Goal: Task Accomplishment & Management: Complete application form

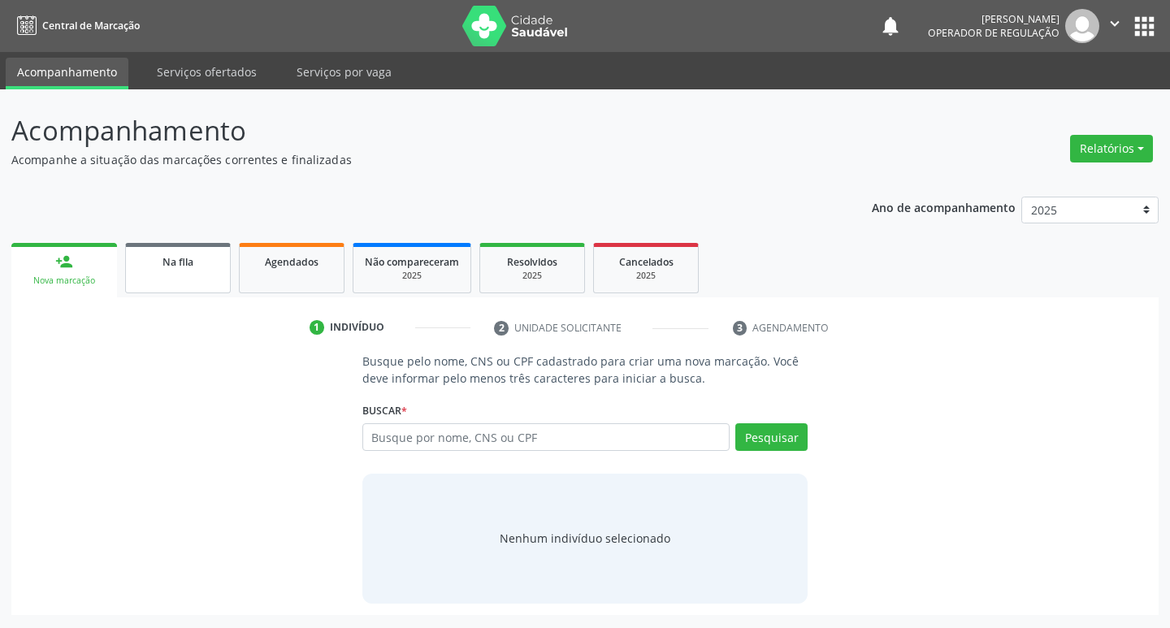
click at [171, 253] on div "Na fila" at bounding box center [177, 261] width 81 height 17
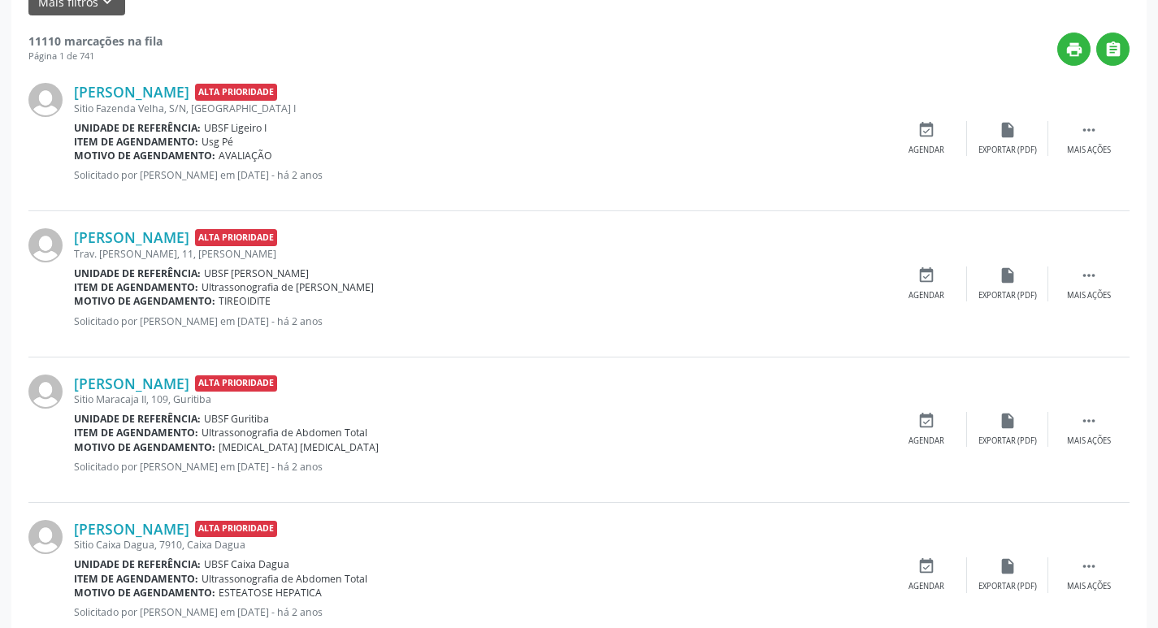
scroll to position [162, 0]
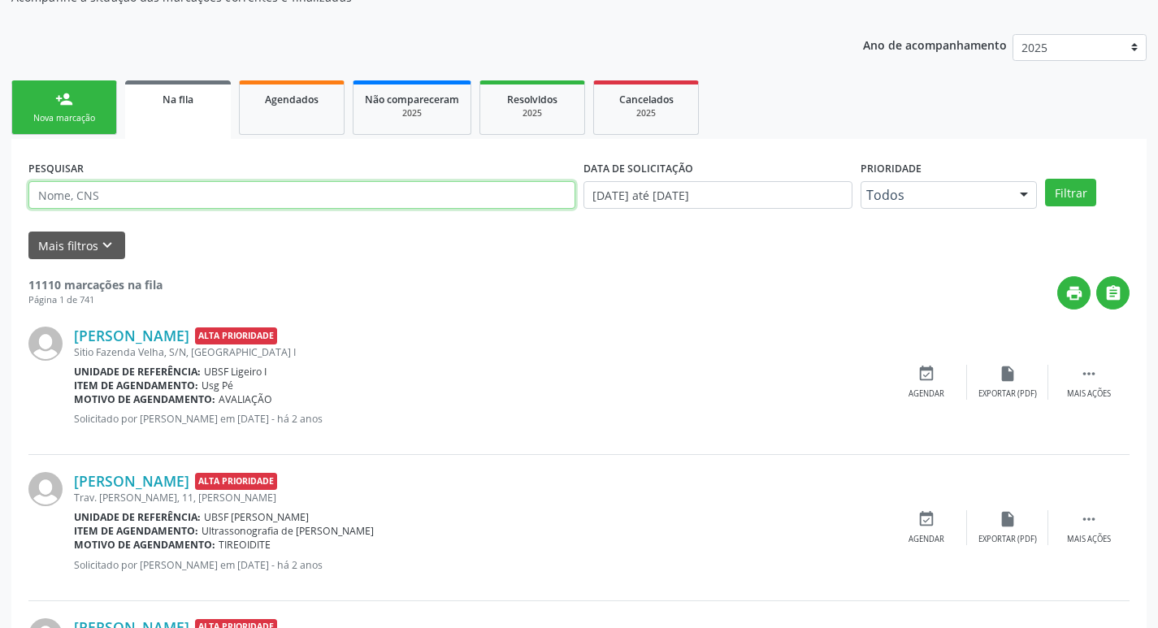
click at [146, 193] on input "text" at bounding box center [301, 195] width 547 height 28
click at [175, 186] on input "text" at bounding box center [301, 195] width 547 height 28
click at [174, 188] on input "text" at bounding box center [301, 195] width 547 height 28
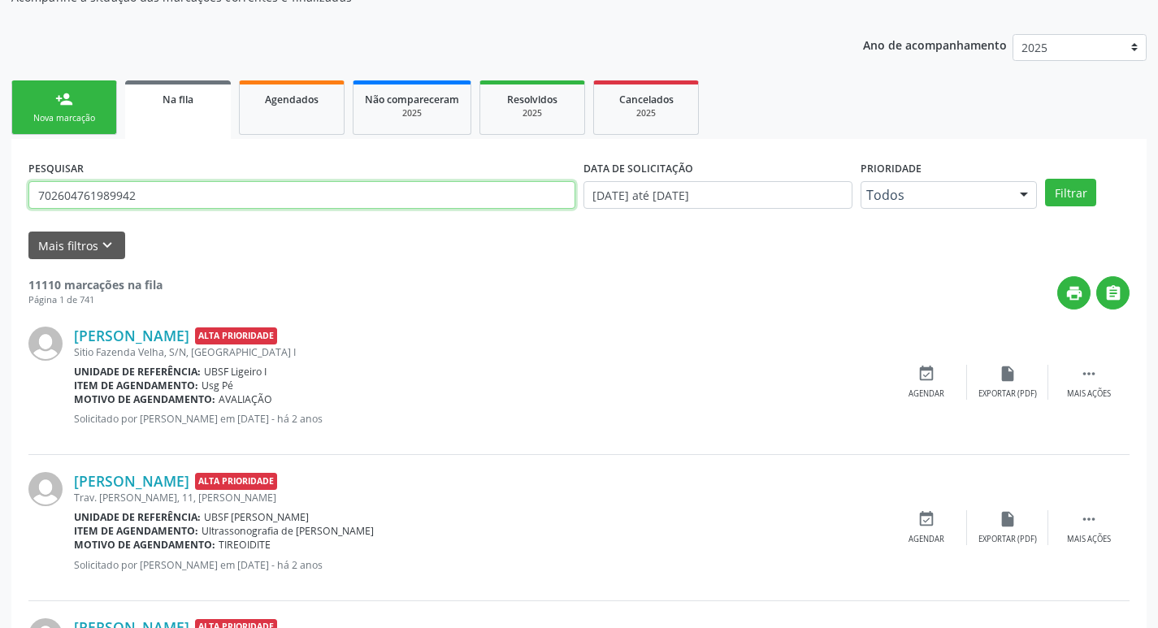
type input "702604761989942"
click at [1045, 179] on button "Filtrar" at bounding box center [1070, 193] width 51 height 28
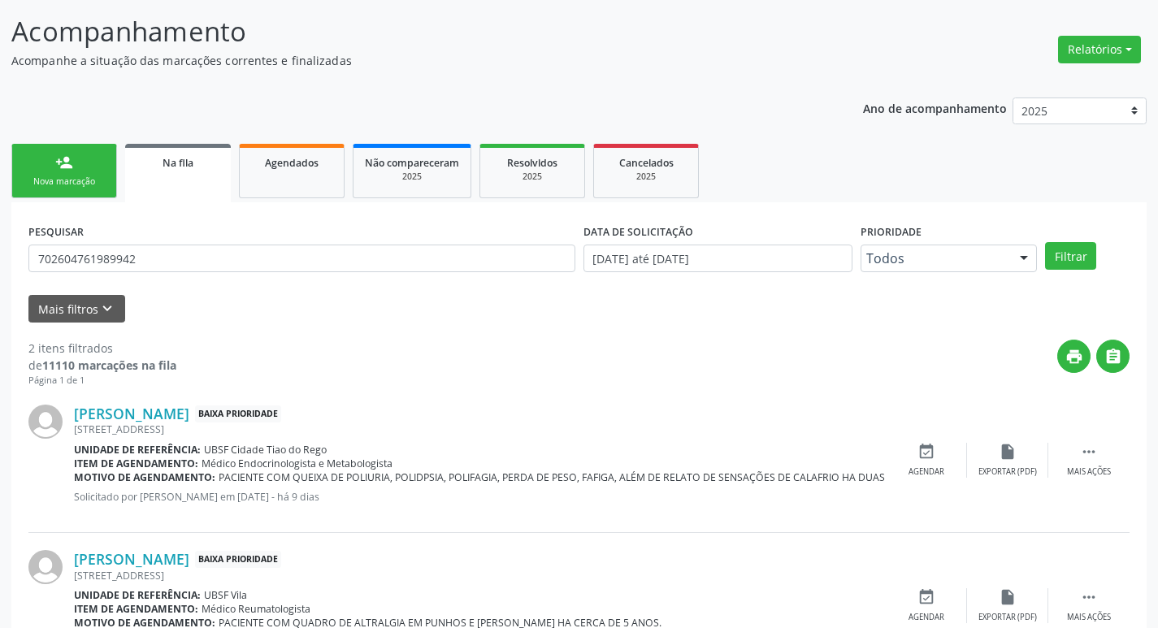
scroll to position [177, 0]
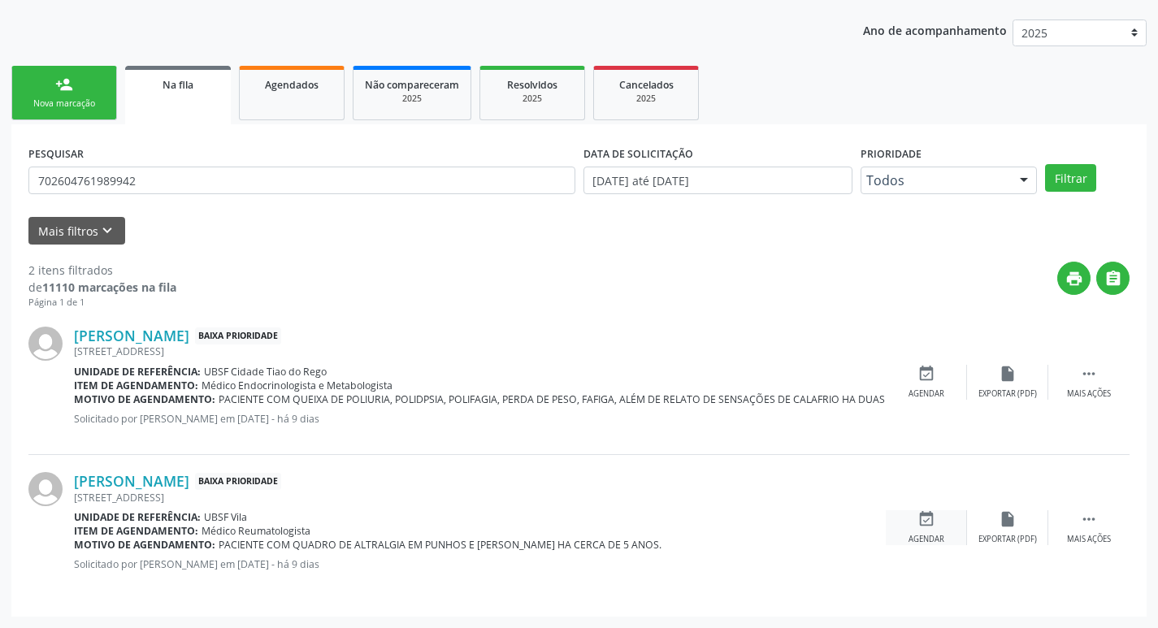
click at [946, 527] on div "event_available Agendar" at bounding box center [926, 527] width 81 height 35
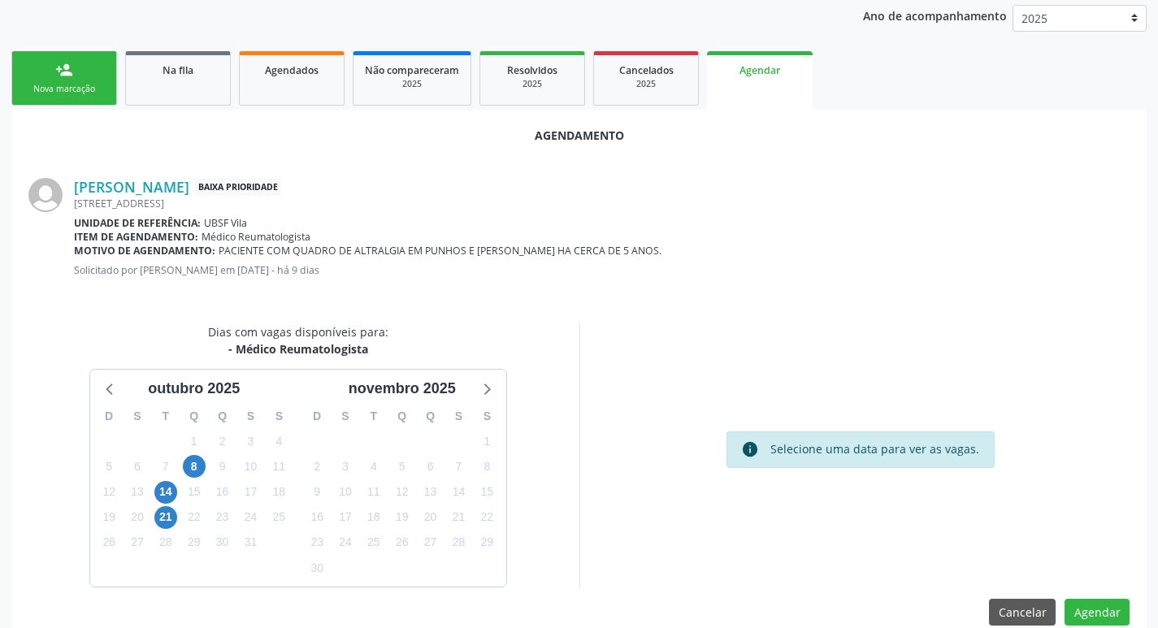
scroll to position [218, 0]
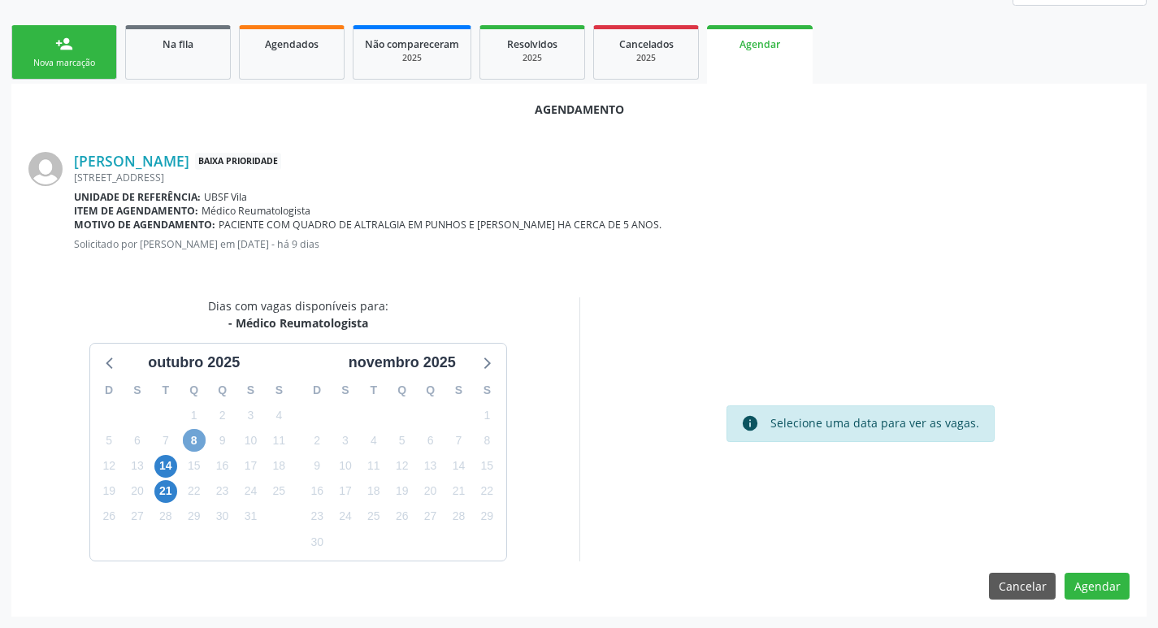
click at [194, 435] on span "8" at bounding box center [194, 440] width 23 height 23
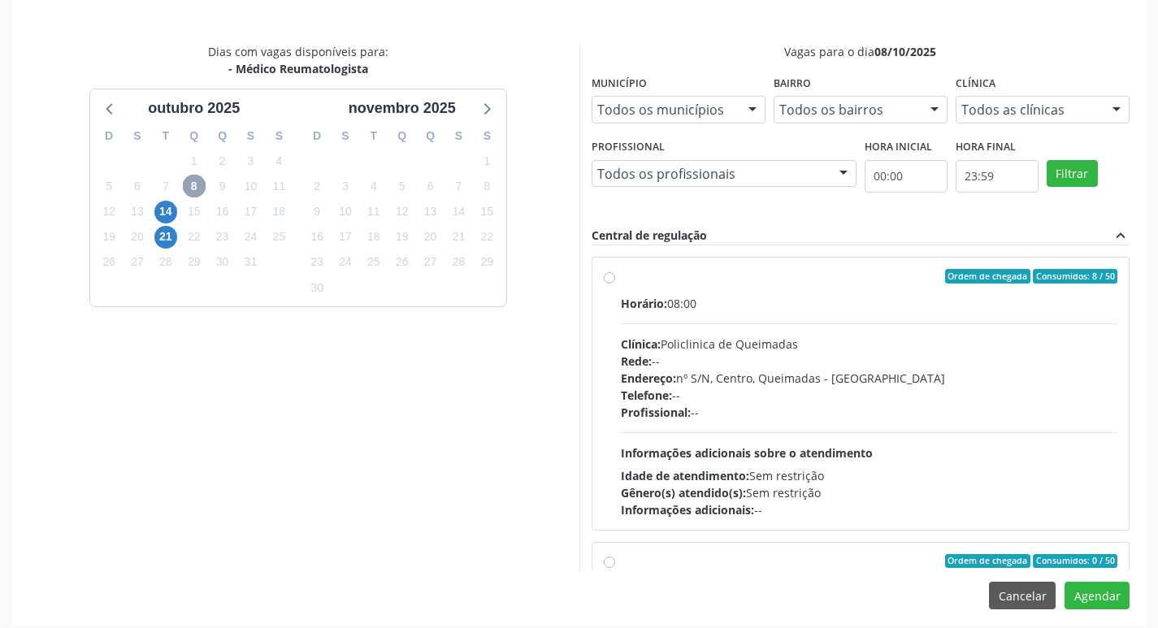
scroll to position [482, 0]
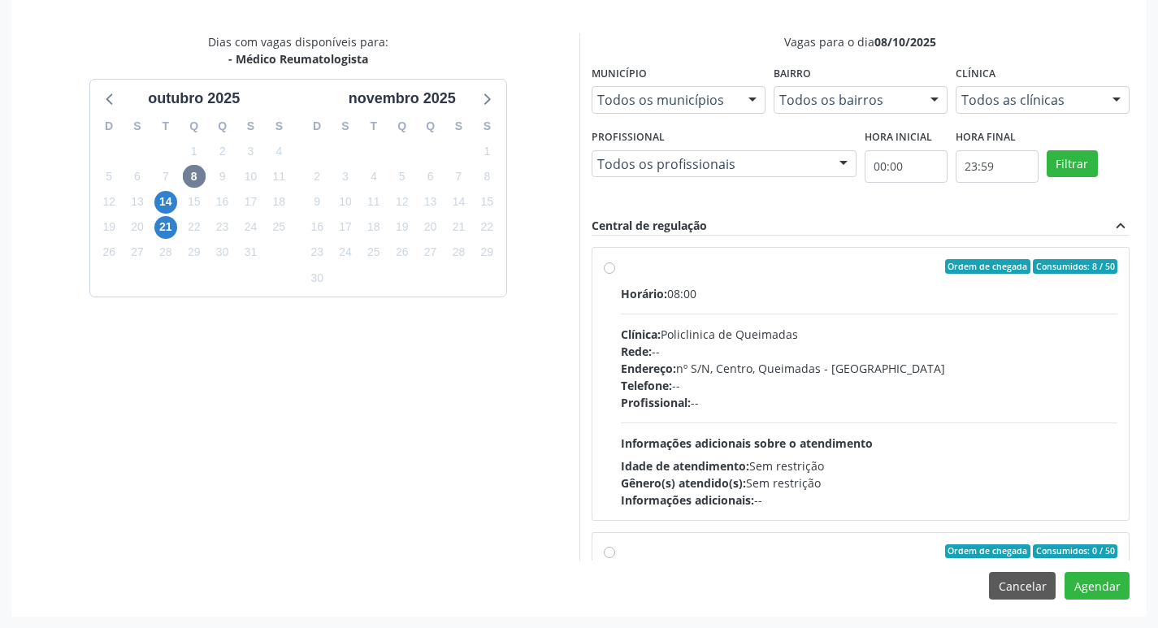
click at [890, 291] on div "Horário: 08:00" at bounding box center [869, 293] width 497 height 17
click at [615, 274] on input "Ordem de chegada Consumidos: 8 / 50 Horário: 08:00 Clínica: Policlinica de Quei…" at bounding box center [609, 266] width 11 height 15
radio input "true"
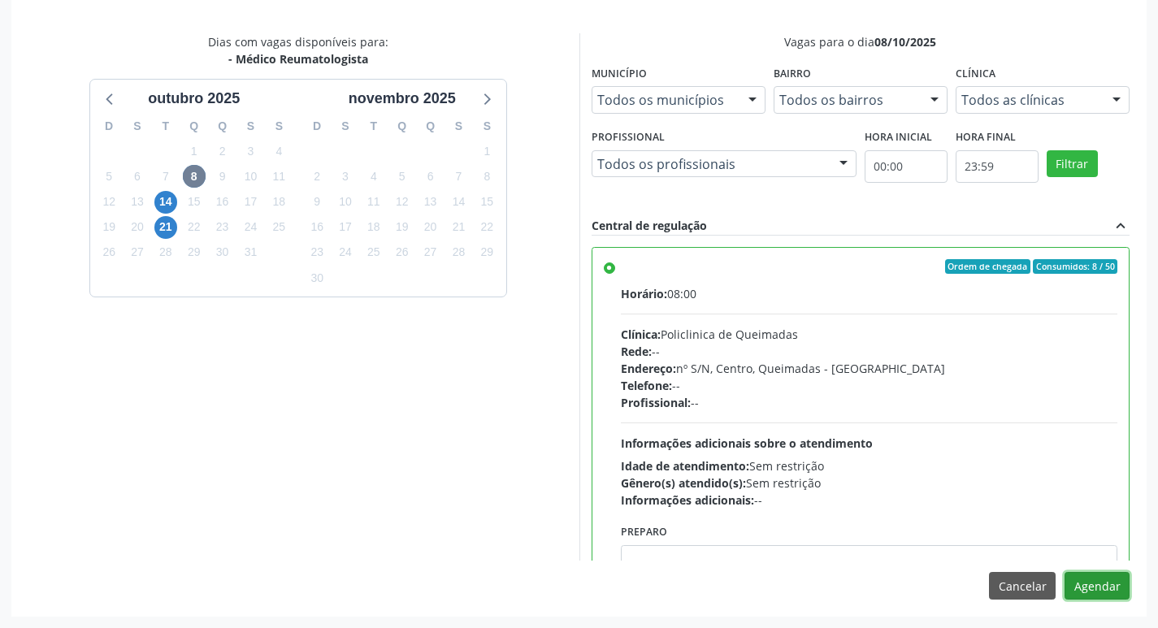
click at [1100, 578] on button "Agendar" at bounding box center [1096, 586] width 65 height 28
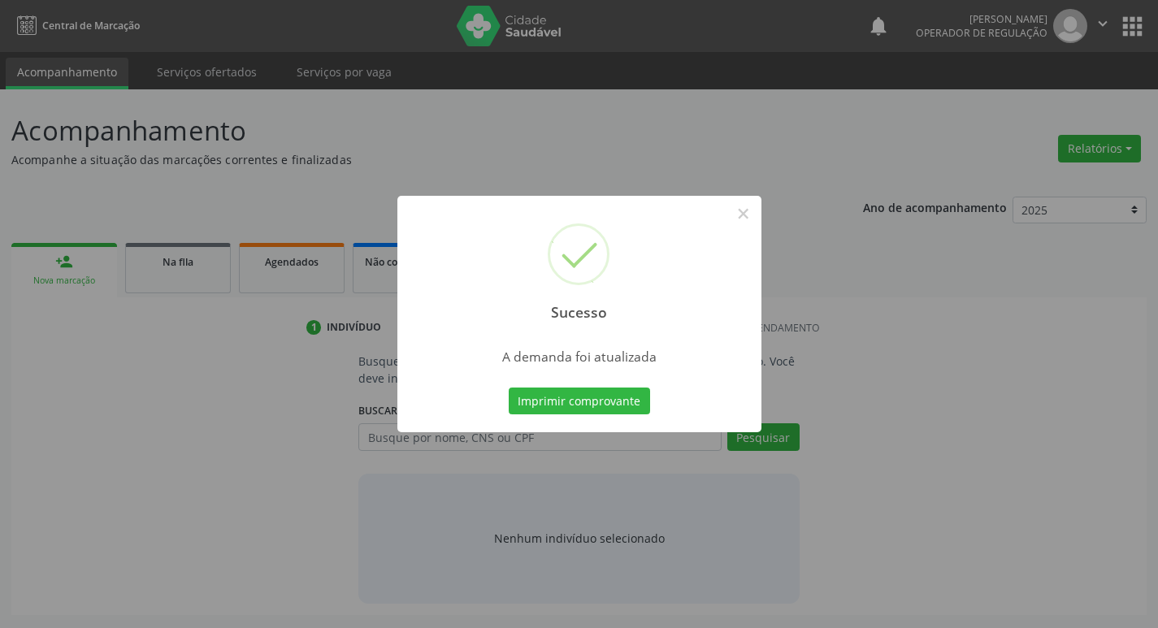
scroll to position [0, 0]
click at [623, 394] on button "Imprimir comprovante" at bounding box center [584, 402] width 141 height 28
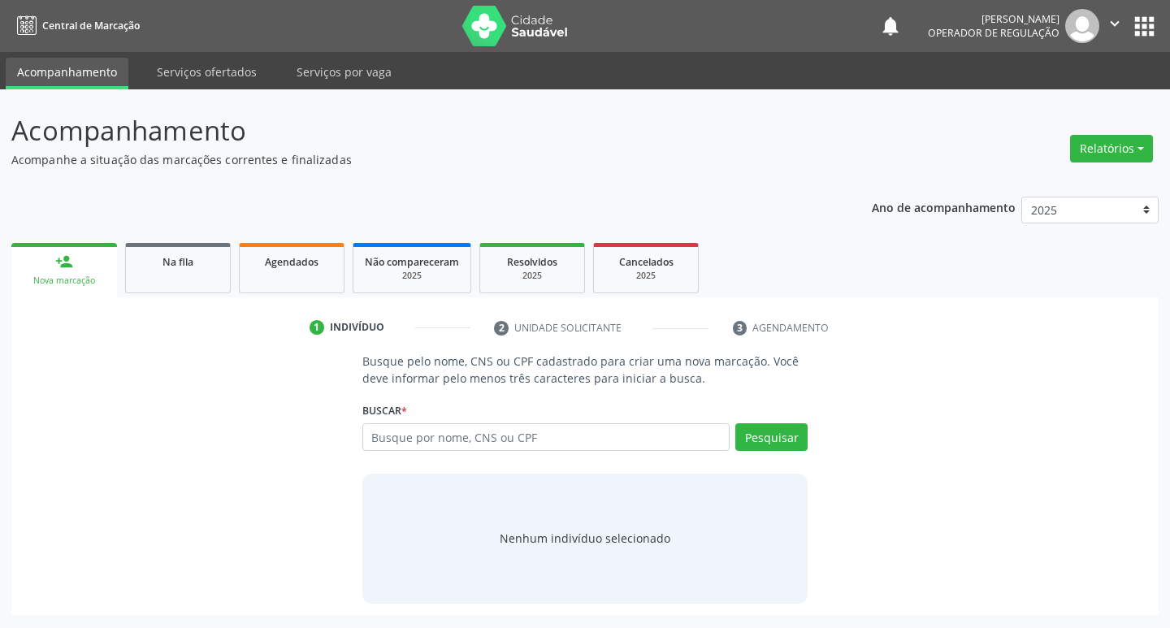
click at [160, 242] on ul "person_add Nova marcação Na fila Agendados Não compareceram 2025 Resolvidos 202…" at bounding box center [584, 268] width 1147 height 58
click at [165, 258] on span "Na fila" at bounding box center [177, 262] width 31 height 14
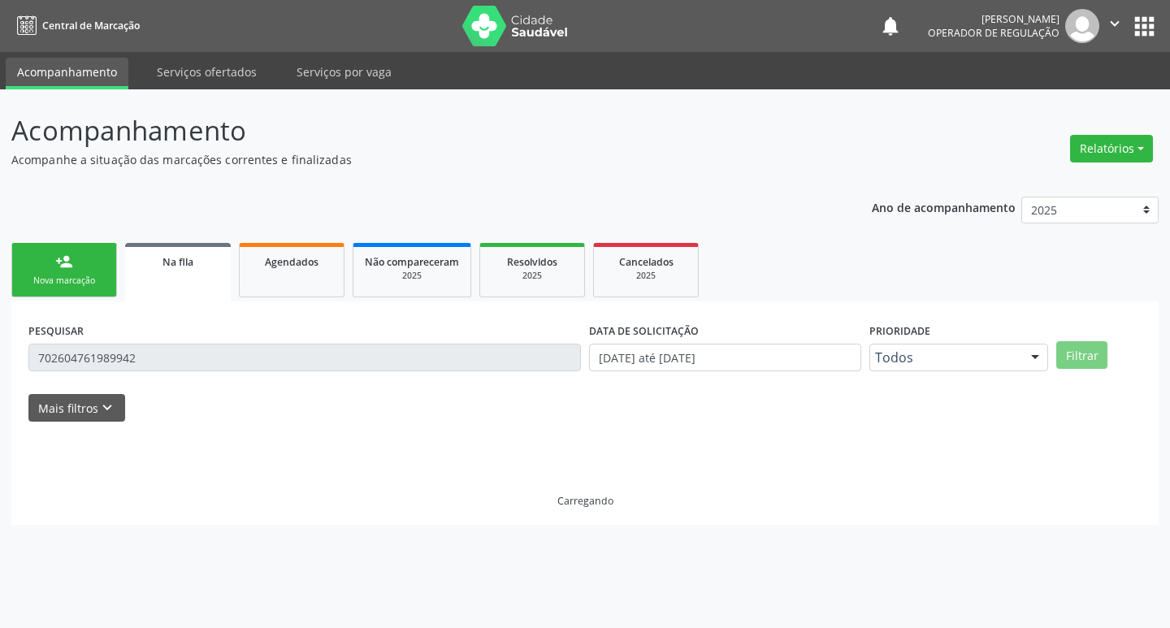
click at [180, 333] on div "PESQUISAR 702604761989942" at bounding box center [304, 349] width 561 height 63
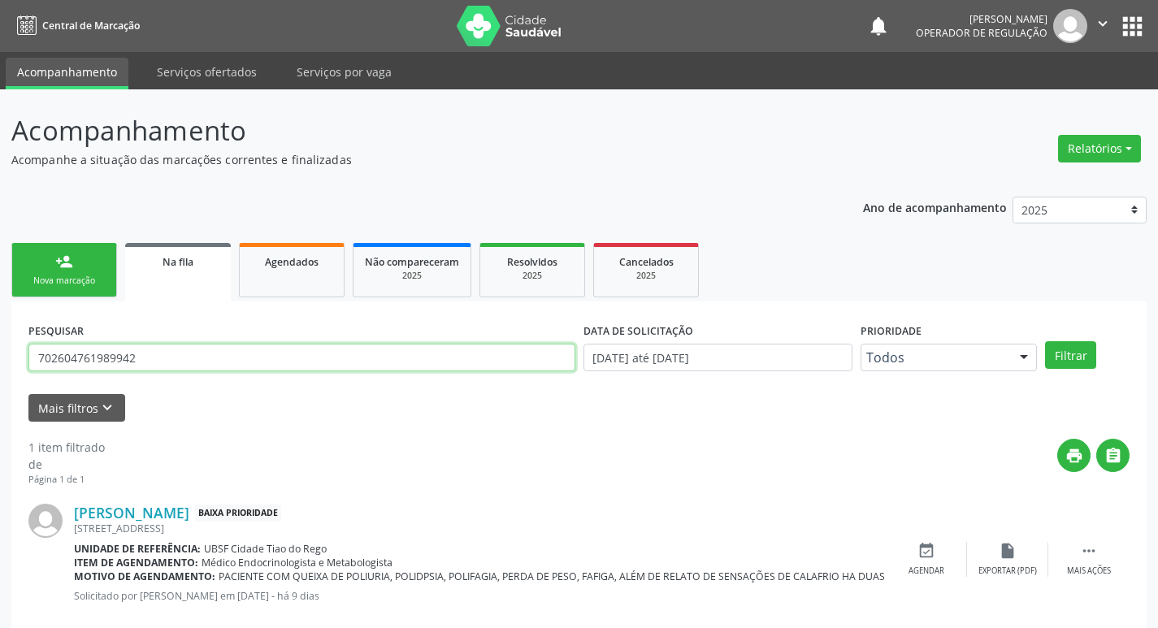
click at [173, 353] on input "702604761989942" at bounding box center [301, 358] width 547 height 28
type input "708606527229881"
click at [1045, 341] on button "Filtrar" at bounding box center [1070, 355] width 51 height 28
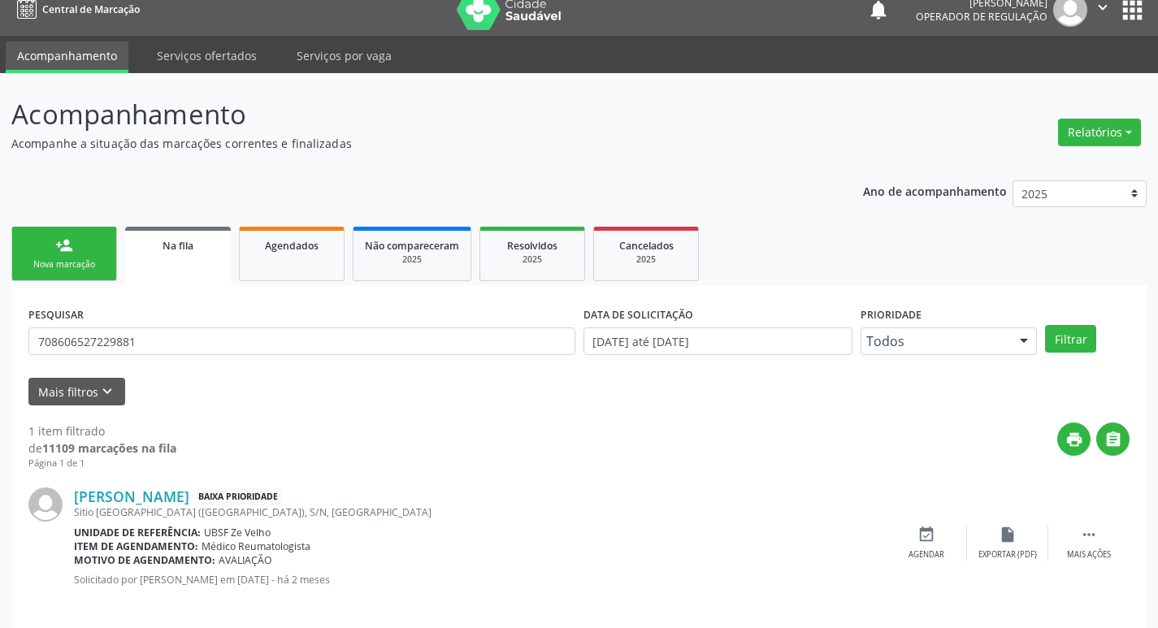
scroll to position [32, 0]
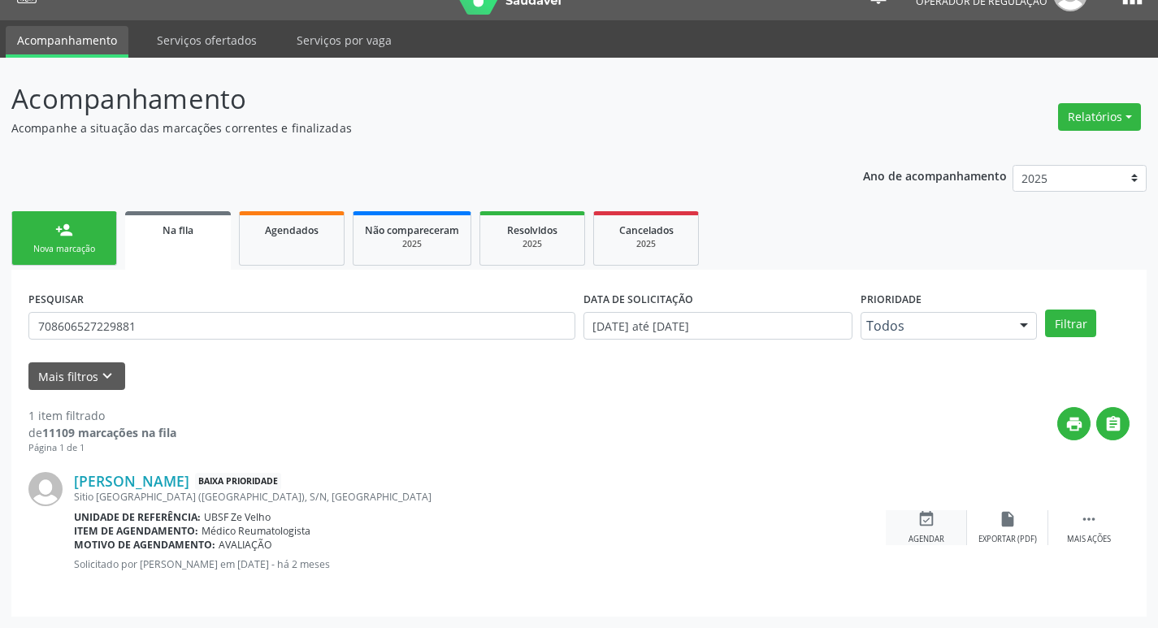
click at [933, 531] on div "event_available Agendar" at bounding box center [926, 527] width 81 height 35
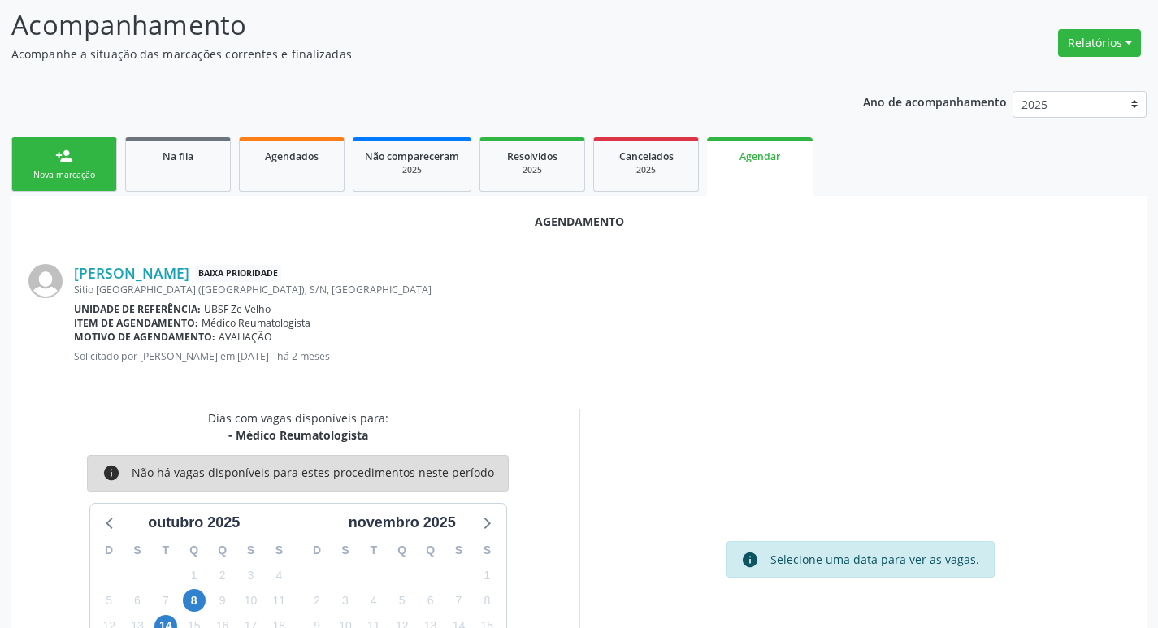
scroll to position [180, 0]
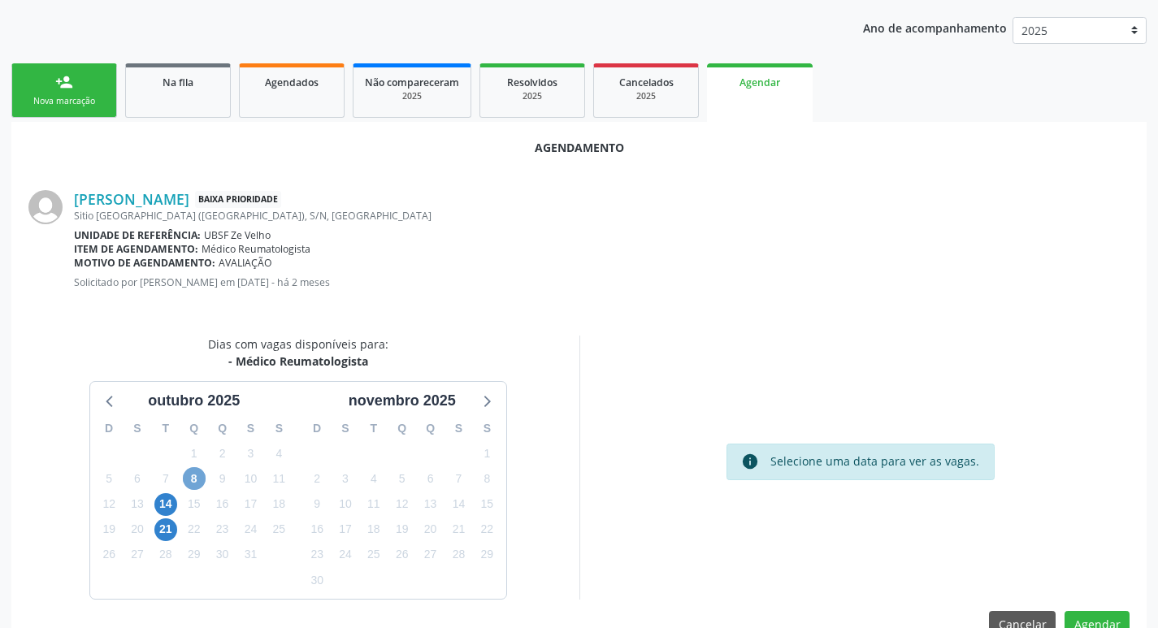
click at [202, 486] on span "8" at bounding box center [194, 478] width 23 height 23
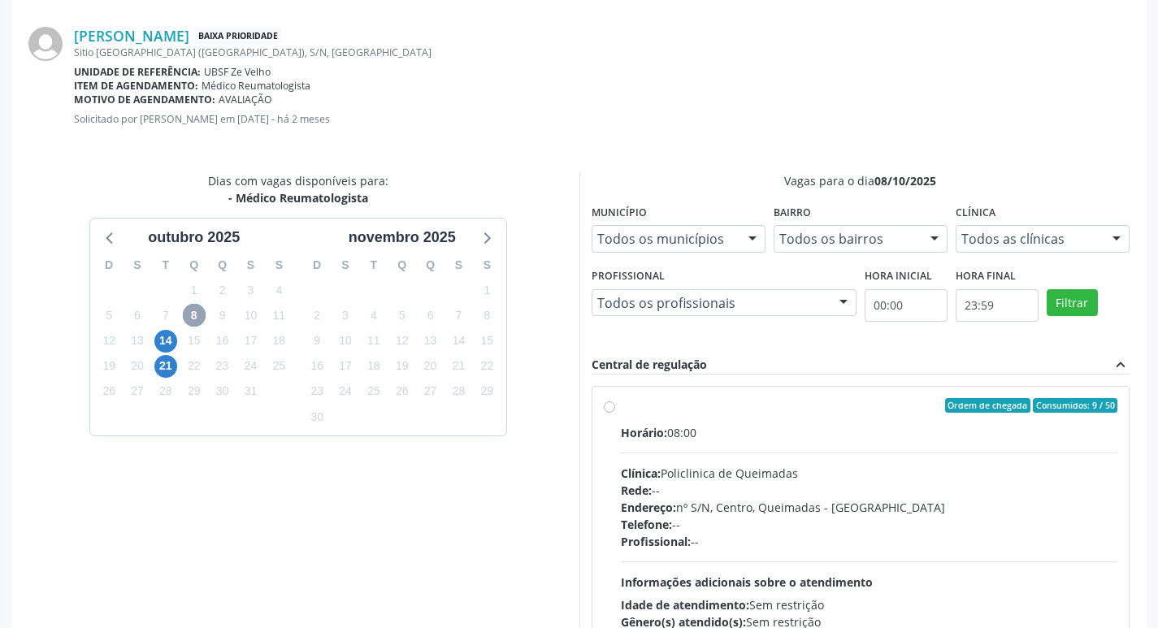
scroll to position [482, 0]
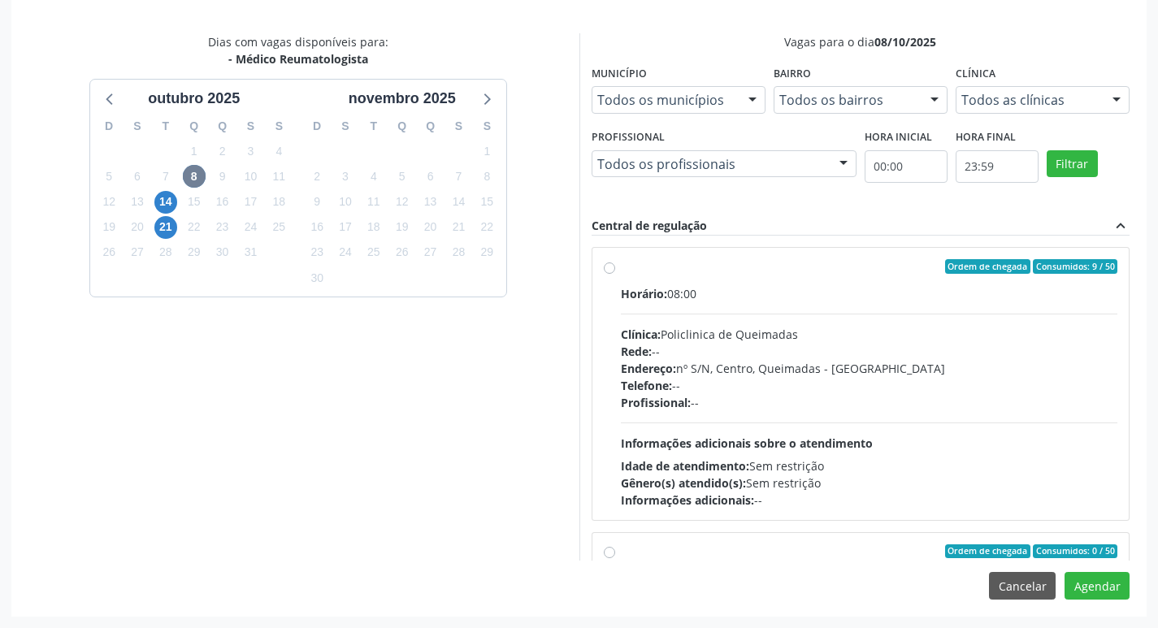
click at [959, 331] on div "Clínica: Policlinica de Queimadas" at bounding box center [869, 334] width 497 height 17
click at [615, 274] on input "Ordem de chegada Consumidos: 9 / 50 Horário: 08:00 Clínica: Policlinica de Quei…" at bounding box center [609, 266] width 11 height 15
radio input "true"
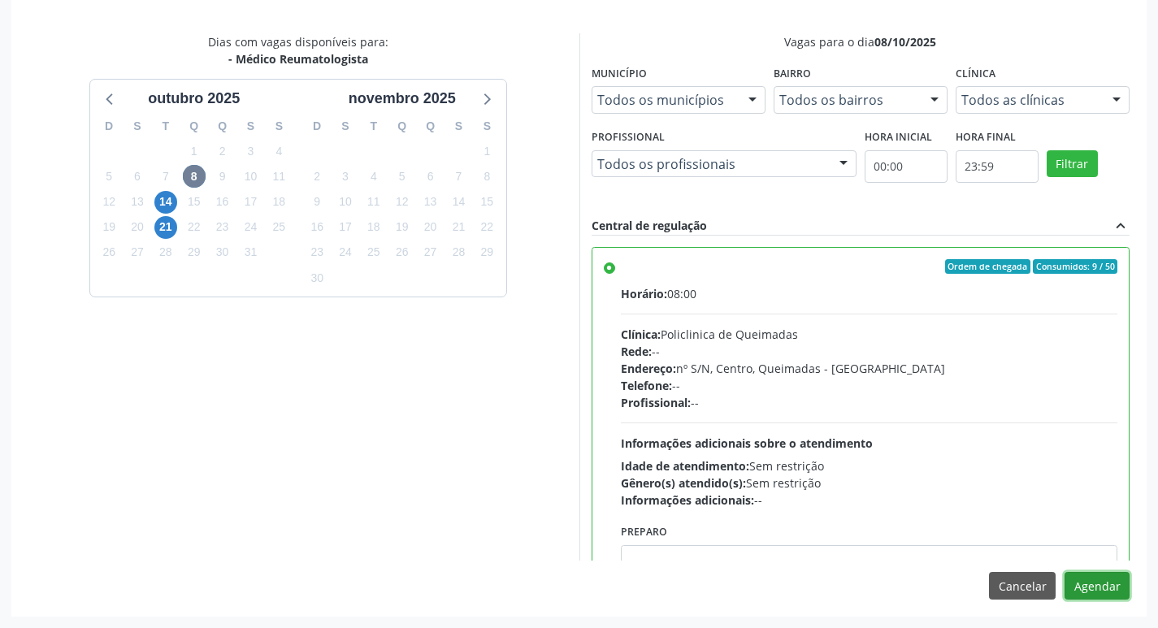
click at [1081, 583] on button "Agendar" at bounding box center [1096, 586] width 65 height 28
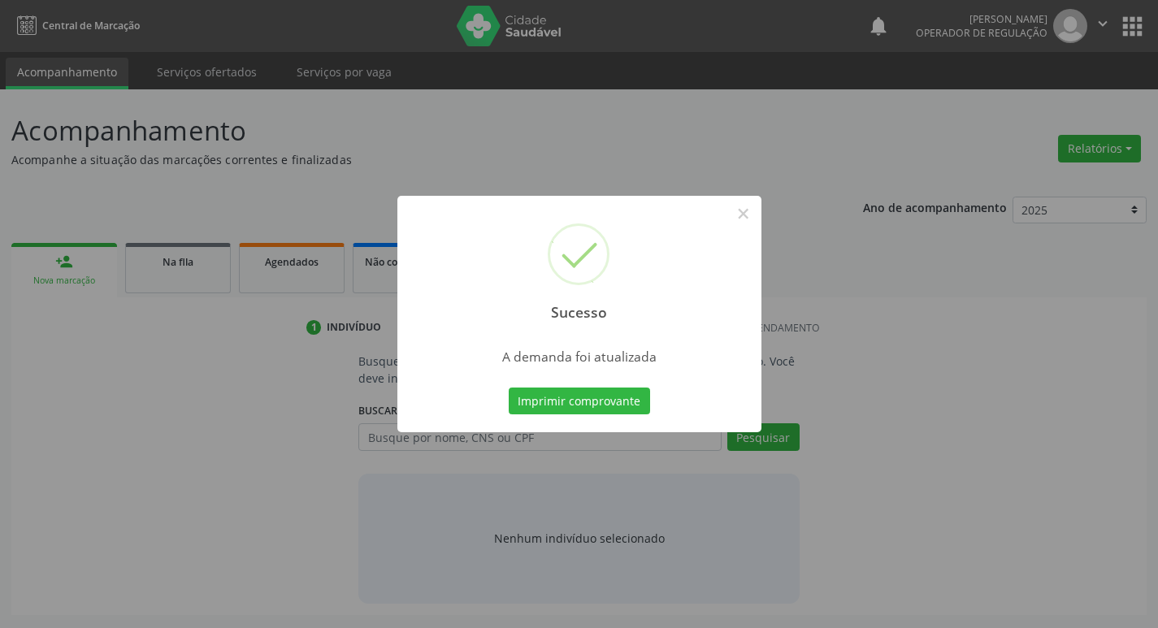
scroll to position [0, 0]
click at [572, 407] on button "Imprimir comprovante" at bounding box center [584, 402] width 141 height 28
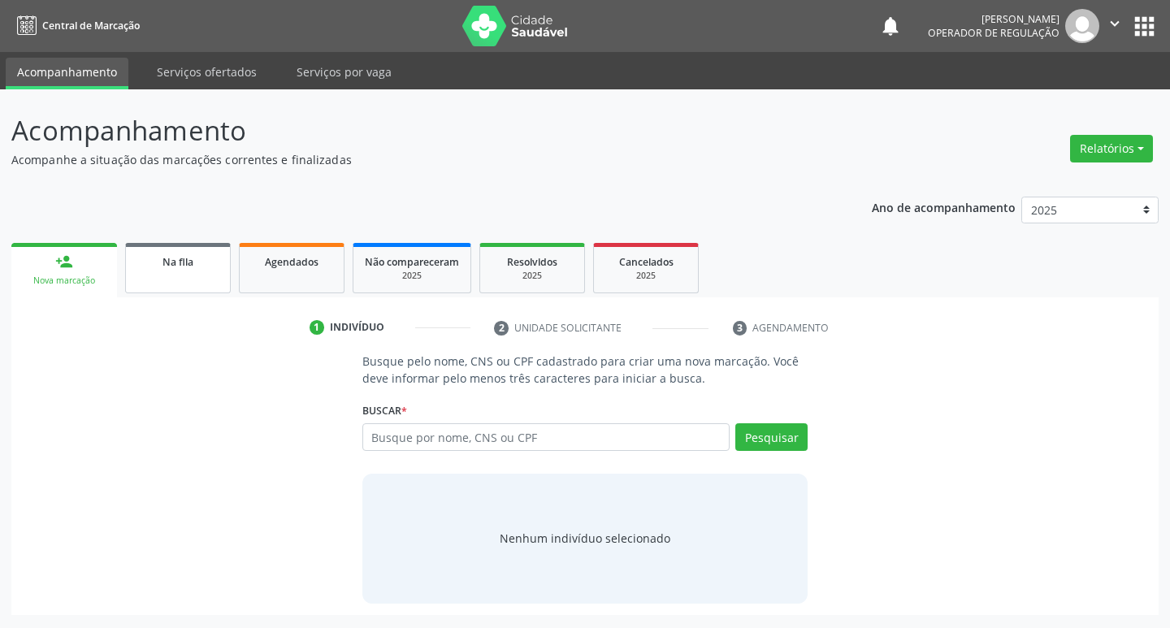
click at [202, 272] on link "Na fila" at bounding box center [178, 268] width 106 height 50
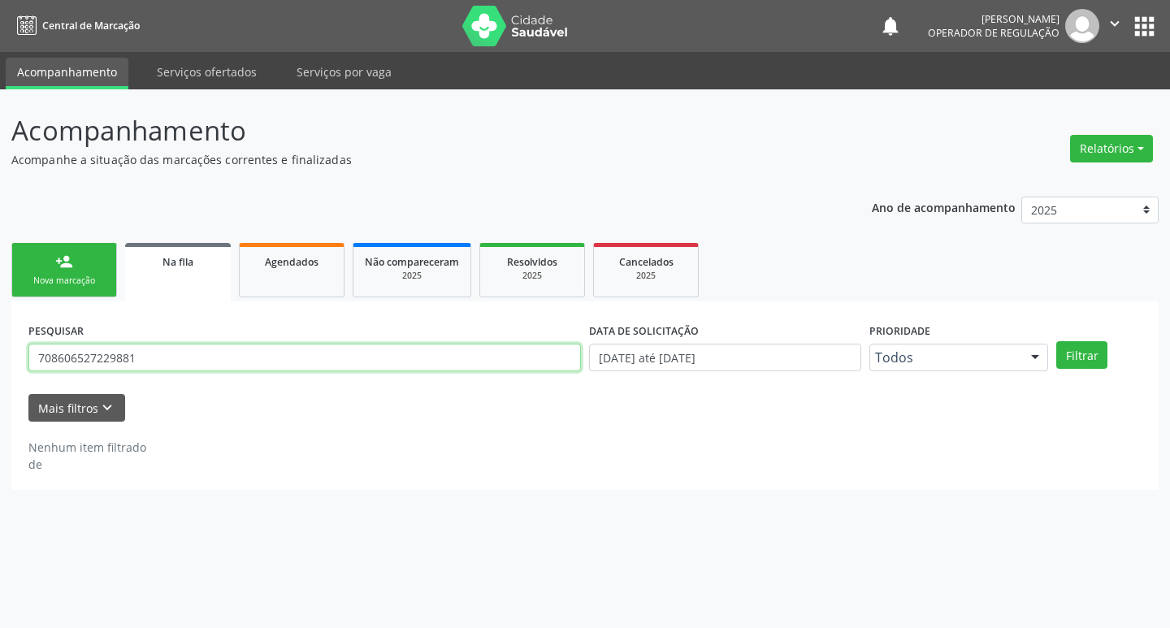
click at [281, 352] on input "708606527229881" at bounding box center [304, 358] width 552 height 28
type input "700400423196546"
click at [1056, 341] on button "Filtrar" at bounding box center [1081, 355] width 51 height 28
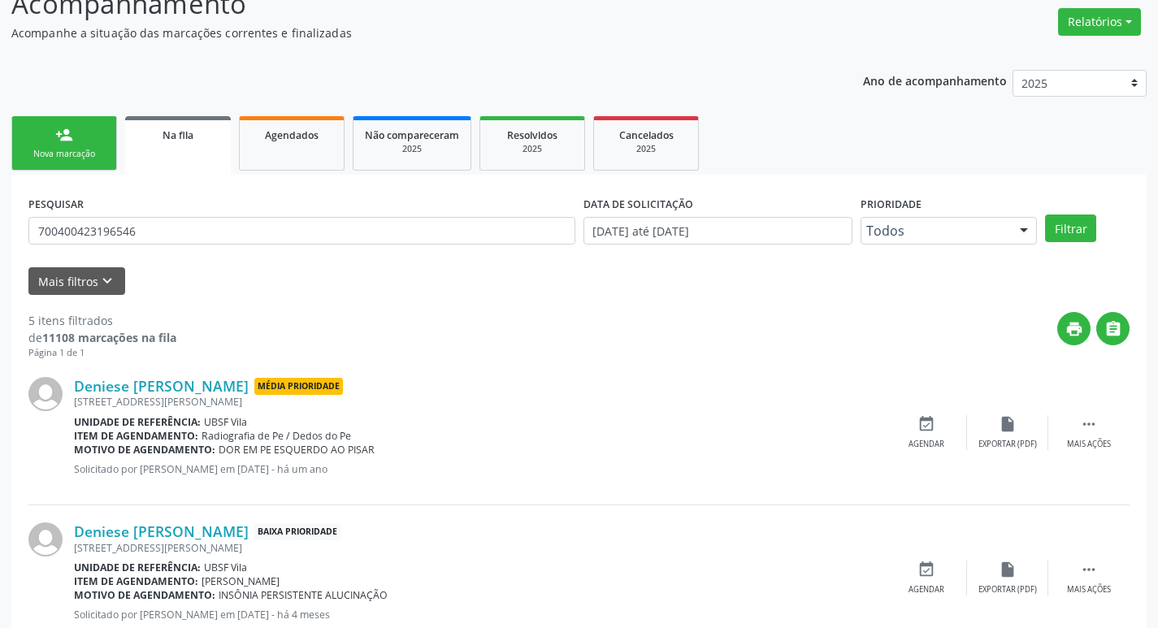
scroll to position [614, 0]
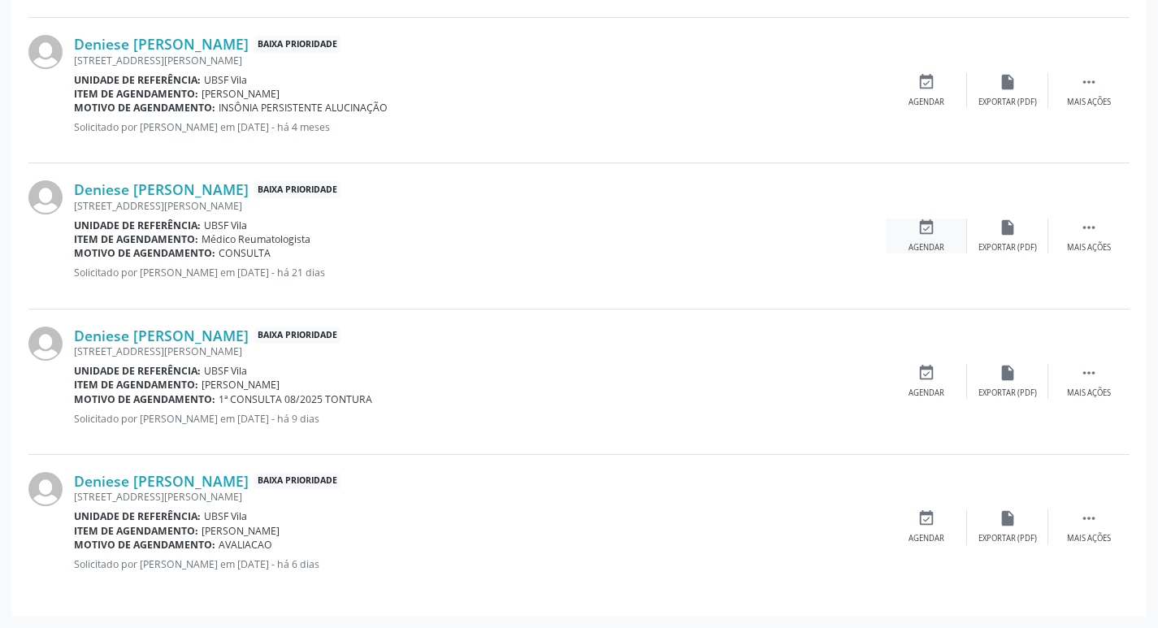
click at [960, 239] on div "event_available Agendar" at bounding box center [926, 236] width 81 height 35
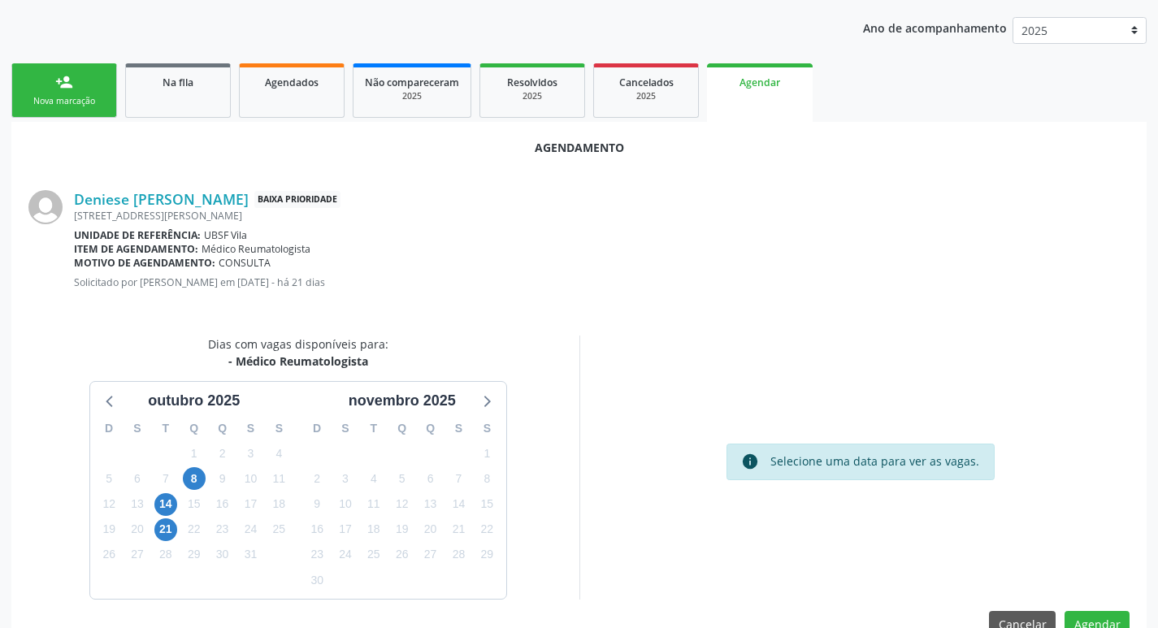
scroll to position [218, 0]
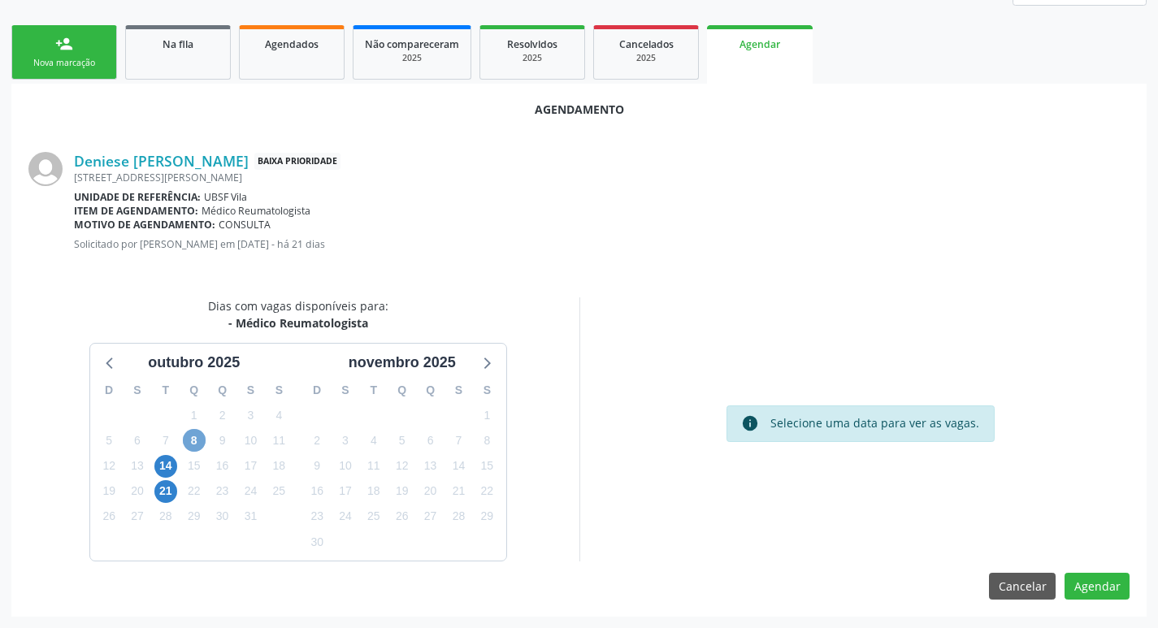
click at [193, 437] on span "8" at bounding box center [194, 440] width 23 height 23
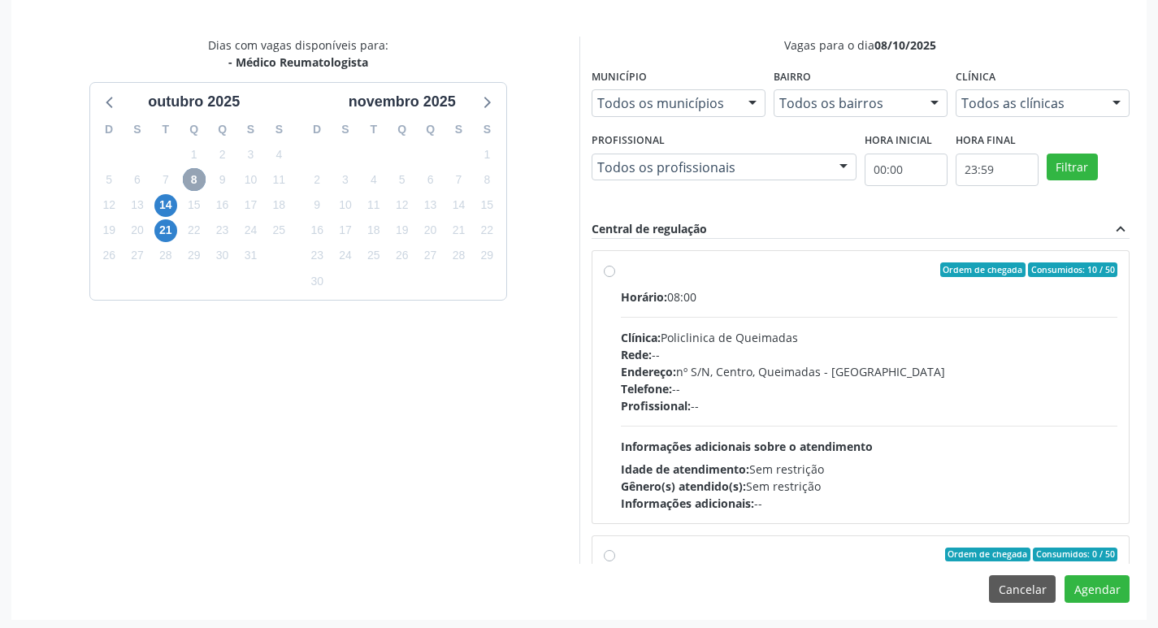
scroll to position [482, 0]
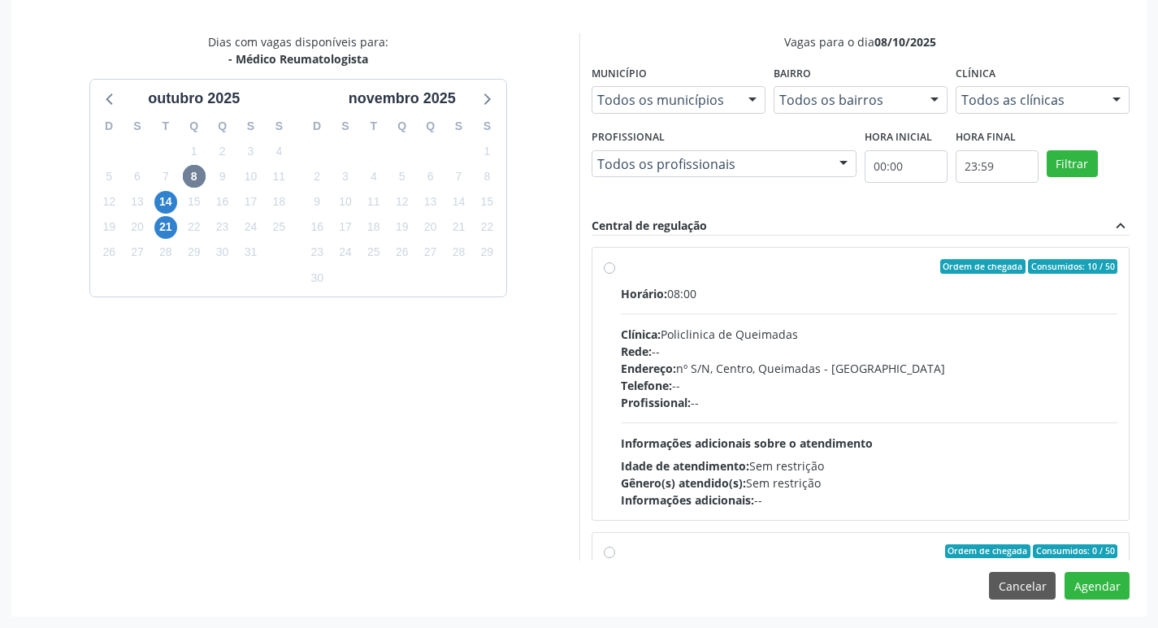
click at [966, 319] on div "Horário: 08:00 Clínica: Policlinica de Queimadas Rede: -- Endereço: nº S/N, Cen…" at bounding box center [869, 396] width 497 height 223
click at [615, 274] on input "Ordem de chegada Consumidos: 10 / 50 Horário: 08:00 Clínica: Policlinica de Que…" at bounding box center [609, 266] width 11 height 15
radio input "true"
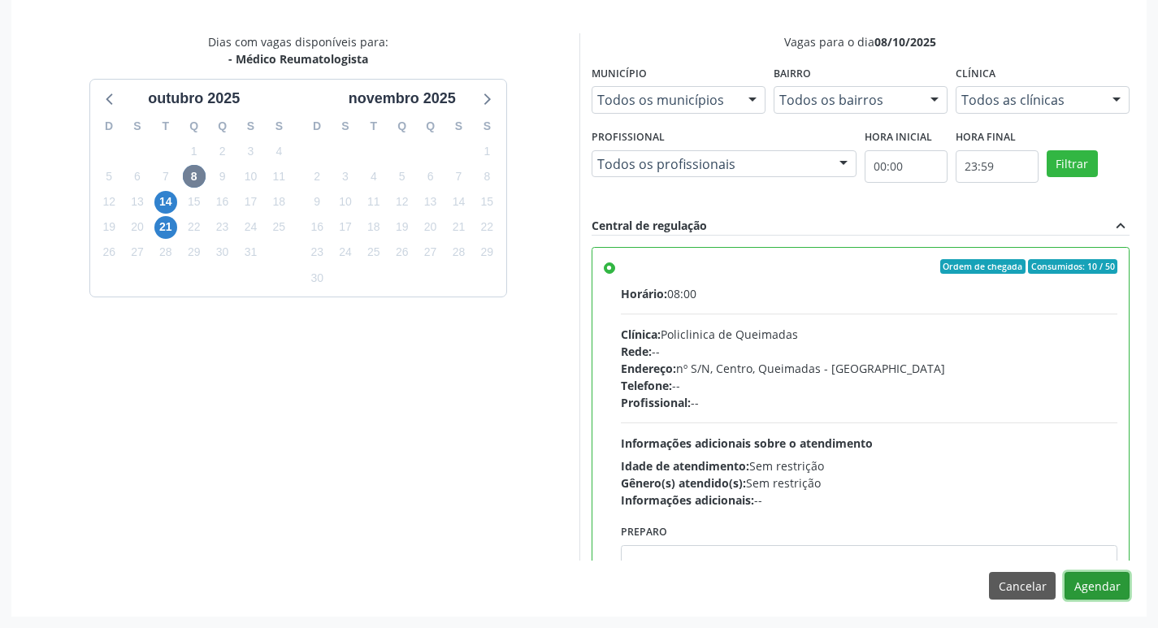
click at [1113, 582] on button "Agendar" at bounding box center [1096, 586] width 65 height 28
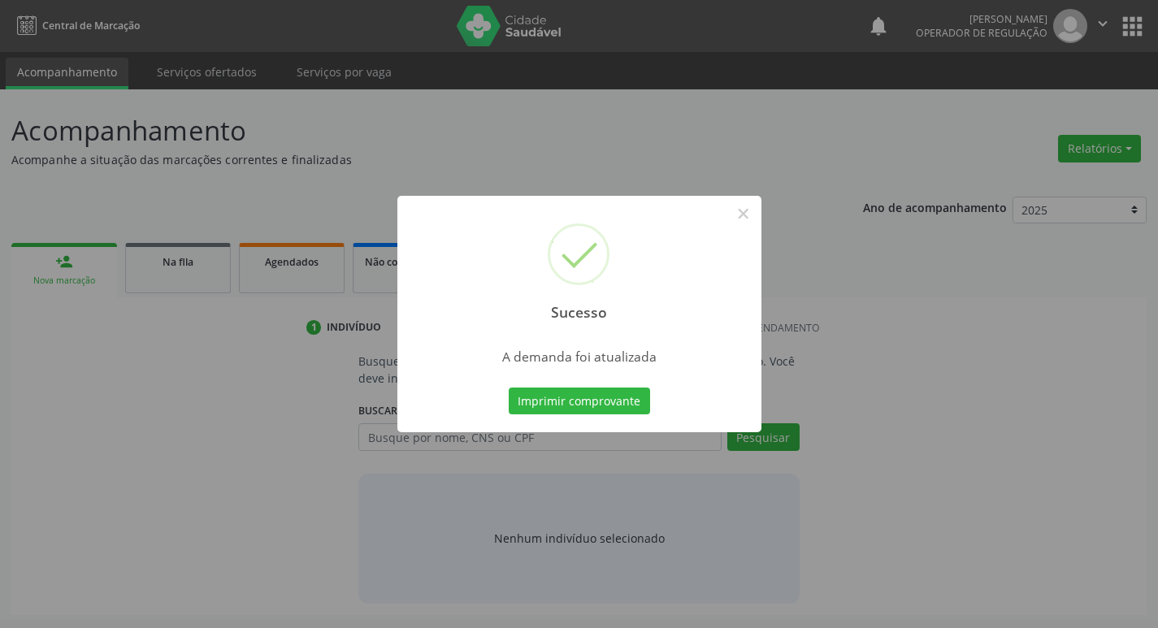
scroll to position [0, 0]
click at [639, 401] on button "Imprimir comprovante" at bounding box center [584, 402] width 141 height 28
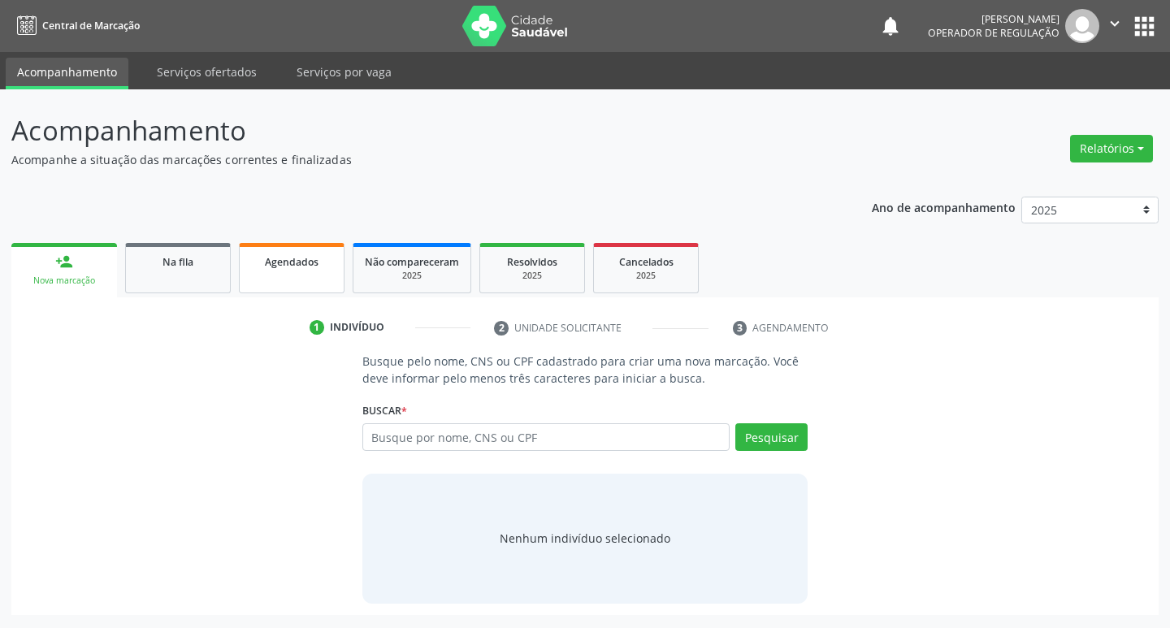
click at [288, 266] on span "Agendados" at bounding box center [292, 262] width 54 height 14
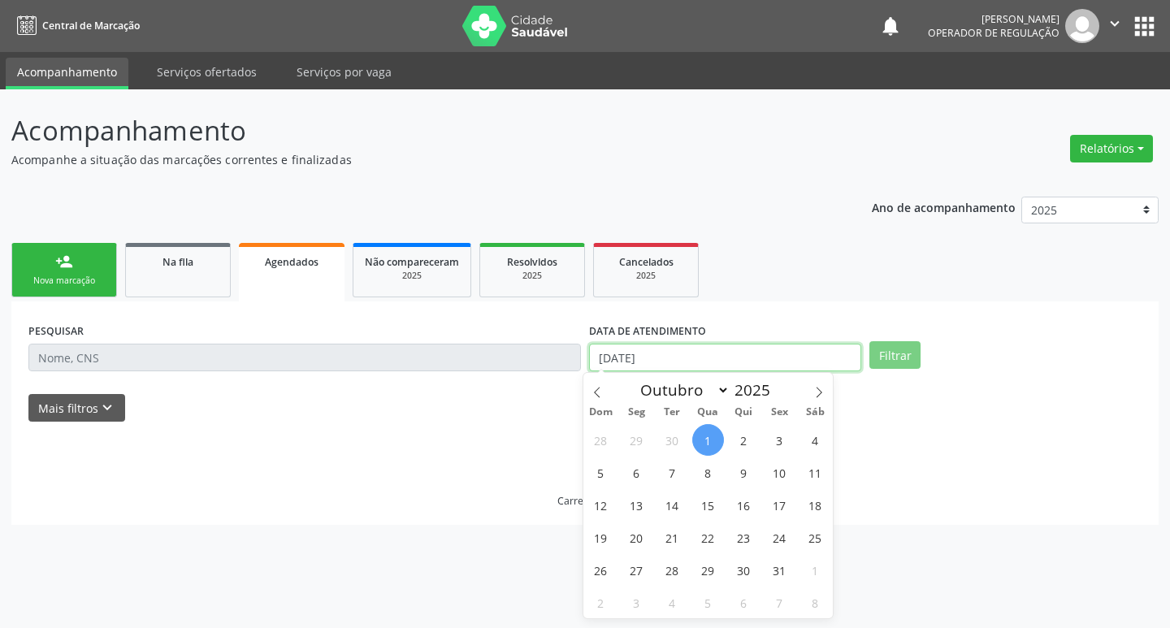
click at [777, 370] on body "Central de Marcação notifications [PERSON_NAME] Operador de regulação  Configu…" at bounding box center [585, 314] width 1170 height 628
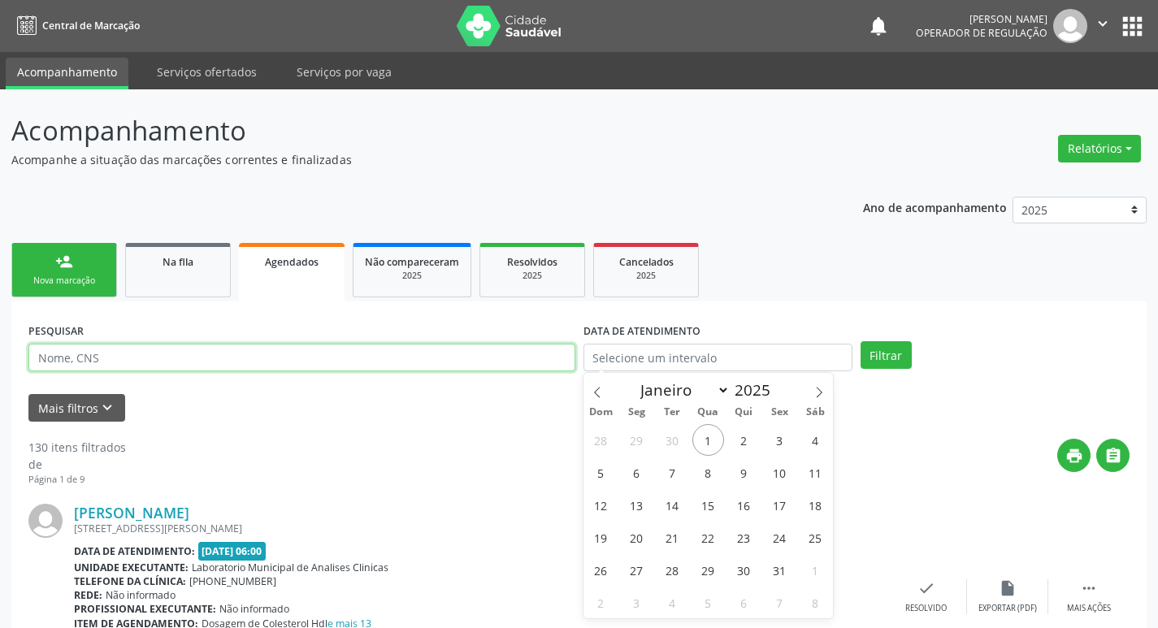
click at [159, 352] on input "text" at bounding box center [301, 358] width 547 height 28
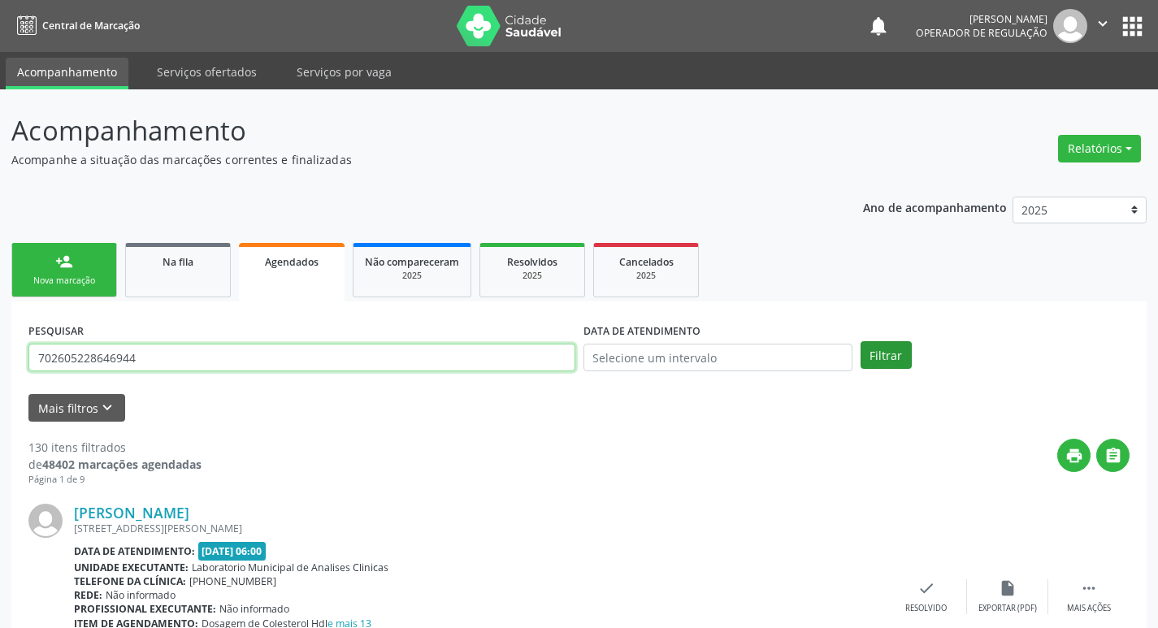
type input "702605228646944"
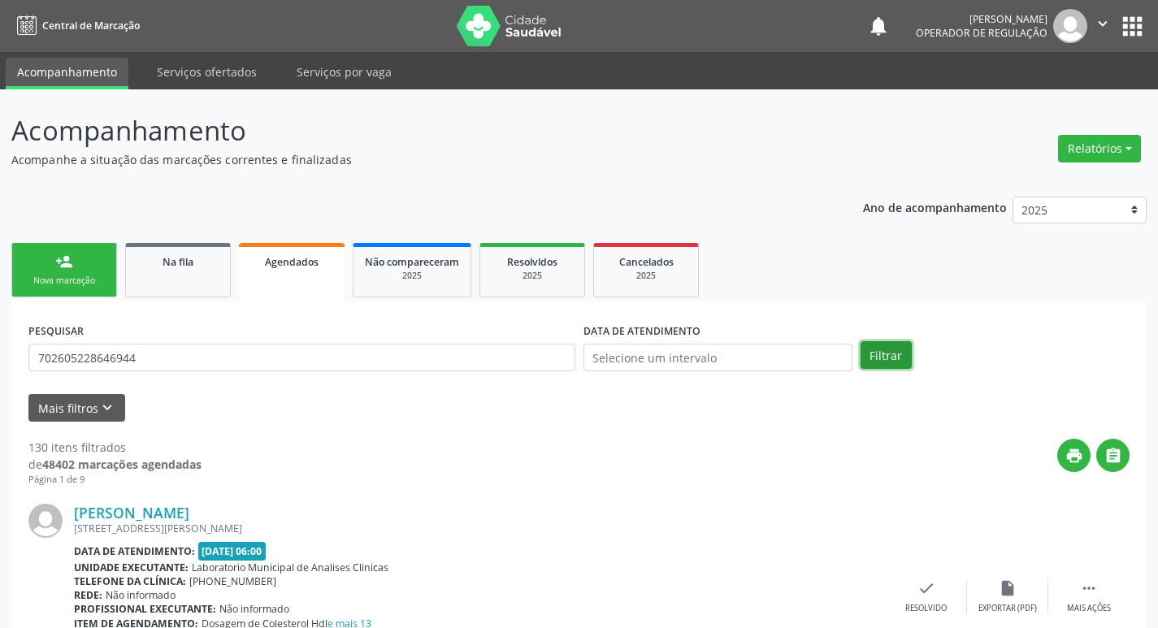
click at [894, 355] on button "Filtrar" at bounding box center [885, 355] width 51 height 28
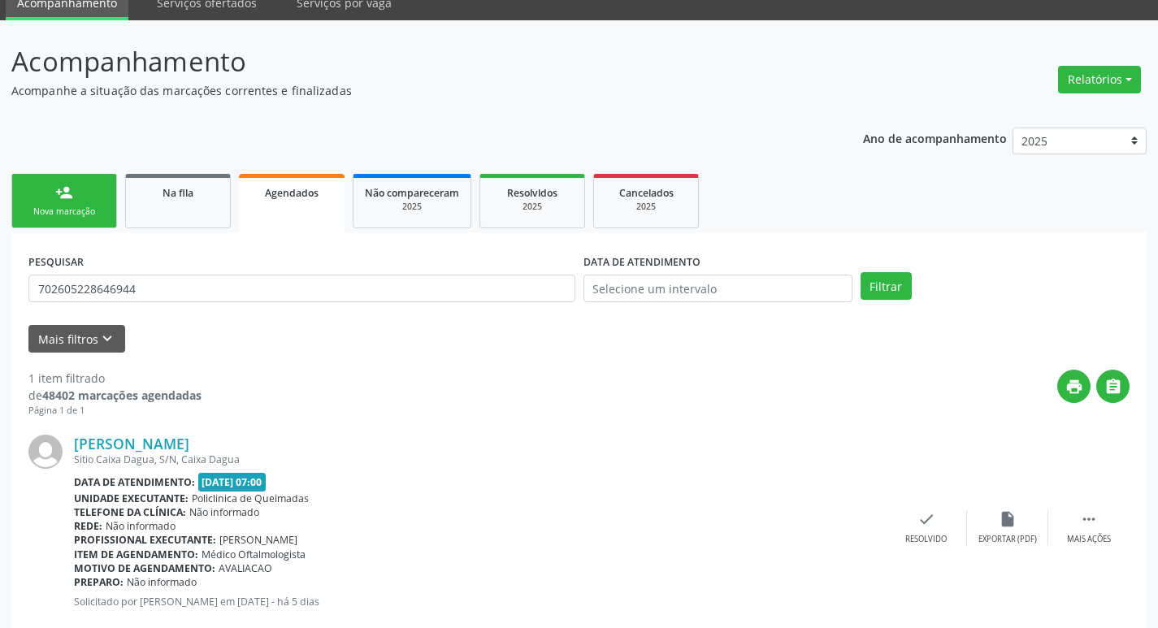
scroll to position [106, 0]
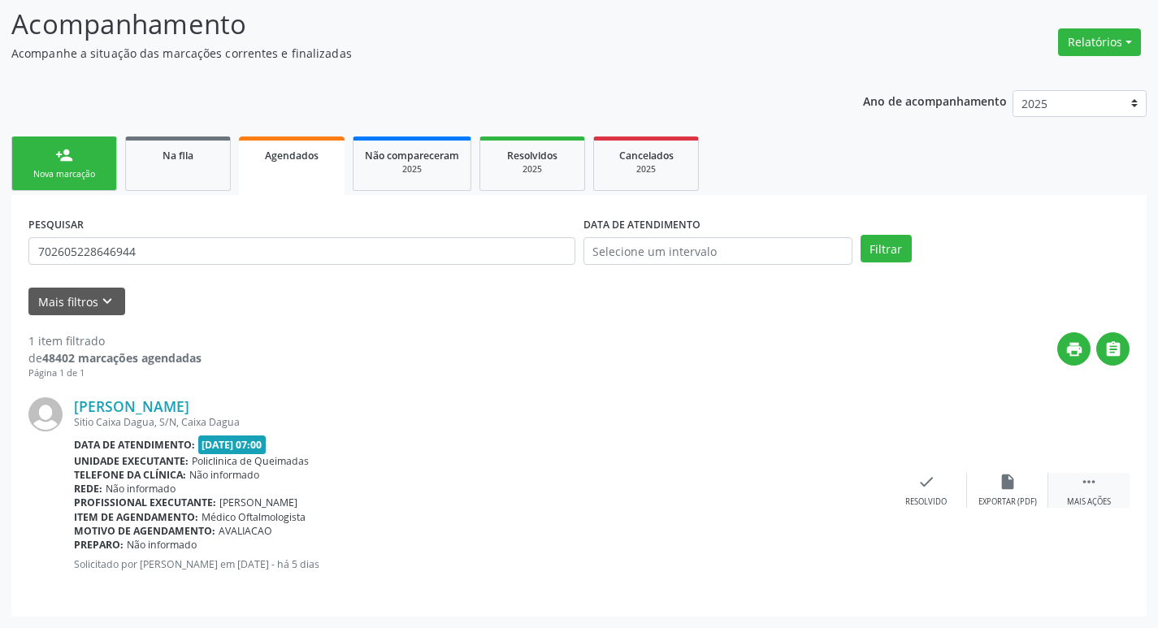
drag, startPoint x: 1082, startPoint y: 480, endPoint x: 1055, endPoint y: 485, distance: 27.2
click at [1083, 480] on icon "" at bounding box center [1089, 482] width 18 height 18
click at [792, 481] on div "print Imprimir" at bounding box center [763, 490] width 81 height 35
click at [160, 149] on div "Na fila" at bounding box center [177, 154] width 81 height 17
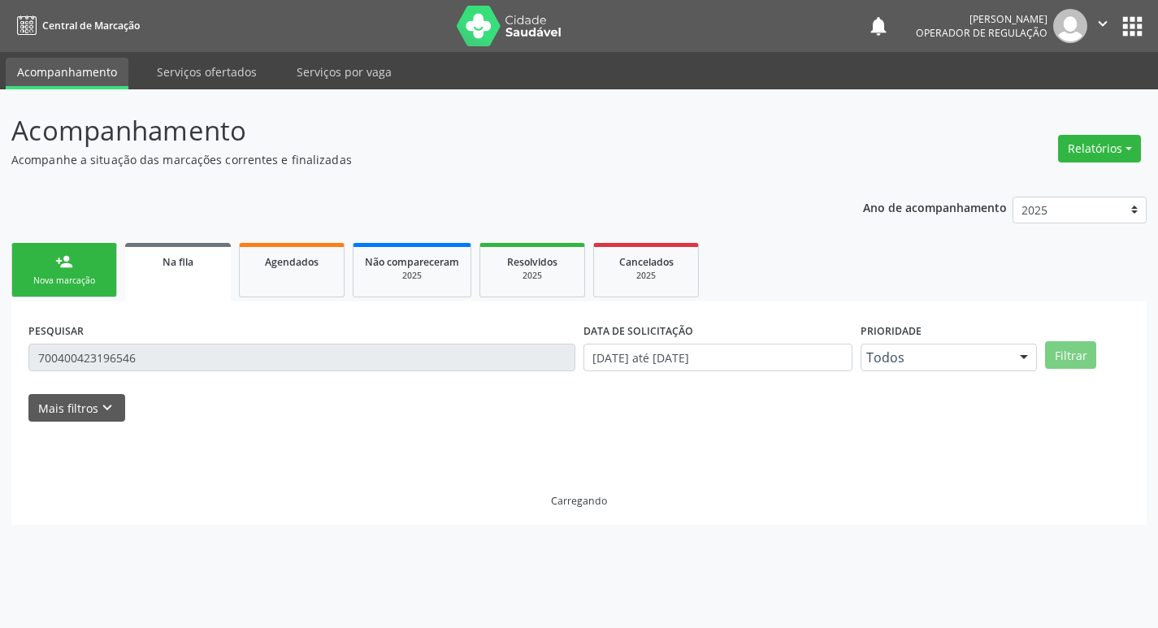
scroll to position [0, 0]
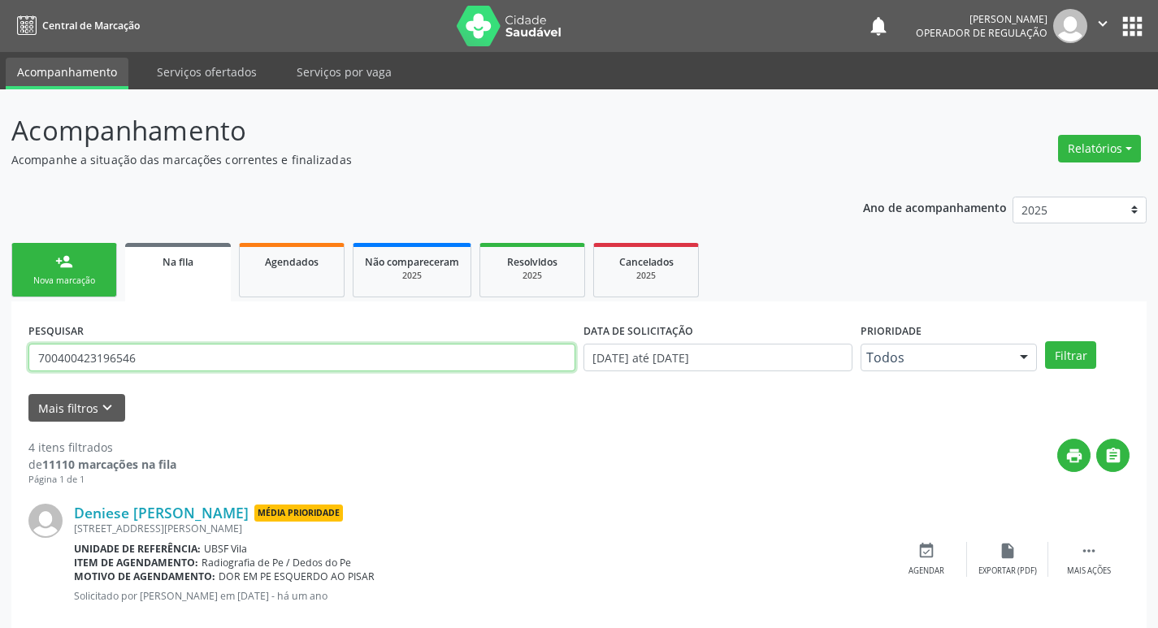
click at [197, 354] on input "700400423196546" at bounding box center [301, 358] width 547 height 28
type input "898003289495541"
click at [1045, 341] on button "Filtrar" at bounding box center [1070, 355] width 51 height 28
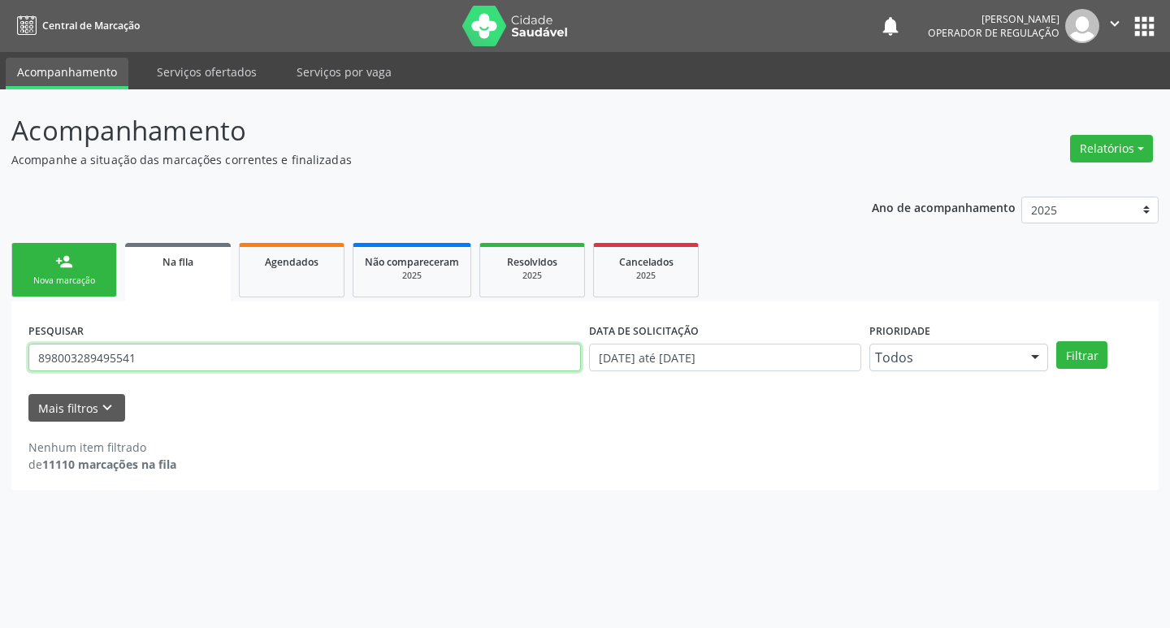
click at [191, 360] on input "898003289495541" at bounding box center [304, 358] width 552 height 28
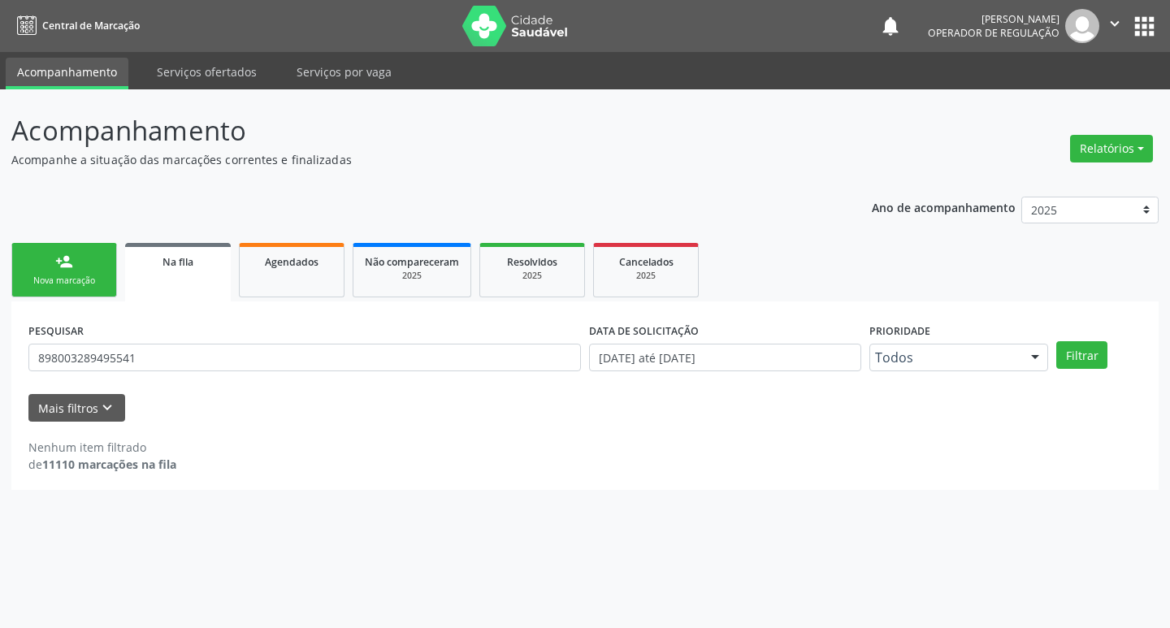
click at [97, 276] on div "Nova marcação" at bounding box center [64, 281] width 81 height 12
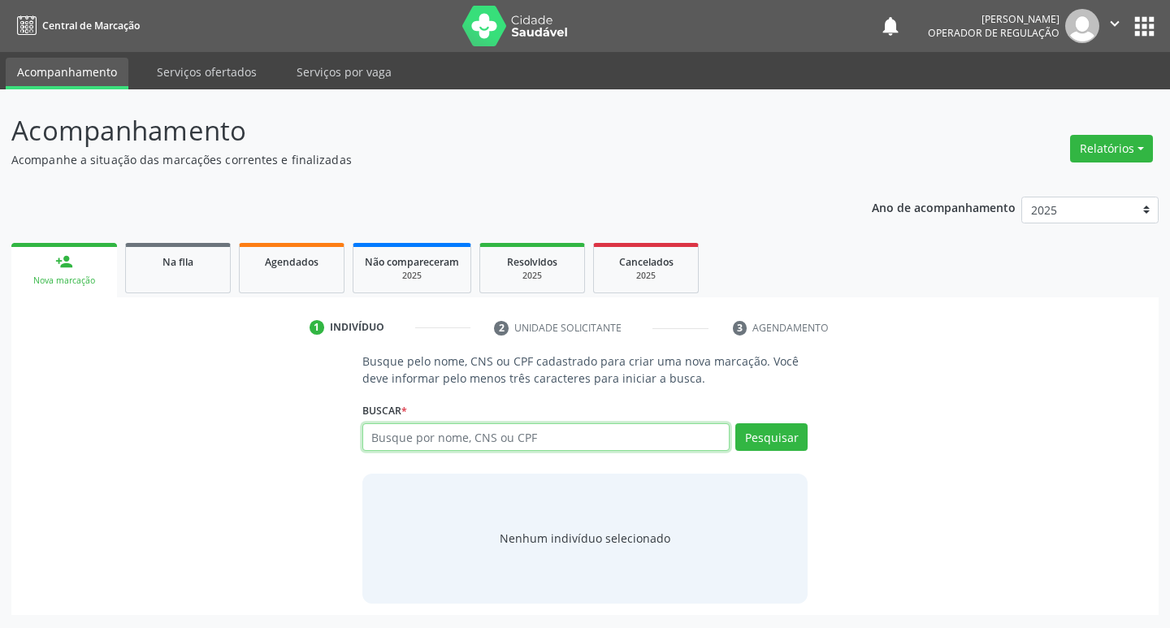
click at [412, 441] on input "text" at bounding box center [546, 437] width 368 height 28
type input "898003289495541"
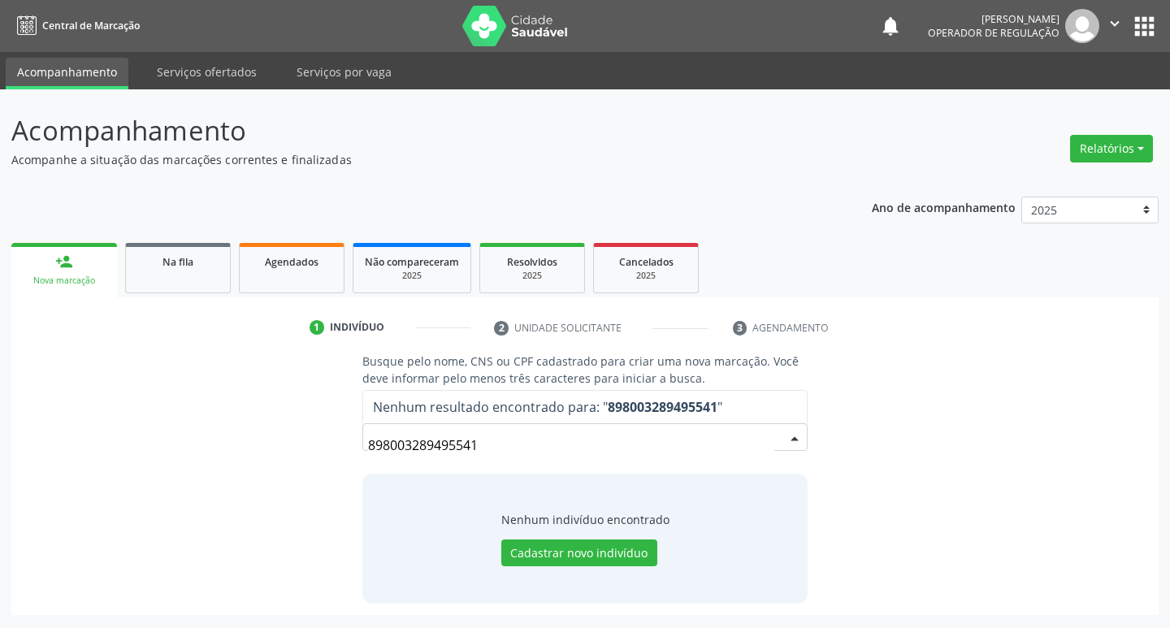
click at [560, 522] on div "Nenhum indivíduo encontrado" at bounding box center [585, 519] width 168 height 17
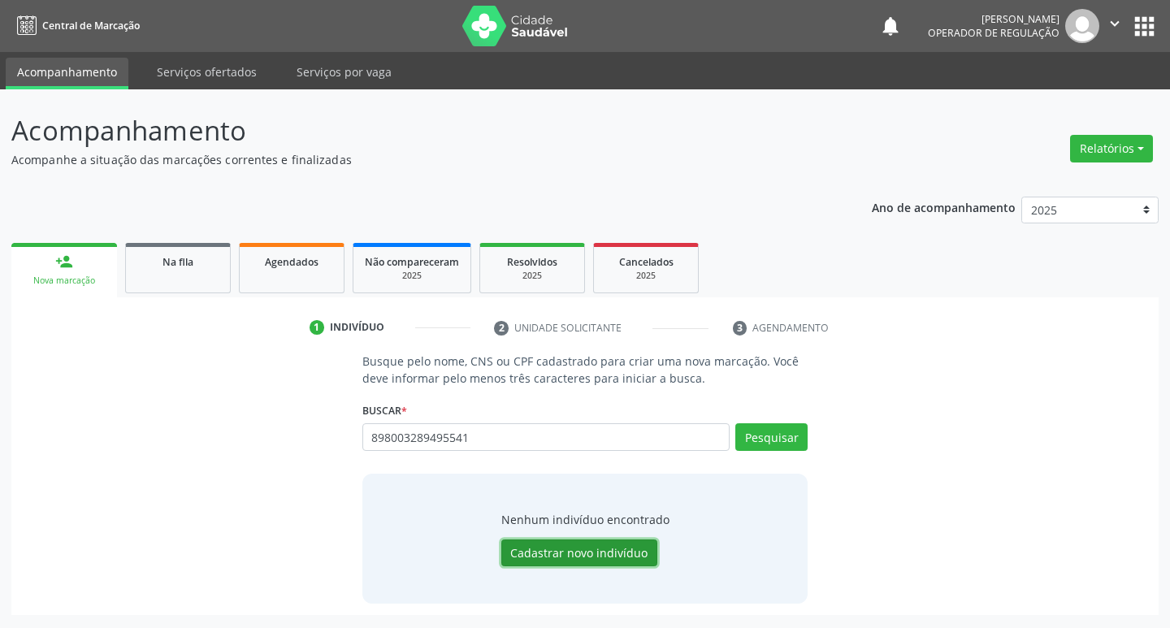
click at [561, 548] on button "Cadastrar novo indivíduo" at bounding box center [579, 553] width 156 height 28
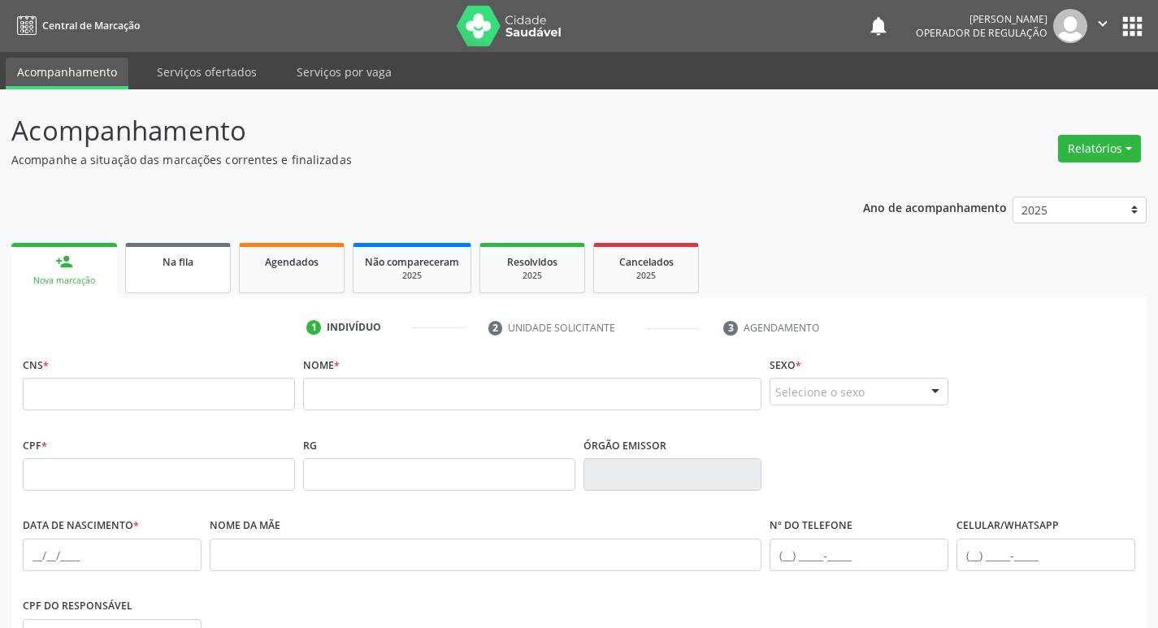
click at [158, 252] on link "Na fila" at bounding box center [178, 268] width 106 height 50
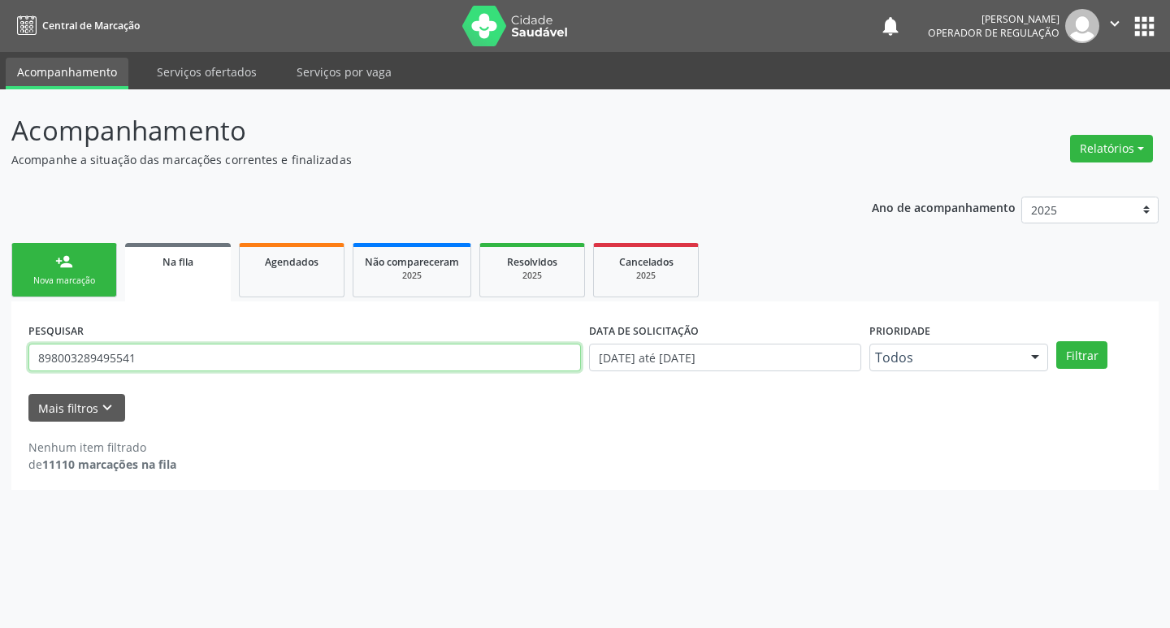
click at [196, 359] on input "898003289495541" at bounding box center [304, 358] width 552 height 28
type input "705001676448859"
click at [1056, 341] on button "Filtrar" at bounding box center [1081, 355] width 51 height 28
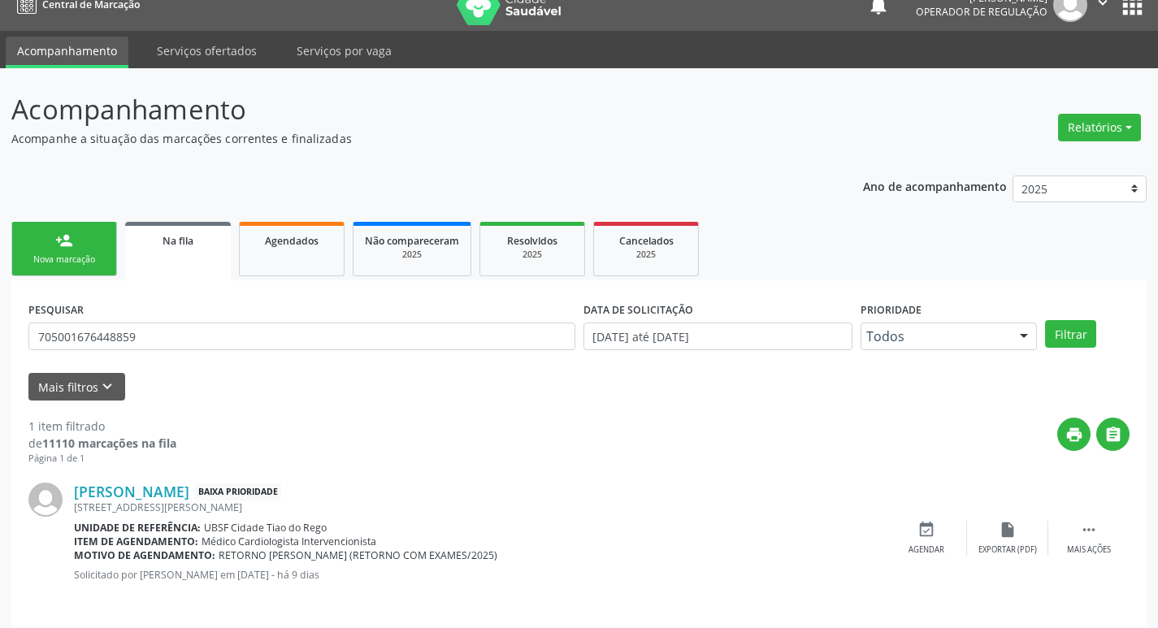
scroll to position [32, 0]
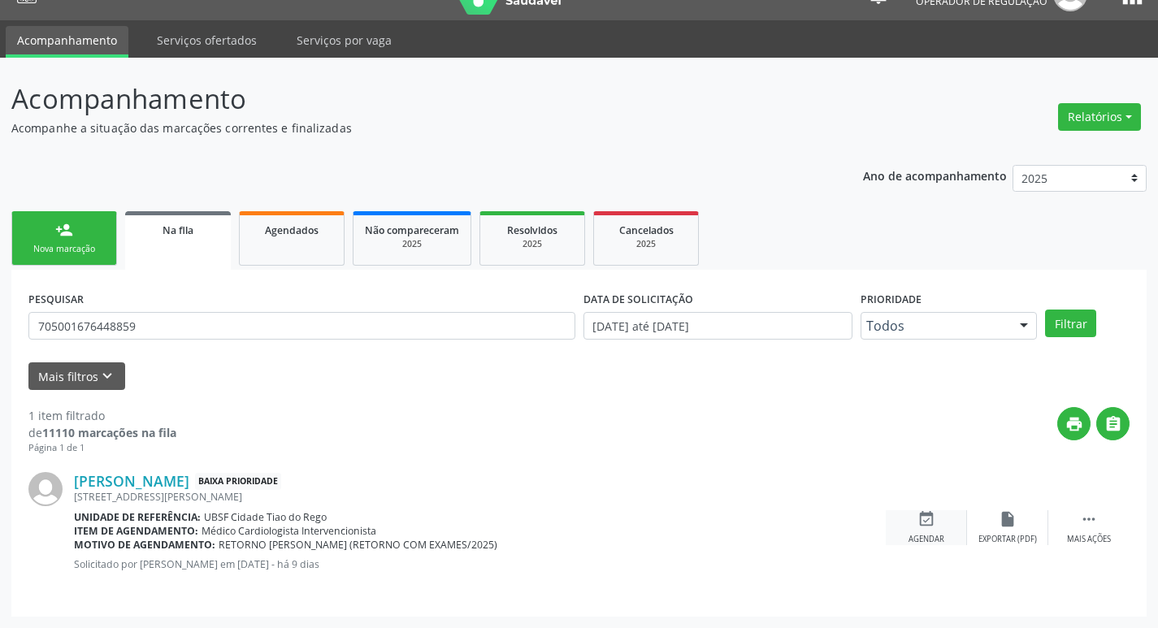
click at [915, 525] on div "event_available Agendar" at bounding box center [926, 527] width 81 height 35
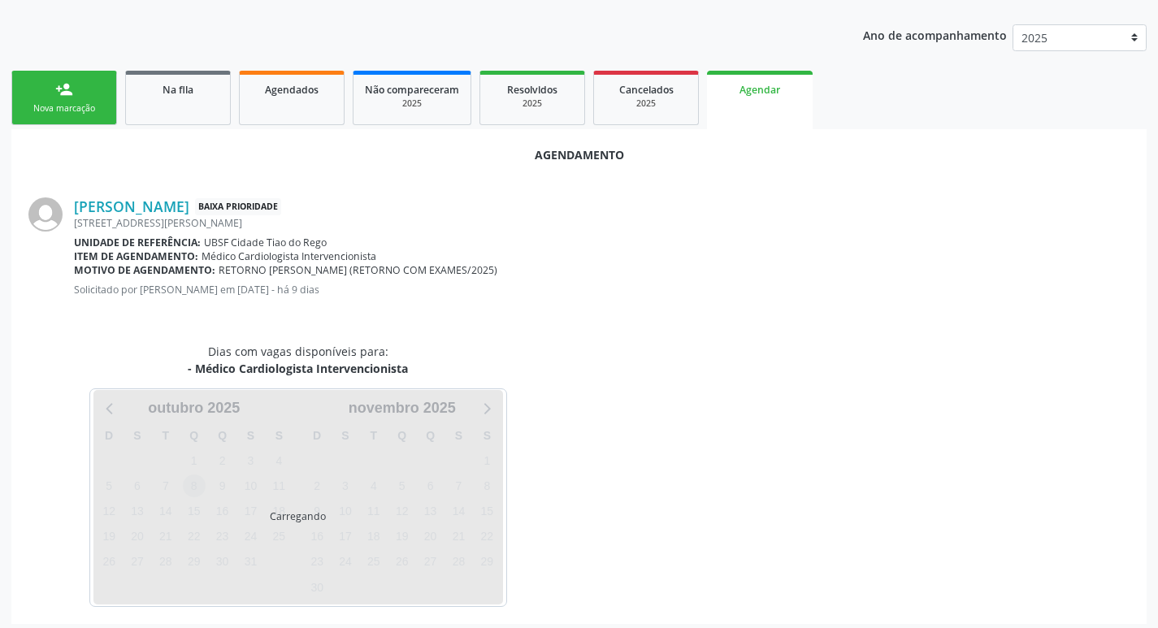
scroll to position [180, 0]
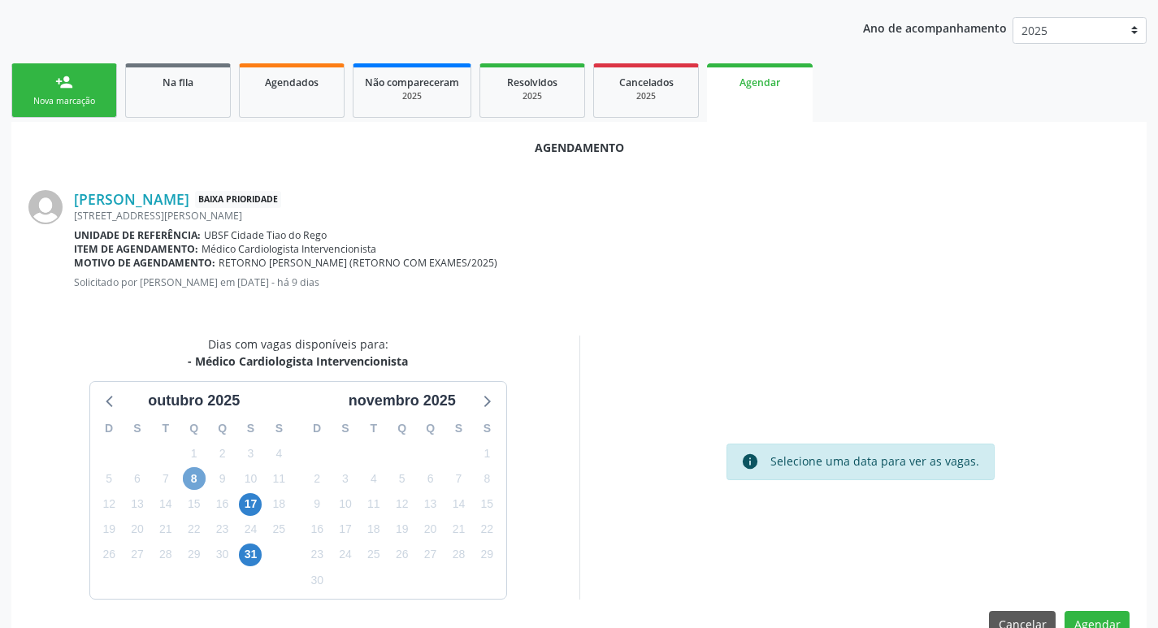
click at [201, 477] on span "8" at bounding box center [194, 478] width 23 height 23
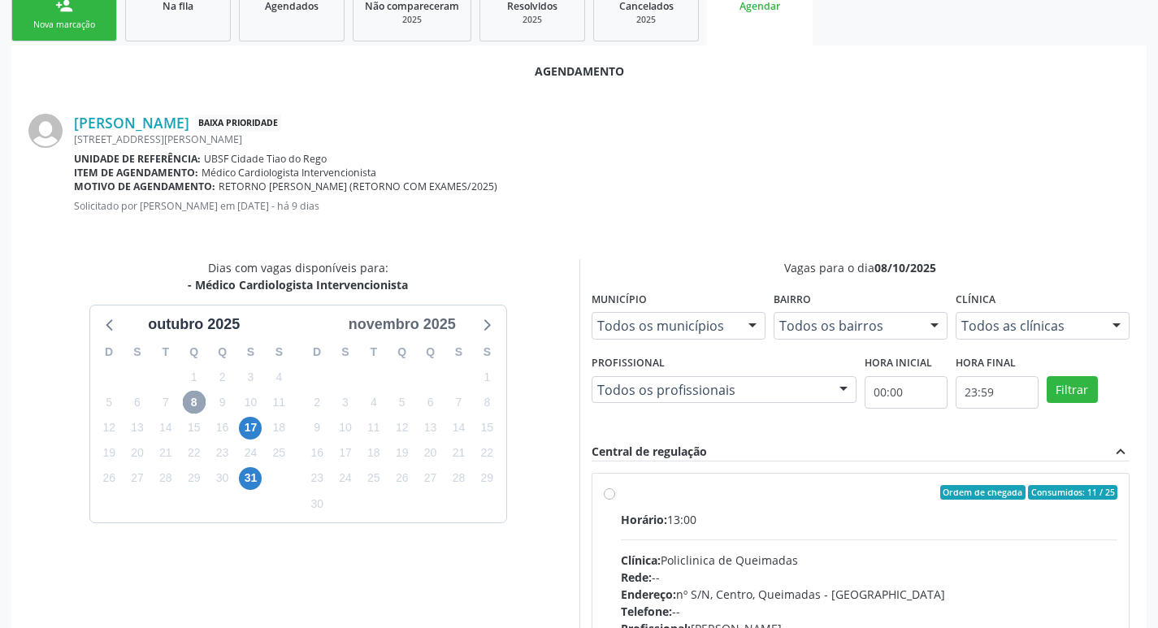
scroll to position [453, 0]
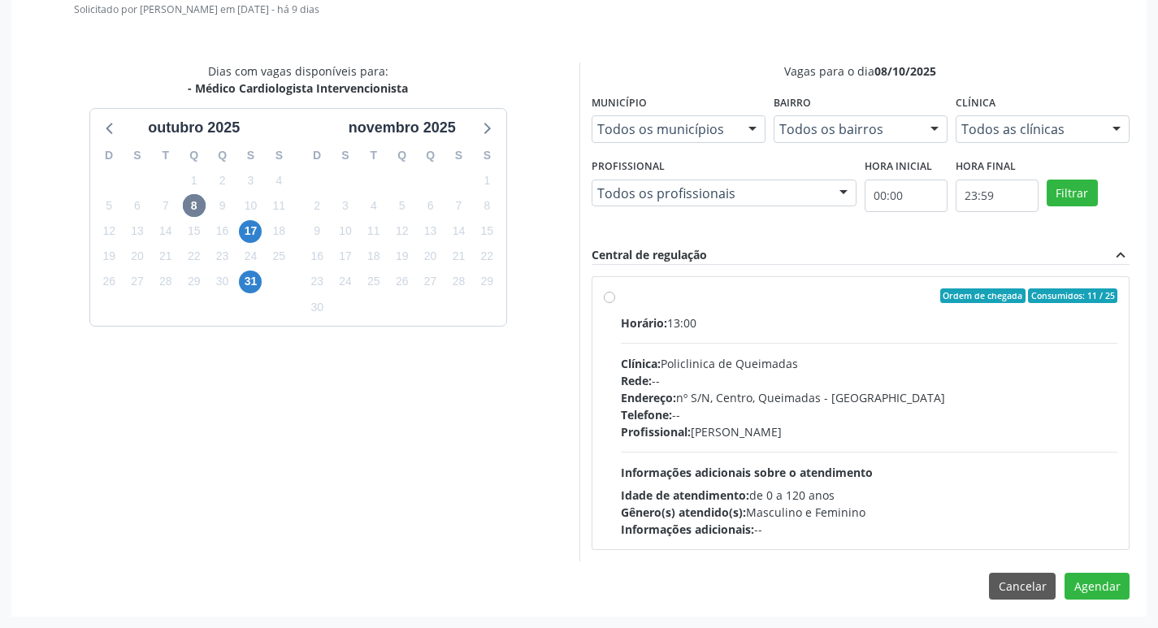
click at [735, 314] on div "Horário: 13:00" at bounding box center [869, 322] width 497 height 17
click at [615, 303] on input "Ordem de chegada Consumidos: 11 / 25 Horário: 13:00 Clínica: Policlinica de Que…" at bounding box center [609, 295] width 11 height 15
radio input "true"
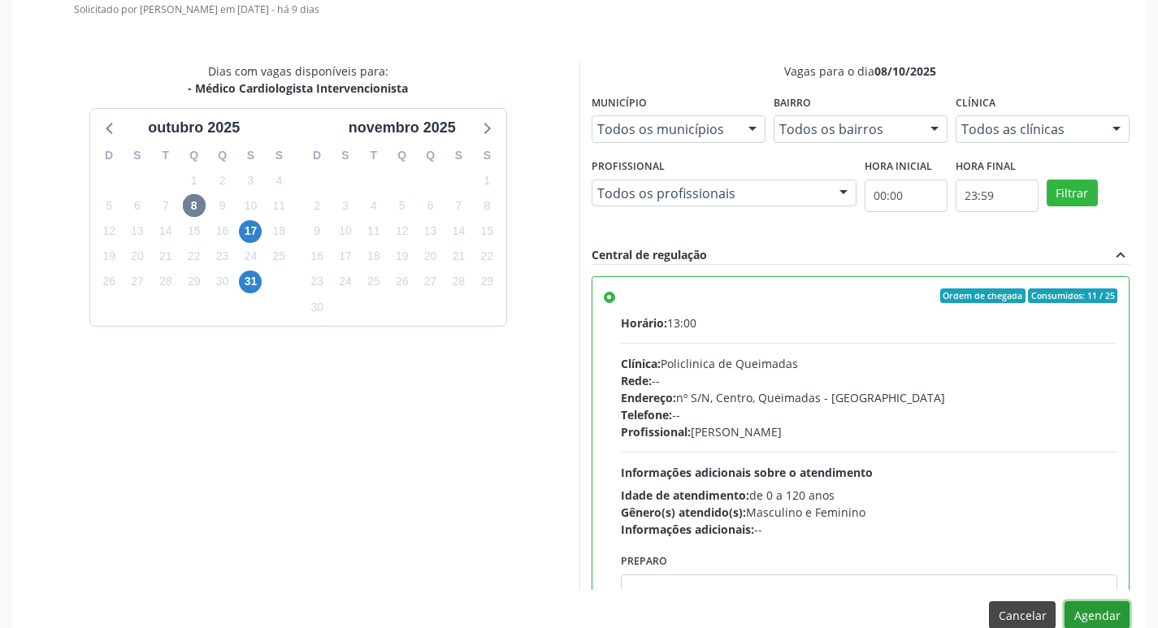
drag, startPoint x: 1093, startPoint y: 609, endPoint x: 1041, endPoint y: 625, distance: 54.2
click at [1092, 610] on button "Agendar" at bounding box center [1096, 615] width 65 height 28
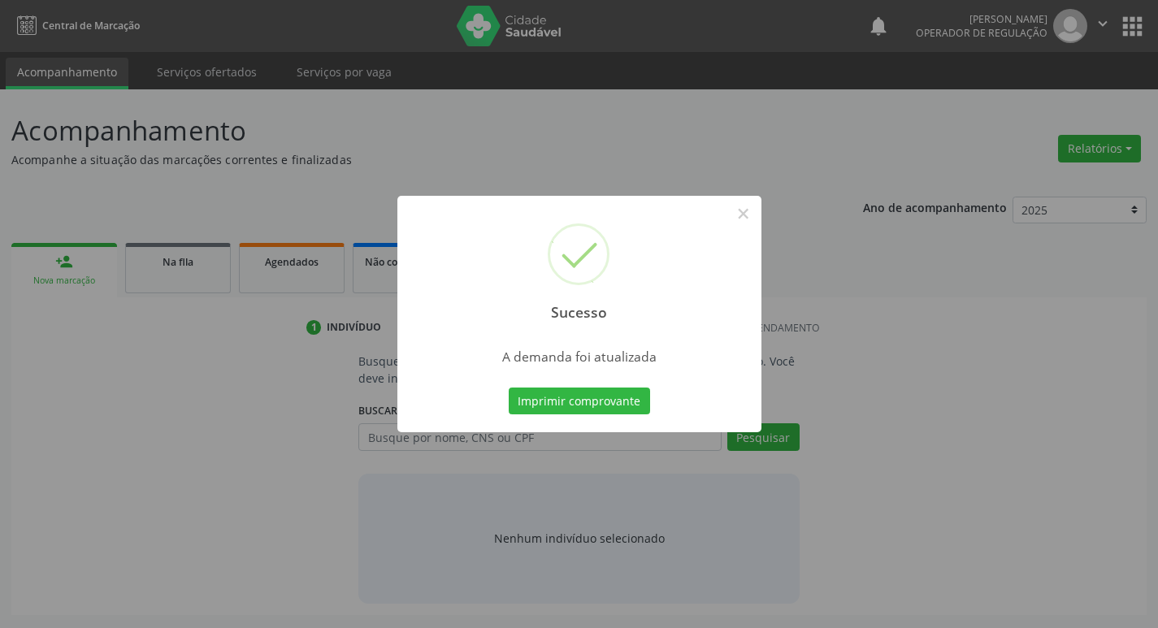
scroll to position [0, 0]
click at [599, 388] on button "Imprimir comprovante" at bounding box center [584, 402] width 141 height 28
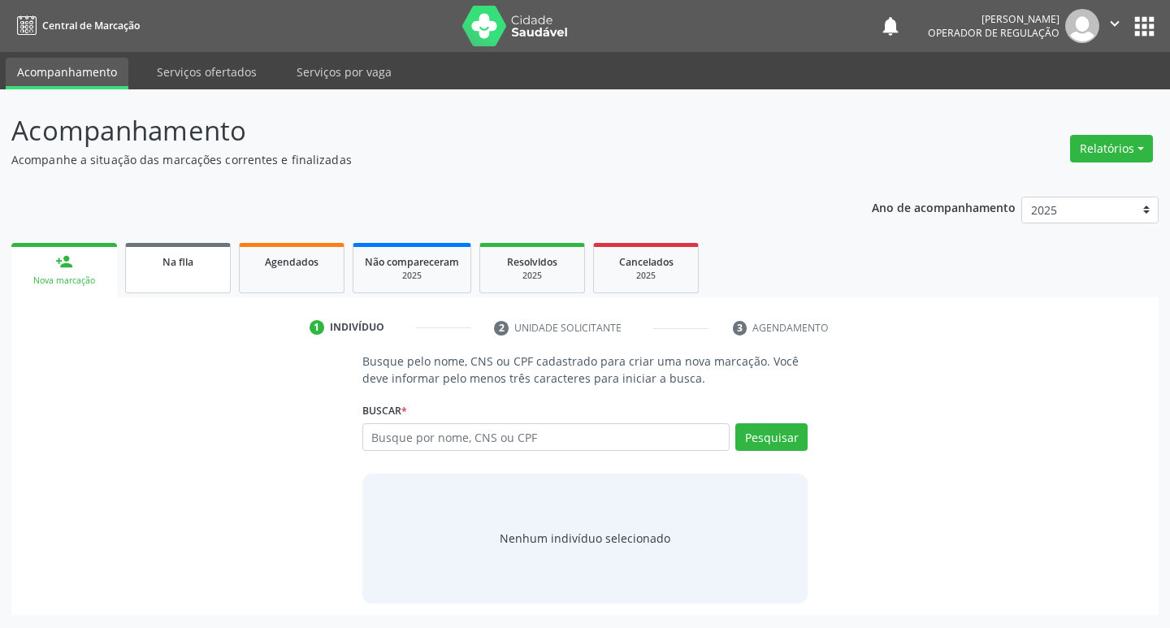
click at [188, 266] on span "Na fila" at bounding box center [177, 262] width 31 height 14
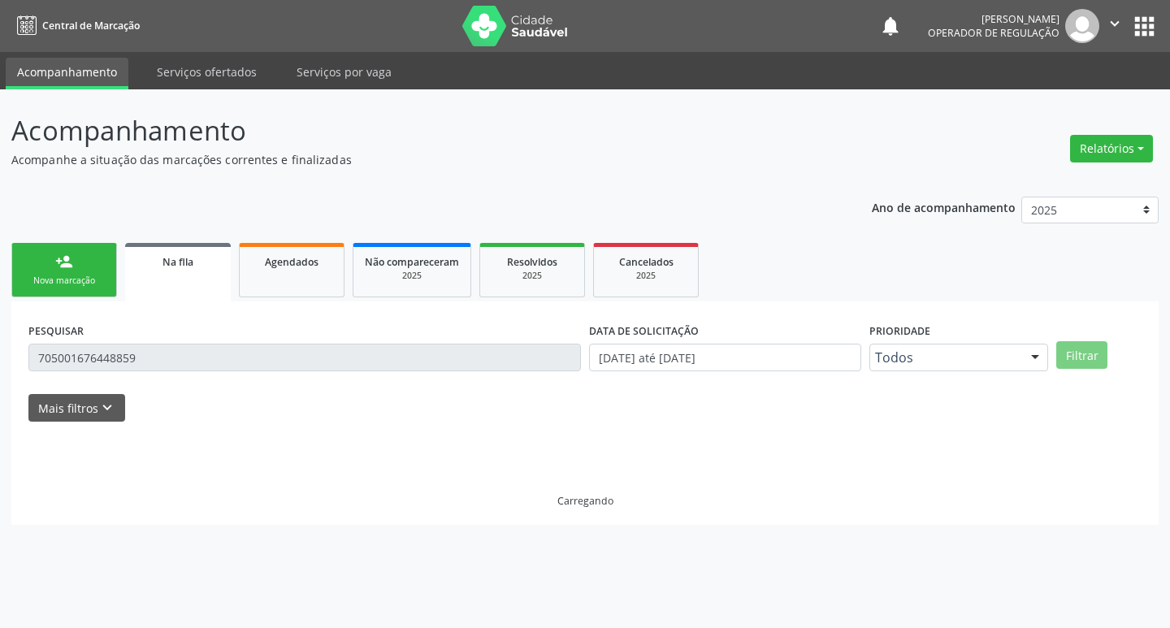
click at [388, 353] on input "705001676448859" at bounding box center [304, 358] width 552 height 28
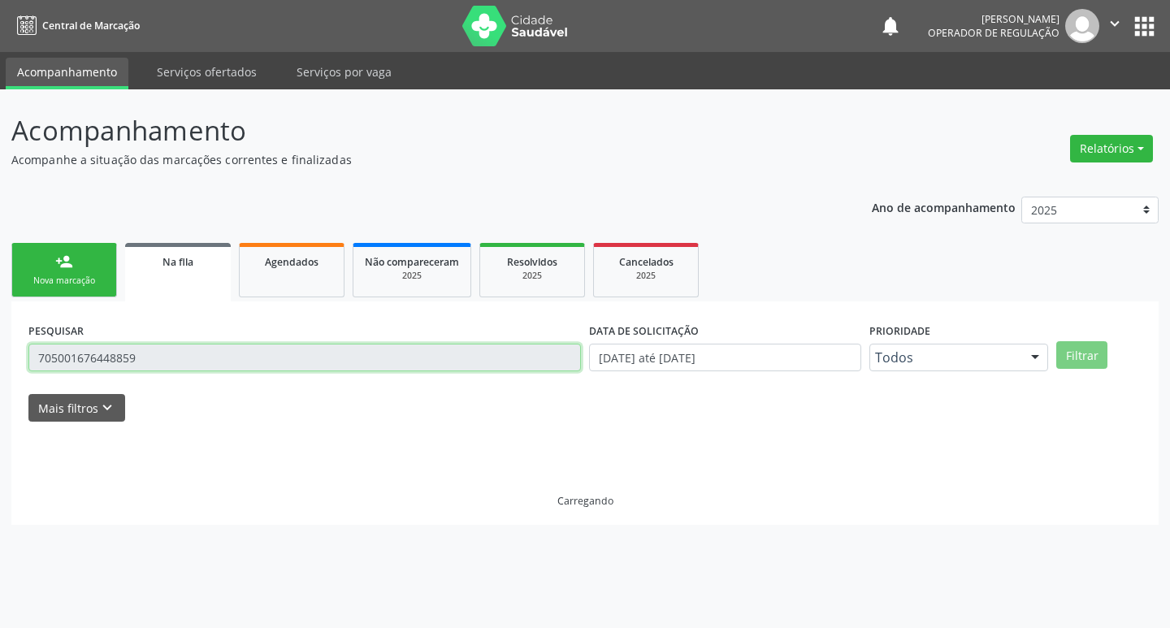
click at [388, 353] on input "705001676448859" at bounding box center [304, 358] width 552 height 28
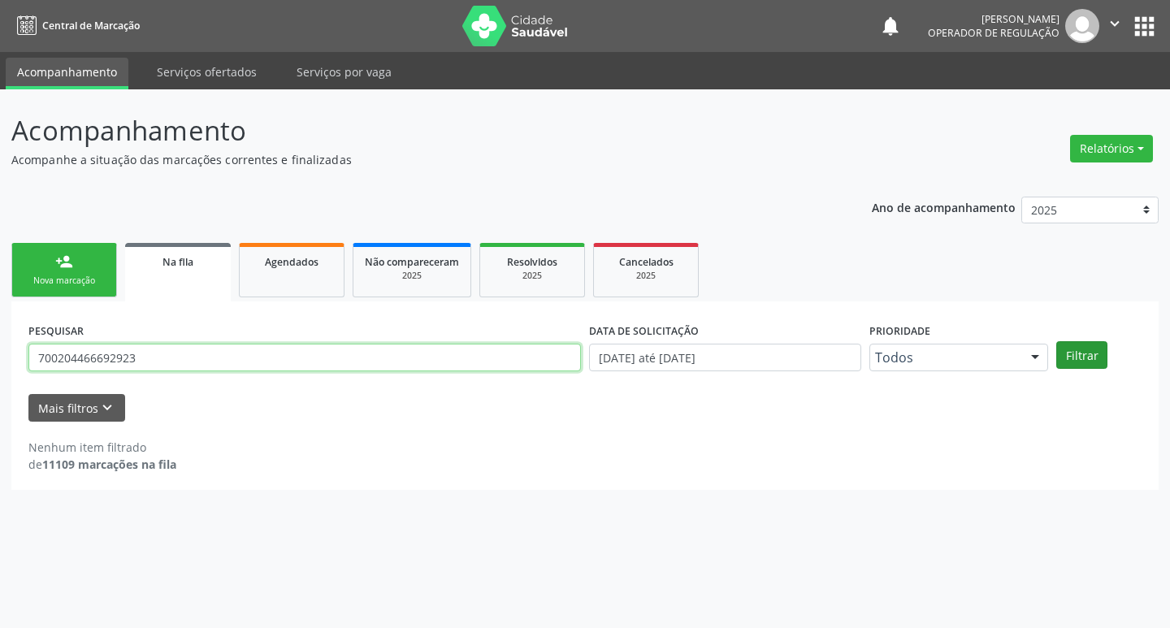
type input "700204466692923"
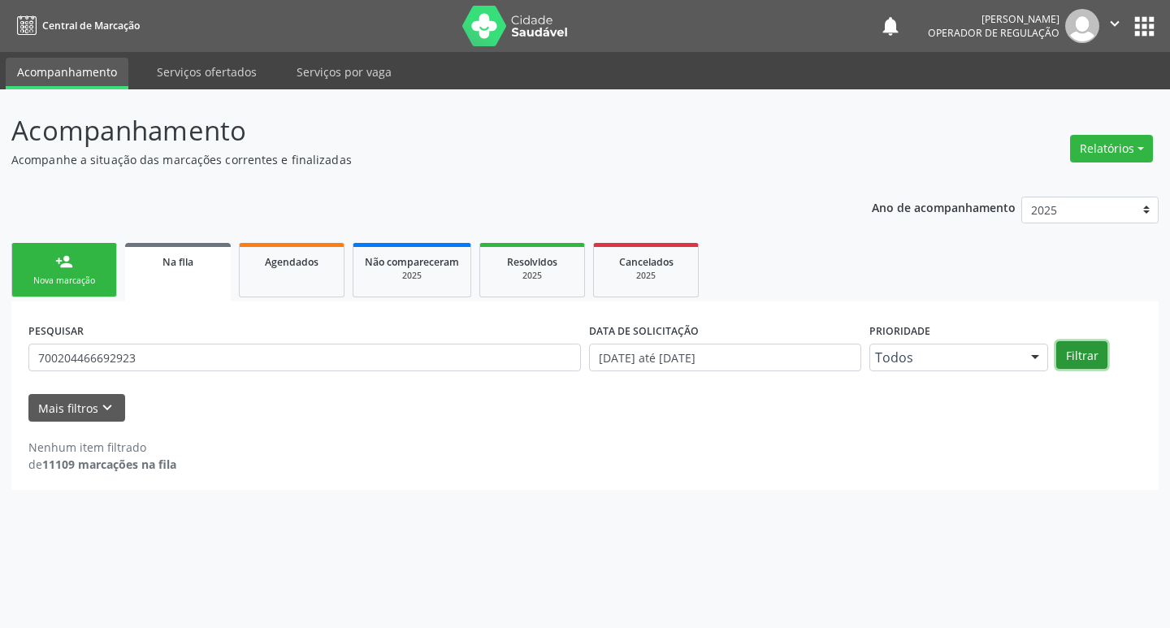
click at [1068, 350] on button "Filtrar" at bounding box center [1081, 355] width 51 height 28
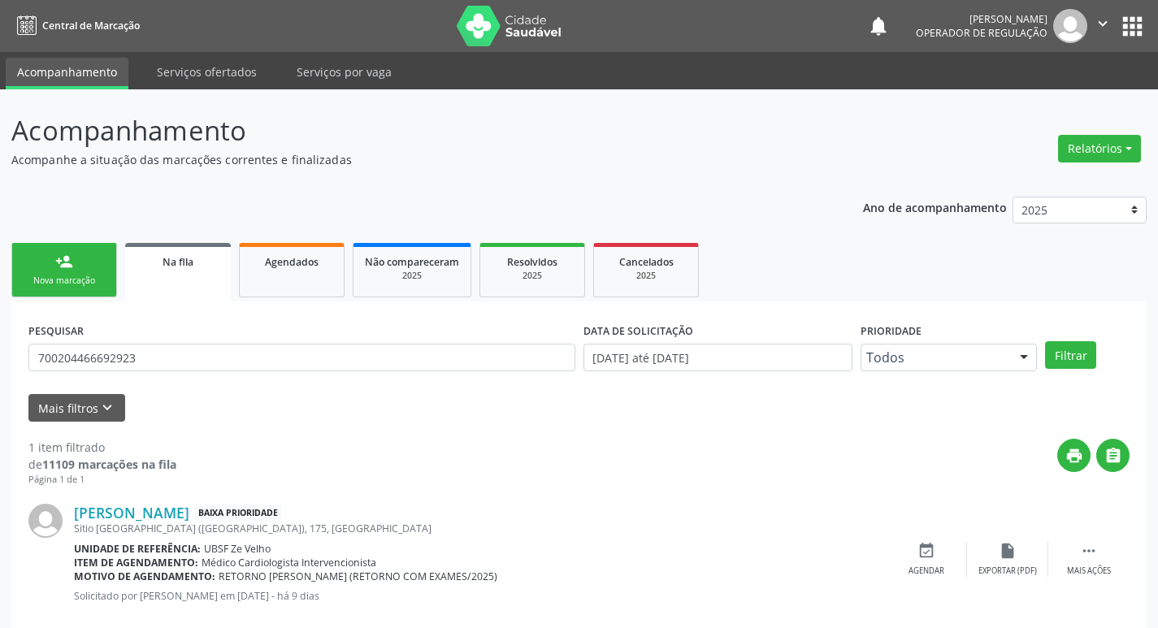
scroll to position [32, 0]
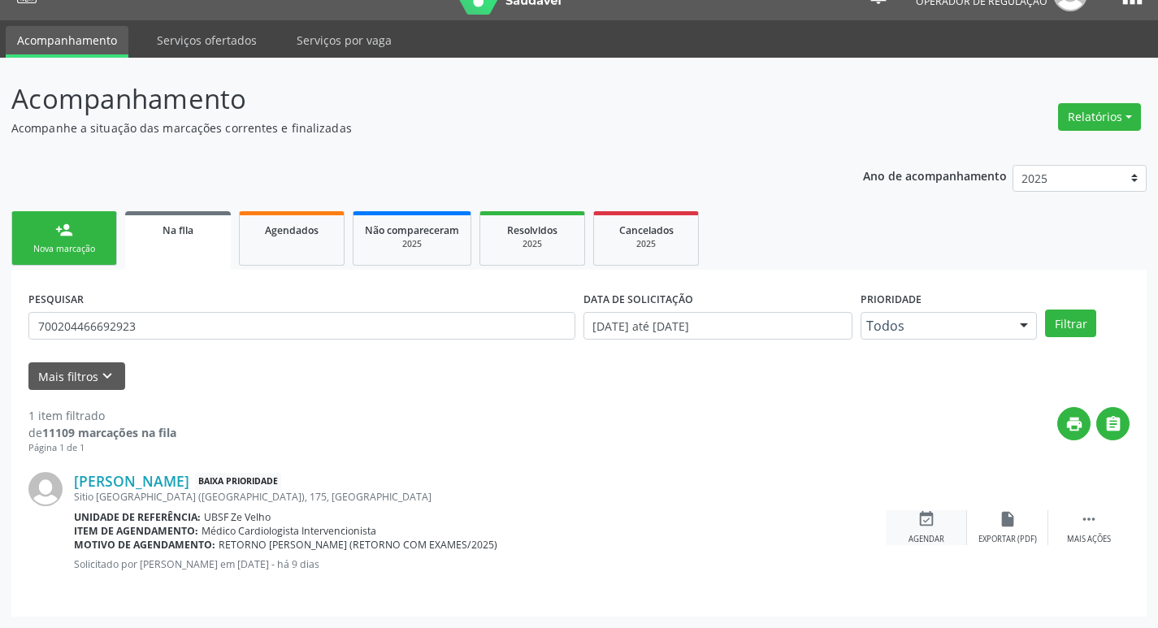
click at [931, 525] on icon "event_available" at bounding box center [926, 519] width 18 height 18
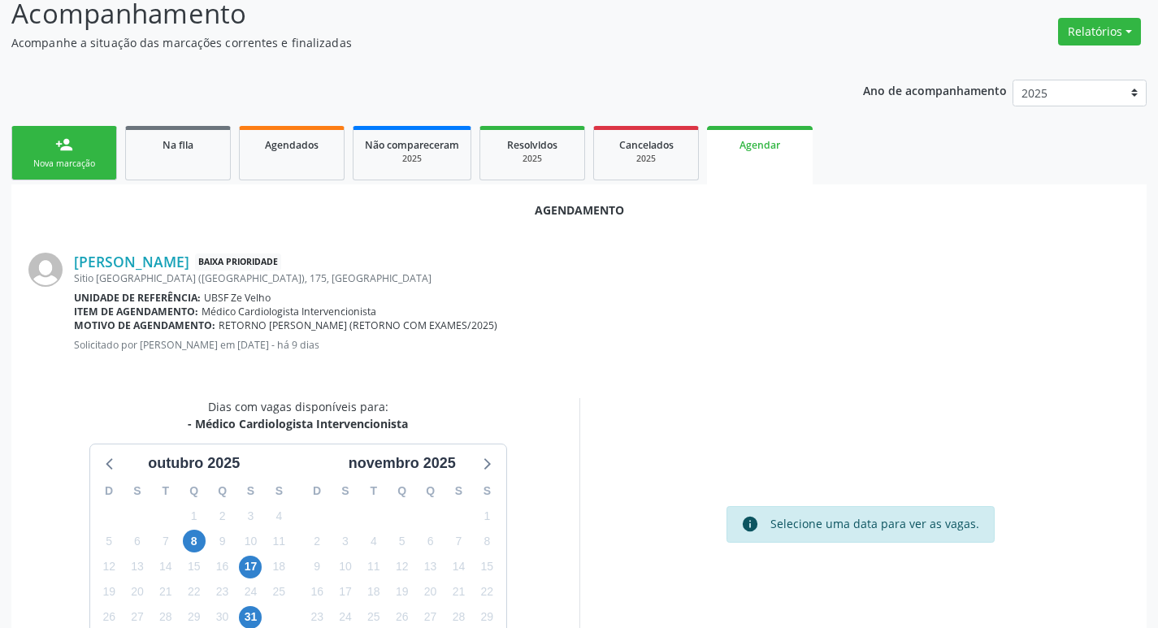
scroll to position [218, 0]
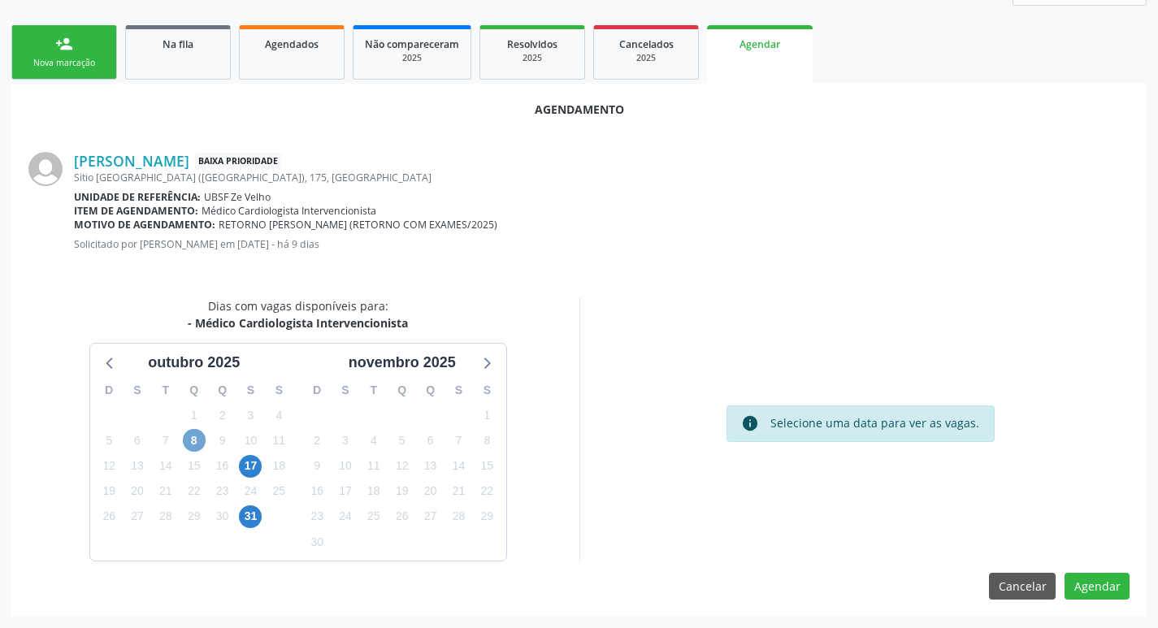
click at [198, 437] on span "8" at bounding box center [194, 440] width 23 height 23
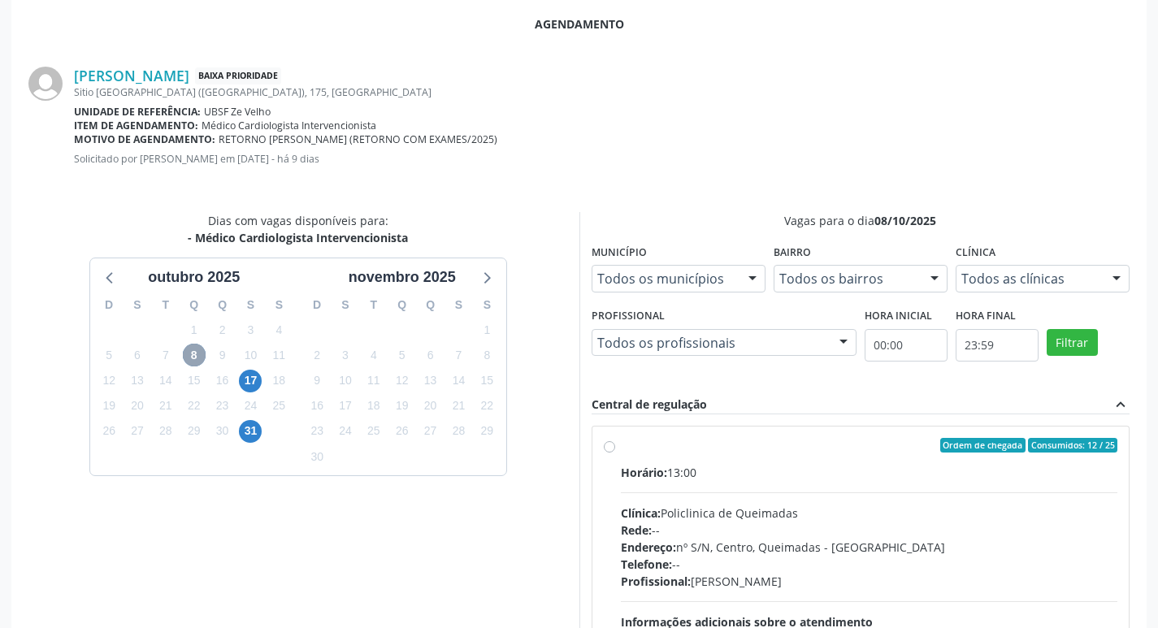
scroll to position [453, 0]
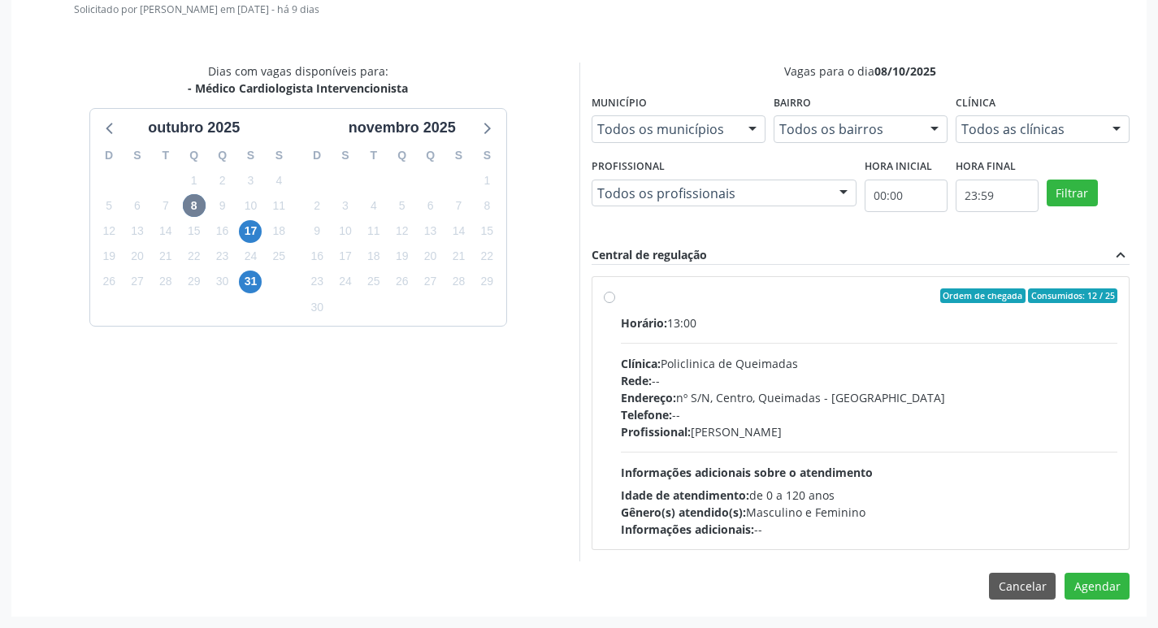
click at [860, 305] on label "Ordem de chegada Consumidos: 12 / 25 Horário: 13:00 Clínica: Policlinica de Que…" at bounding box center [869, 412] width 497 height 249
click at [615, 303] on input "Ordem de chegada Consumidos: 12 / 25 Horário: 13:00 Clínica: Policlinica de Que…" at bounding box center [609, 295] width 11 height 15
radio input "true"
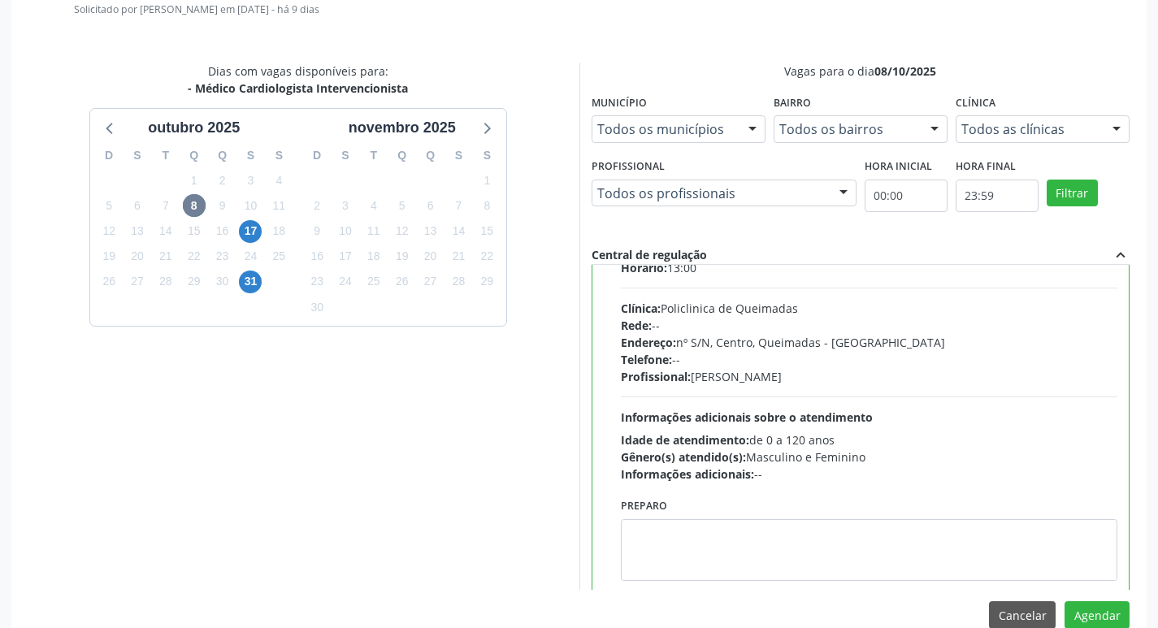
scroll to position [80, 0]
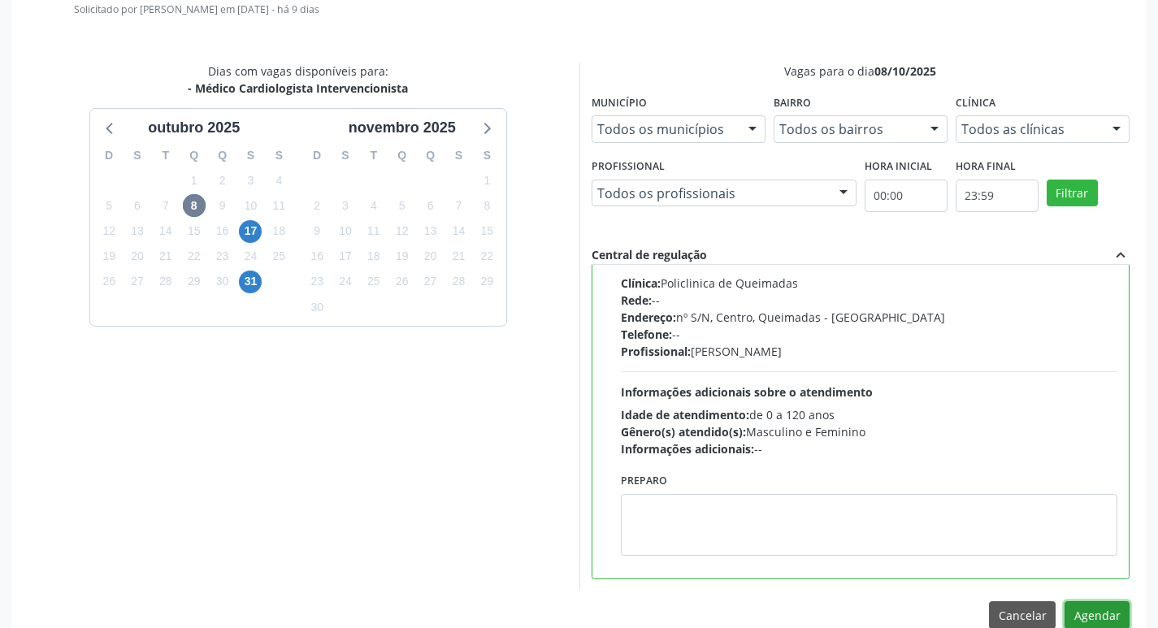
click at [1094, 616] on button "Agendar" at bounding box center [1096, 615] width 65 height 28
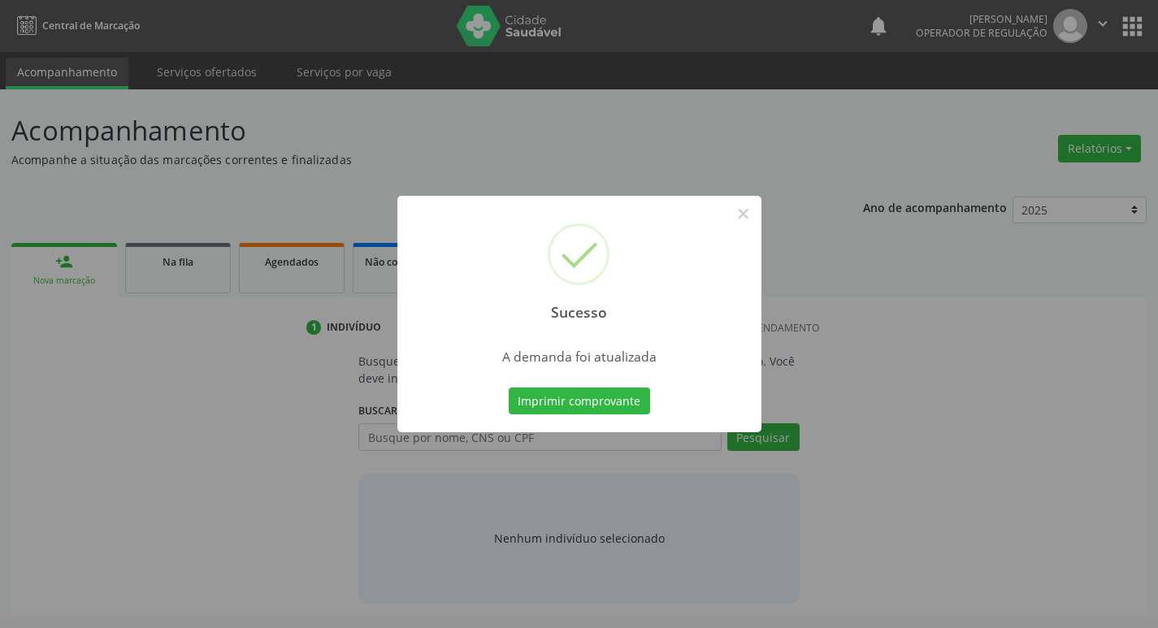
scroll to position [0, 0]
click at [622, 404] on button "Imprimir comprovante" at bounding box center [584, 402] width 141 height 28
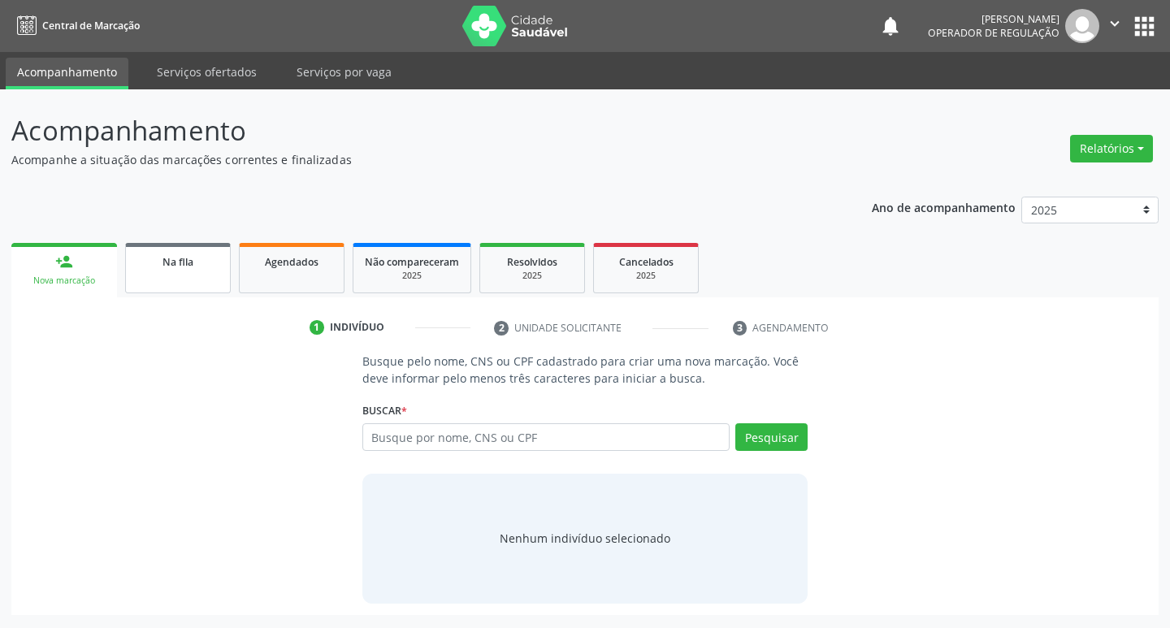
click at [208, 277] on link "Na fila" at bounding box center [178, 268] width 106 height 50
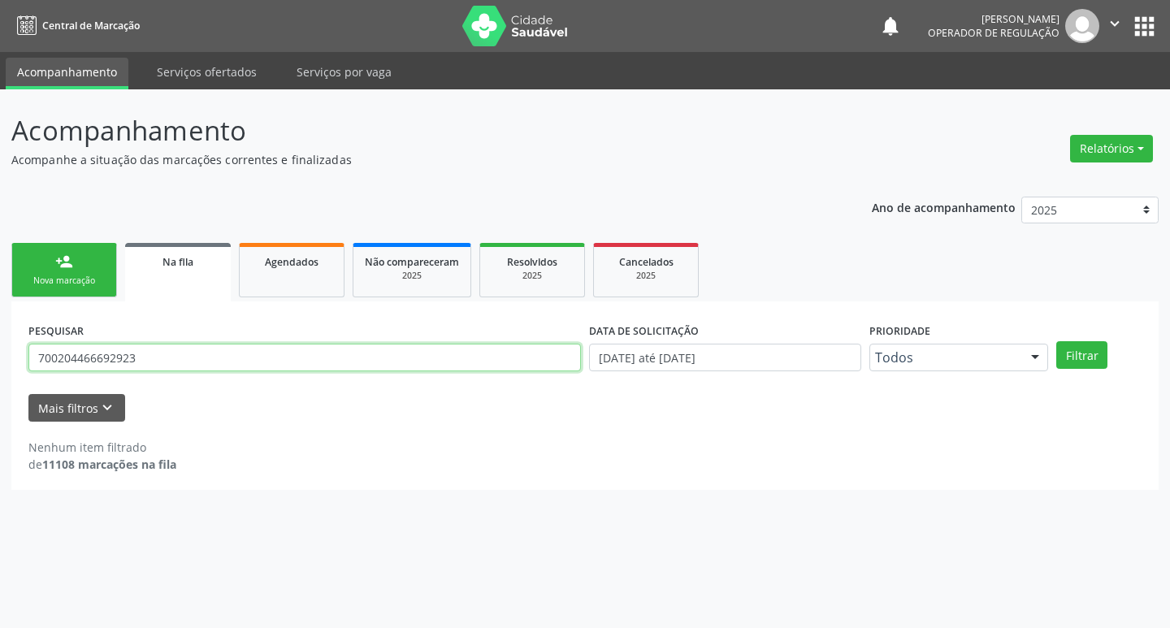
click at [318, 361] on input "700204466692923" at bounding box center [304, 358] width 552 height 28
type input "709805010445094"
click at [1056, 341] on button "Filtrar" at bounding box center [1081, 355] width 51 height 28
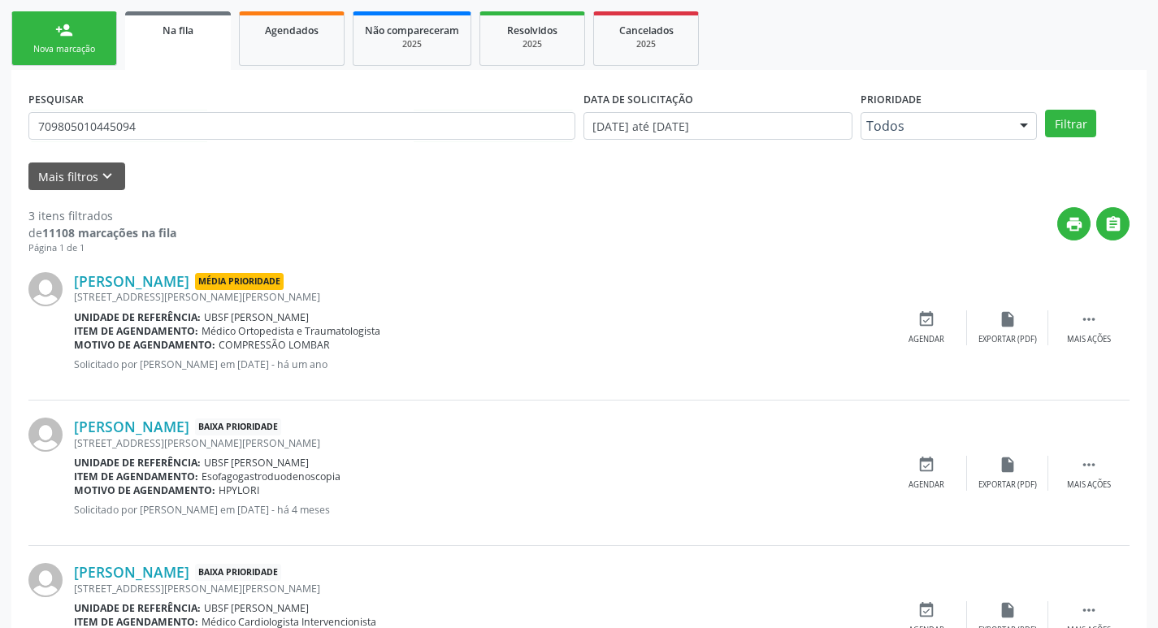
scroll to position [323, 0]
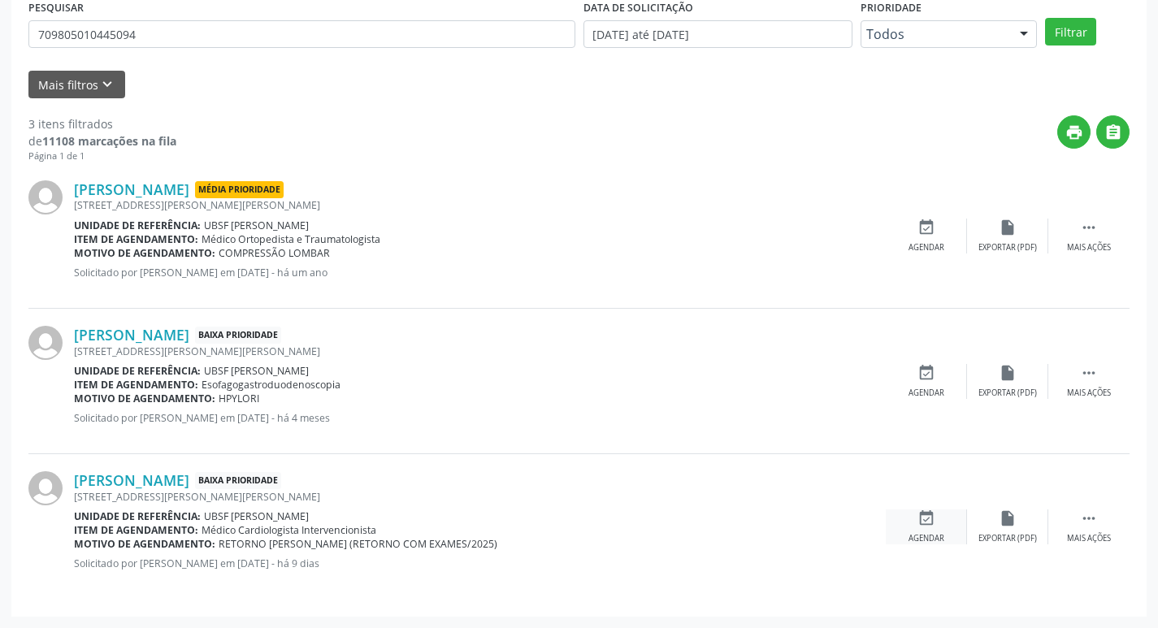
click at [930, 525] on icon "event_available" at bounding box center [926, 518] width 18 height 18
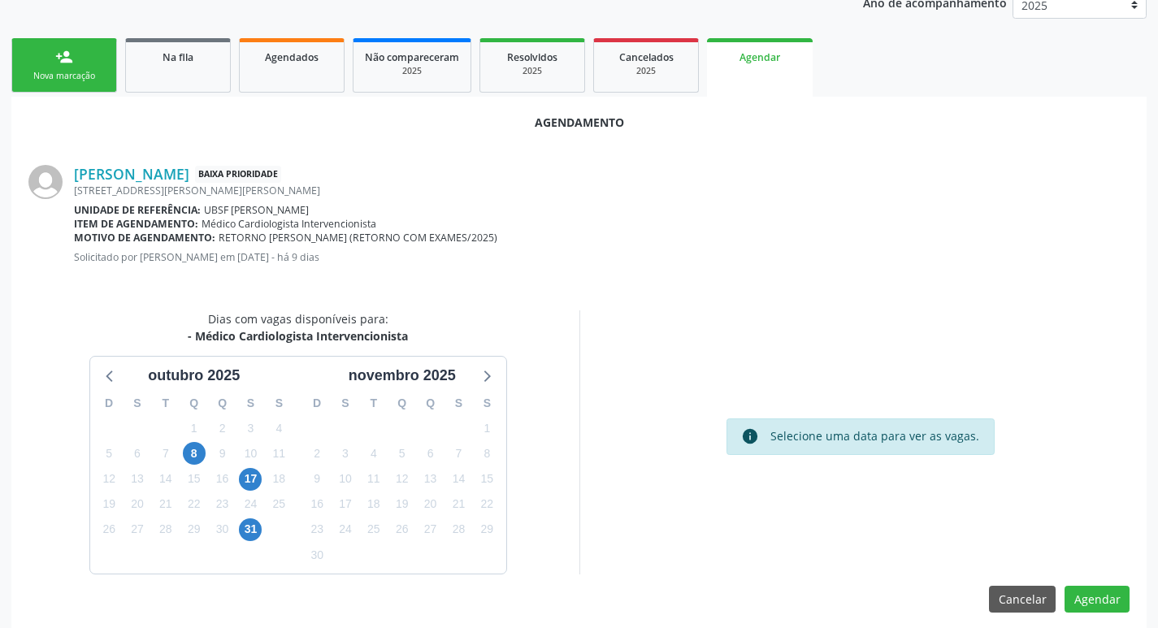
scroll to position [218, 0]
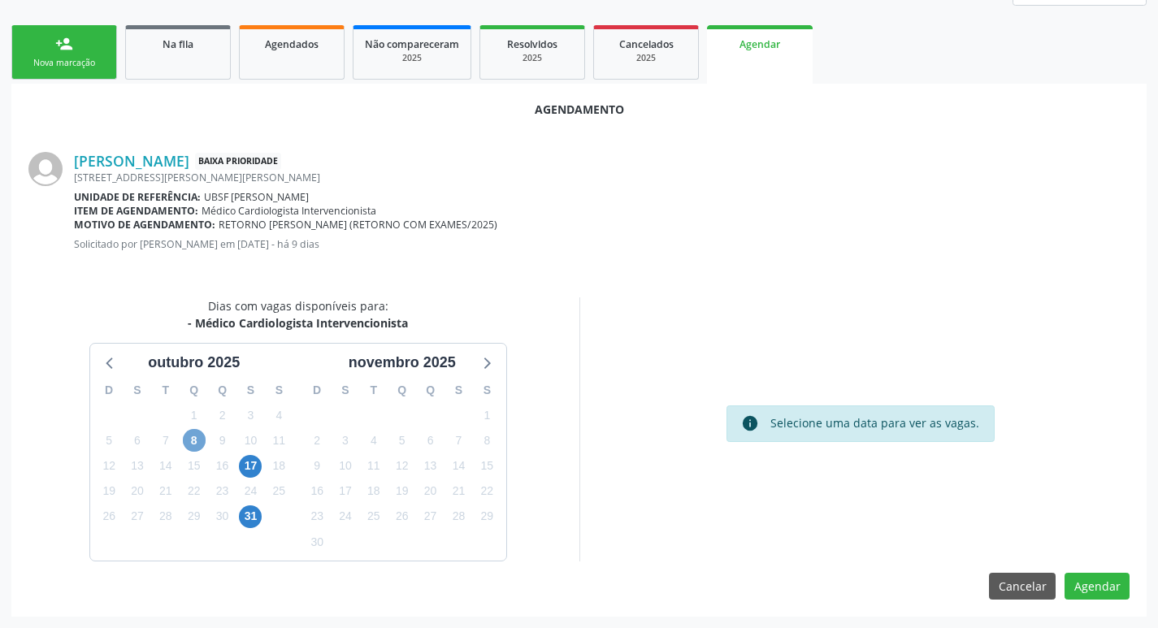
click at [192, 444] on span "8" at bounding box center [194, 440] width 23 height 23
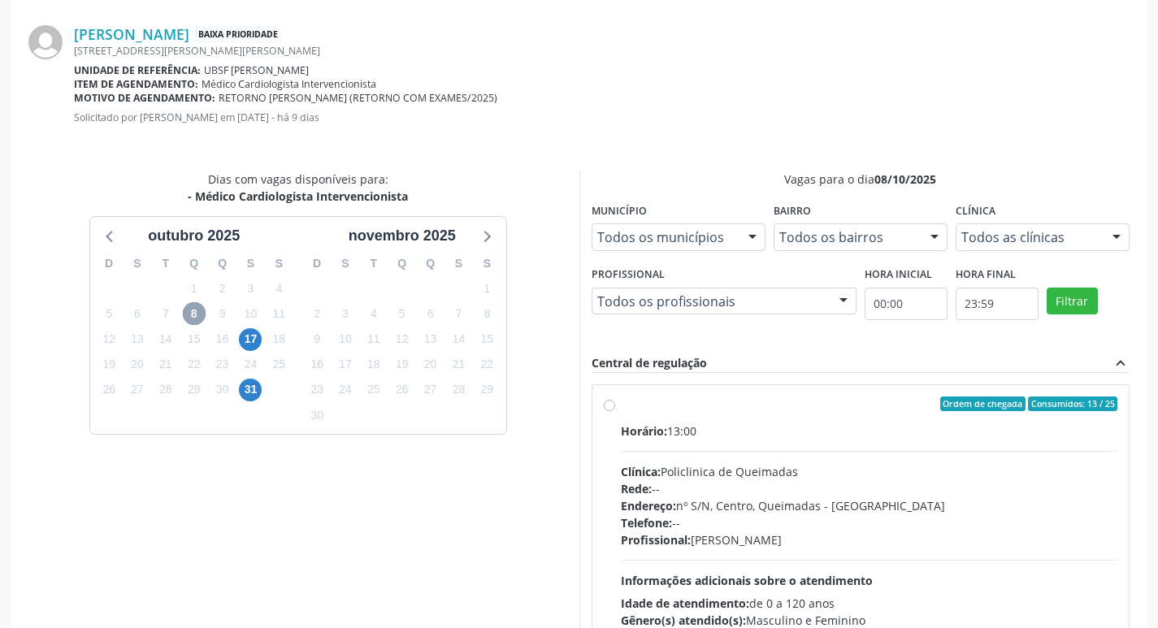
scroll to position [453, 0]
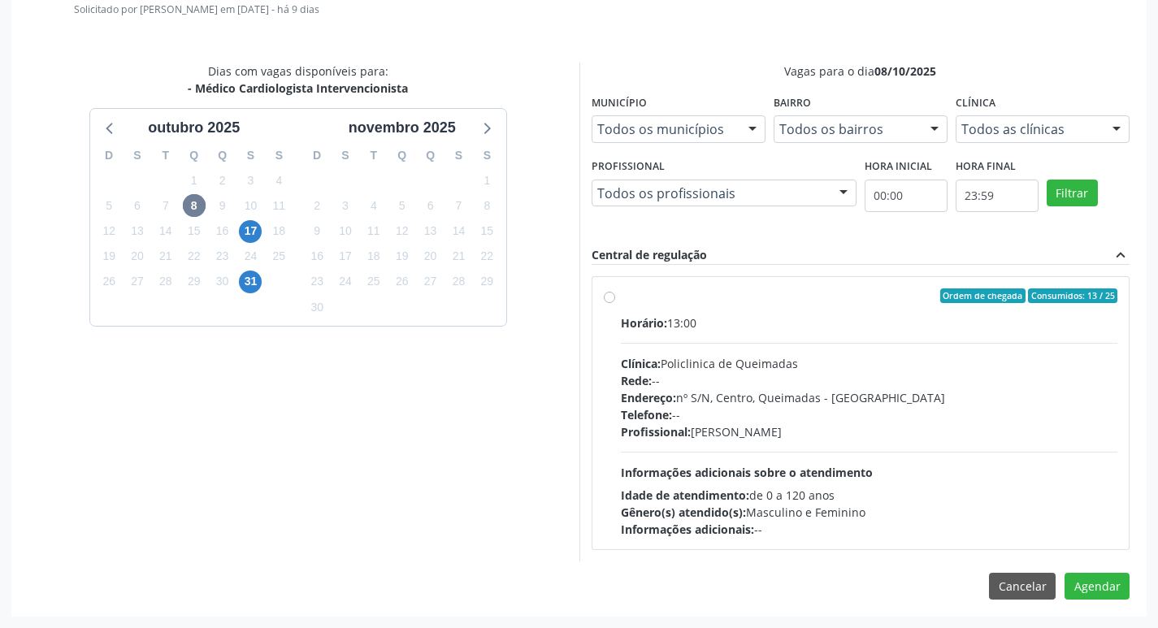
click at [1055, 327] on div "Horário: 13:00" at bounding box center [869, 322] width 497 height 17
click at [615, 303] on input "Ordem de chegada Consumidos: 13 / 25 Horário: 13:00 Clínica: Policlinica de Que…" at bounding box center [609, 295] width 11 height 15
radio input "true"
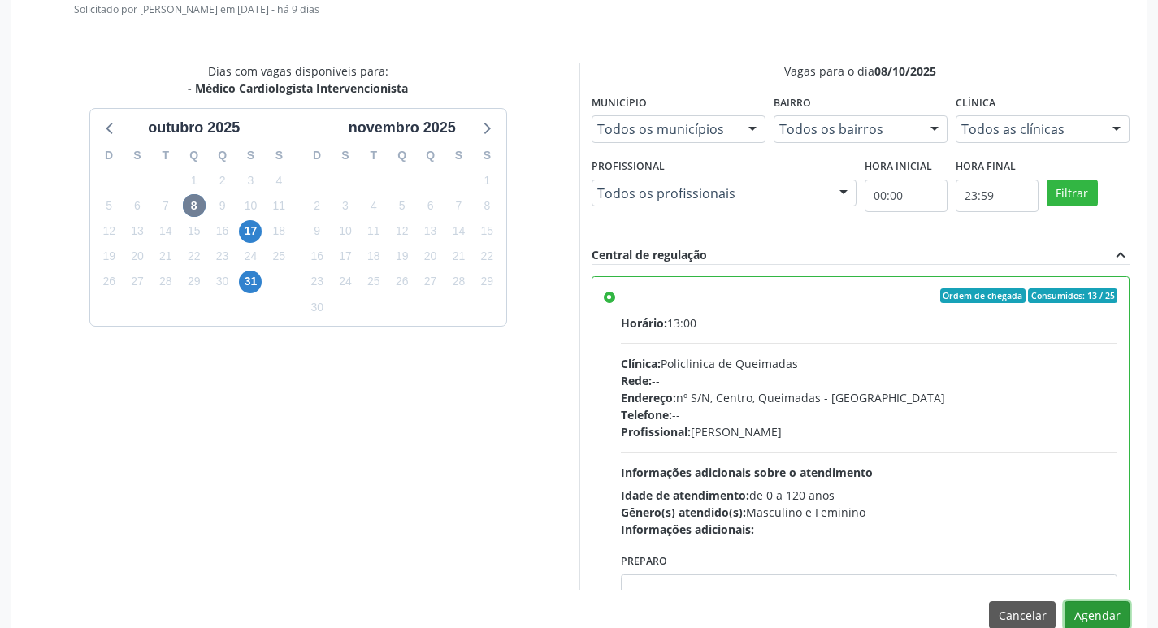
click at [1111, 604] on button "Agendar" at bounding box center [1096, 615] width 65 height 28
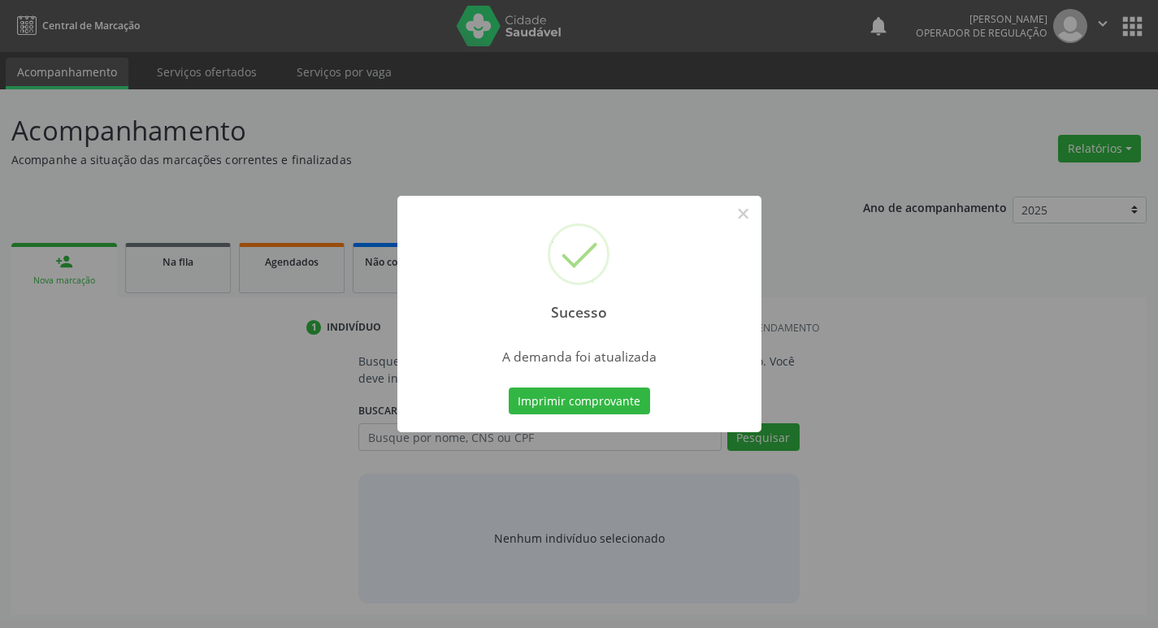
scroll to position [0, 0]
click at [609, 398] on button "Imprimir comprovante" at bounding box center [584, 402] width 141 height 28
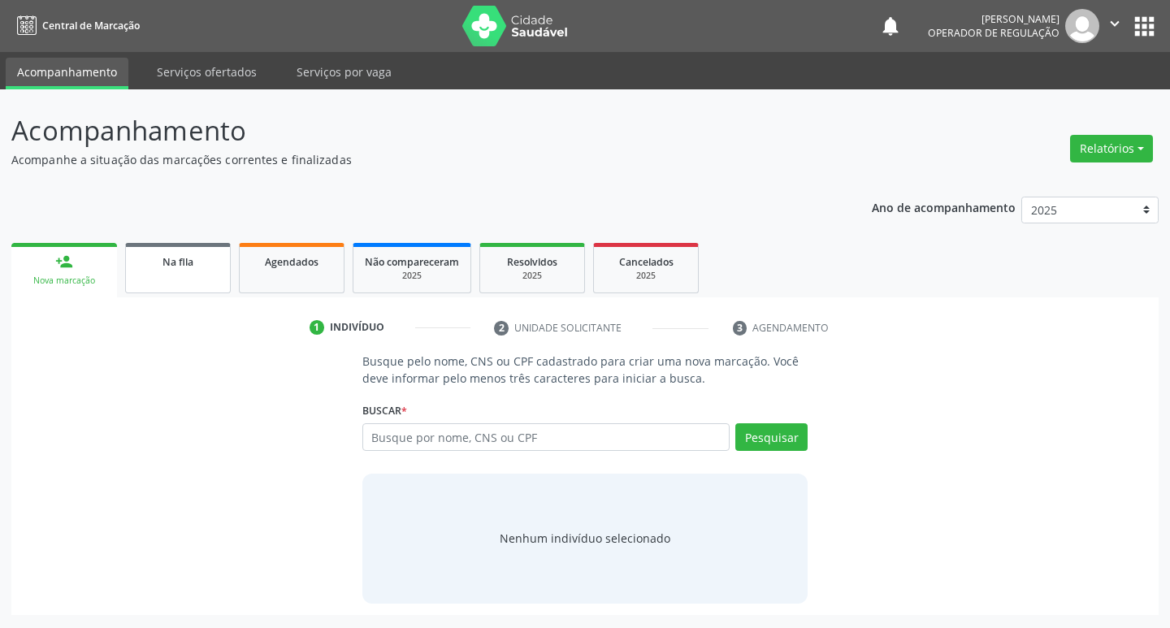
click at [193, 259] on div "Na fila" at bounding box center [177, 261] width 81 height 17
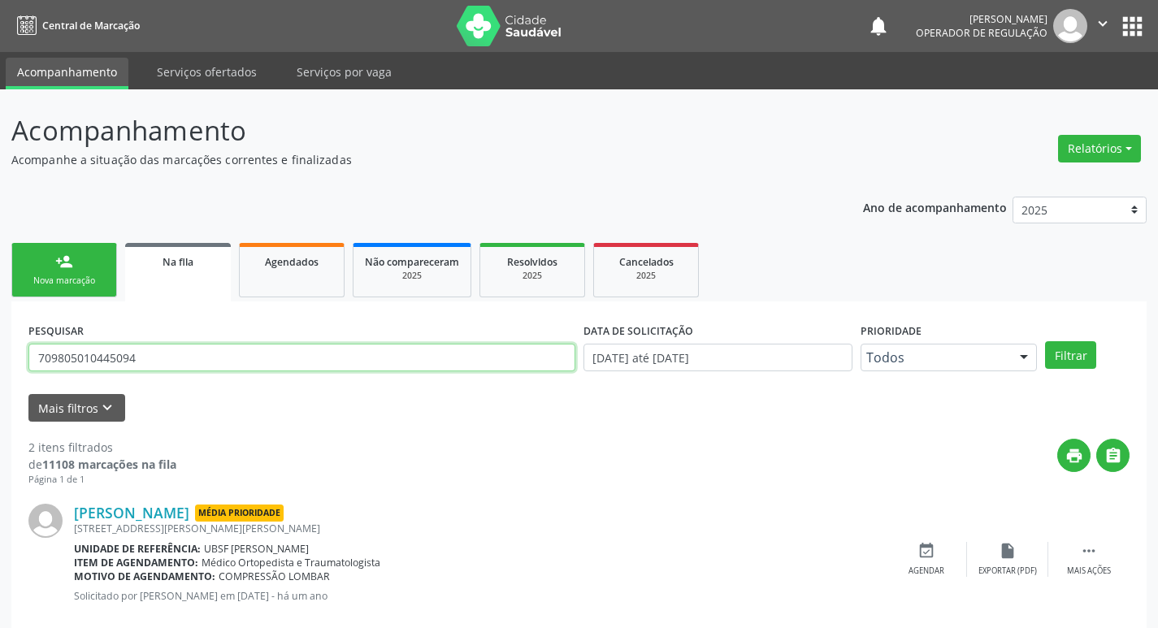
click at [175, 358] on input "709805010445094" at bounding box center [301, 358] width 547 height 28
type input "706207586629864"
click at [1045, 341] on button "Filtrar" at bounding box center [1070, 355] width 51 height 28
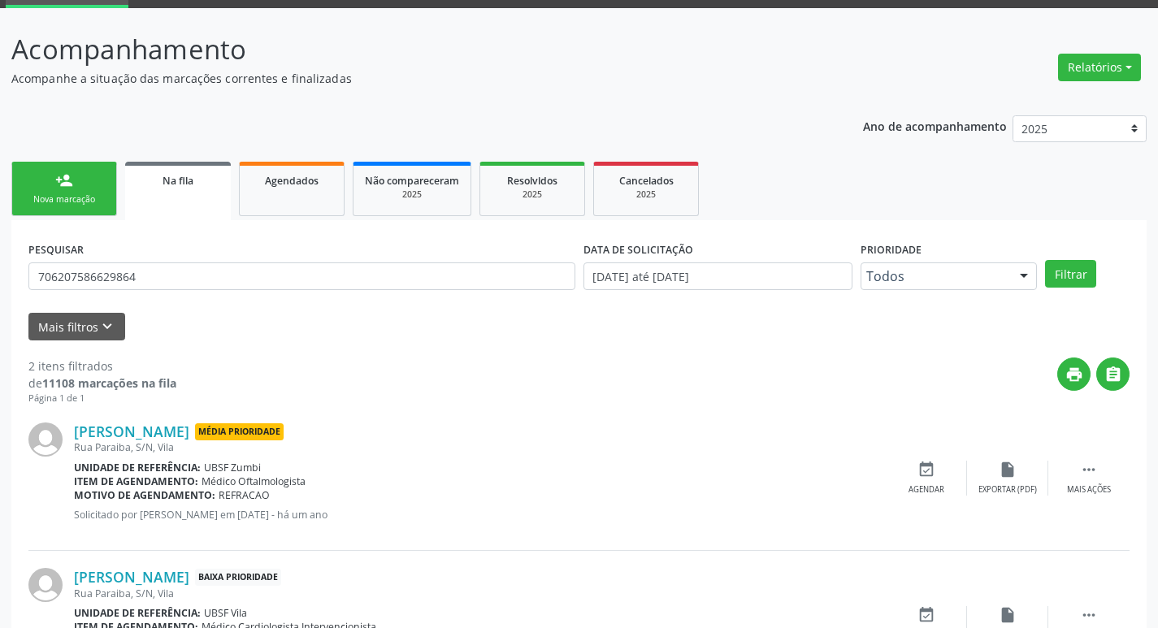
scroll to position [177, 0]
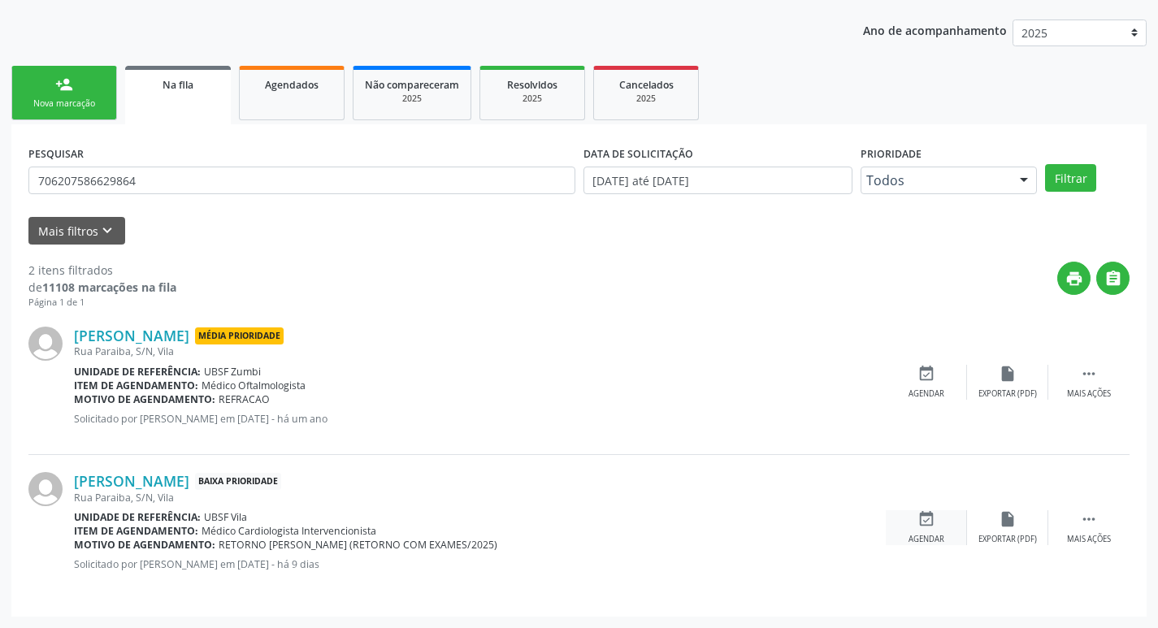
click at [926, 524] on icon "event_available" at bounding box center [926, 519] width 18 height 18
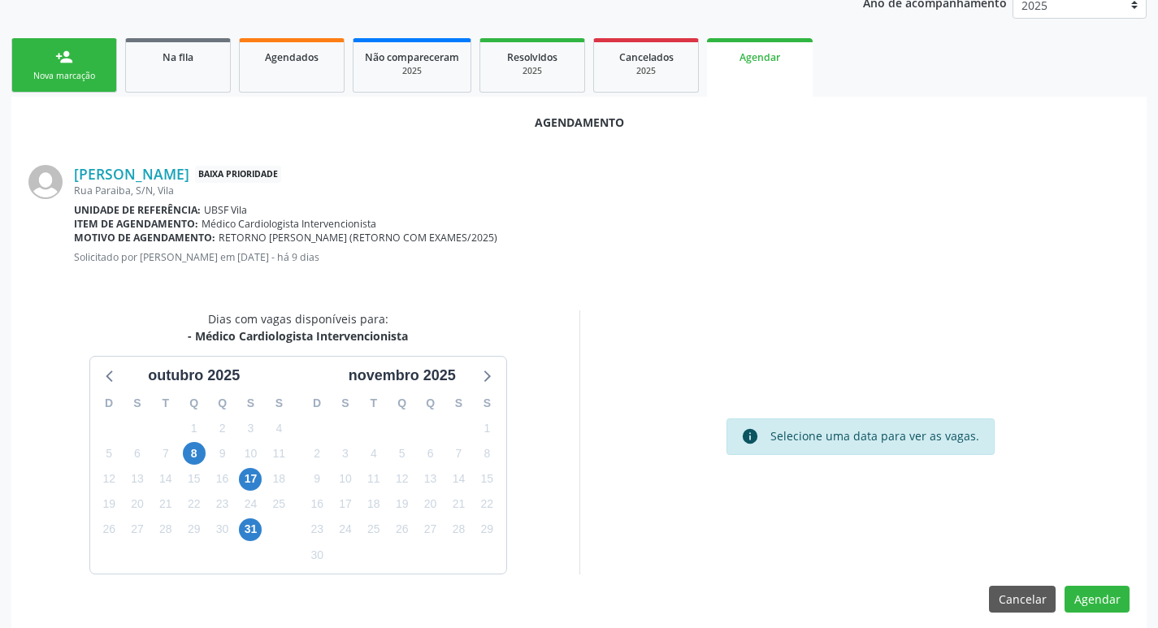
scroll to position [218, 0]
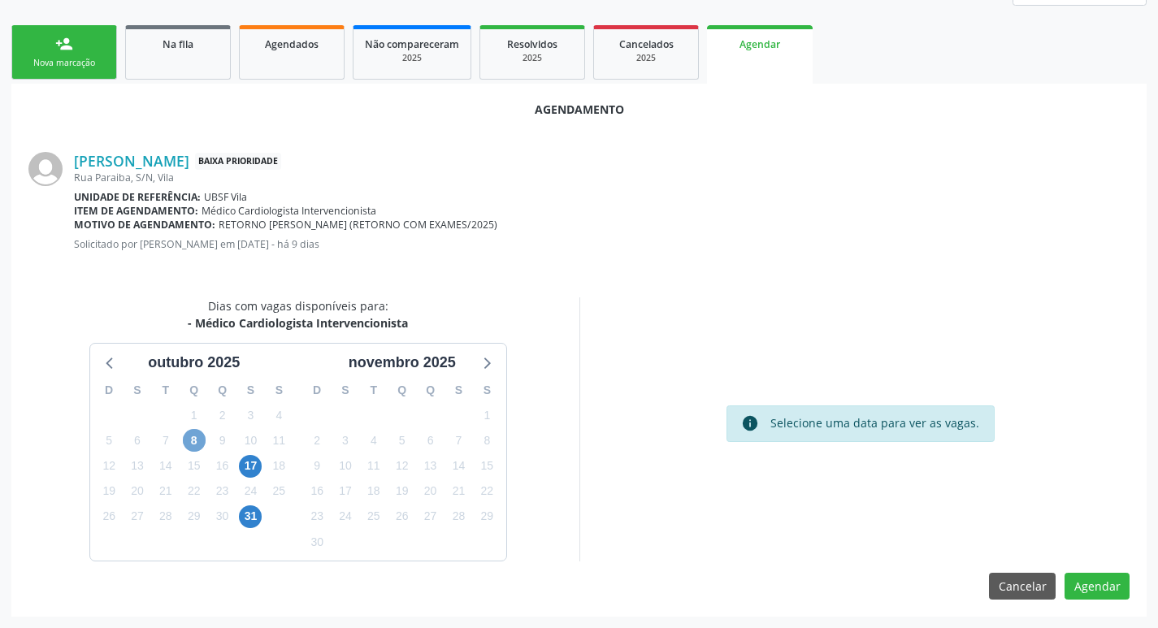
click at [201, 446] on span "8" at bounding box center [194, 440] width 23 height 23
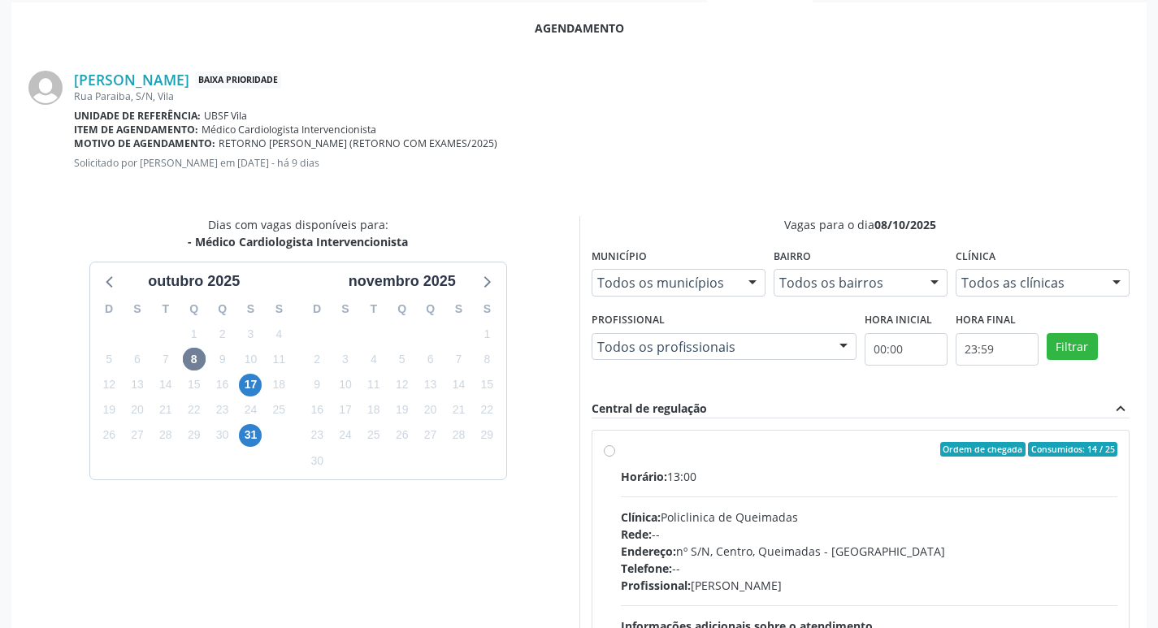
click at [752, 444] on div "Ordem de chegada Consumidos: 14 / 25" at bounding box center [869, 449] width 497 height 15
click at [615, 444] on input "Ordem de chegada Consumidos: 14 / 25 Horário: 13:00 Clínica: Policlinica de Que…" at bounding box center [609, 449] width 11 height 15
radio input "true"
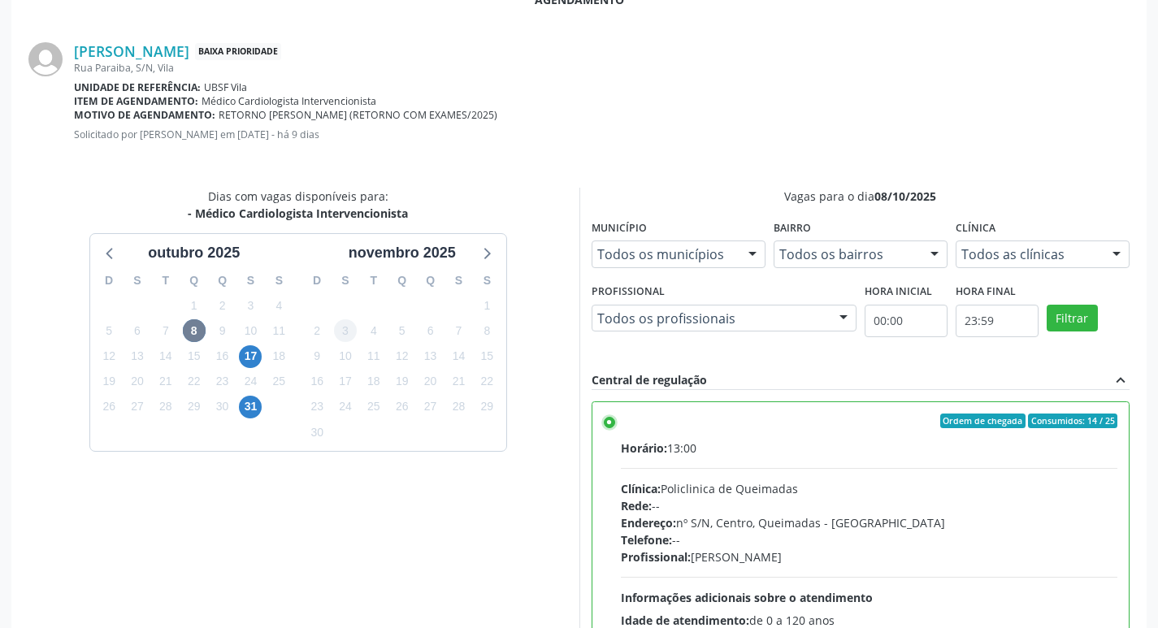
scroll to position [482, 0]
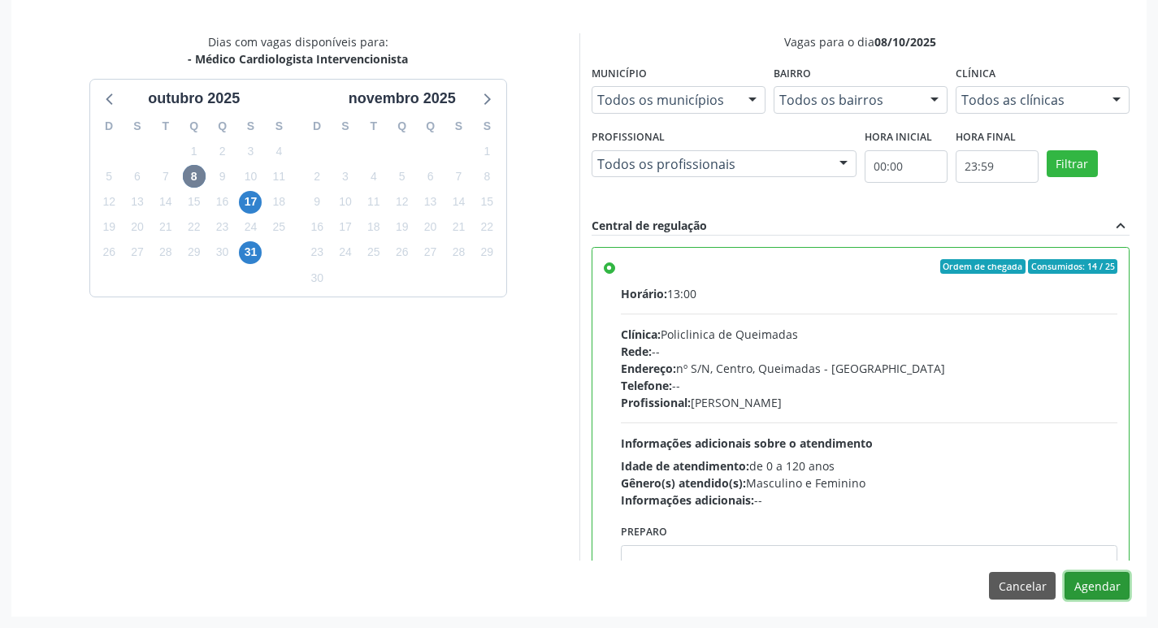
click at [1102, 587] on button "Agendar" at bounding box center [1096, 586] width 65 height 28
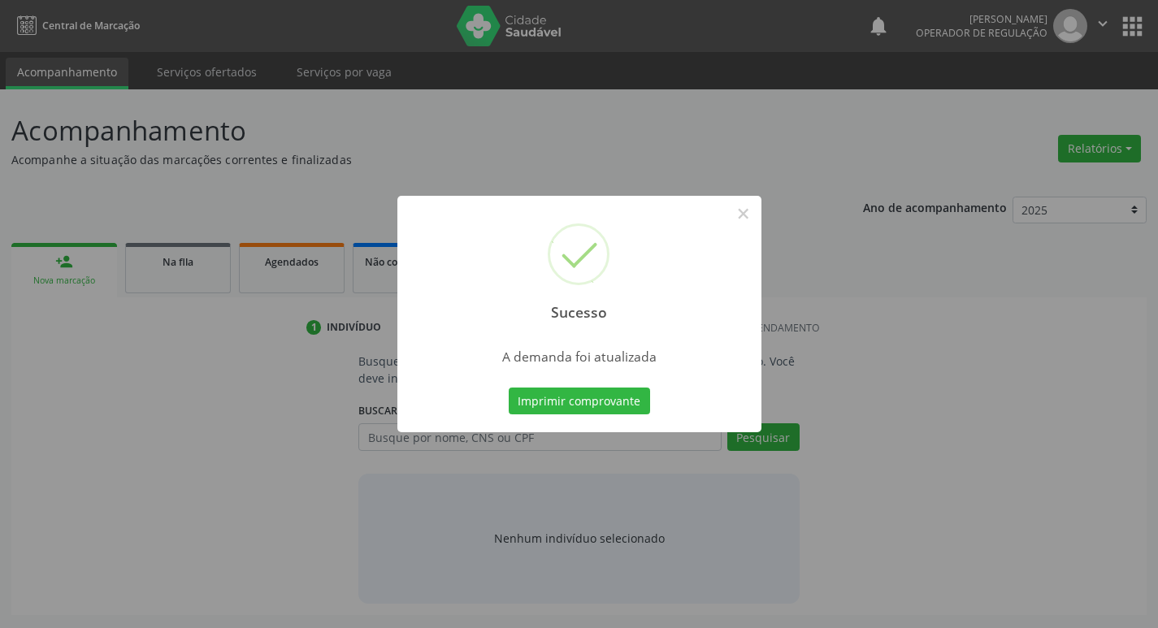
scroll to position [0, 0]
click at [570, 405] on button "Imprimir comprovante" at bounding box center [584, 402] width 141 height 28
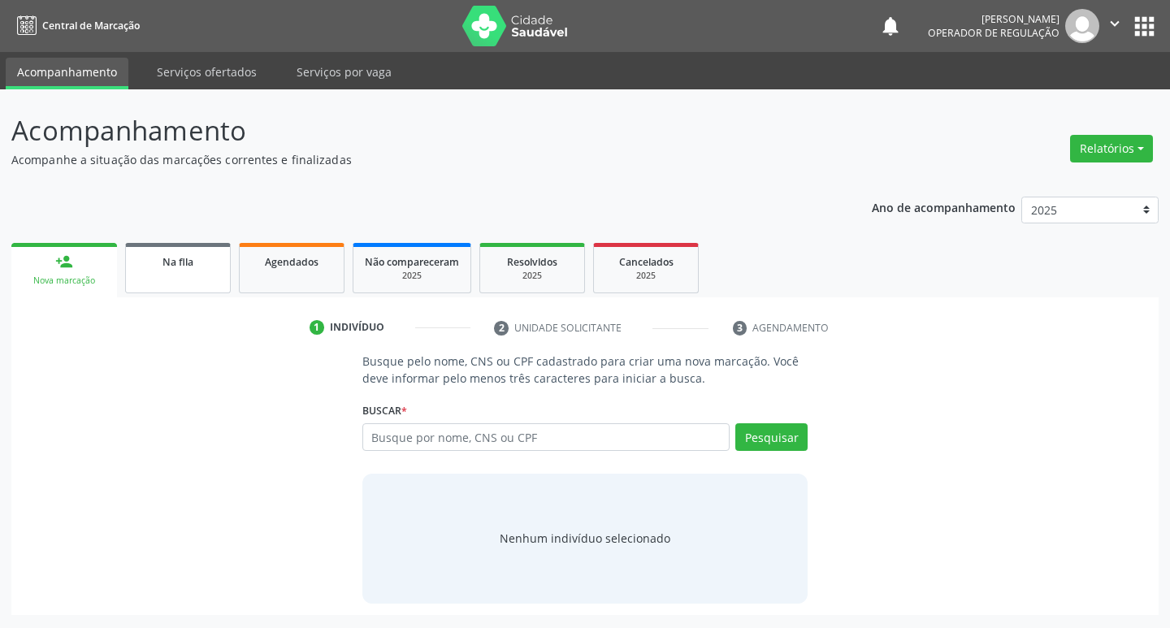
click at [181, 249] on link "Na fila" at bounding box center [178, 268] width 106 height 50
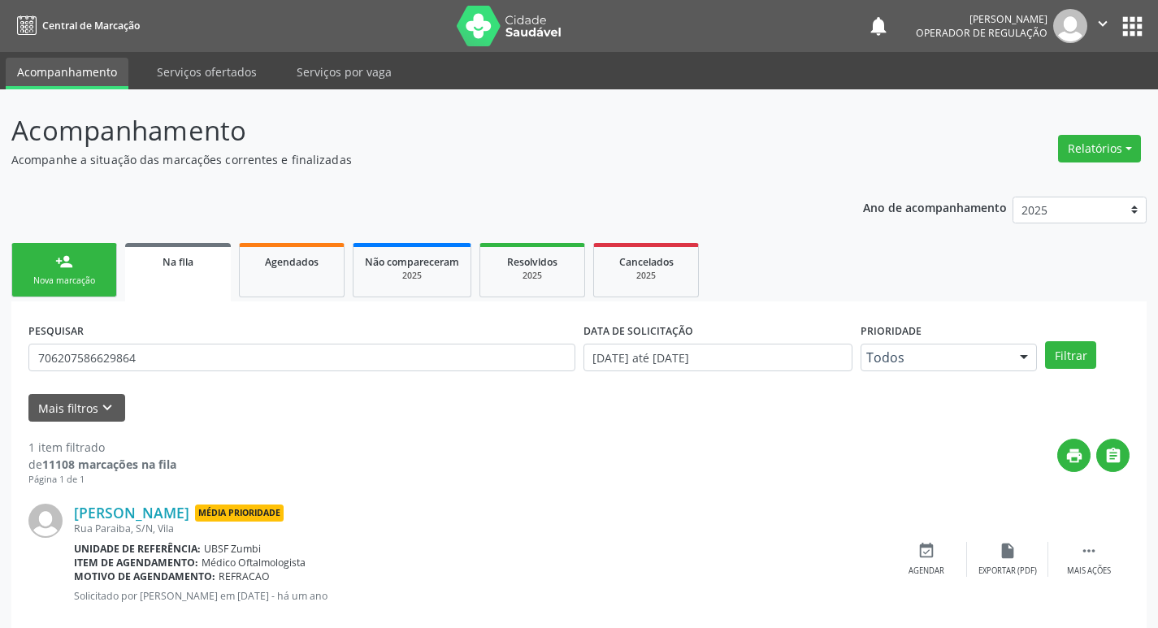
click at [210, 386] on form "PESQUISAR 706207586629864 DATA DE SOLICITAÇÃO [DATE] até [DATE] Prioridade Todo…" at bounding box center [578, 369] width 1101 height 103
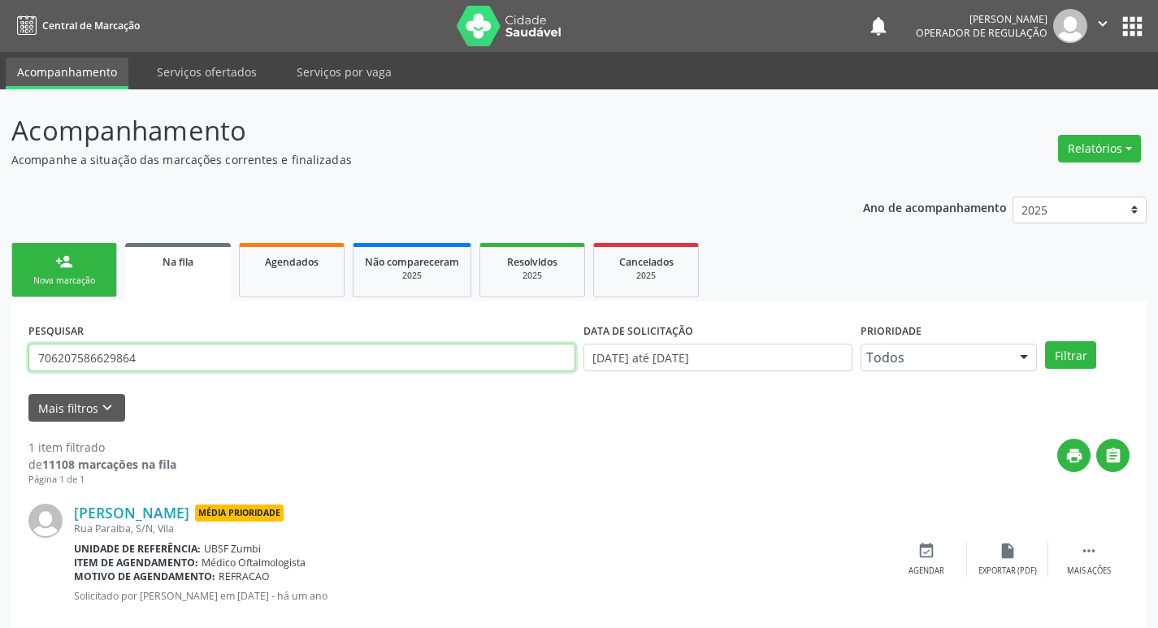
click at [212, 369] on input "706207586629864" at bounding box center [301, 358] width 547 height 28
type input "7"
type input "704001810677960"
click at [1045, 341] on button "Filtrar" at bounding box center [1070, 355] width 51 height 28
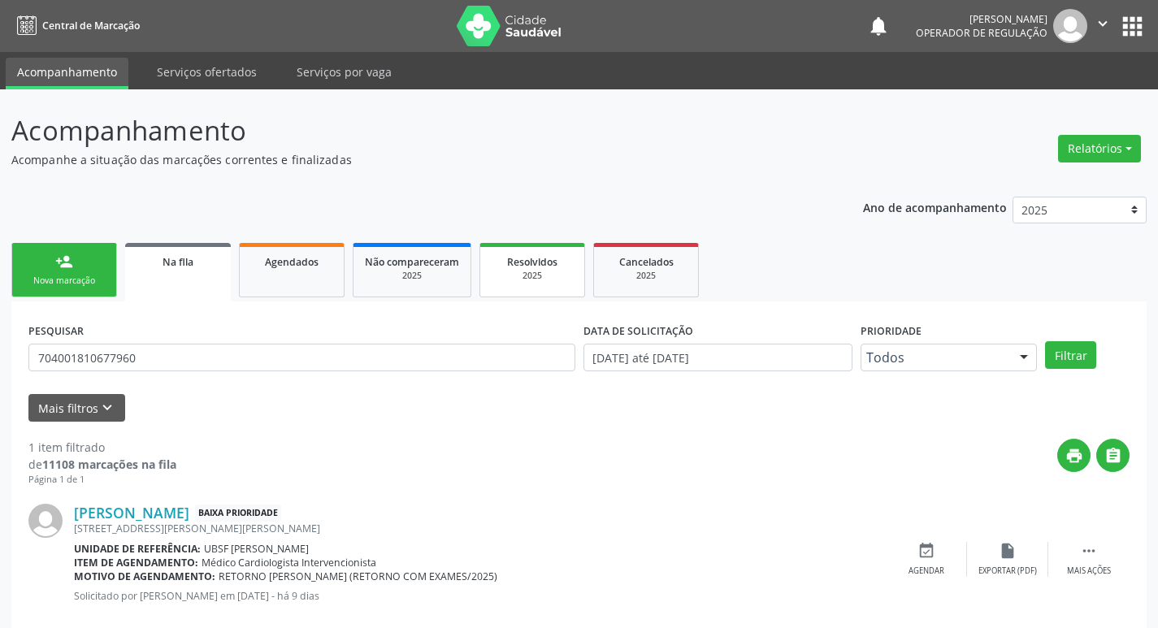
scroll to position [32, 0]
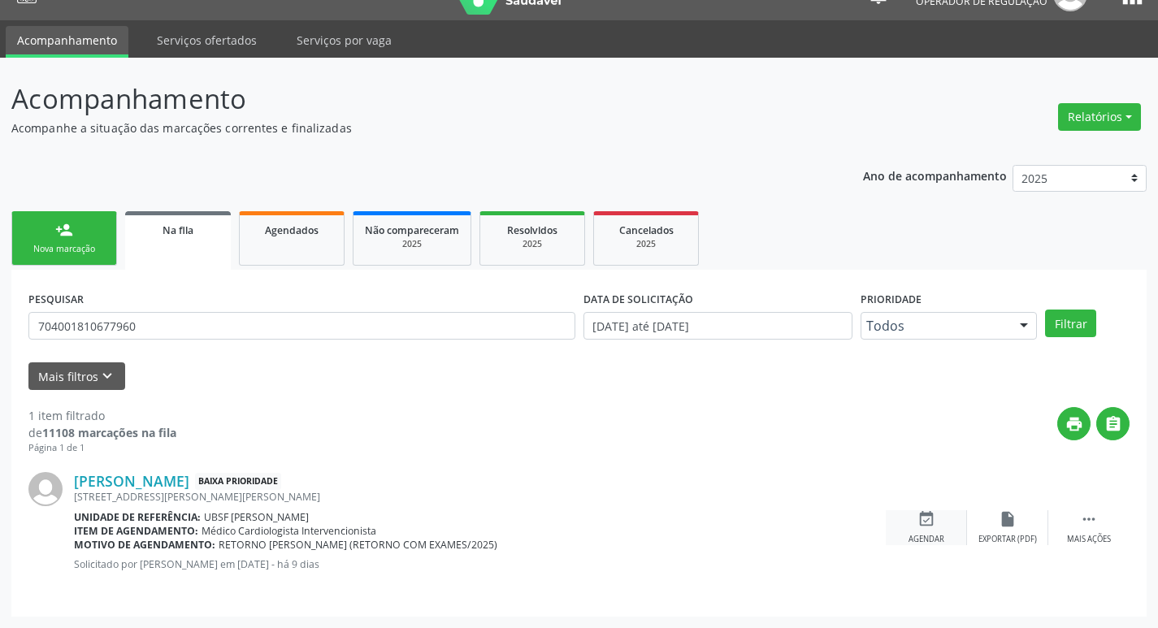
click at [919, 536] on div "Agendar" at bounding box center [926, 539] width 36 height 11
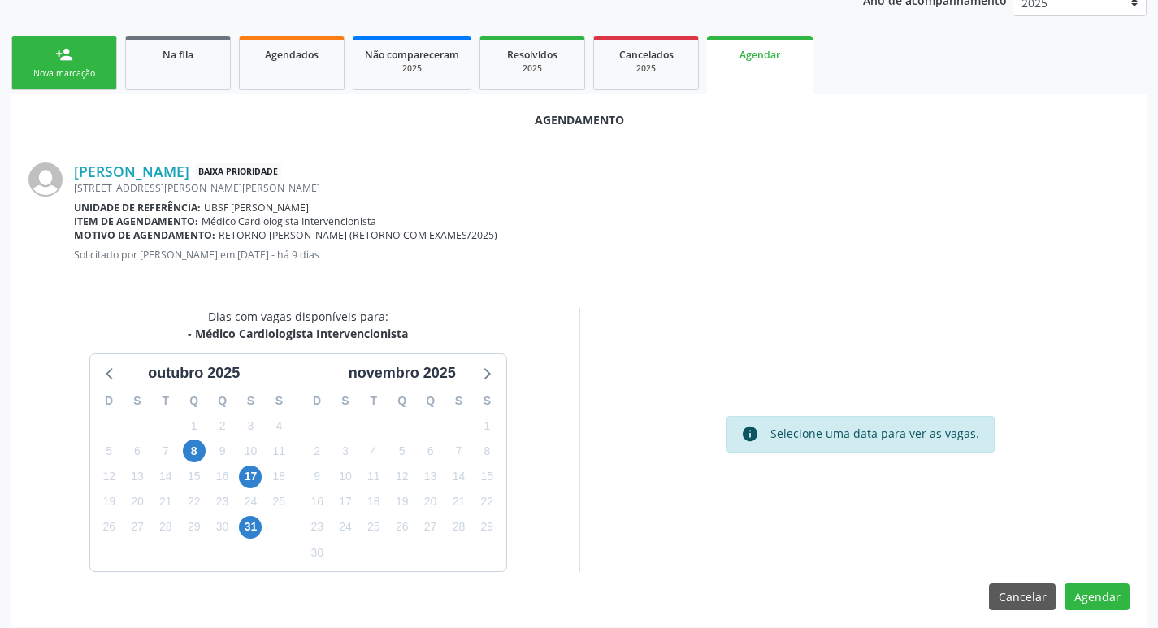
scroll to position [218, 0]
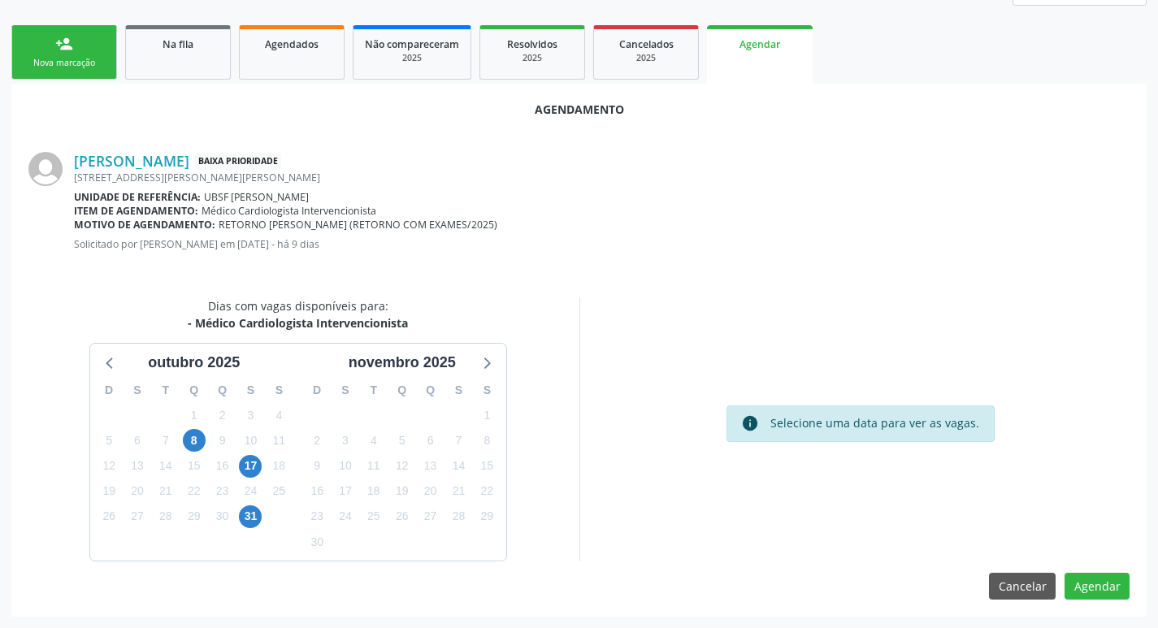
click at [184, 448] on div "8" at bounding box center [194, 440] width 23 height 25
click at [193, 442] on span "8" at bounding box center [194, 440] width 23 height 23
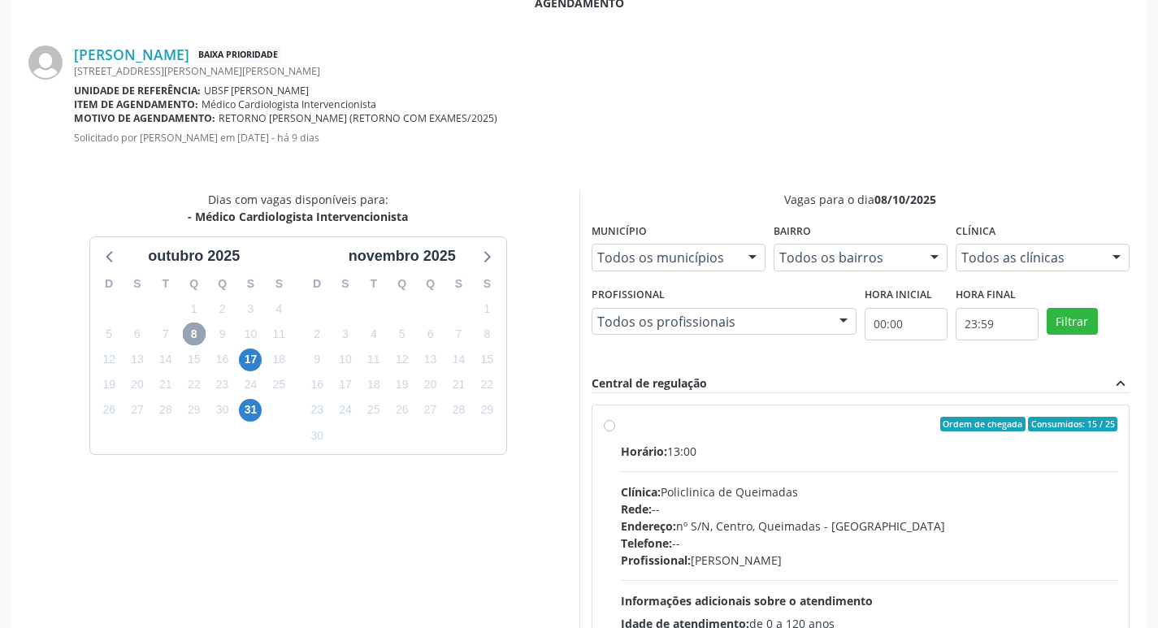
scroll to position [453, 0]
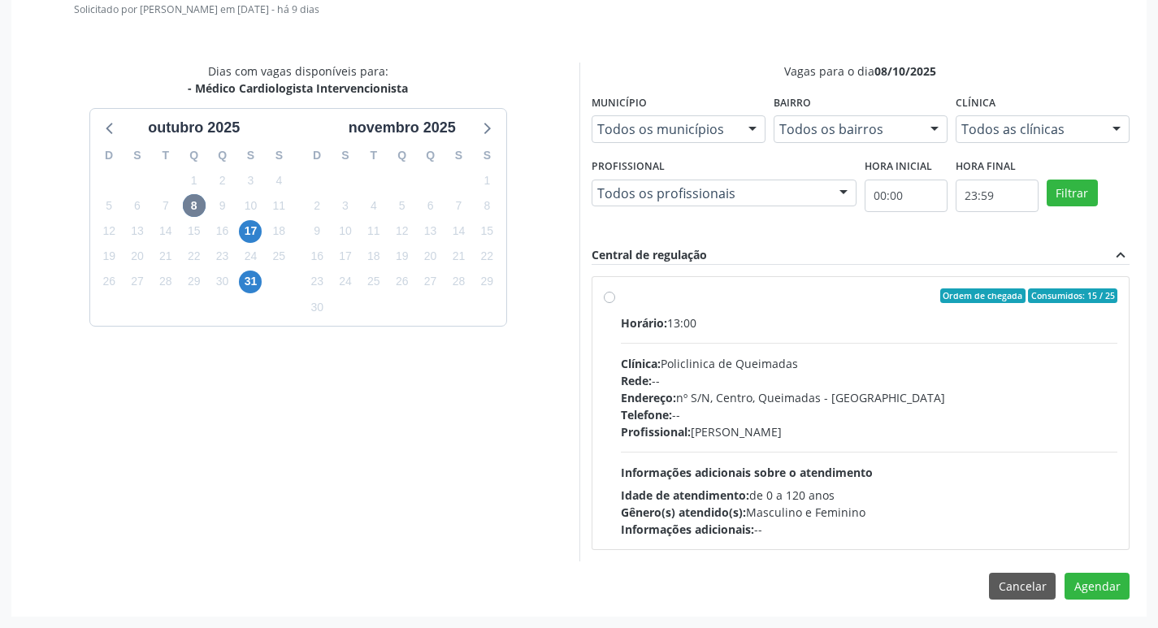
click at [838, 327] on div "Horário: 13:00" at bounding box center [869, 322] width 497 height 17
click at [615, 303] on input "Ordem de chegada Consumidos: 15 / 25 Horário: 13:00 Clínica: Policlinica de Que…" at bounding box center [609, 295] width 11 height 15
radio input "true"
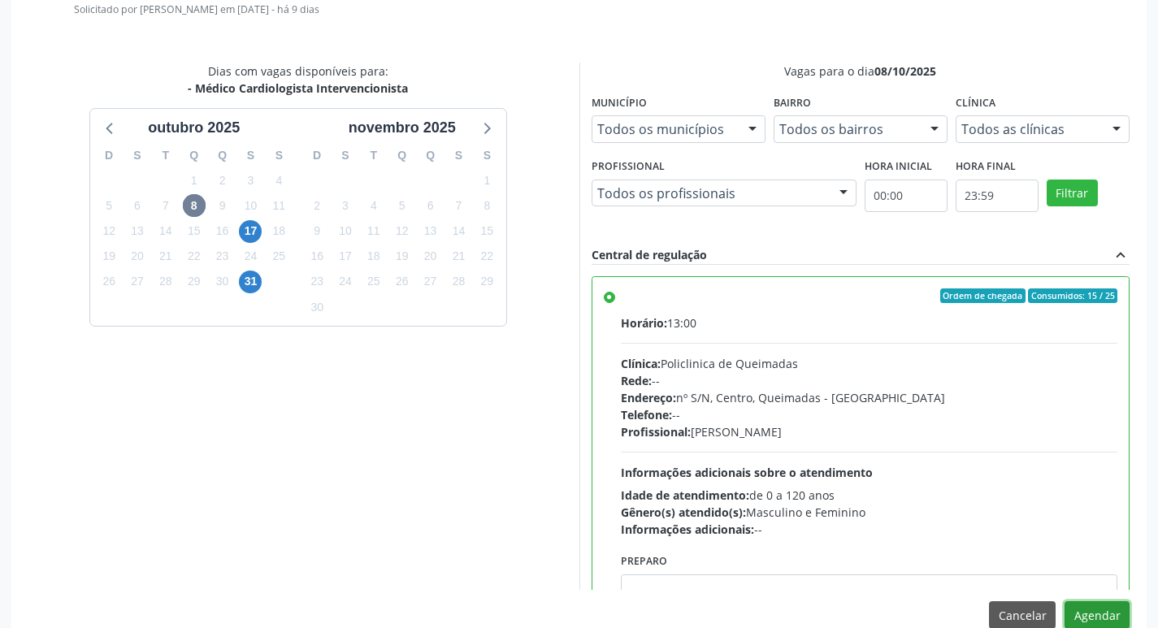
click at [1089, 604] on button "Agendar" at bounding box center [1096, 615] width 65 height 28
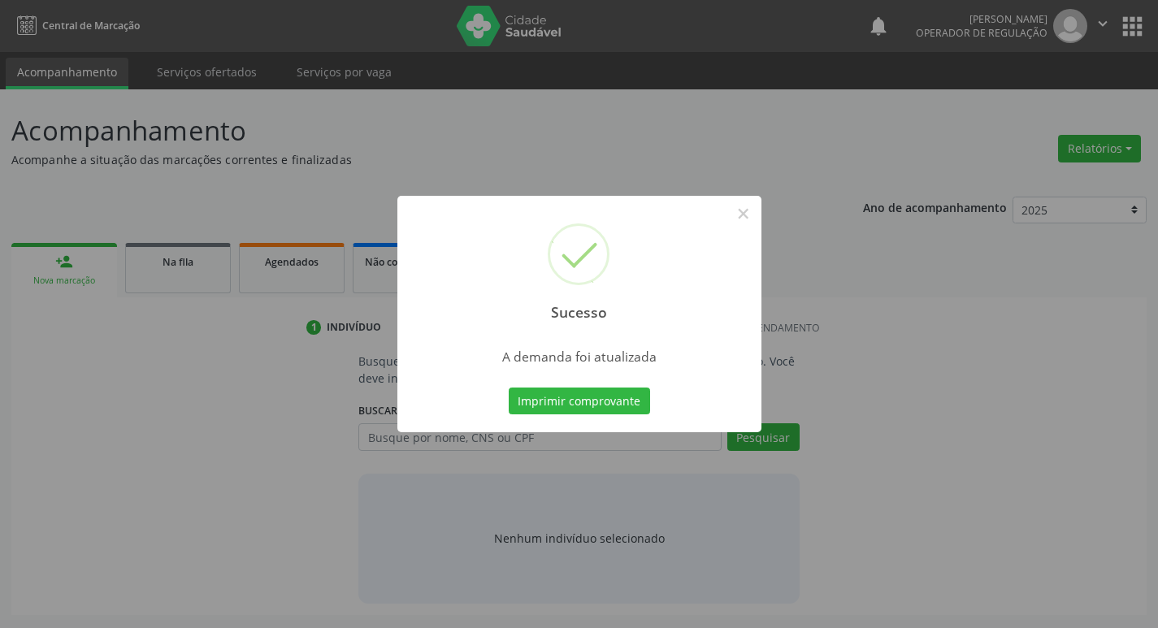
scroll to position [0, 0]
click at [583, 397] on button "Imprimir comprovante" at bounding box center [584, 402] width 141 height 28
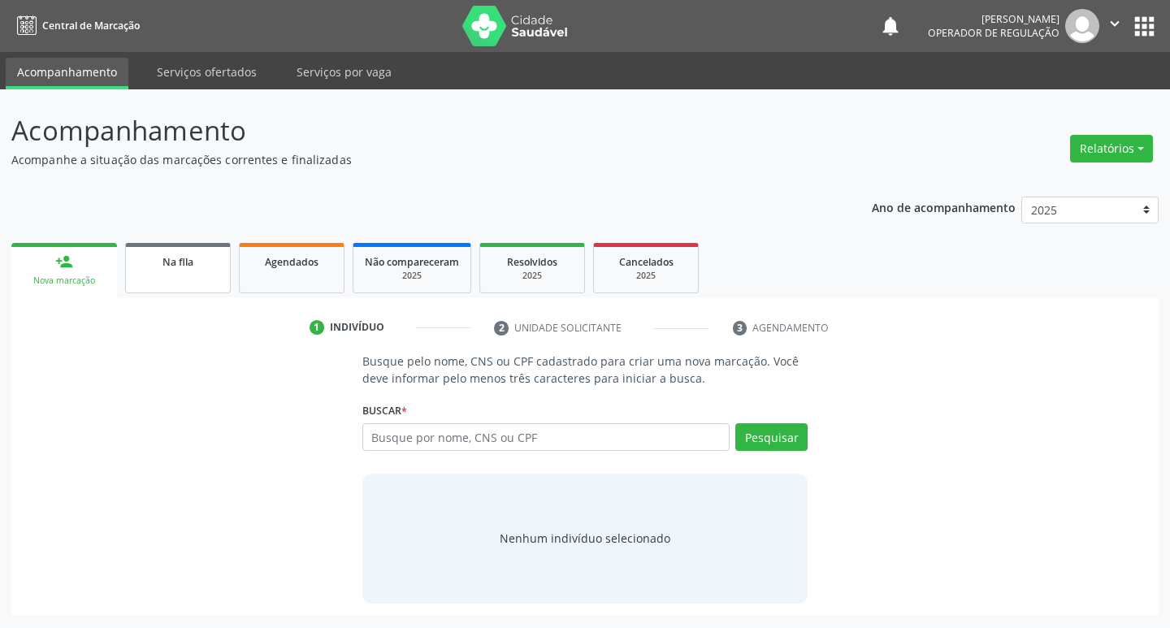
click at [190, 252] on link "Na fila" at bounding box center [178, 268] width 106 height 50
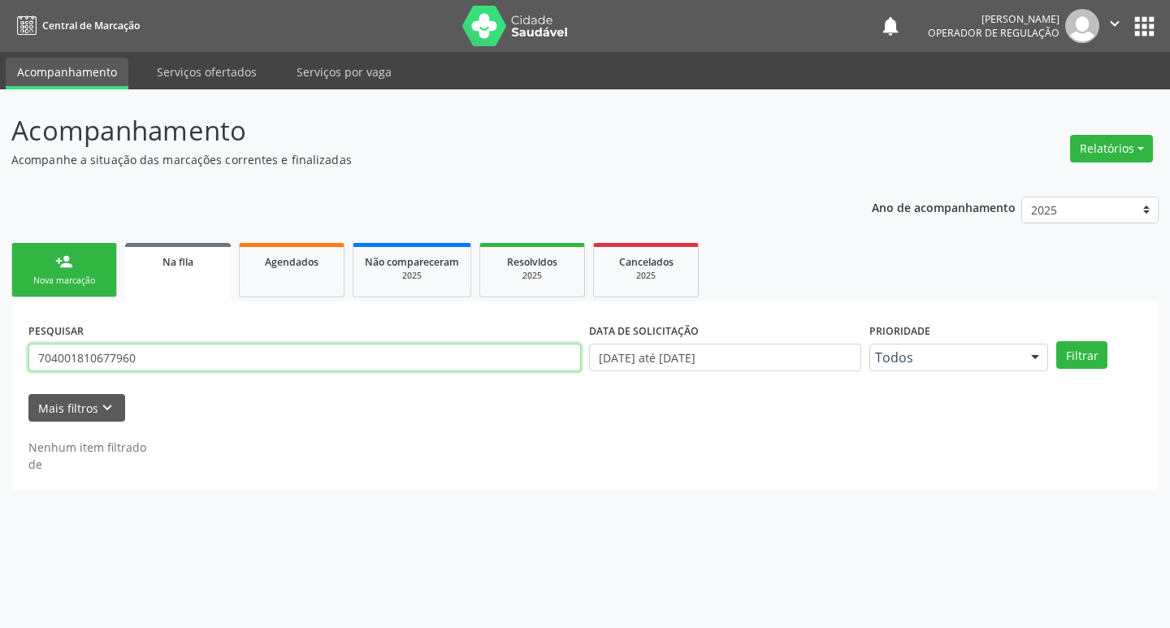
click at [435, 348] on input "704001810677960" at bounding box center [304, 358] width 552 height 28
type input "700007793458405"
click at [1056, 341] on button "Filtrar" at bounding box center [1081, 355] width 51 height 28
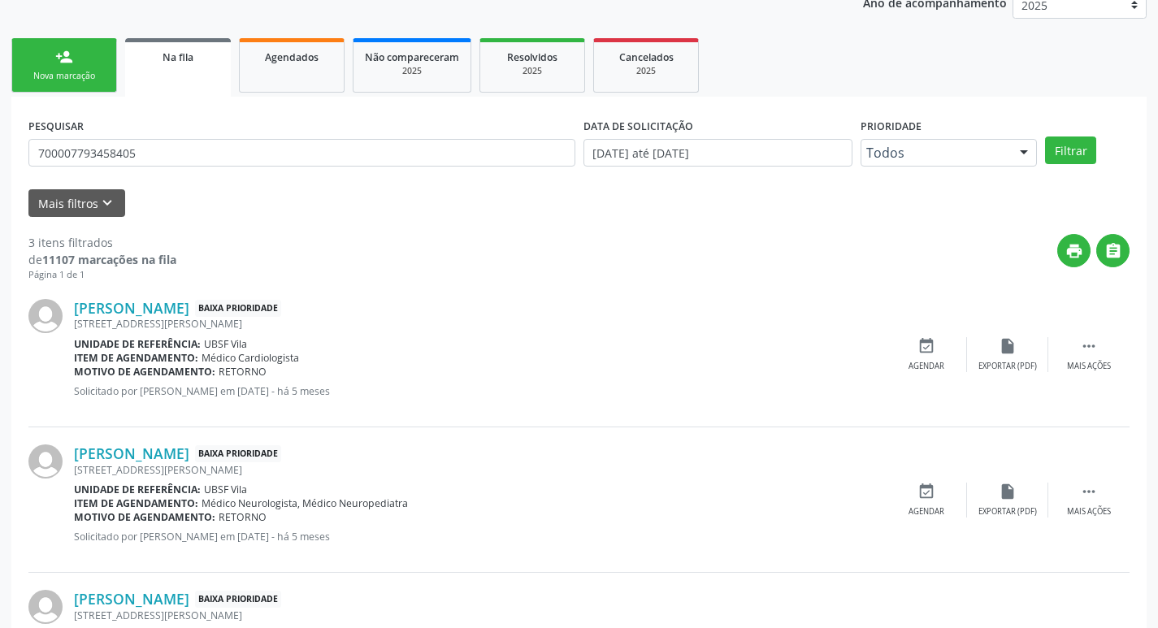
scroll to position [323, 0]
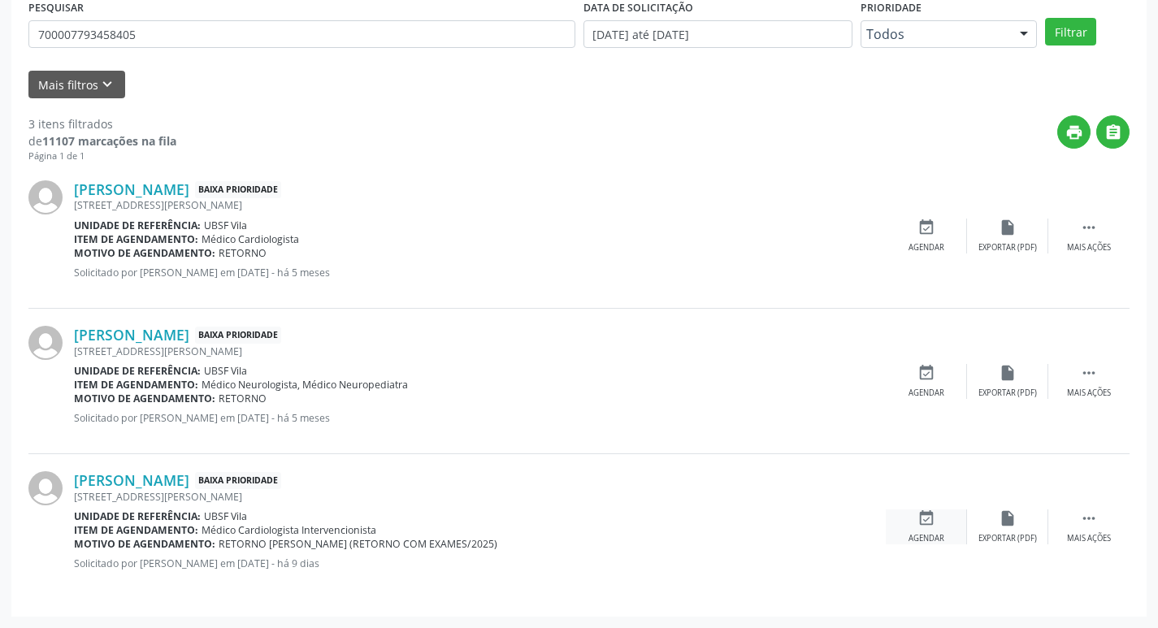
click at [938, 531] on div "event_available Agendar" at bounding box center [926, 526] width 81 height 35
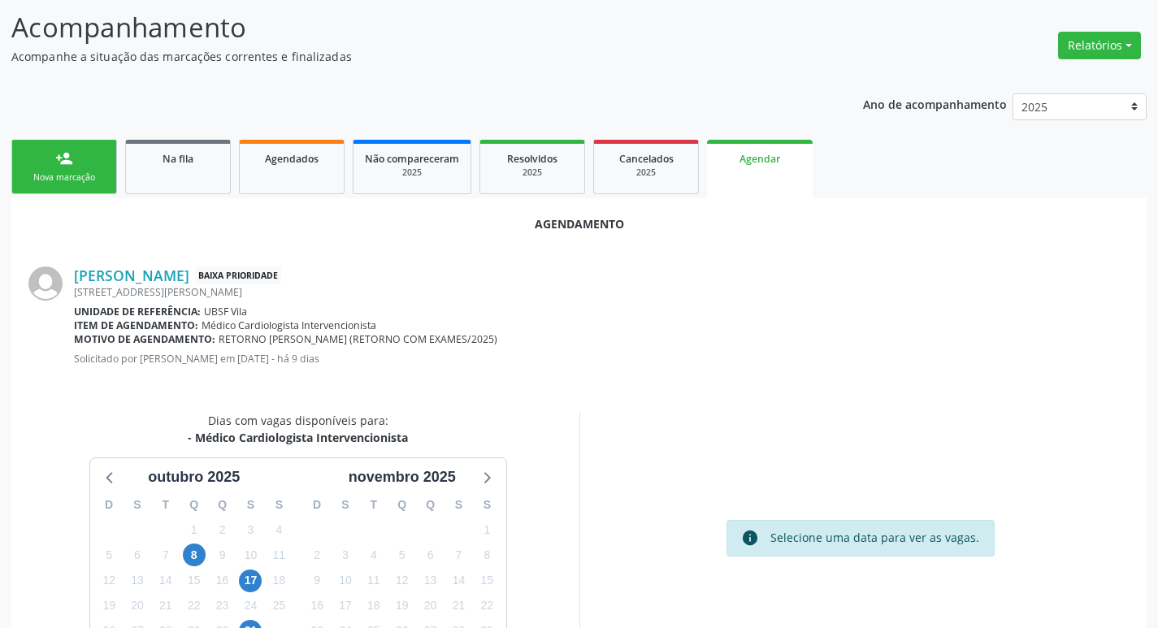
scroll to position [218, 0]
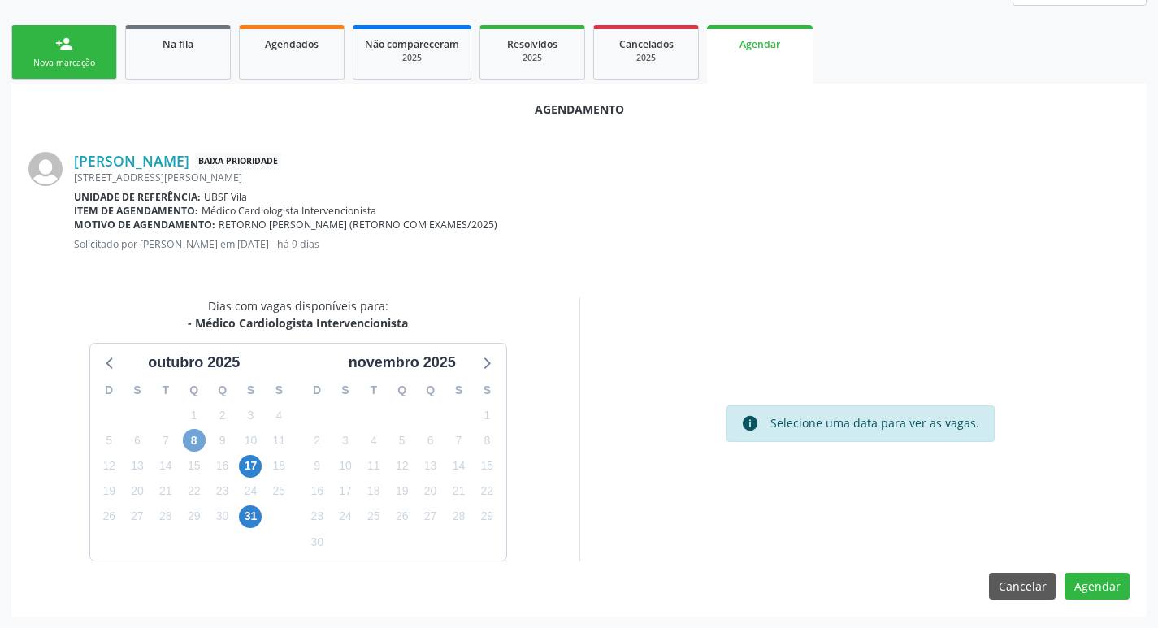
click at [184, 437] on span "8" at bounding box center [194, 440] width 23 height 23
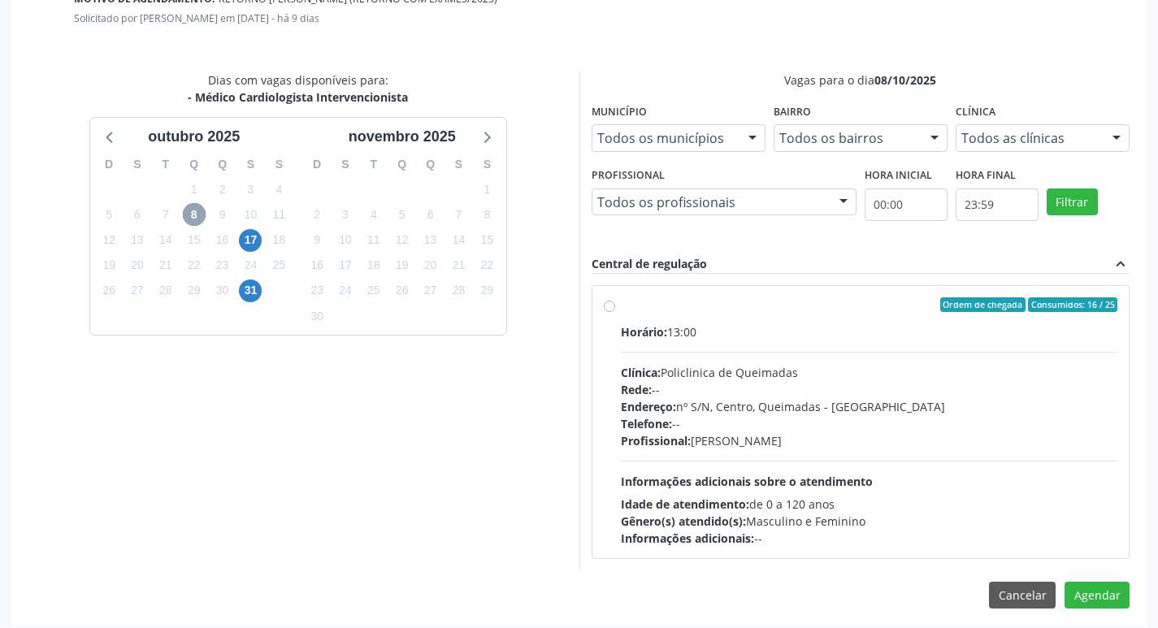
scroll to position [453, 0]
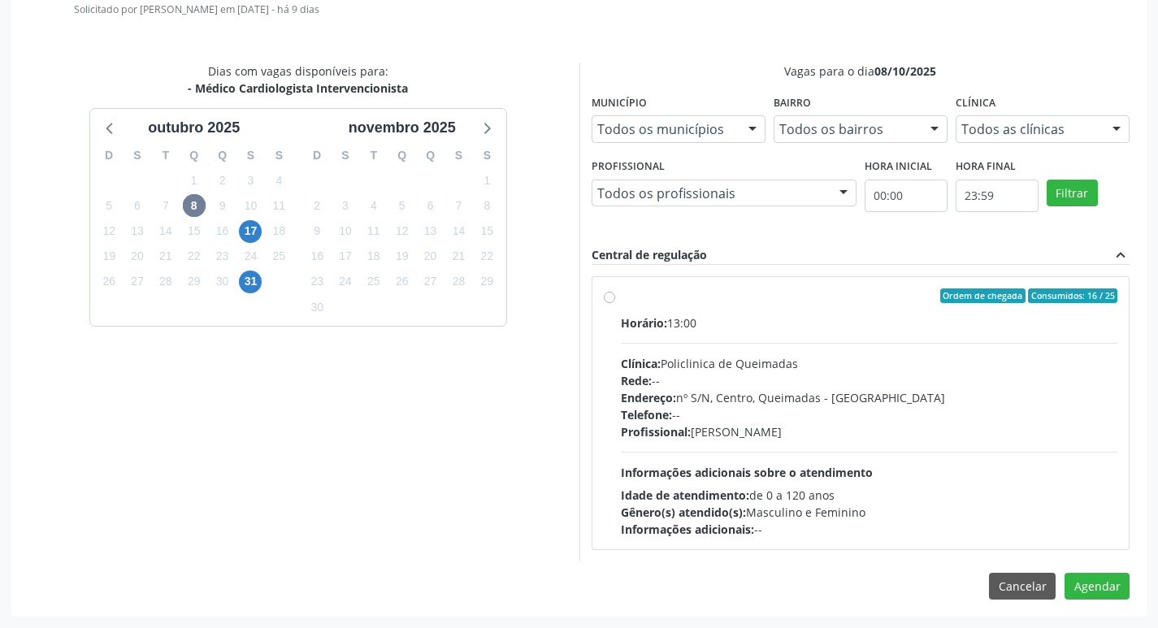
click at [714, 306] on label "Ordem de chegada Consumidos: 16 / 25 Horário: 13:00 Clínica: Policlinica de Que…" at bounding box center [869, 412] width 497 height 249
click at [615, 303] on input "Ordem de chegada Consumidos: 16 / 25 Horário: 13:00 Clínica: Policlinica de Que…" at bounding box center [609, 295] width 11 height 15
radio input "true"
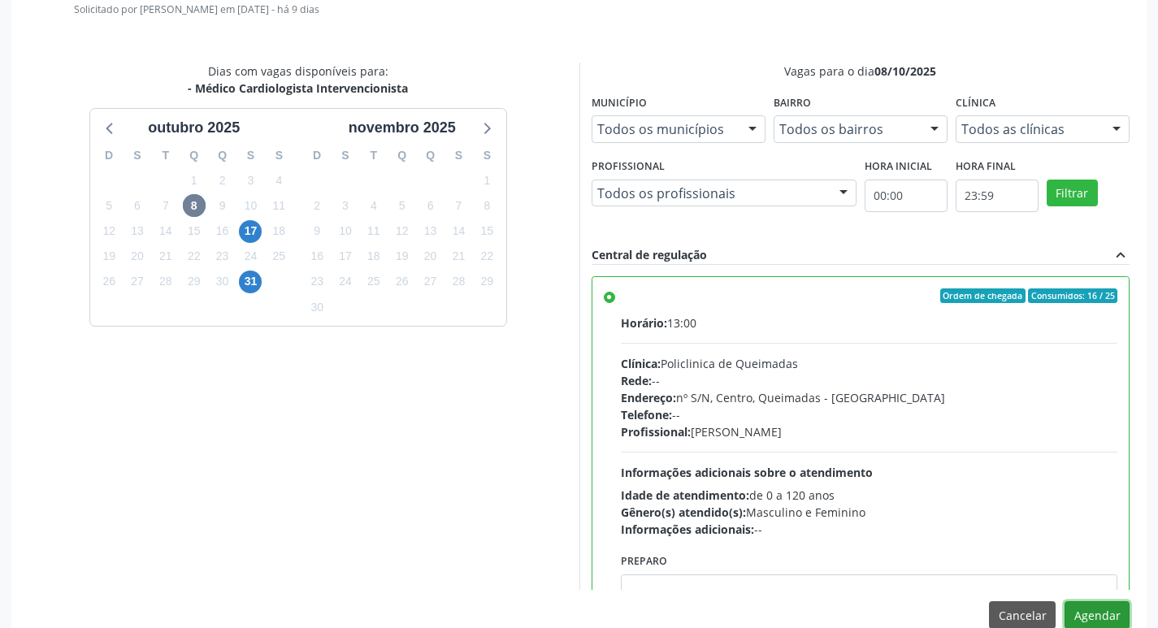
click at [1087, 608] on button "Agendar" at bounding box center [1096, 615] width 65 height 28
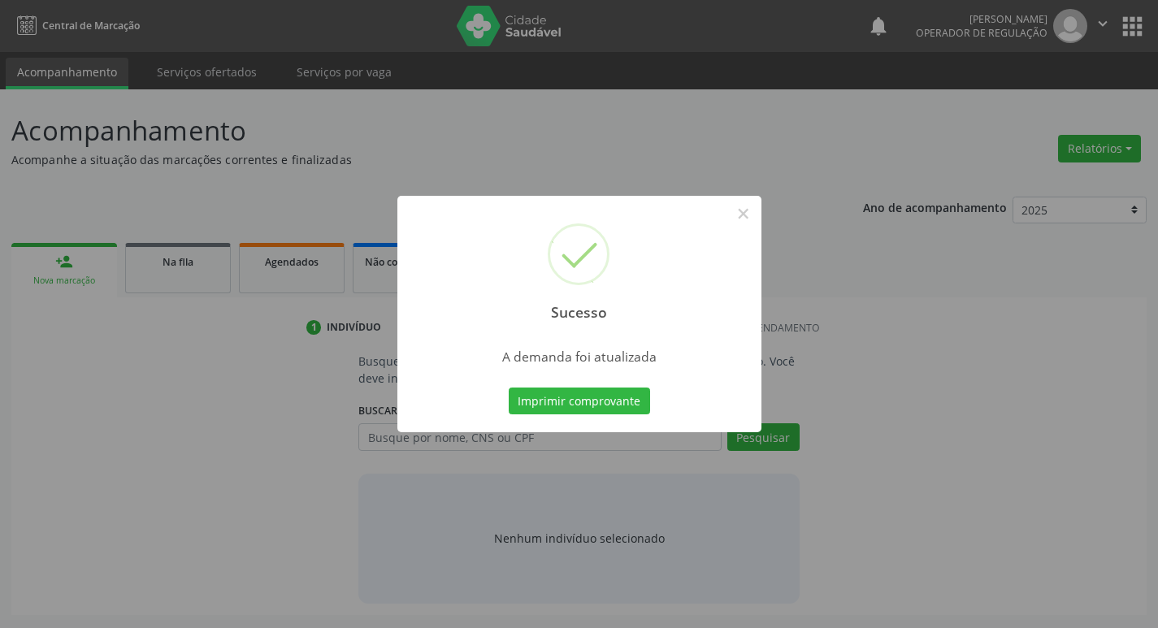
scroll to position [0, 0]
click at [629, 396] on button "Imprimir comprovante" at bounding box center [584, 402] width 141 height 28
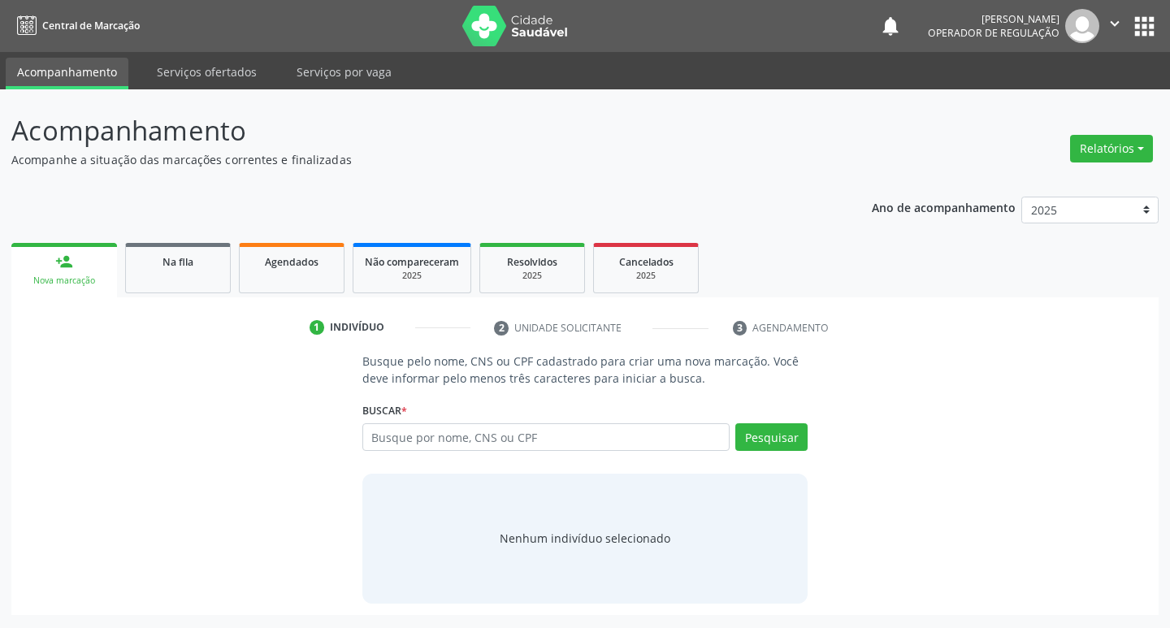
drag, startPoint x: 214, startPoint y: 263, endPoint x: 258, endPoint y: 226, distance: 58.3
click at [213, 263] on div "Na fila" at bounding box center [177, 261] width 81 height 17
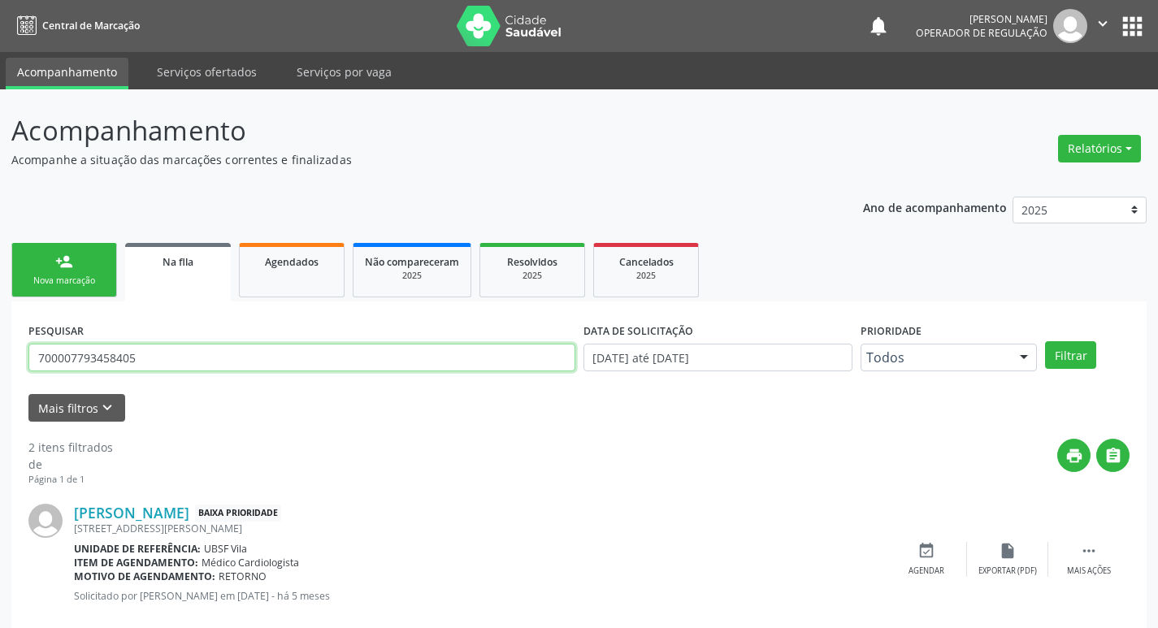
click at [310, 352] on input "700007793458405" at bounding box center [301, 358] width 547 height 28
type input "704803027551345"
click at [1045, 341] on button "Filtrar" at bounding box center [1070, 355] width 51 height 28
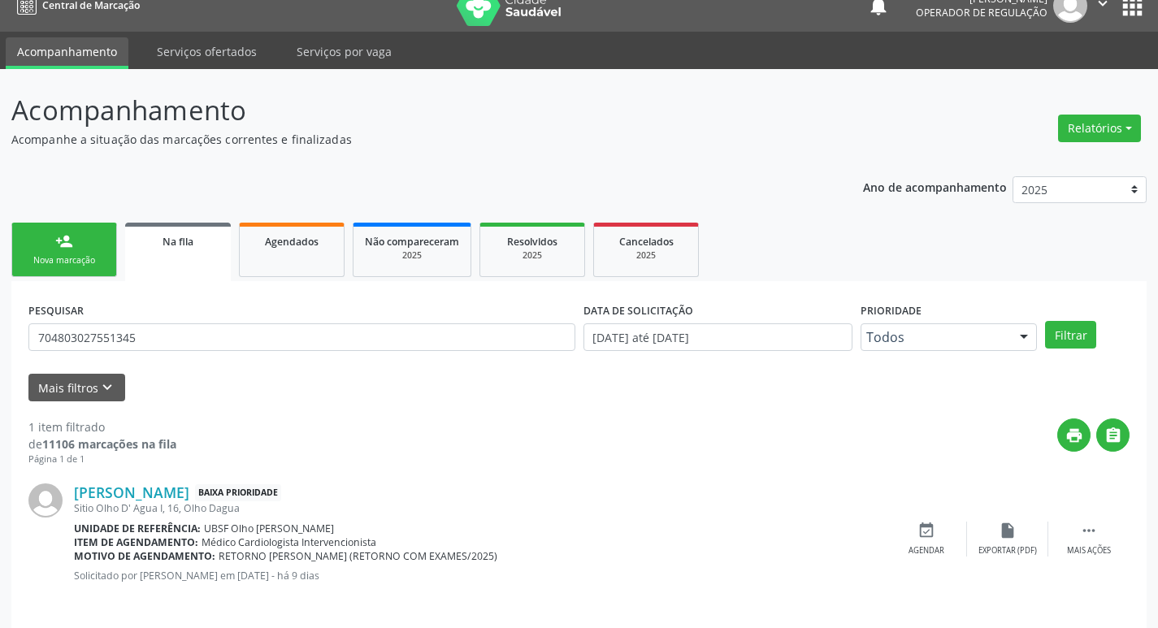
scroll to position [32, 0]
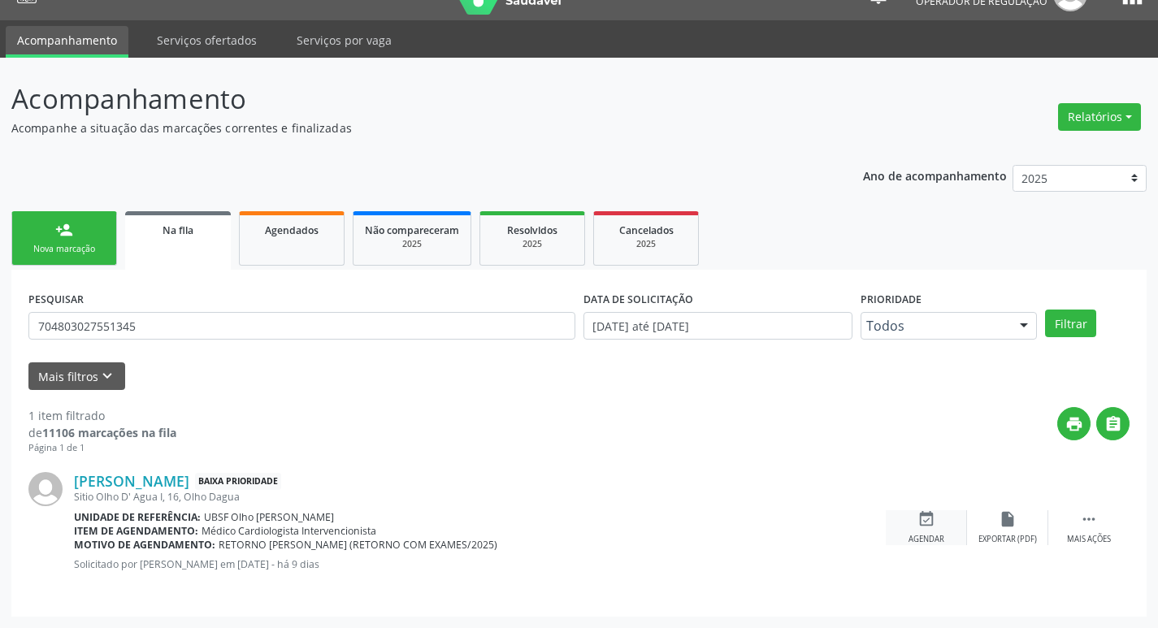
click at [929, 518] on icon "event_available" at bounding box center [926, 519] width 18 height 18
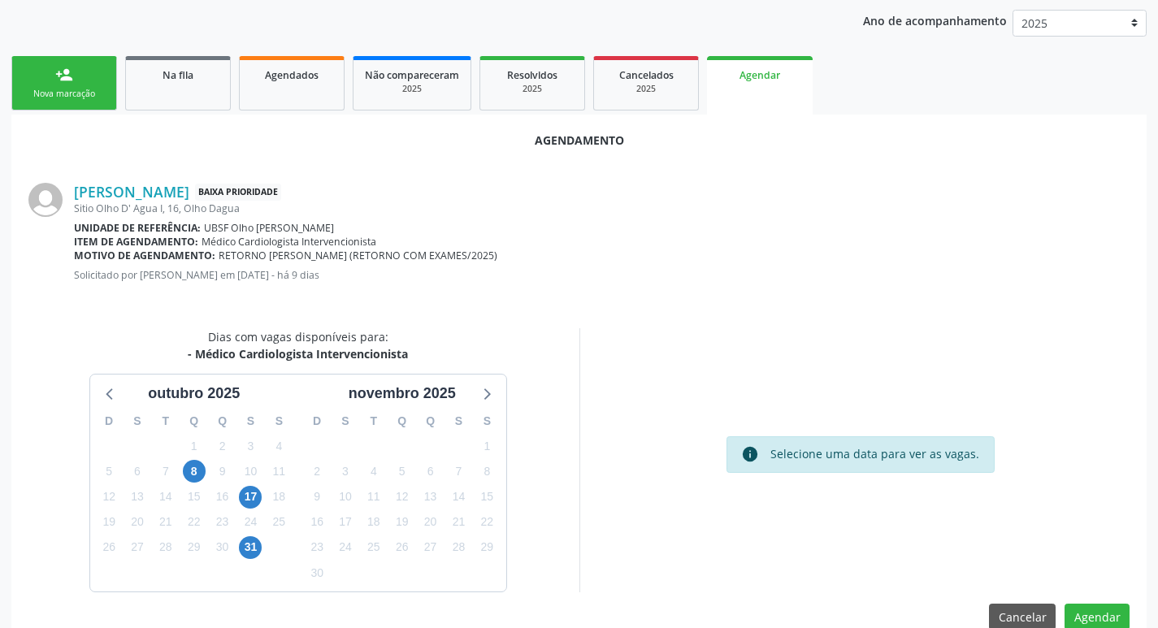
scroll to position [218, 0]
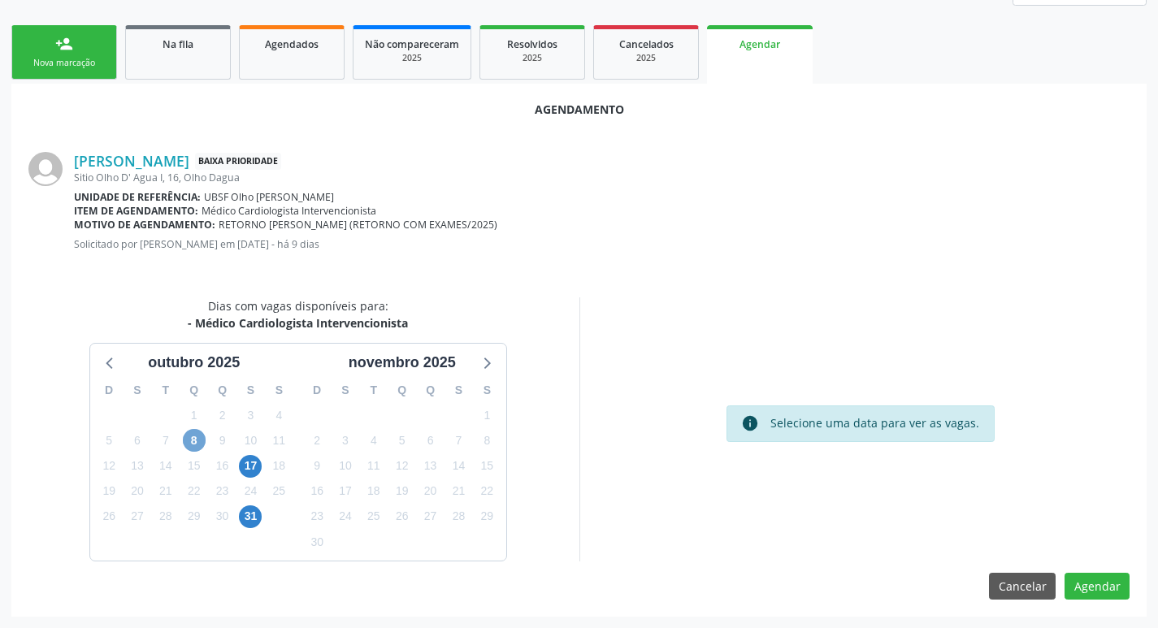
click at [197, 441] on span "8" at bounding box center [194, 440] width 23 height 23
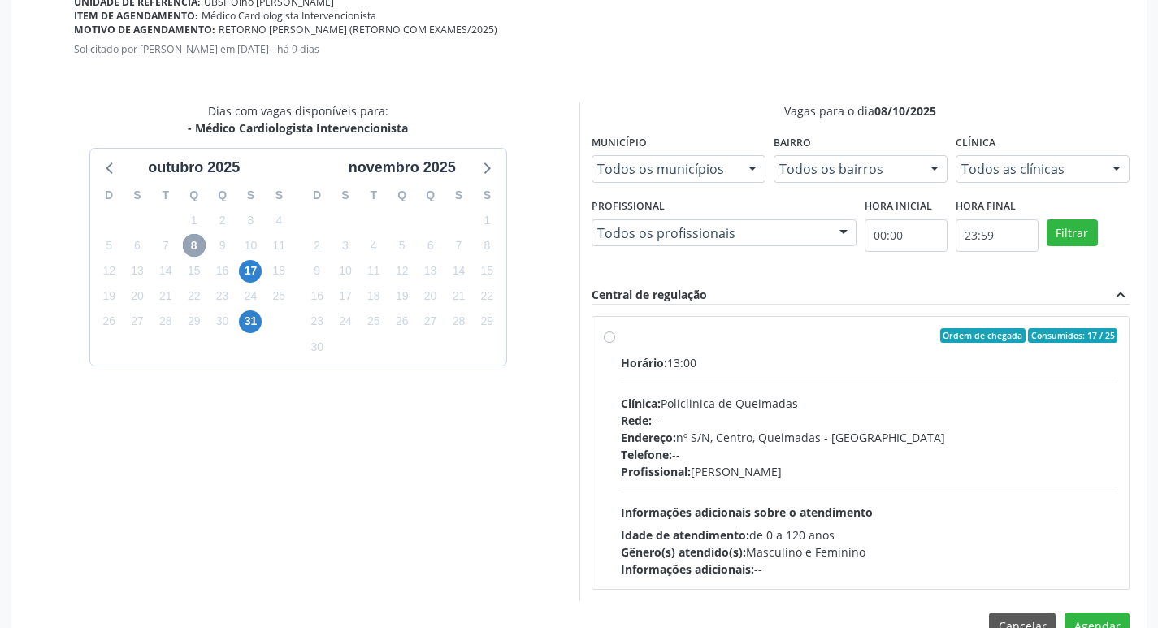
scroll to position [453, 0]
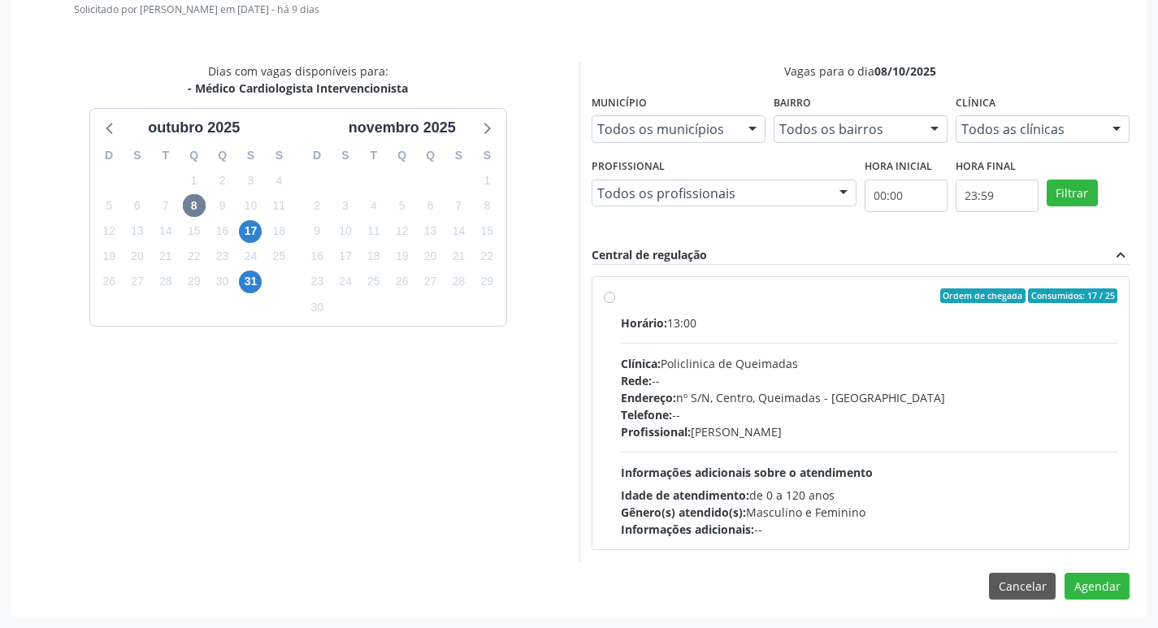
click at [960, 262] on div "Central de regulação expand_less" at bounding box center [860, 255] width 539 height 19
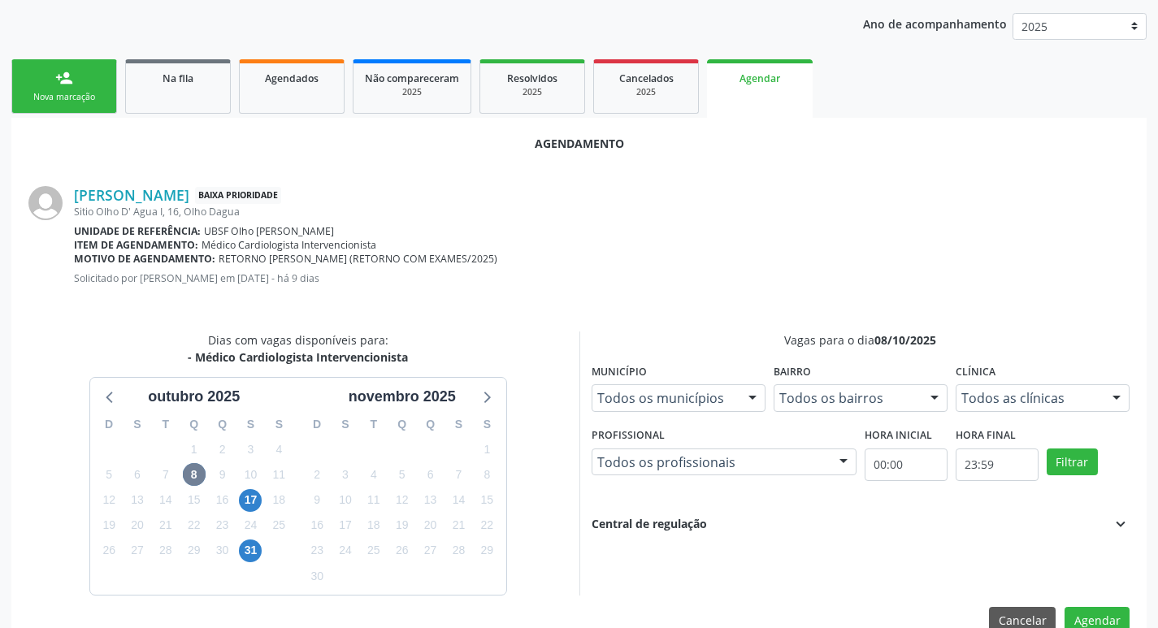
scroll to position [218, 0]
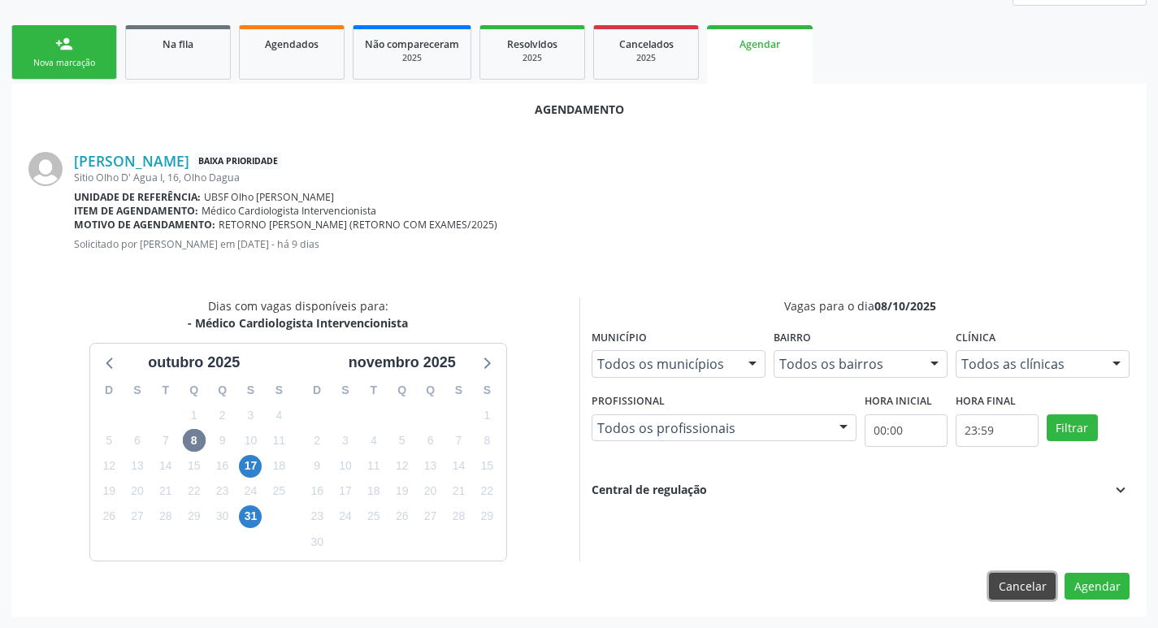
click at [1020, 587] on button "Cancelar" at bounding box center [1022, 587] width 67 height 28
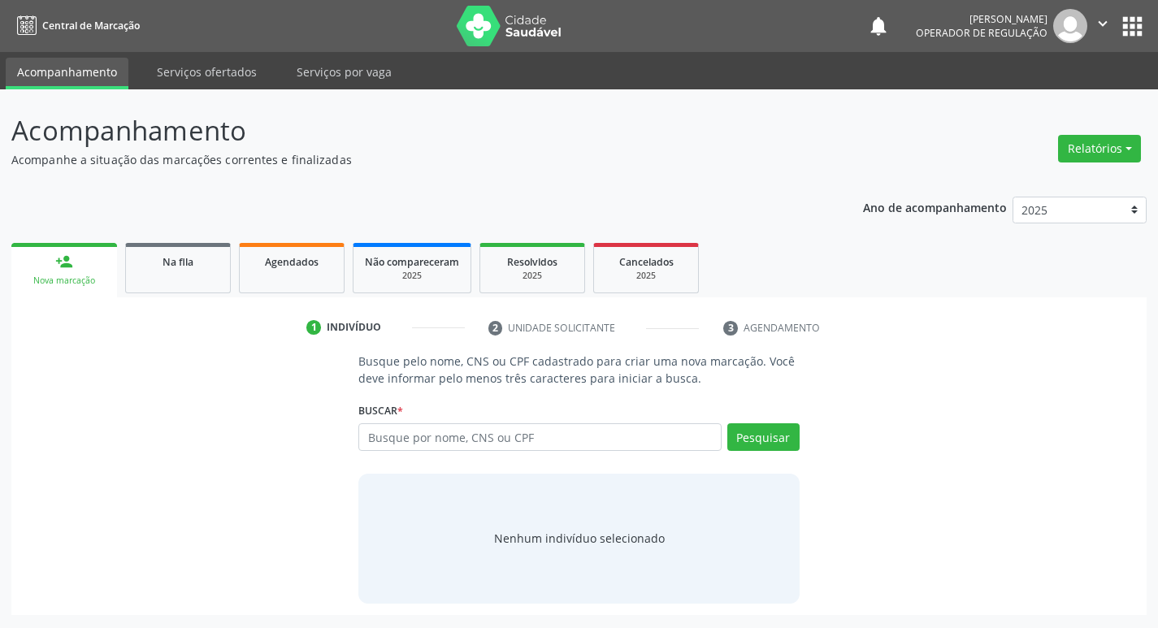
scroll to position [0, 0]
click at [165, 256] on span "Na fila" at bounding box center [177, 262] width 31 height 14
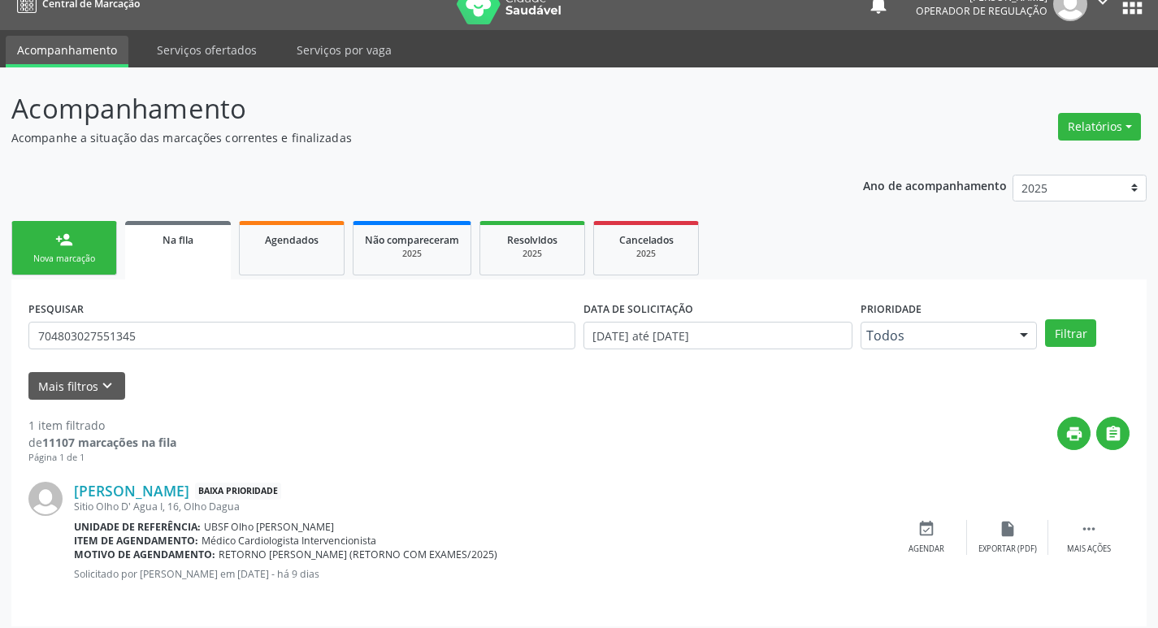
scroll to position [32, 0]
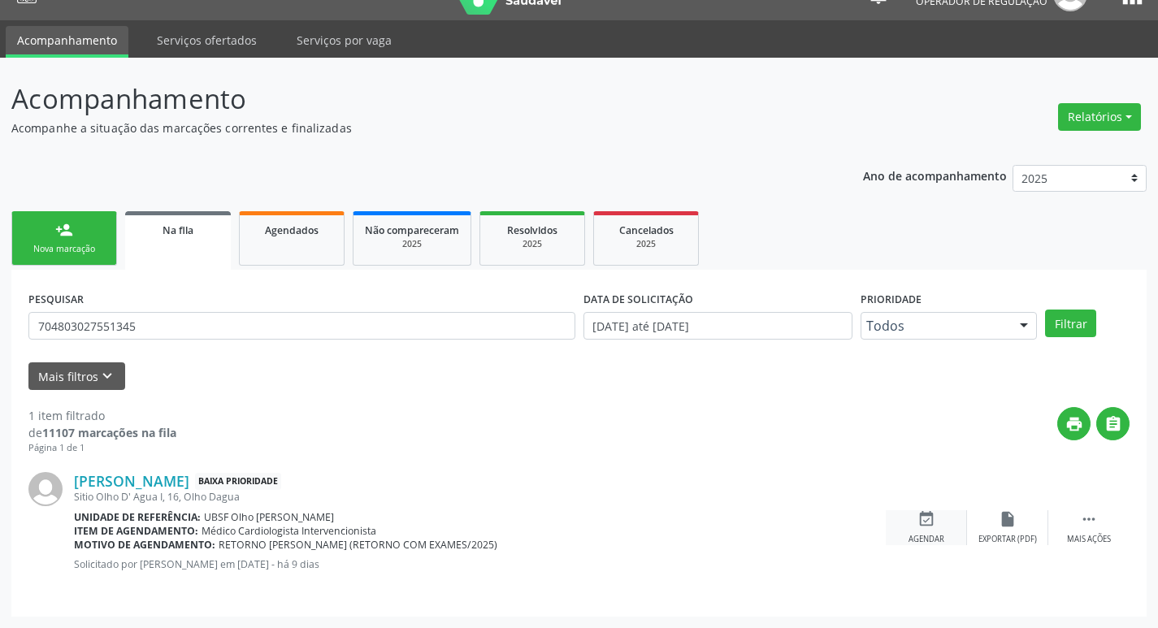
click at [920, 523] on icon "event_available" at bounding box center [926, 519] width 18 height 18
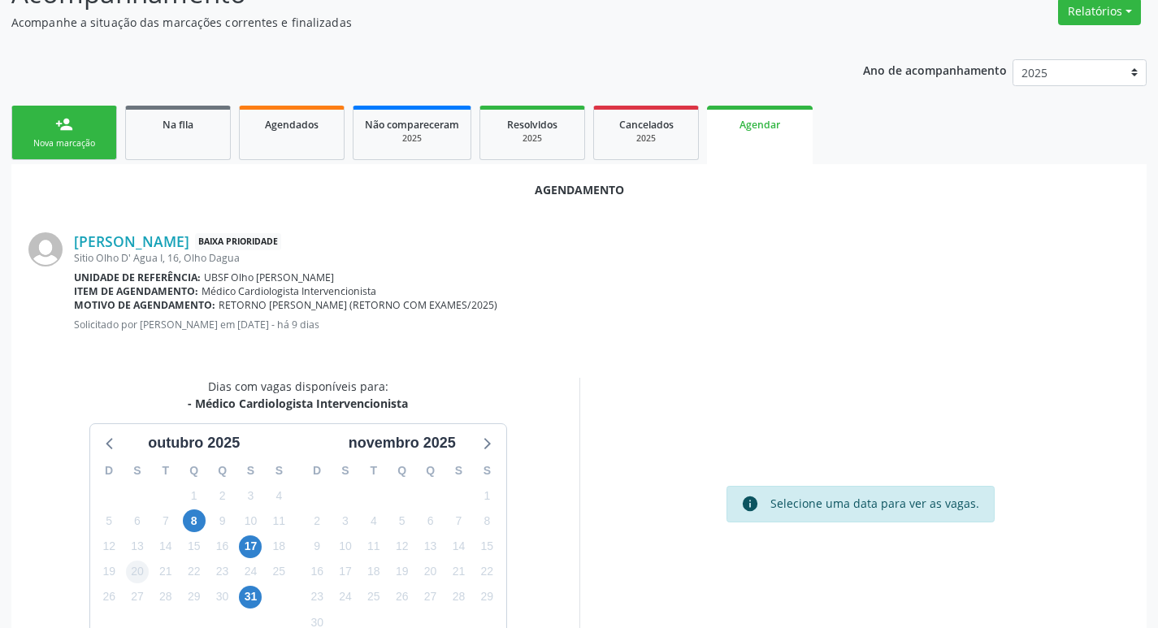
scroll to position [218, 0]
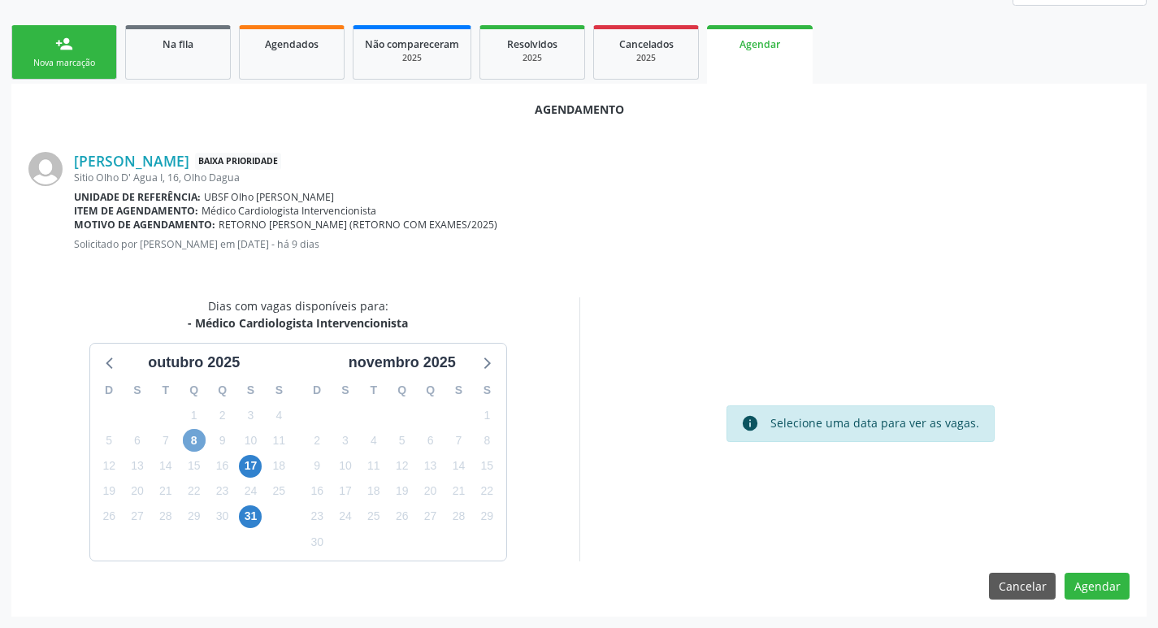
click at [193, 448] on span "8" at bounding box center [194, 440] width 23 height 23
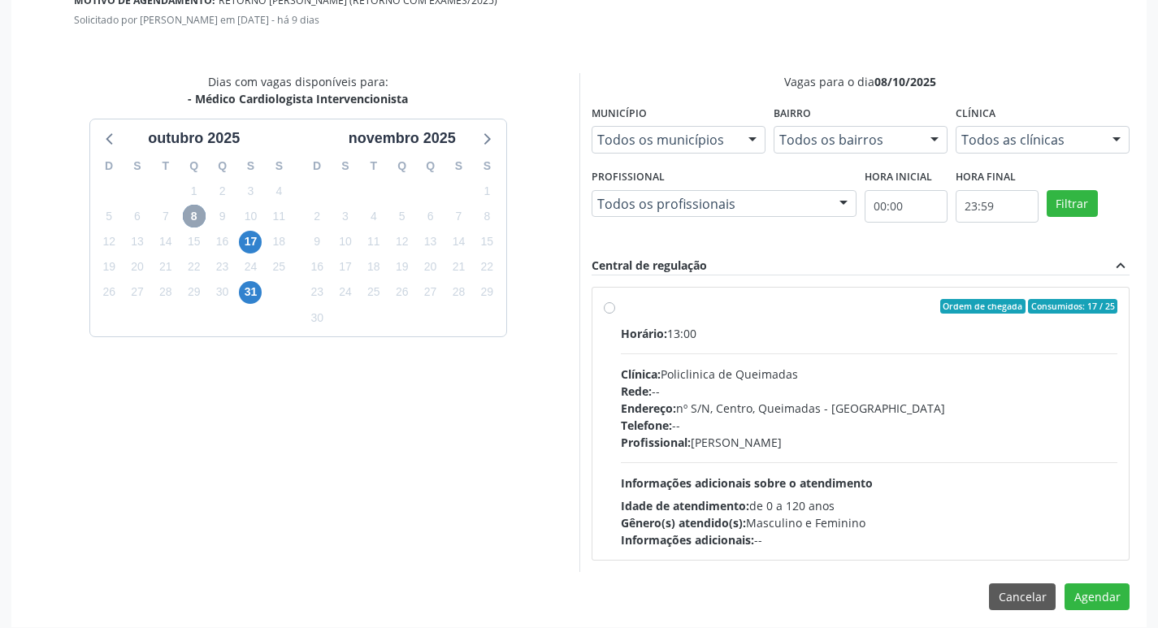
scroll to position [453, 0]
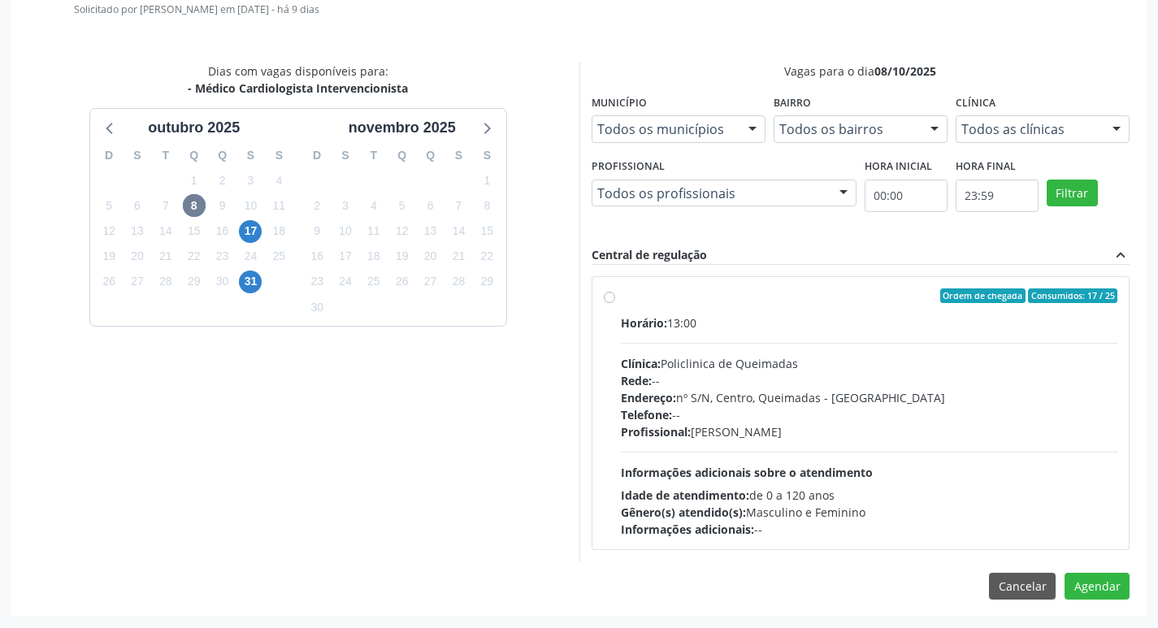
click at [824, 310] on label "Ordem de chegada Consumidos: 17 / 25 Horário: 13:00 Clínica: Policlinica de Que…" at bounding box center [869, 412] width 497 height 249
click at [615, 303] on input "Ordem de chegada Consumidos: 17 / 25 Horário: 13:00 Clínica: Policlinica de Que…" at bounding box center [609, 295] width 11 height 15
radio input "true"
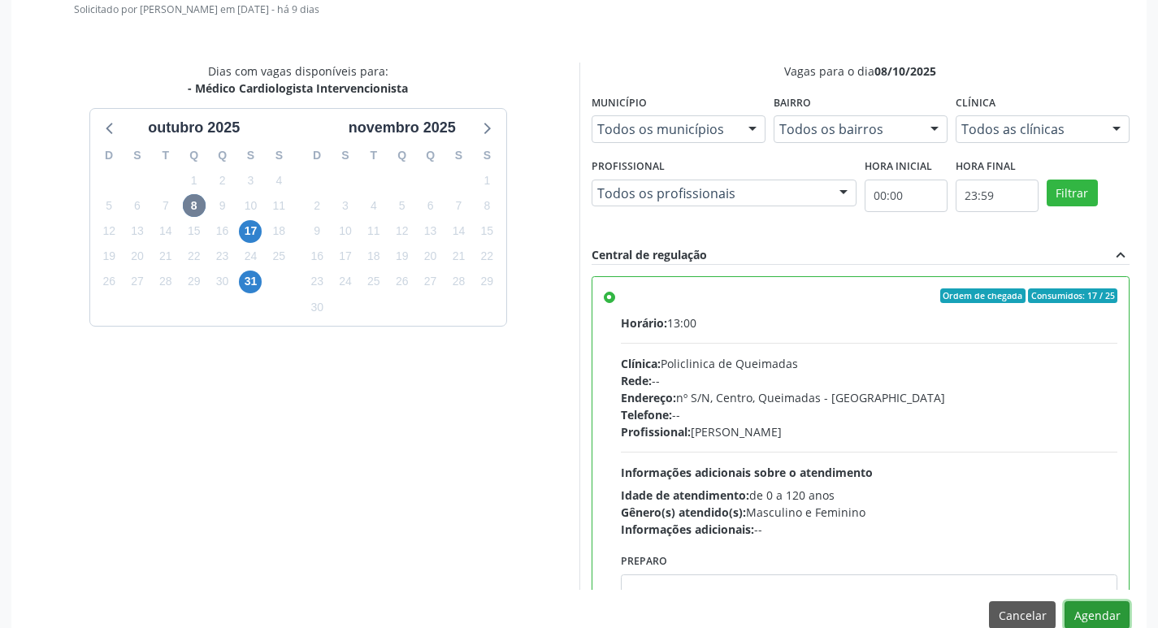
click at [1082, 605] on button "Agendar" at bounding box center [1096, 615] width 65 height 28
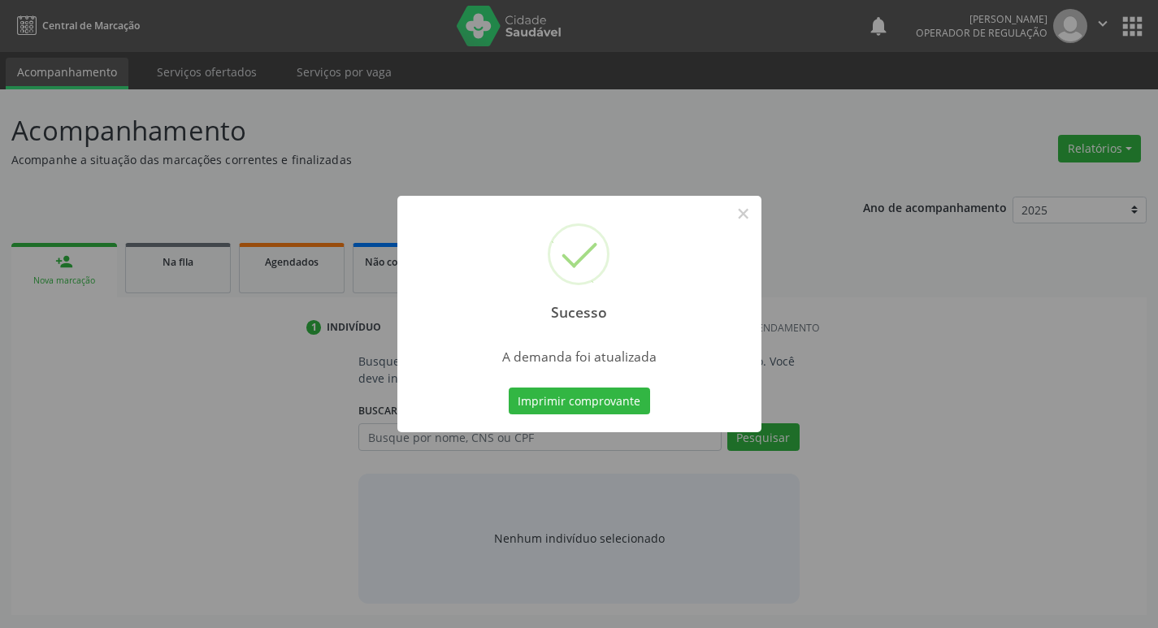
scroll to position [0, 0]
click at [620, 400] on button "Imprimir comprovante" at bounding box center [584, 402] width 141 height 28
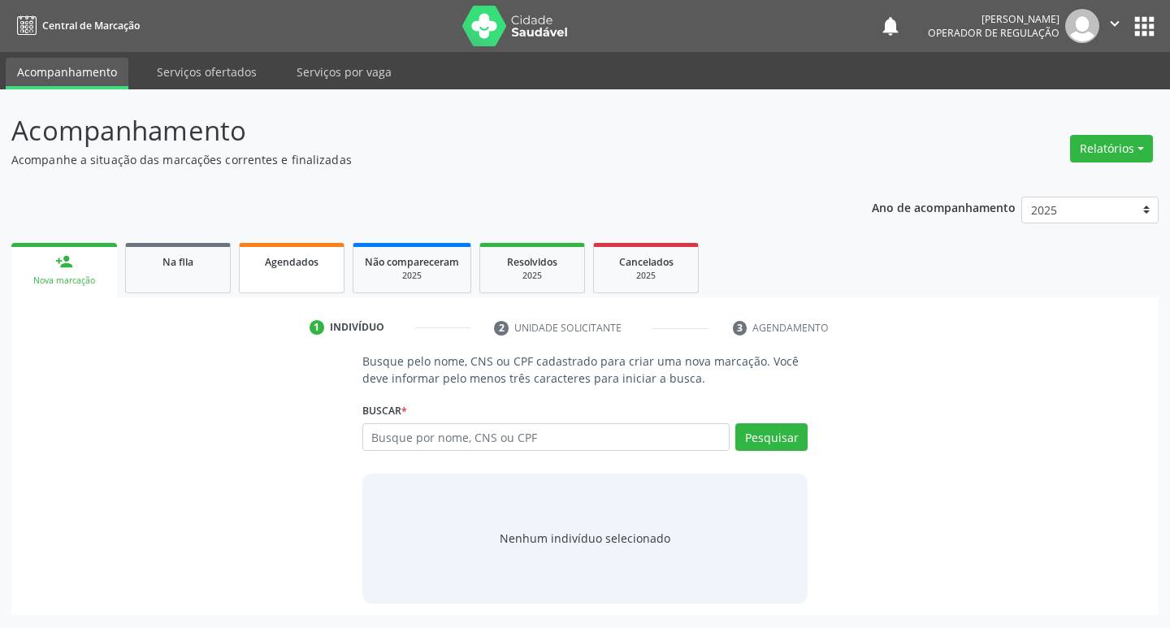
click at [268, 251] on link "Agendados" at bounding box center [292, 268] width 106 height 50
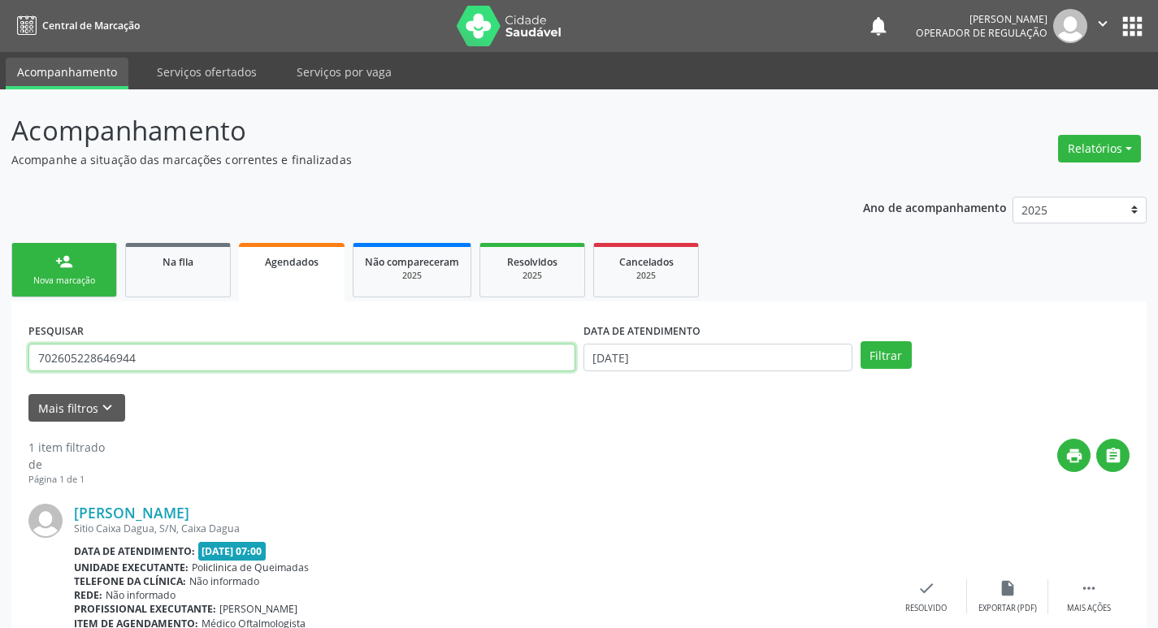
click at [150, 356] on input "702605228646944" at bounding box center [301, 358] width 547 height 28
type input "702401081107623"
click at [860, 341] on button "Filtrar" at bounding box center [885, 355] width 51 height 28
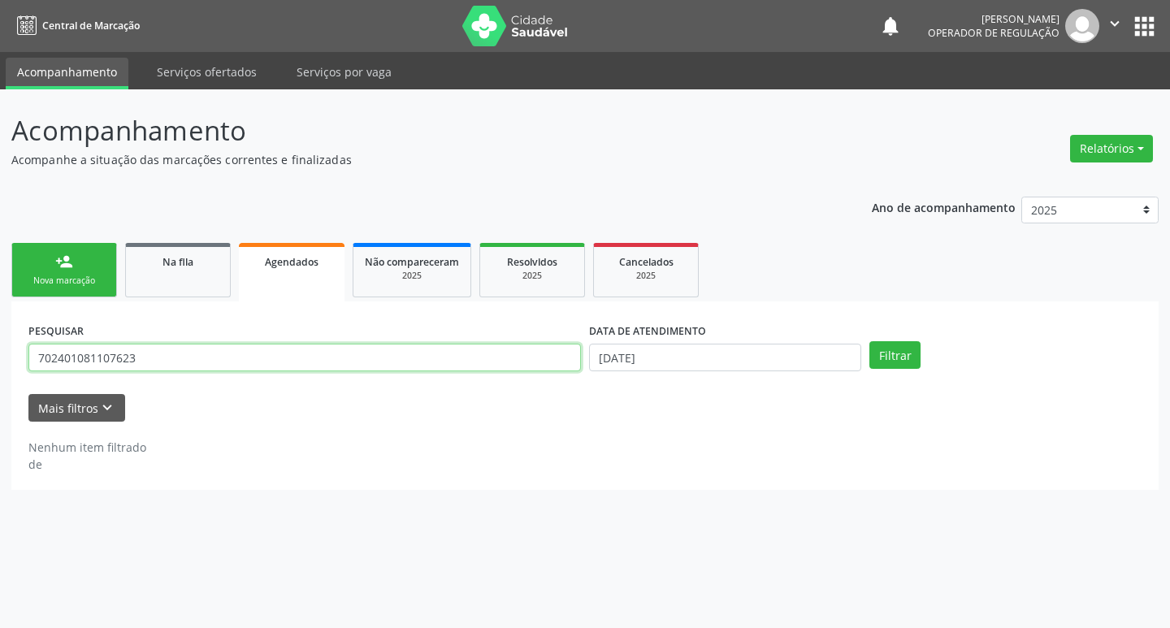
click at [201, 363] on input "702401081107623" at bounding box center [304, 358] width 552 height 28
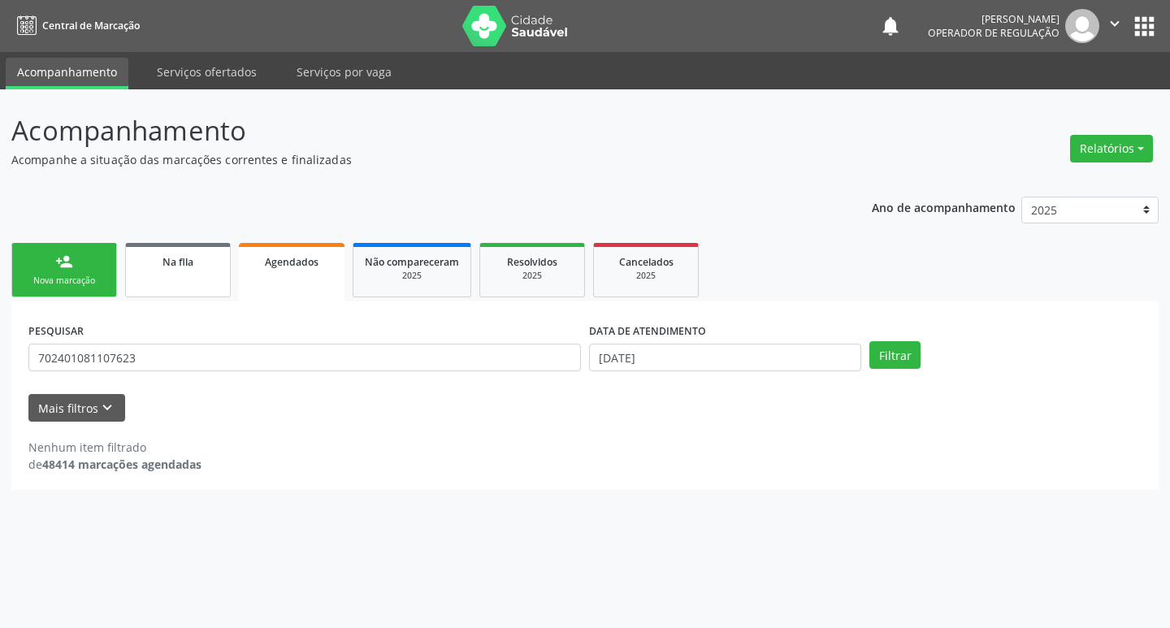
click at [192, 262] on span "Na fila" at bounding box center [177, 262] width 31 height 14
click at [199, 341] on div "PESQUISAR 704803027551345" at bounding box center [304, 349] width 561 height 63
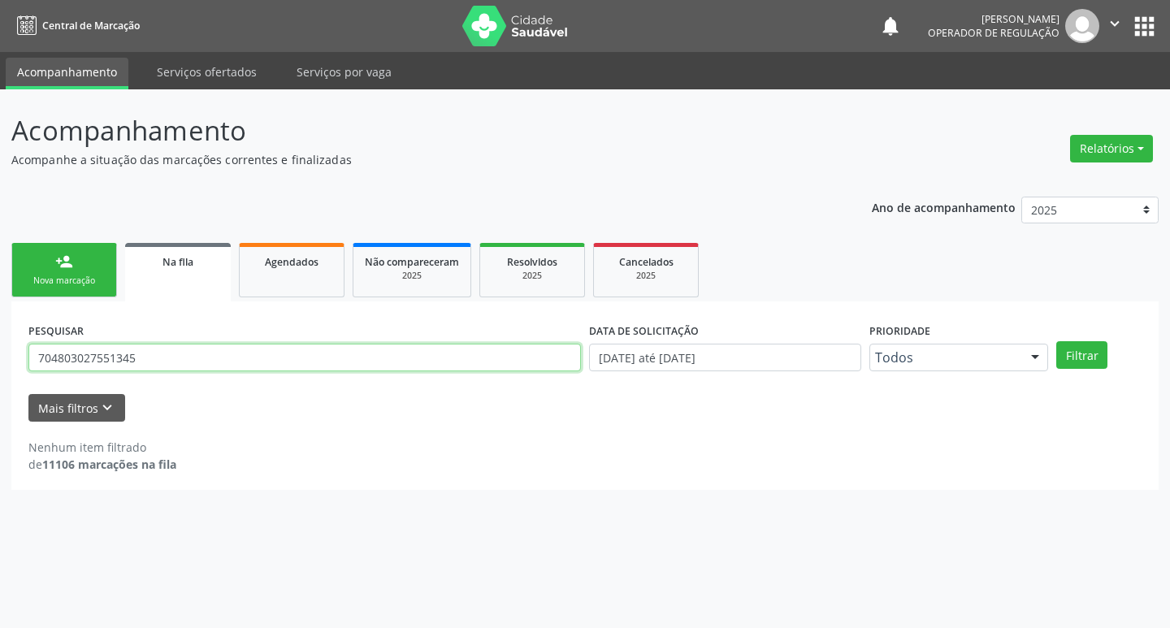
click at [199, 354] on input "704803027551345" at bounding box center [304, 358] width 552 height 28
paste input "702401081107623"
type input "702401081107623"
click at [1056, 341] on button "Filtrar" at bounding box center [1081, 355] width 51 height 28
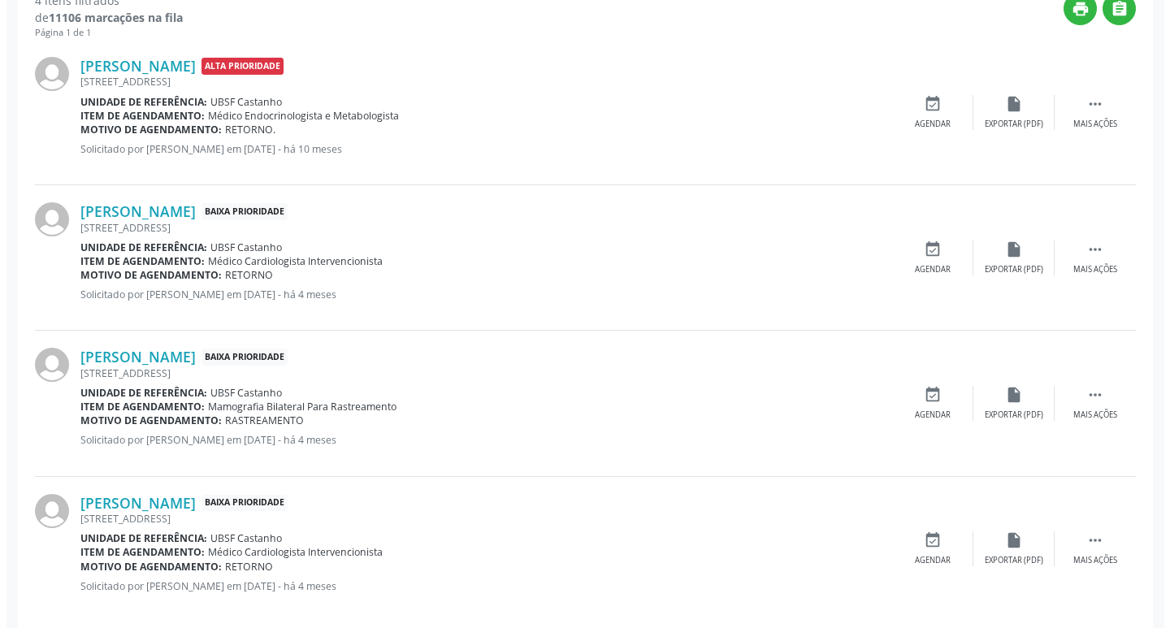
scroll to position [469, 0]
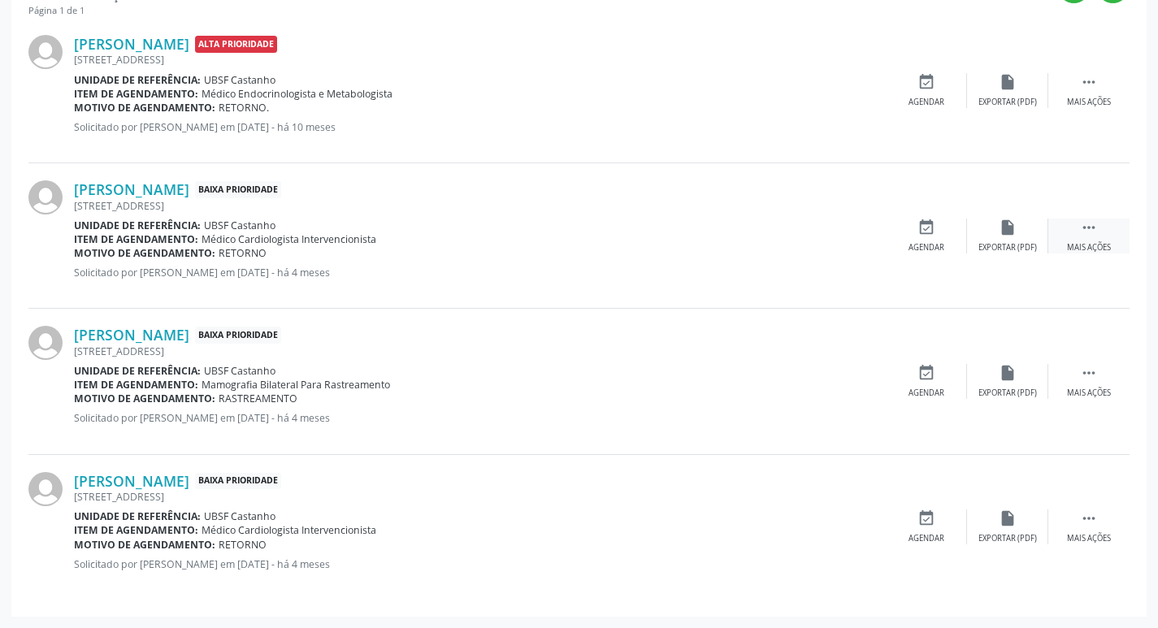
click at [1102, 226] on div " Mais ações" at bounding box center [1088, 236] width 81 height 35
click at [933, 228] on icon "cancel" at bounding box center [926, 228] width 18 height 18
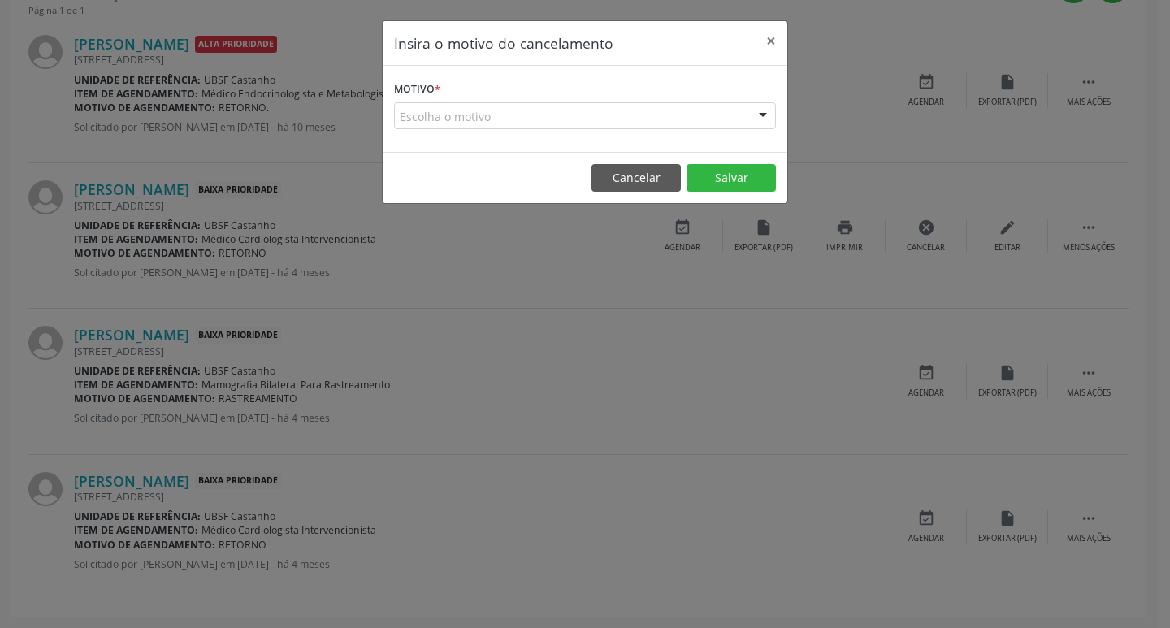
click at [754, 113] on div at bounding box center [763, 117] width 24 height 28
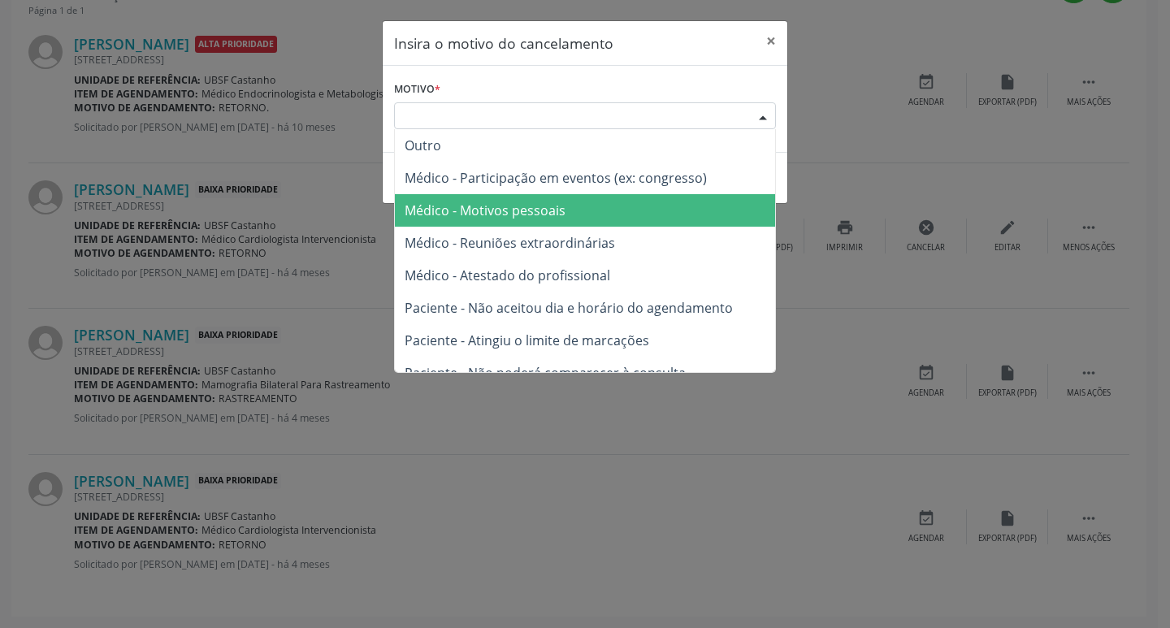
click at [687, 201] on span "Médico - Motivos pessoais" at bounding box center [585, 210] width 380 height 32
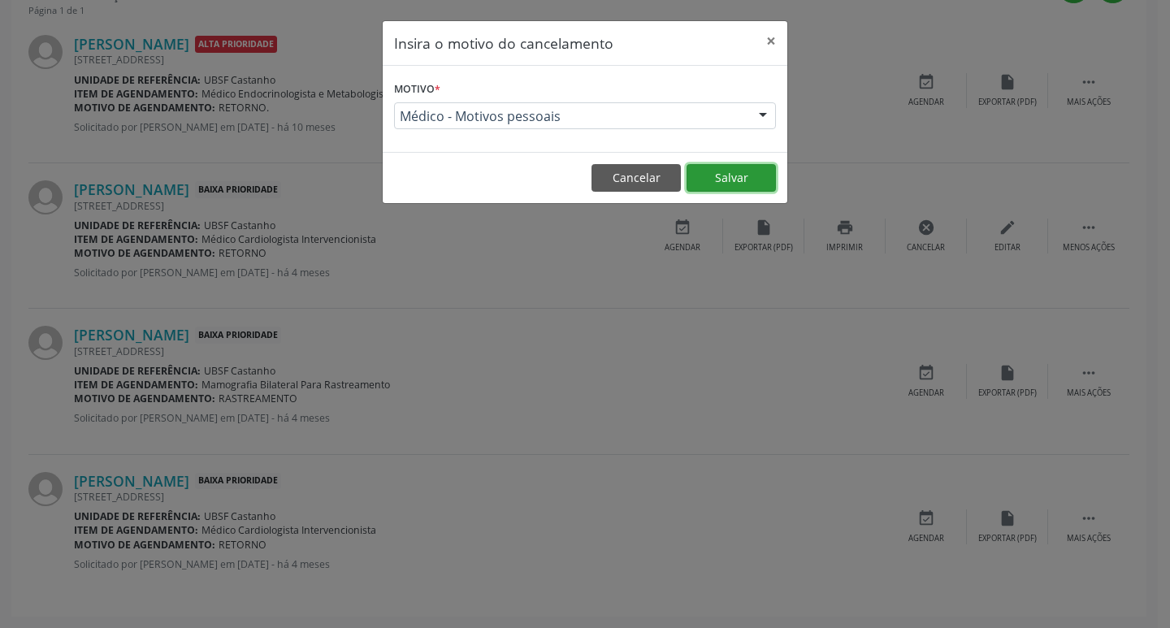
click at [730, 171] on button "Salvar" at bounding box center [731, 178] width 89 height 28
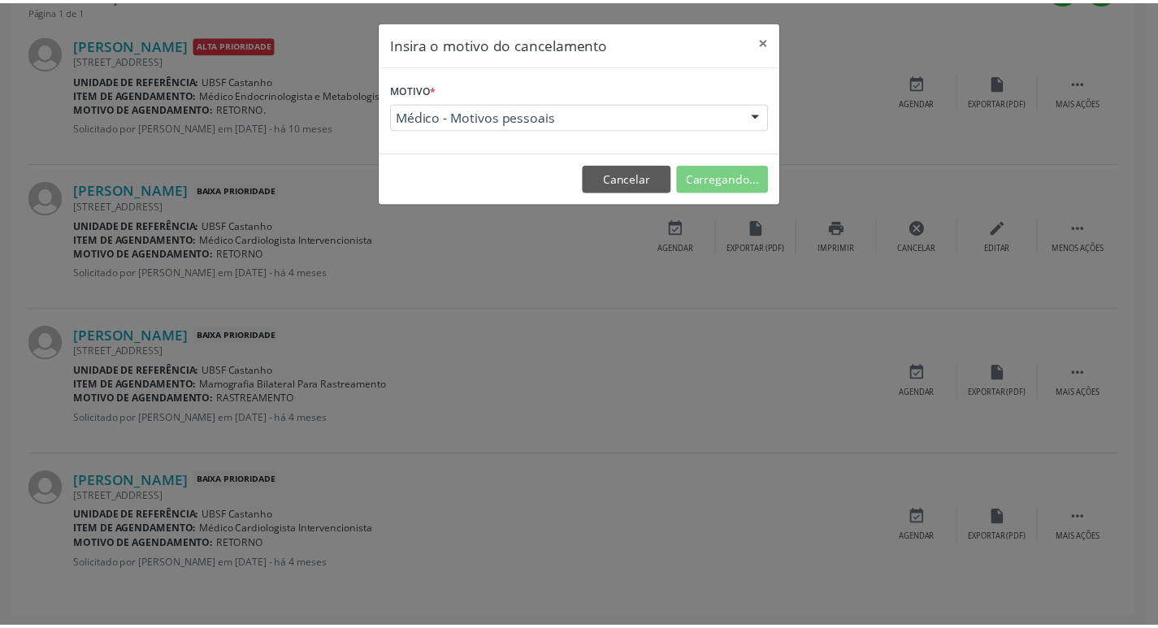
scroll to position [0, 0]
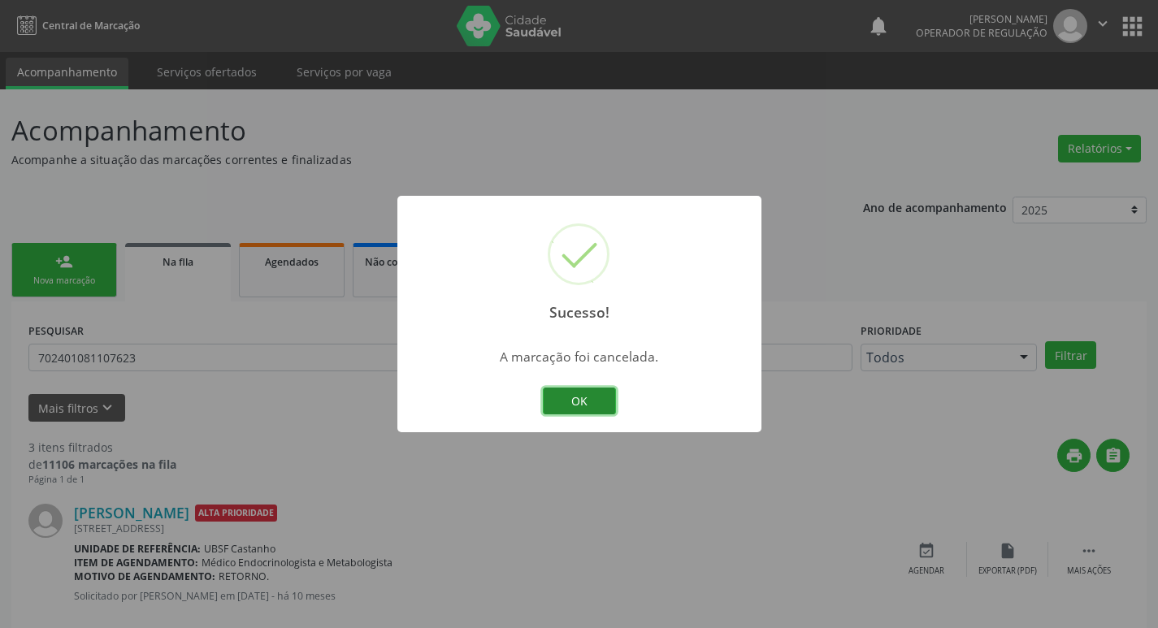
click at [576, 397] on button "OK" at bounding box center [579, 402] width 73 height 28
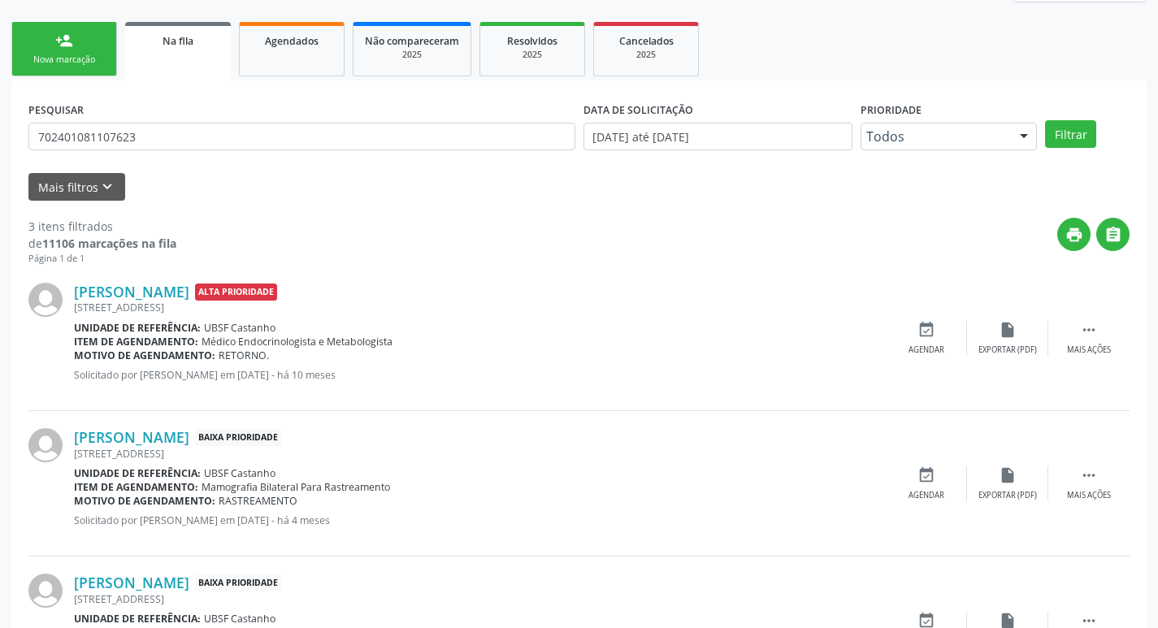
scroll to position [323, 0]
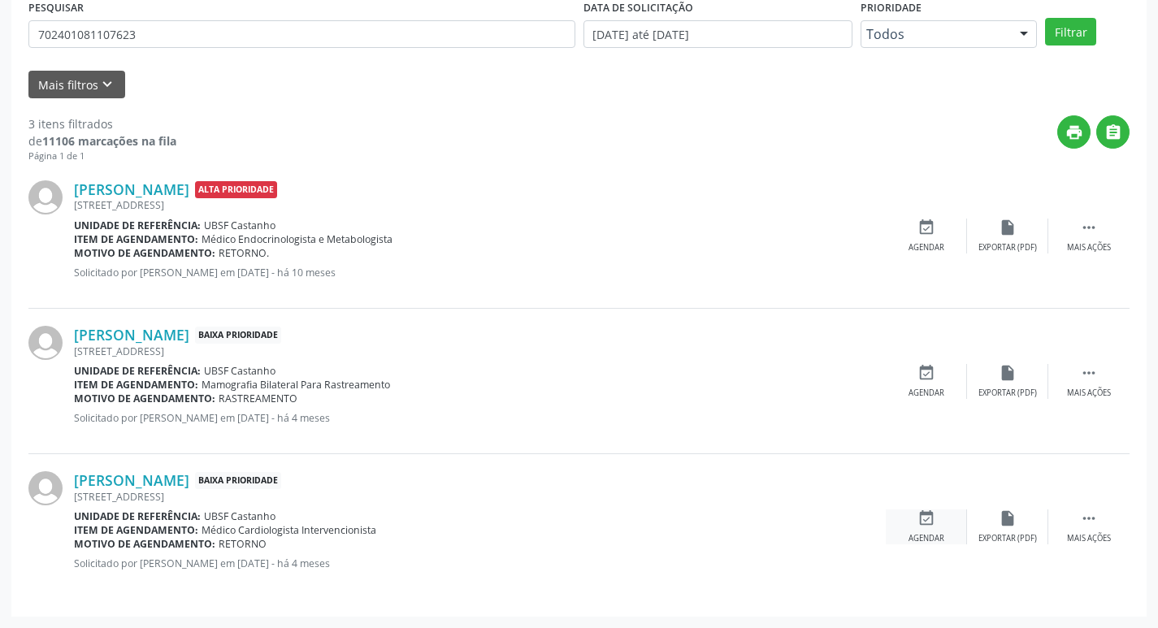
click at [924, 522] on icon "event_available" at bounding box center [926, 518] width 18 height 18
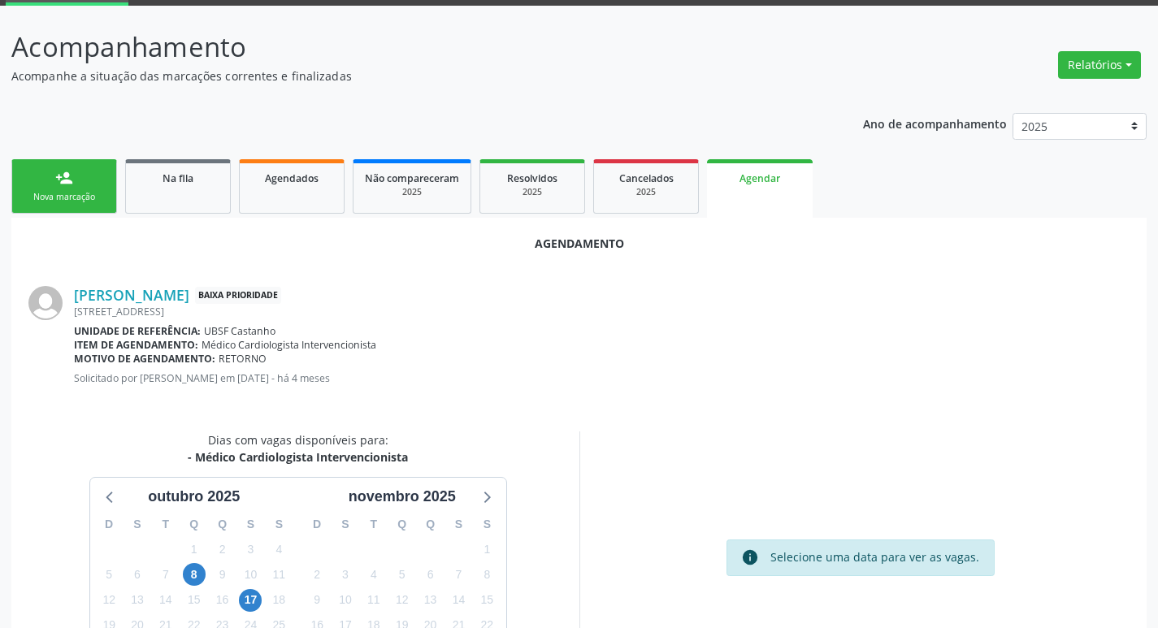
scroll to position [218, 0]
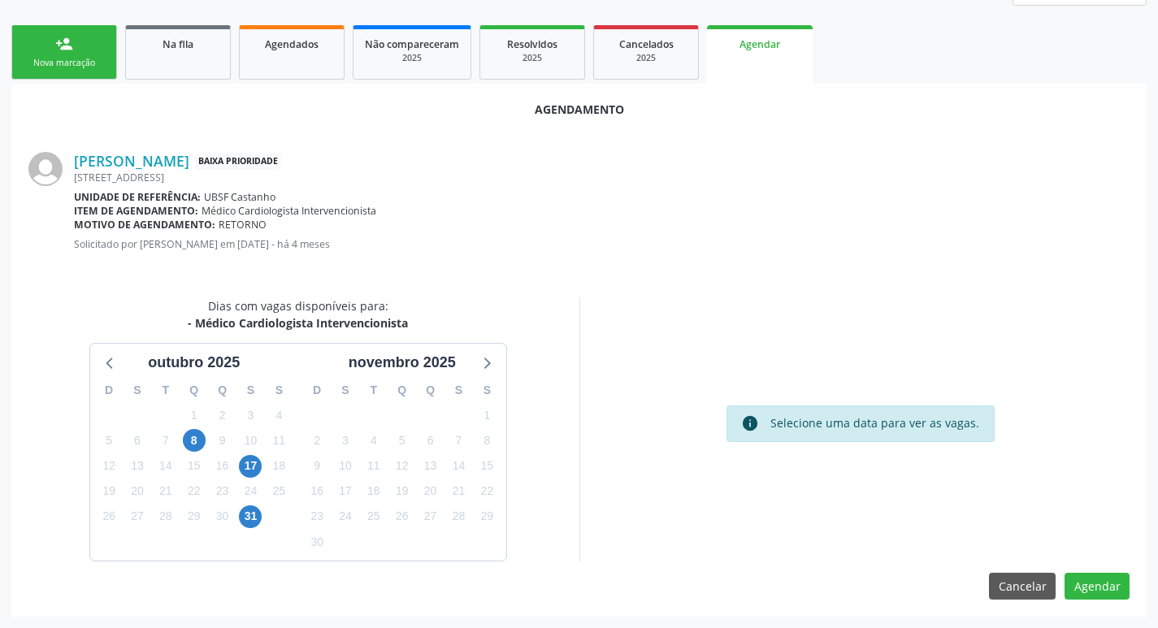
click at [197, 428] on div "8" at bounding box center [194, 440] width 23 height 25
click at [197, 444] on span "8" at bounding box center [194, 440] width 23 height 23
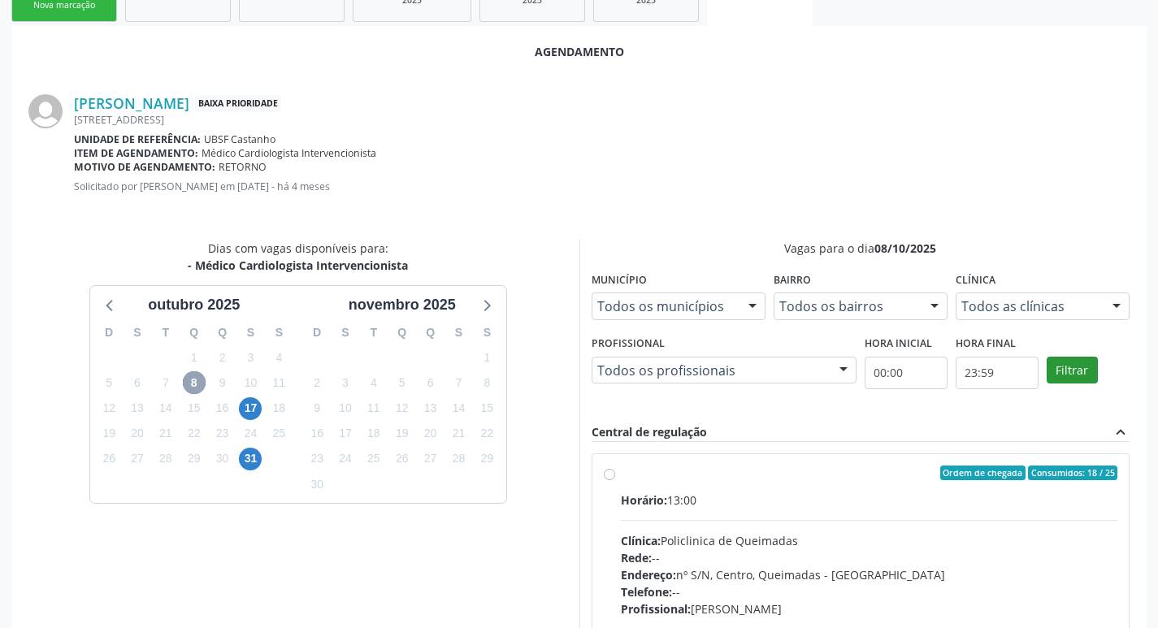
scroll to position [453, 0]
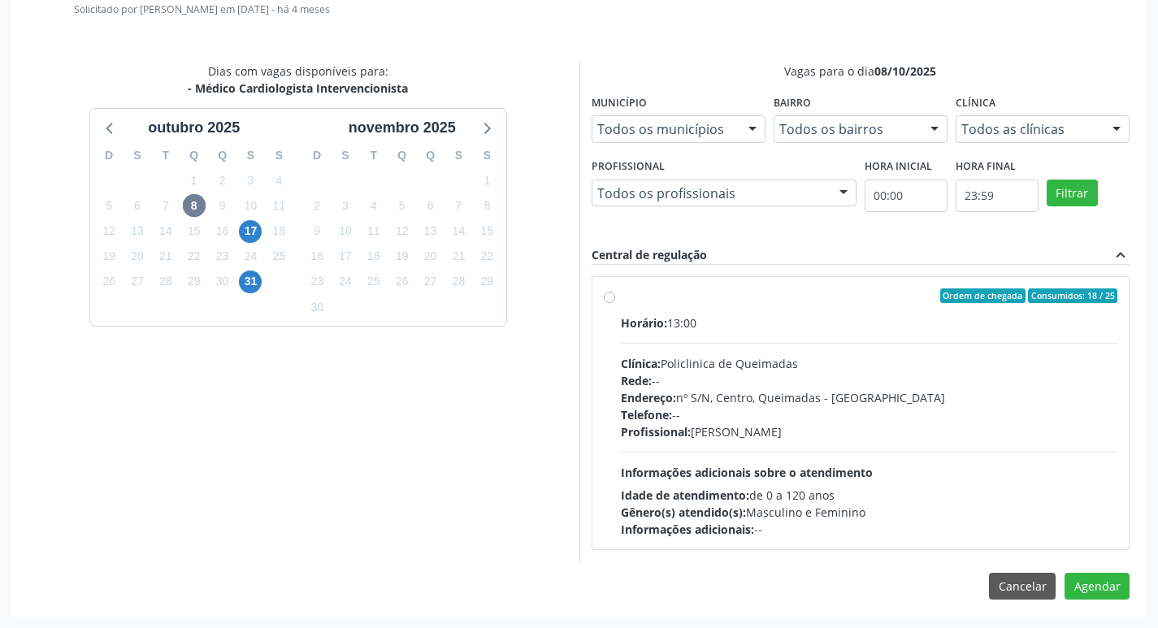
click at [894, 324] on div "Horário: 13:00" at bounding box center [869, 322] width 497 height 17
click at [615, 303] on input "Ordem de chegada Consumidos: 18 / 25 Horário: 13:00 Clínica: Policlinica de Que…" at bounding box center [609, 295] width 11 height 15
radio input "true"
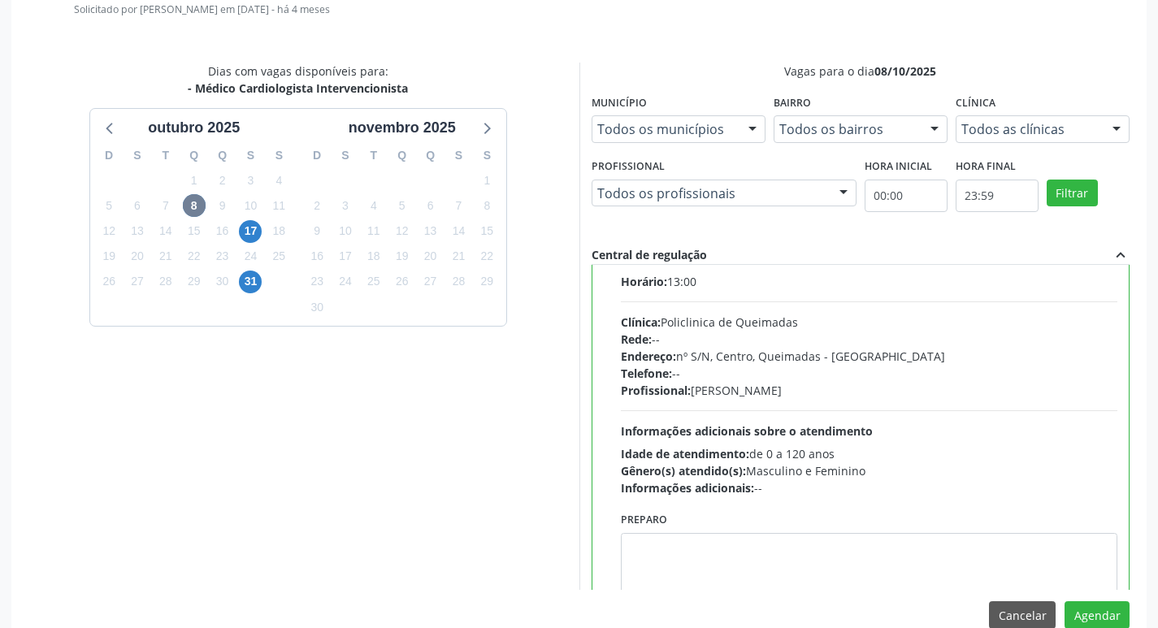
scroll to position [80, 0]
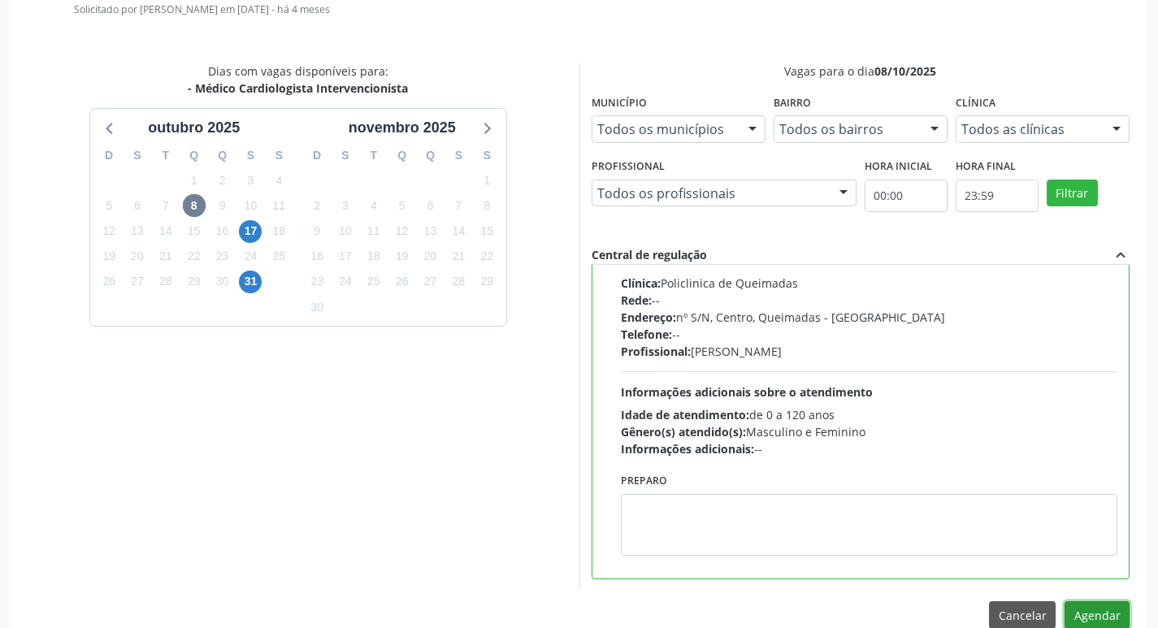
click at [1107, 605] on button "Agendar" at bounding box center [1096, 615] width 65 height 28
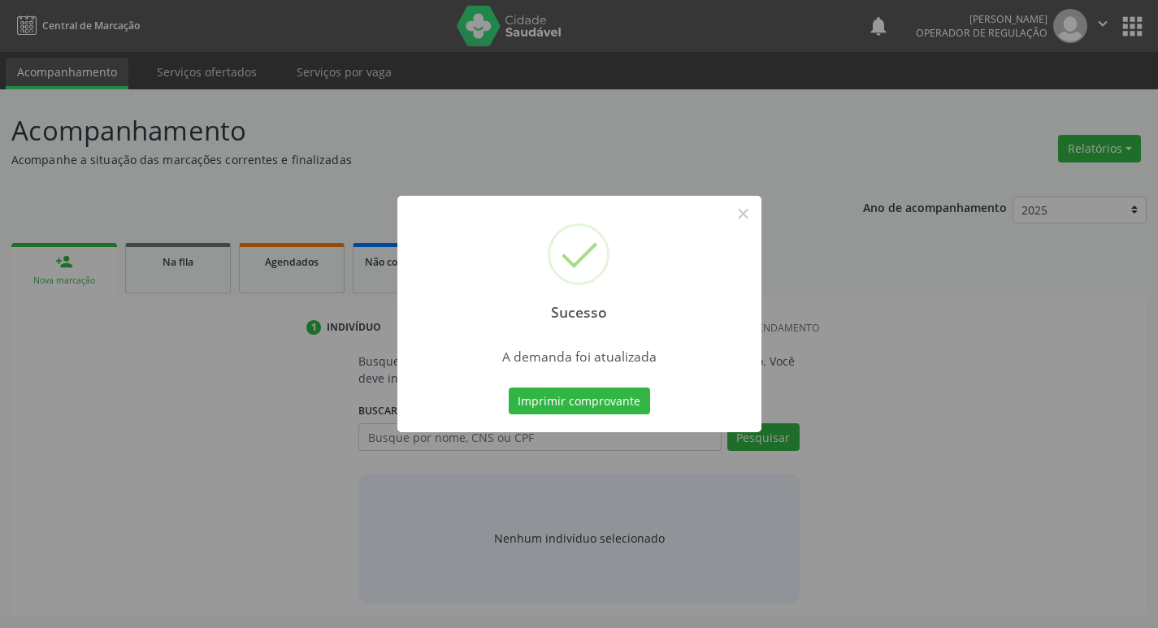
scroll to position [0, 0]
click at [629, 409] on button "Imprimir comprovante" at bounding box center [584, 402] width 141 height 28
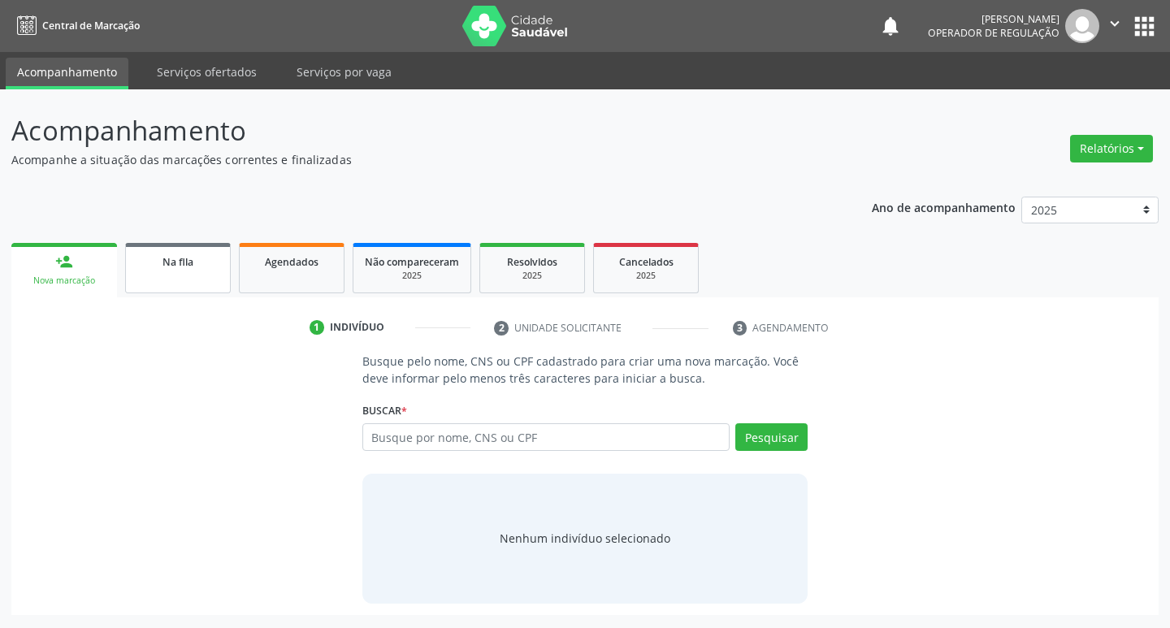
click at [204, 249] on link "Na fila" at bounding box center [178, 268] width 106 height 50
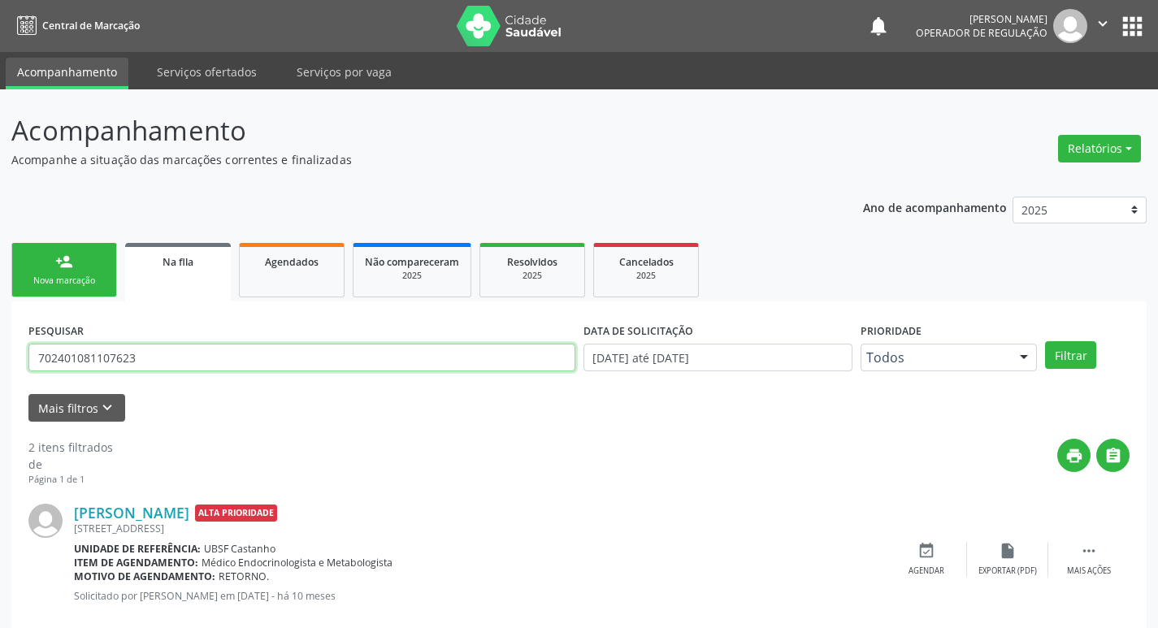
click at [219, 345] on input "702401081107623" at bounding box center [301, 358] width 547 height 28
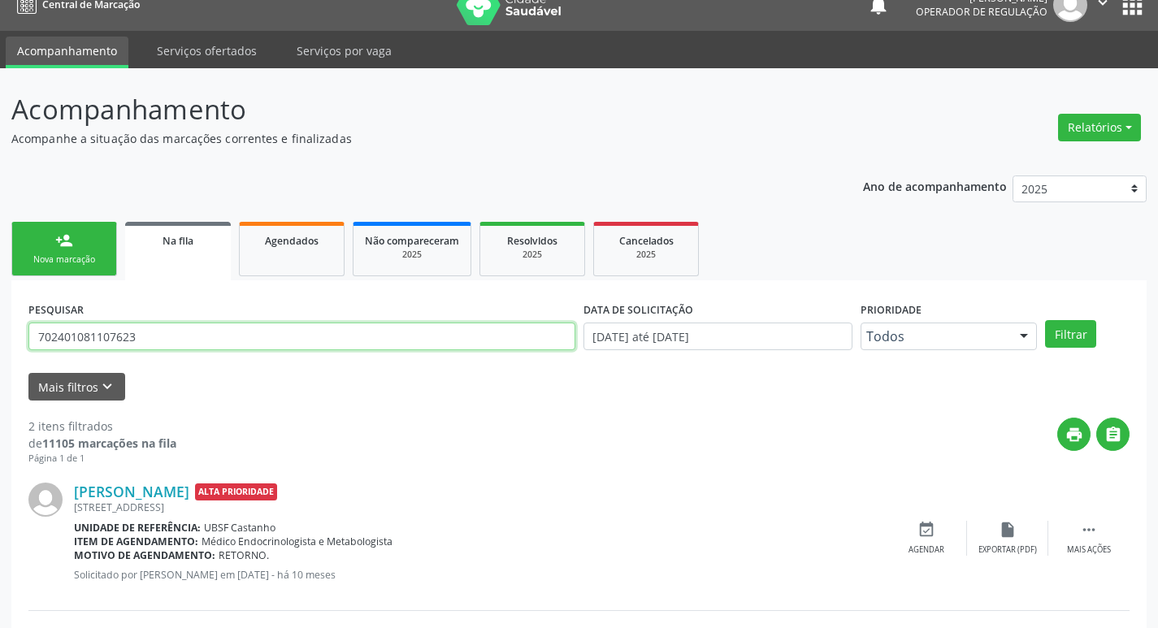
scroll to position [81, 0]
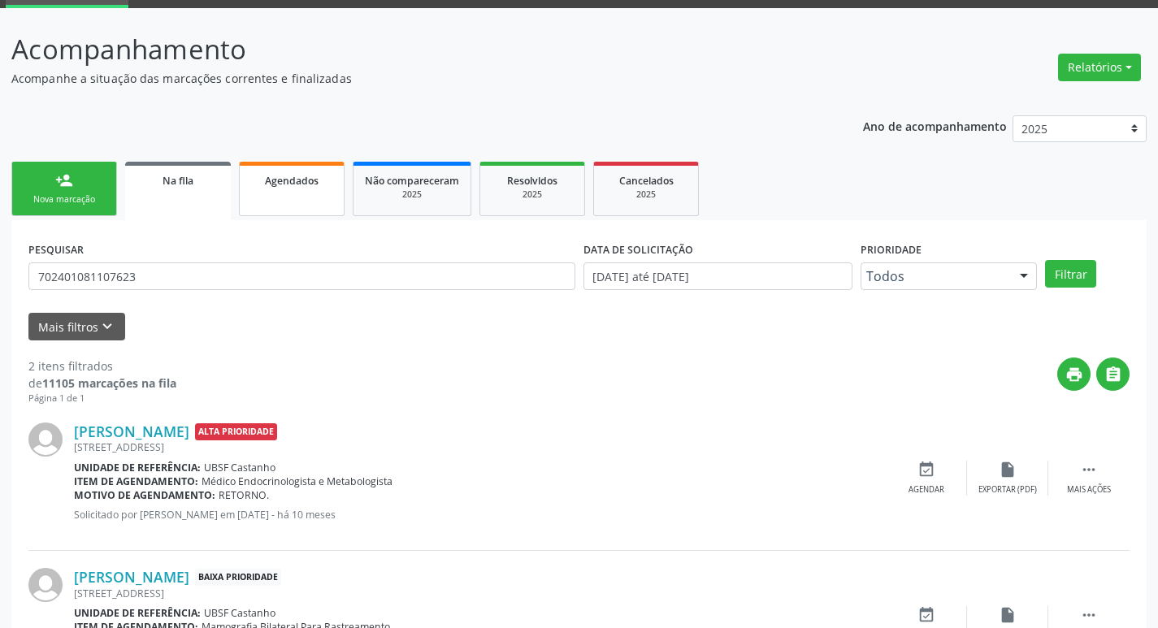
click at [305, 178] on span "Agendados" at bounding box center [292, 181] width 54 height 14
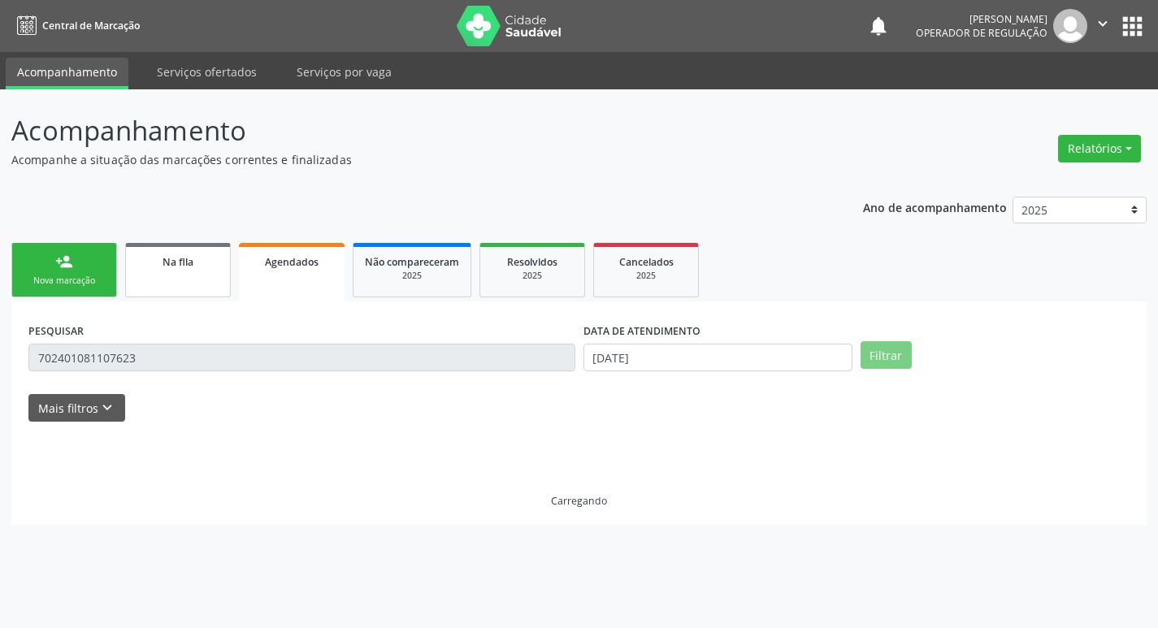
scroll to position [0, 0]
click at [193, 356] on input "702401081107623" at bounding box center [304, 358] width 552 height 28
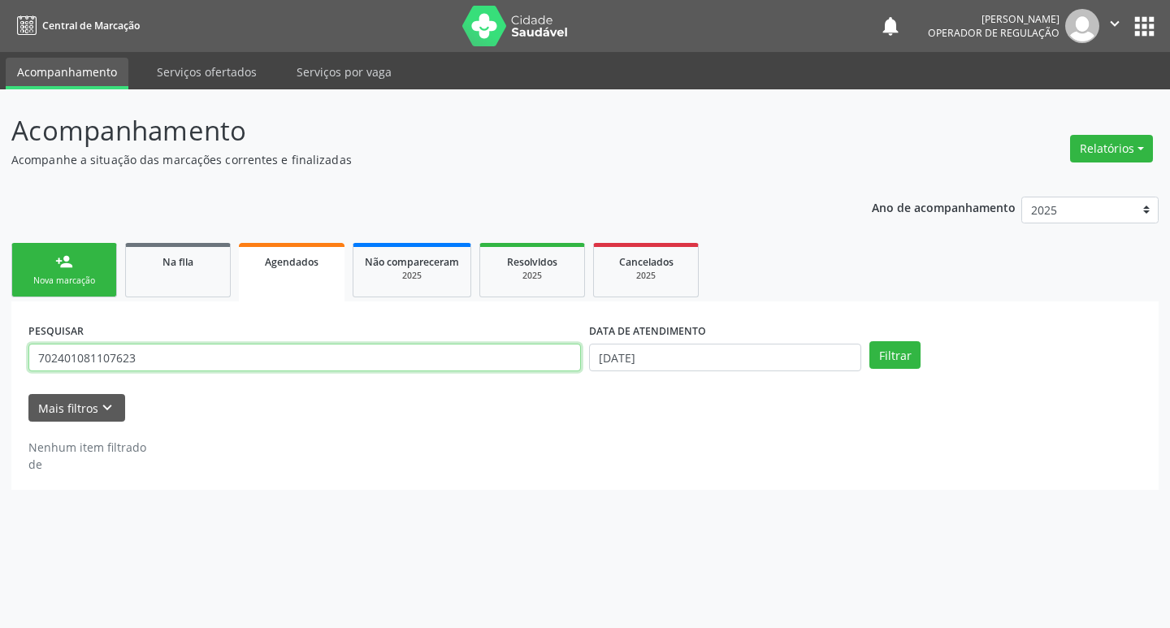
click at [193, 356] on input "702401081107623" at bounding box center [304, 358] width 552 height 28
type input "700505919867159"
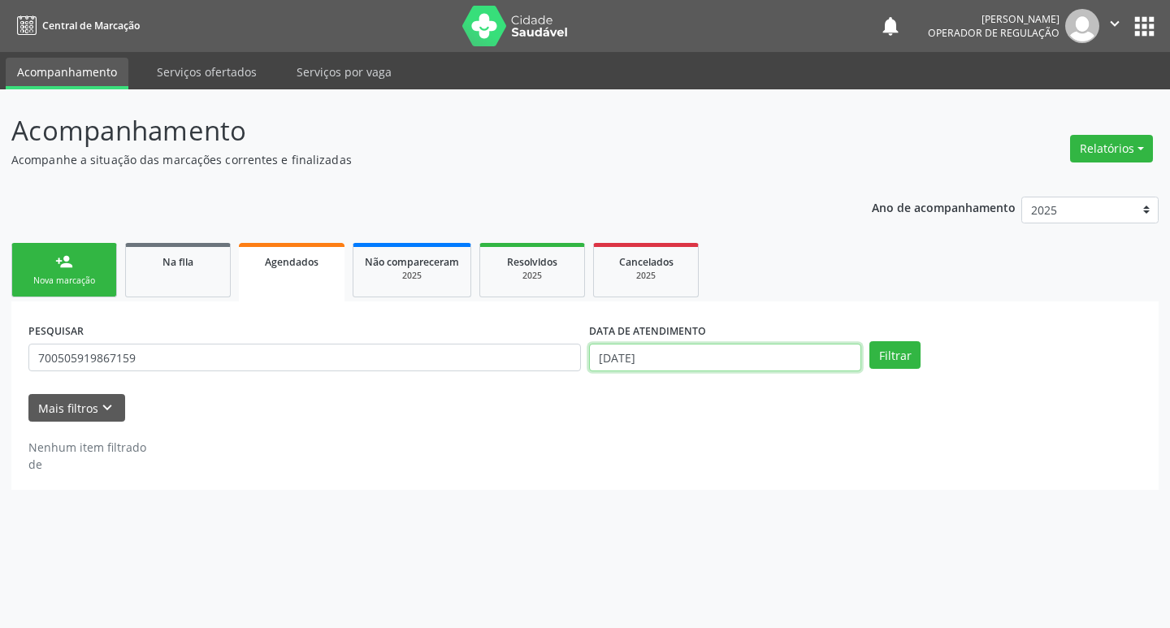
click at [743, 351] on input "[DATE]" at bounding box center [725, 358] width 272 height 28
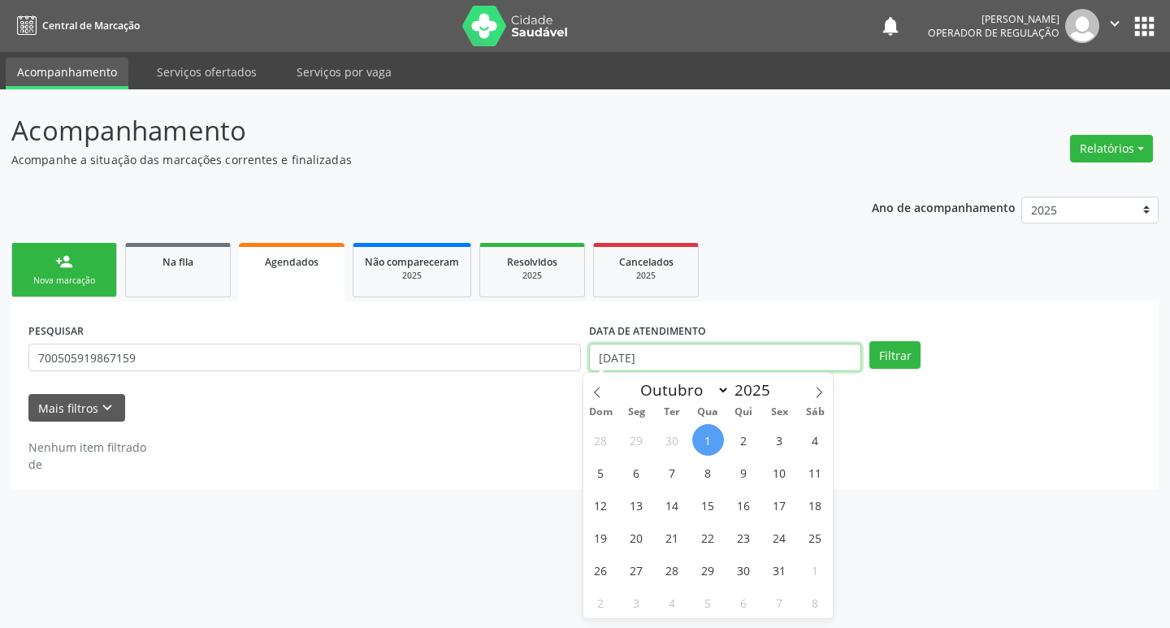
click at [869, 341] on button "Filtrar" at bounding box center [894, 355] width 51 height 28
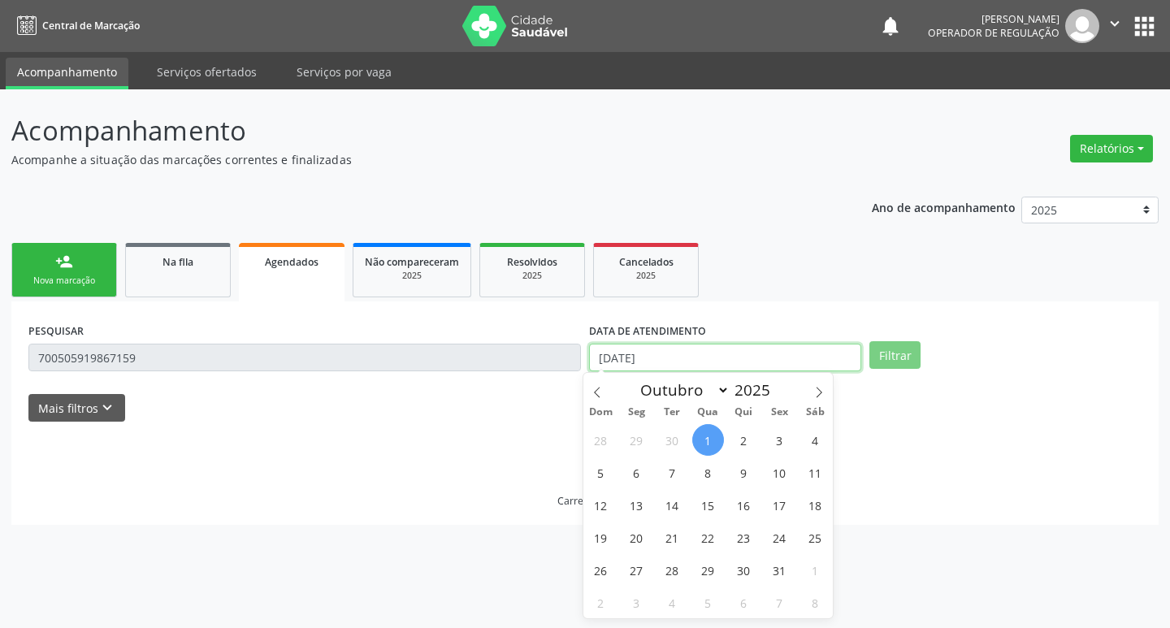
click at [746, 351] on input "[DATE]" at bounding box center [725, 358] width 272 height 28
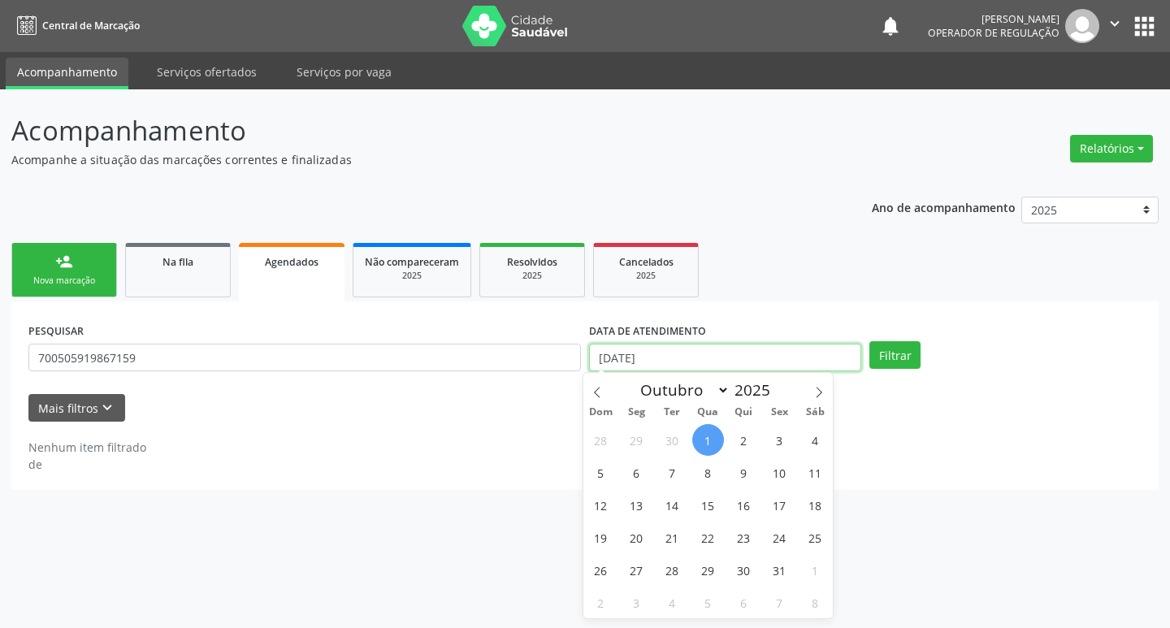
click at [824, 352] on input "[DATE]" at bounding box center [725, 358] width 272 height 28
click at [912, 349] on button "Filtrar" at bounding box center [894, 355] width 51 height 28
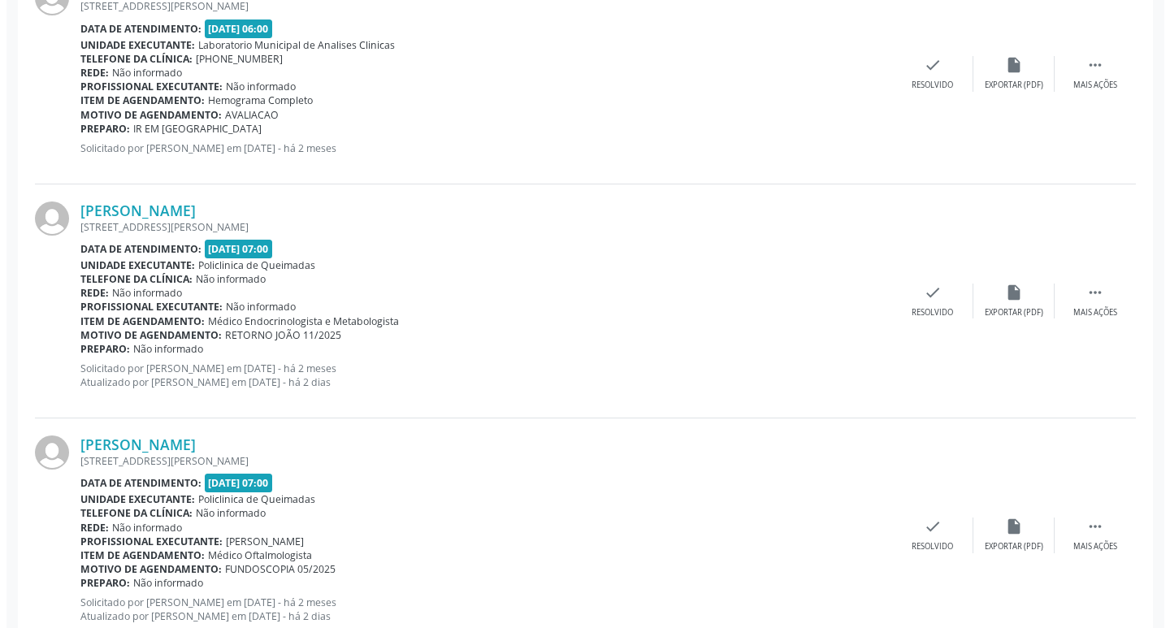
scroll to position [2696, 0]
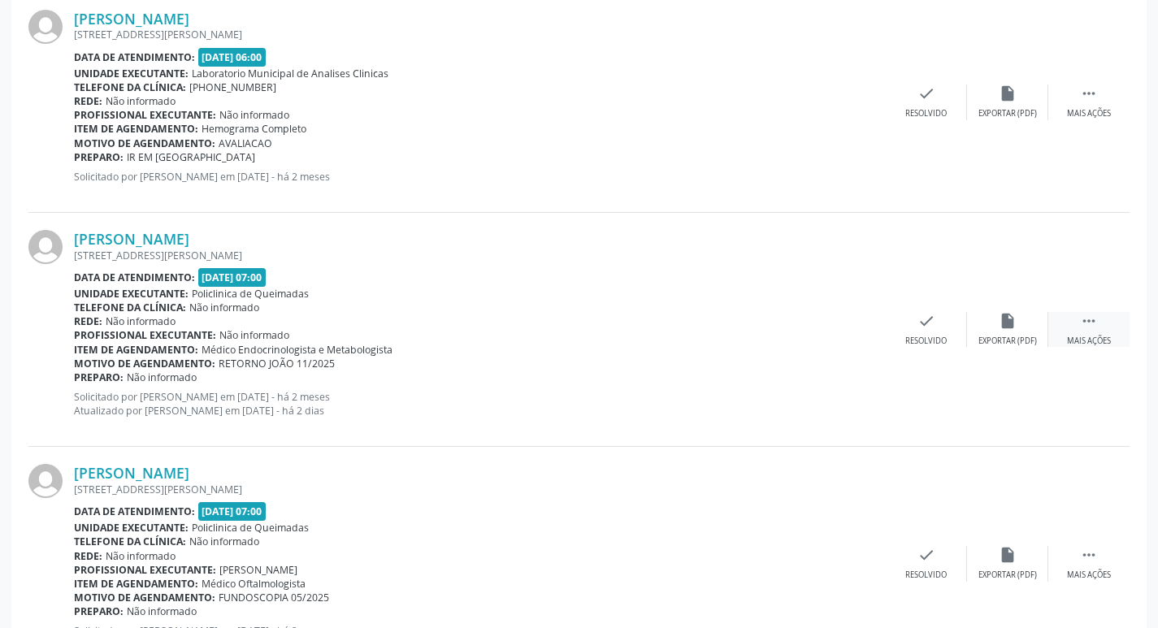
click at [1107, 324] on div " Mais ações" at bounding box center [1088, 329] width 81 height 35
click at [857, 333] on div "cancel Cancelar" at bounding box center [844, 329] width 81 height 35
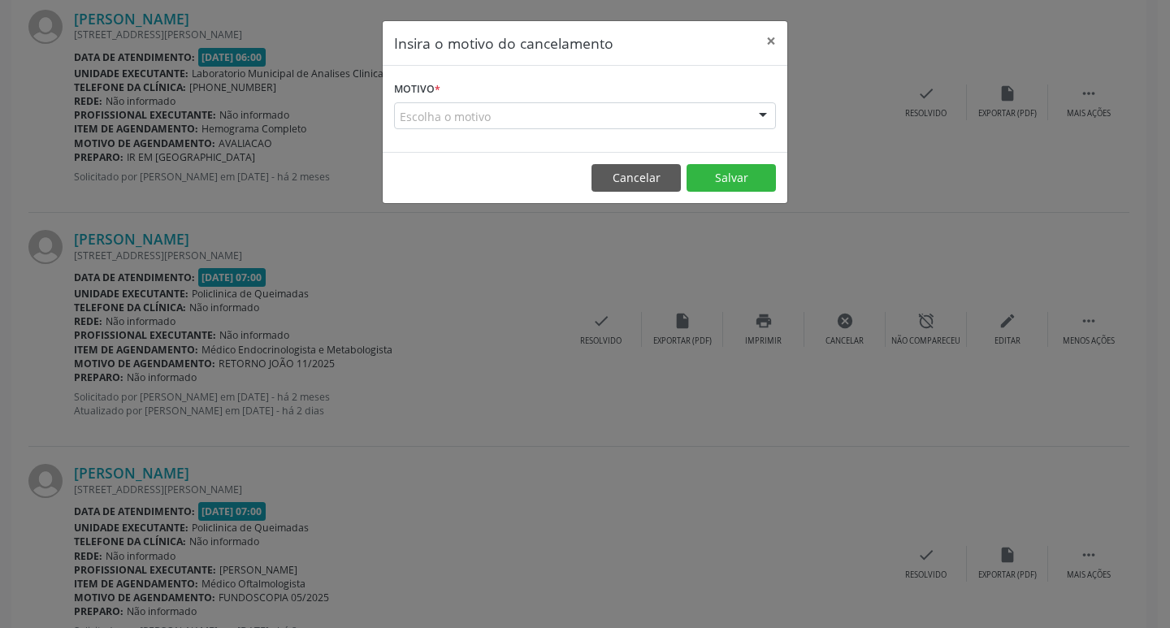
click at [713, 113] on div "Escolha o motivo" at bounding box center [585, 116] width 382 height 28
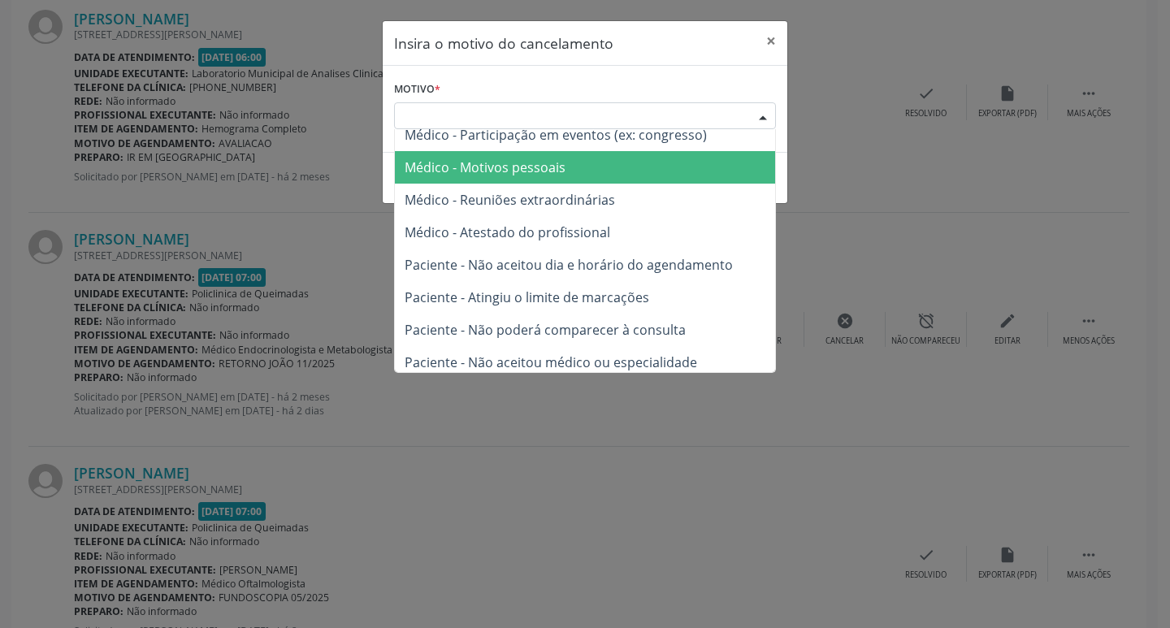
scroll to position [82, 0]
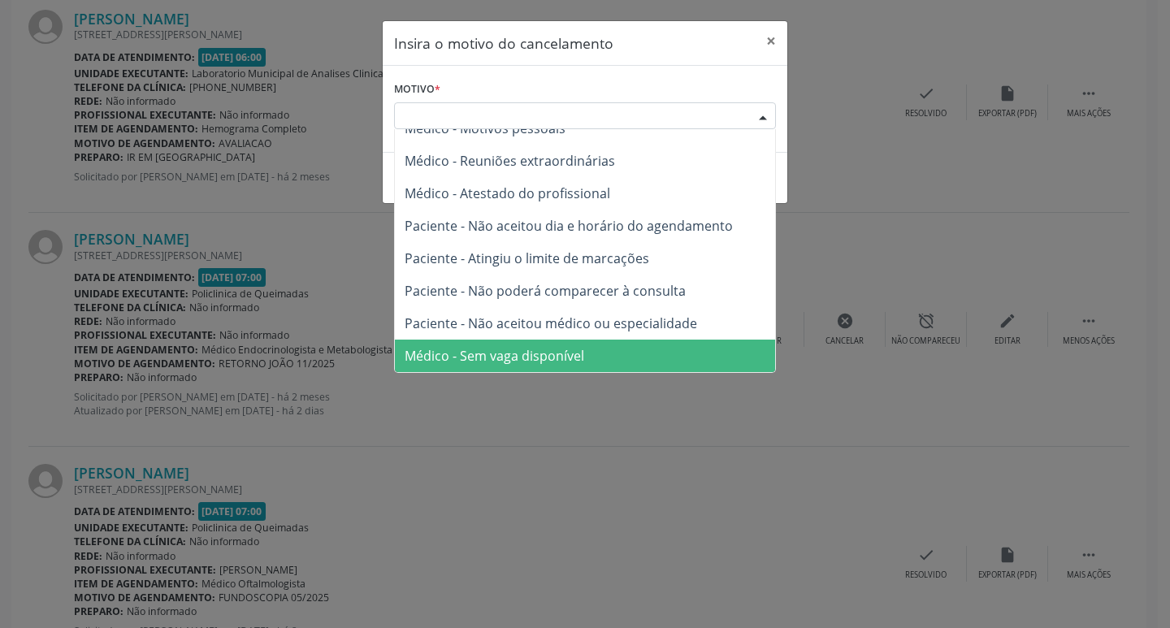
click at [583, 363] on span "Médico - Sem vaga disponível" at bounding box center [585, 356] width 380 height 32
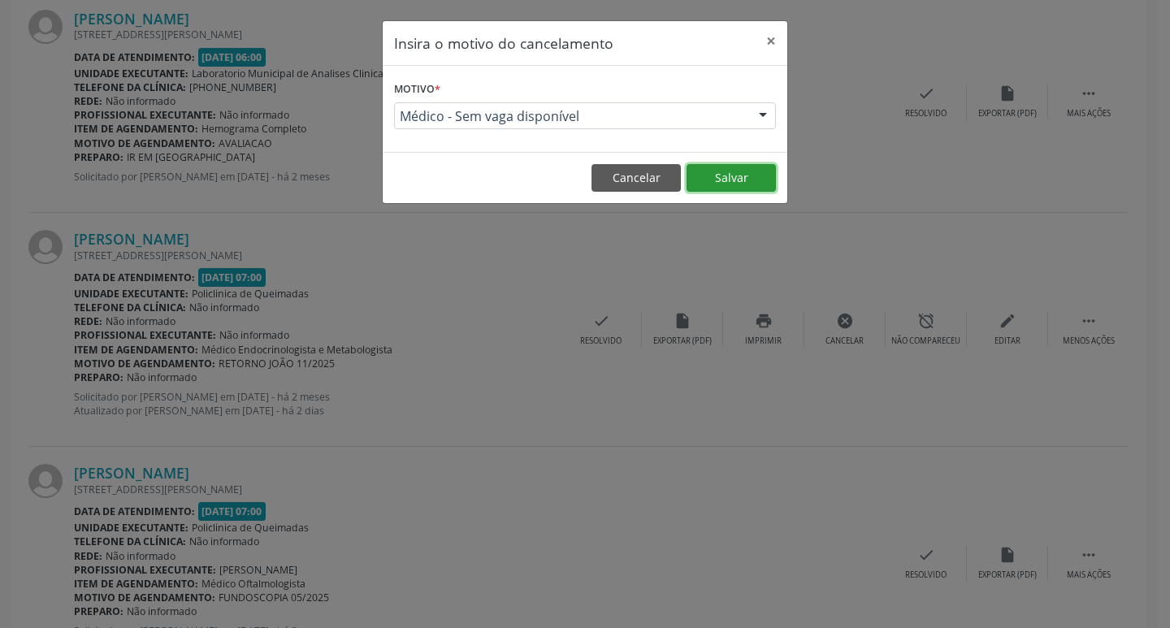
click at [732, 167] on button "Salvar" at bounding box center [731, 178] width 89 height 28
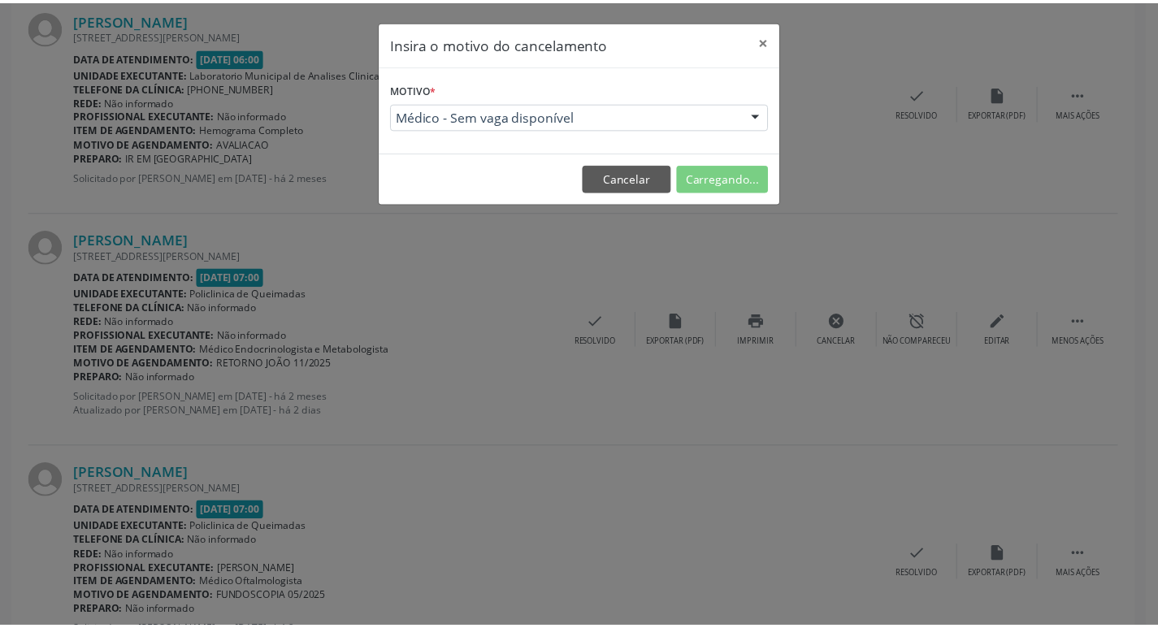
scroll to position [0, 0]
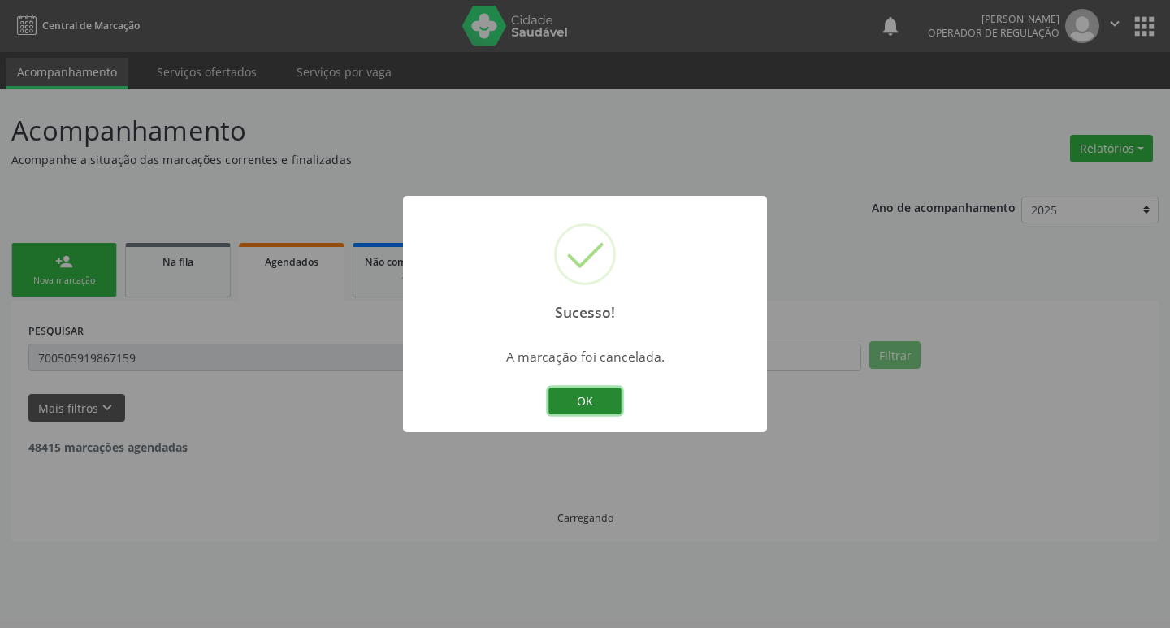
click at [602, 400] on button "OK" at bounding box center [584, 402] width 73 height 28
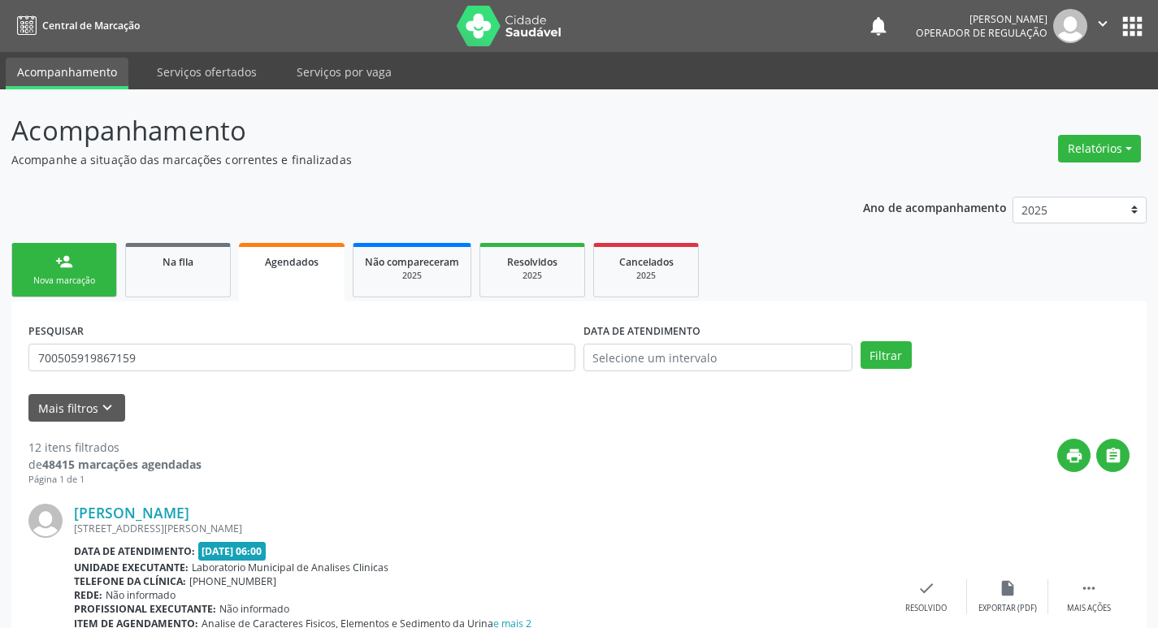
click at [69, 269] on div "person_add" at bounding box center [64, 262] width 18 height 18
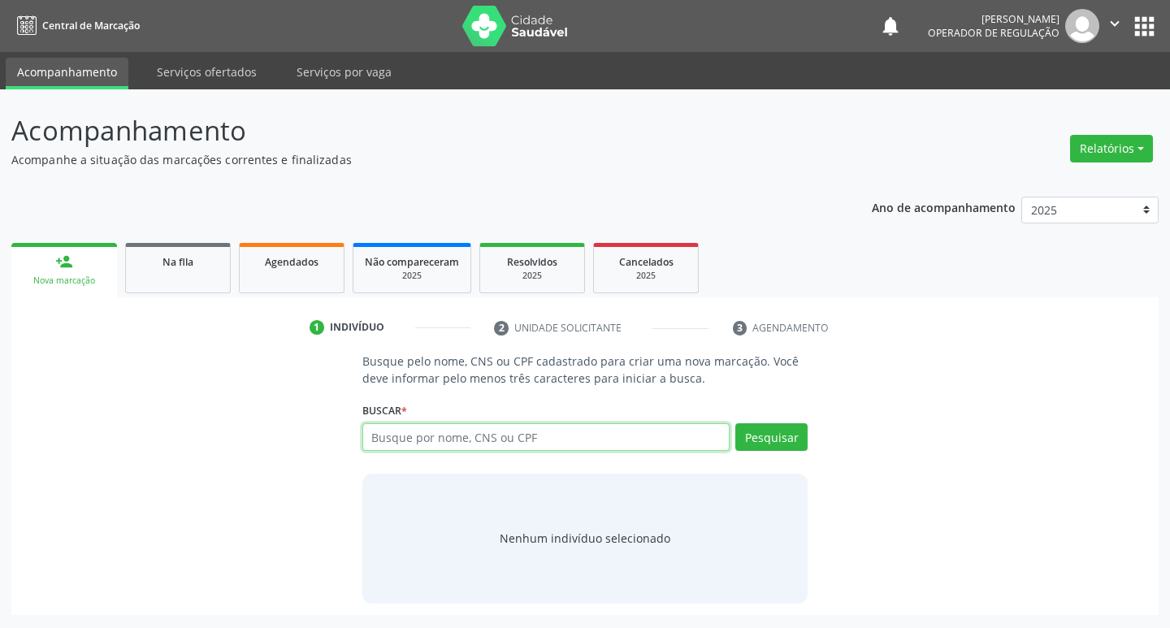
click at [409, 436] on input "text" at bounding box center [546, 437] width 368 height 28
type input "7"
click at [306, 256] on span "Agendados" at bounding box center [292, 262] width 54 height 14
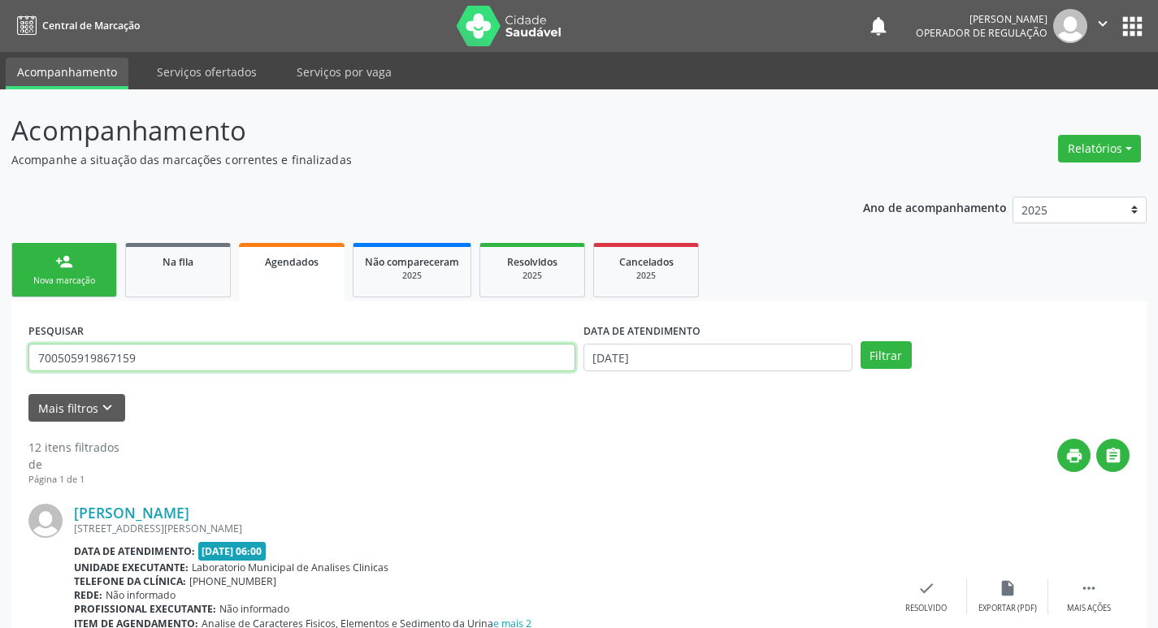
click at [272, 355] on input "700505919867159" at bounding box center [301, 358] width 547 height 28
type input "708201617674042"
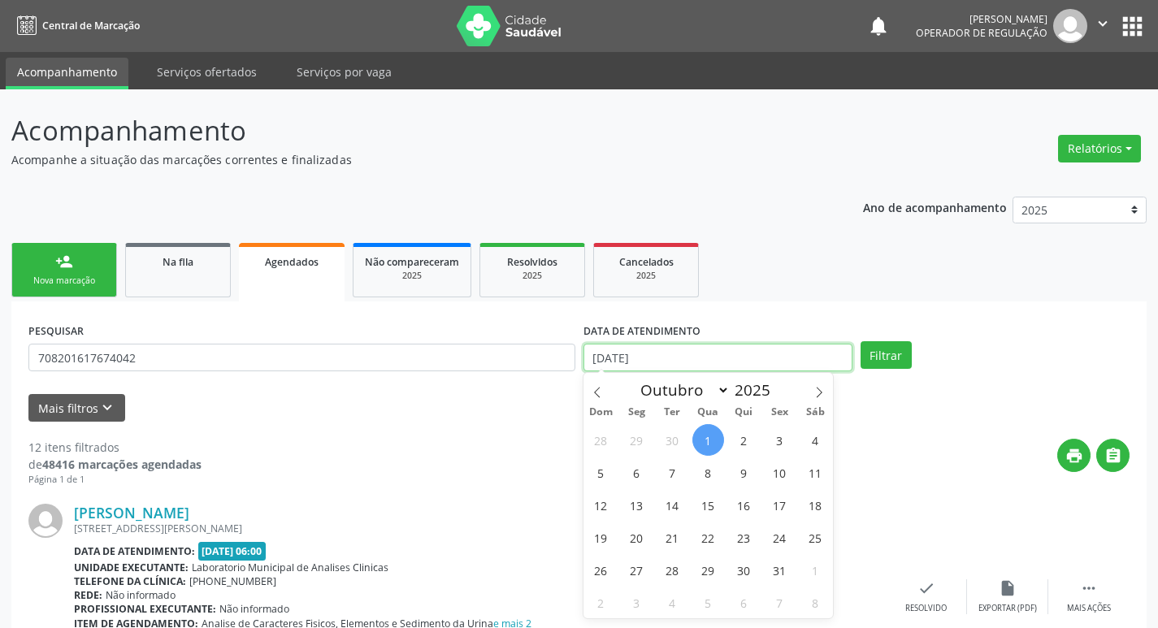
click at [764, 362] on input "[DATE]" at bounding box center [717, 358] width 269 height 28
click at [881, 343] on button "Filtrar" at bounding box center [885, 355] width 51 height 28
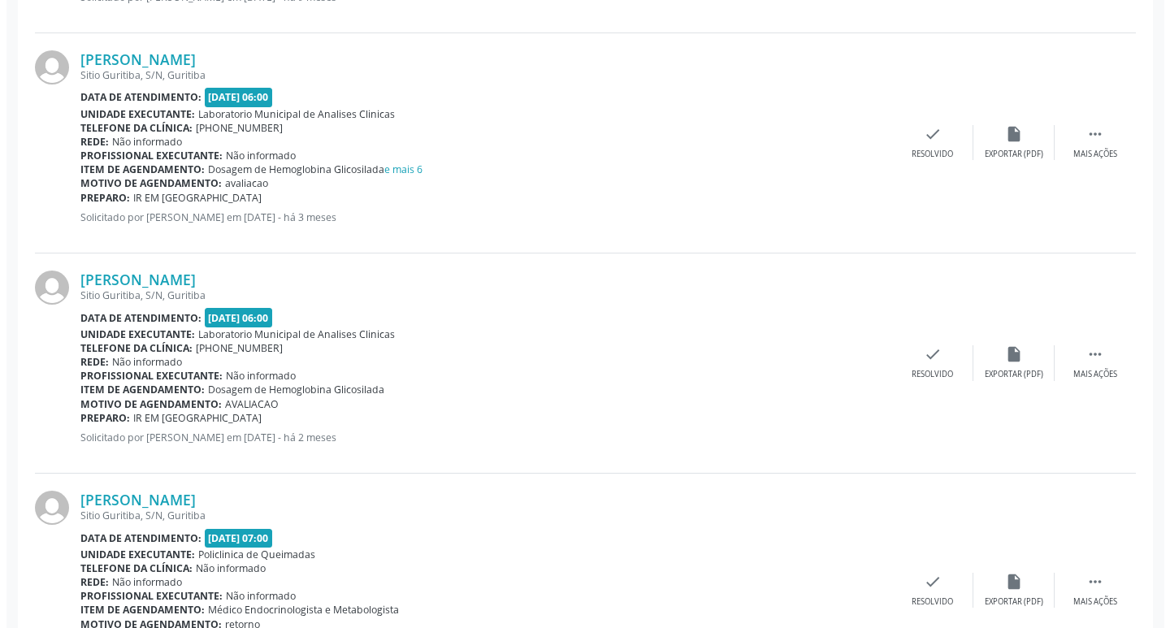
scroll to position [2323, 0]
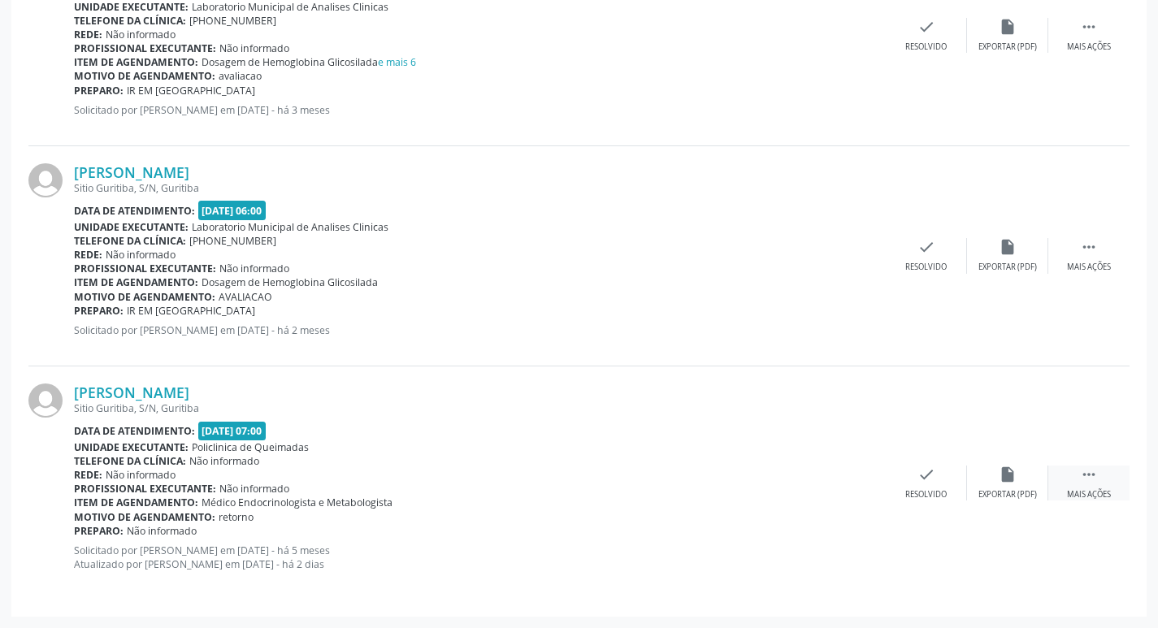
click at [1084, 473] on icon "" at bounding box center [1089, 475] width 18 height 18
click at [857, 475] on div "cancel Cancelar" at bounding box center [844, 483] width 81 height 35
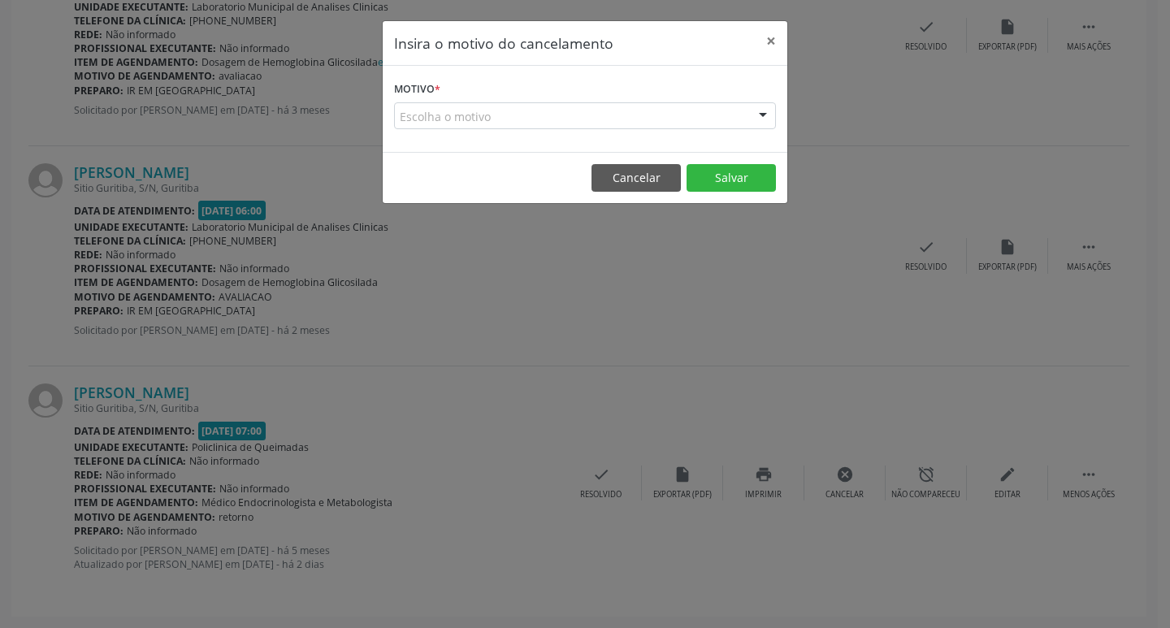
click at [699, 102] on div "Escolha o motivo" at bounding box center [585, 116] width 382 height 28
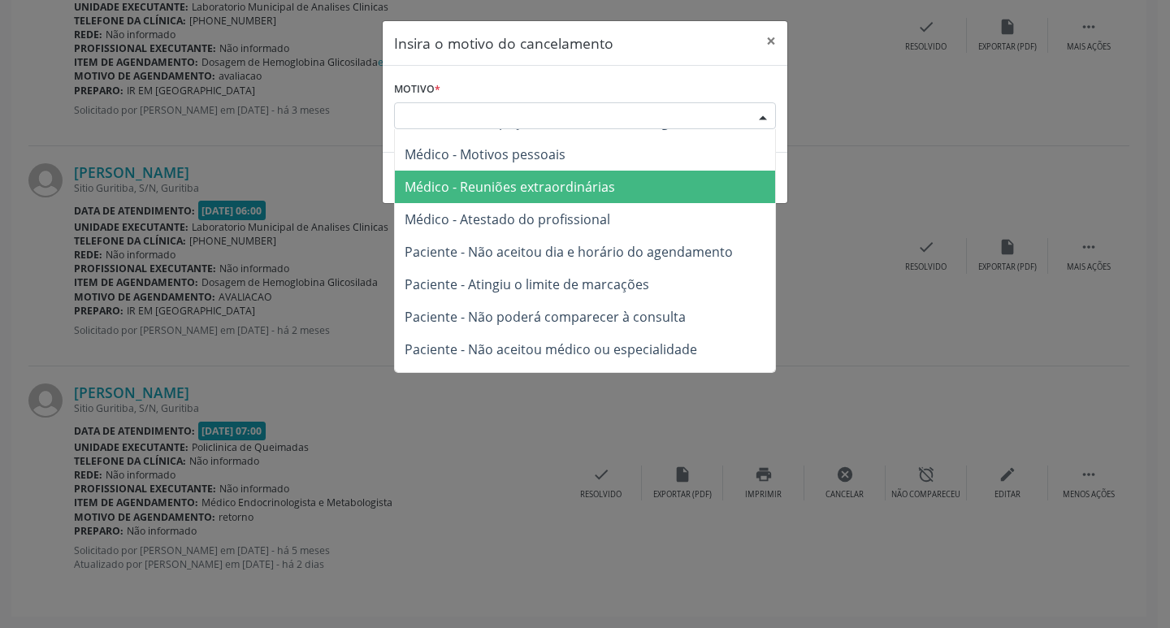
scroll to position [82, 0]
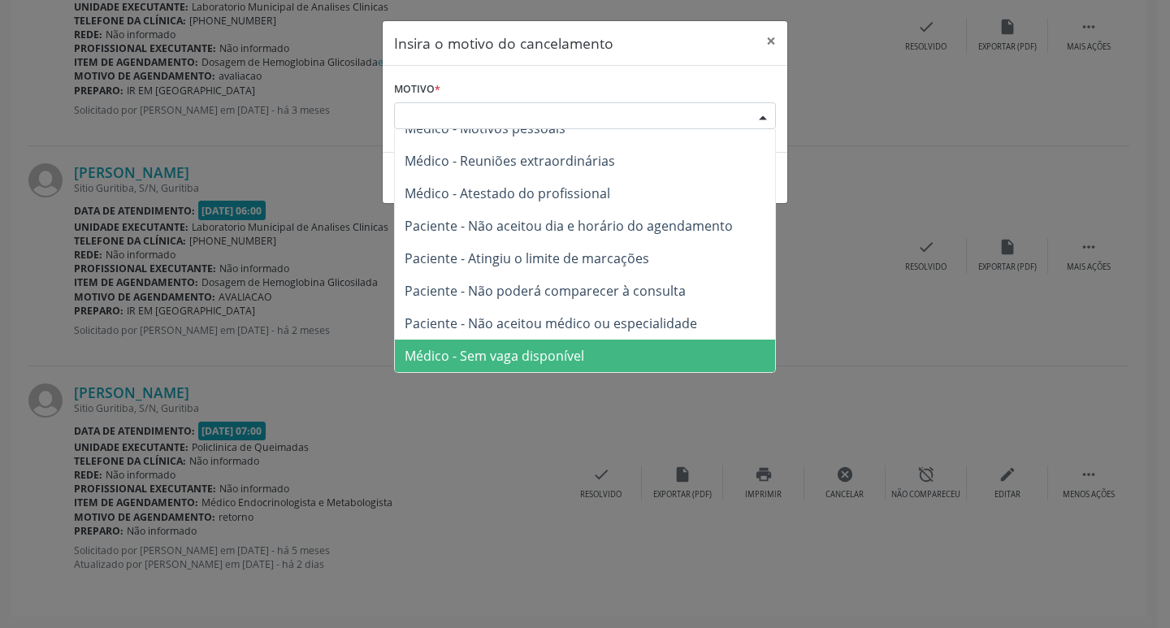
click at [629, 356] on span "Médico - Sem vaga disponível" at bounding box center [585, 356] width 380 height 32
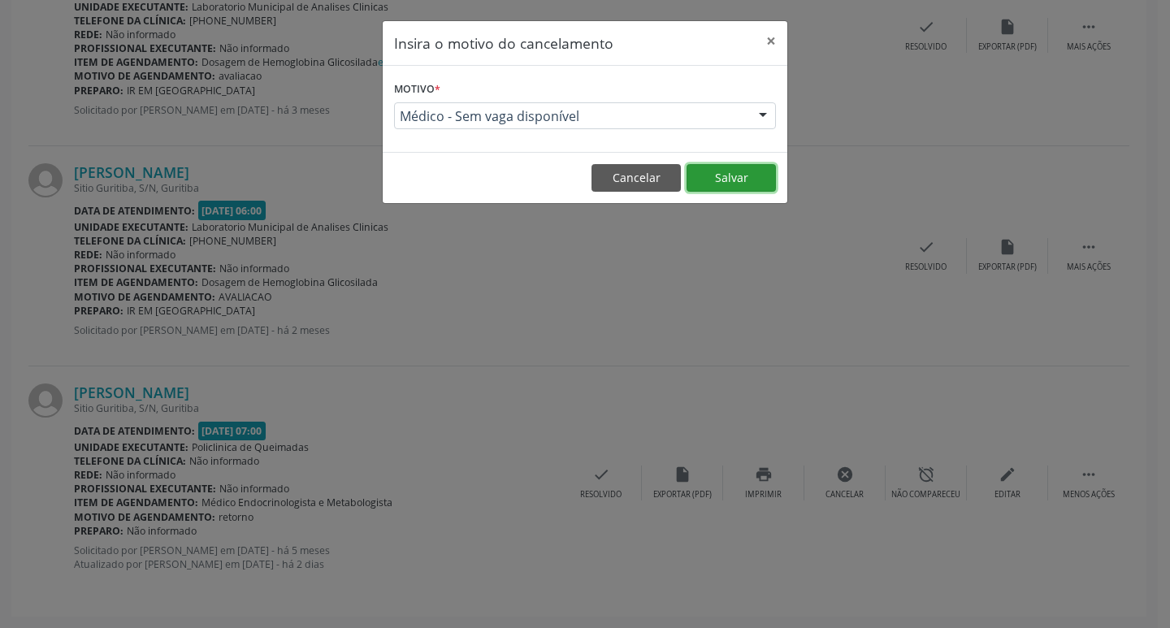
click at [743, 174] on button "Salvar" at bounding box center [731, 178] width 89 height 28
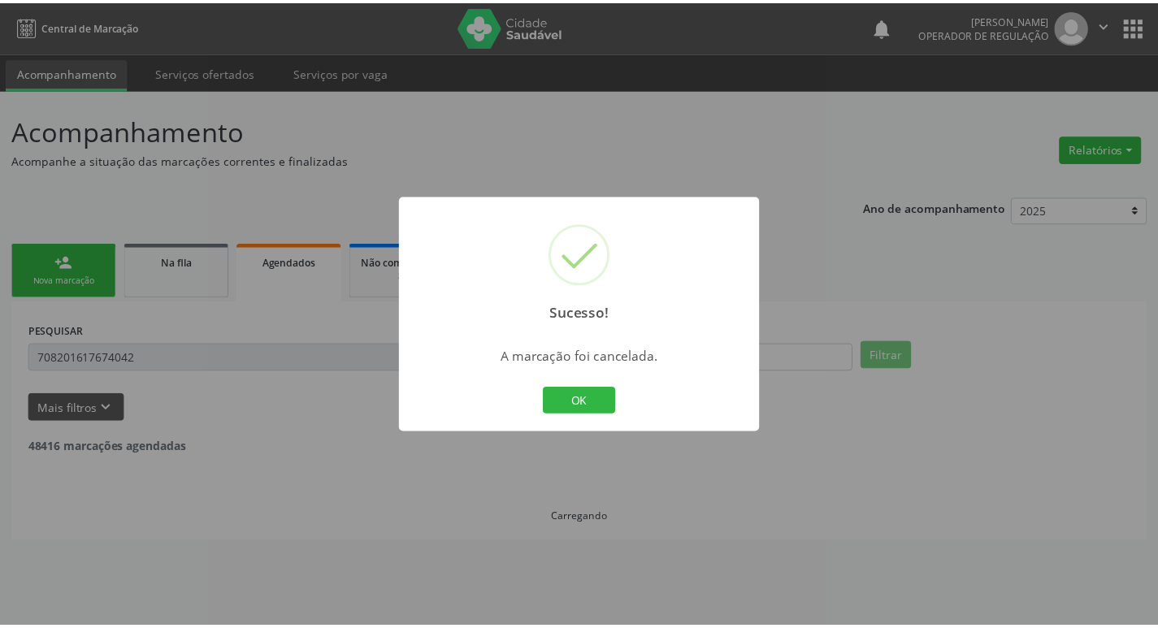
scroll to position [0, 0]
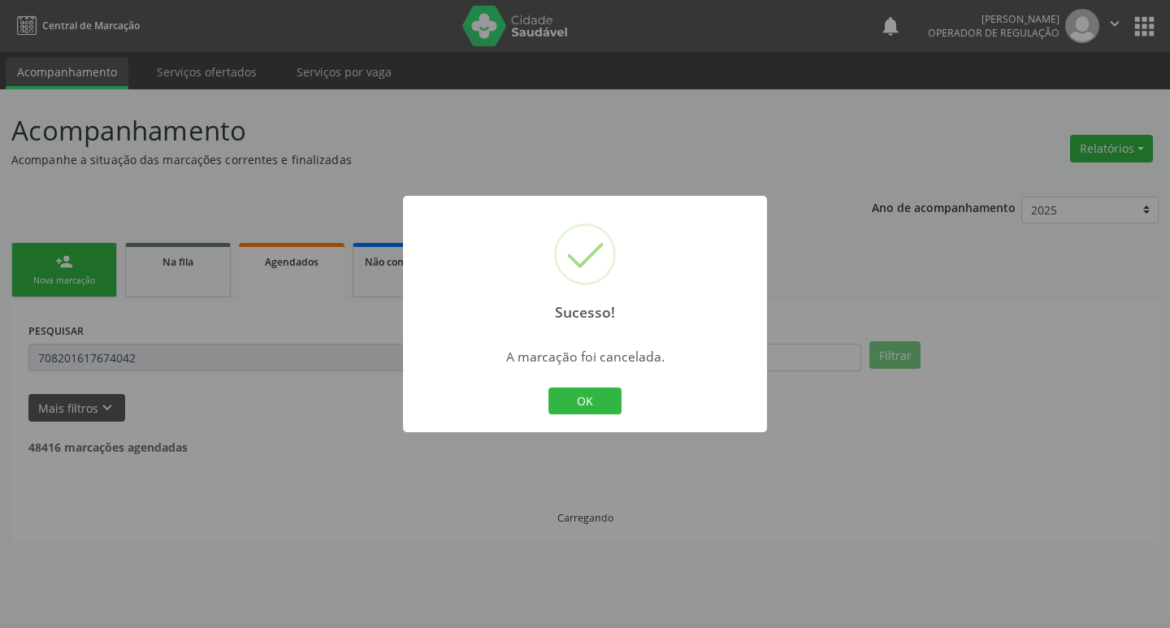
click at [735, 187] on div "Sucesso! × A marcação foi cancelada. OK Cancel" at bounding box center [585, 314] width 1170 height 628
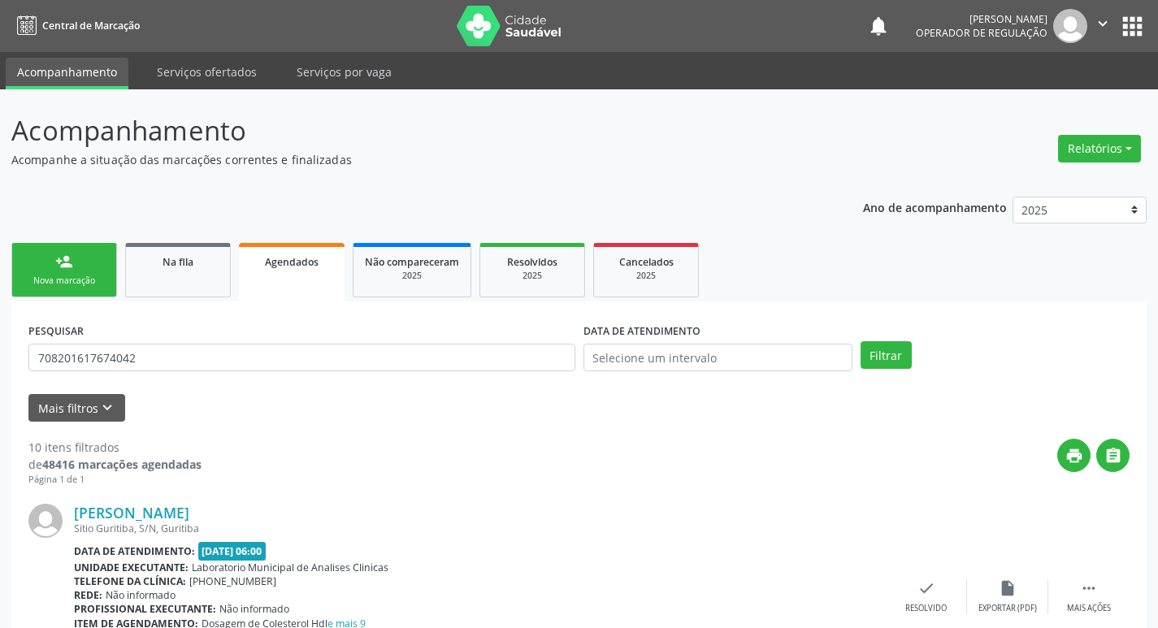
click at [95, 275] on div "Nova marcação" at bounding box center [64, 281] width 81 height 12
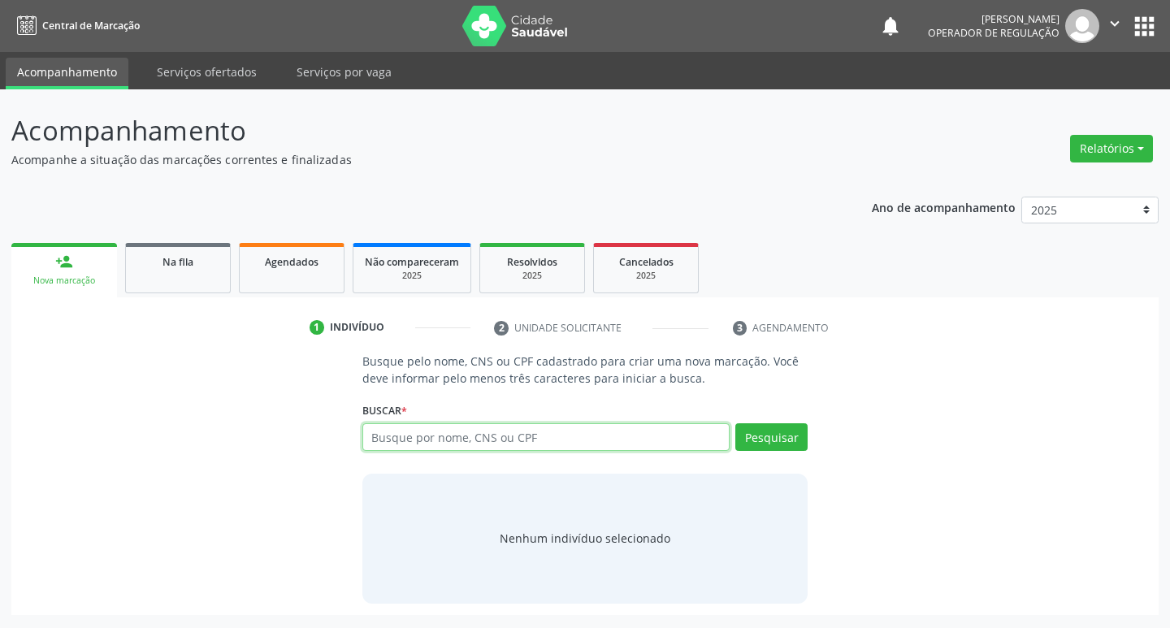
click at [408, 424] on input "text" at bounding box center [546, 437] width 368 height 28
type input "700505919867159"
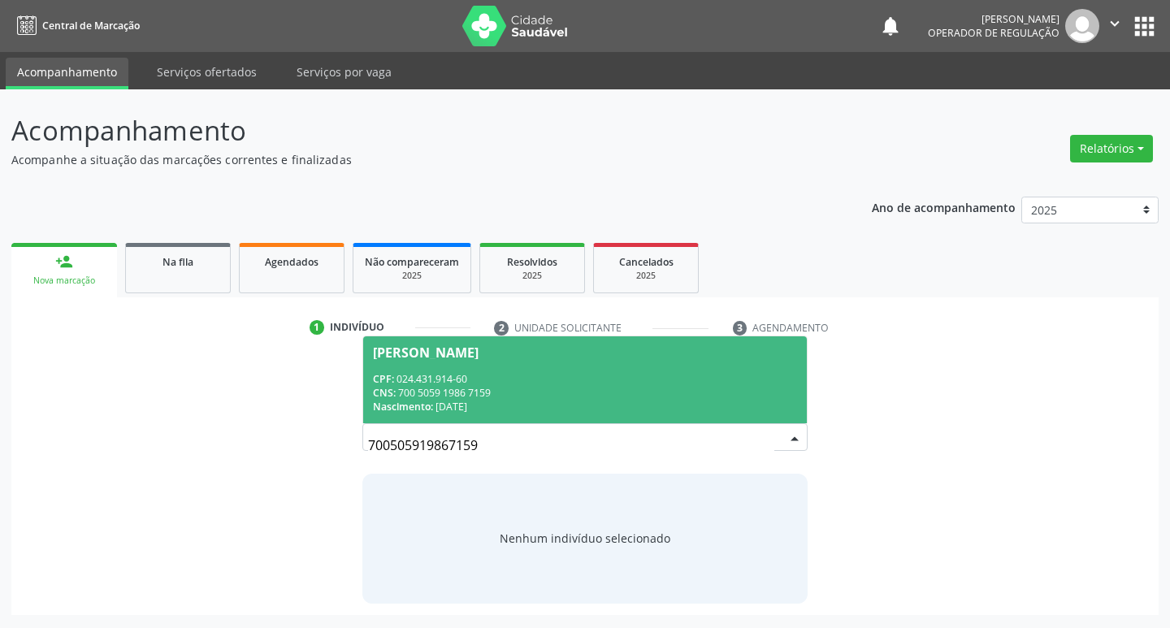
click at [633, 357] on div "[PERSON_NAME]" at bounding box center [585, 352] width 425 height 13
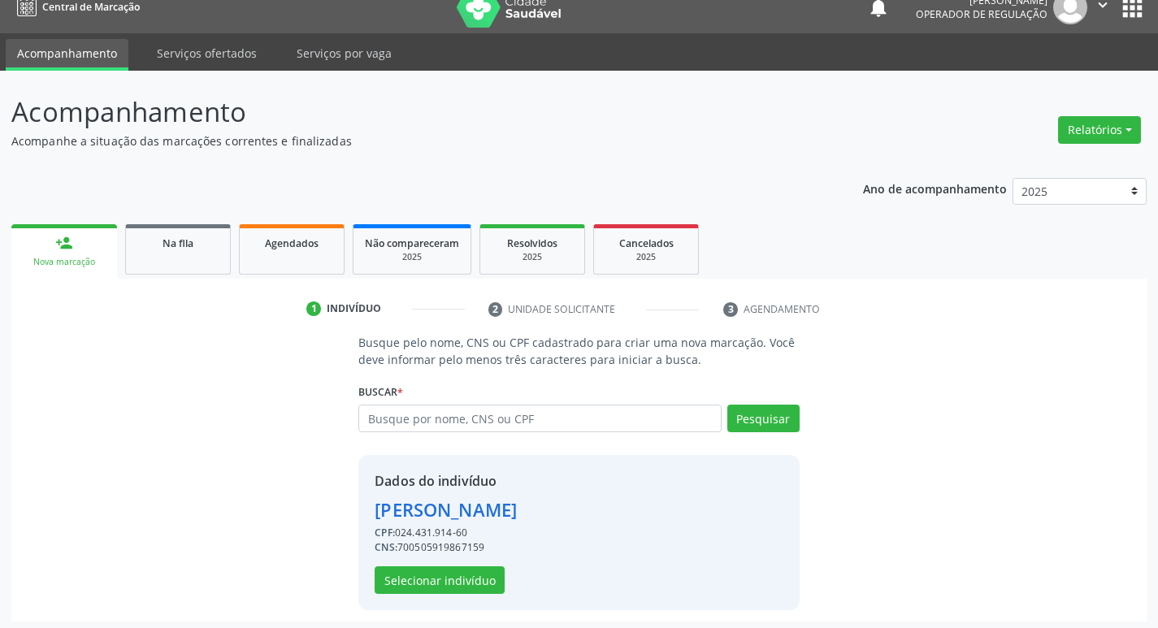
scroll to position [24, 0]
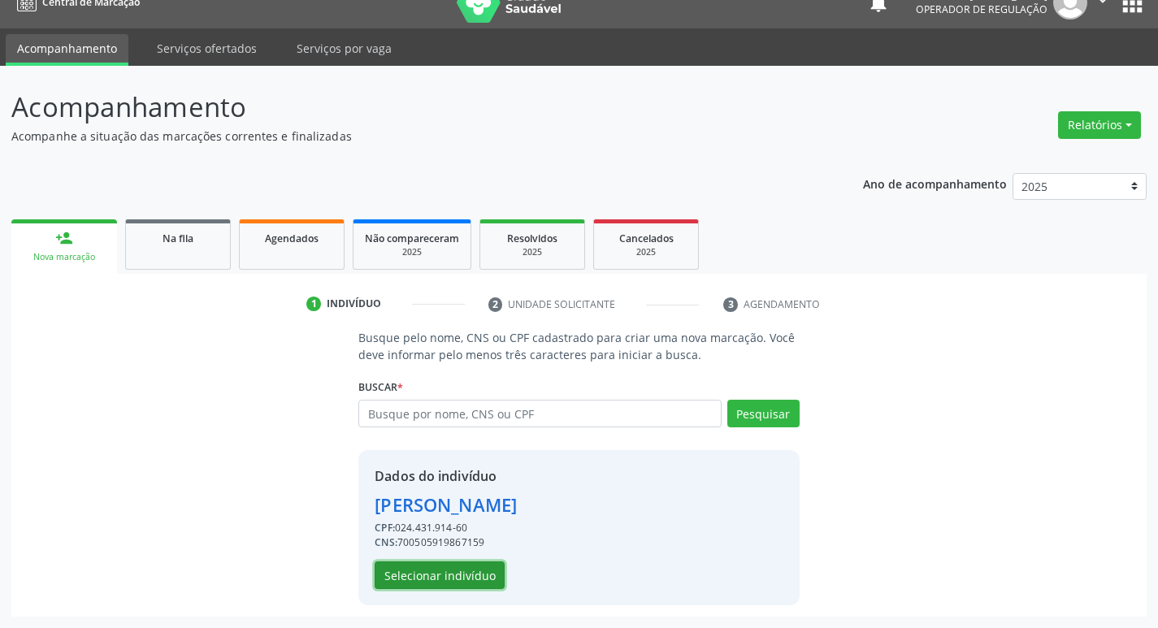
click at [401, 565] on button "Selecionar indivíduo" at bounding box center [440, 575] width 130 height 28
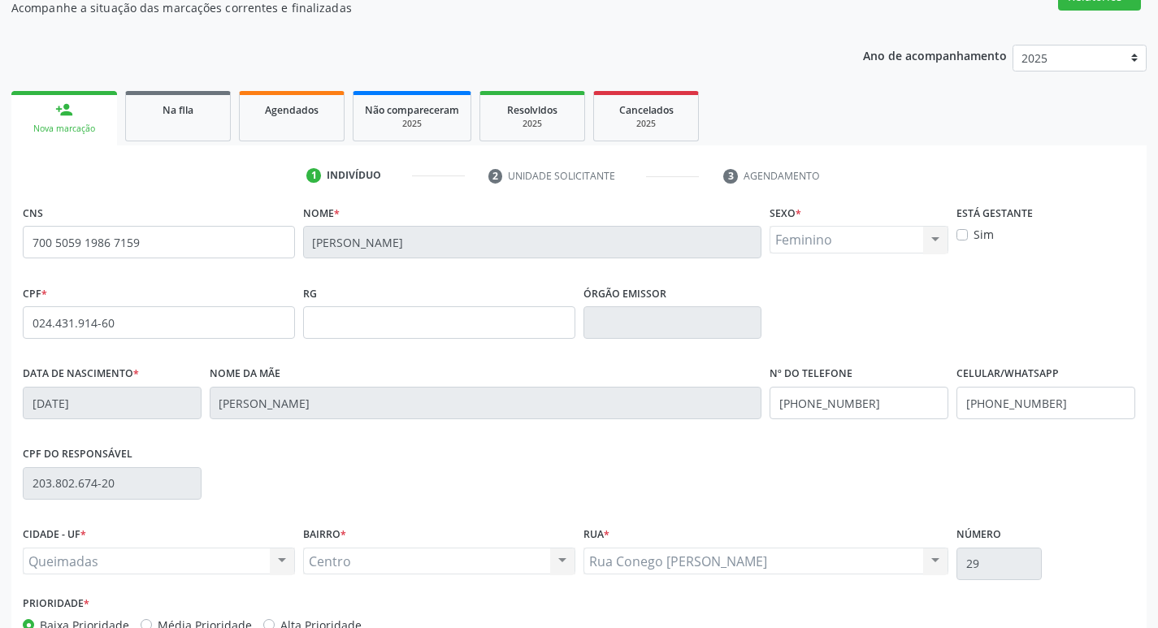
scroll to position [253, 0]
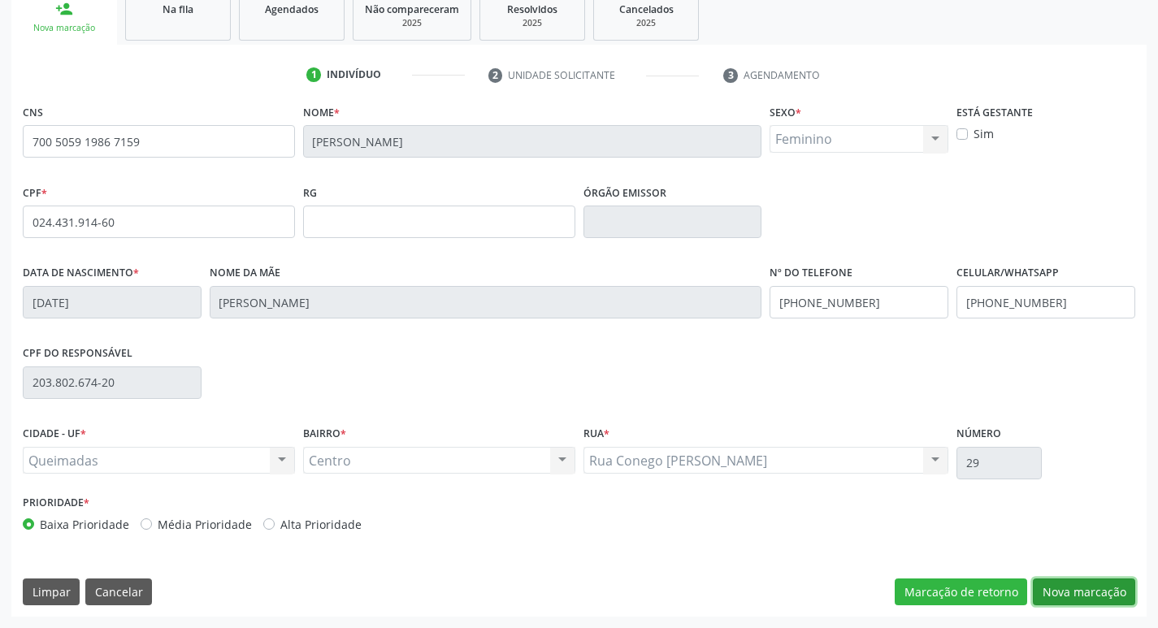
click at [1107, 594] on button "Nova marcação" at bounding box center [1084, 592] width 102 height 28
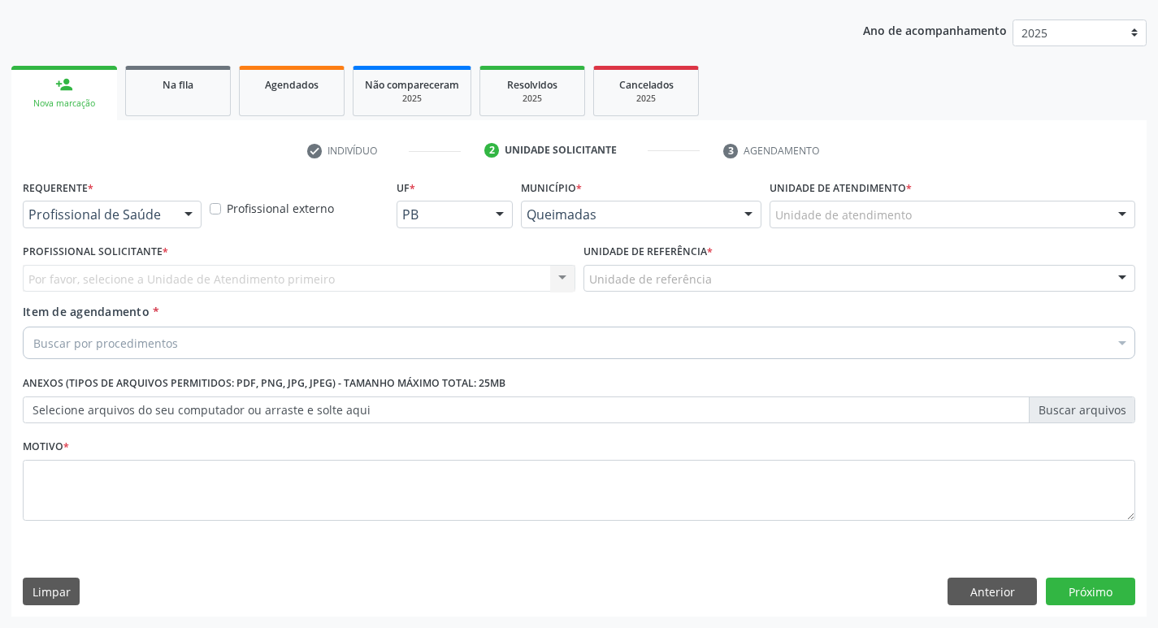
scroll to position [177, 0]
click at [178, 224] on div "Profissional de Saúde Paciente Nenhum resultado encontrado para: " " Não há nen…" at bounding box center [112, 215] width 179 height 28
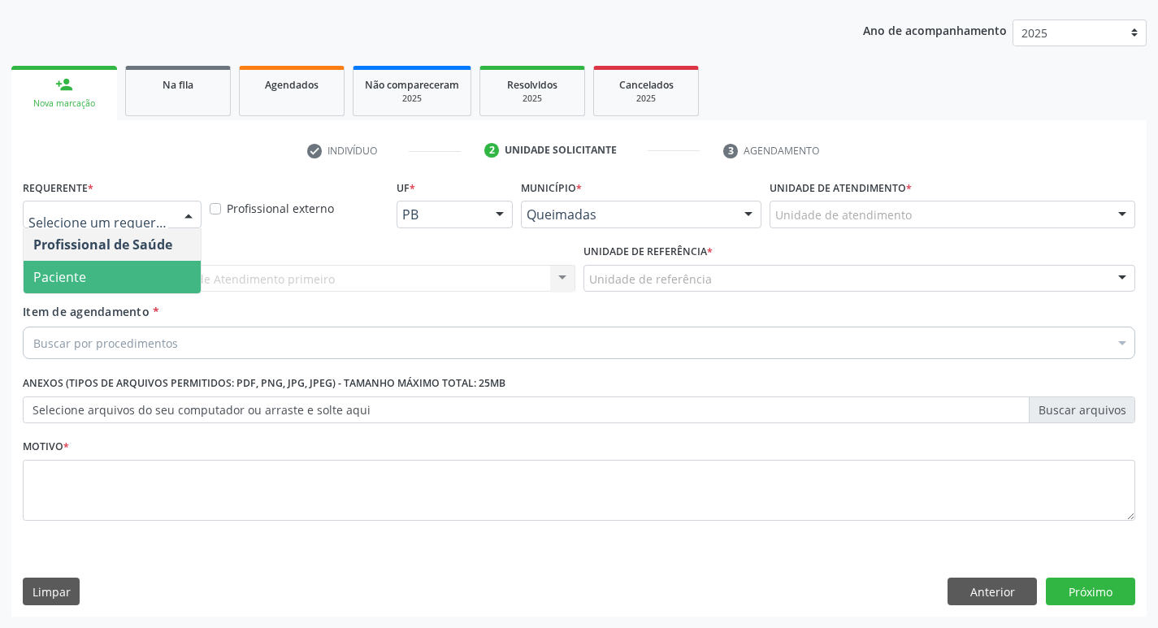
click at [160, 271] on span "Paciente" at bounding box center [112, 277] width 177 height 32
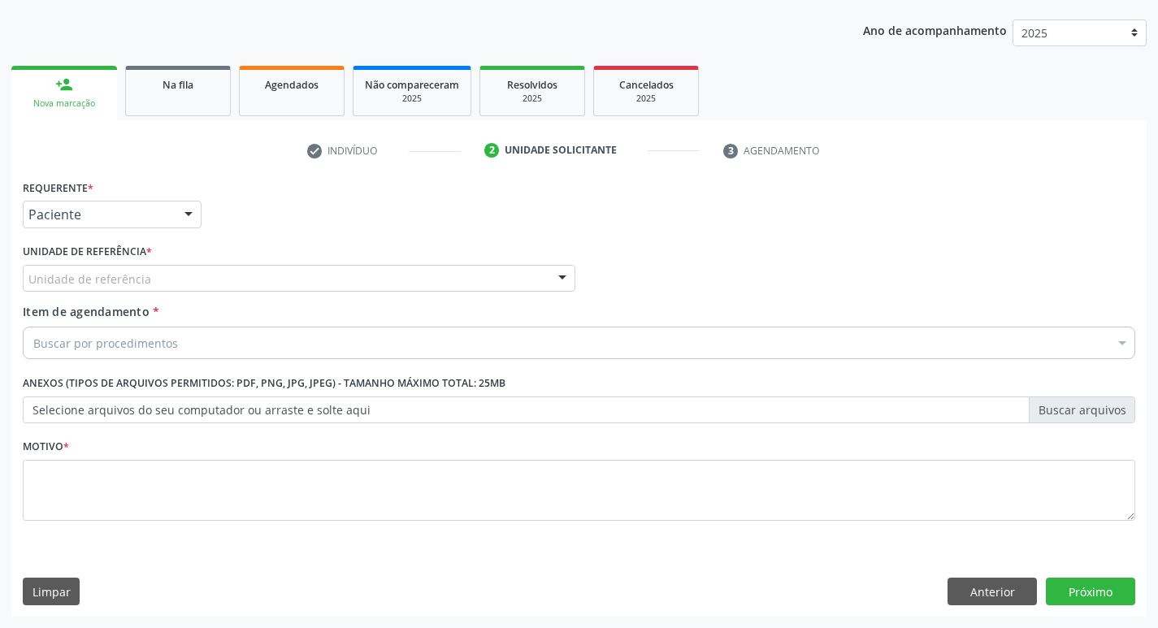
click at [160, 272] on div "Unidade de referência" at bounding box center [299, 279] width 552 height 28
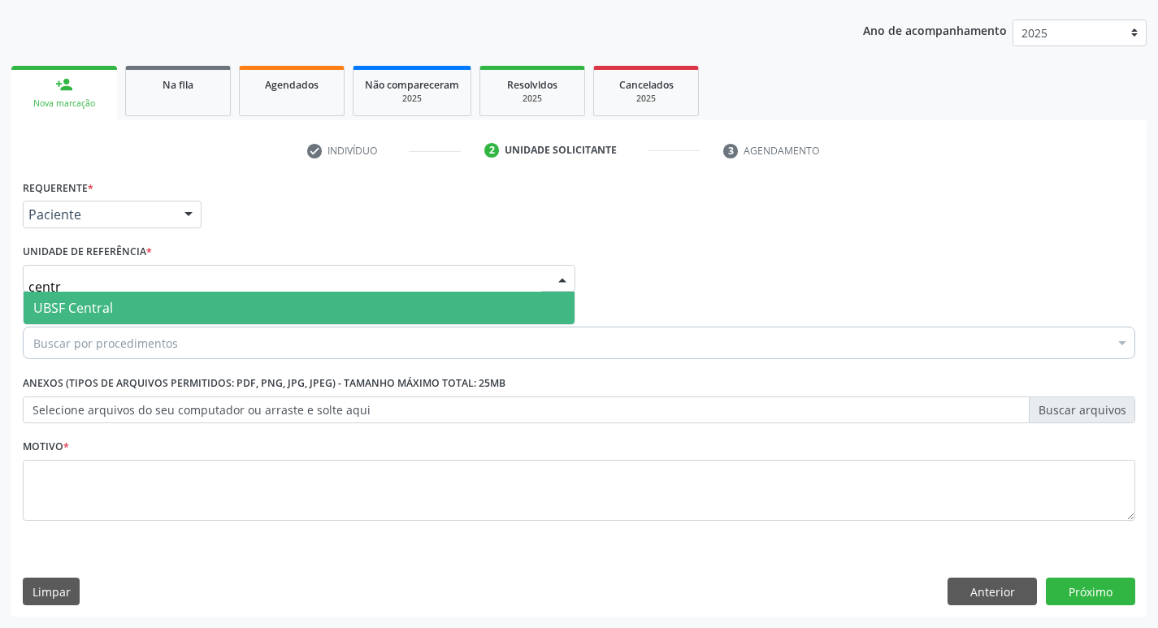
type input "centra"
click at [169, 300] on span "UBSF Central" at bounding box center [299, 308] width 551 height 32
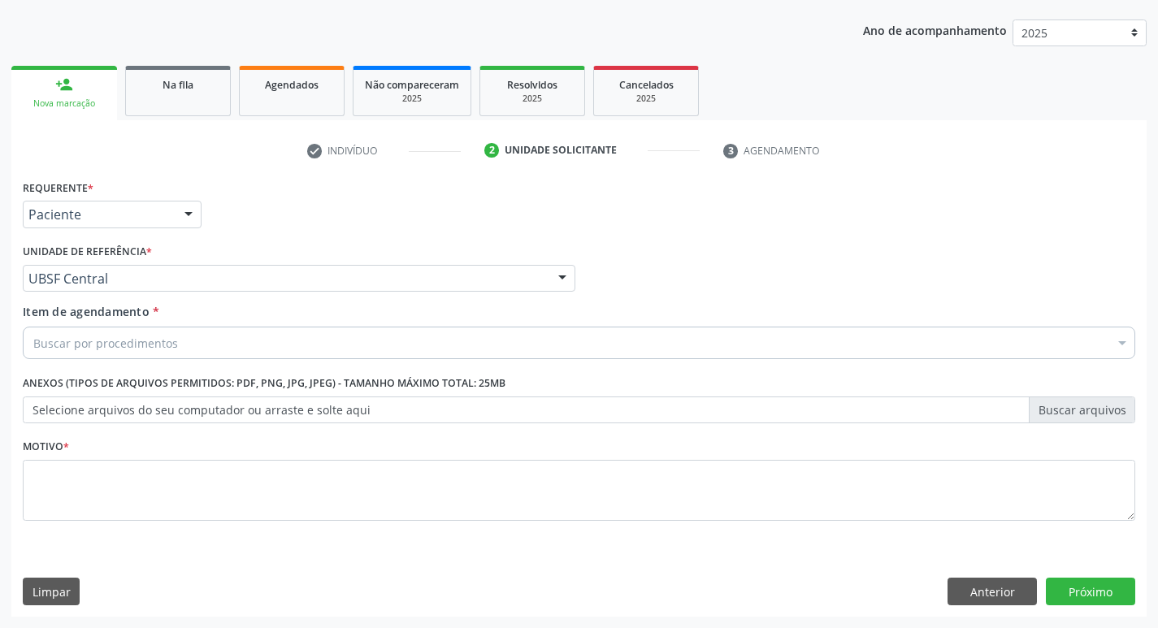
click at [184, 350] on div "Buscar por procedimentos" at bounding box center [579, 343] width 1112 height 32
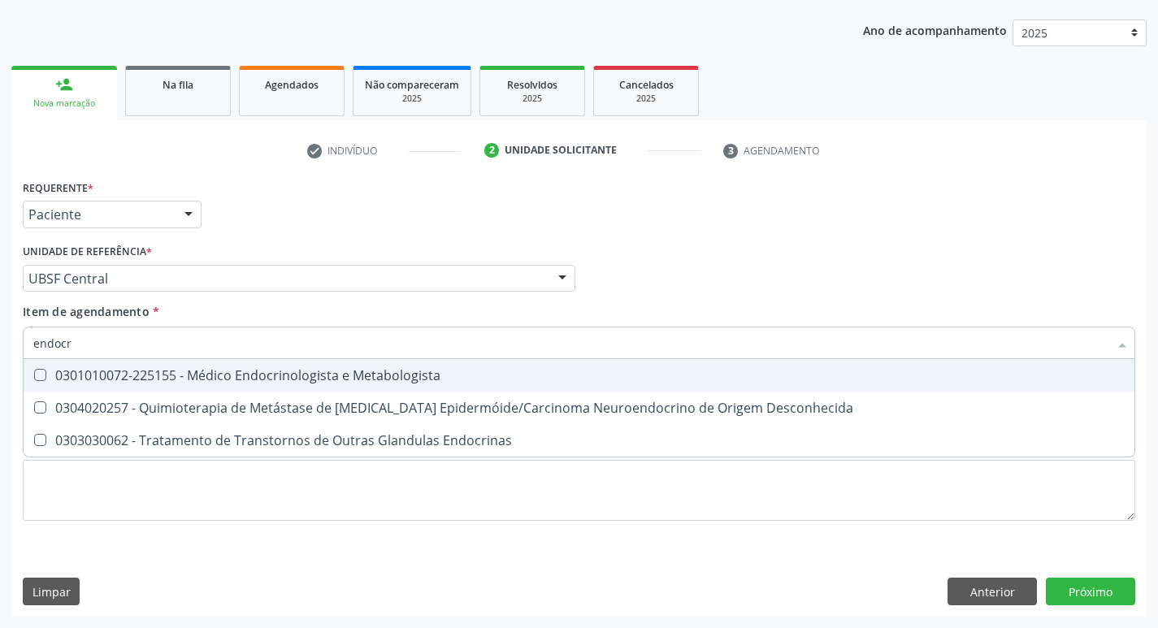
type input "endocri"
click at [193, 374] on div "0301010072-225155 - Médico Endocrinologista e Metabologista" at bounding box center [578, 375] width 1091 height 13
checkbox Metabologista "true"
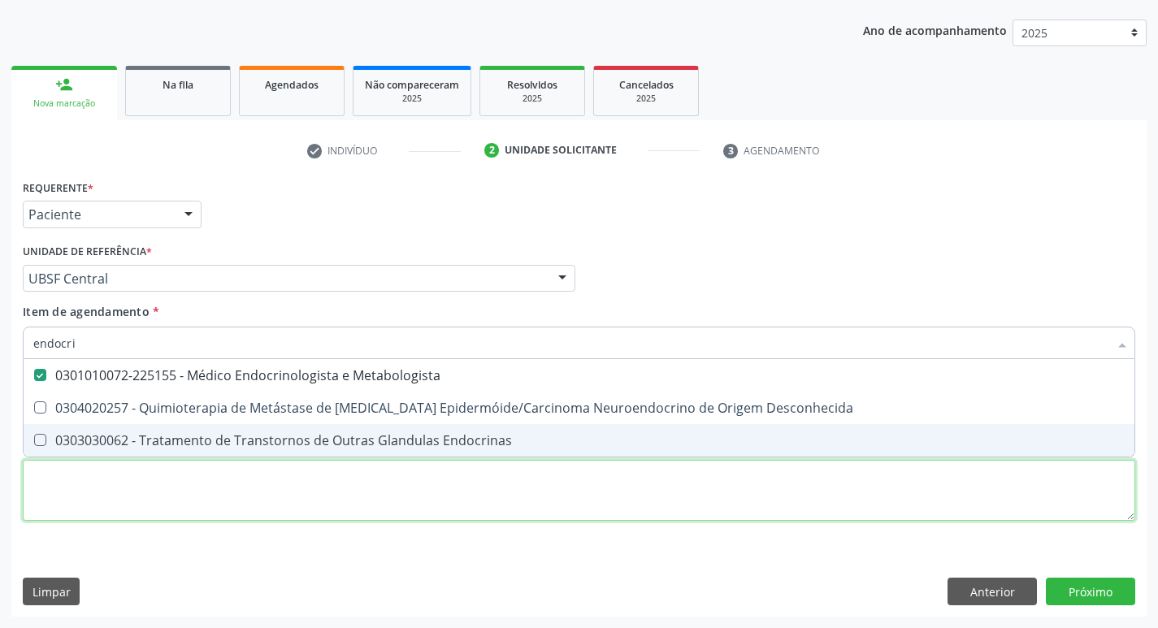
click at [141, 486] on div "Requerente * Paciente Profissional de Saúde Paciente Nenhum resultado encontrad…" at bounding box center [579, 359] width 1112 height 368
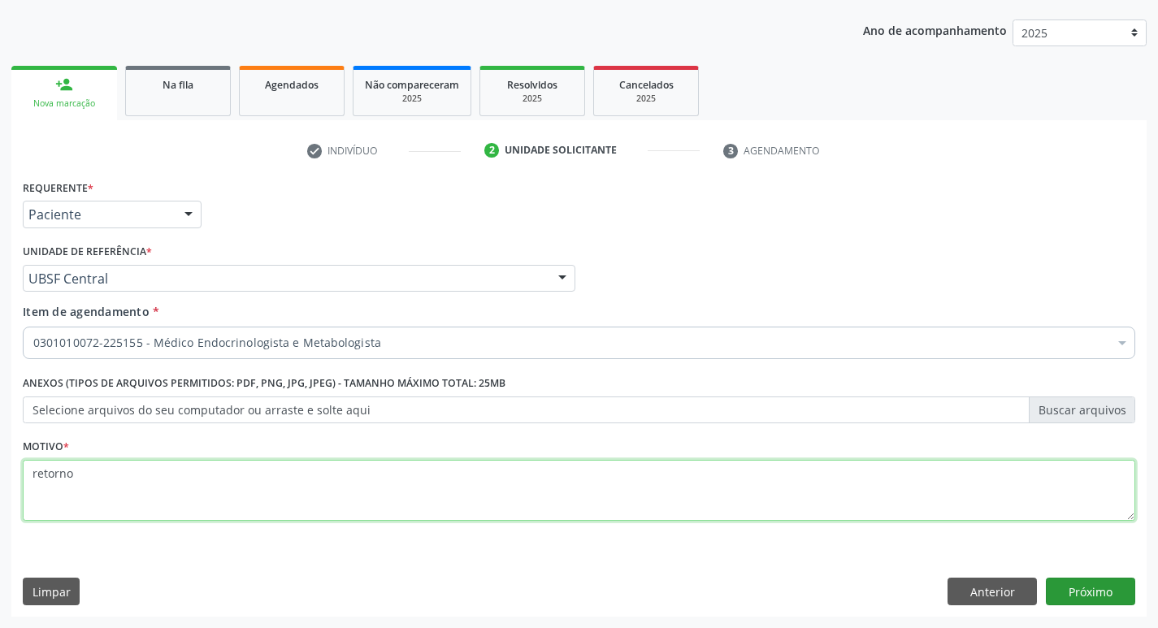
type textarea "retorno"
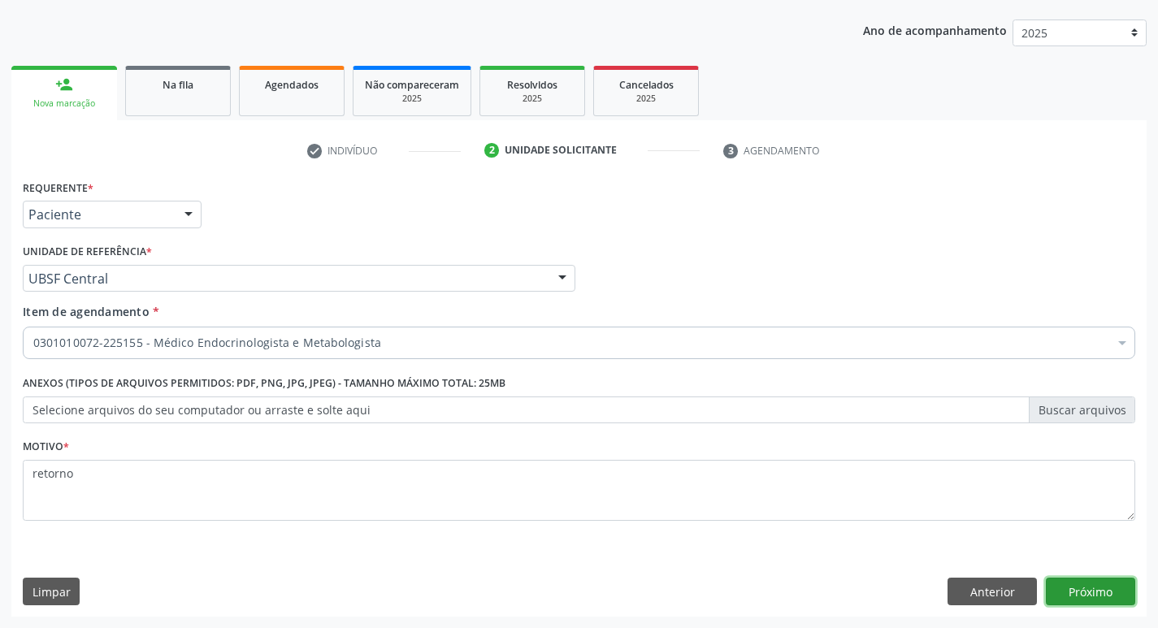
click at [1102, 588] on button "Próximo" at bounding box center [1090, 592] width 89 height 28
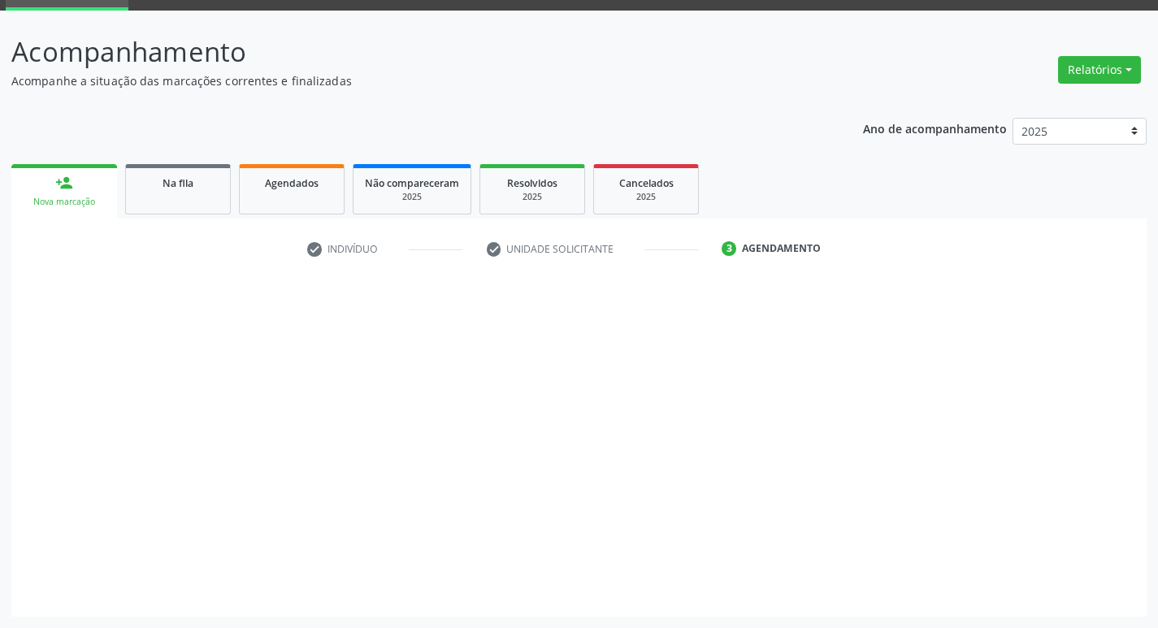
scroll to position [79, 0]
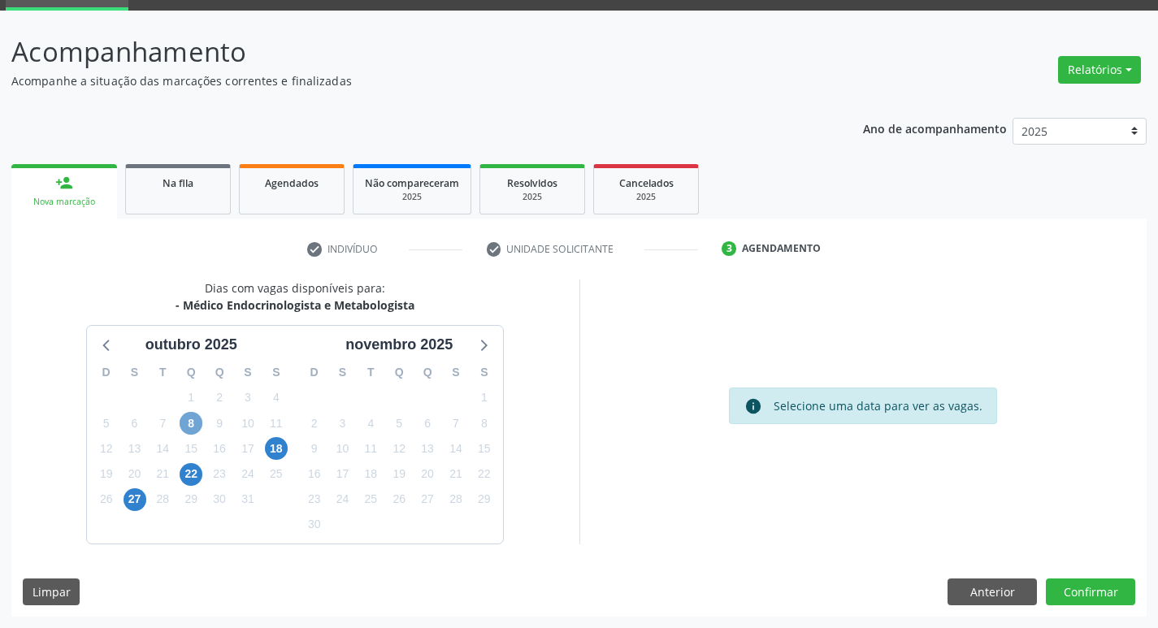
click at [197, 419] on span "8" at bounding box center [191, 423] width 23 height 23
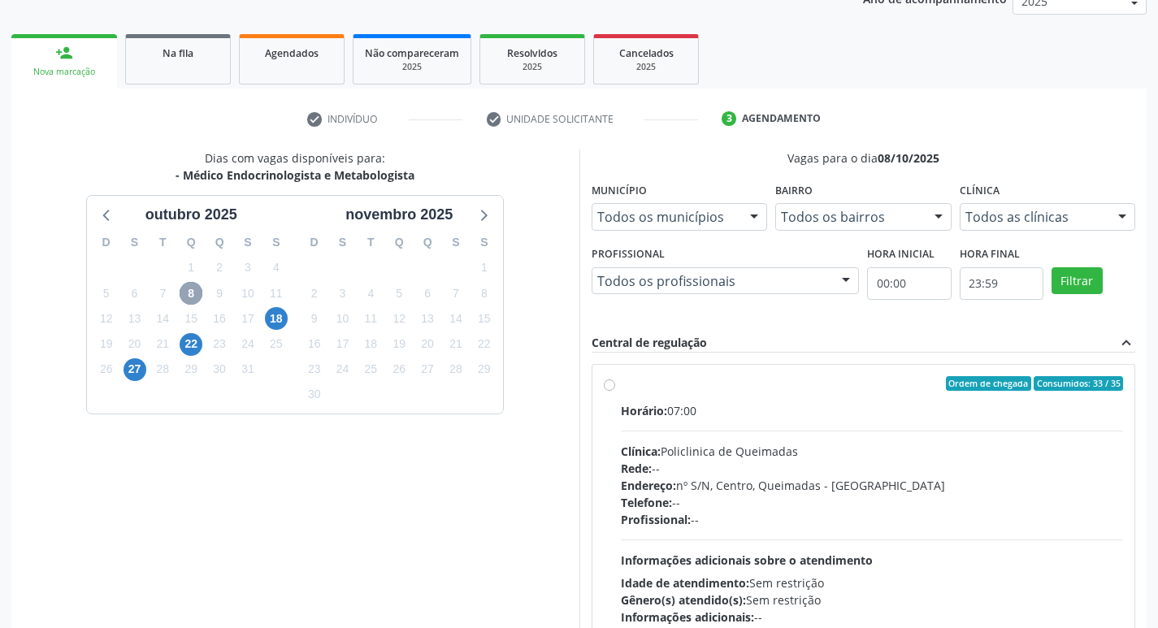
scroll to position [314, 0]
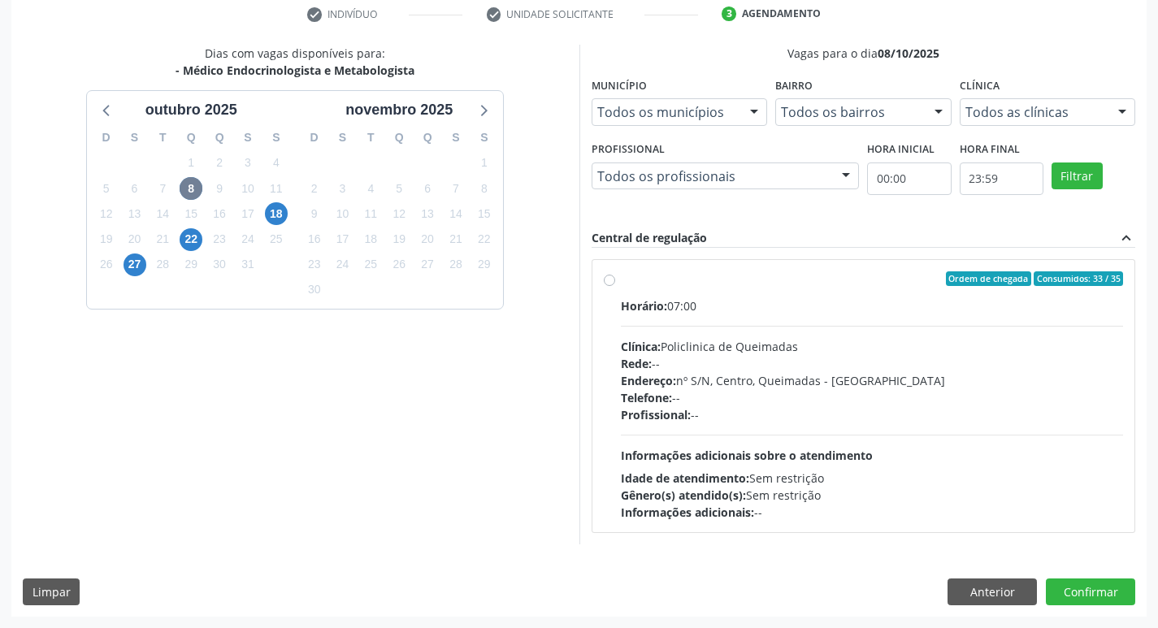
click at [760, 311] on div "Horário: 07:00" at bounding box center [872, 305] width 503 height 17
click at [615, 286] on input "Ordem de chegada Consumidos: 33 / 35 Horário: 07:00 Clínica: Policlinica de Que…" at bounding box center [609, 278] width 11 height 15
radio input "true"
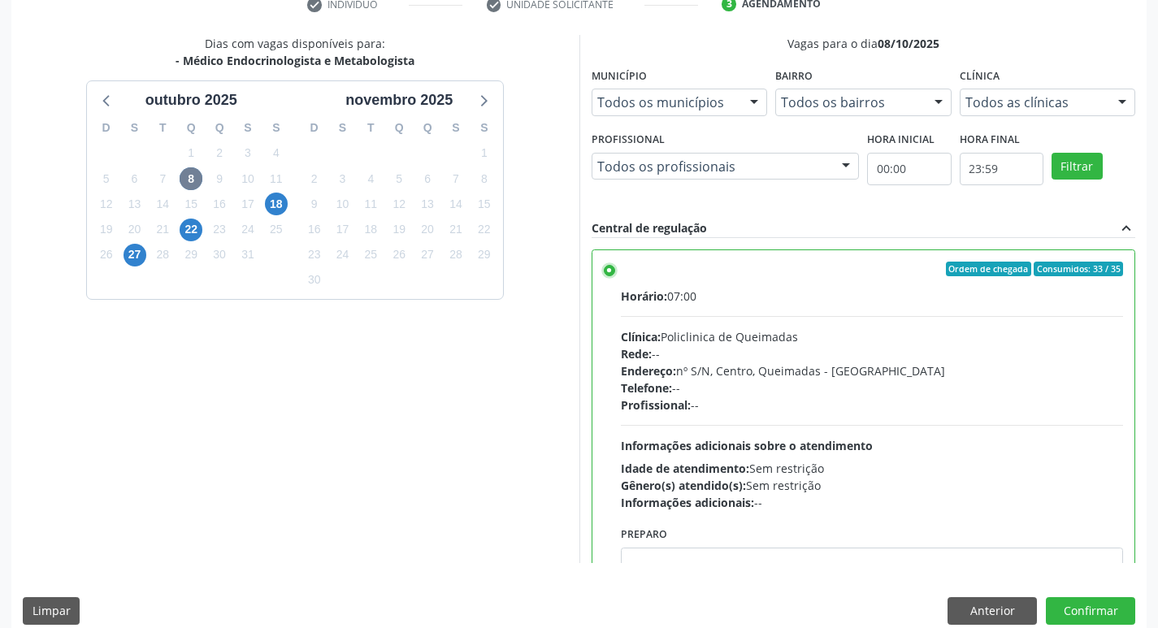
scroll to position [343, 0]
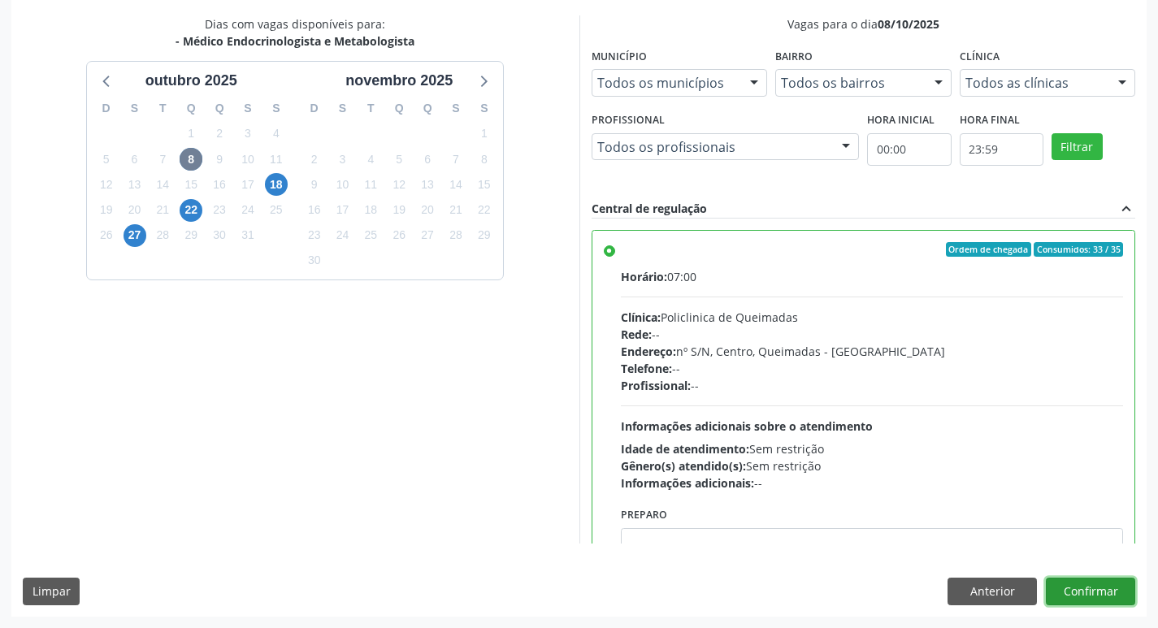
click at [1088, 588] on button "Confirmar" at bounding box center [1090, 592] width 89 height 28
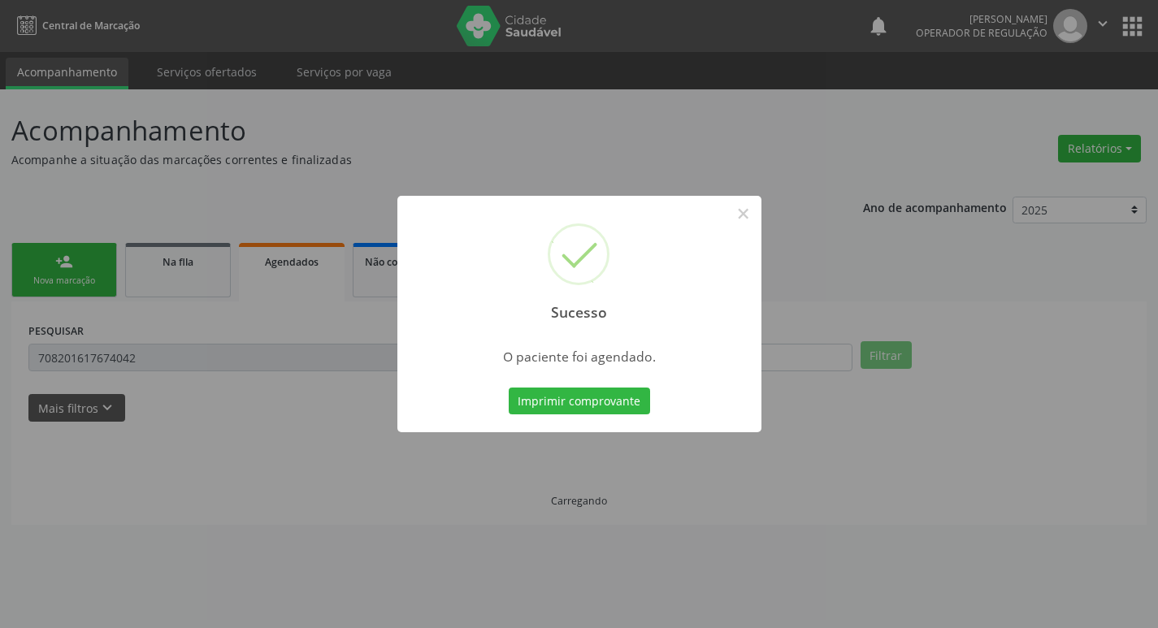
scroll to position [0, 0]
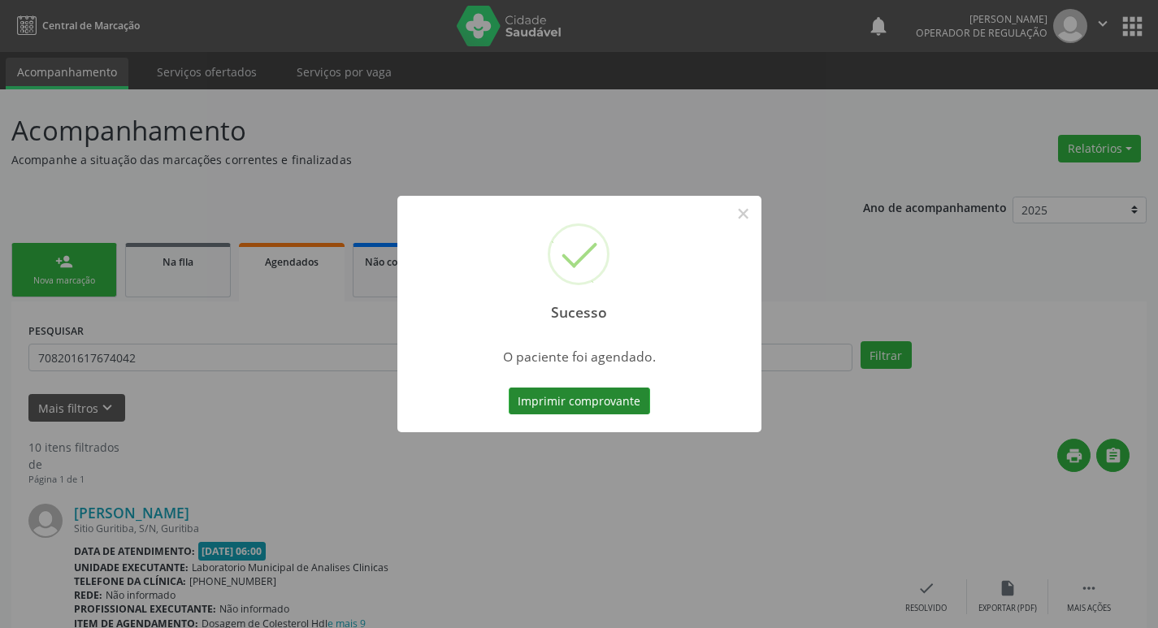
click at [618, 404] on button "Imprimir comprovante" at bounding box center [579, 402] width 141 height 28
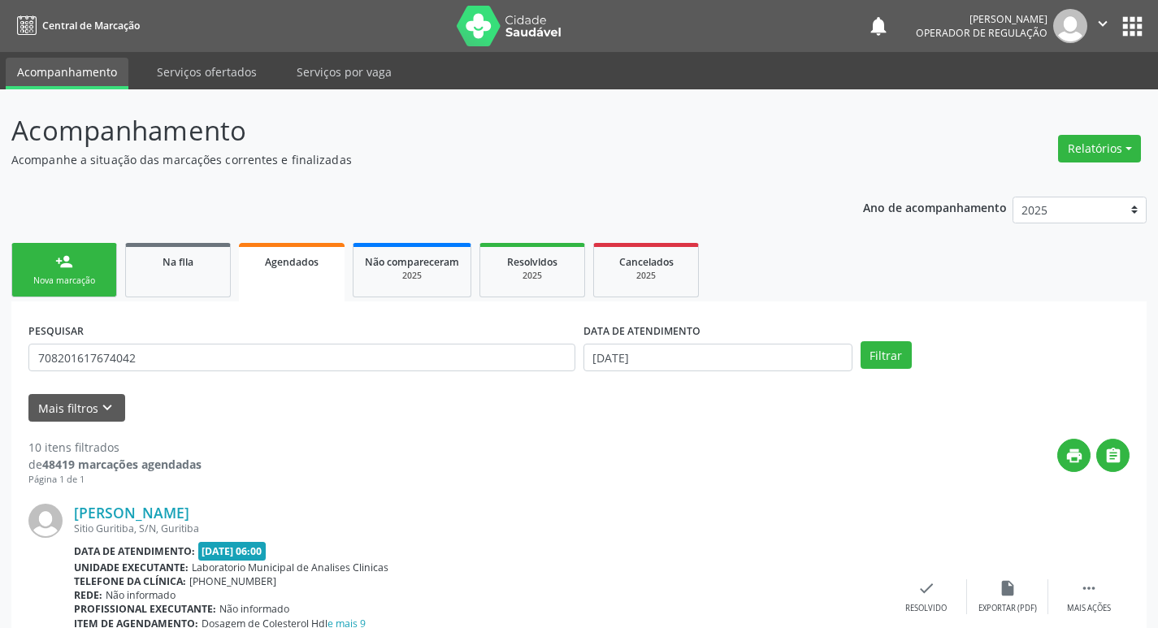
click at [73, 286] on div "Nova marcação" at bounding box center [64, 281] width 81 height 12
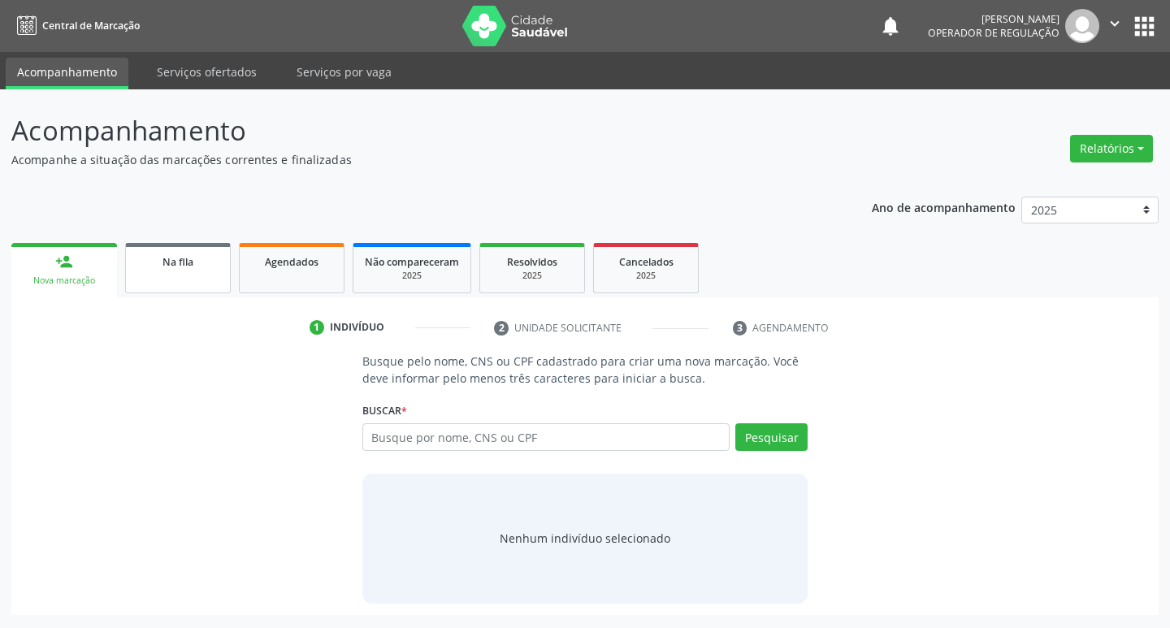
click at [188, 273] on link "Na fila" at bounding box center [178, 268] width 106 height 50
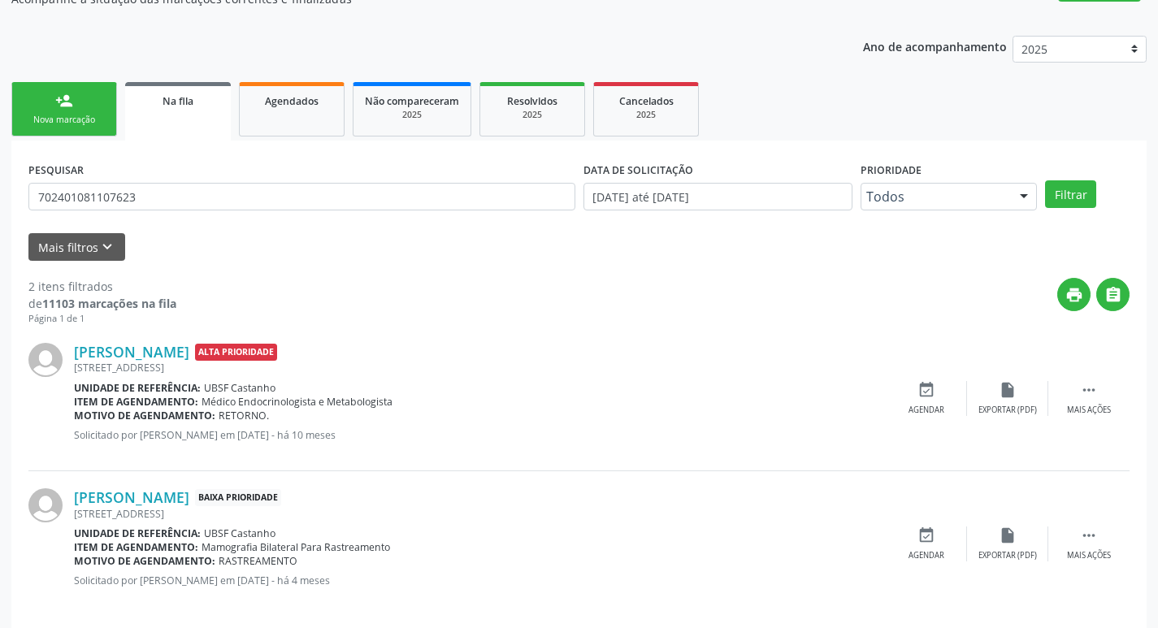
scroll to position [177, 0]
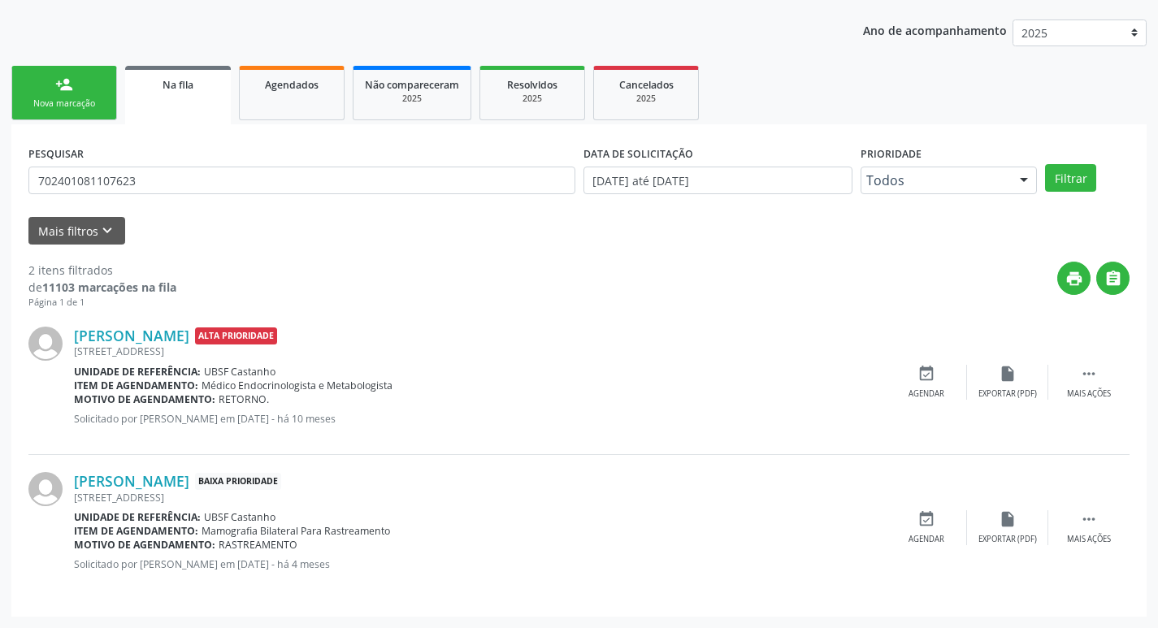
click at [61, 72] on link "person_add Nova marcação" at bounding box center [64, 93] width 106 height 54
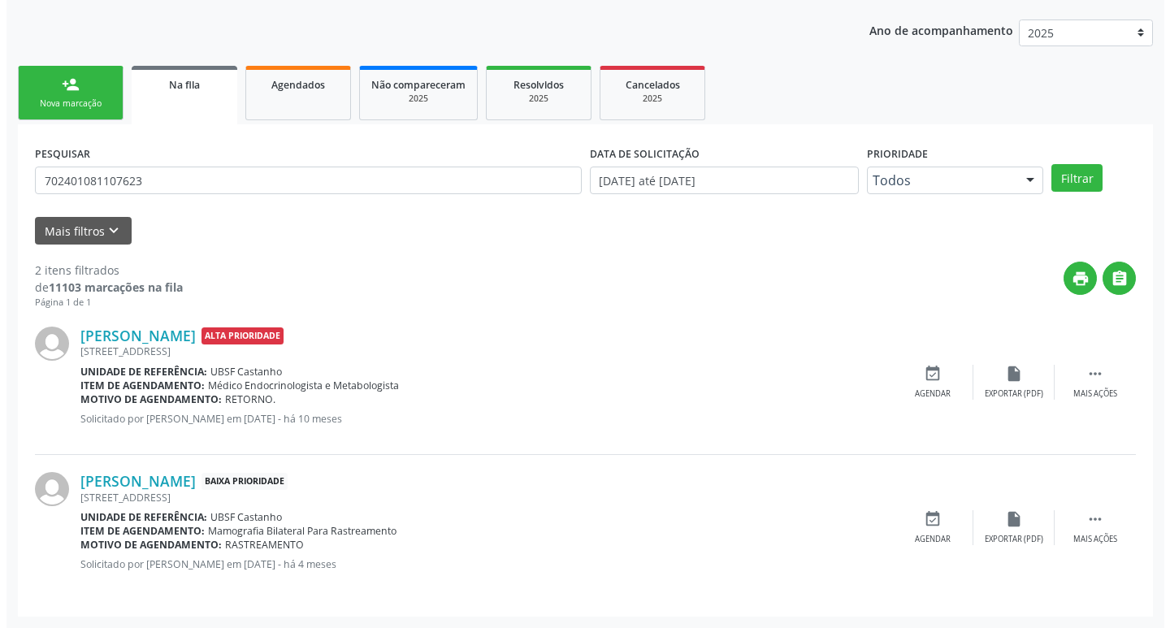
scroll to position [0, 0]
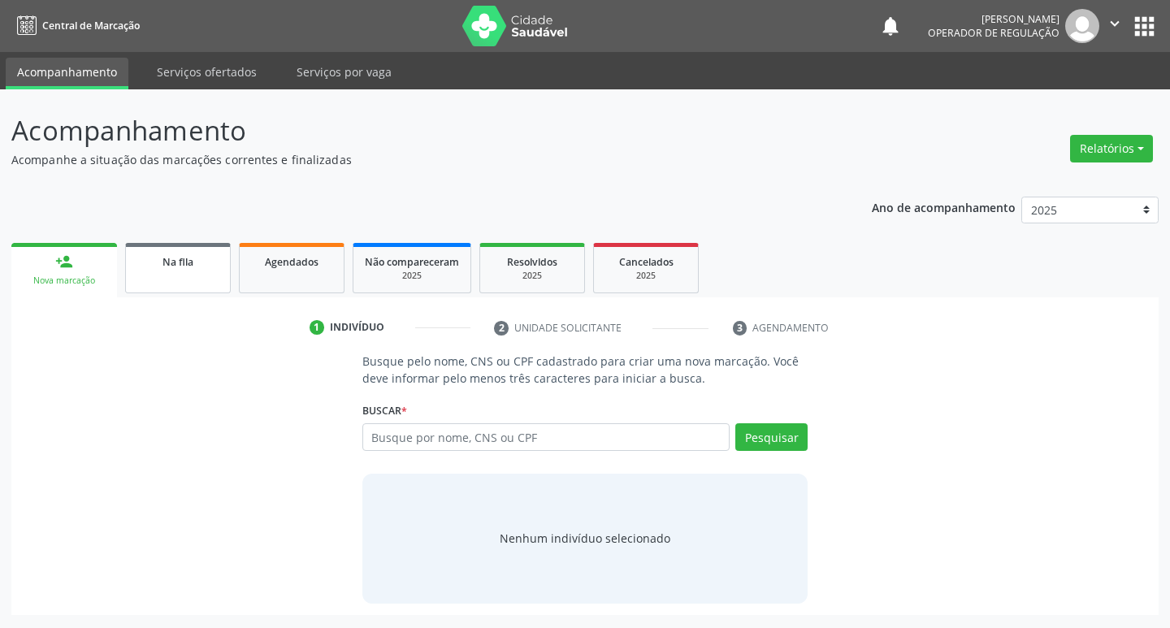
click at [174, 267] on span "Na fila" at bounding box center [177, 262] width 31 height 14
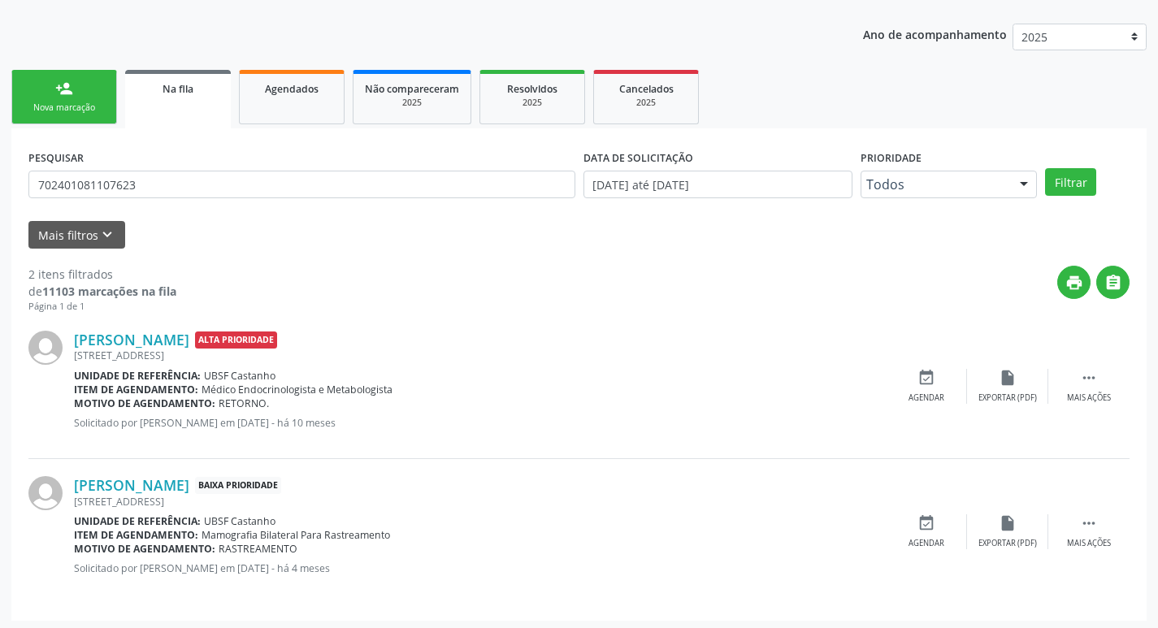
scroll to position [177, 0]
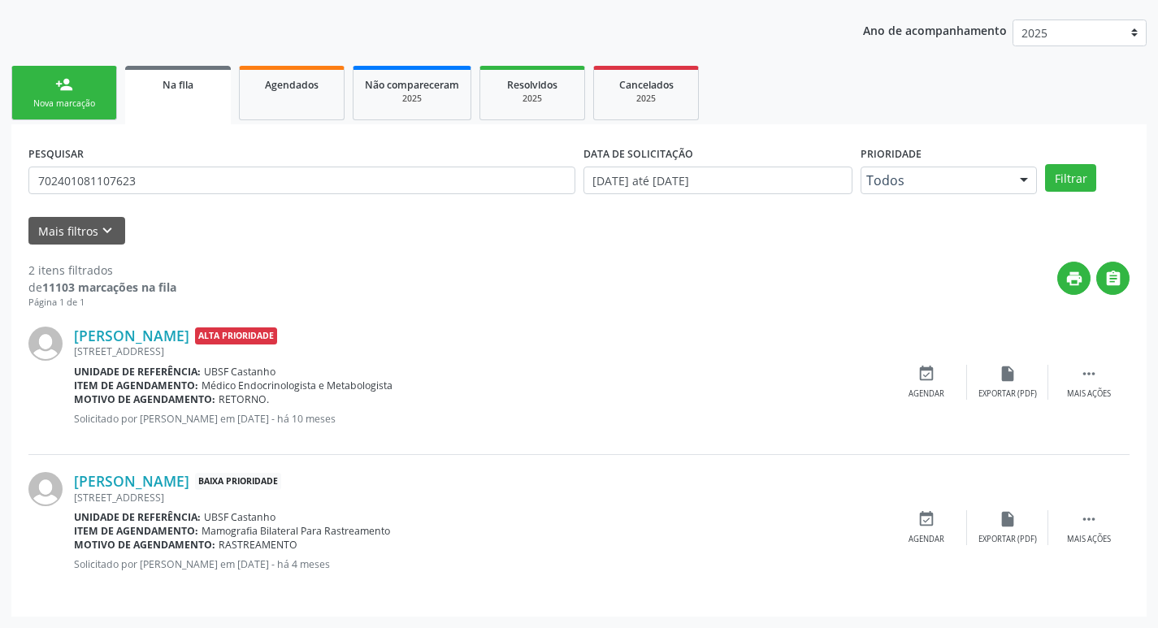
click at [102, 61] on div "Ano de acompanhamento 2025 2024 2023 2022 2021 person_add Nova marcação Na fila…" at bounding box center [578, 312] width 1135 height 609
drag, startPoint x: 103, startPoint y: 73, endPoint x: 103, endPoint y: 91, distance: 17.9
click at [103, 72] on link "person_add Nova marcação" at bounding box center [64, 93] width 106 height 54
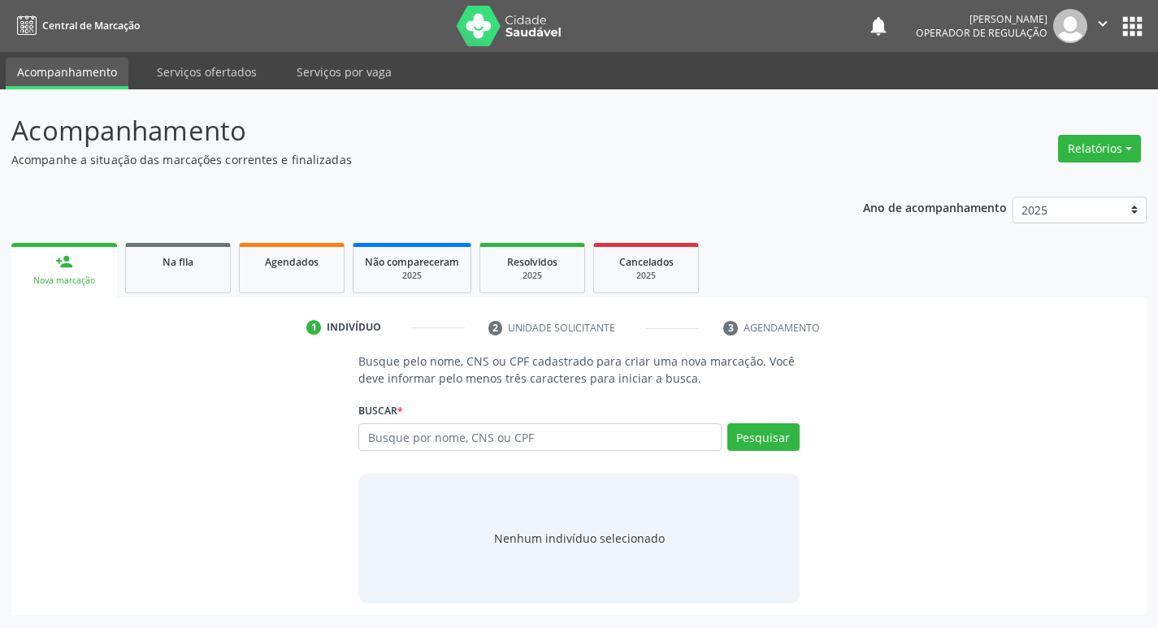
scroll to position [0, 0]
click at [199, 259] on div "Na fila" at bounding box center [177, 261] width 81 height 17
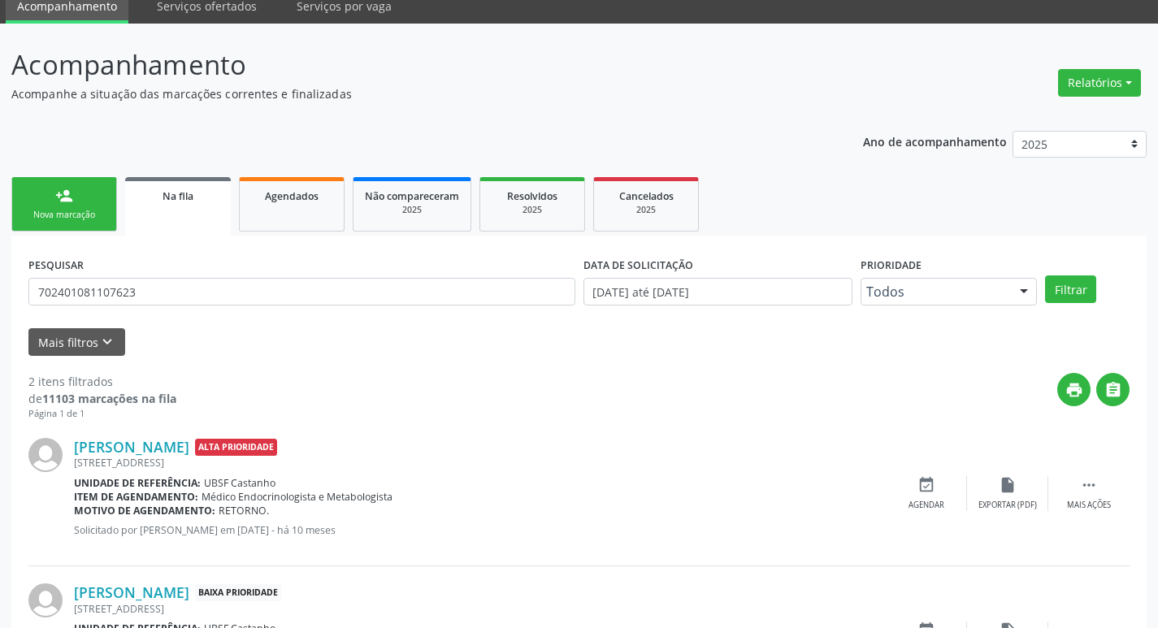
scroll to position [162, 0]
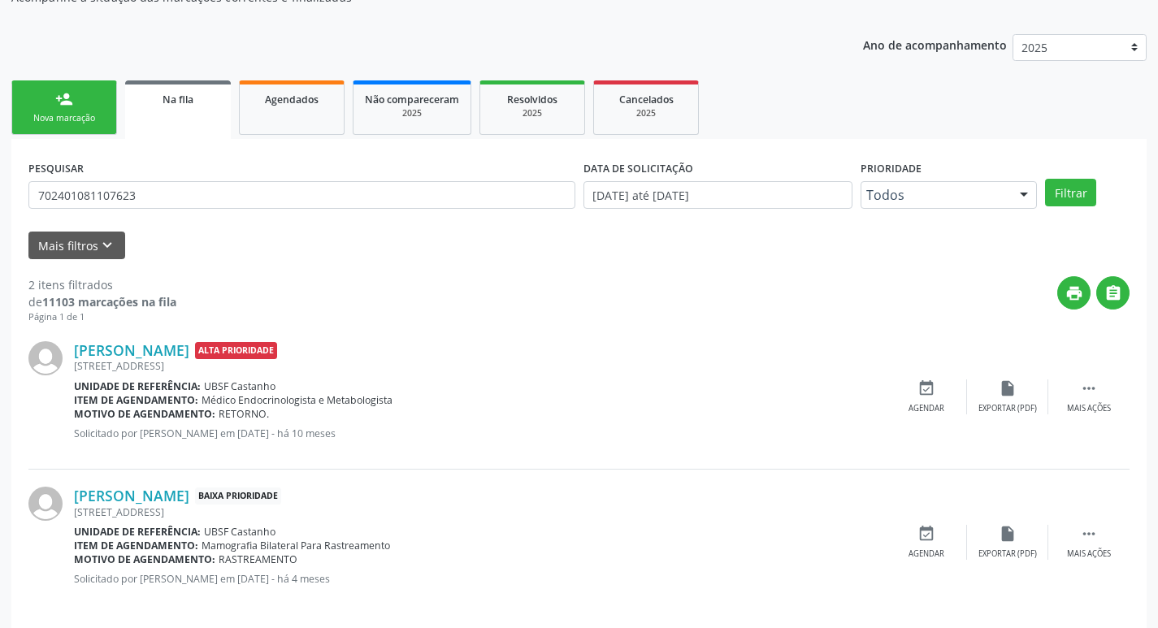
click at [843, 311] on div "print " at bounding box center [652, 300] width 953 height 48
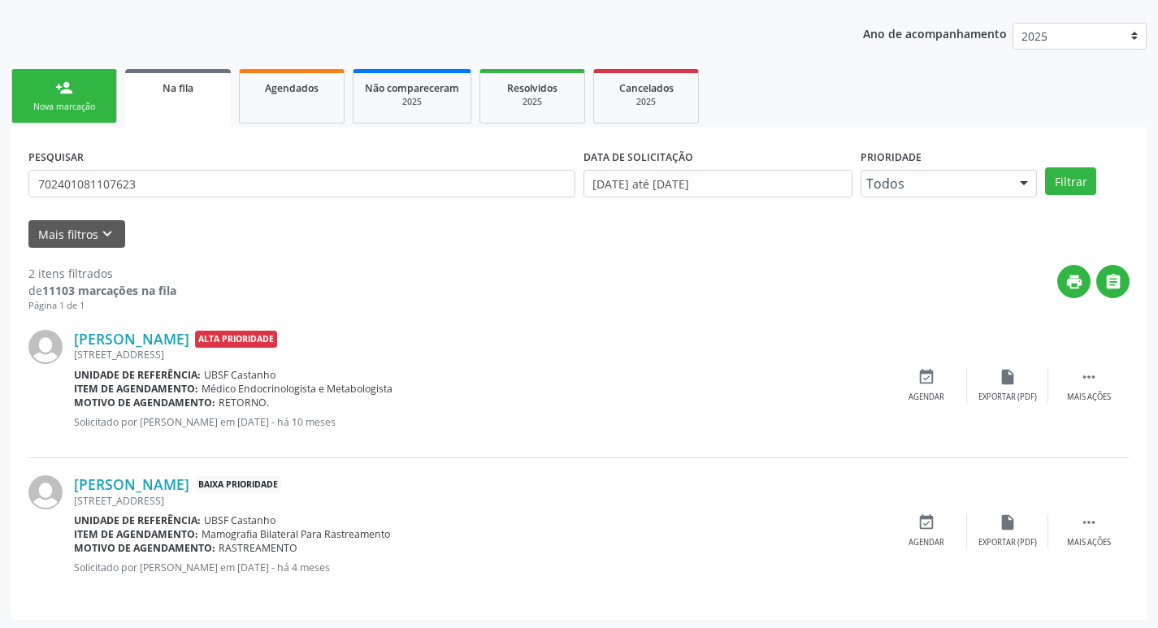
scroll to position [177, 0]
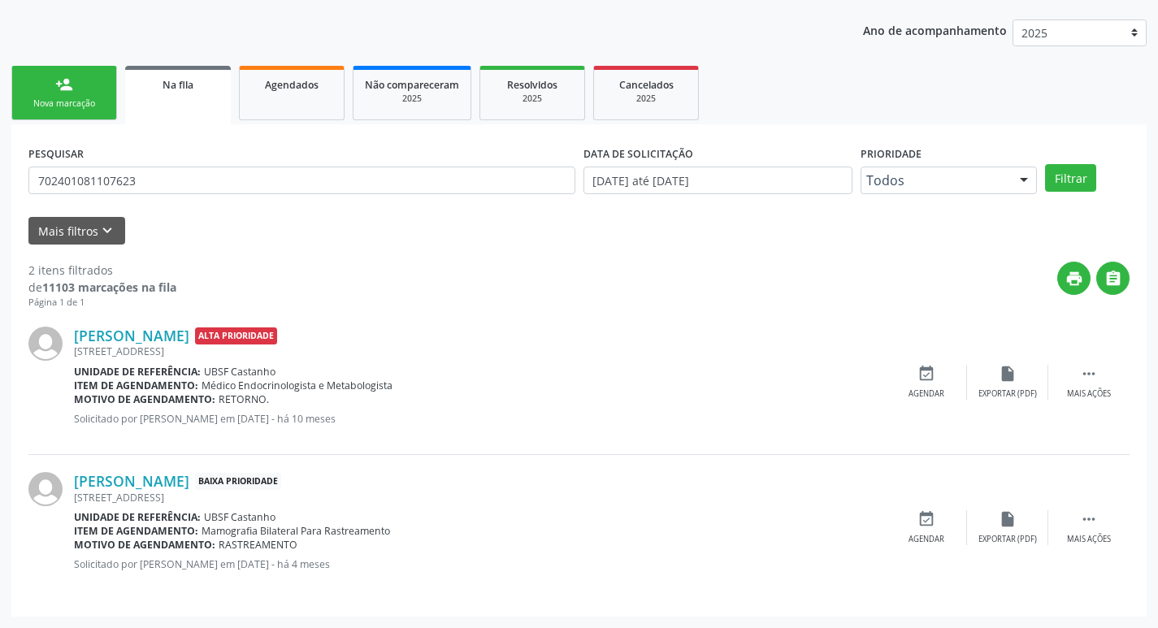
click at [60, 68] on link "person_add Nova marcação" at bounding box center [64, 93] width 106 height 54
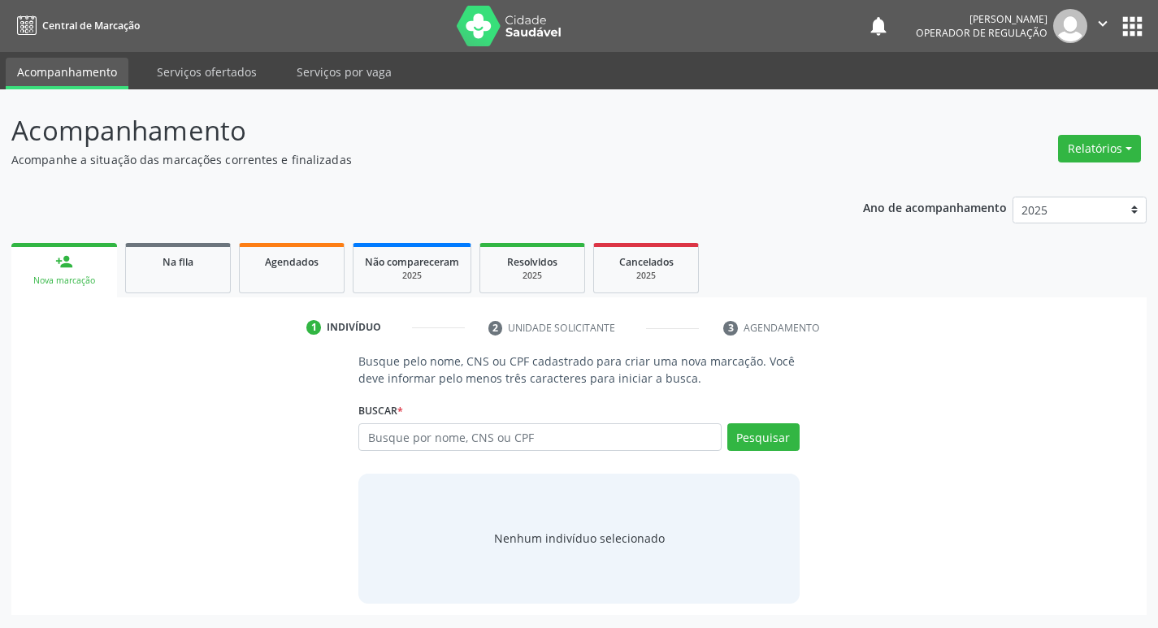
scroll to position [0, 0]
click at [193, 277] on link "Na fila" at bounding box center [178, 268] width 106 height 50
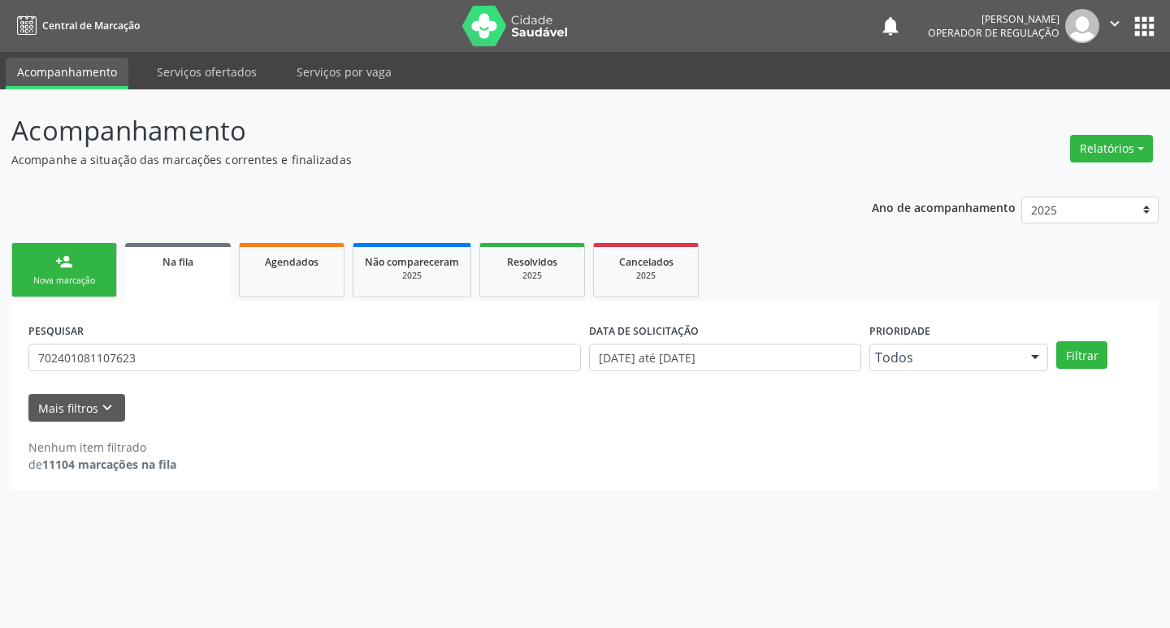
click at [29, 264] on link "person_add Nova marcação" at bounding box center [64, 270] width 106 height 54
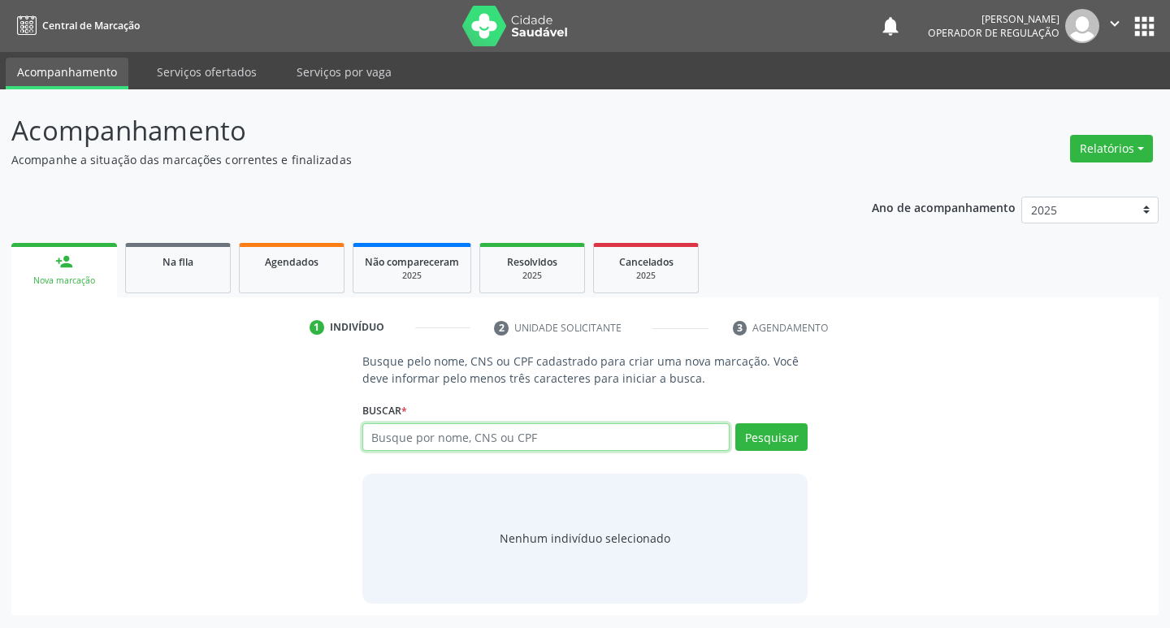
click at [578, 444] on input "text" at bounding box center [546, 437] width 368 height 28
type input "705008668039259"
click at [142, 275] on link "Na fila" at bounding box center [178, 268] width 106 height 50
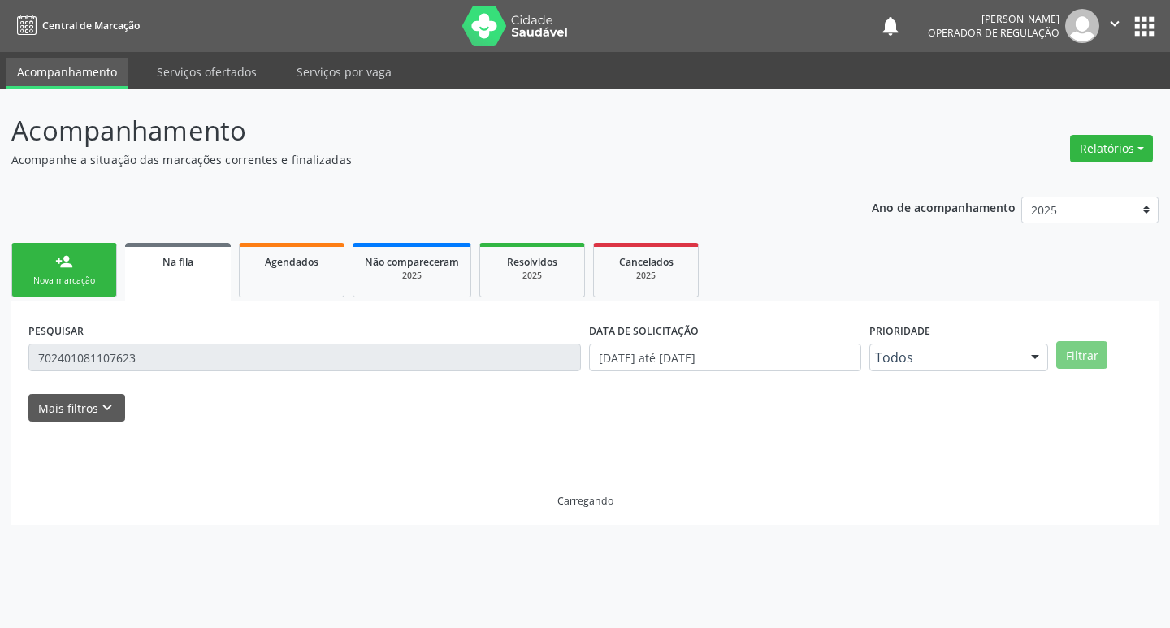
click at [87, 272] on link "person_add Nova marcação" at bounding box center [64, 270] width 106 height 54
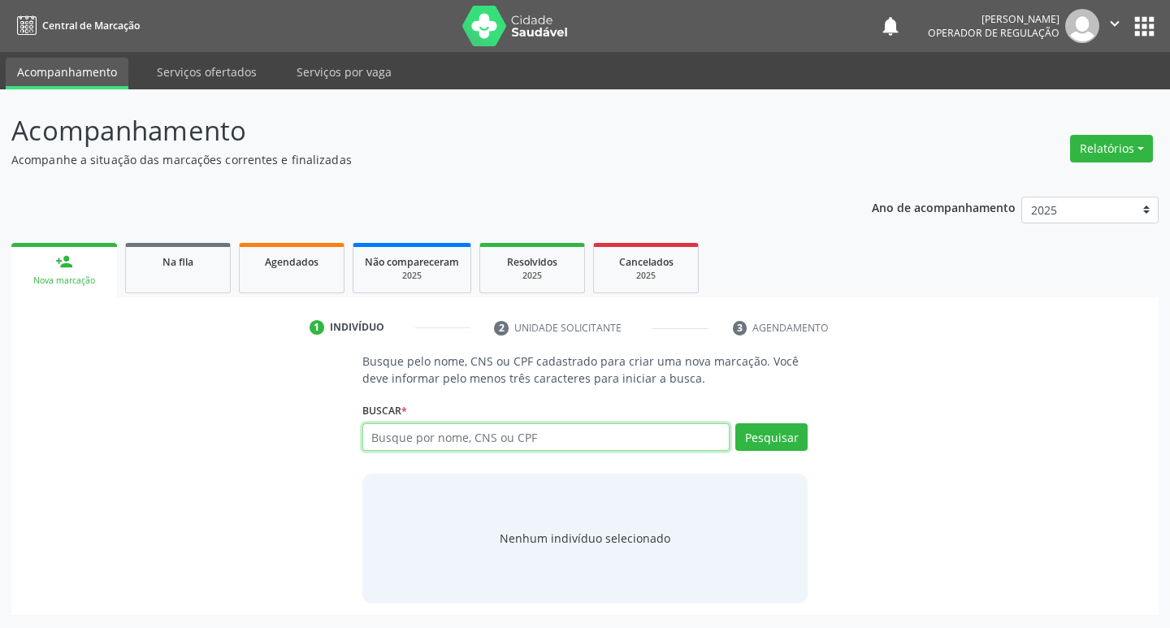
click at [536, 444] on input "text" at bounding box center [546, 437] width 368 height 28
type input "7"
type input "705008668039259"
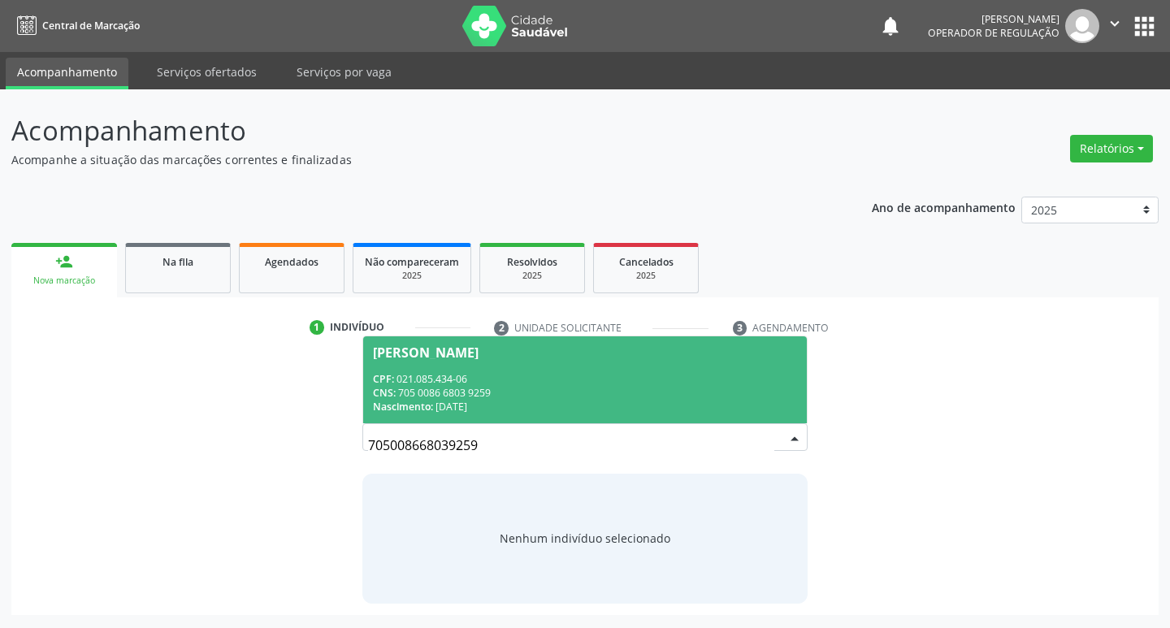
click at [539, 401] on div "Nascimento: 03/06/1976" at bounding box center [585, 407] width 425 height 14
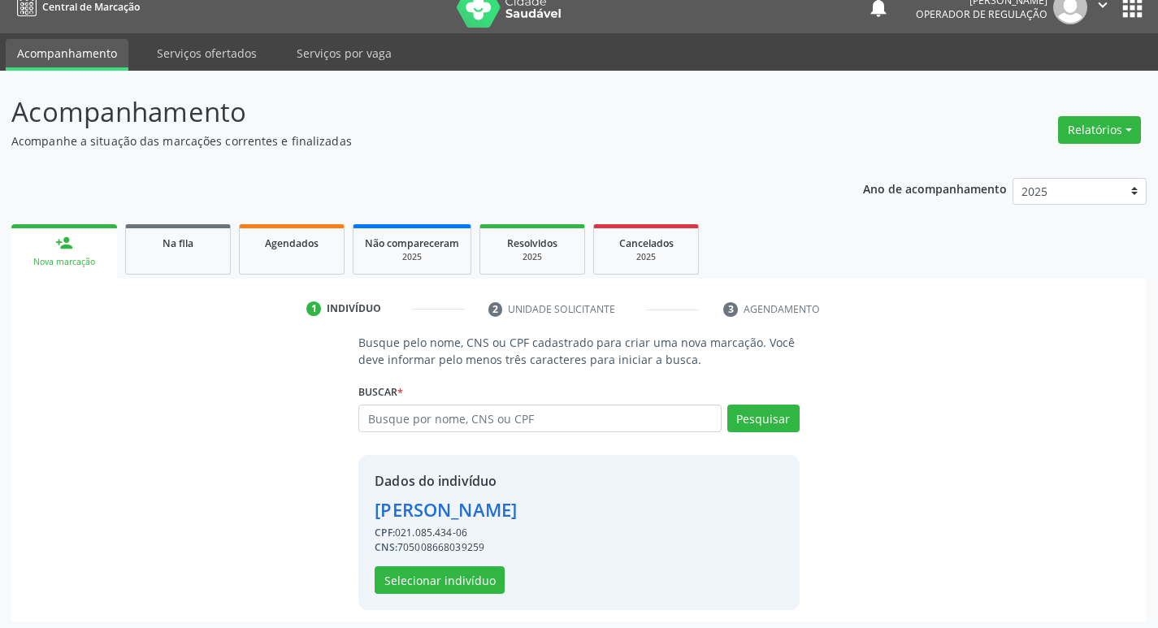
scroll to position [24, 0]
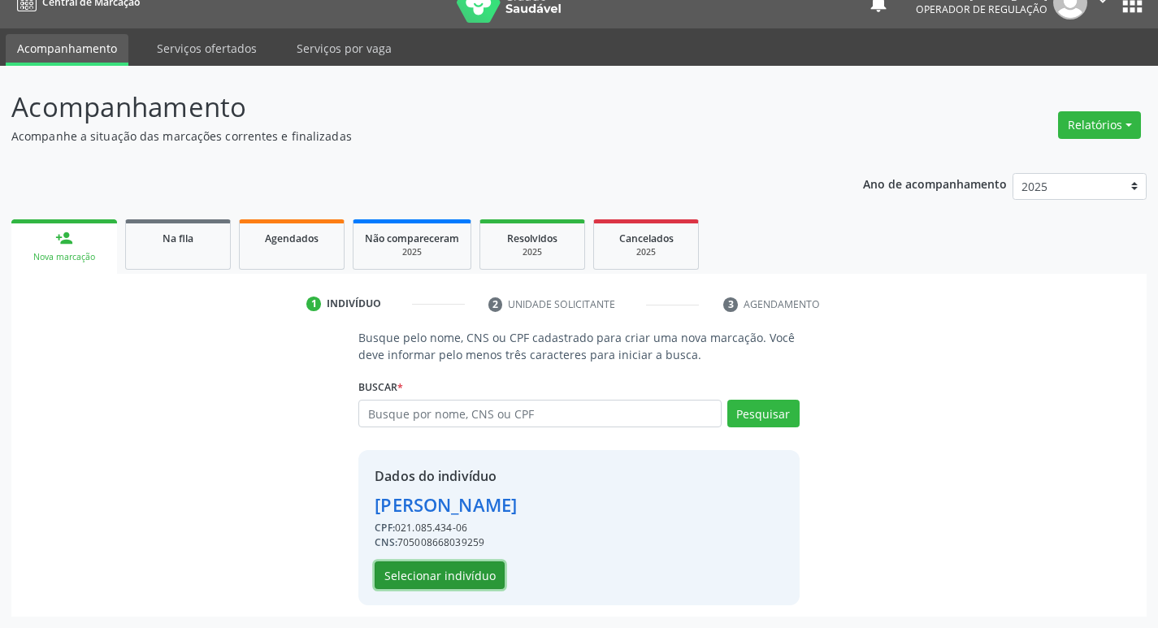
click at [446, 572] on button "Selecionar indivíduo" at bounding box center [440, 575] width 130 height 28
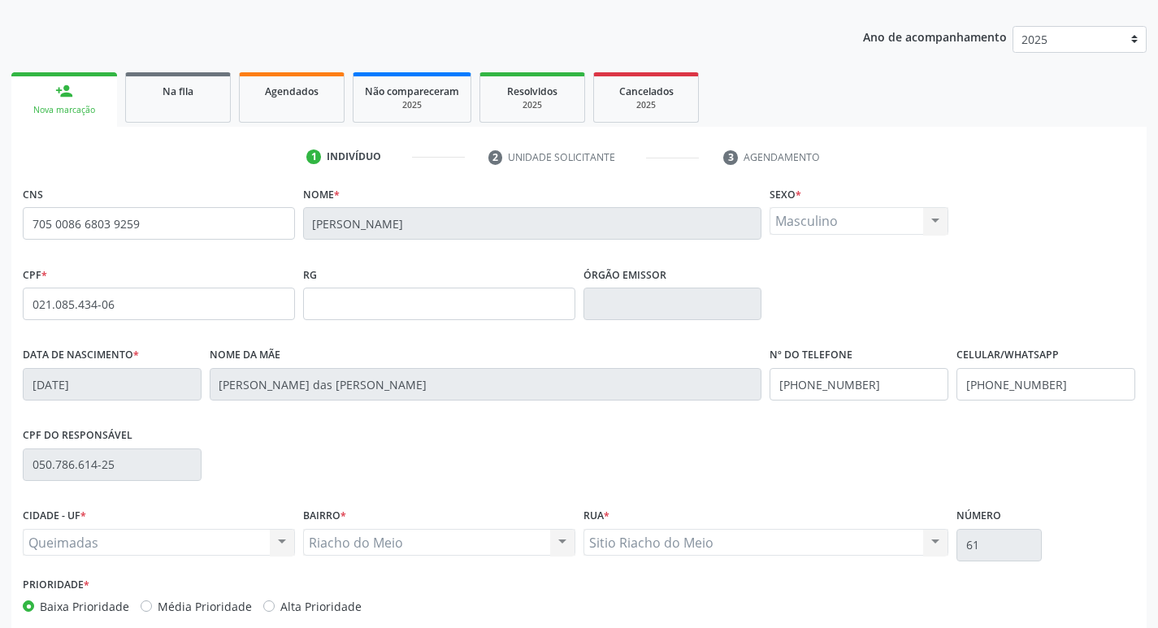
scroll to position [253, 0]
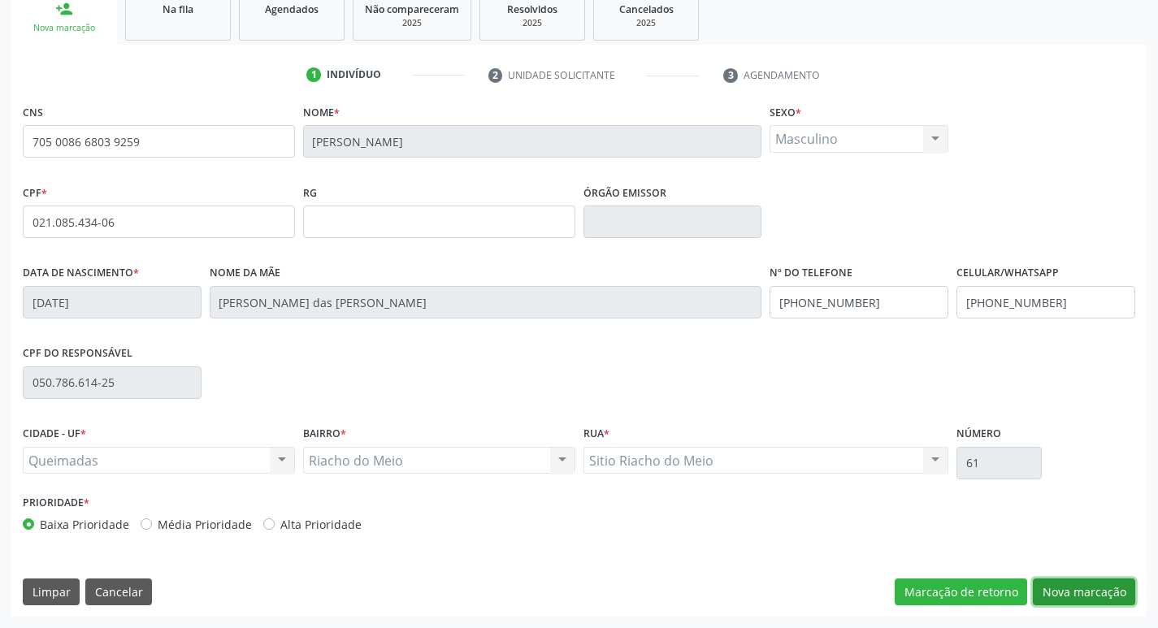
click at [1060, 592] on button "Nova marcação" at bounding box center [1084, 592] width 102 height 28
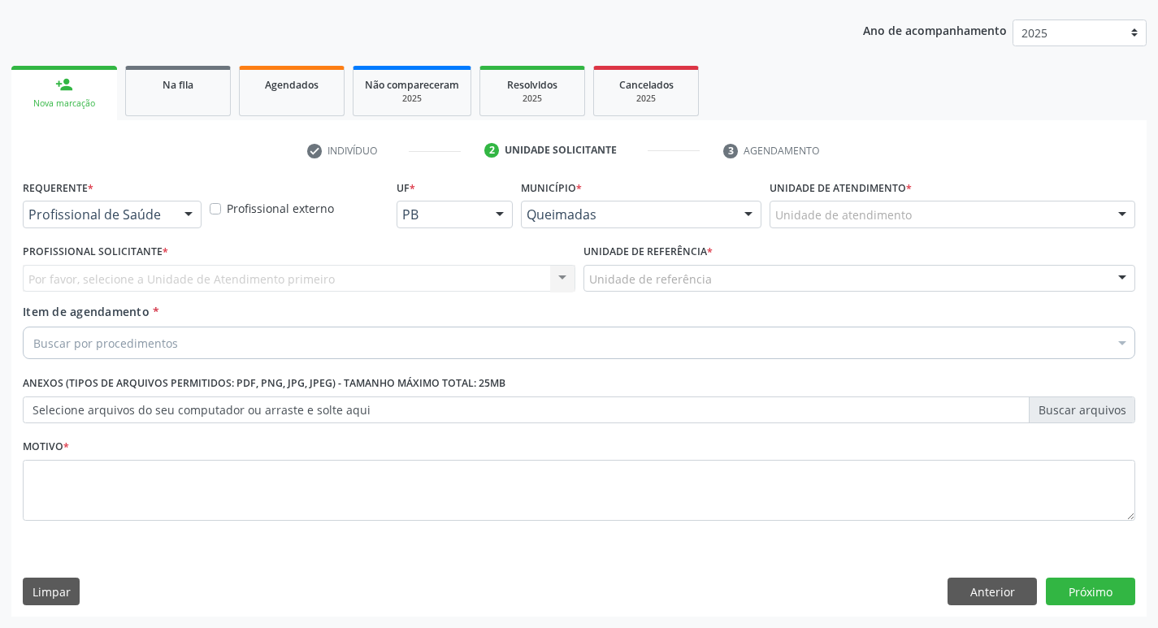
scroll to position [177, 0]
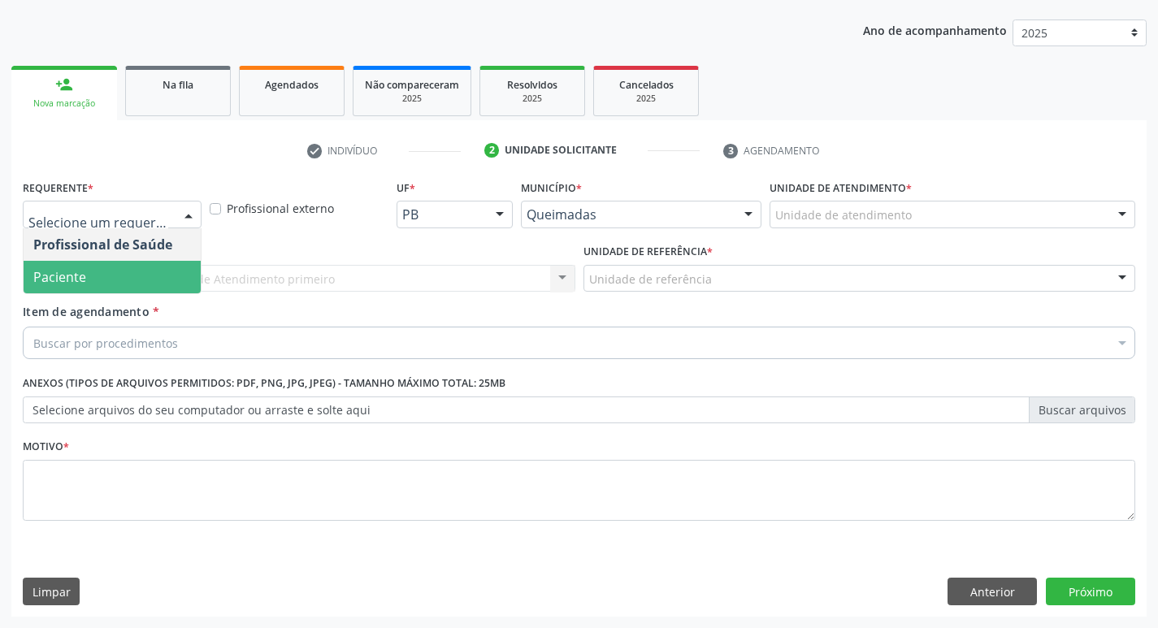
click at [69, 275] on span "Paciente" at bounding box center [59, 277] width 53 height 18
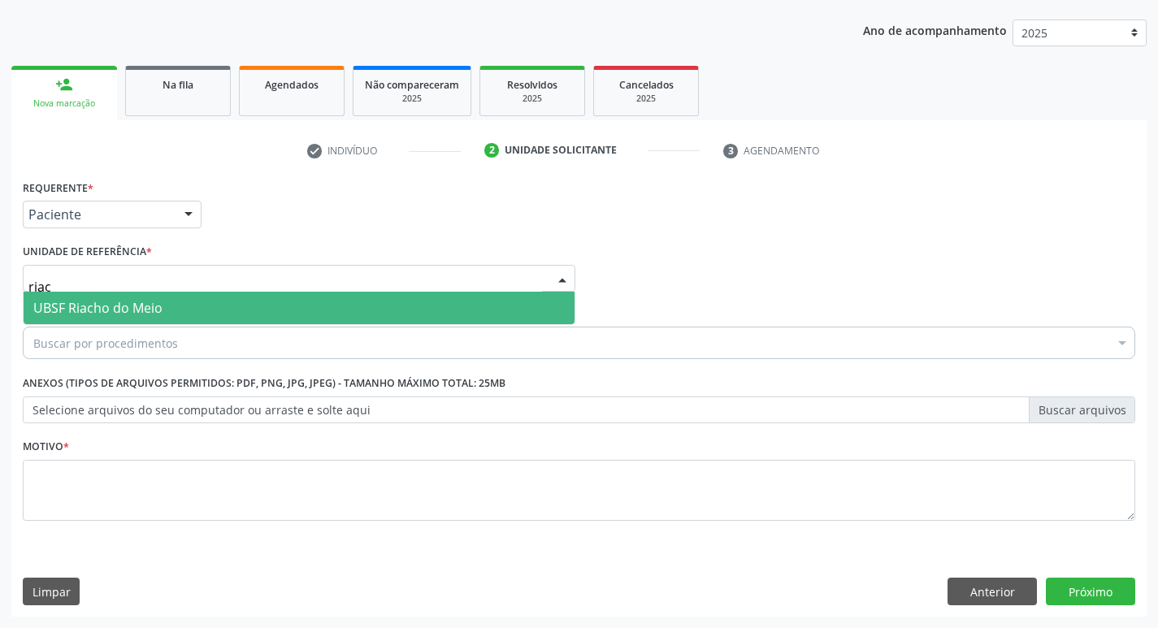
type input "riach"
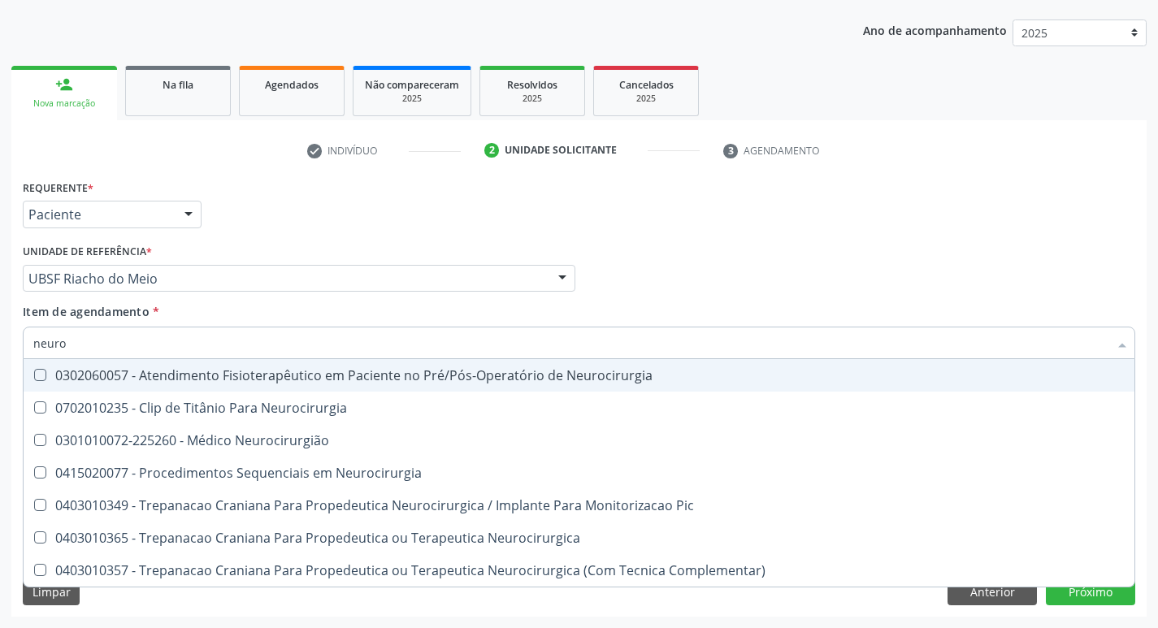
type input "neuroc"
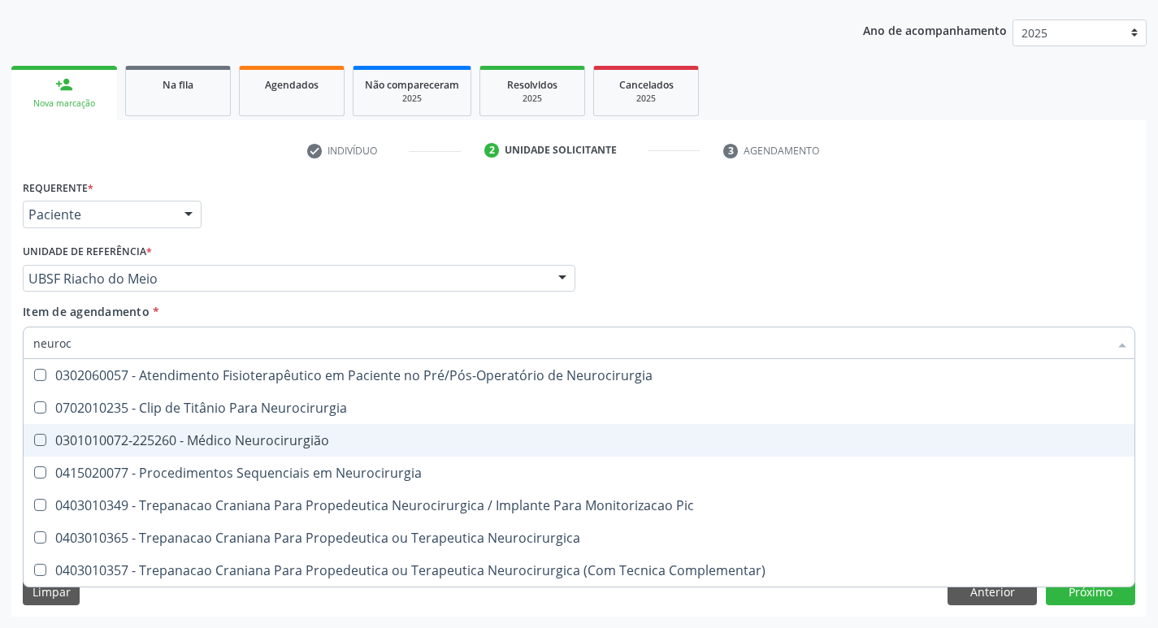
click at [228, 444] on div "0301010072-225260 - Médico Neurocirurgião" at bounding box center [578, 440] width 1091 height 13
checkbox Neurocirurgião "true"
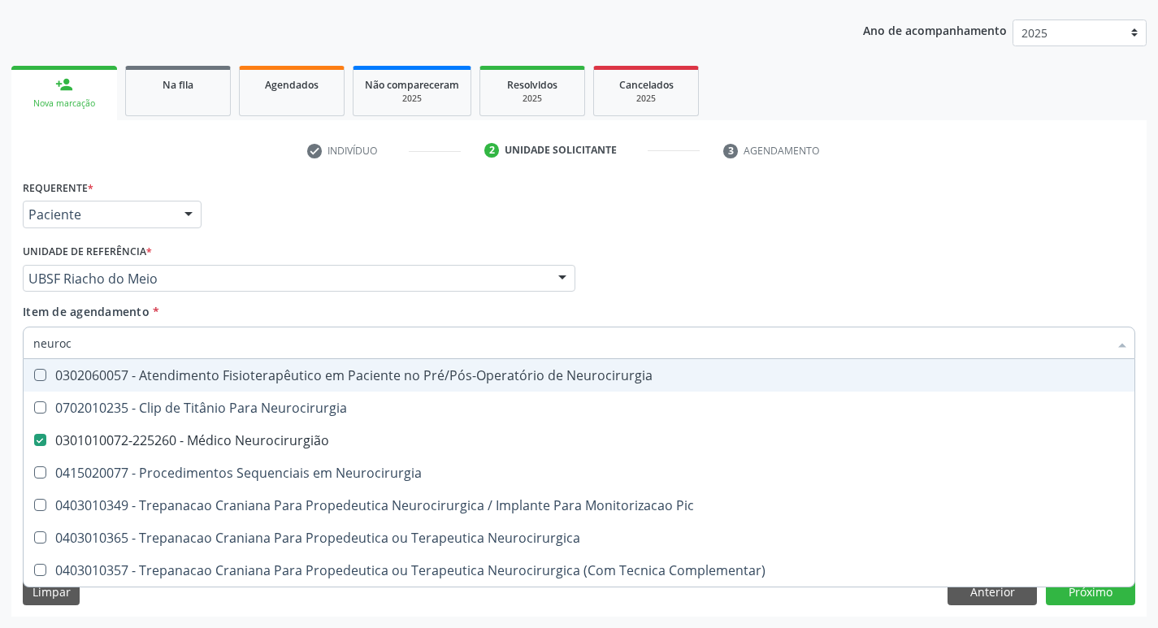
click at [628, 261] on div "Profissional Solicitante Por favor, selecione a Unidade de Atendimento primeiro…" at bounding box center [579, 271] width 1120 height 63
checkbox Neurocirurgia "true"
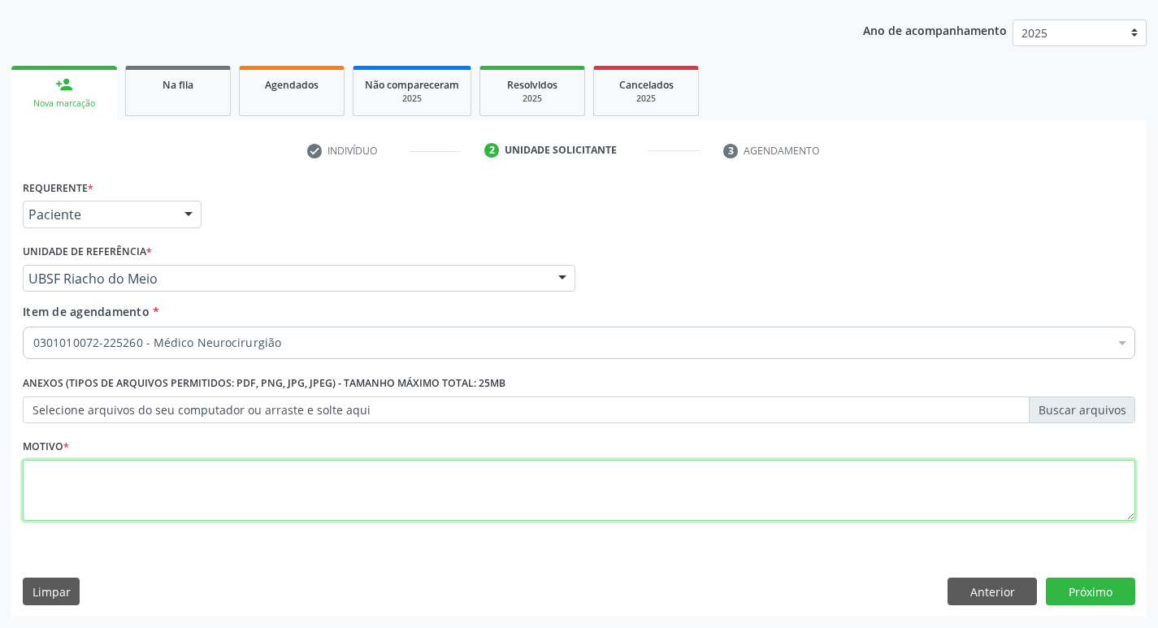
click at [136, 485] on textarea at bounding box center [579, 491] width 1112 height 62
type textarea "retorno"
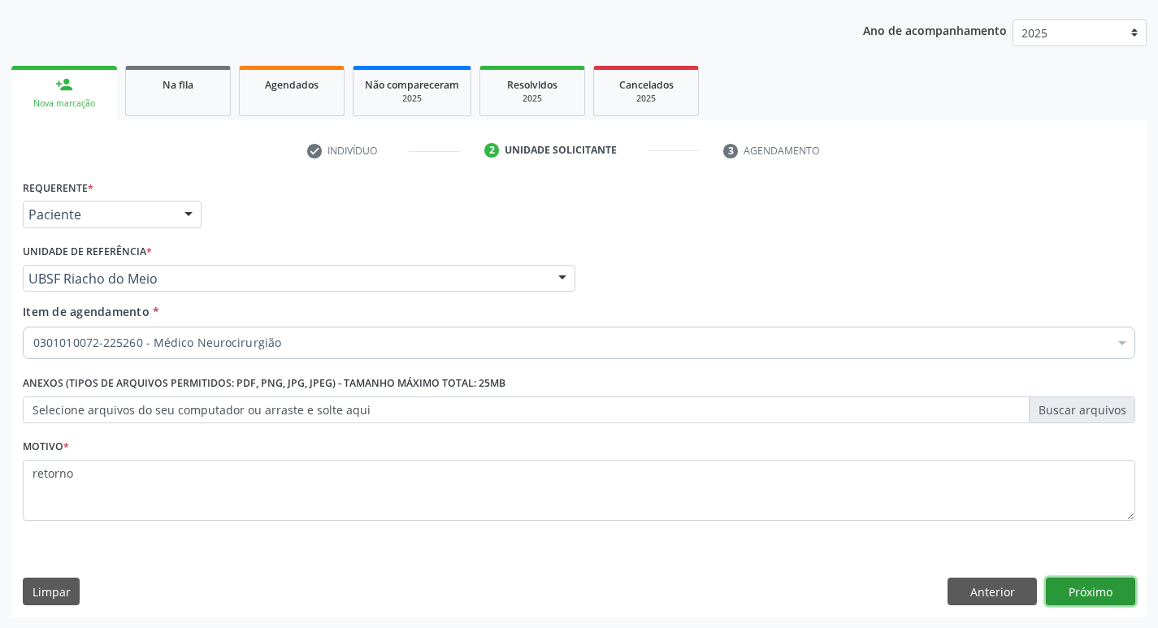
click at [1098, 588] on button "Próximo" at bounding box center [1090, 592] width 89 height 28
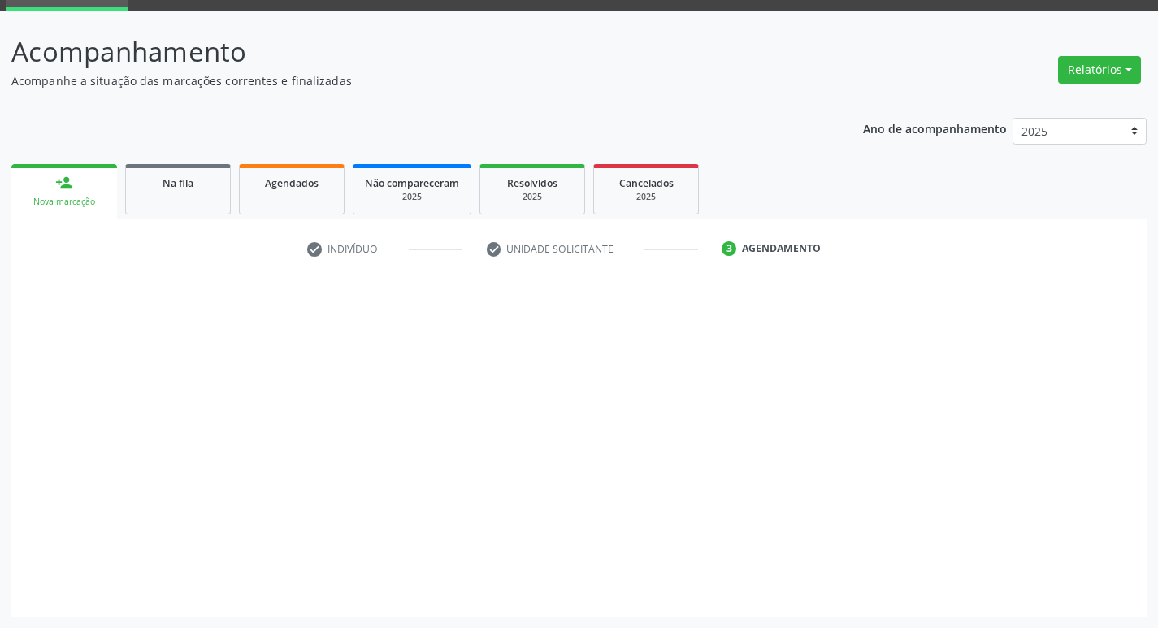
scroll to position [79, 0]
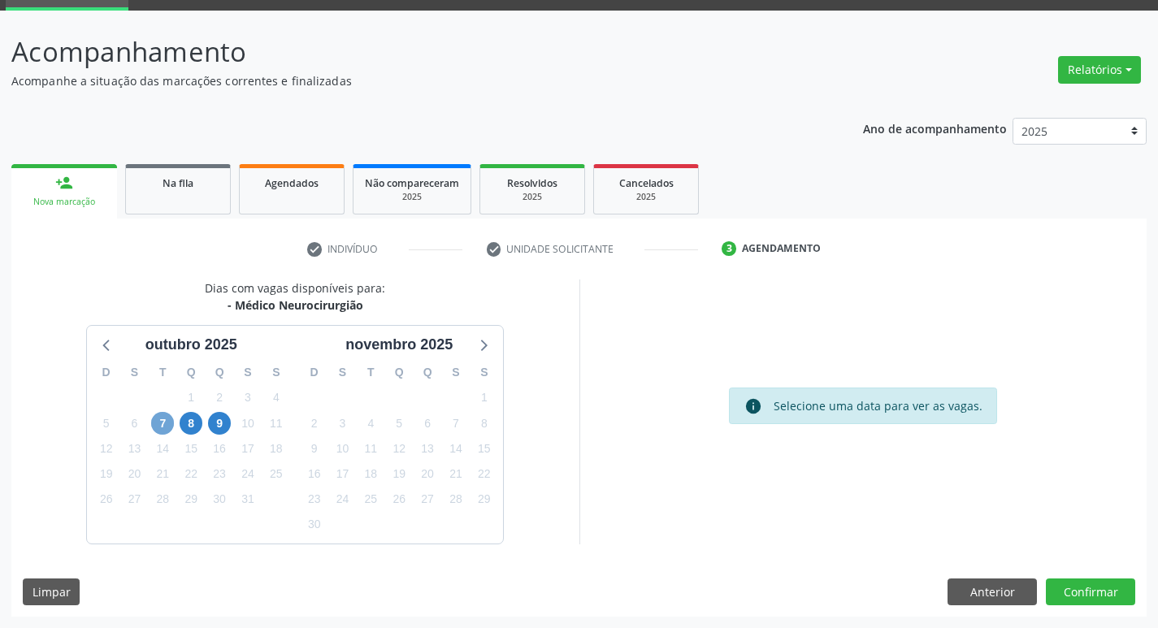
click at [167, 423] on span "7" at bounding box center [162, 423] width 23 height 23
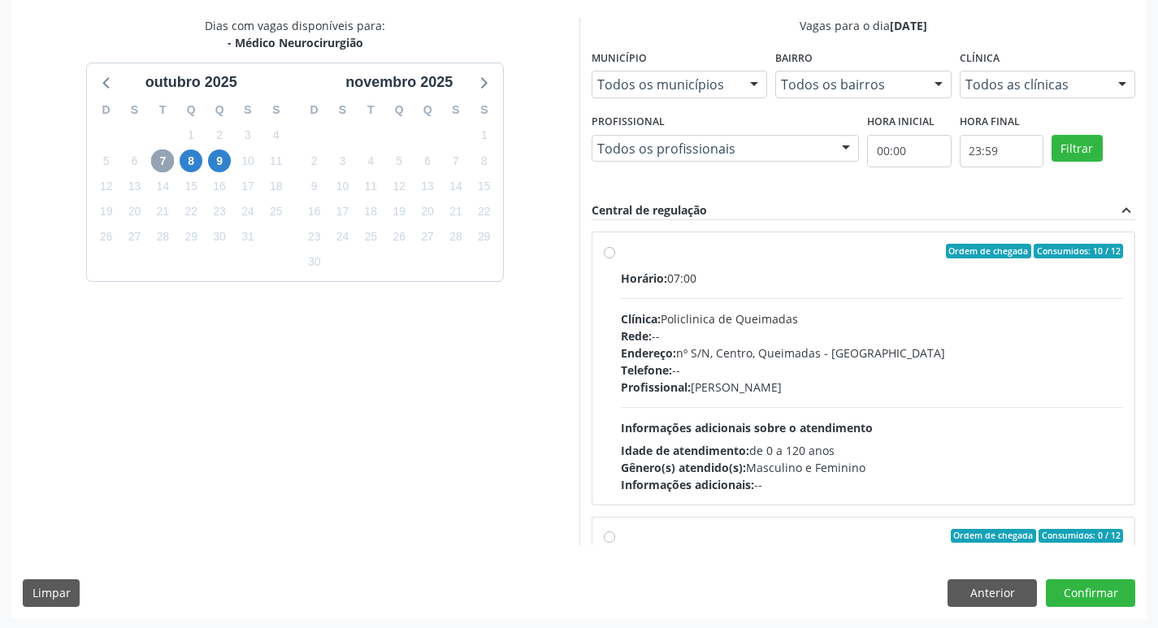
scroll to position [343, 0]
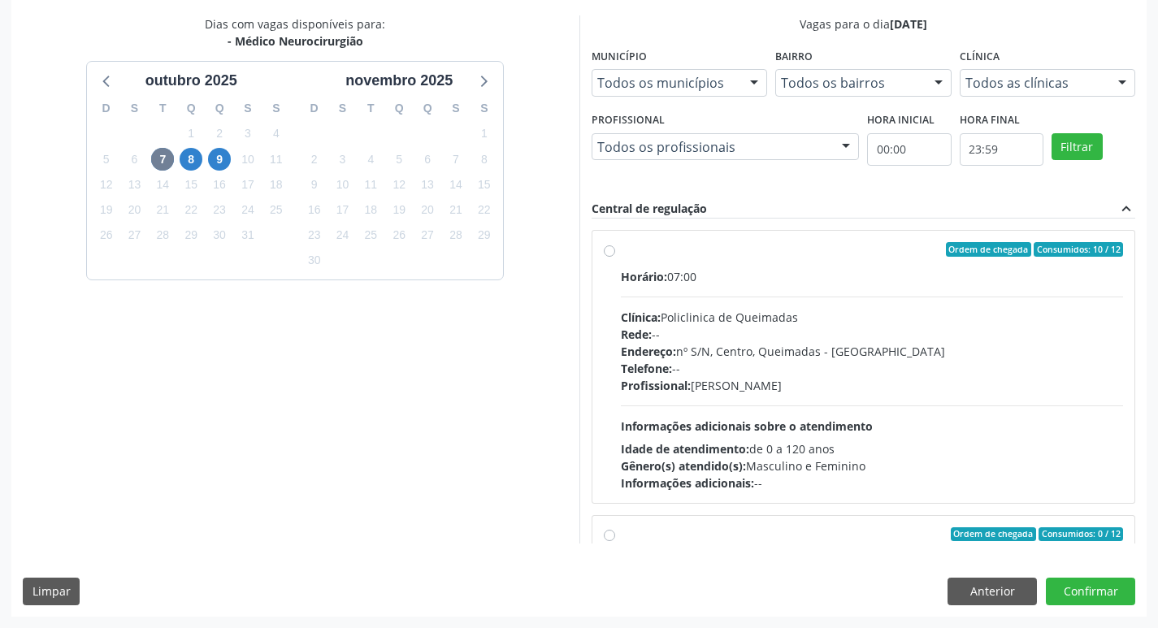
click at [845, 283] on div "Horário: 07:00" at bounding box center [872, 276] width 503 height 17
click at [615, 257] on input "Ordem de chegada Consumidos: 10 / 12 Horário: 07:00 Clínica: Policlinica de Que…" at bounding box center [609, 249] width 11 height 15
radio input "true"
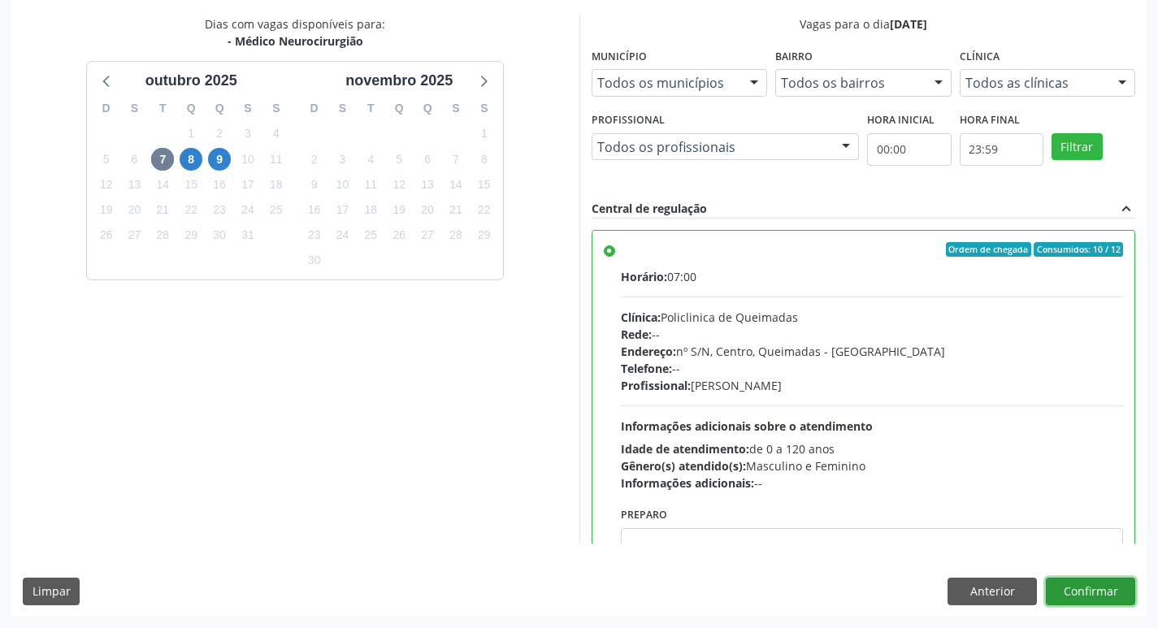
click at [1074, 586] on button "Confirmar" at bounding box center [1090, 592] width 89 height 28
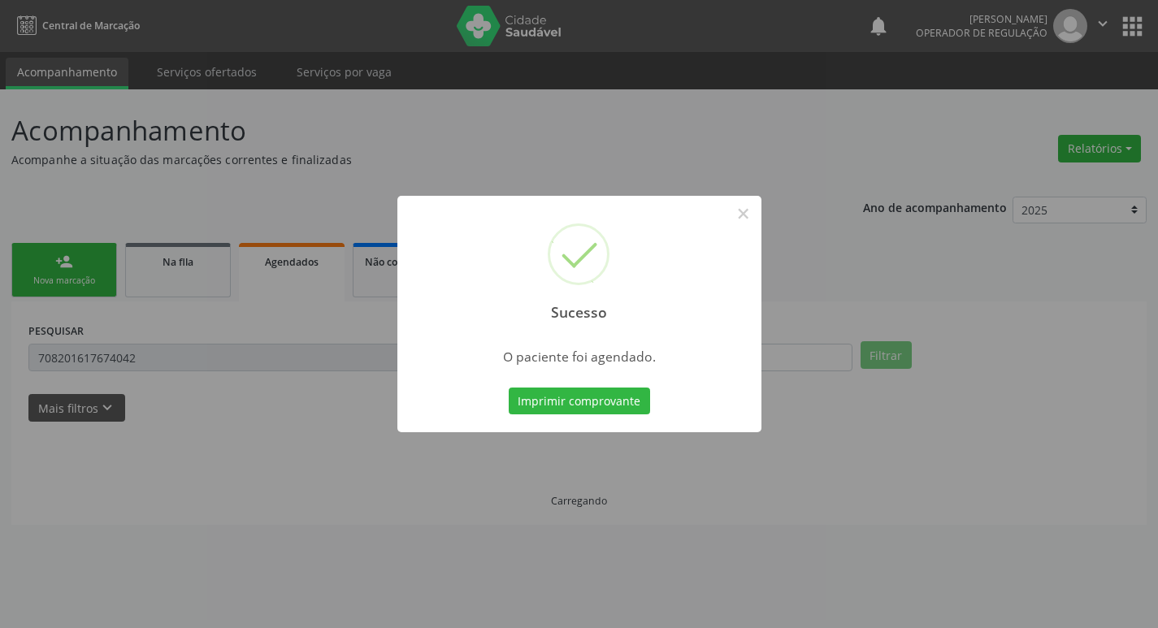
scroll to position [0, 0]
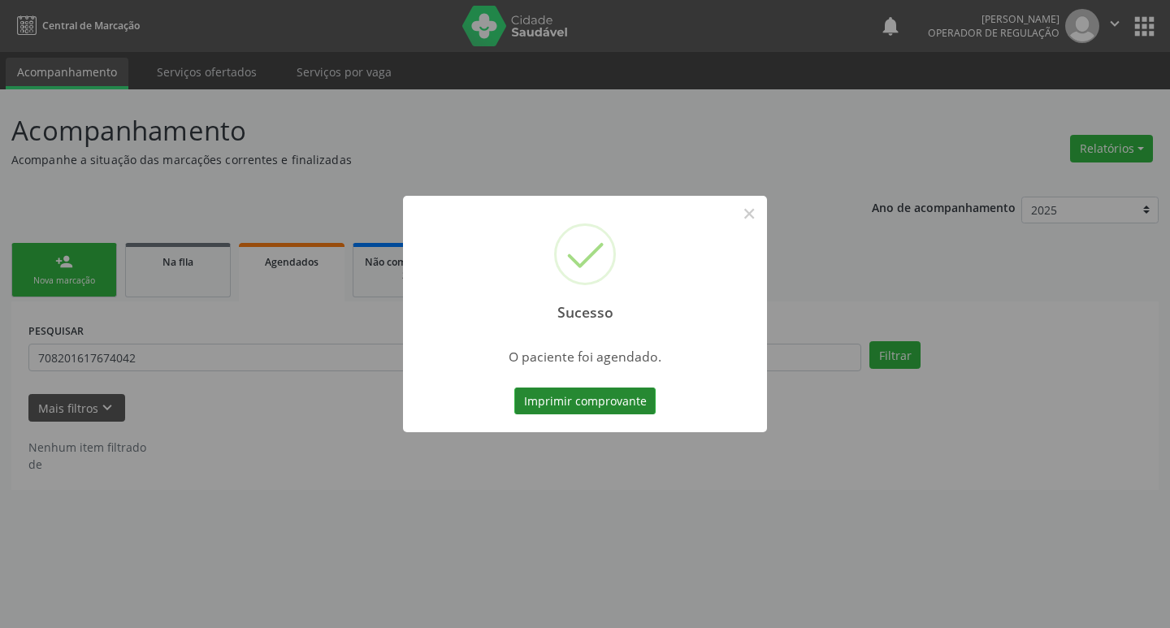
click at [632, 393] on button "Imprimir comprovante" at bounding box center [584, 402] width 141 height 28
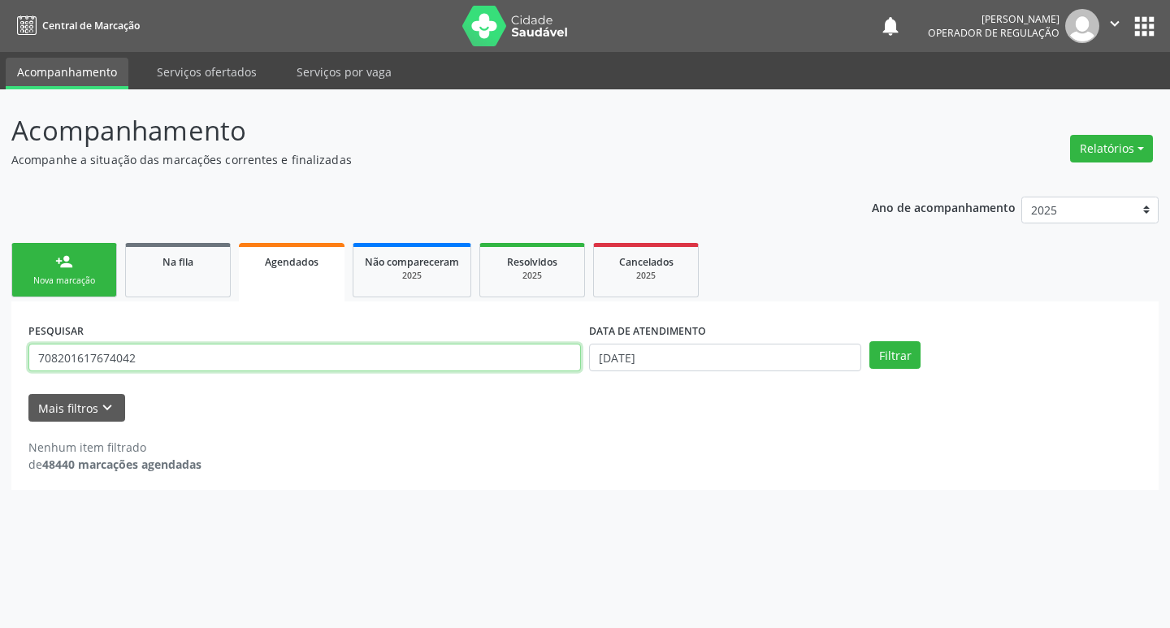
click at [234, 356] on input "708201617674042" at bounding box center [304, 358] width 552 height 28
type input "705001889295855"
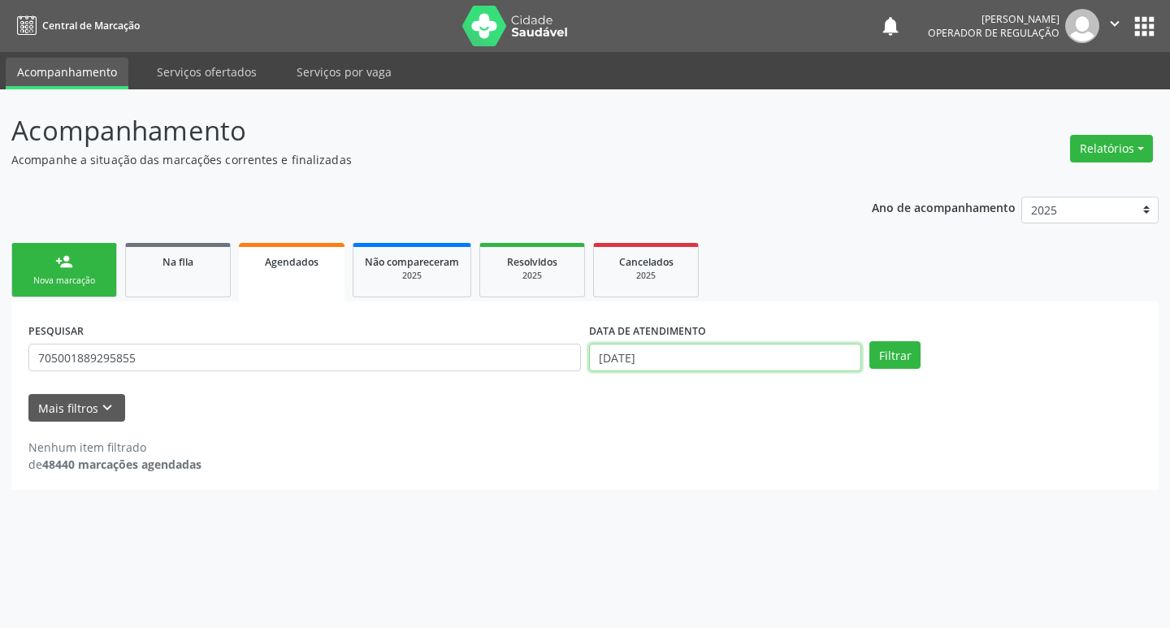
click at [812, 347] on input "[DATE]" at bounding box center [725, 358] width 272 height 28
click at [882, 353] on button "Filtrar" at bounding box center [894, 355] width 51 height 28
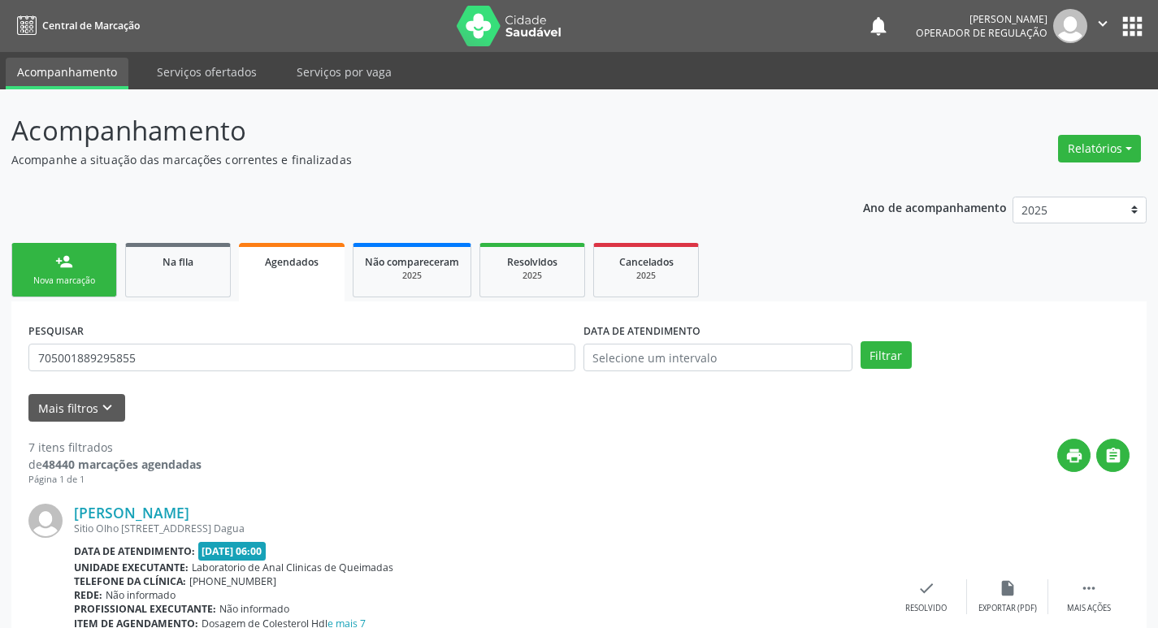
click at [64, 278] on div "Nova marcação" at bounding box center [64, 281] width 81 height 12
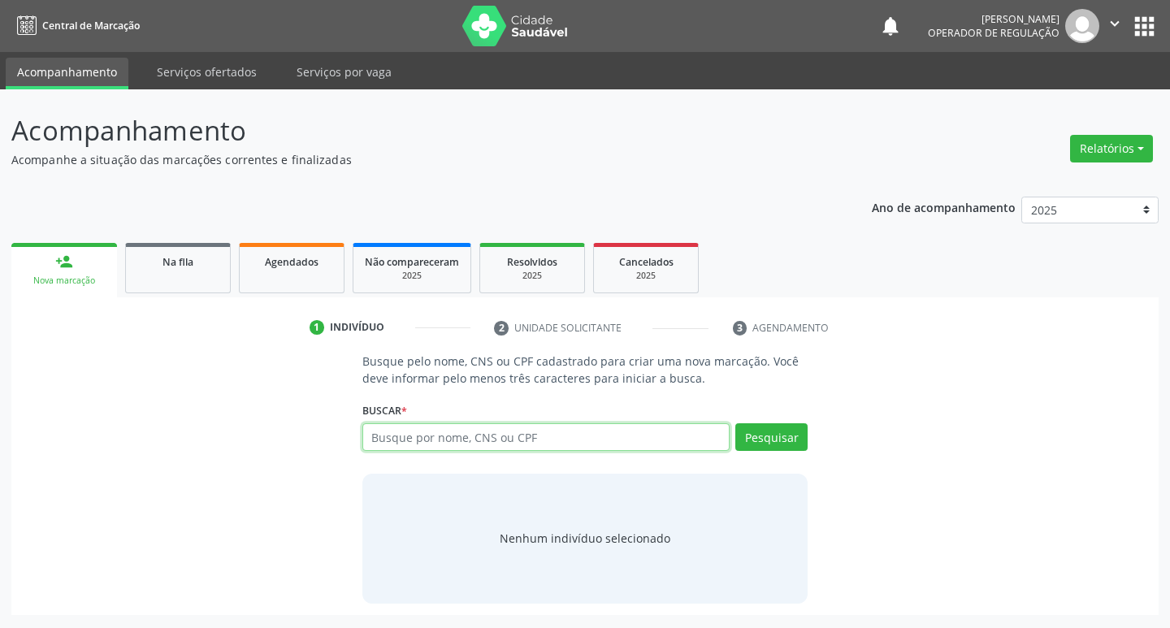
click at [530, 431] on input "text" at bounding box center [546, 437] width 368 height 28
type input "709208235966030"
click at [773, 441] on button "Pesquisar" at bounding box center [771, 437] width 72 height 28
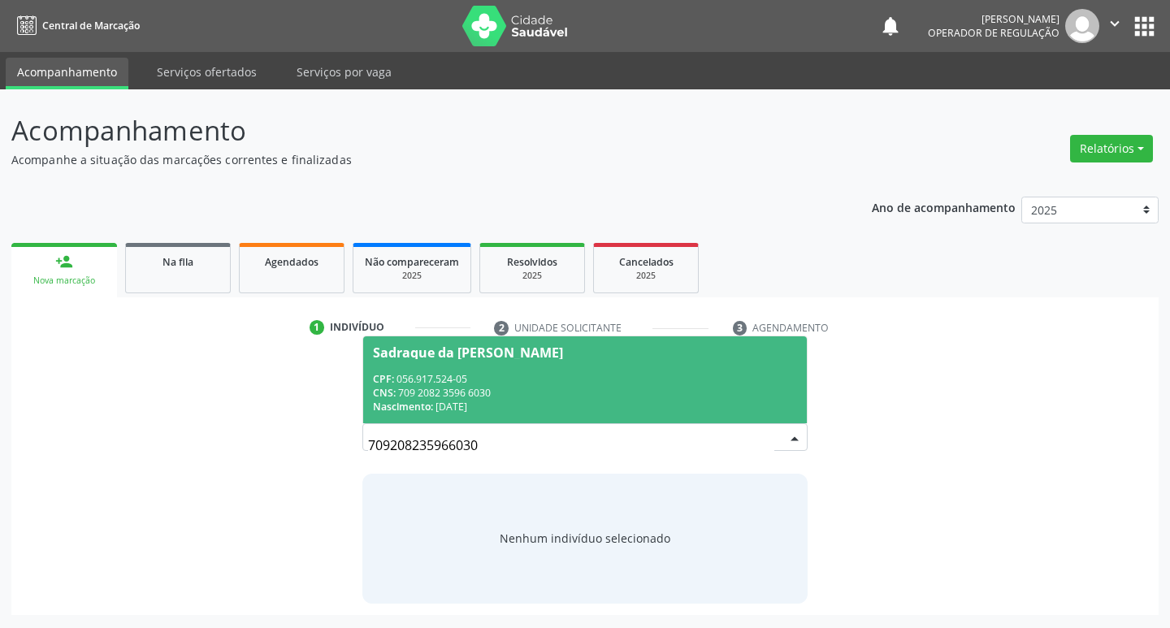
click at [726, 392] on div "CNS: 709 2082 3596 6030" at bounding box center [585, 393] width 425 height 14
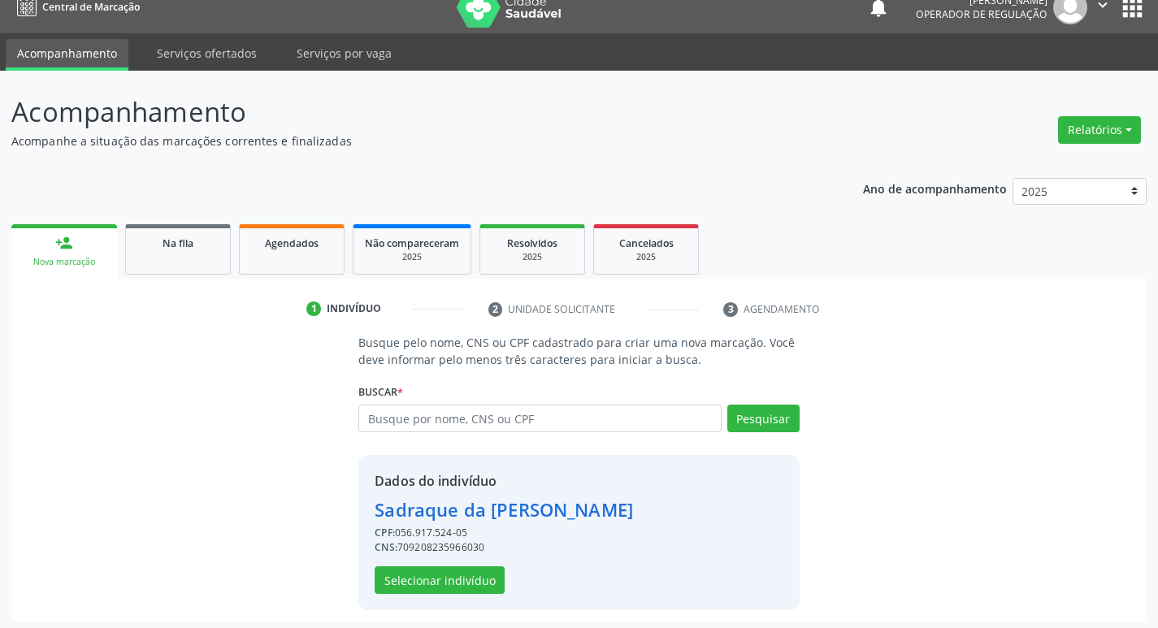
scroll to position [24, 0]
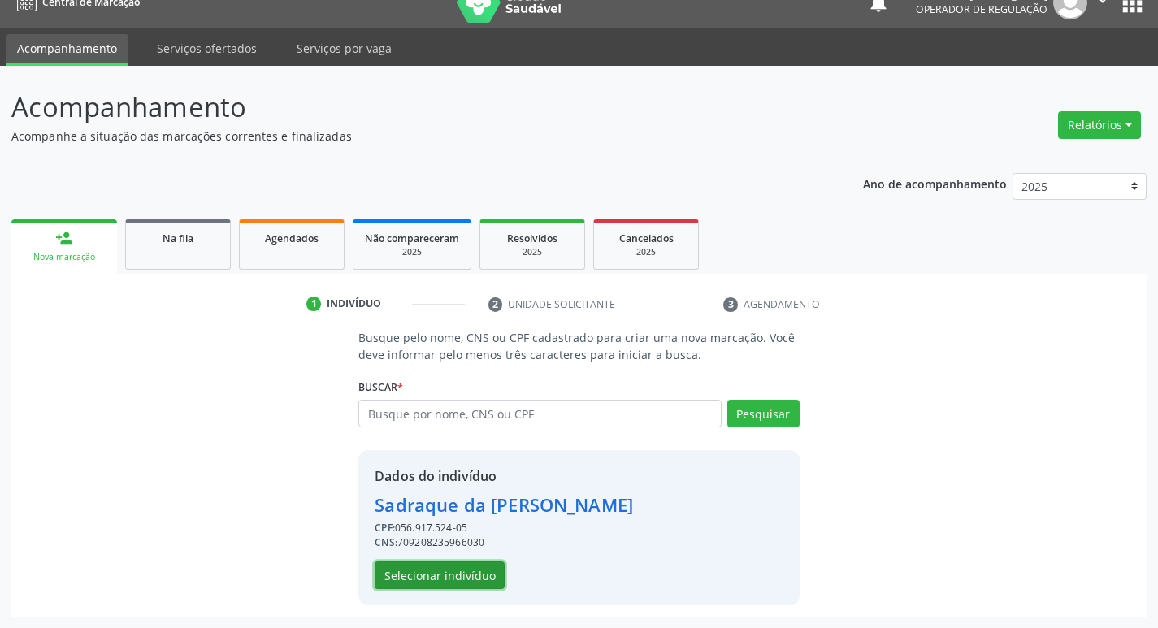
click at [473, 573] on button "Selecionar indivíduo" at bounding box center [440, 575] width 130 height 28
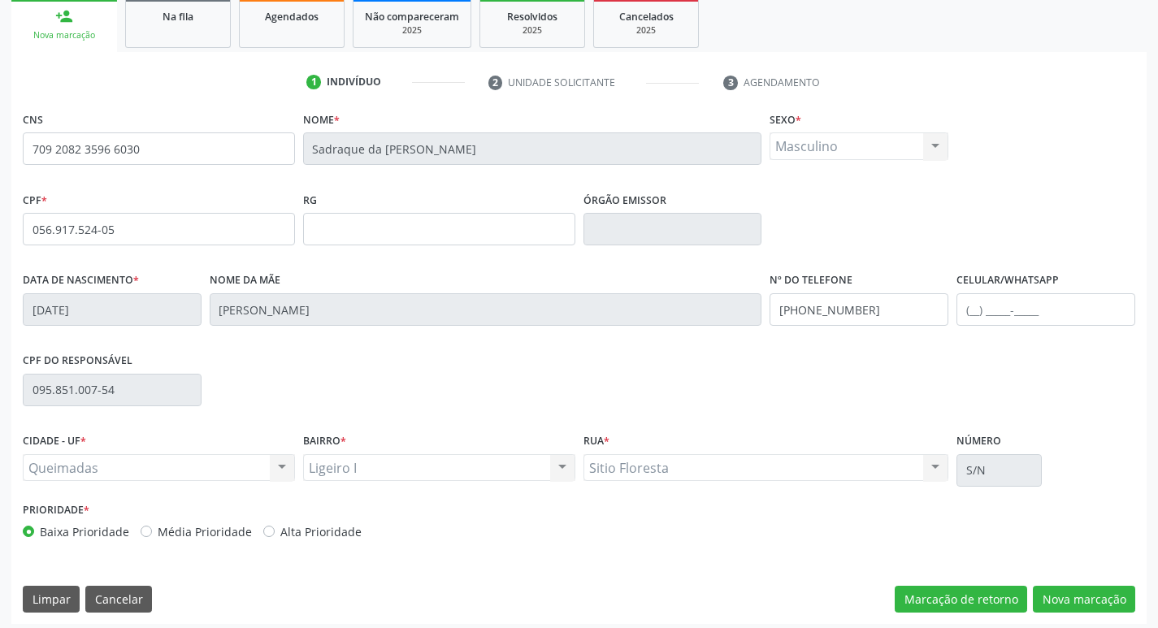
scroll to position [253, 0]
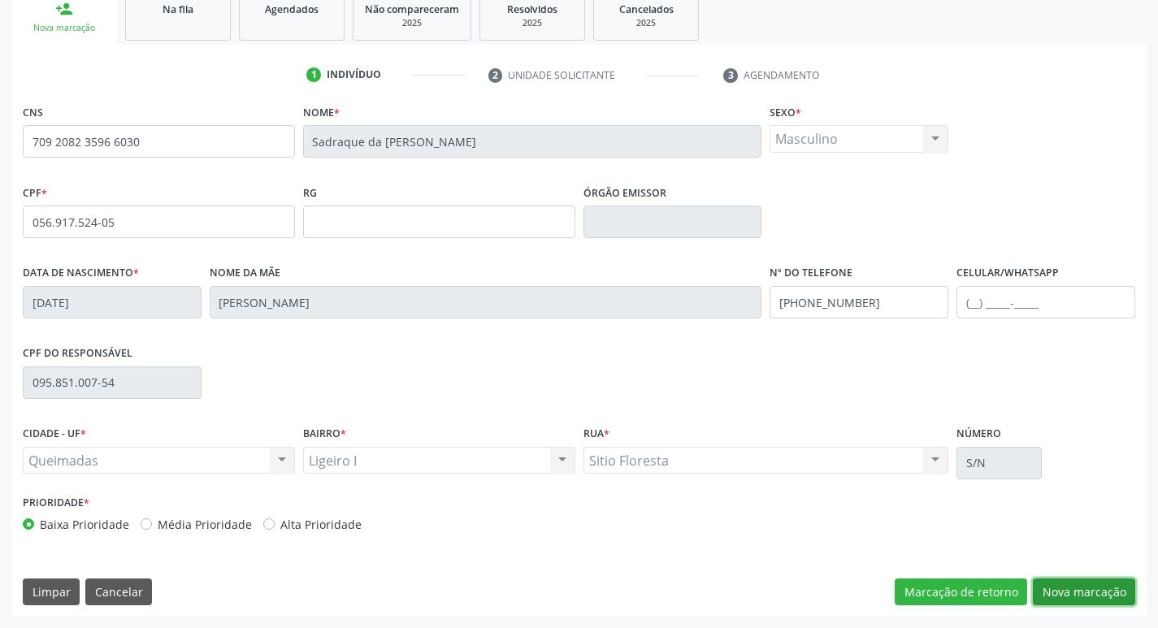
click at [1112, 583] on button "Nova marcação" at bounding box center [1084, 592] width 102 height 28
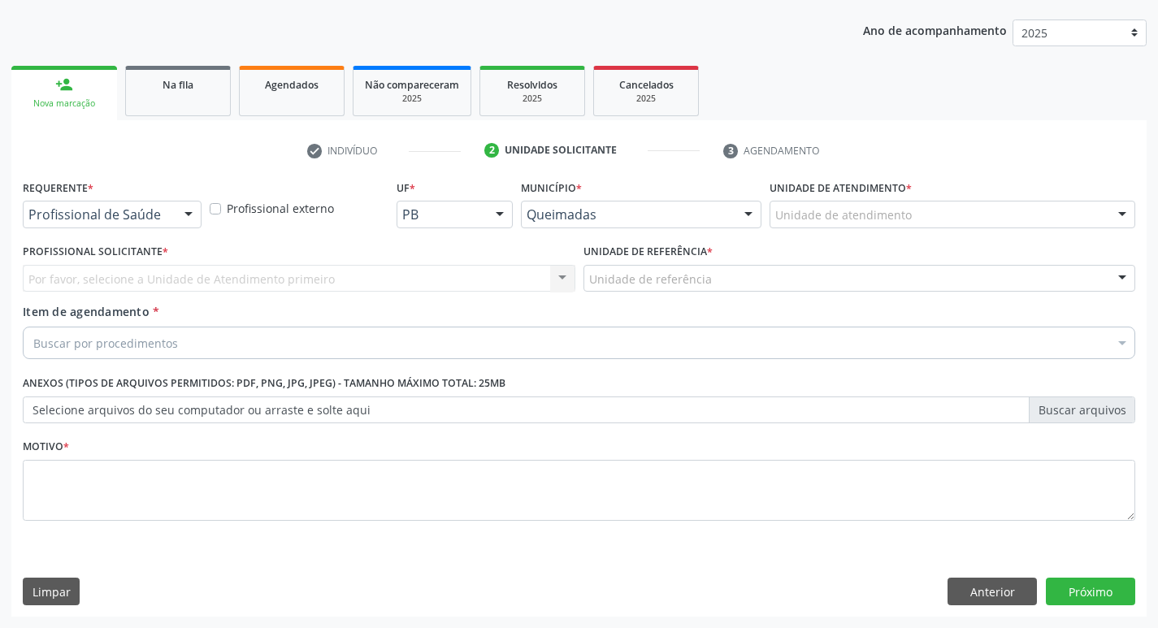
scroll to position [177, 0]
drag, startPoint x: 178, startPoint y: 217, endPoint x: 140, endPoint y: 270, distance: 65.2
click at [177, 217] on div at bounding box center [188, 215] width 24 height 28
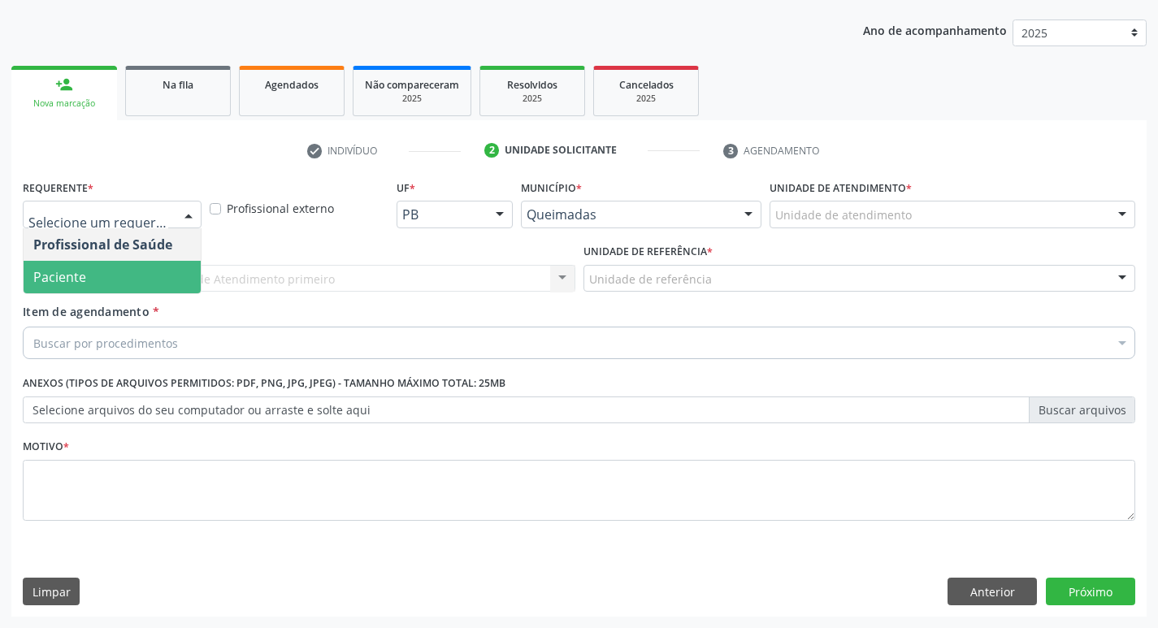
click at [132, 279] on span "Paciente" at bounding box center [112, 277] width 177 height 32
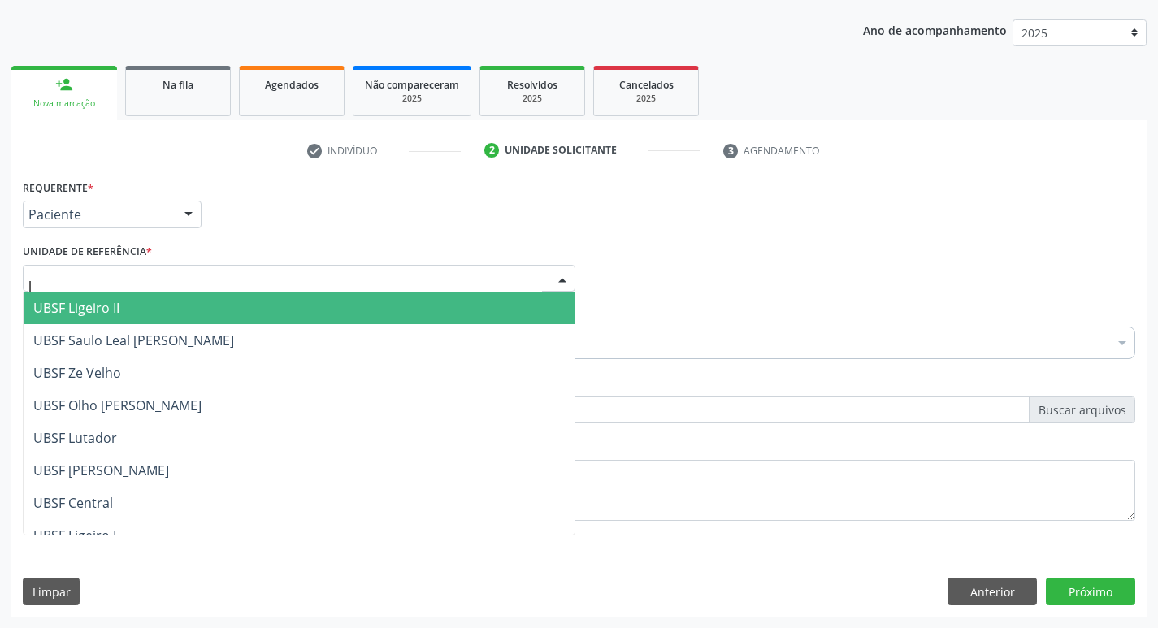
type input "li"
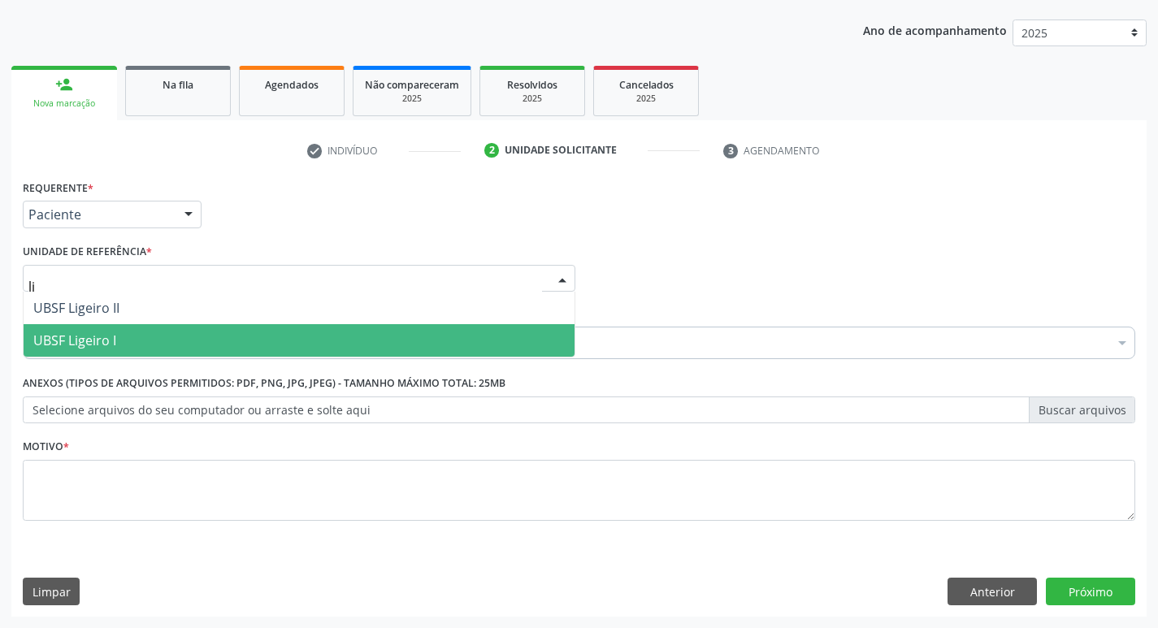
click at [118, 336] on span "UBSF Ligeiro I" at bounding box center [299, 340] width 551 height 32
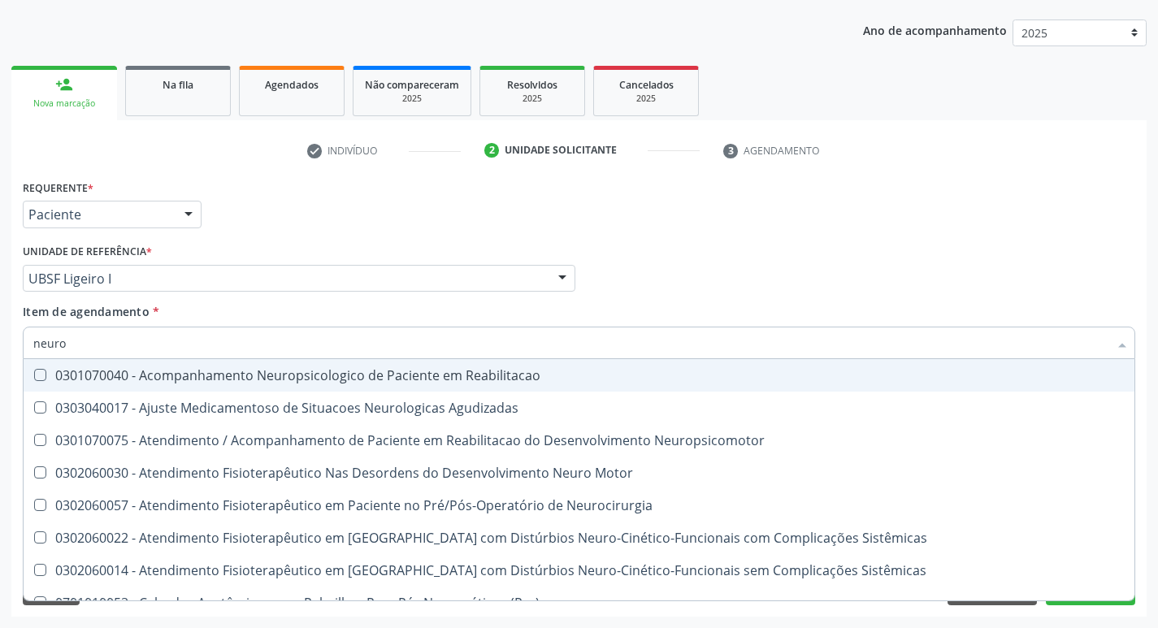
type input "neuroc"
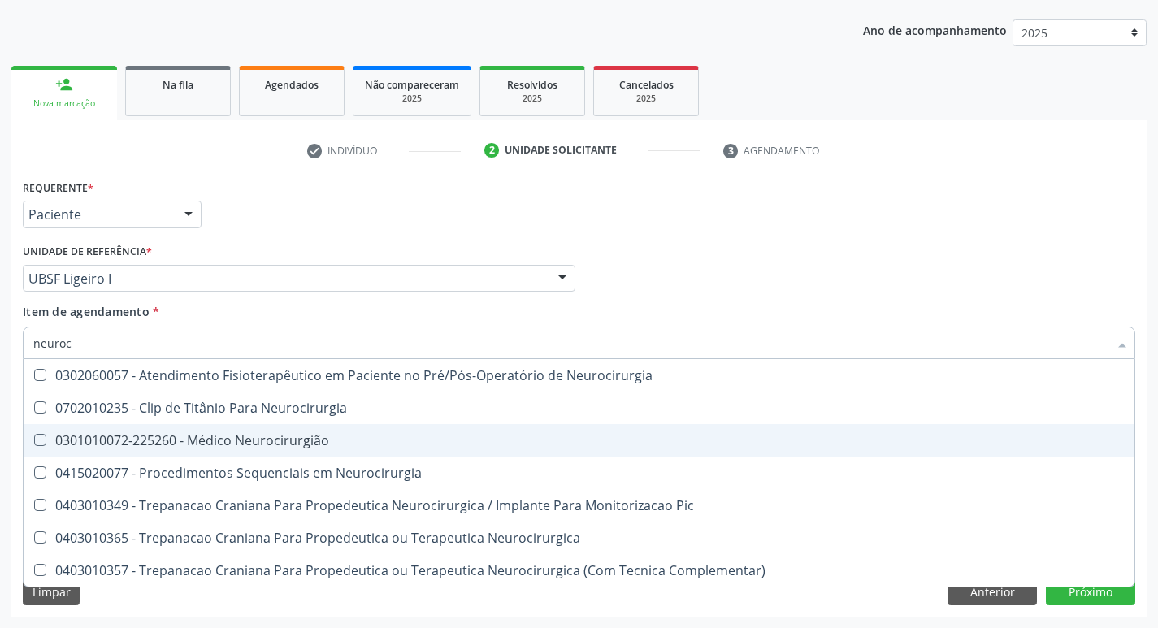
click at [171, 441] on div "0301010072-225260 - Médico Neurocirurgião" at bounding box center [578, 440] width 1091 height 13
checkbox Neurocirurgião "true"
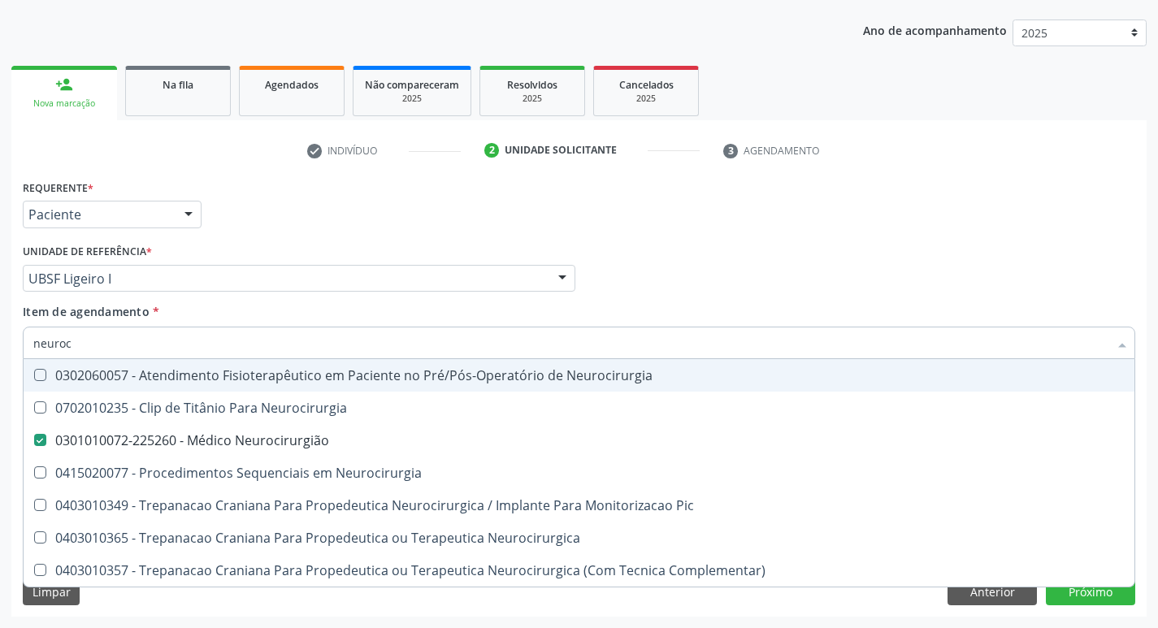
click at [337, 175] on div "Requerente * Paciente Profissional de Saúde Paciente Nenhum resultado encontrad…" at bounding box center [579, 206] width 1120 height 63
checkbox Neurocirurgia "true"
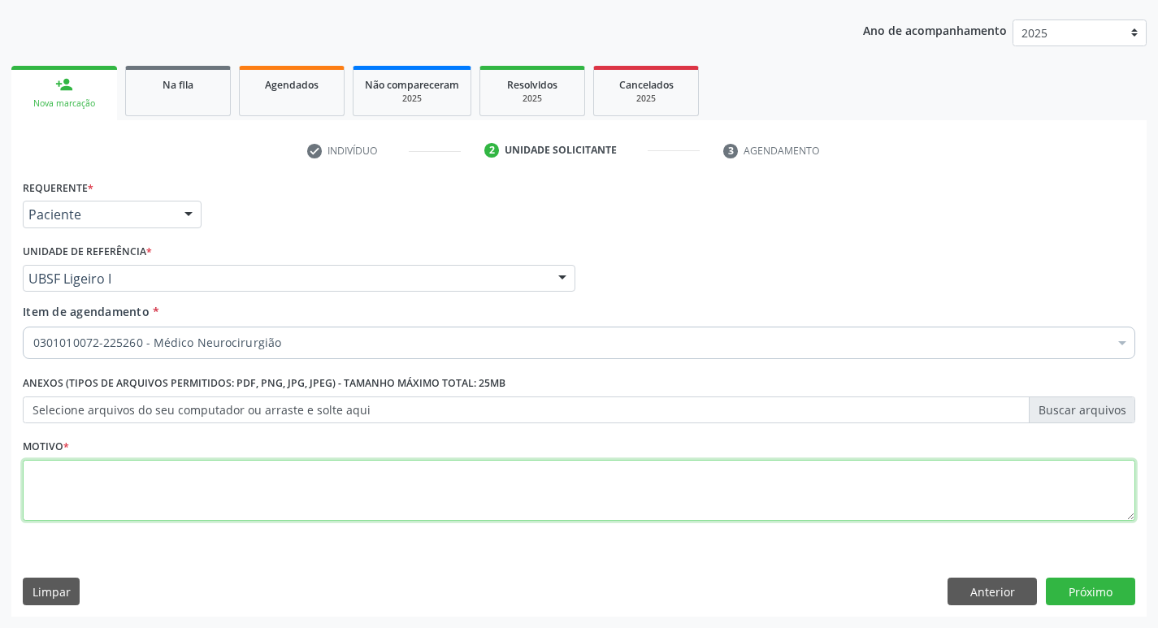
click at [108, 505] on textarea at bounding box center [579, 491] width 1112 height 62
type textarea "a"
drag, startPoint x: 104, startPoint y: 497, endPoint x: 0, endPoint y: 497, distance: 104.0
click at [0, 497] on div "Acompanhamento Acompanhe a situação das marcações correntes e finalizadas Relat…" at bounding box center [579, 270] width 1158 height 716
type textarea "AVALIAÇÃO."
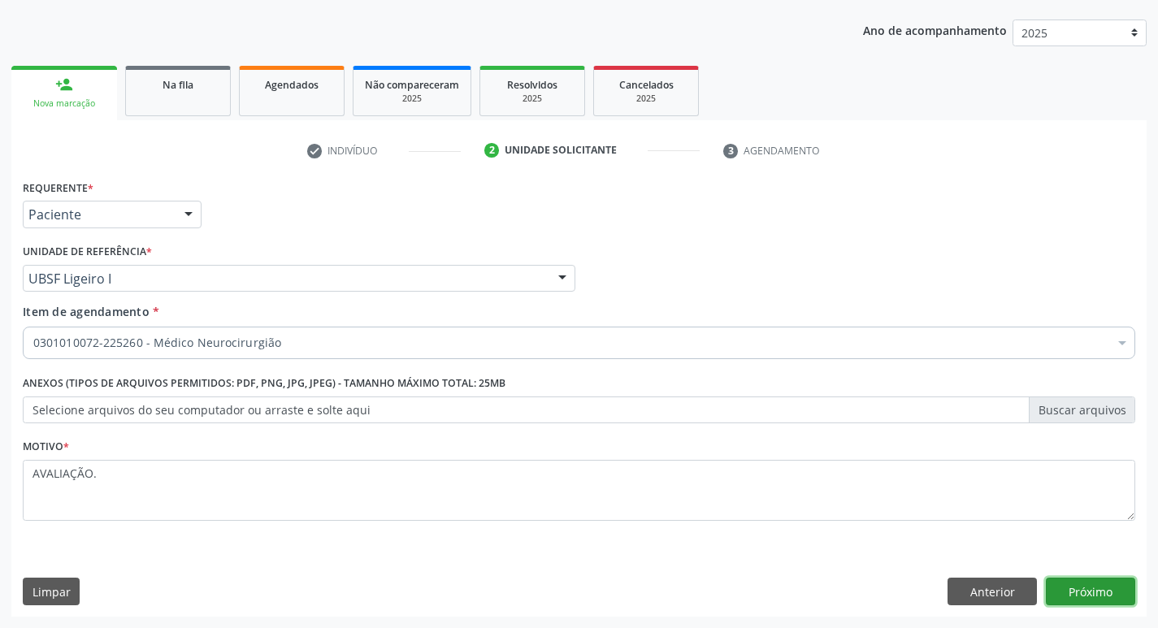
click at [1092, 596] on button "Próximo" at bounding box center [1090, 592] width 89 height 28
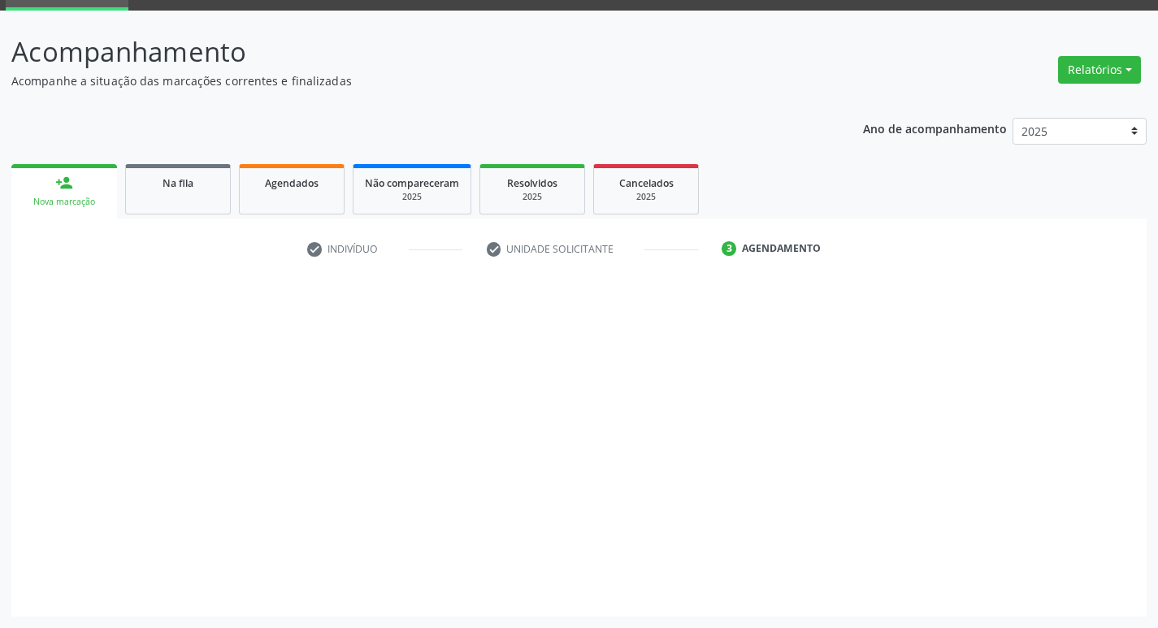
scroll to position [79, 0]
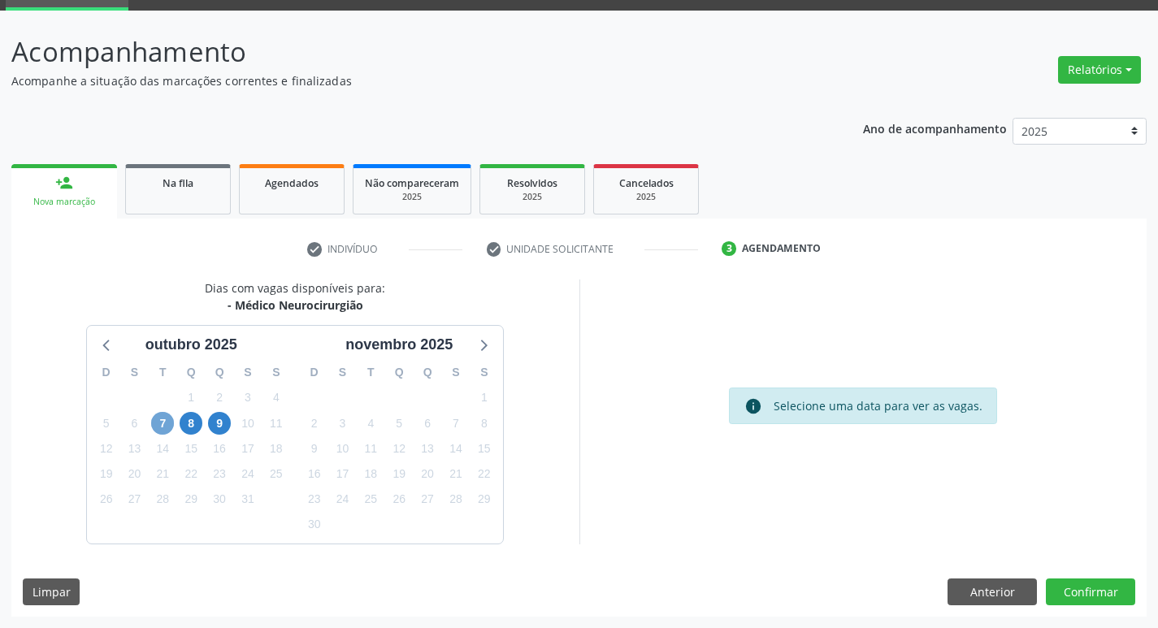
click at [163, 424] on span "7" at bounding box center [162, 423] width 23 height 23
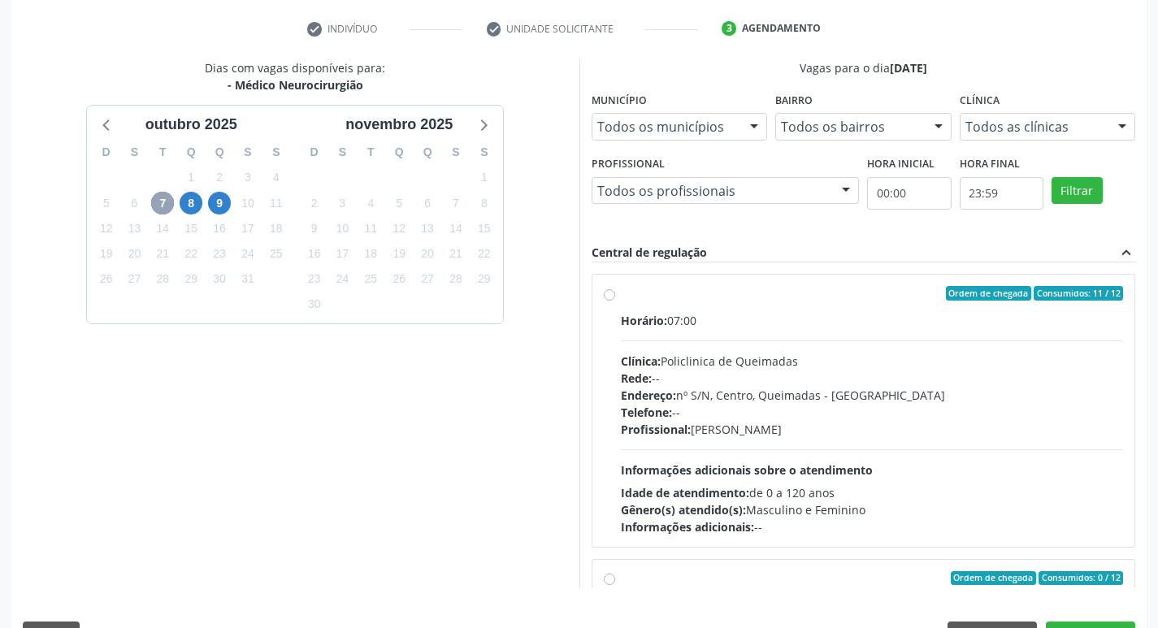
scroll to position [343, 0]
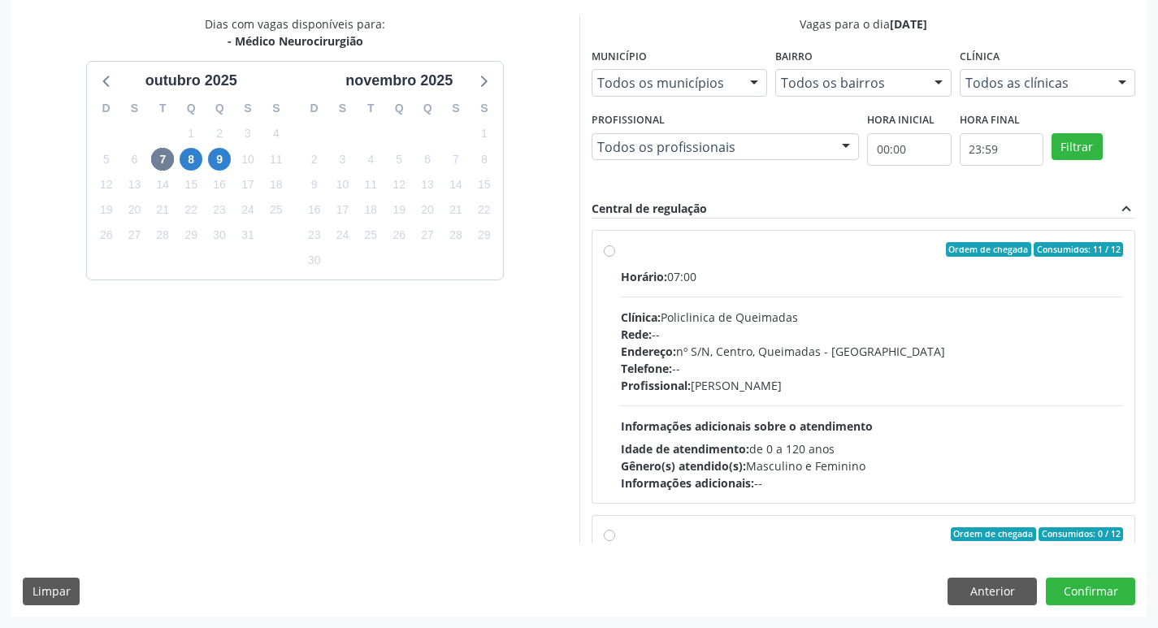
click at [870, 271] on div "Horário: 07:00" at bounding box center [872, 276] width 503 height 17
click at [615, 257] on input "Ordem de chegada Consumidos: 11 / 12 Horário: 07:00 Clínica: Policlinica de Que…" at bounding box center [609, 249] width 11 height 15
radio input "true"
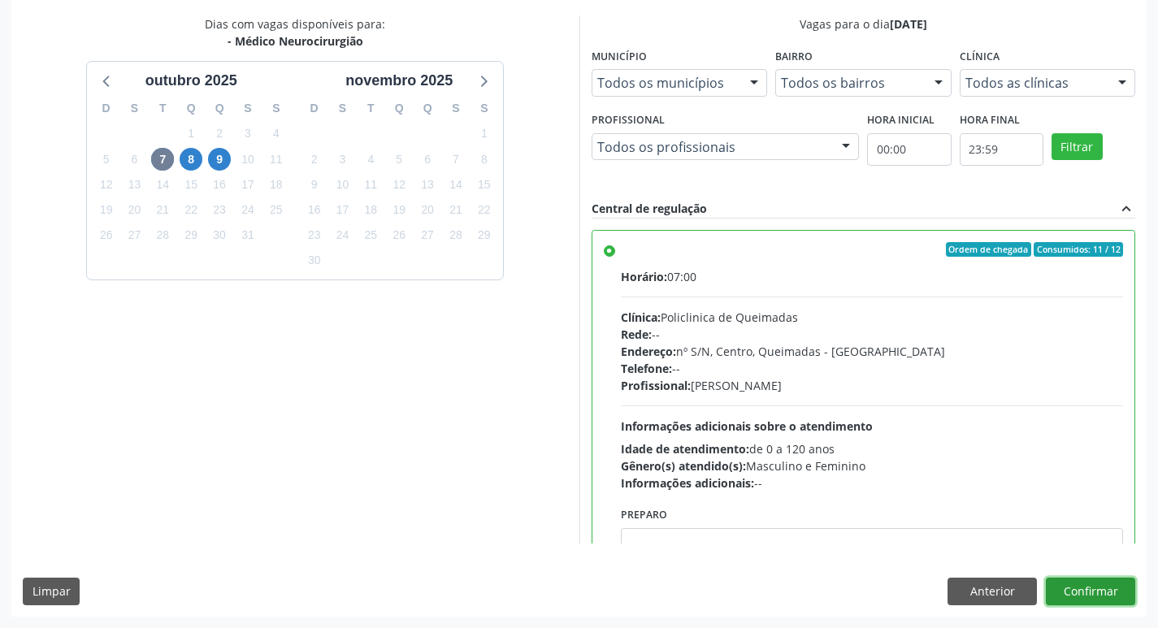
click at [1093, 595] on button "Confirmar" at bounding box center [1090, 592] width 89 height 28
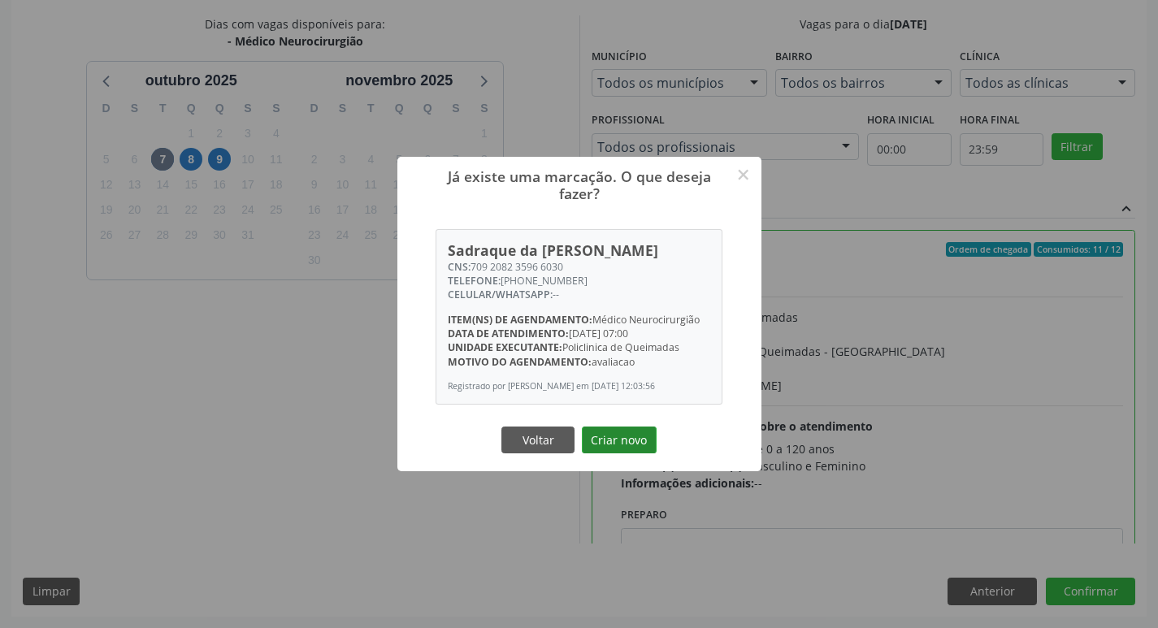
click at [593, 441] on button "Criar novo" at bounding box center [619, 441] width 75 height 28
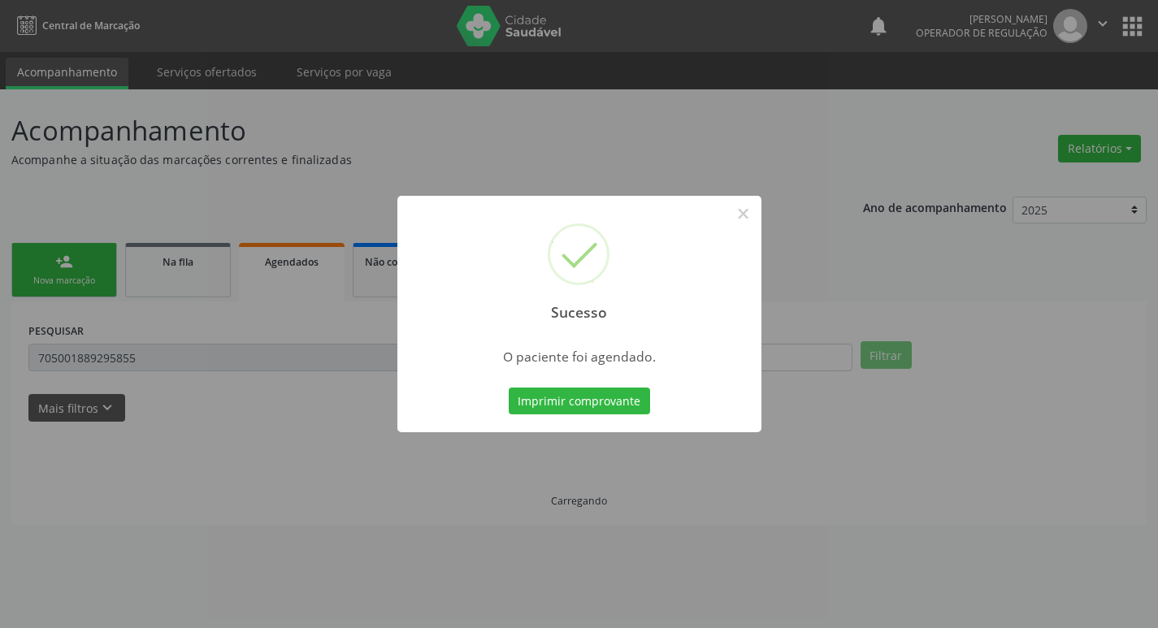
scroll to position [0, 0]
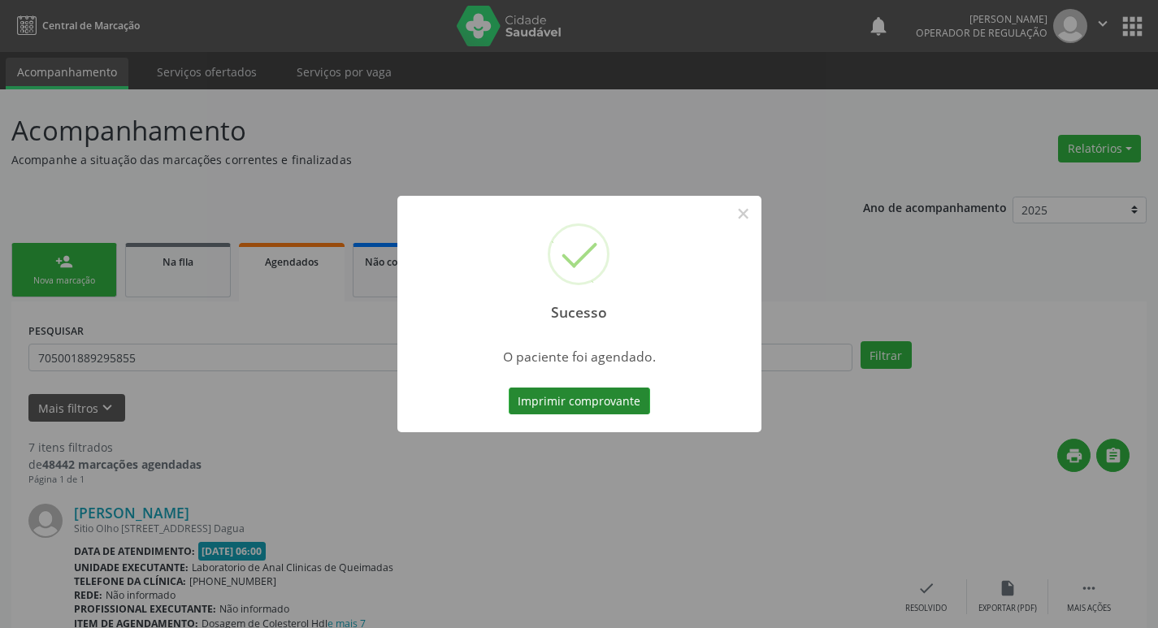
click at [617, 405] on button "Imprimir comprovante" at bounding box center [579, 402] width 141 height 28
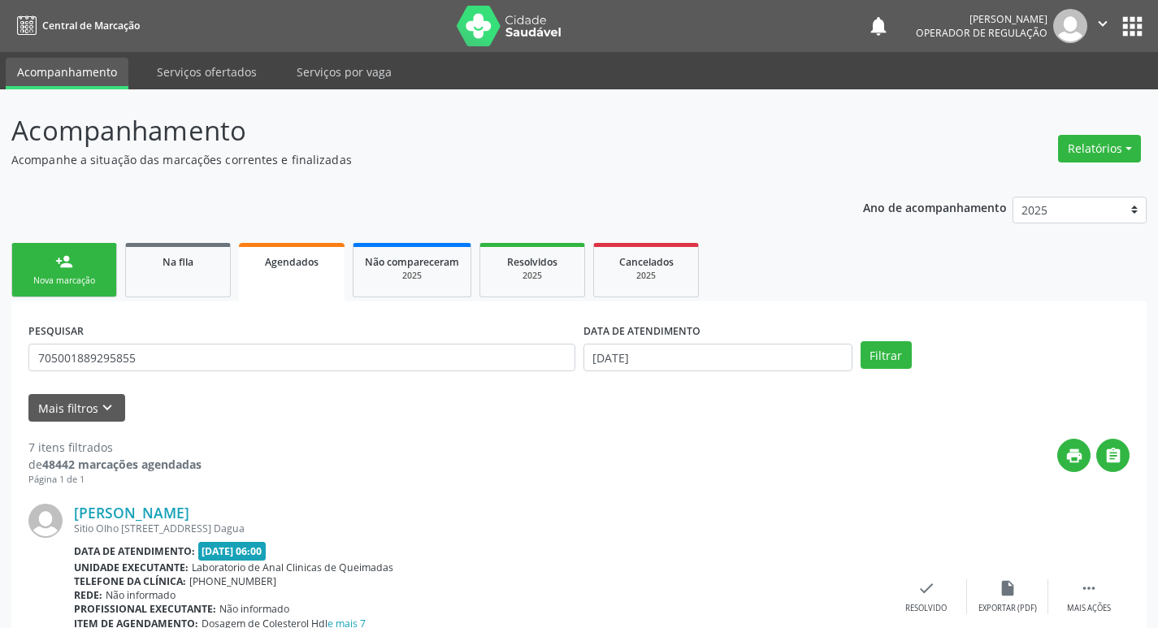
click at [71, 295] on link "person_add Nova marcação" at bounding box center [64, 270] width 106 height 54
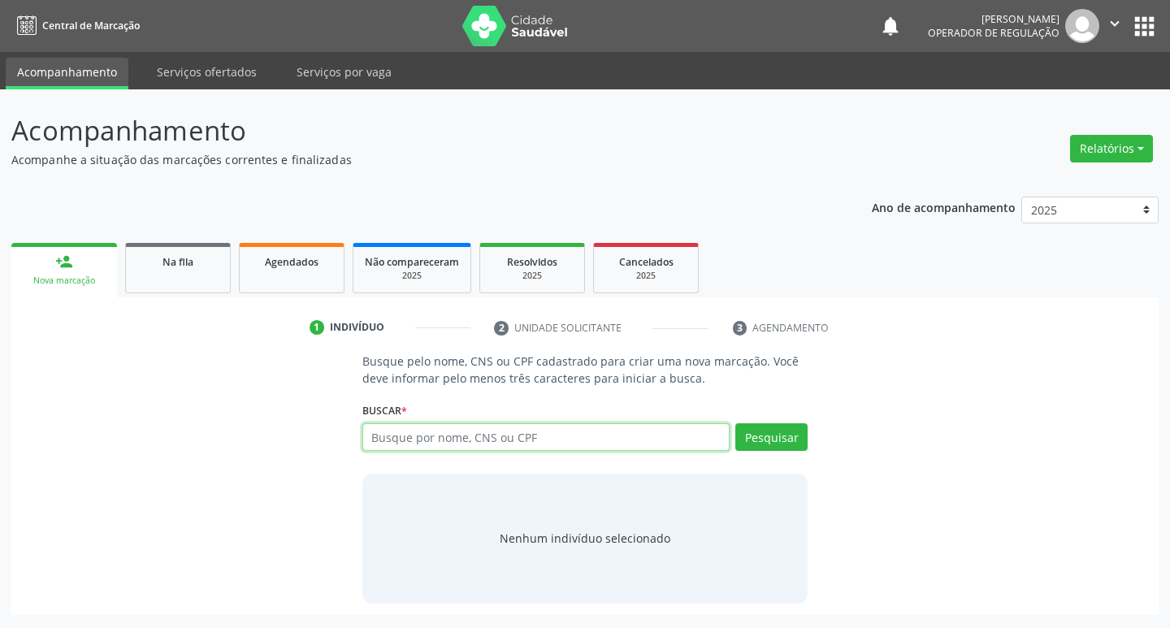
click at [402, 431] on input "text" at bounding box center [546, 437] width 368 height 28
type input "705003641273655"
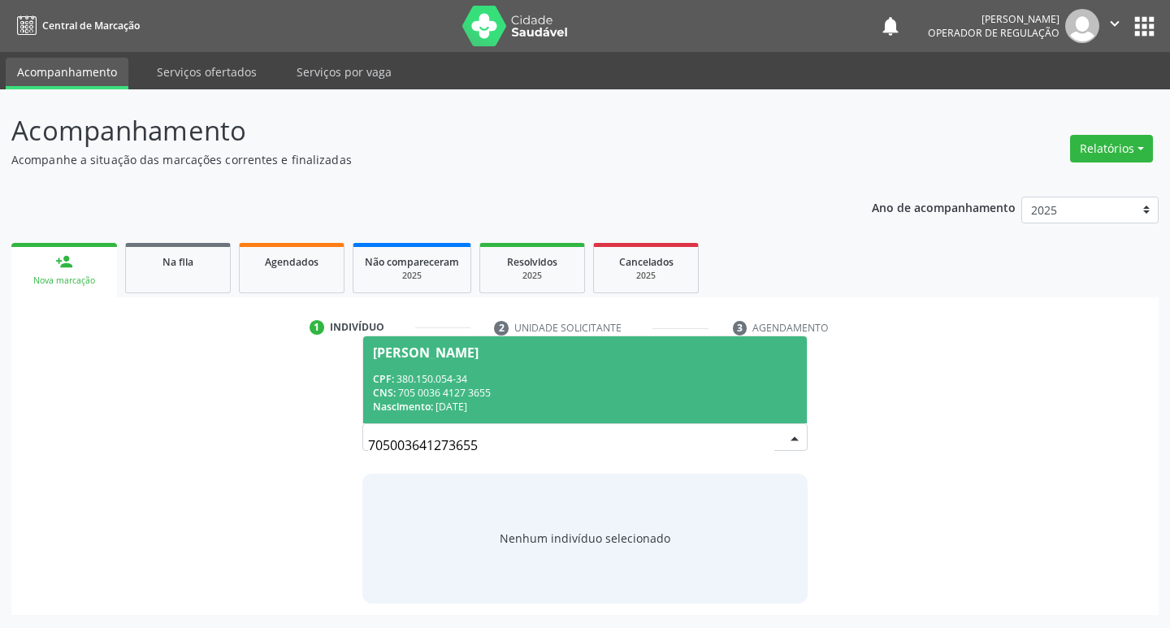
click at [589, 402] on div "Nascimento: 05/12/1939" at bounding box center [585, 407] width 425 height 14
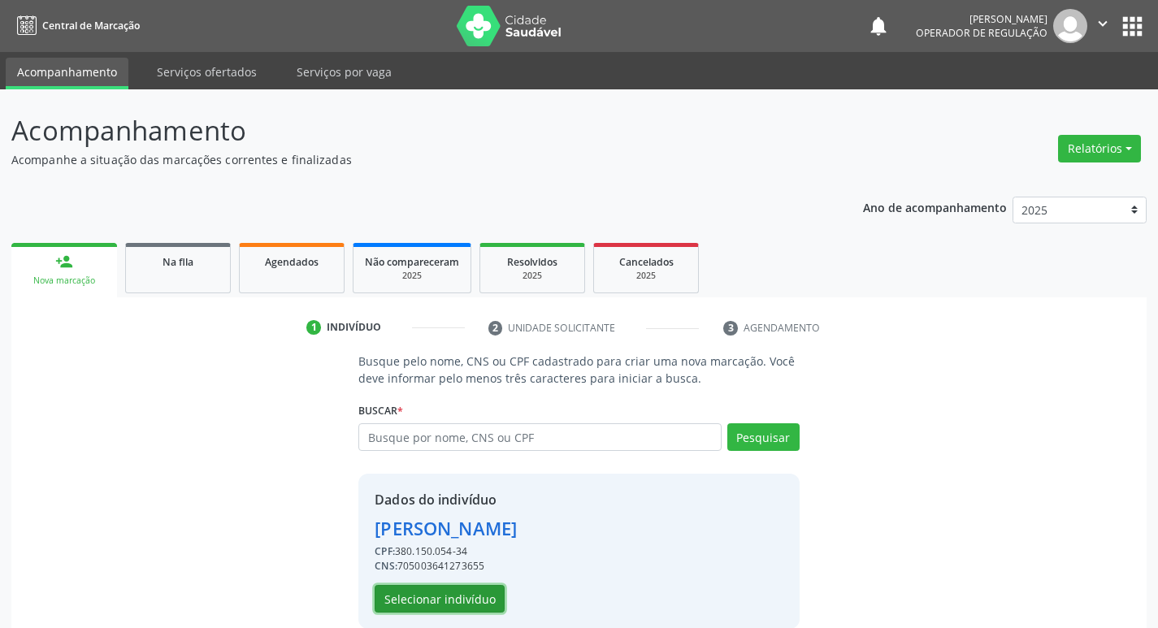
click at [464, 588] on button "Selecionar indivíduo" at bounding box center [440, 599] width 130 height 28
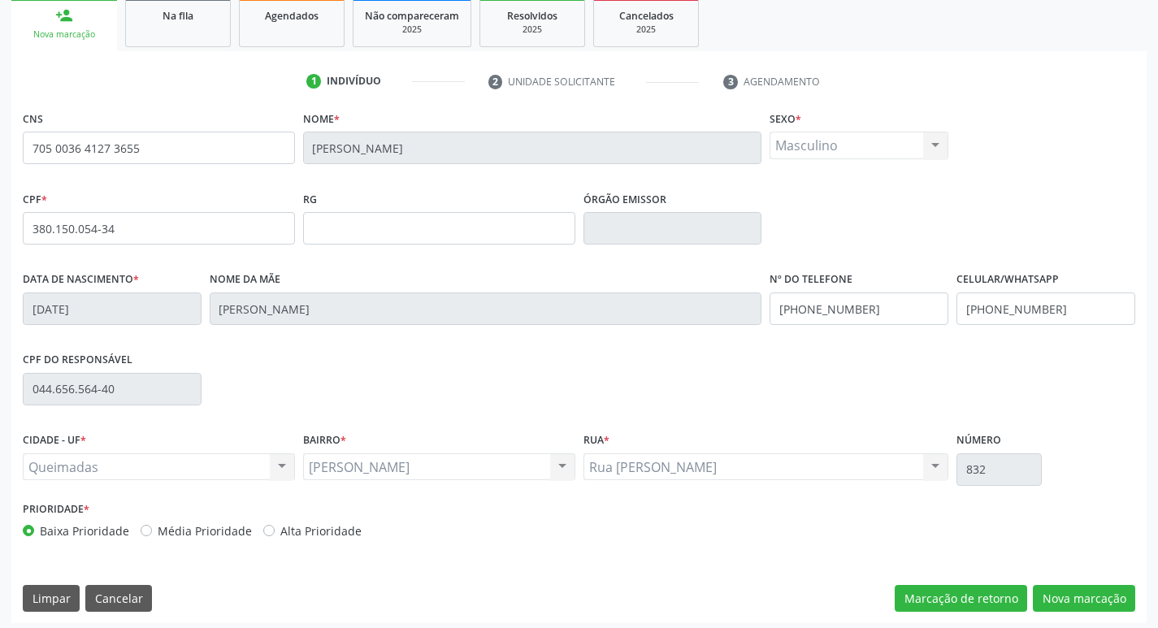
scroll to position [253, 0]
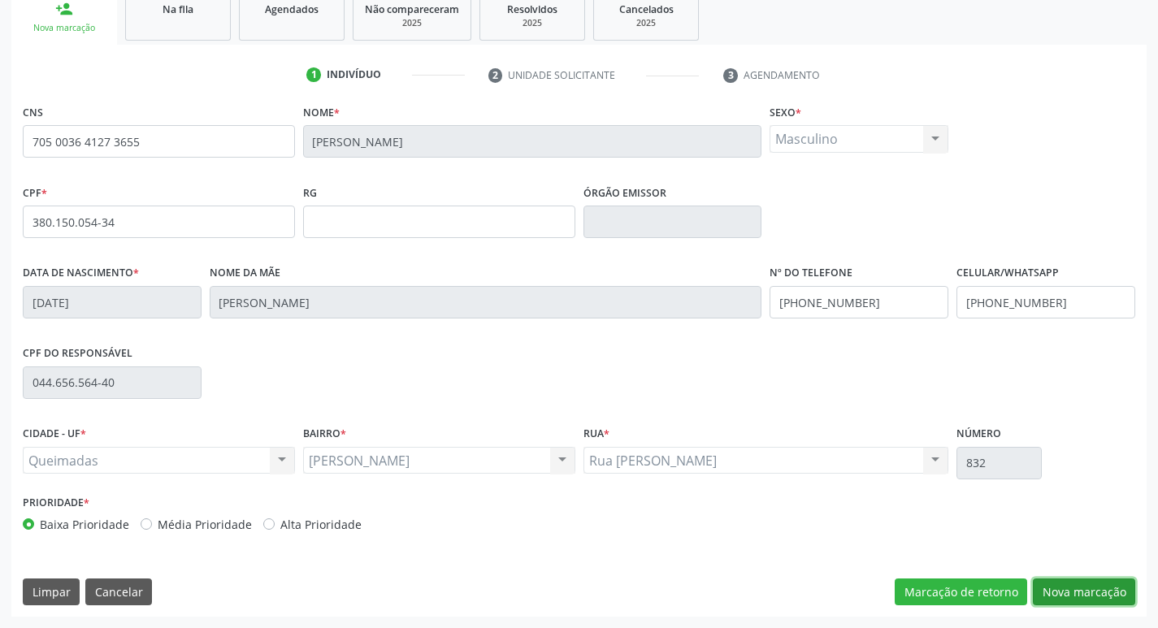
click at [1074, 589] on button "Nova marcação" at bounding box center [1084, 592] width 102 height 28
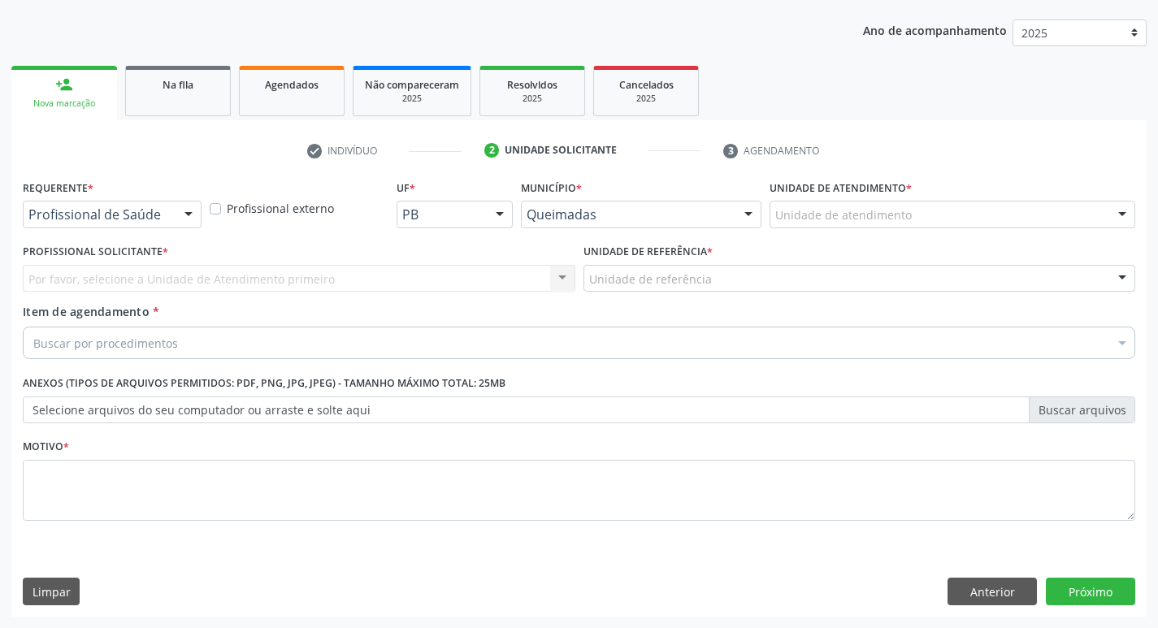
scroll to position [177, 0]
click at [190, 207] on div at bounding box center [188, 215] width 24 height 28
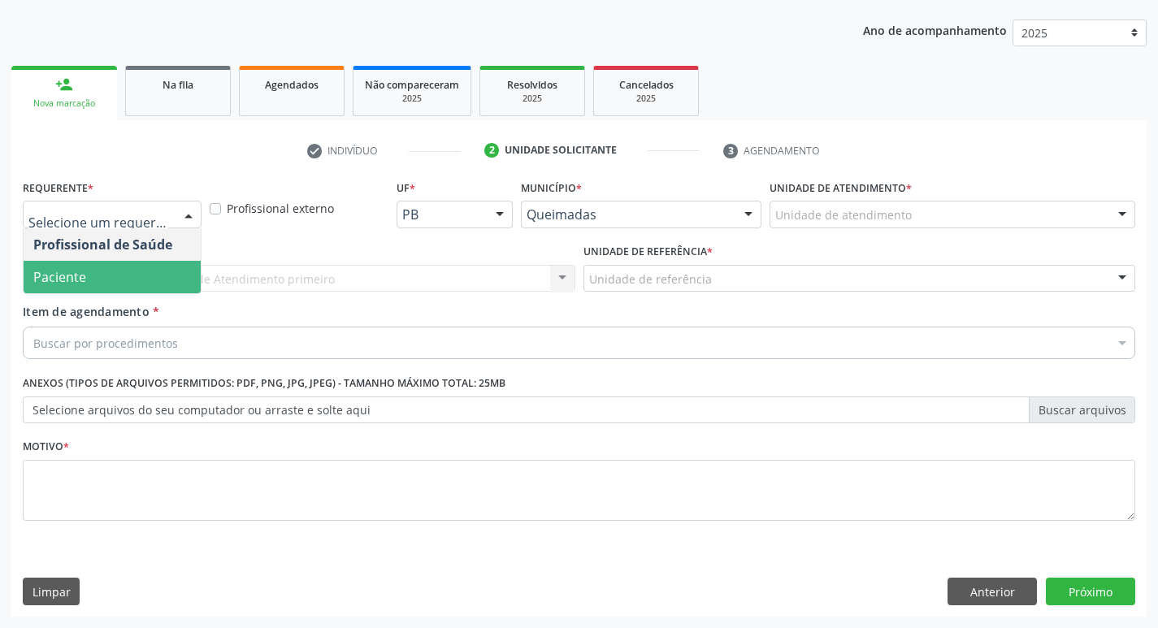
click at [155, 264] on span "Paciente" at bounding box center [112, 277] width 177 height 32
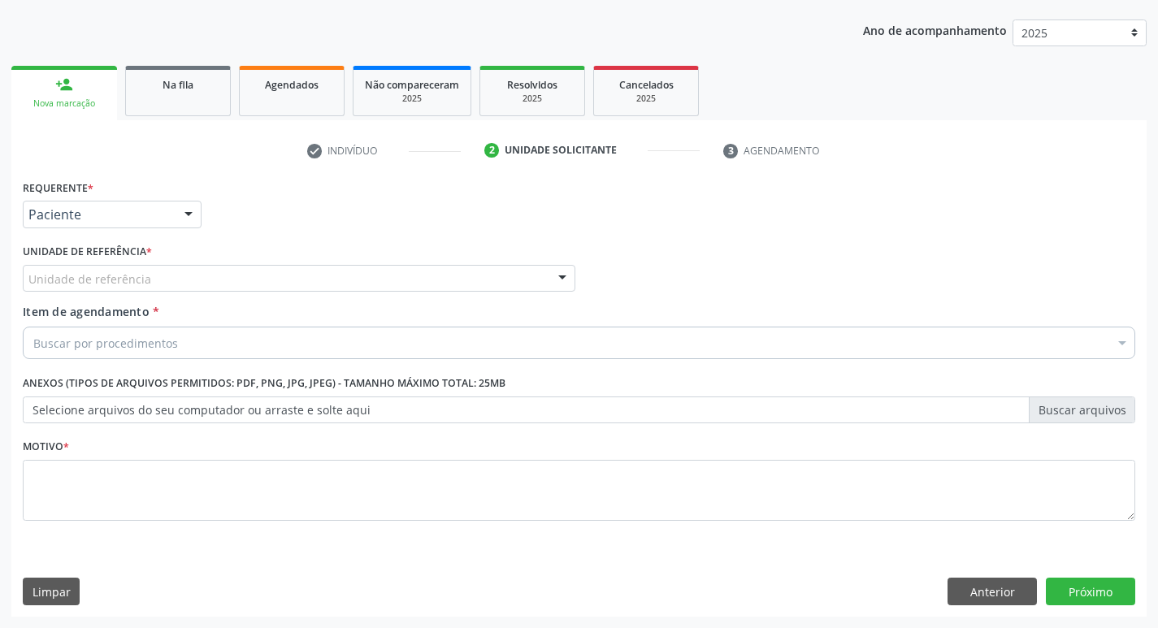
click at [157, 268] on div "Unidade de referência" at bounding box center [299, 279] width 552 height 28
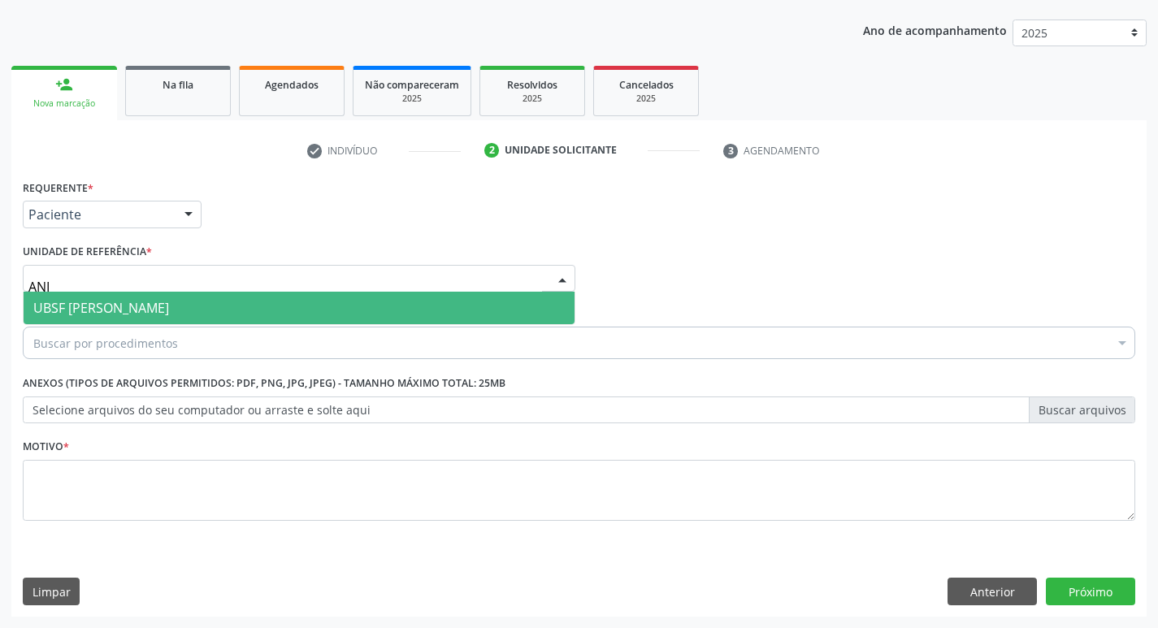
type input "ANIB"
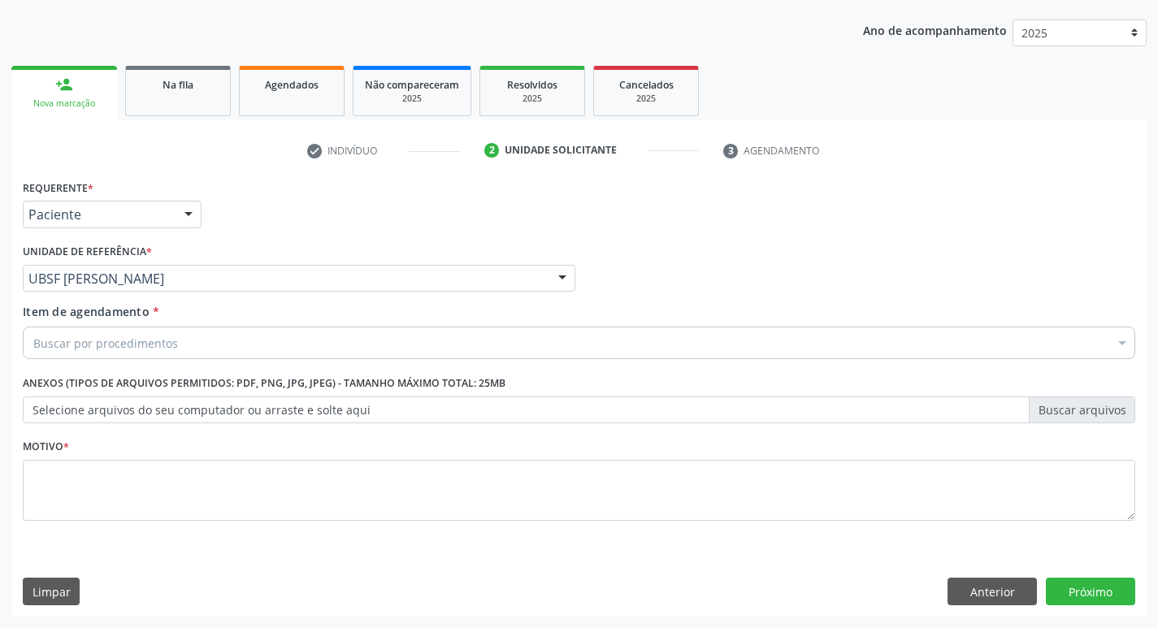
click at [209, 335] on div "Buscar por procedimentos" at bounding box center [579, 343] width 1112 height 32
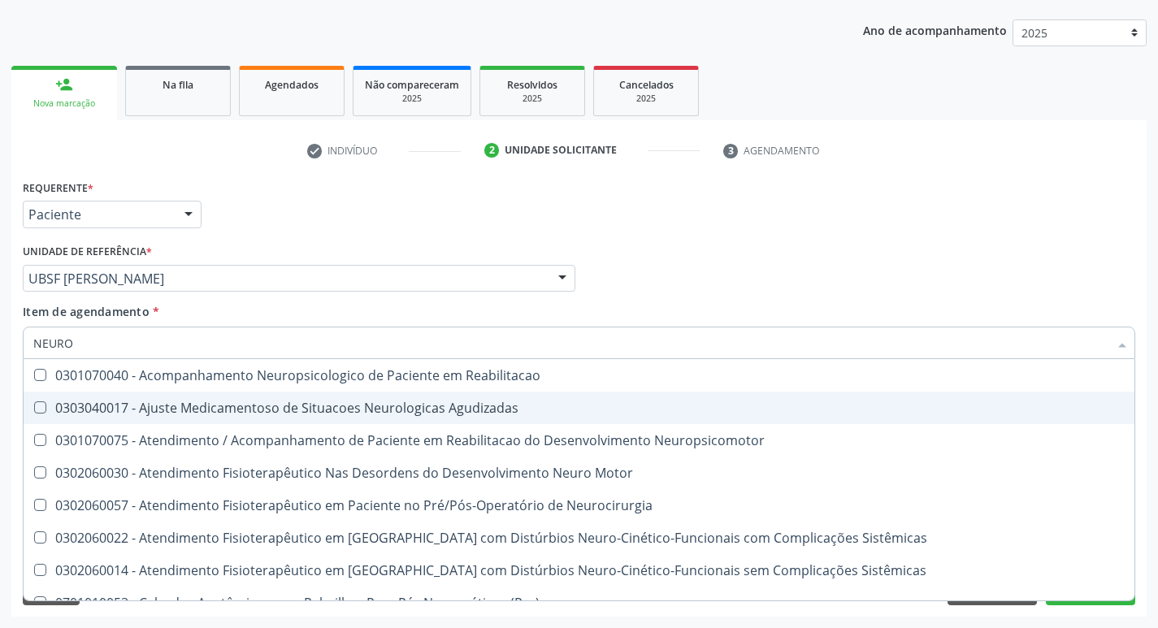
type input "NEUROC"
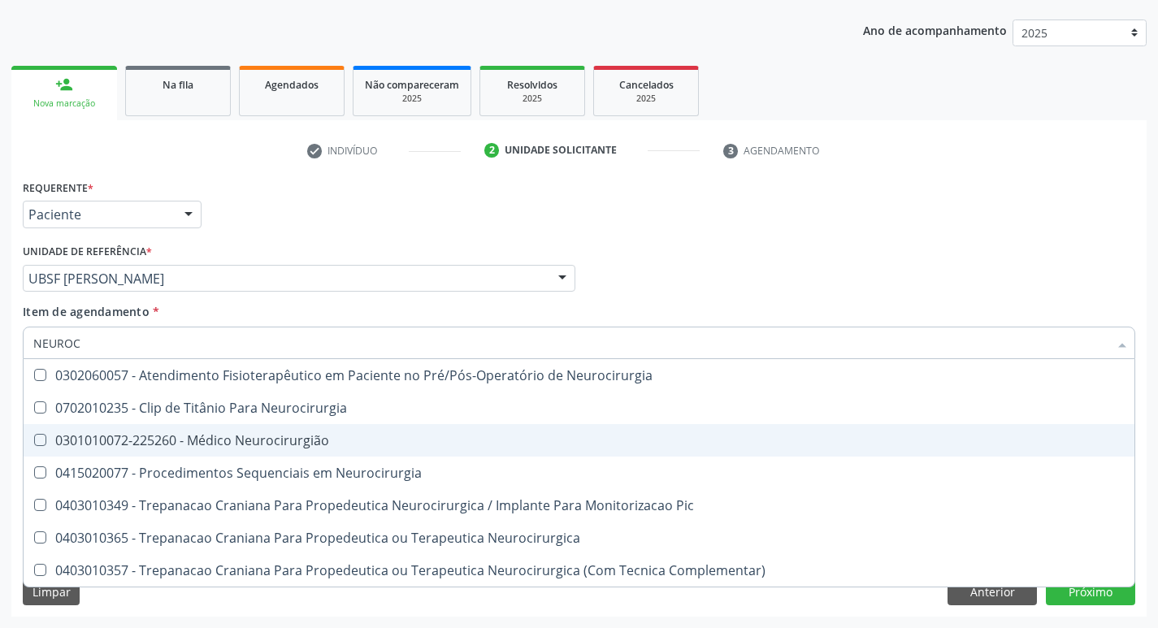
click at [417, 431] on span "0301010072-225260 - Médico Neurocirurgião" at bounding box center [579, 440] width 1111 height 32
checkbox Neurocirurgião "true"
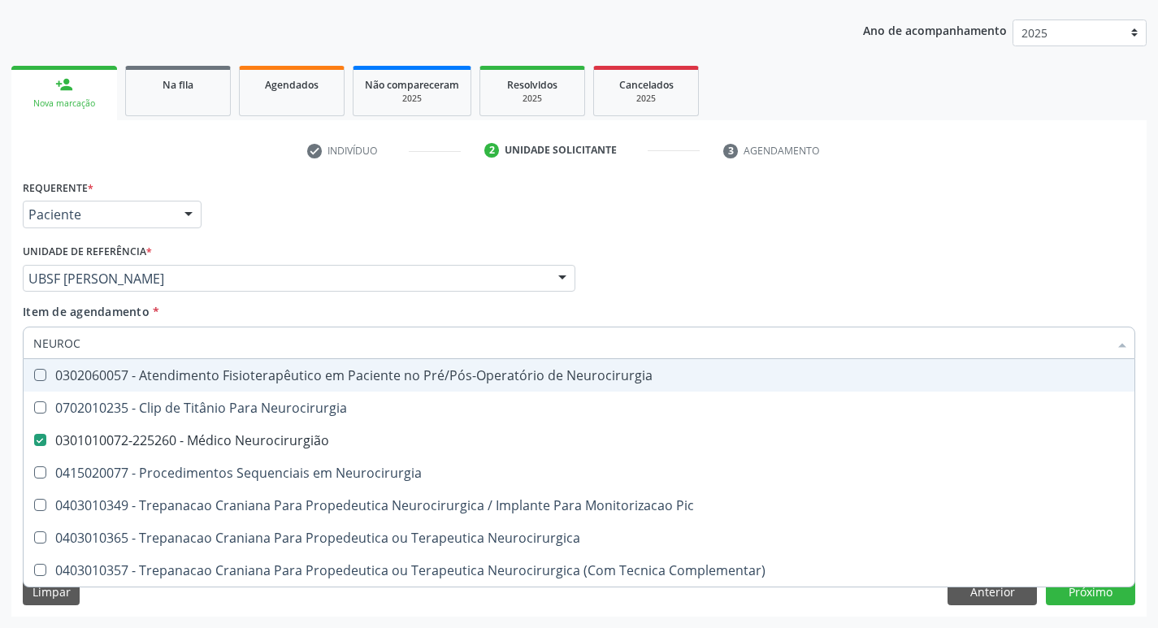
click at [541, 219] on div "Requerente * Paciente Profissional de Saúde Paciente Nenhum resultado encontrad…" at bounding box center [579, 206] width 1120 height 63
checkbox Neurocirurgia "true"
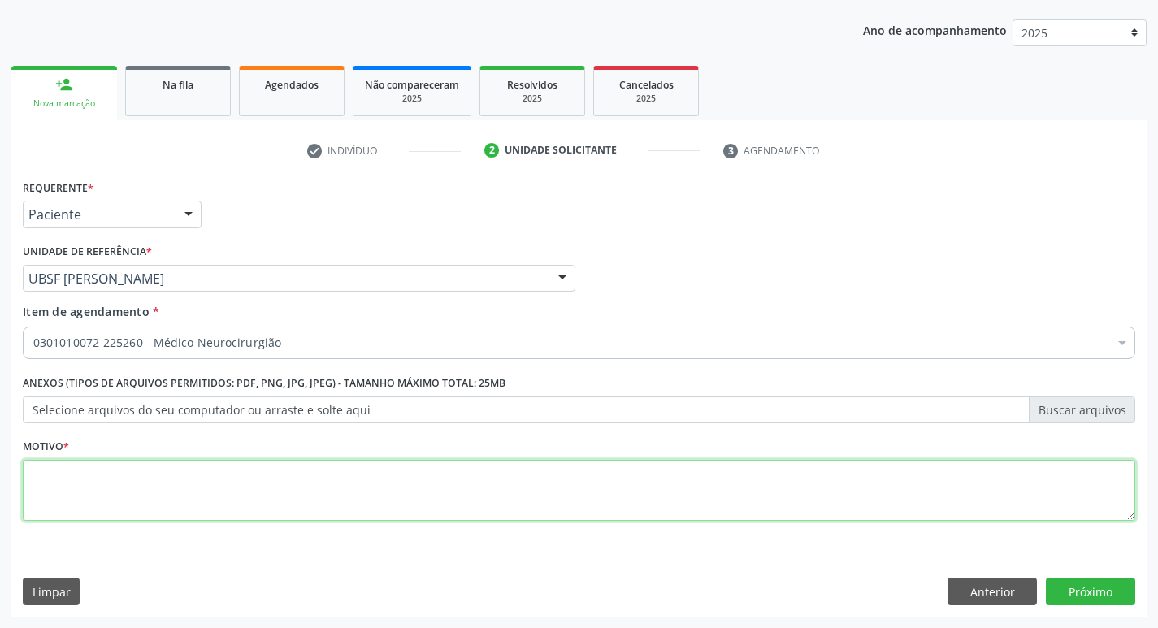
click at [303, 477] on textarea at bounding box center [579, 491] width 1112 height 62
type textarea "A"
paste textarea "AVALIAÇÃO."
type textarea "AVALIAÇÃO."
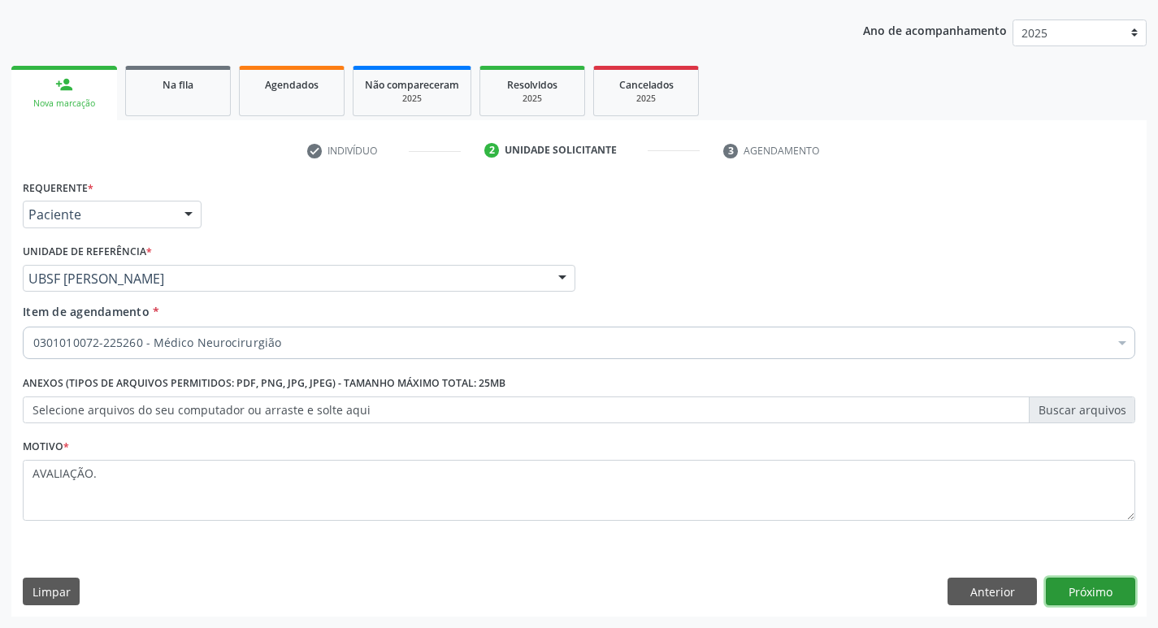
click at [1074, 596] on button "Próximo" at bounding box center [1090, 592] width 89 height 28
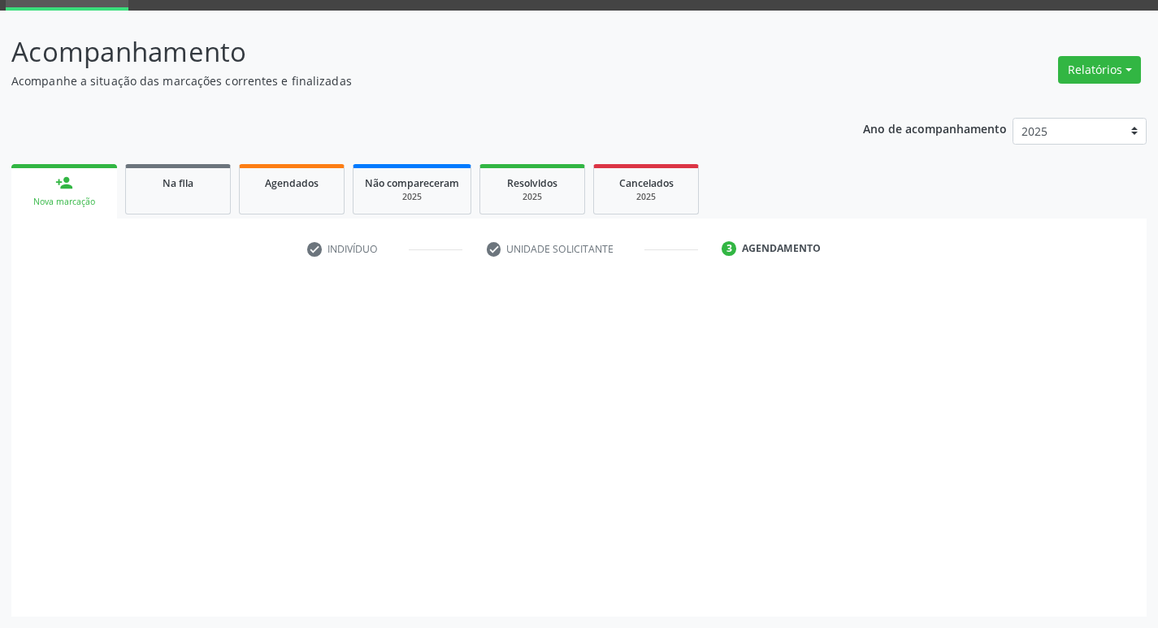
scroll to position [79, 0]
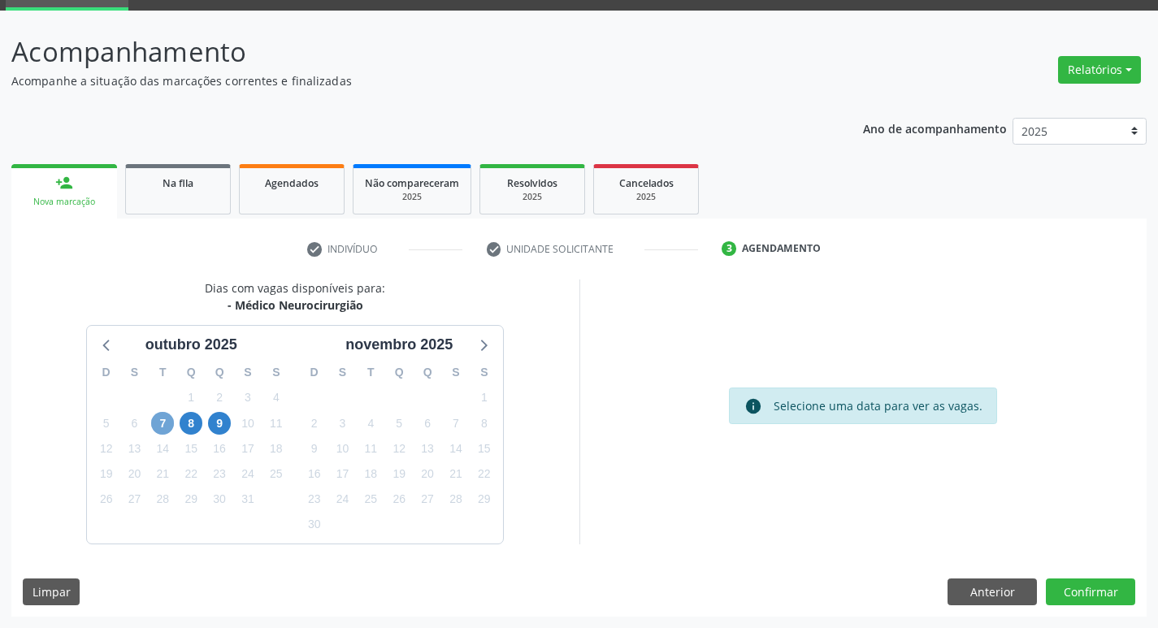
click at [158, 431] on span "7" at bounding box center [162, 423] width 23 height 23
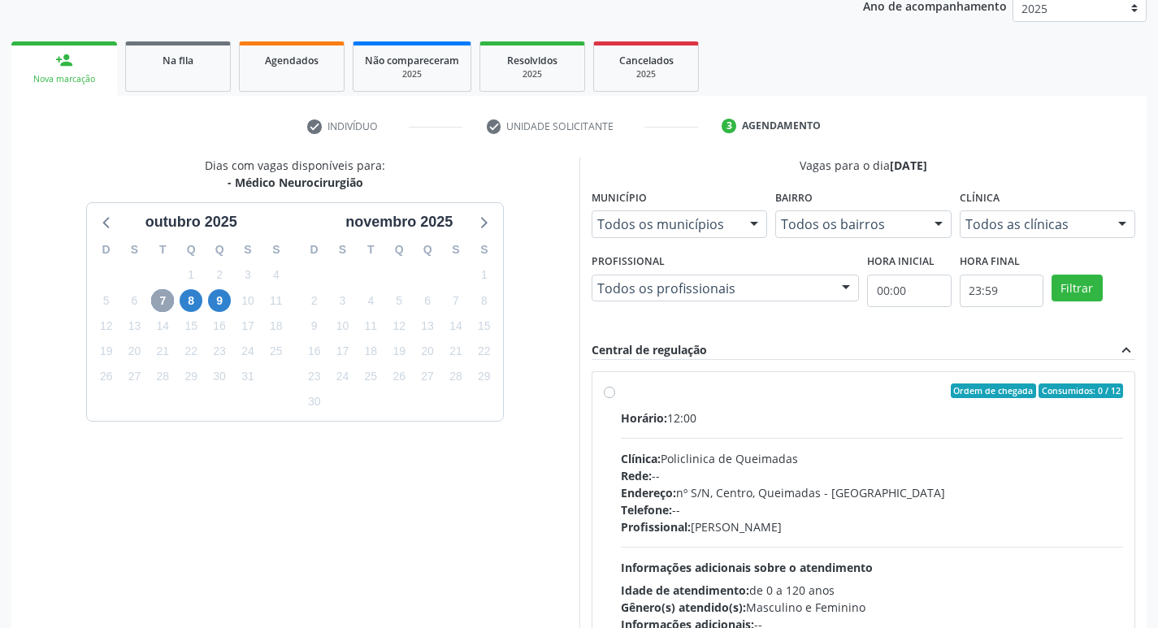
scroll to position [314, 0]
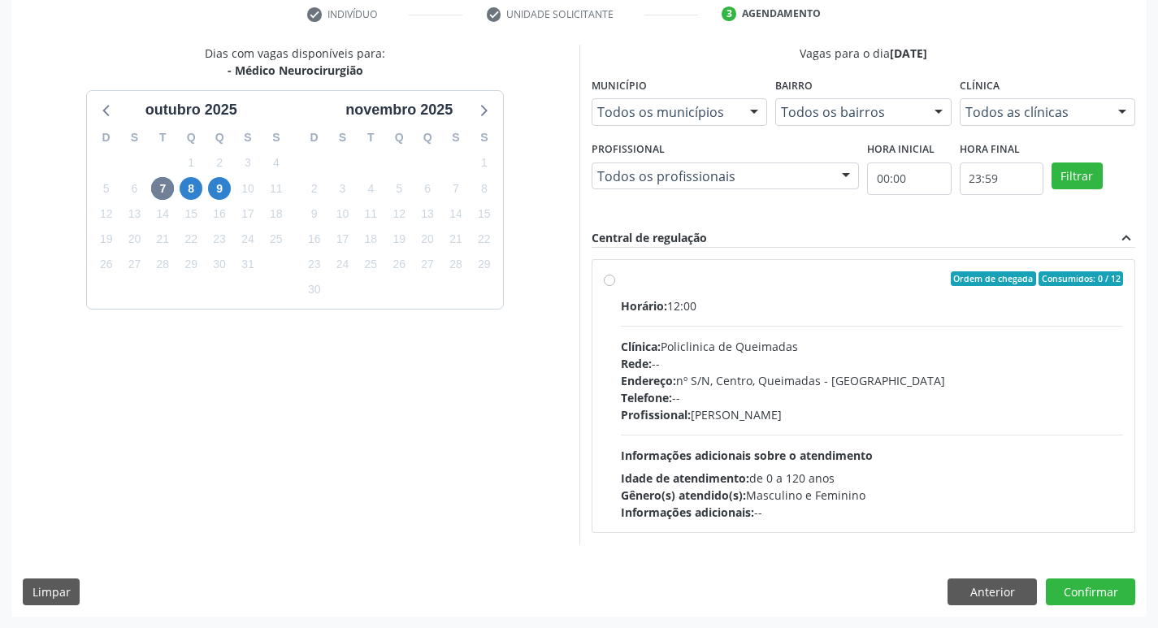
click at [829, 288] on label "Ordem de chegada Consumidos: 0 / 12 Horário: 12:00 Clínica: Policlinica de Quei…" at bounding box center [872, 395] width 503 height 249
click at [615, 286] on input "Ordem de chegada Consumidos: 0 / 12 Horário: 12:00 Clínica: Policlinica de Quei…" at bounding box center [609, 278] width 11 height 15
radio input "true"
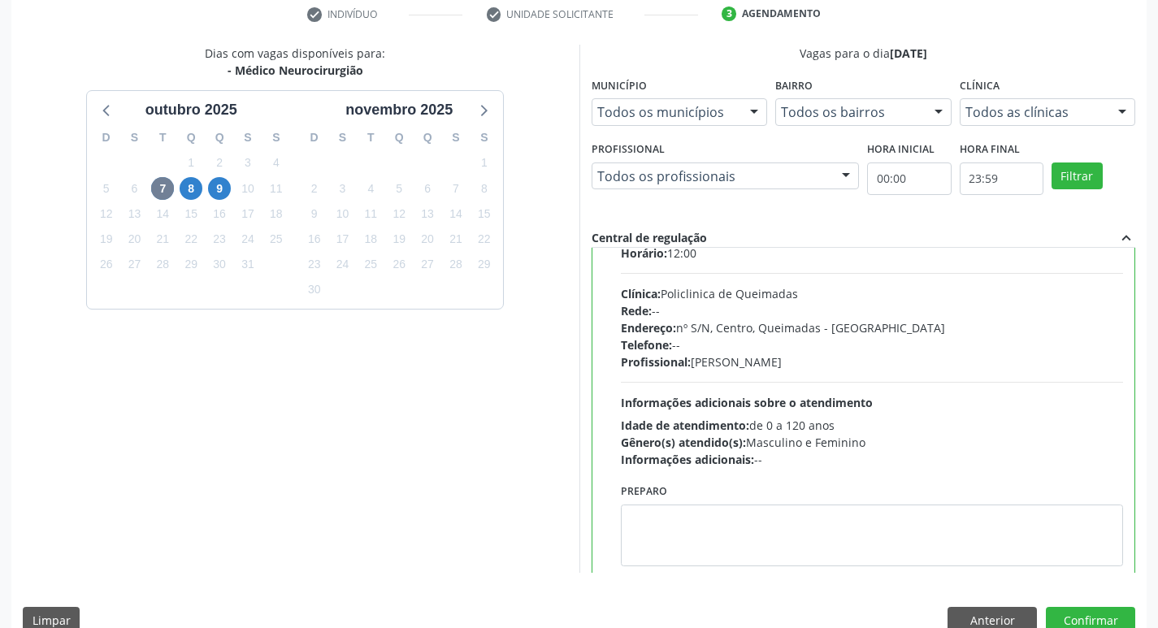
scroll to position [80, 0]
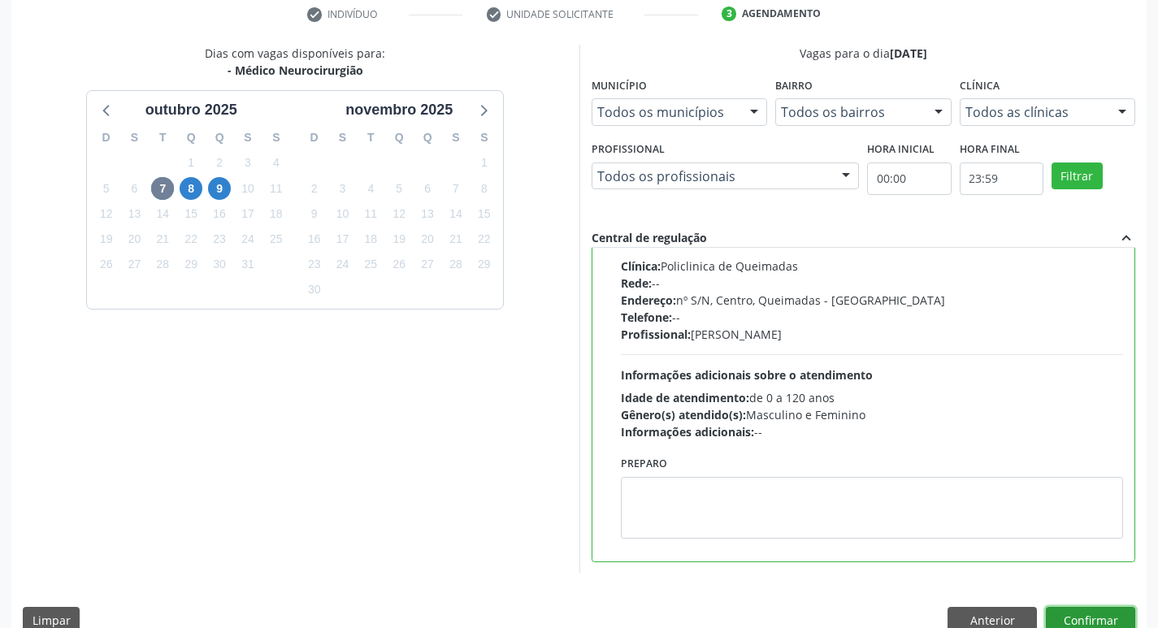
click at [1070, 620] on button "Confirmar" at bounding box center [1090, 621] width 89 height 28
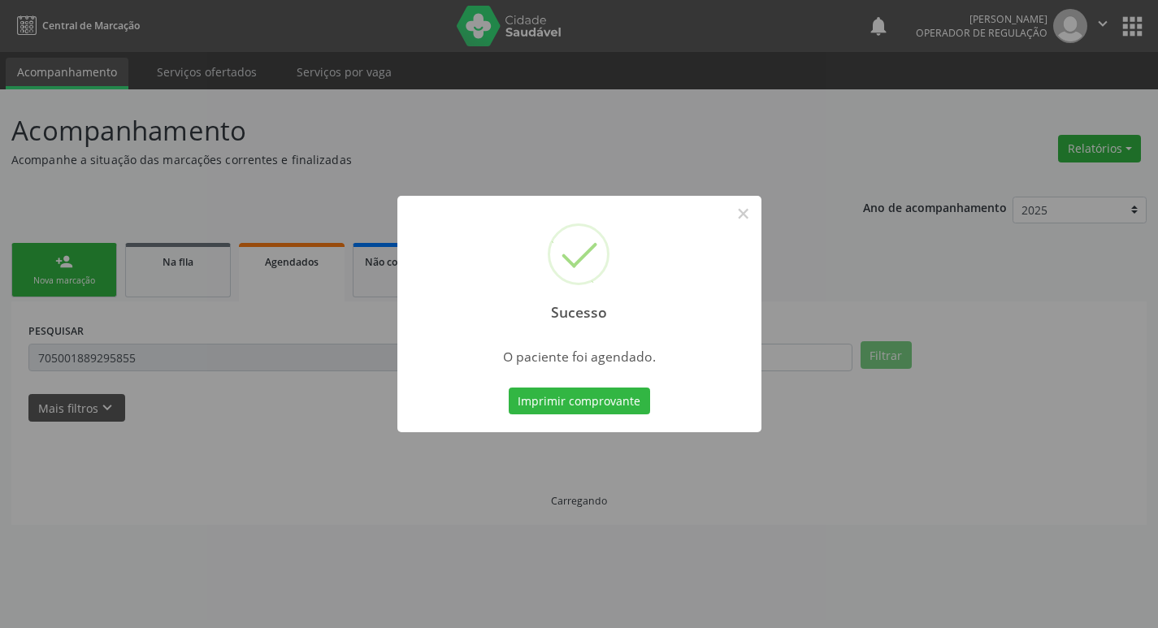
scroll to position [0, 0]
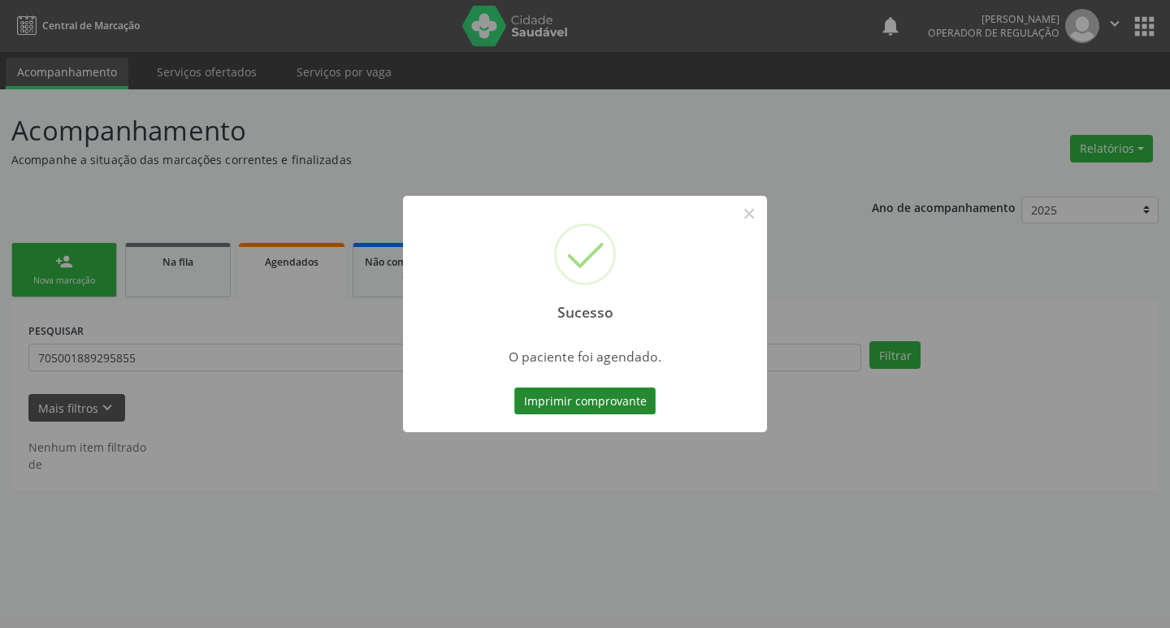
click at [580, 402] on button "Imprimir comprovante" at bounding box center [584, 402] width 141 height 28
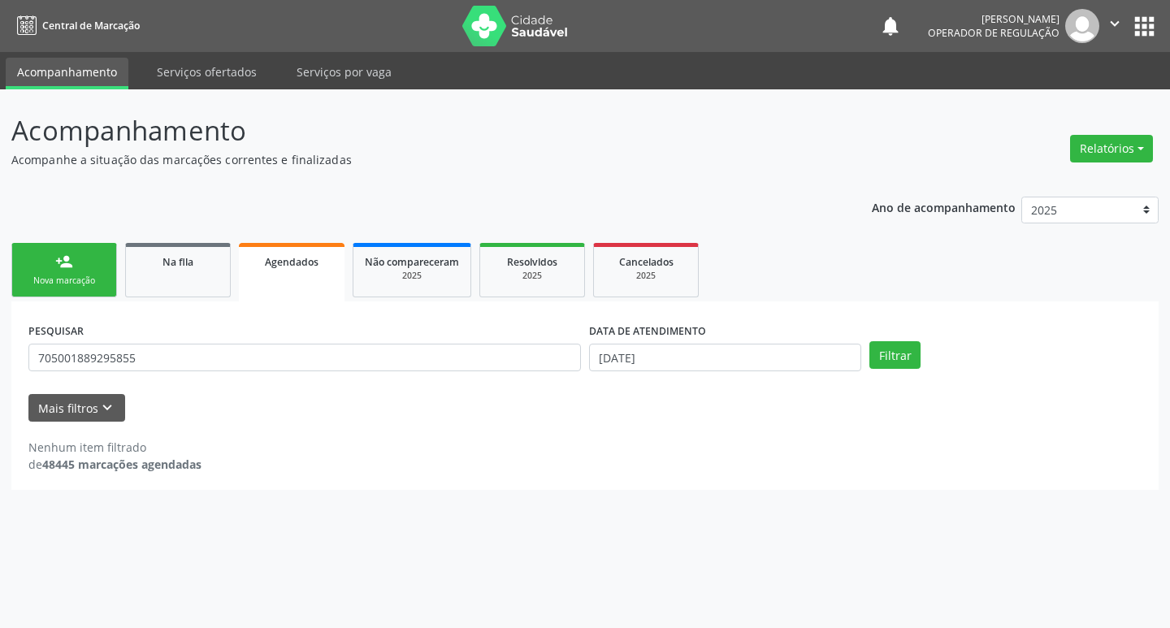
click at [62, 274] on link "person_add Nova marcação" at bounding box center [64, 270] width 106 height 54
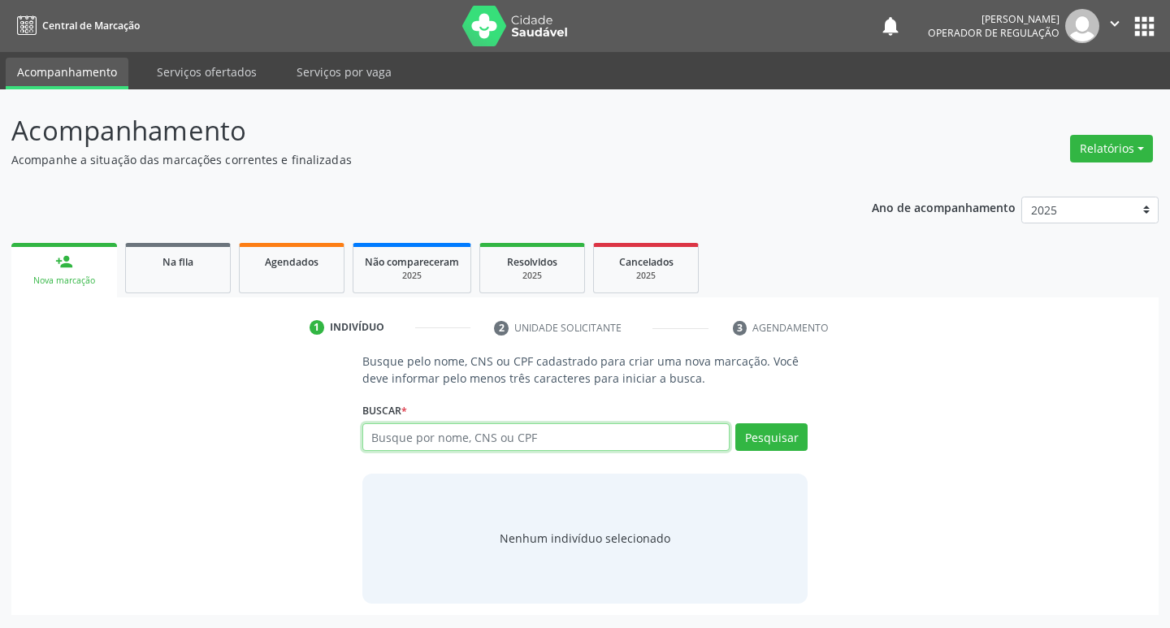
click at [534, 441] on input "text" at bounding box center [546, 437] width 368 height 28
type input "702902546096179"
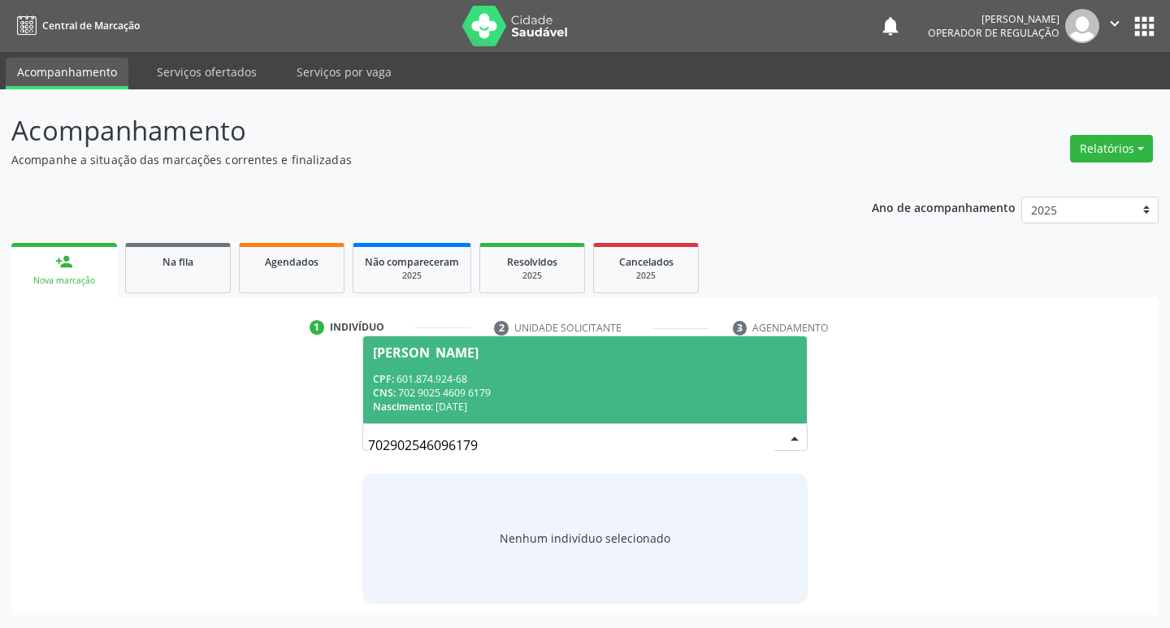
click at [626, 392] on div "CNS: 702 9025 4609 6179" at bounding box center [585, 393] width 425 height 14
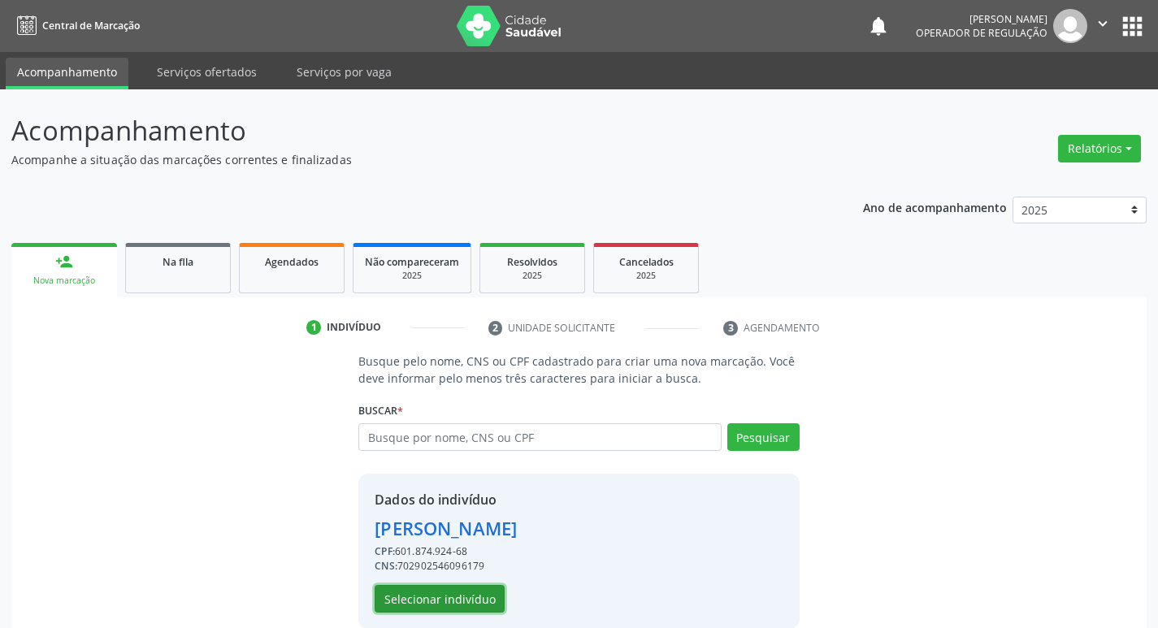
click at [447, 604] on button "Selecionar indivíduo" at bounding box center [440, 599] width 130 height 28
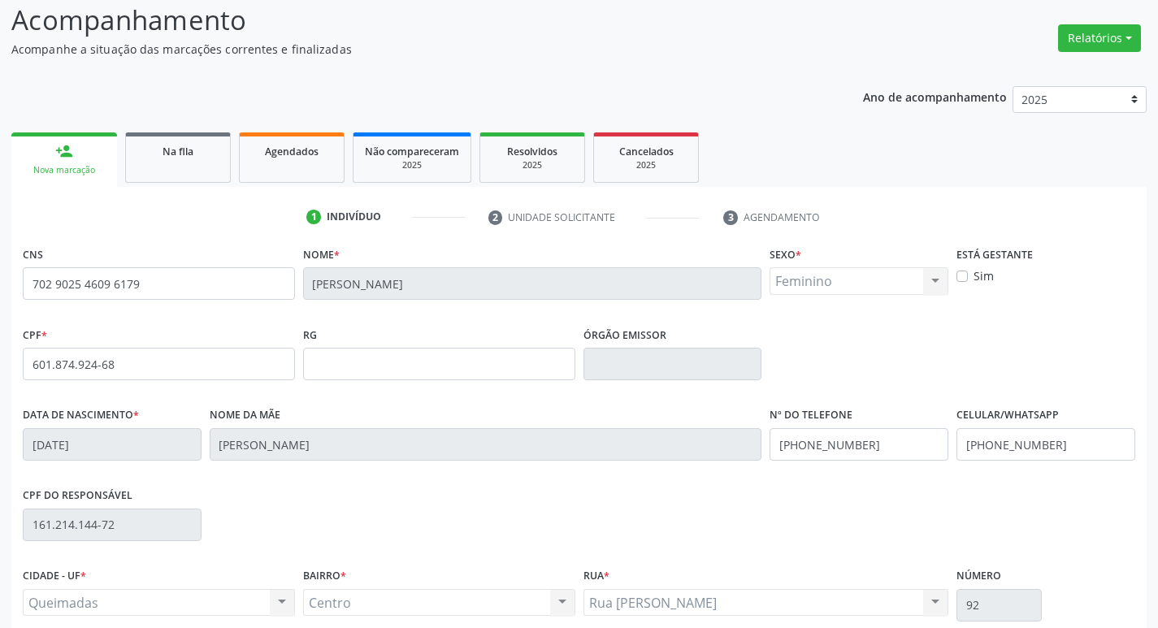
scroll to position [253, 0]
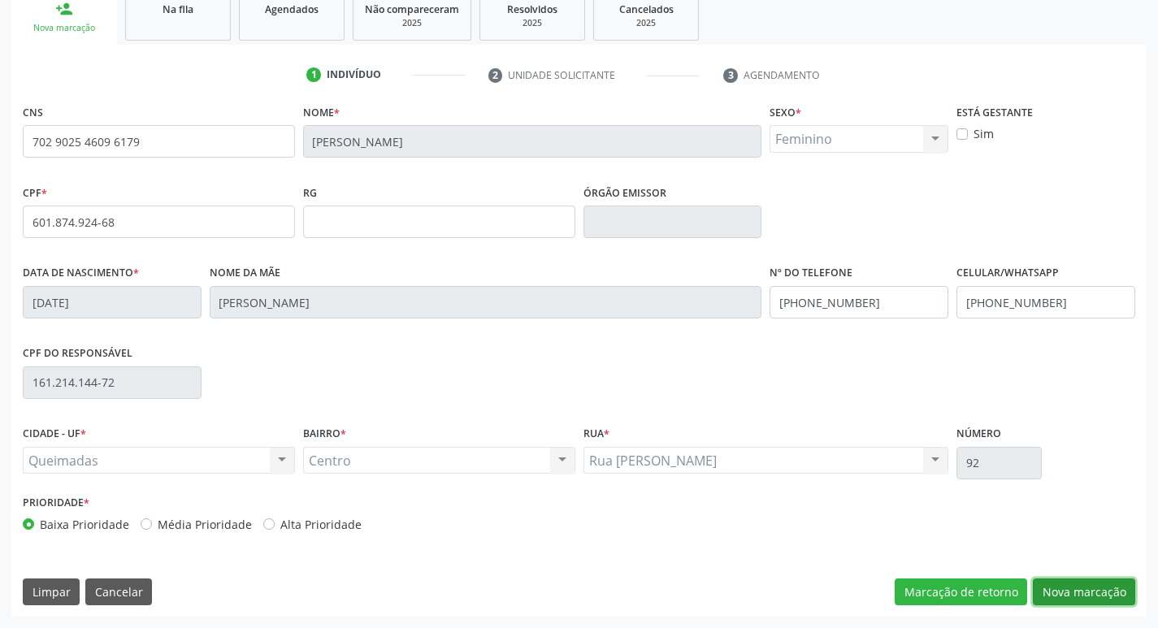
click at [1053, 599] on button "Nova marcação" at bounding box center [1084, 592] width 102 height 28
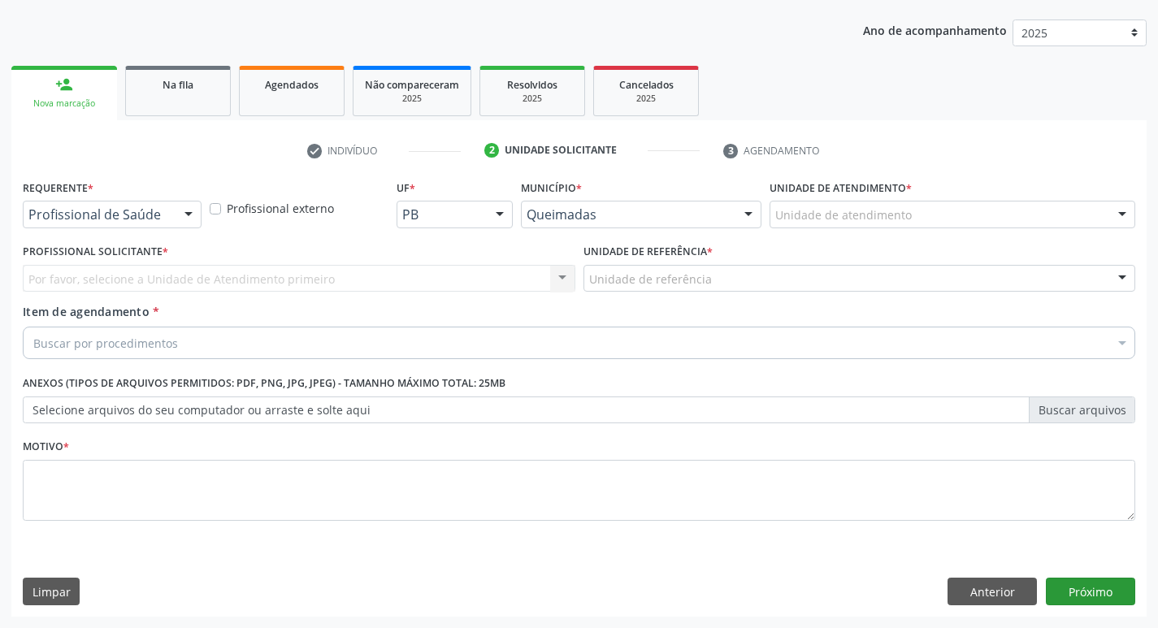
scroll to position [177, 0]
drag, startPoint x: 123, startPoint y: 226, endPoint x: 123, endPoint y: 242, distance: 16.3
click at [123, 227] on div "Profissional de Saúde" at bounding box center [112, 215] width 179 height 28
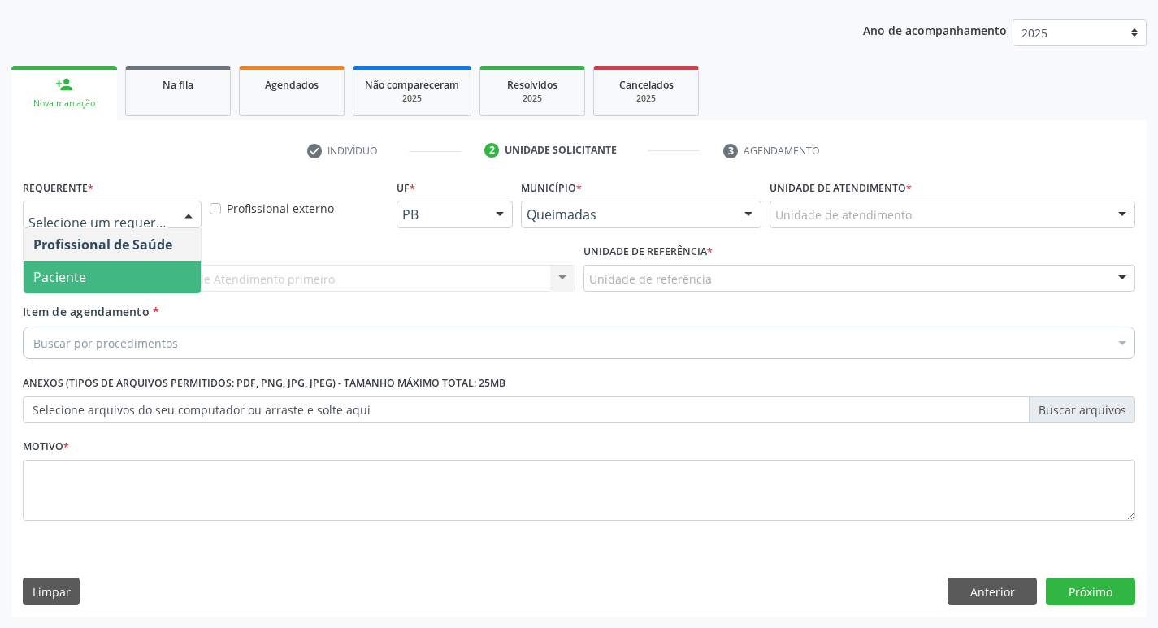
click at [128, 283] on span "Paciente" at bounding box center [112, 277] width 177 height 32
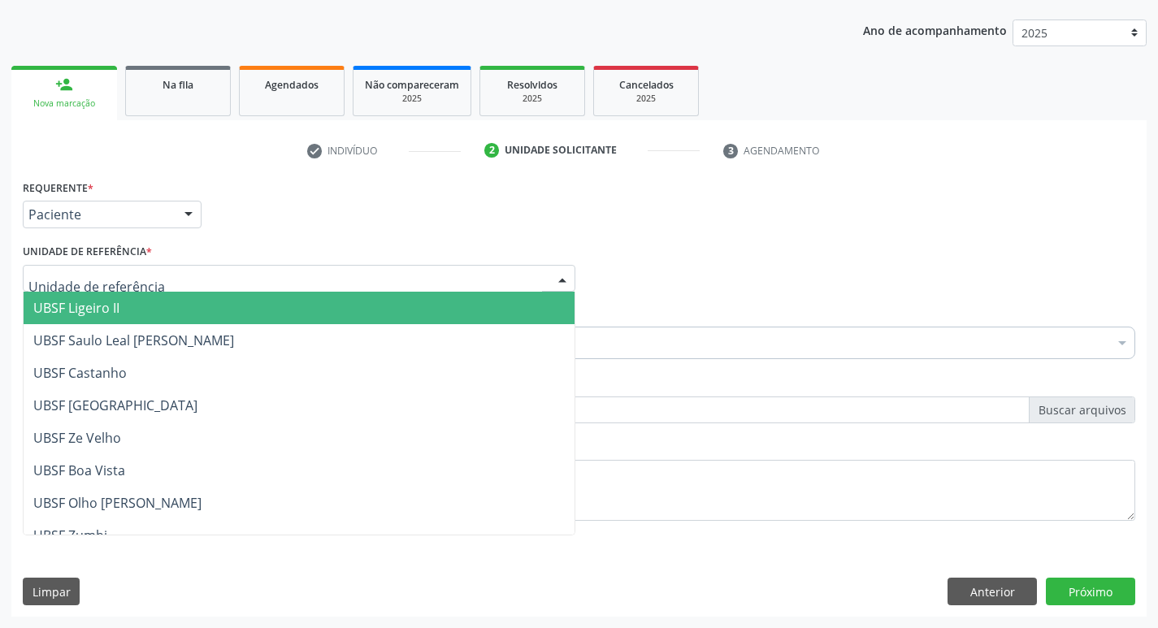
type input "E"
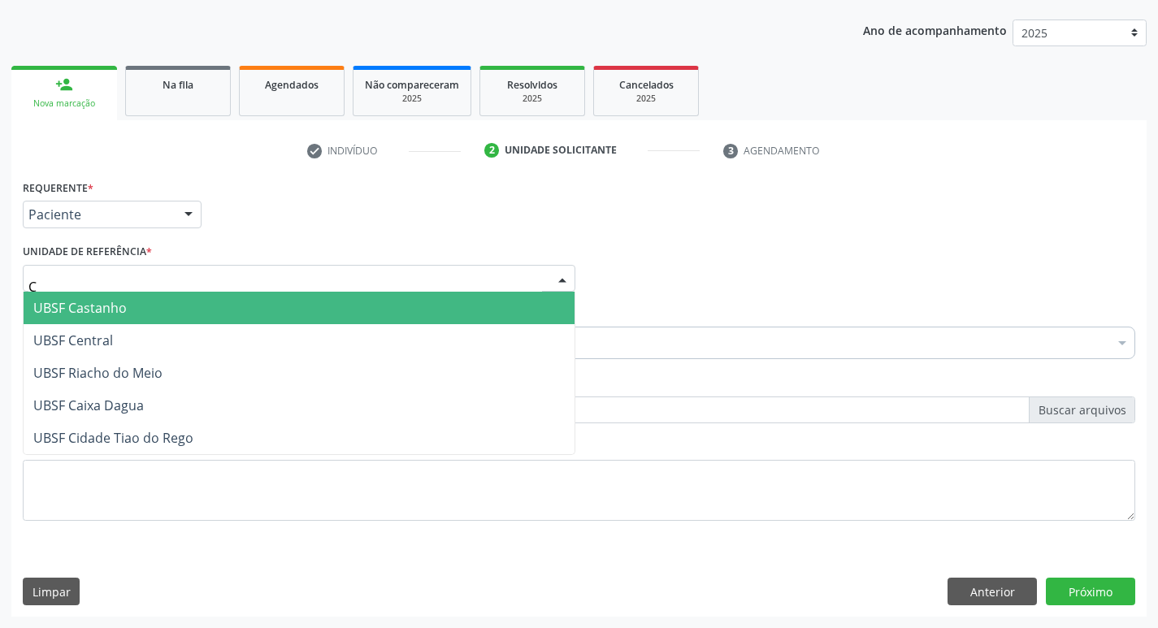
type input "CE"
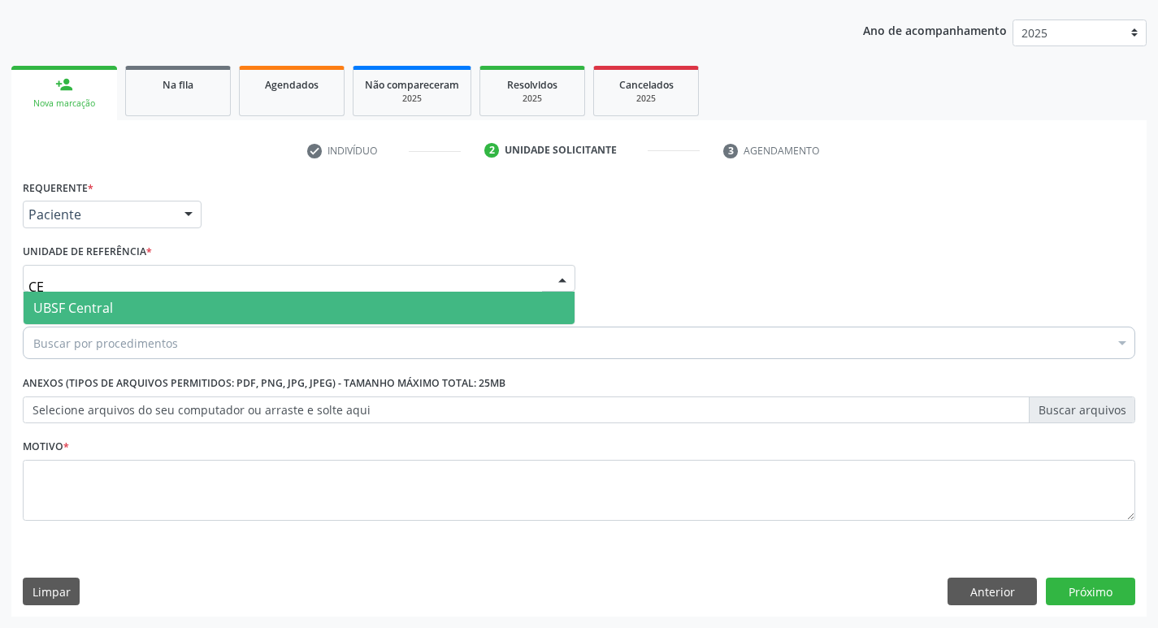
click at [138, 319] on span "UBSF Central" at bounding box center [299, 308] width 551 height 32
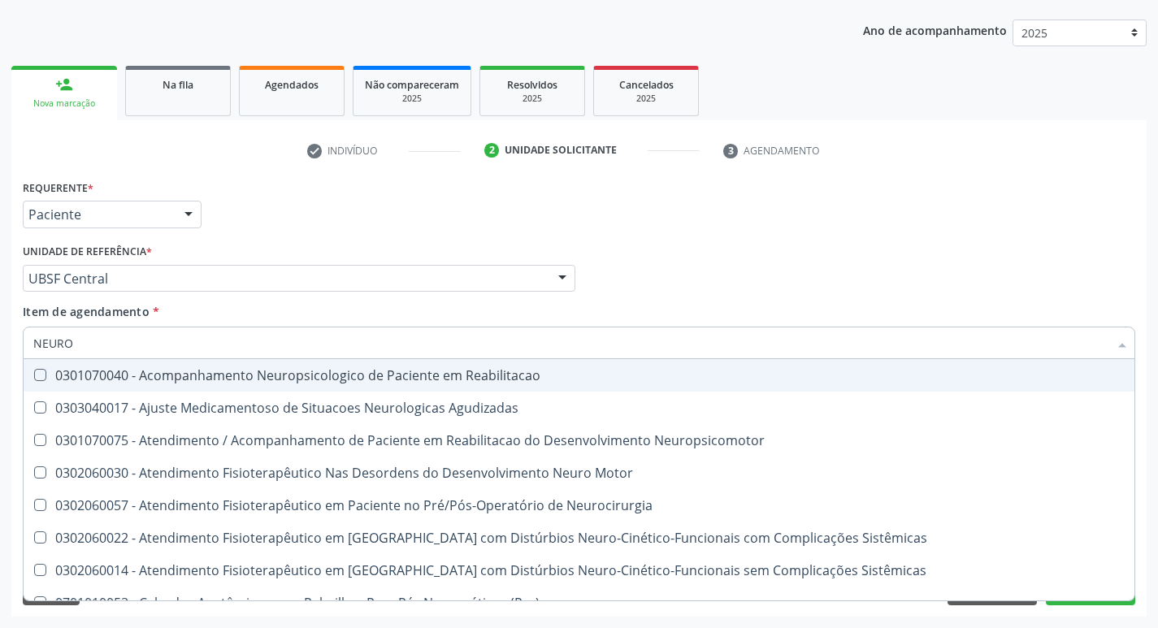
type input "NEUROC"
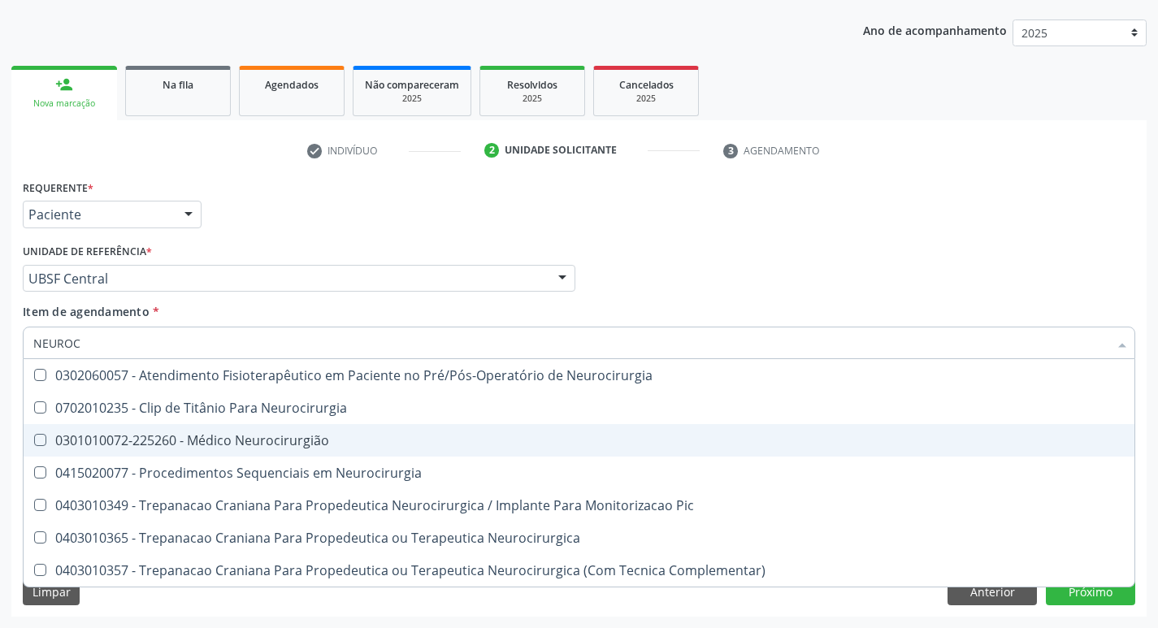
click at [159, 435] on div "0301010072-225260 - Médico Neurocirurgião" at bounding box center [578, 440] width 1091 height 13
checkbox Neurocirurgião "true"
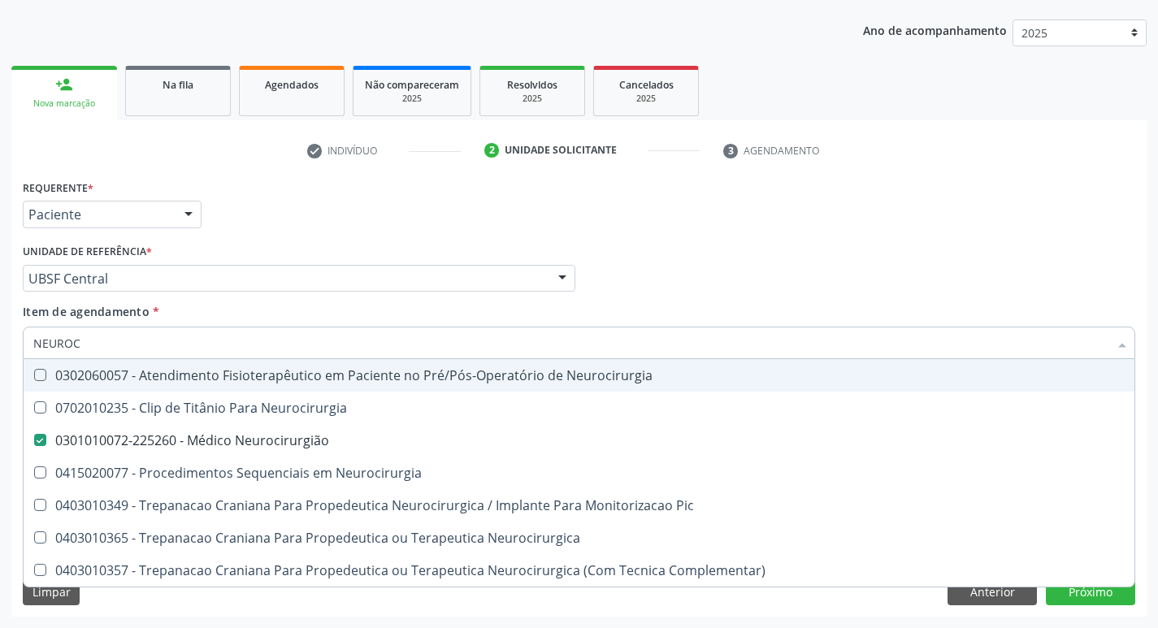
click at [386, 181] on div "Requerente * Paciente Profissional de Saúde Paciente Nenhum resultado encontrad…" at bounding box center [579, 206] width 1120 height 63
checkbox Neurocirurgia "true"
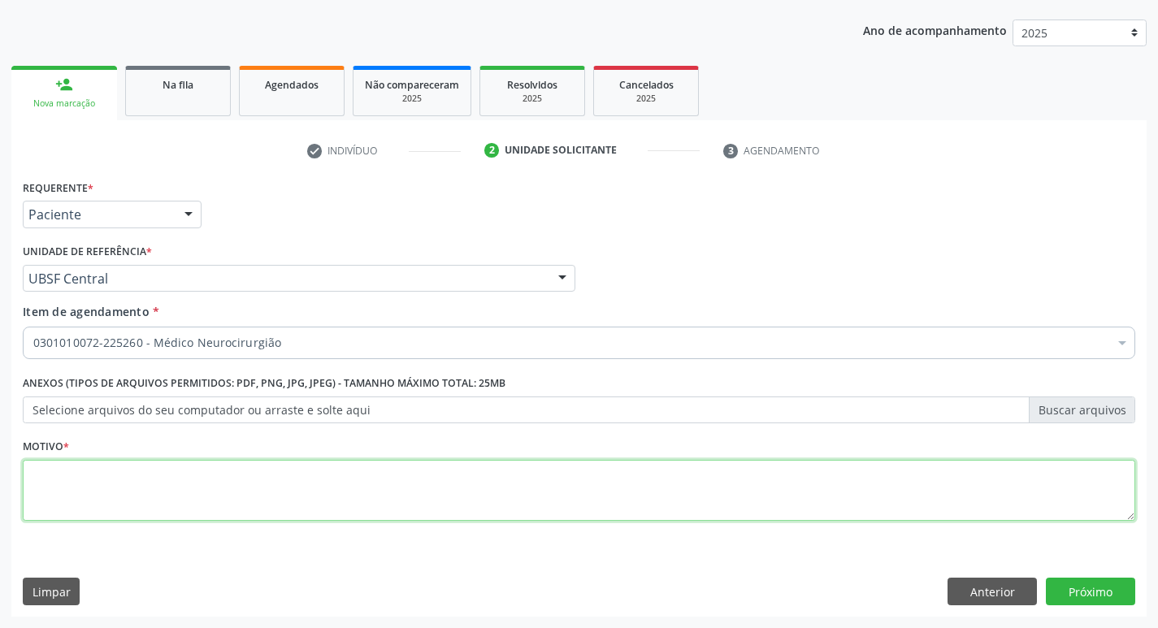
click at [162, 500] on textarea at bounding box center [579, 491] width 1112 height 62
type textarea "RETORNO"
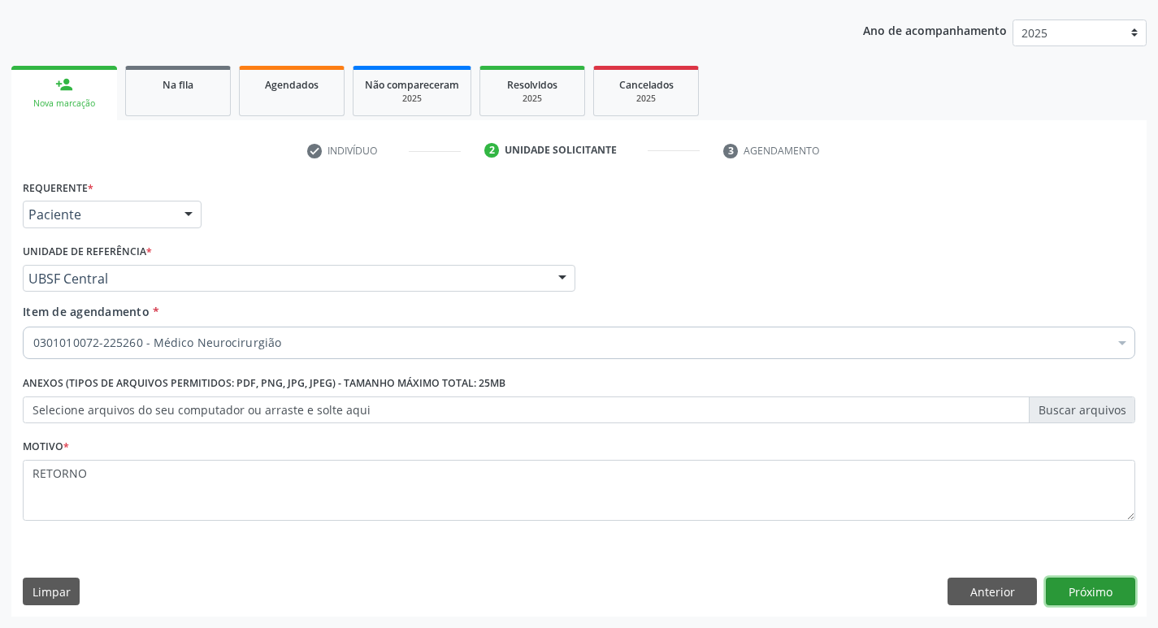
click at [1096, 593] on button "Próximo" at bounding box center [1090, 592] width 89 height 28
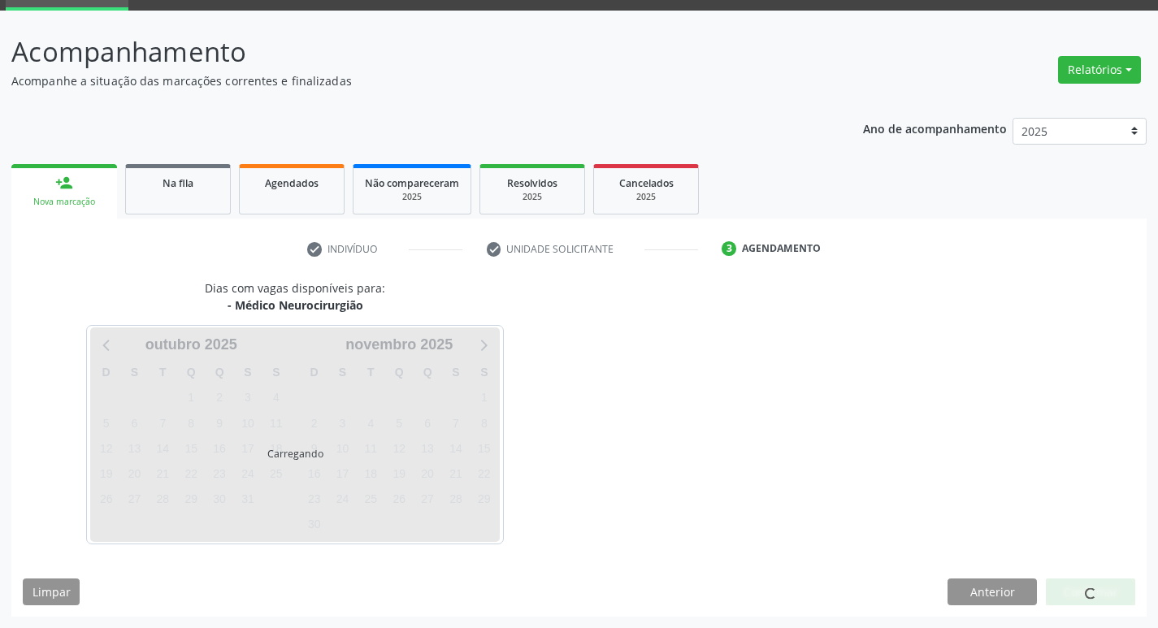
scroll to position [79, 0]
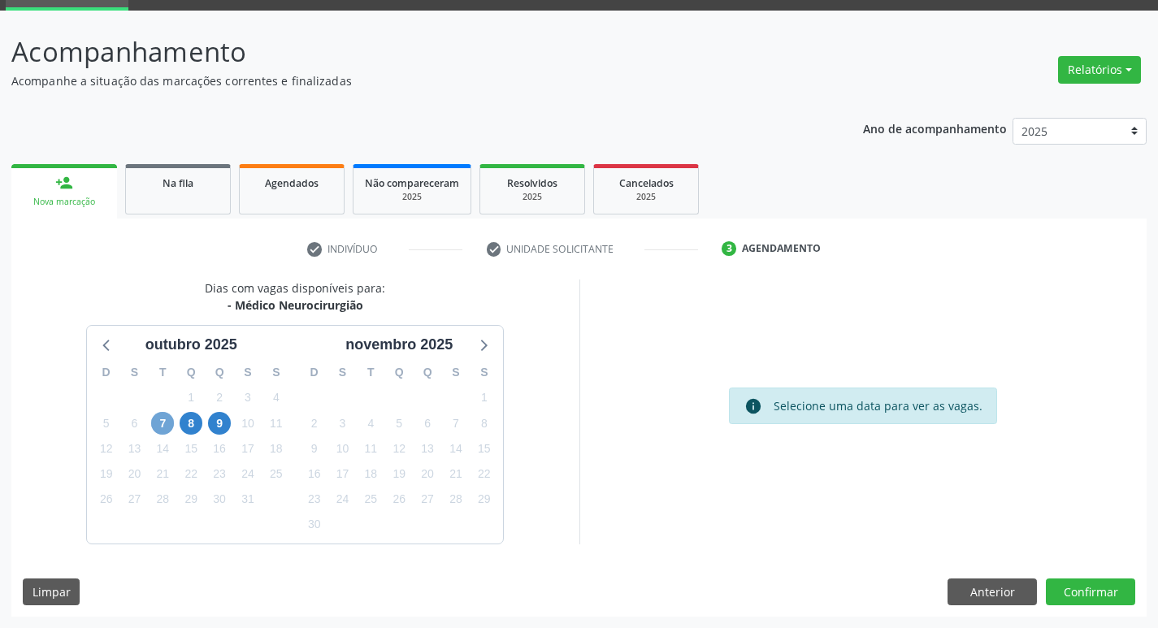
click at [162, 427] on span "7" at bounding box center [162, 423] width 23 height 23
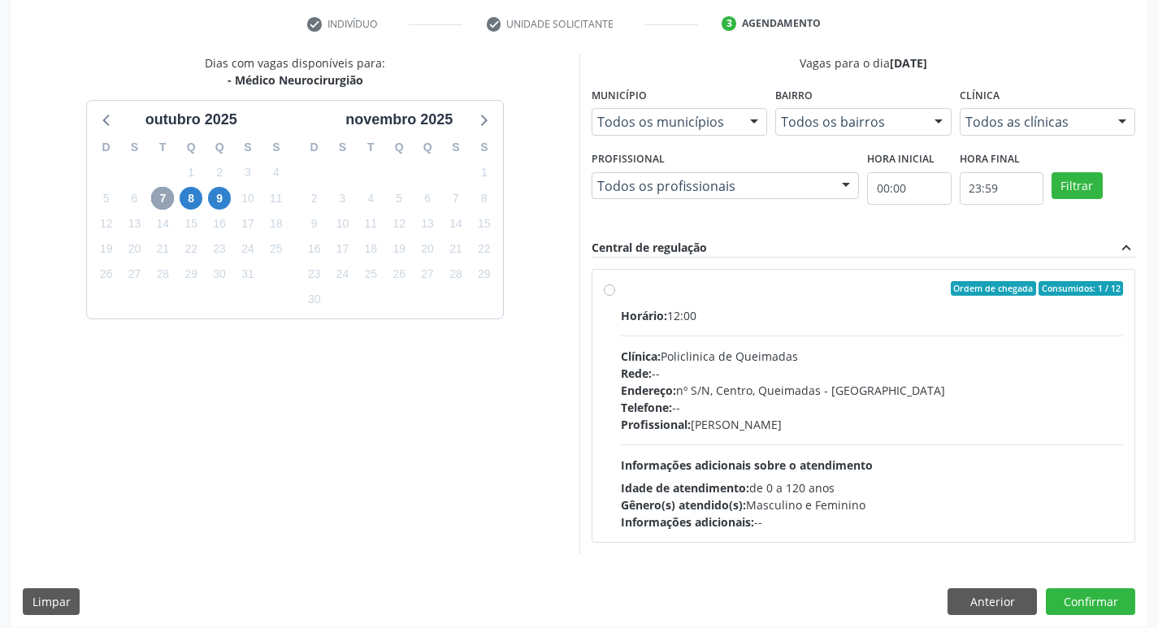
scroll to position [314, 0]
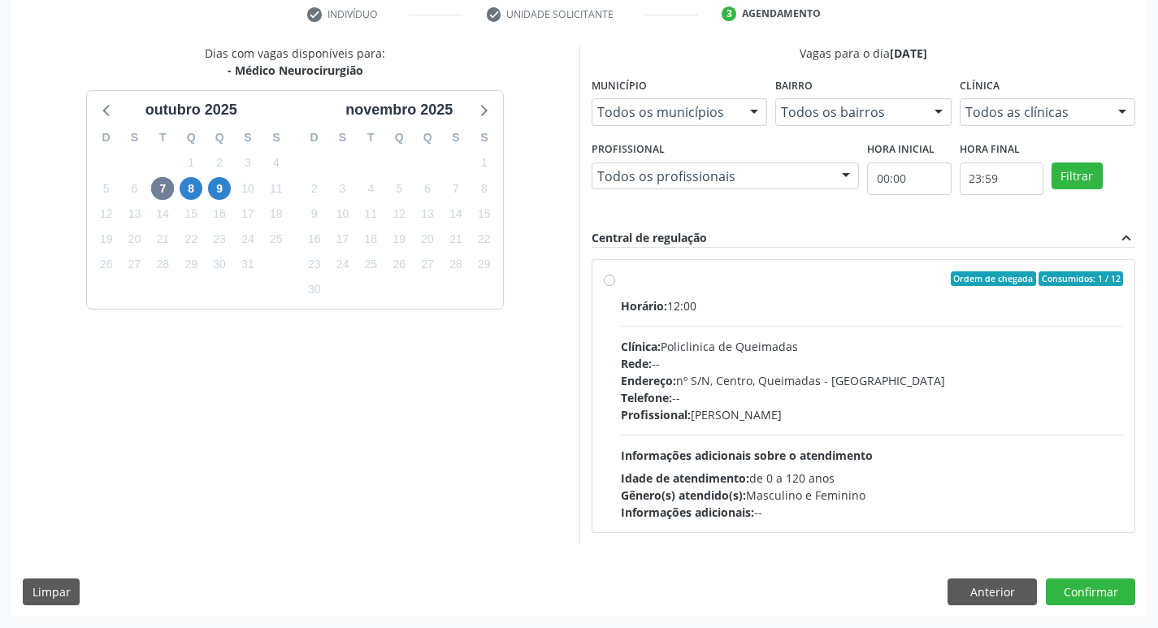
click at [1008, 386] on div "Endereço: nº S/N, Centro, Queimadas - PB" at bounding box center [872, 380] width 503 height 17
click at [615, 286] on input "Ordem de chegada Consumidos: 1 / 12 Horário: 12:00 Clínica: Policlinica de Quei…" at bounding box center [609, 278] width 11 height 15
radio input "true"
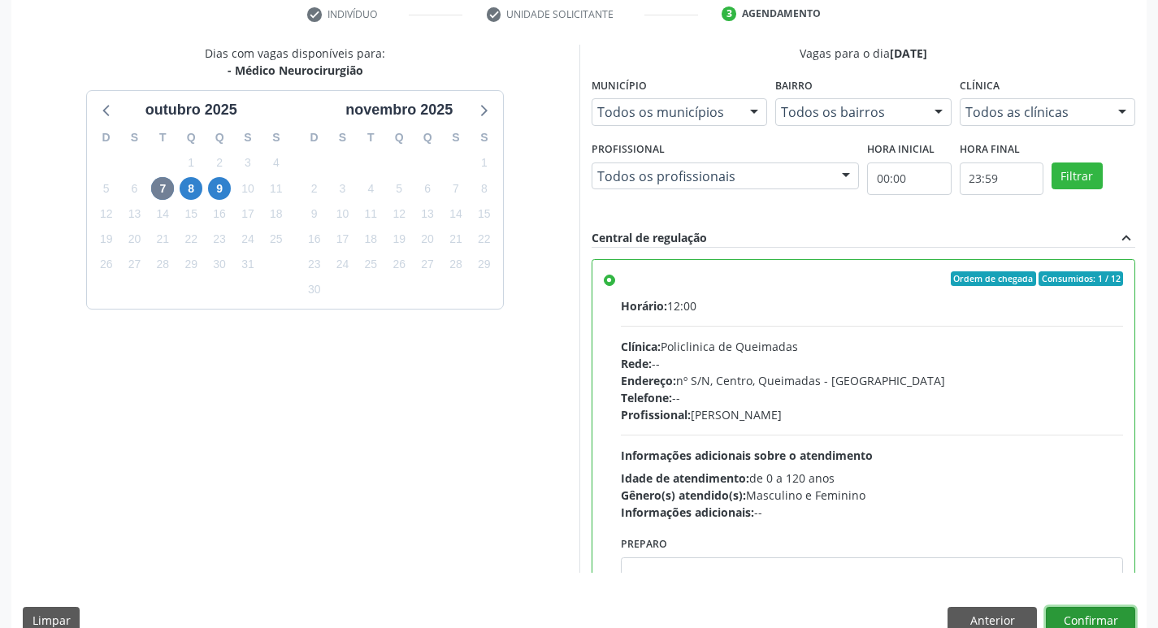
click at [1090, 622] on button "Confirmar" at bounding box center [1090, 621] width 89 height 28
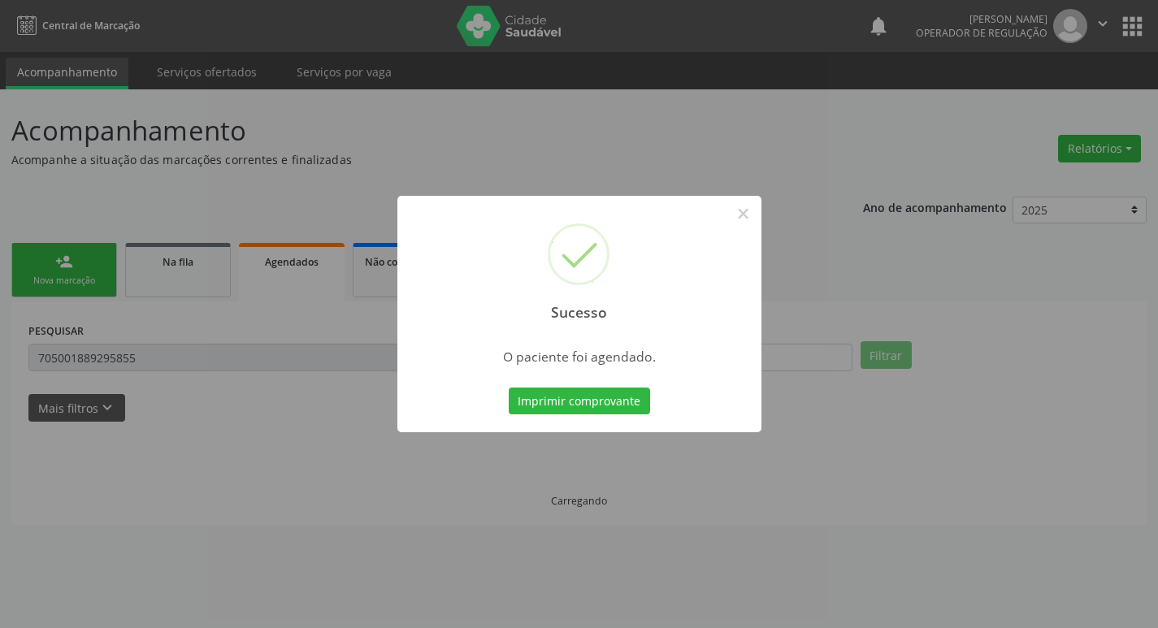
scroll to position [0, 0]
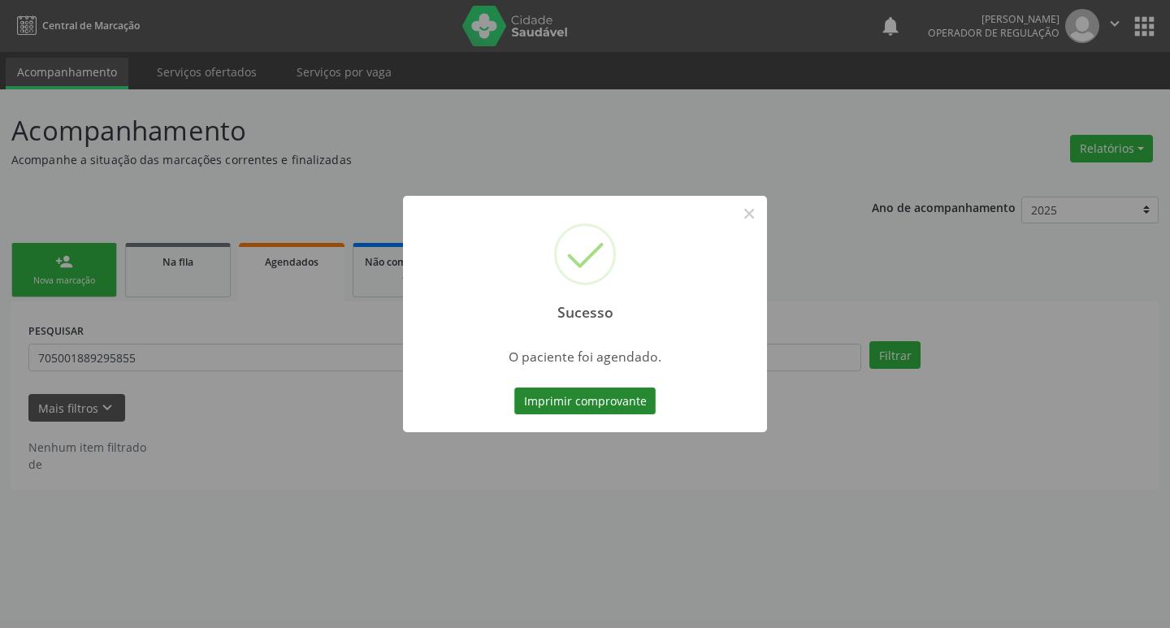
click at [569, 397] on button "Imprimir comprovante" at bounding box center [584, 402] width 141 height 28
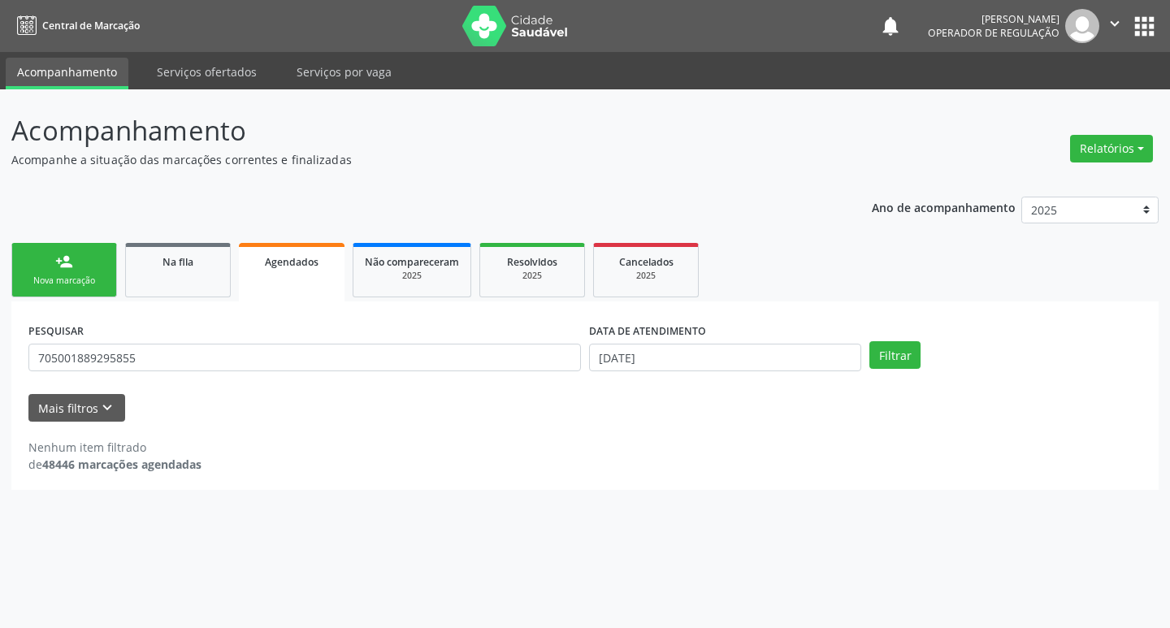
click at [95, 281] on div "Nova marcação" at bounding box center [64, 281] width 81 height 12
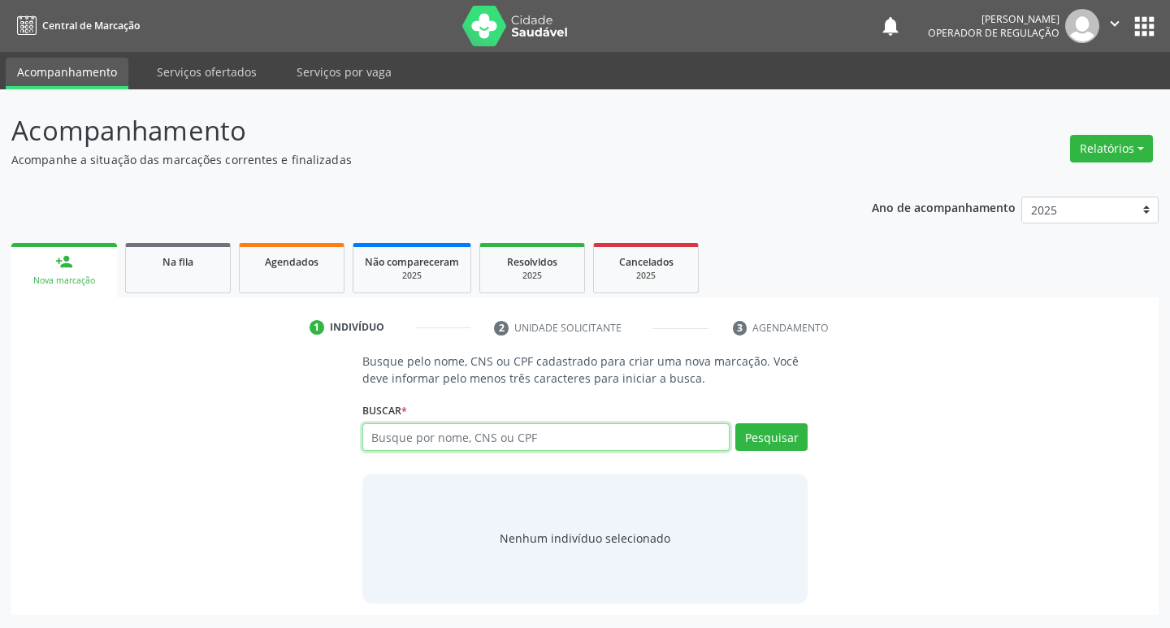
click at [451, 445] on input "text" at bounding box center [546, 437] width 368 height 28
type input "709806077909395"
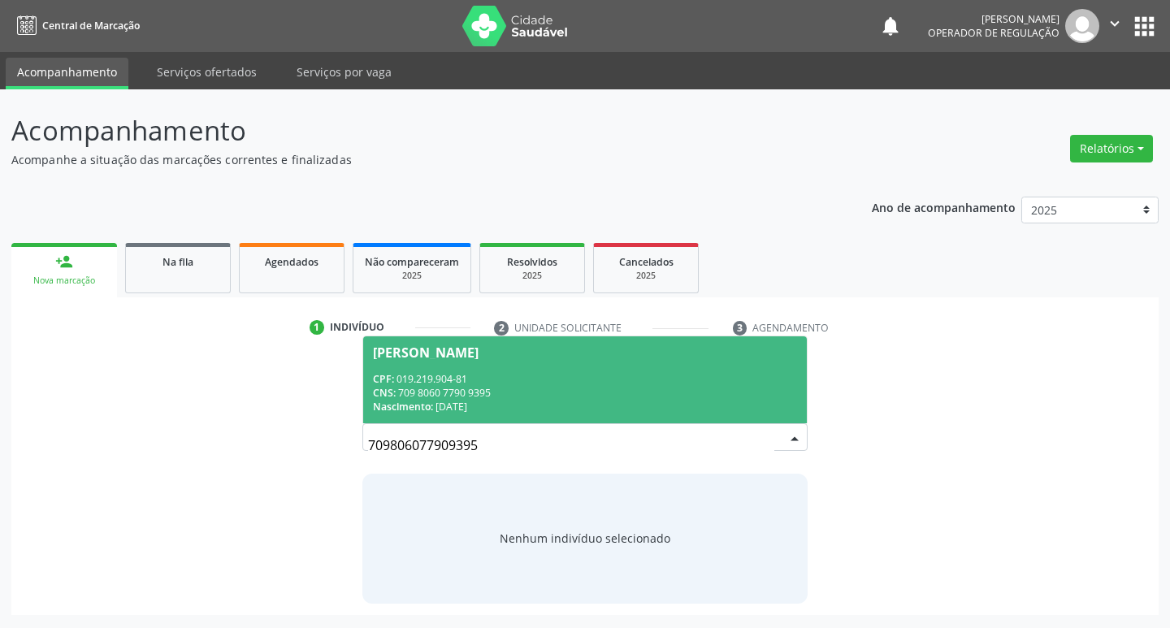
click at [566, 368] on span "Antônio Alves da Silva CPF: 019.219.904-81 CNS: 709 8060 7790 9395 Nascimento: …" at bounding box center [585, 379] width 444 height 87
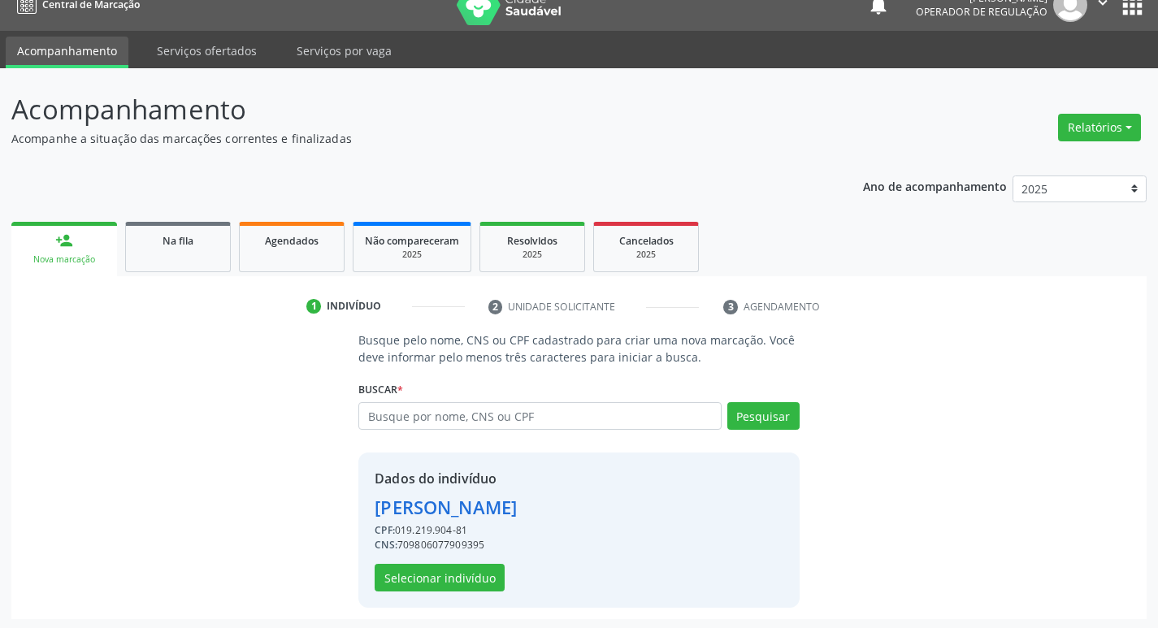
scroll to position [24, 0]
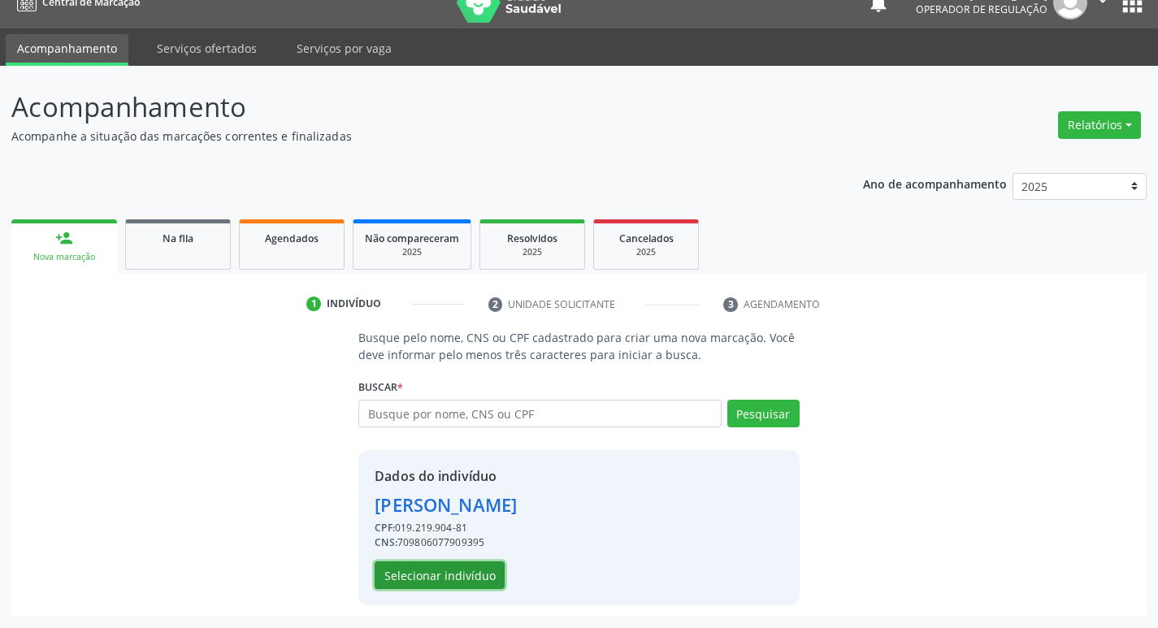
click at [457, 582] on button "Selecionar indivíduo" at bounding box center [440, 575] width 130 height 28
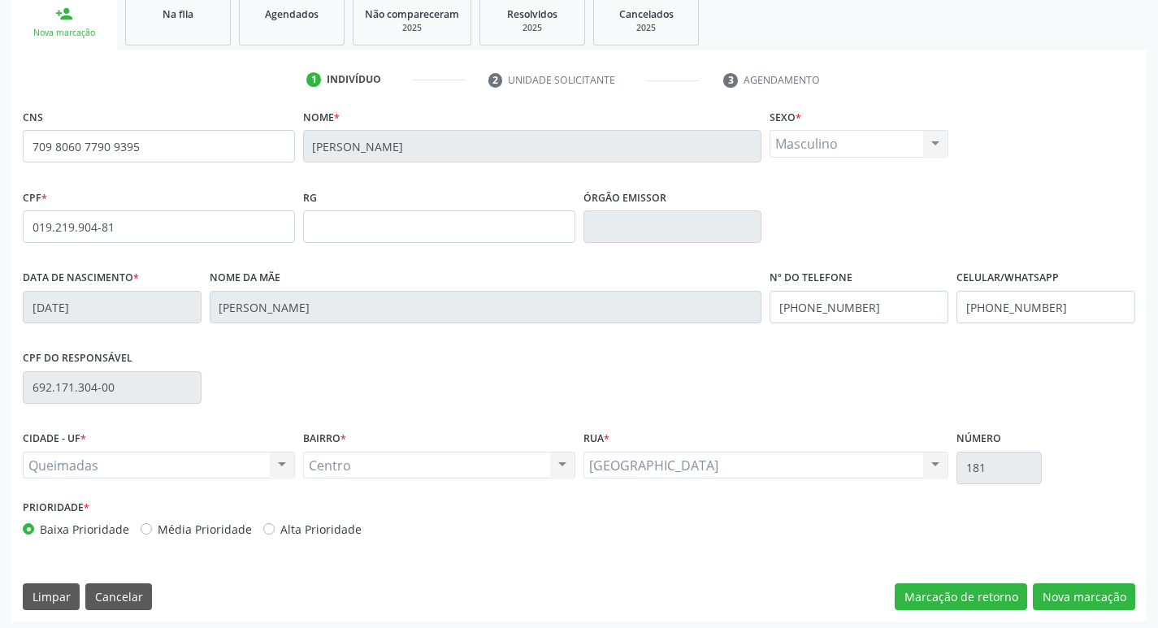
scroll to position [253, 0]
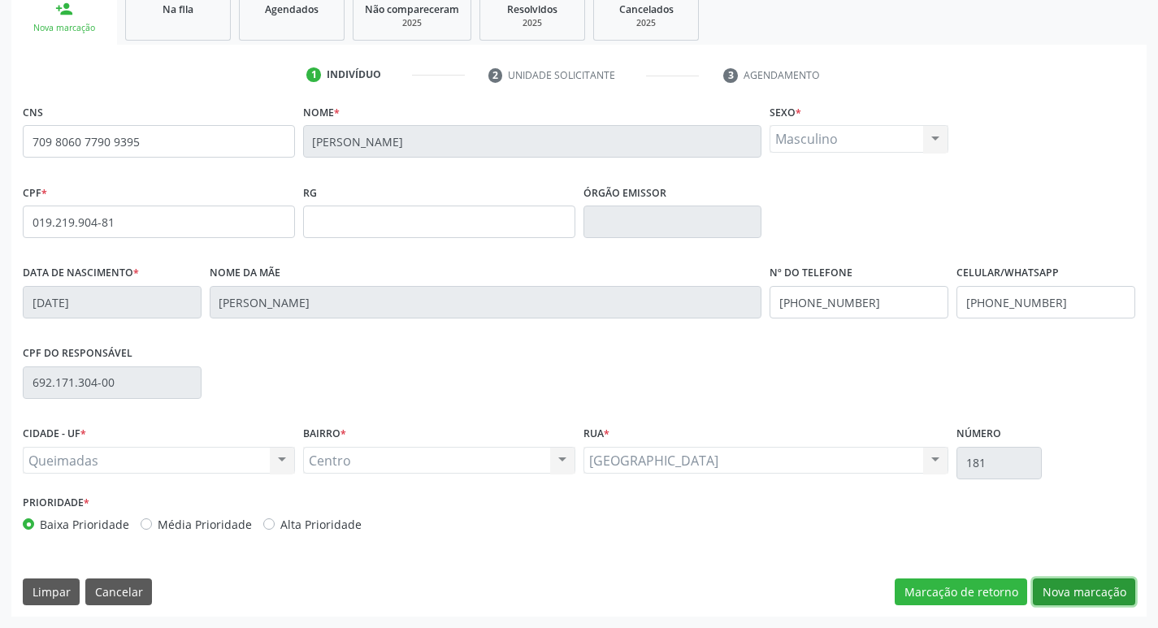
drag, startPoint x: 1098, startPoint y: 584, endPoint x: 564, endPoint y: 479, distance: 544.9
click at [1098, 586] on button "Nova marcação" at bounding box center [1084, 592] width 102 height 28
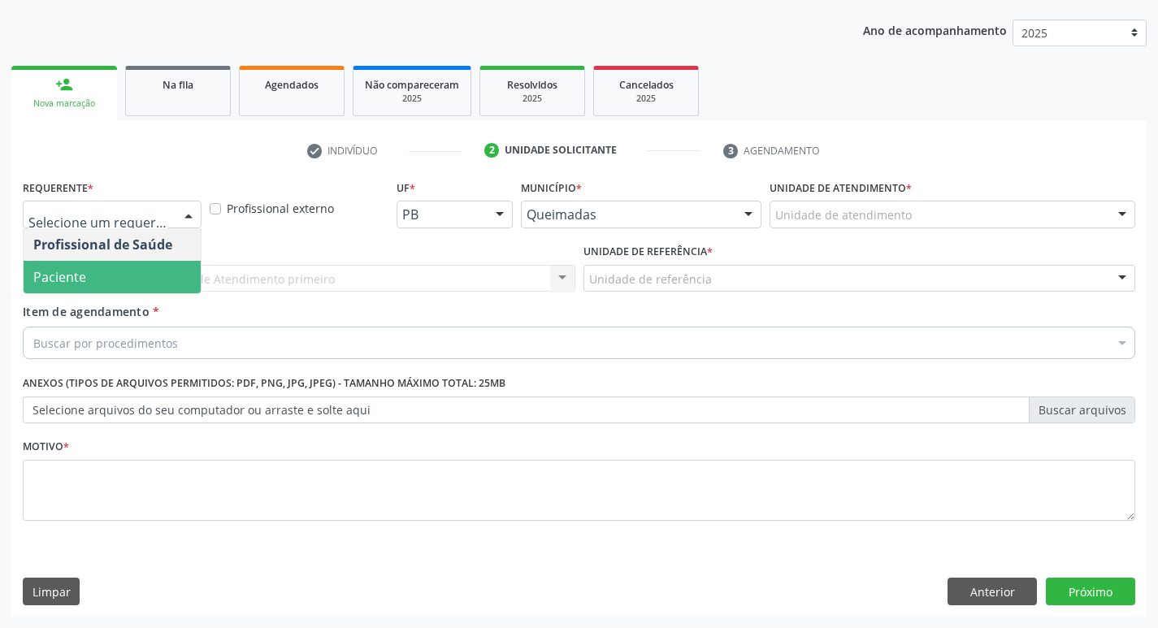
click at [128, 277] on span "Paciente" at bounding box center [112, 277] width 177 height 32
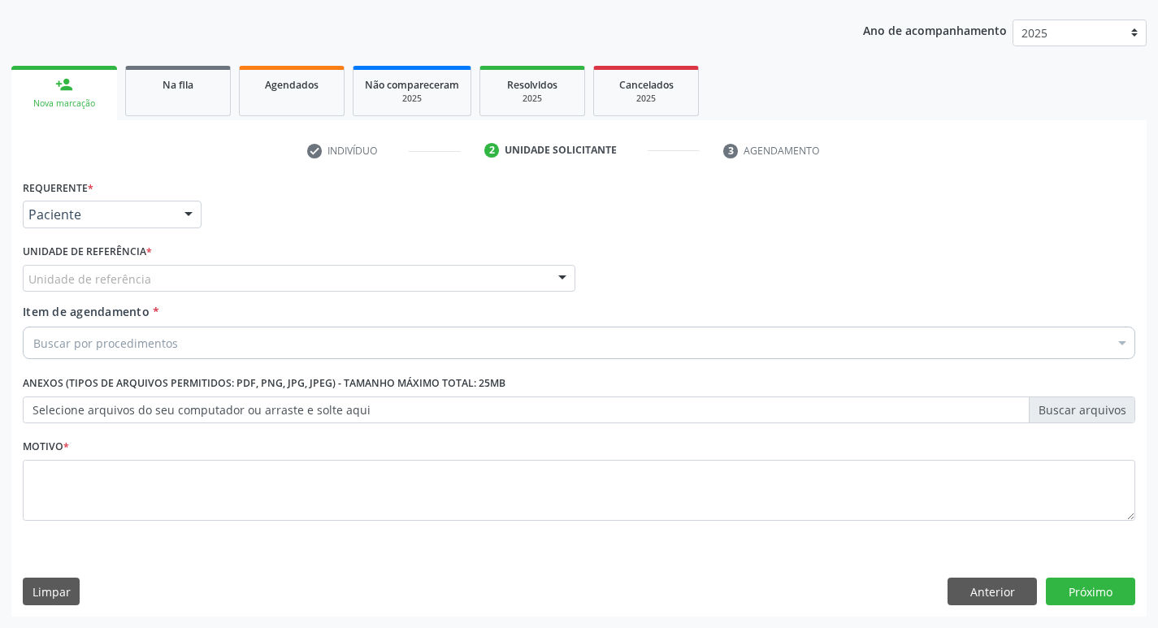
click at [317, 275] on div "Unidade de referência" at bounding box center [299, 279] width 552 height 28
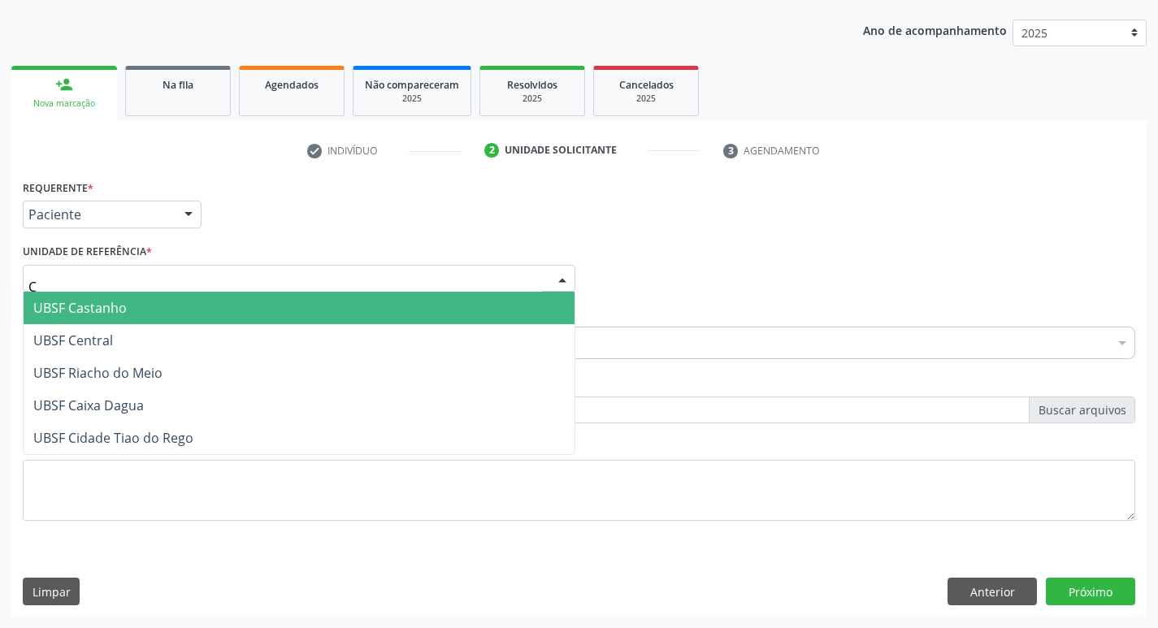
type input "CE"
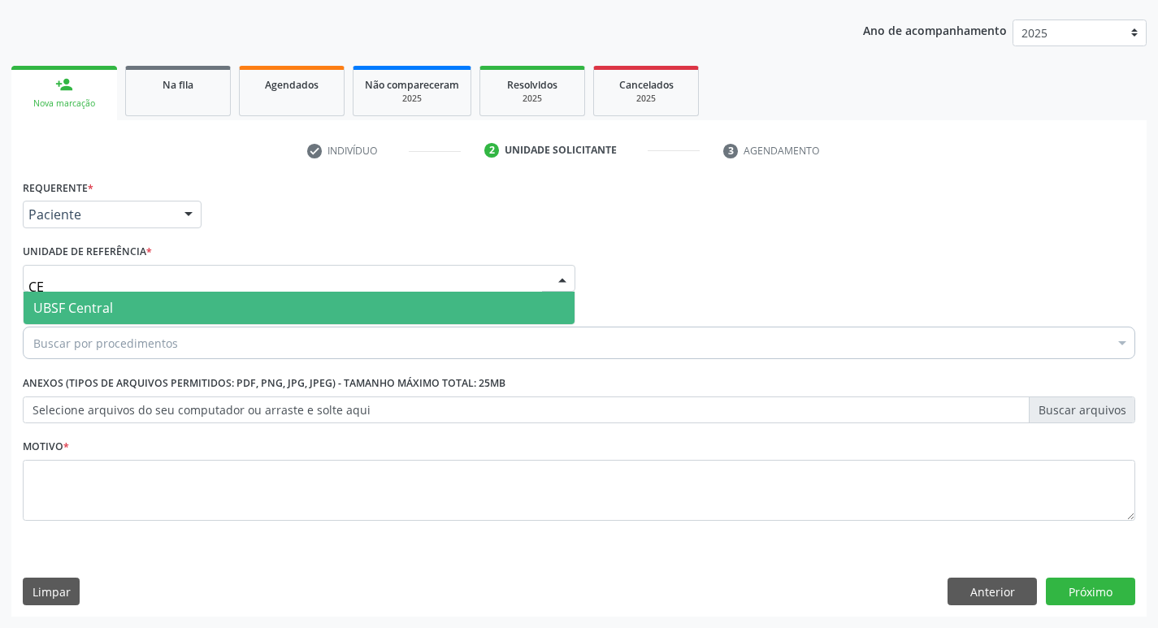
click at [294, 295] on span "UBSF Central" at bounding box center [299, 308] width 551 height 32
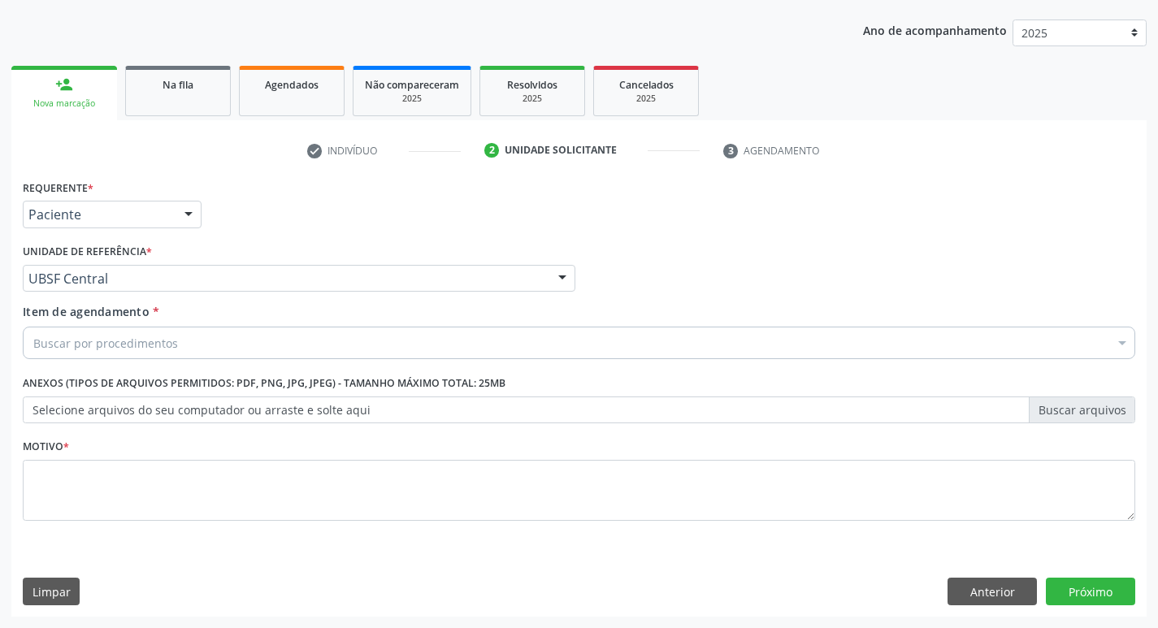
click at [182, 336] on div "Buscar por procedimentos" at bounding box center [579, 343] width 1112 height 32
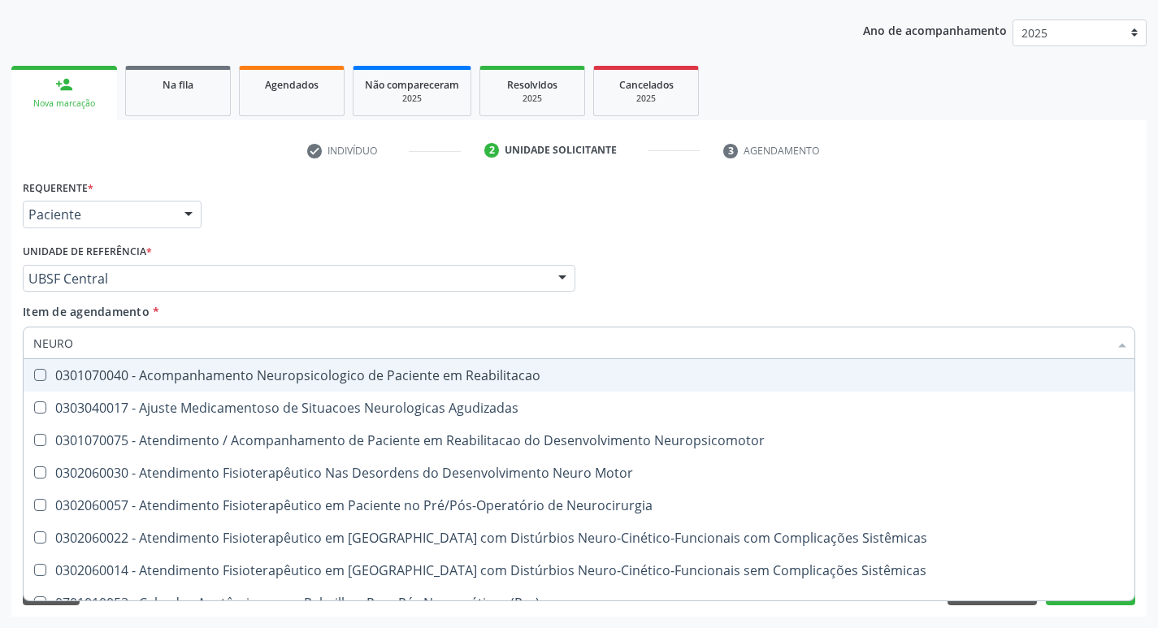
type input "NEUROC"
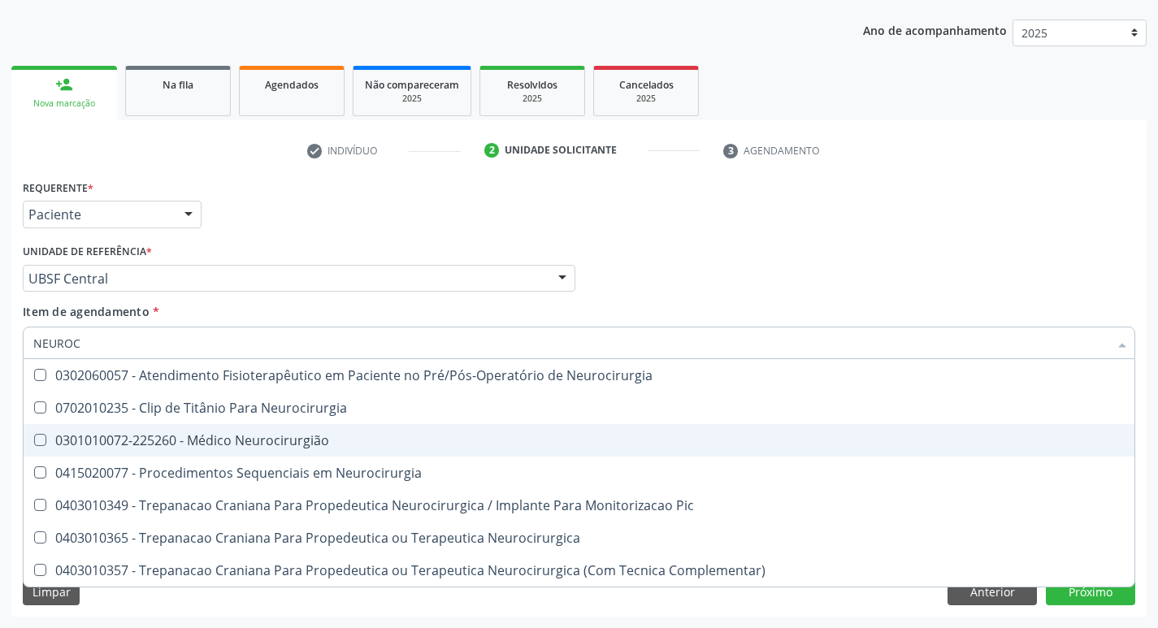
click at [236, 438] on div "0301010072-225260 - Médico Neurocirurgião" at bounding box center [578, 440] width 1091 height 13
checkbox Neurocirurgião "true"
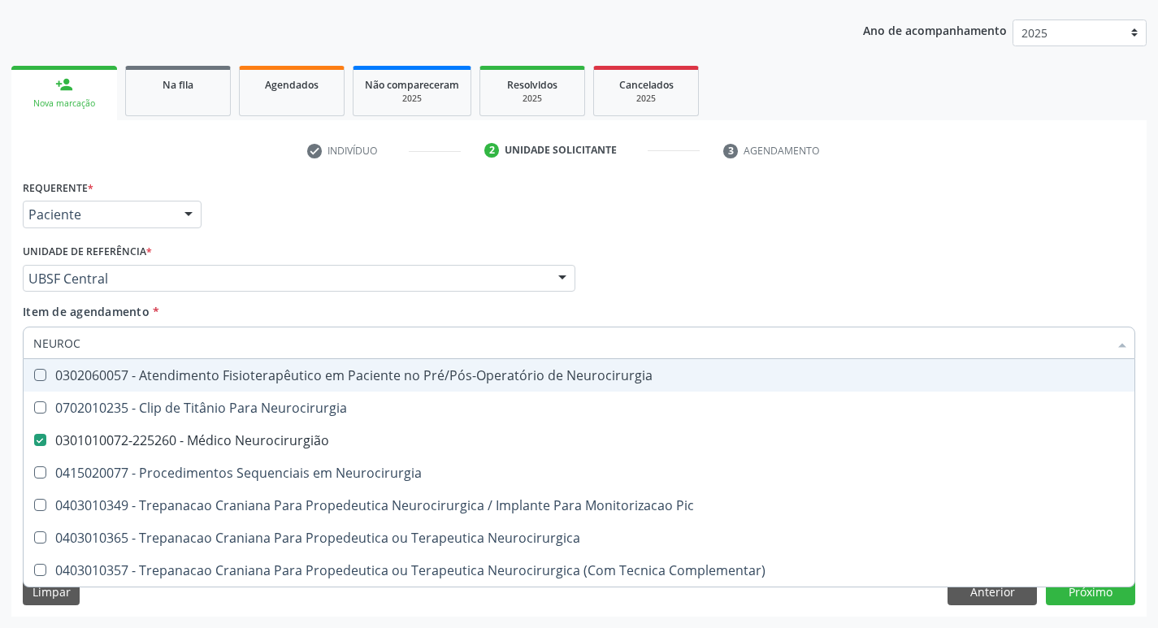
click at [398, 199] on div "Requerente * Paciente Profissional de Saúde Paciente Nenhum resultado encontrad…" at bounding box center [579, 206] width 1120 height 63
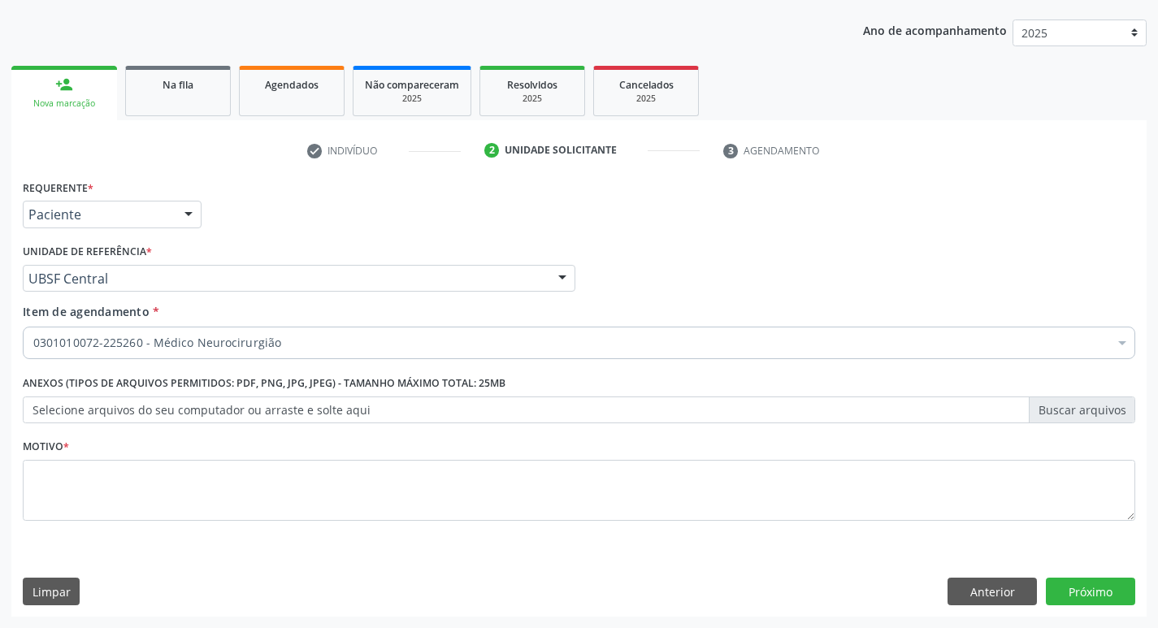
checkbox Neurocirurgião "true"
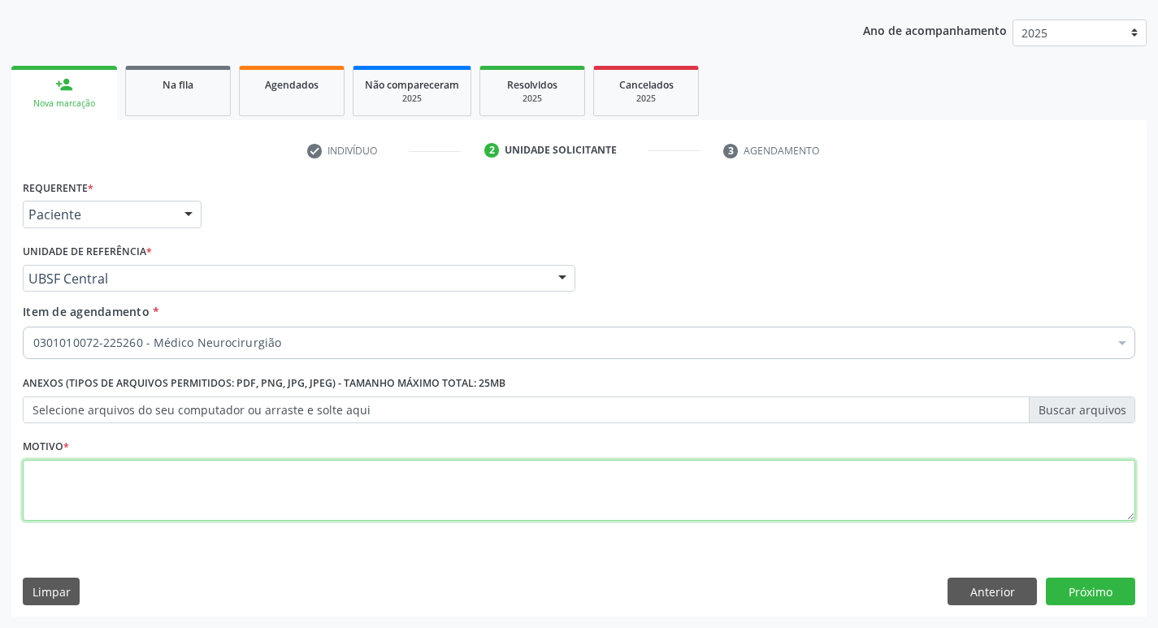
click at [171, 492] on textarea at bounding box center [579, 491] width 1112 height 62
paste textarea "AVALIAÇÃO."
type textarea "AVALIAÇÃO."
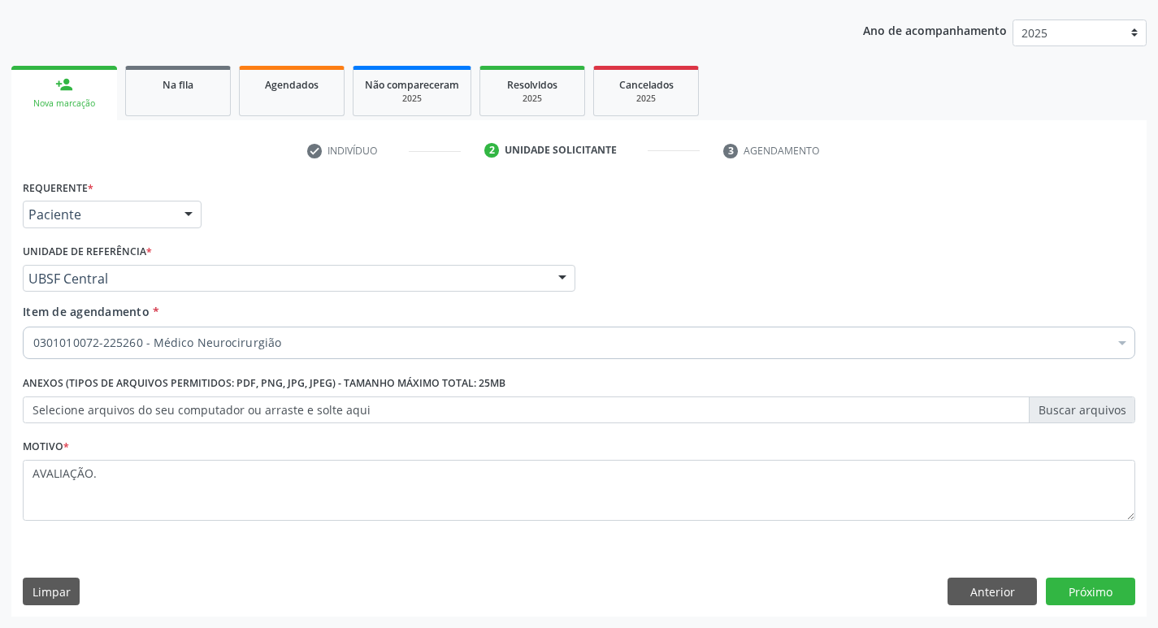
click at [1089, 575] on div "Requerente * Paciente Profissional de Saúde Paciente Nenhum resultado encontrad…" at bounding box center [578, 395] width 1135 height 441
click at [1086, 604] on button "Próximo" at bounding box center [1090, 592] width 89 height 28
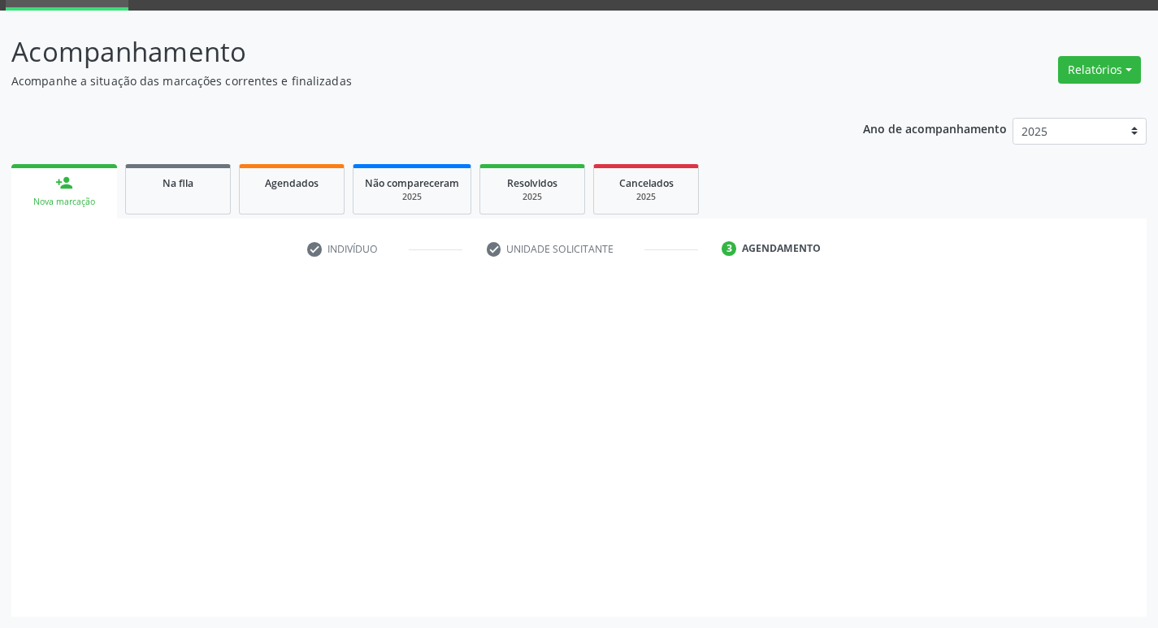
scroll to position [79, 0]
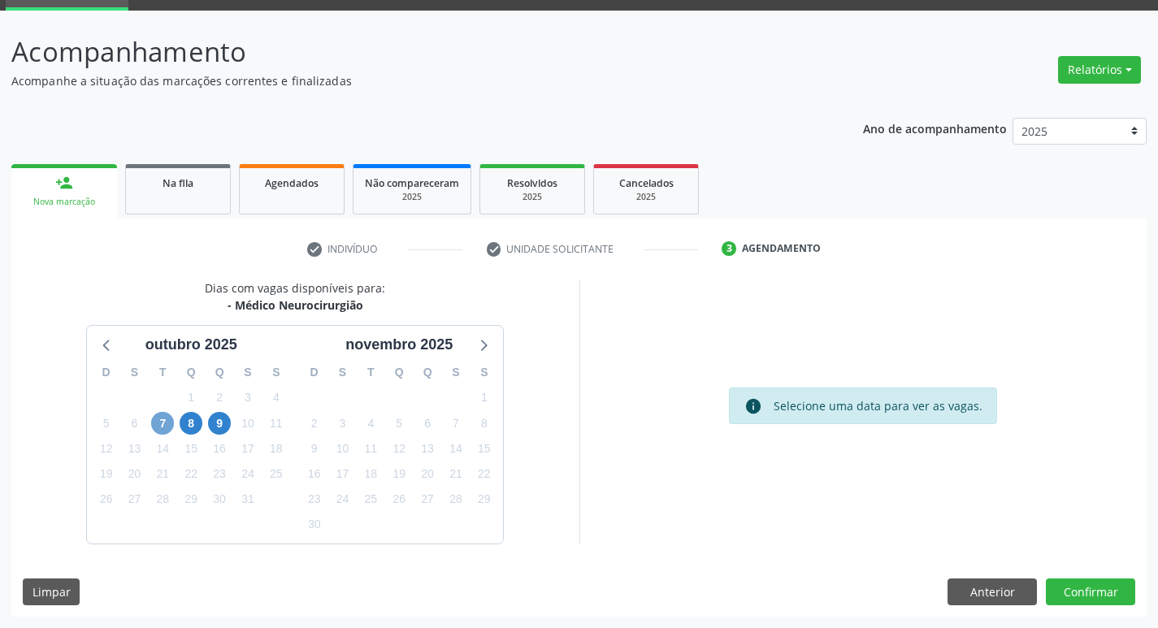
click at [156, 425] on span "7" at bounding box center [162, 423] width 23 height 23
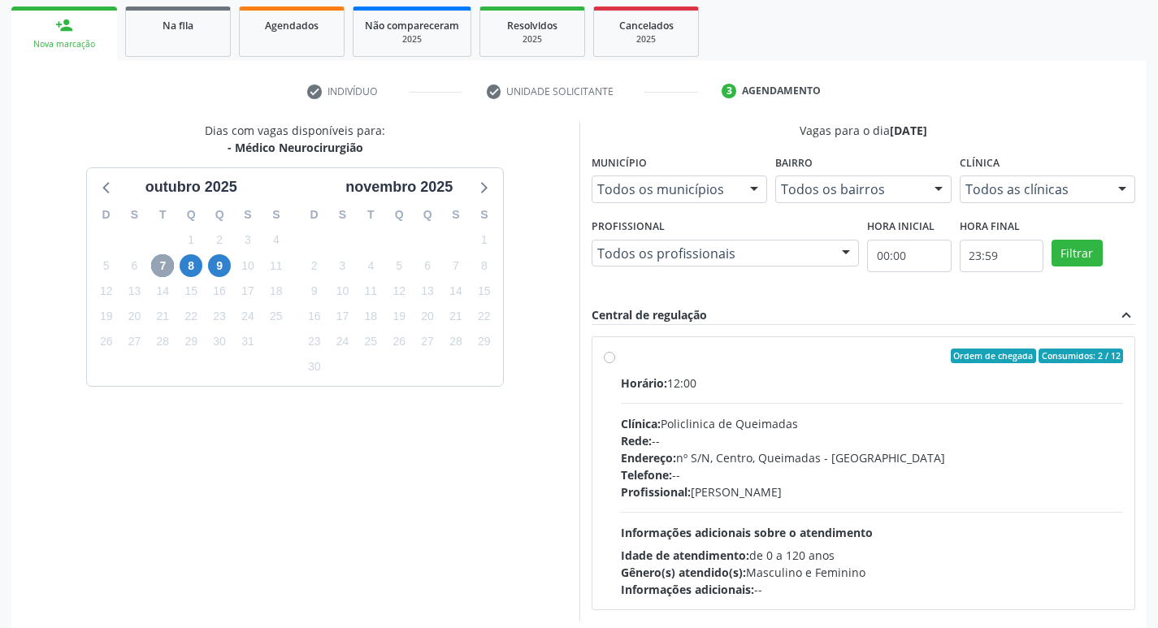
scroll to position [314, 0]
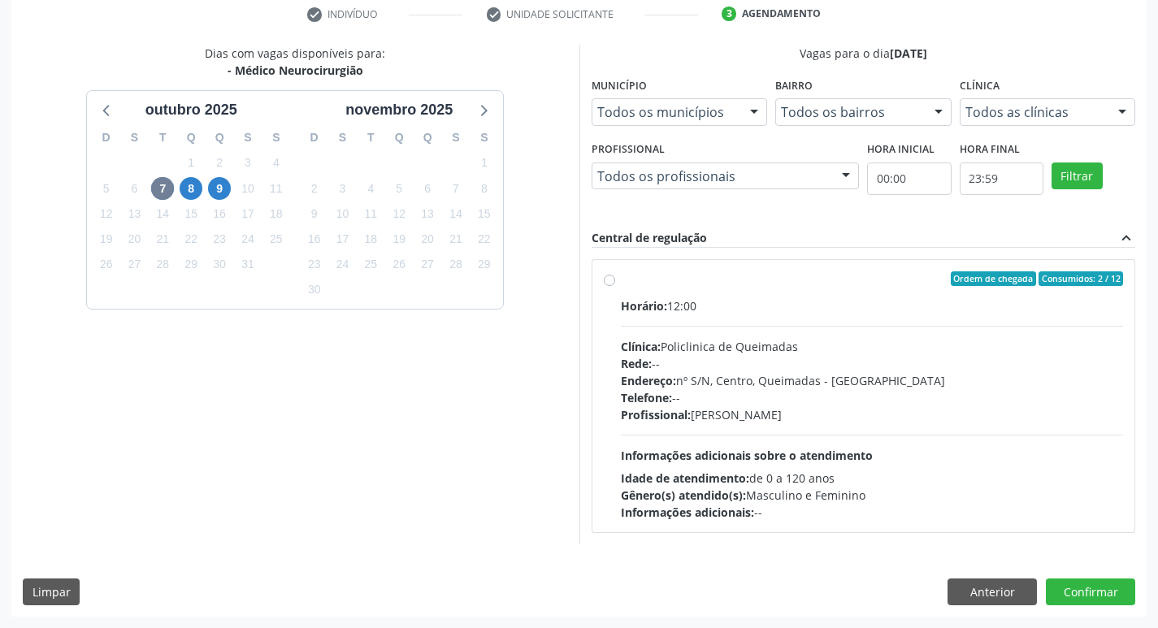
click at [864, 305] on div "Horário: 12:00" at bounding box center [872, 305] width 503 height 17
click at [615, 286] on input "Ordem de chegada Consumidos: 2 / 12 Horário: 12:00 Clínica: Policlinica de Quei…" at bounding box center [609, 278] width 11 height 15
radio input "true"
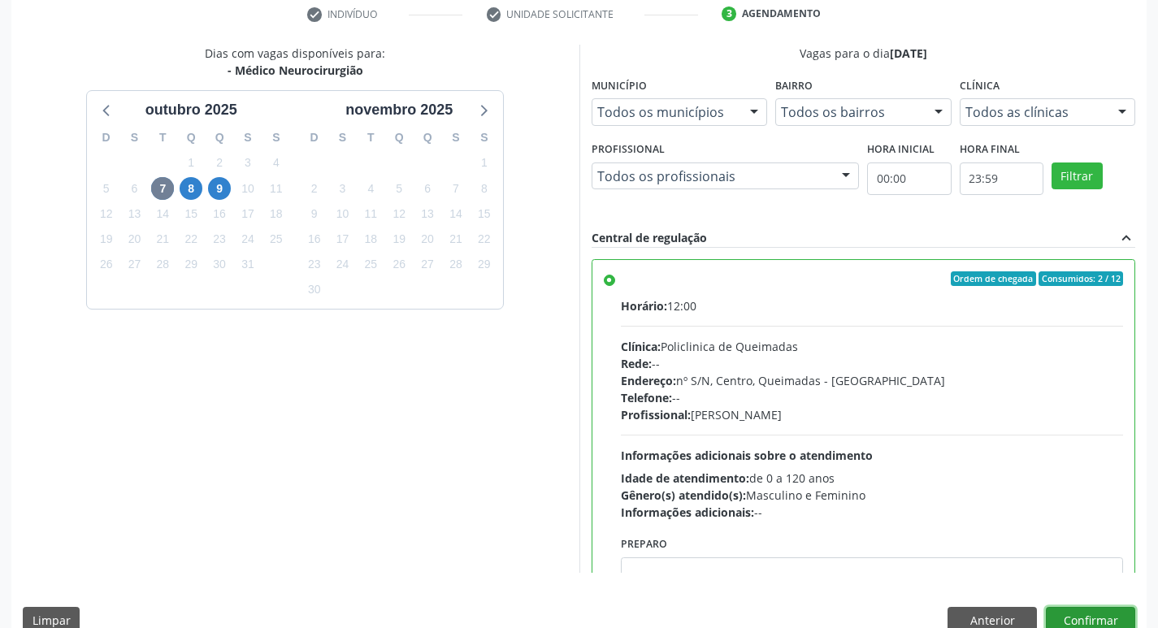
click at [1092, 617] on button "Confirmar" at bounding box center [1090, 621] width 89 height 28
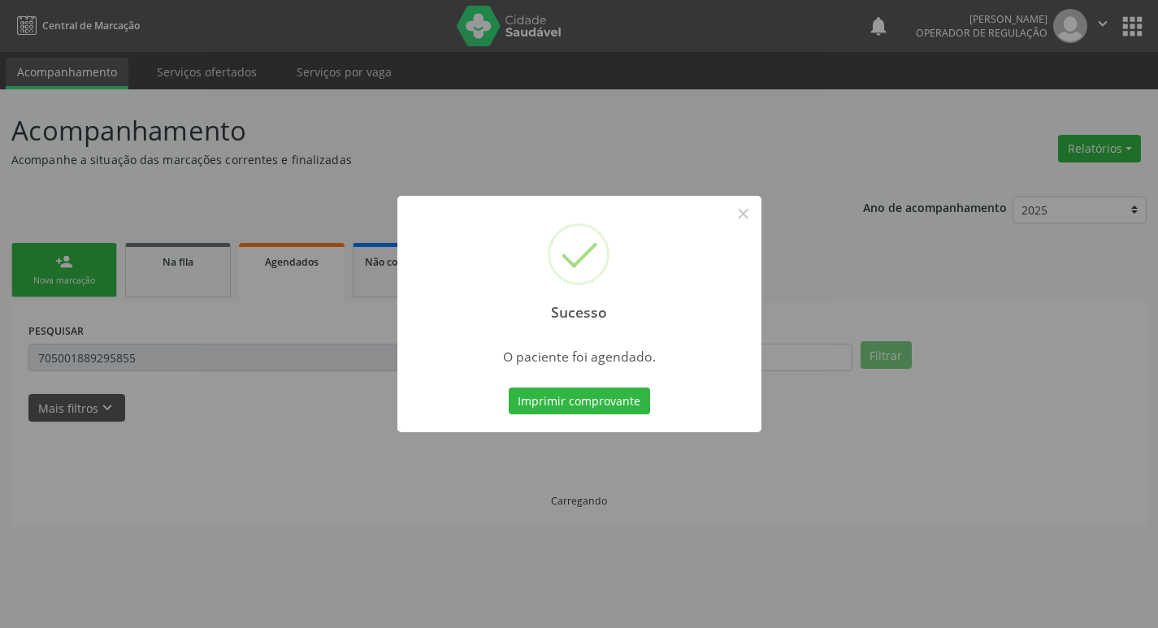
scroll to position [0, 0]
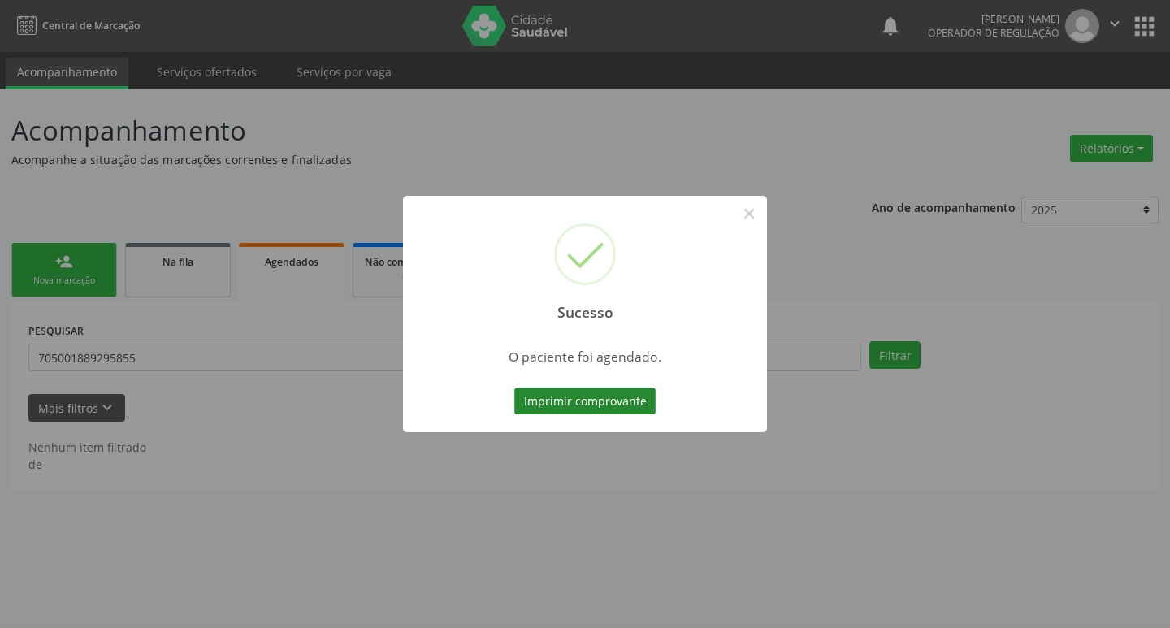
click at [588, 393] on button "Imprimir comprovante" at bounding box center [584, 402] width 141 height 28
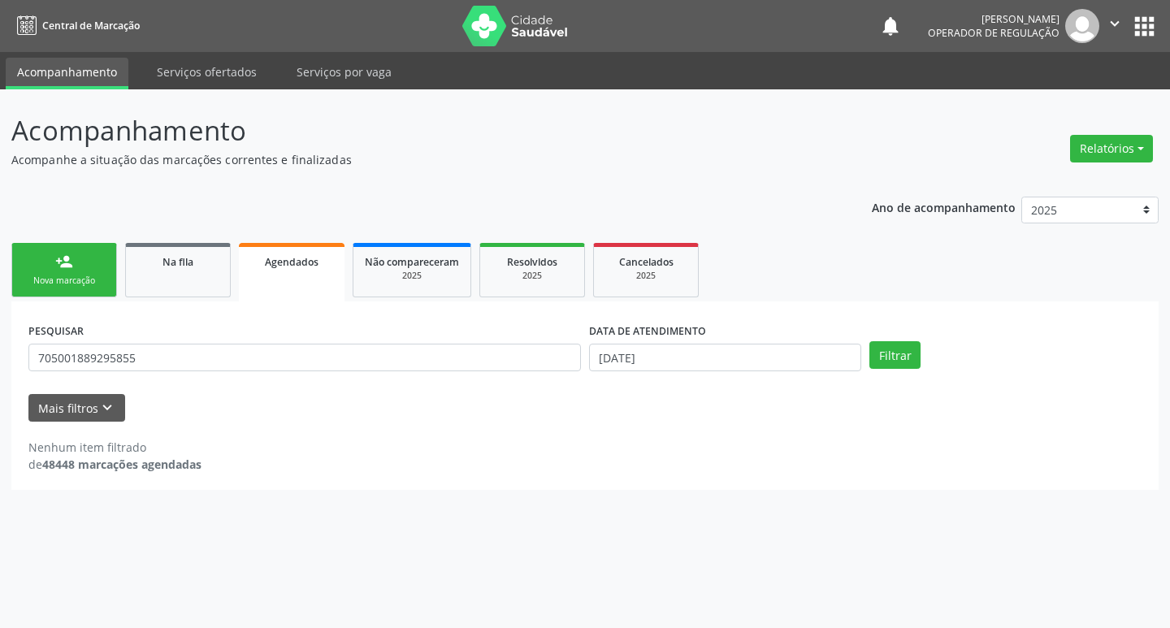
click at [40, 255] on link "person_add Nova marcação" at bounding box center [64, 270] width 106 height 54
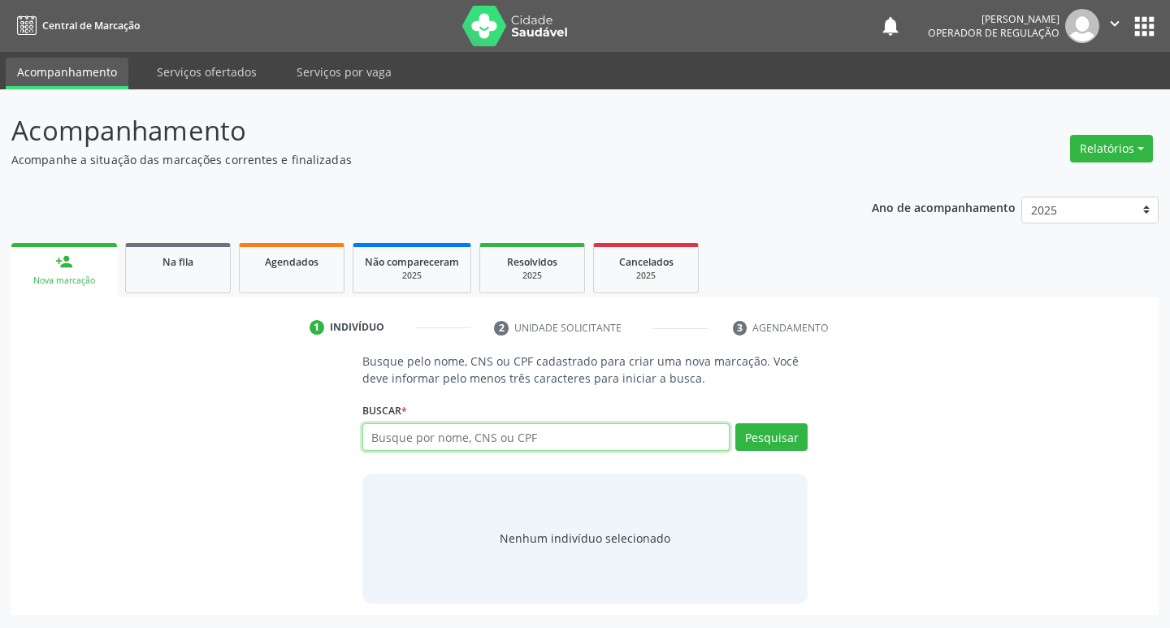
click at [543, 448] on input "text" at bounding box center [546, 437] width 368 height 28
type input "708405712979167"
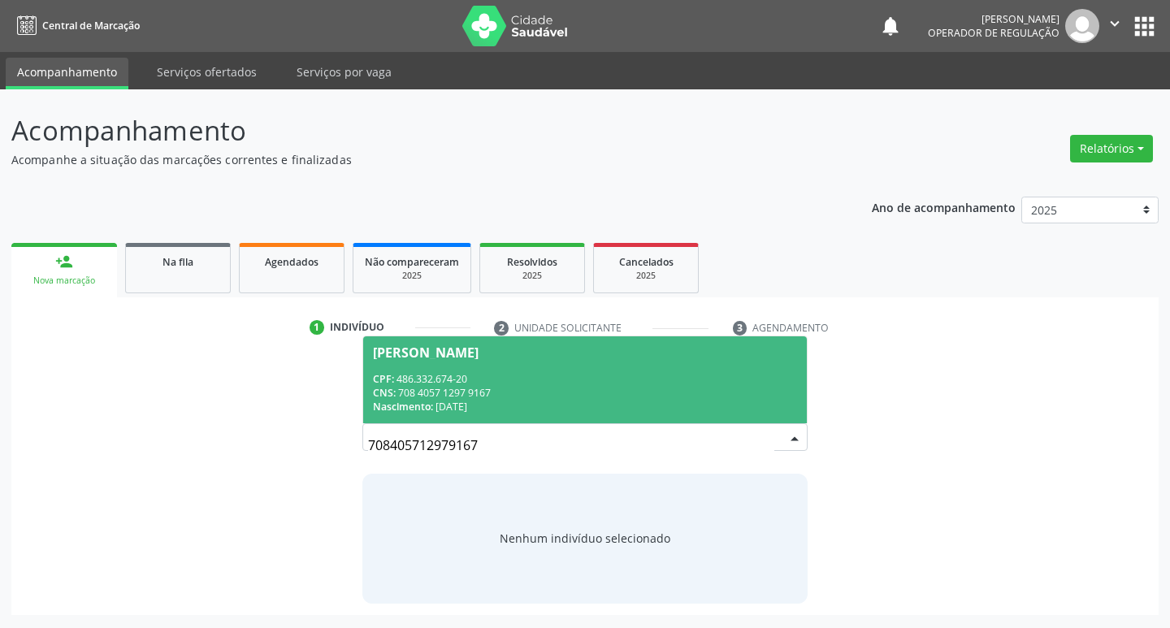
click at [396, 384] on div "CPF: 486.332.674-20" at bounding box center [585, 379] width 425 height 14
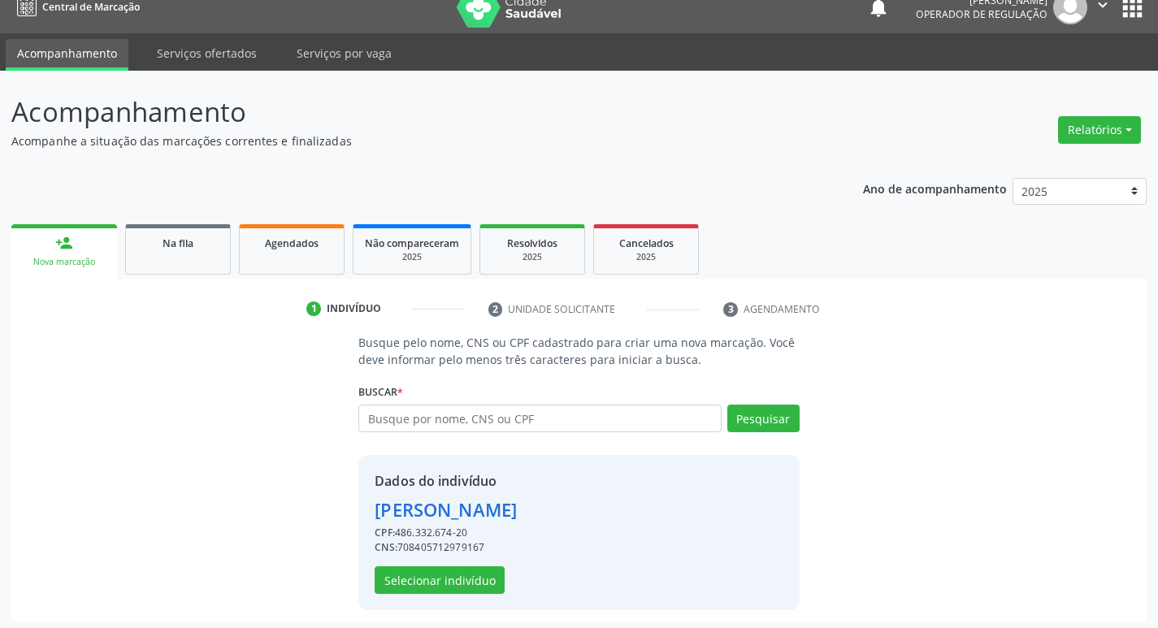
scroll to position [24, 0]
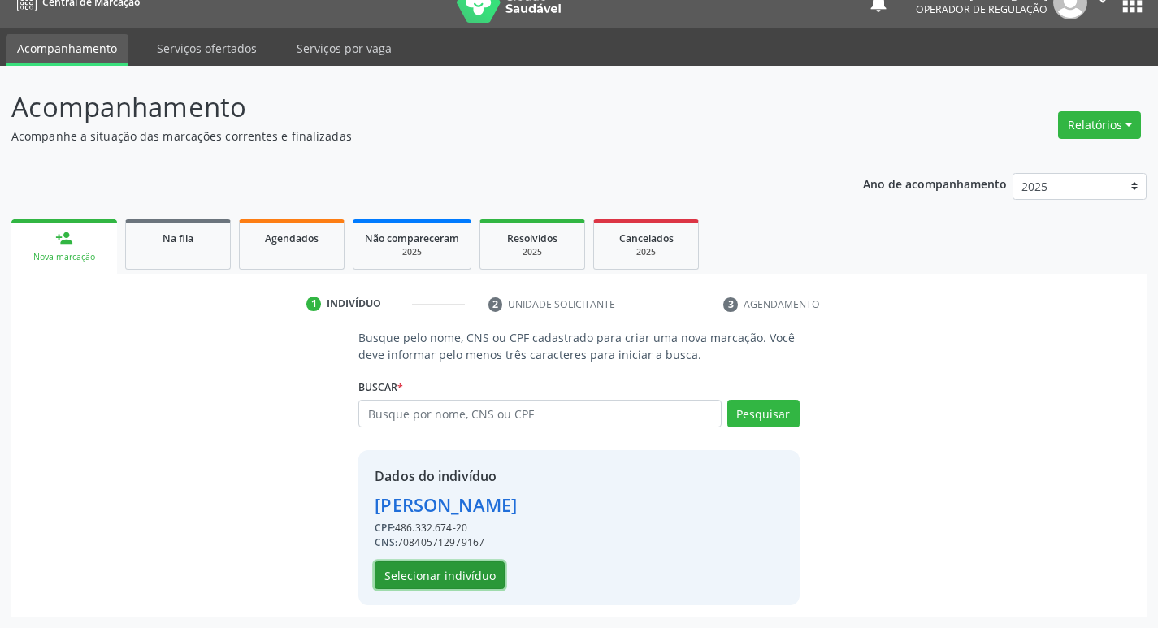
click at [416, 579] on button "Selecionar indivíduo" at bounding box center [440, 575] width 130 height 28
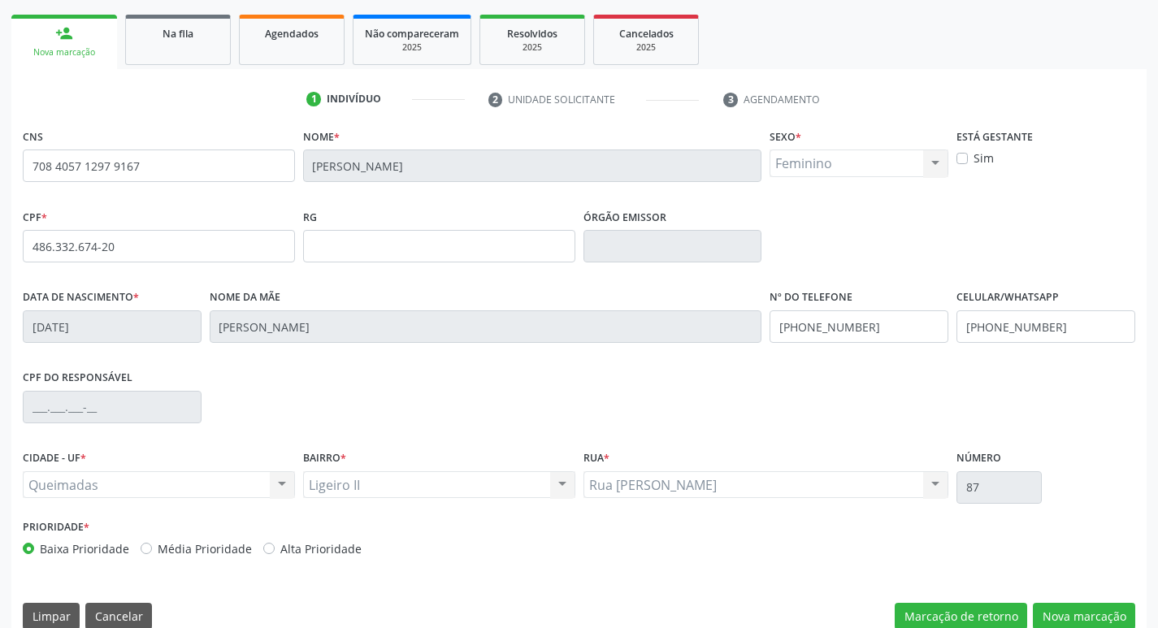
scroll to position [253, 0]
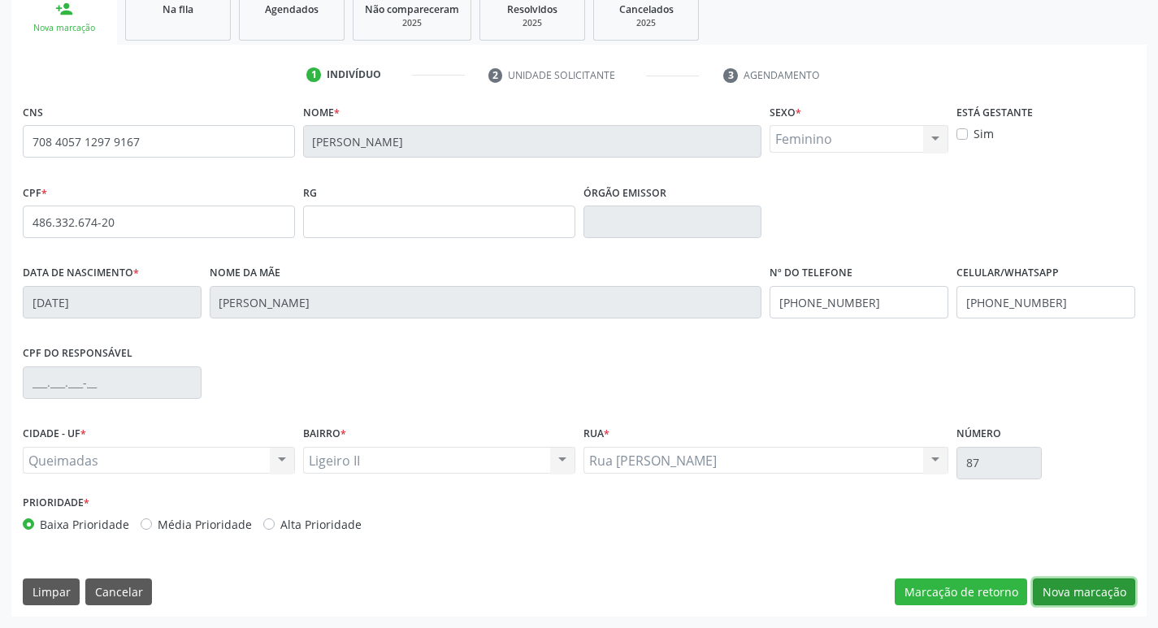
drag, startPoint x: 1071, startPoint y: 588, endPoint x: 239, endPoint y: 477, distance: 839.3
click at [1069, 588] on button "Nova marcação" at bounding box center [1084, 592] width 102 height 28
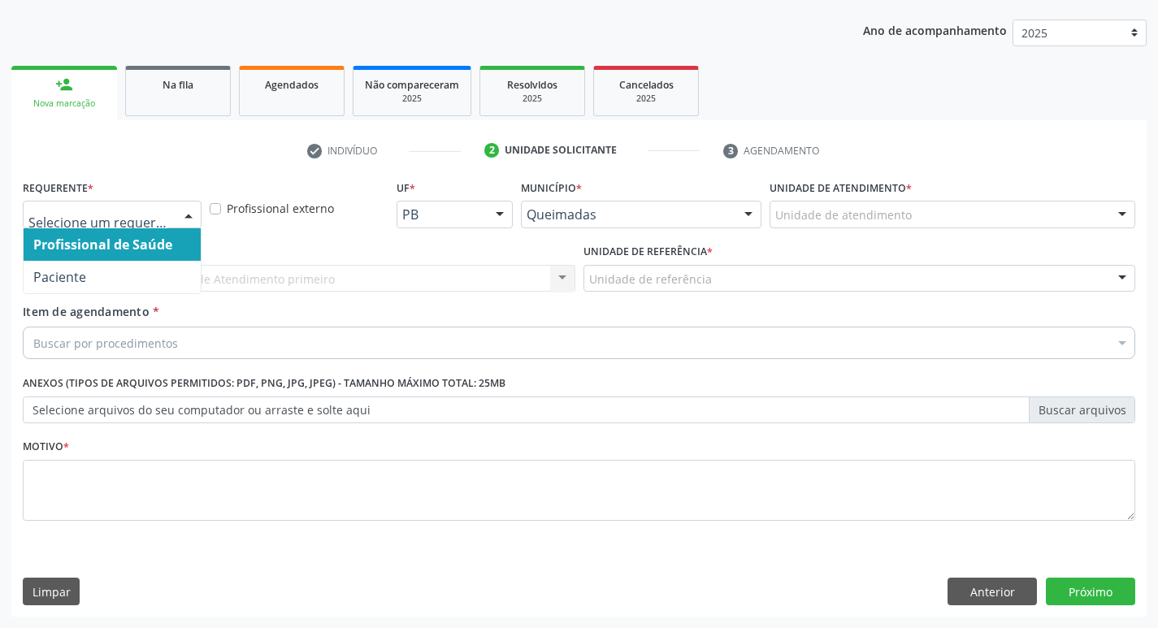
drag, startPoint x: 175, startPoint y: 221, endPoint x: 158, endPoint y: 268, distance: 50.1
click at [175, 221] on div "Profissional de Saúde Paciente Nenhum resultado encontrado para: " " Não há nen…" at bounding box center [112, 215] width 179 height 28
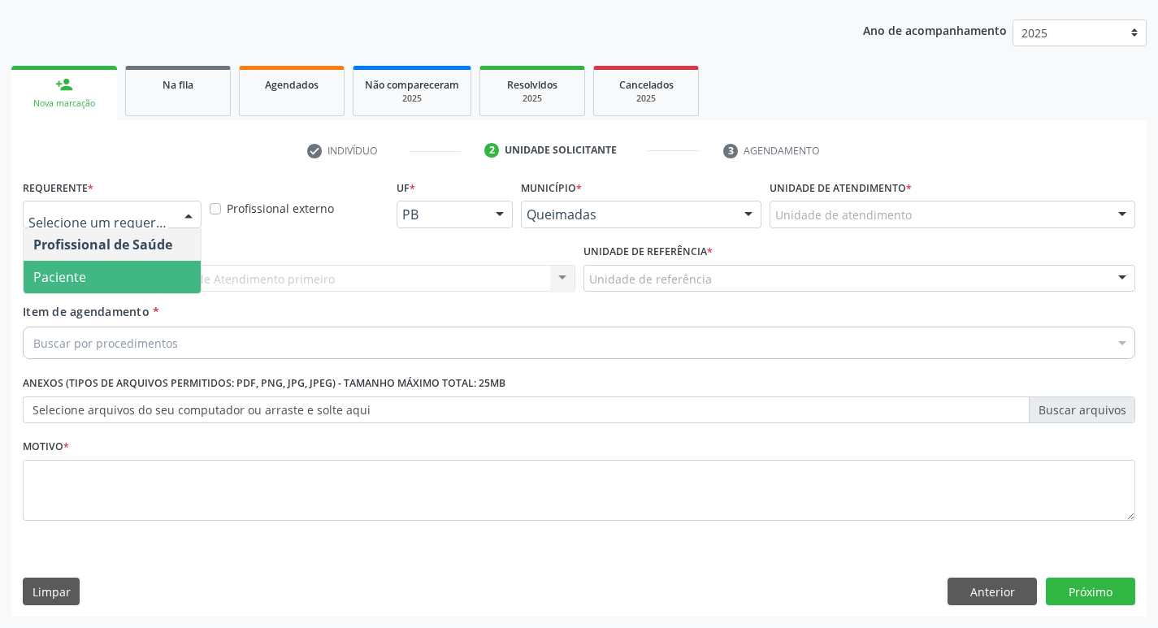
click at [152, 278] on span "Paciente" at bounding box center [112, 277] width 177 height 32
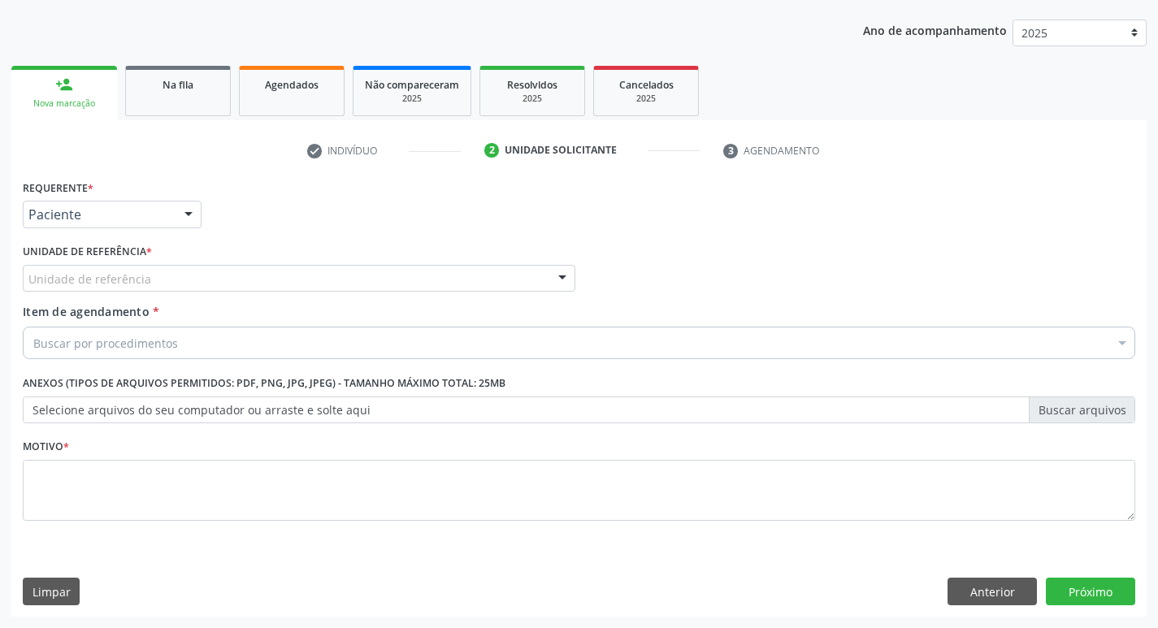
click at [152, 278] on div "Unidade de referência" at bounding box center [299, 279] width 552 height 28
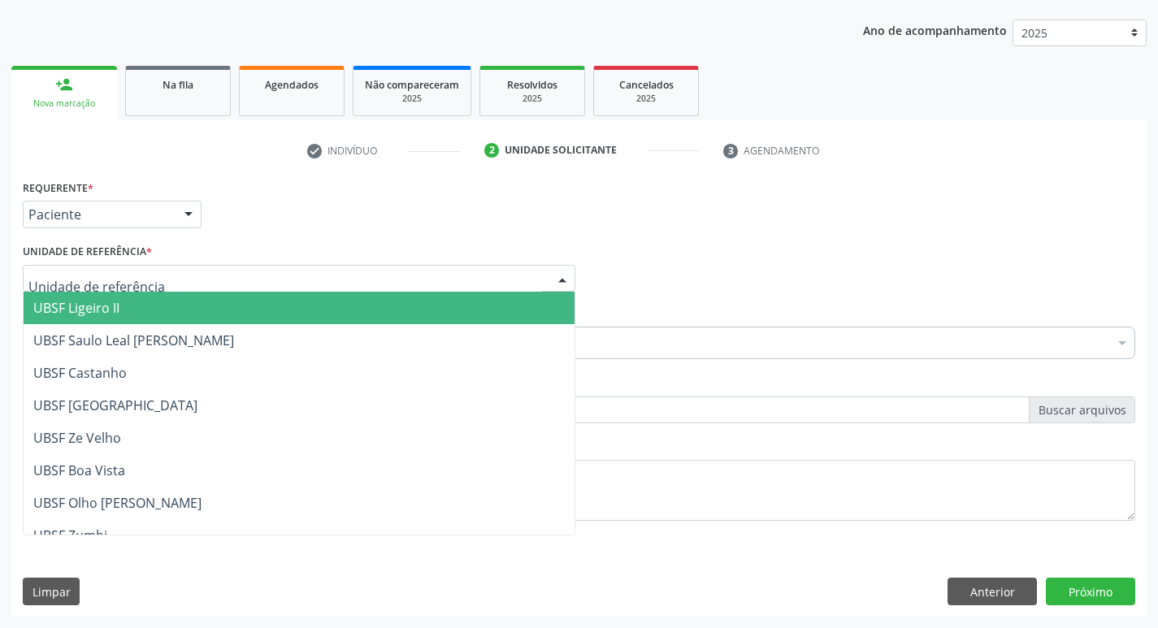
click at [149, 301] on span "UBSF Ligeiro II" at bounding box center [299, 308] width 551 height 32
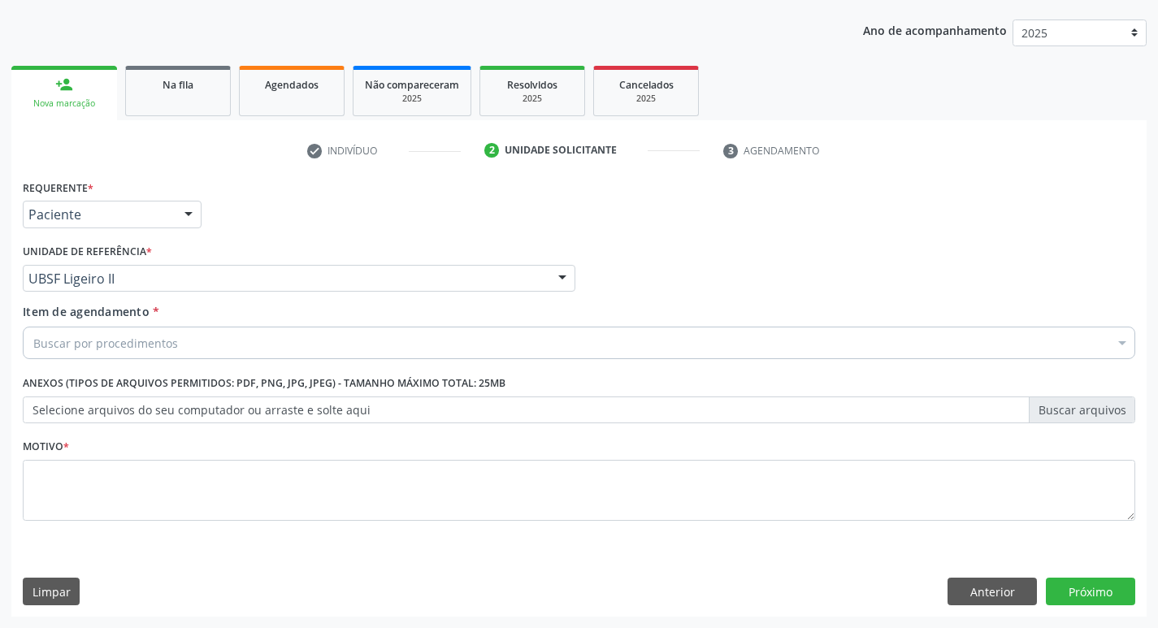
click at [142, 332] on div "Buscar por procedimentos" at bounding box center [579, 343] width 1112 height 32
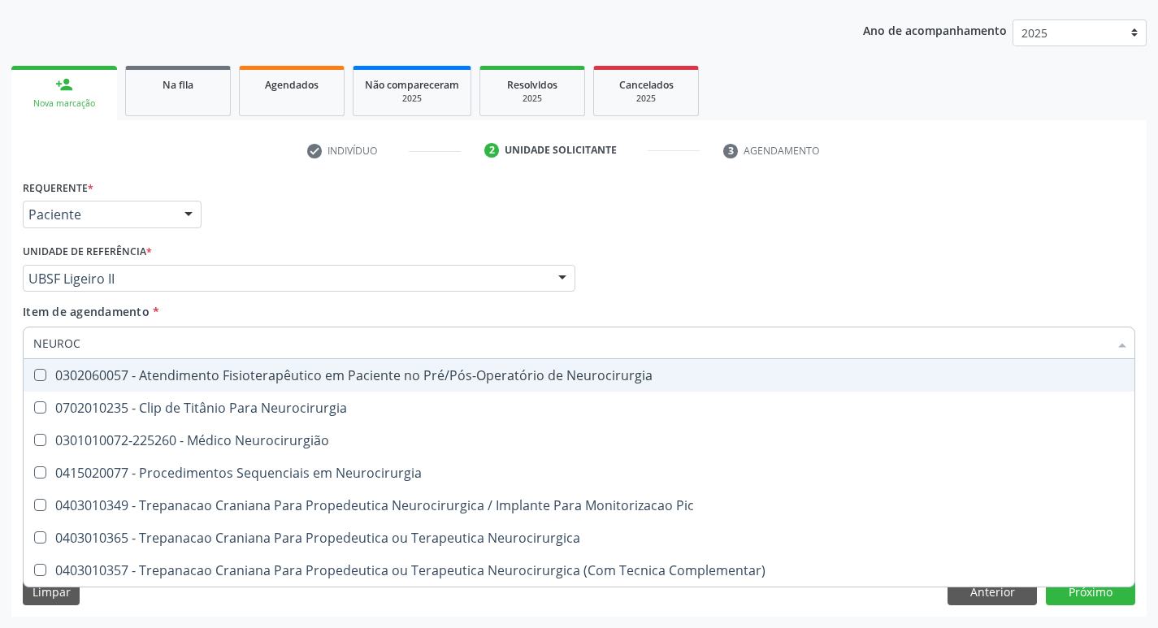
type input "NEUROCI"
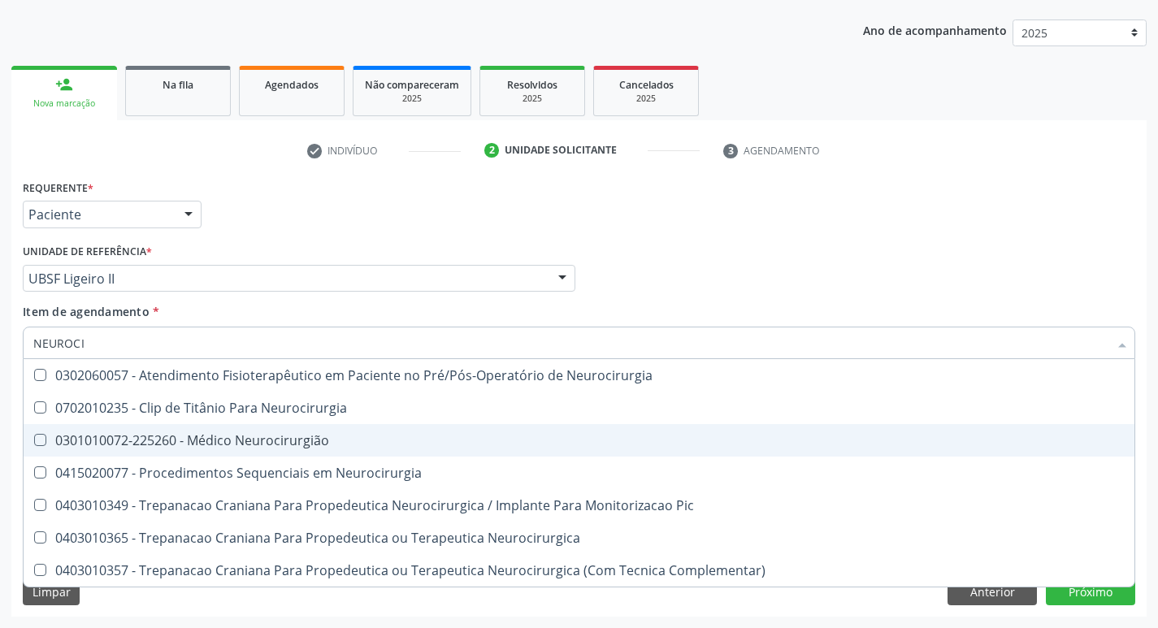
click at [154, 430] on span "0301010072-225260 - Médico Neurocirurgião" at bounding box center [579, 440] width 1111 height 32
checkbox Neurocirurgião "true"
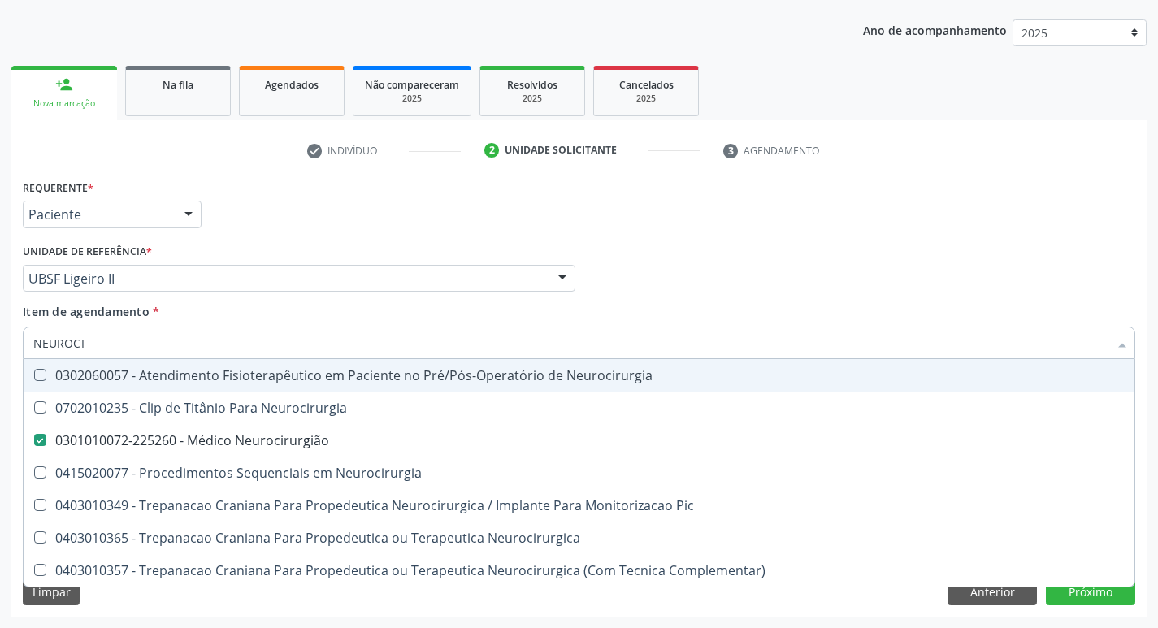
click at [388, 205] on div "Requerente * Paciente Profissional de Saúde Paciente Nenhum resultado encontrad…" at bounding box center [579, 206] width 1120 height 63
checkbox Neurocirurgia "true"
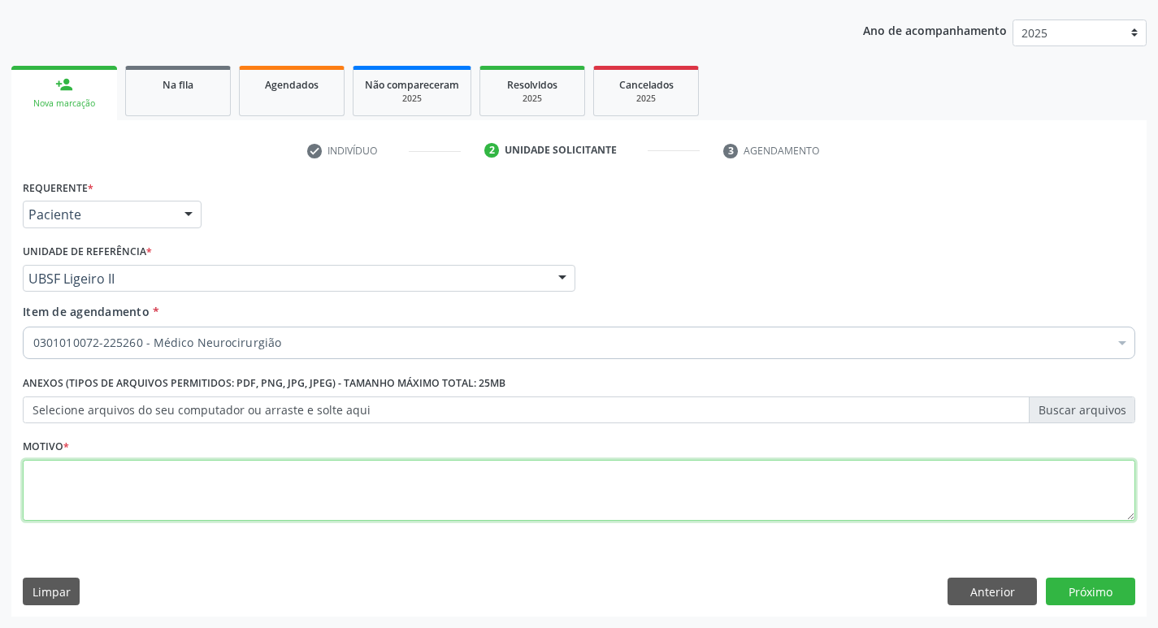
click at [179, 492] on textarea at bounding box center [579, 491] width 1112 height 62
type textarea "RETORNO."
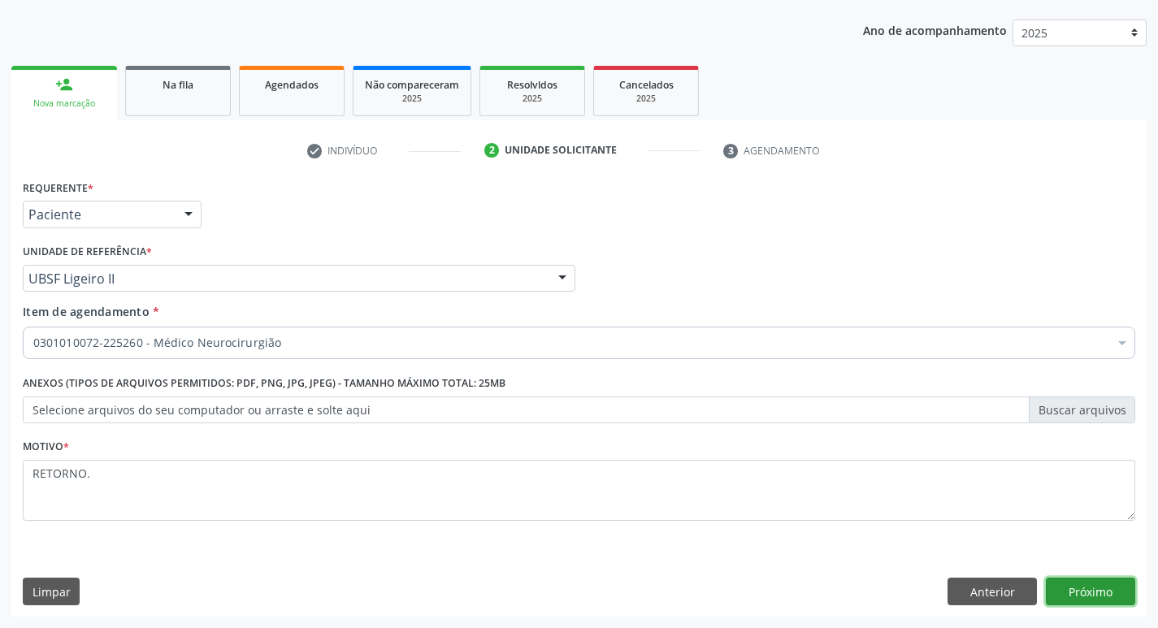
click at [1080, 587] on button "Próximo" at bounding box center [1090, 592] width 89 height 28
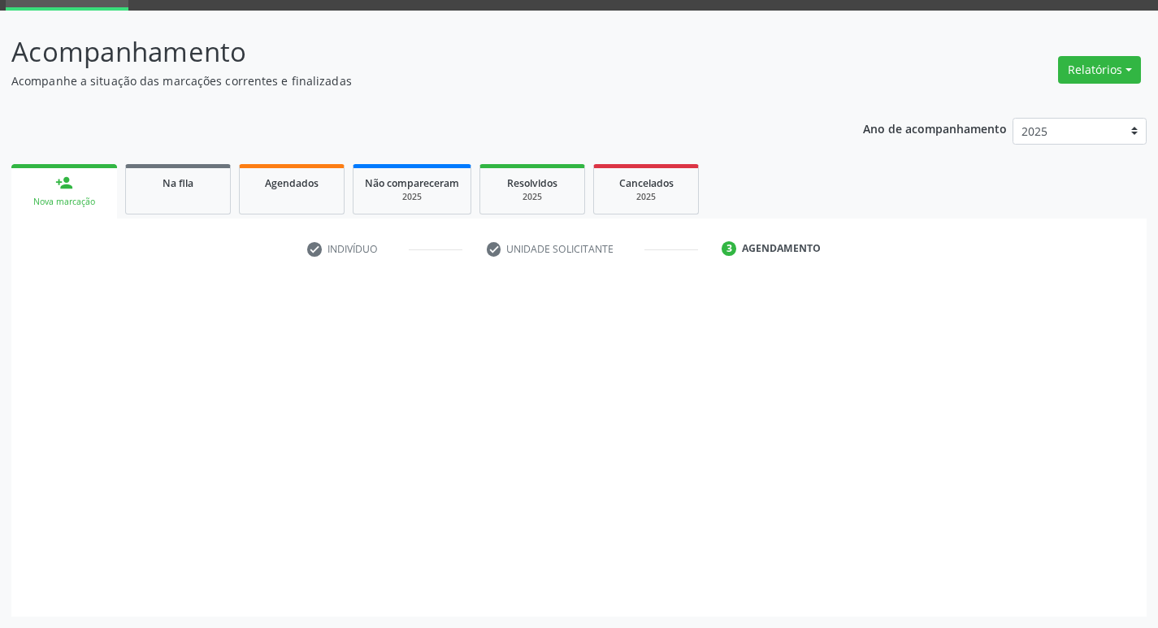
scroll to position [79, 0]
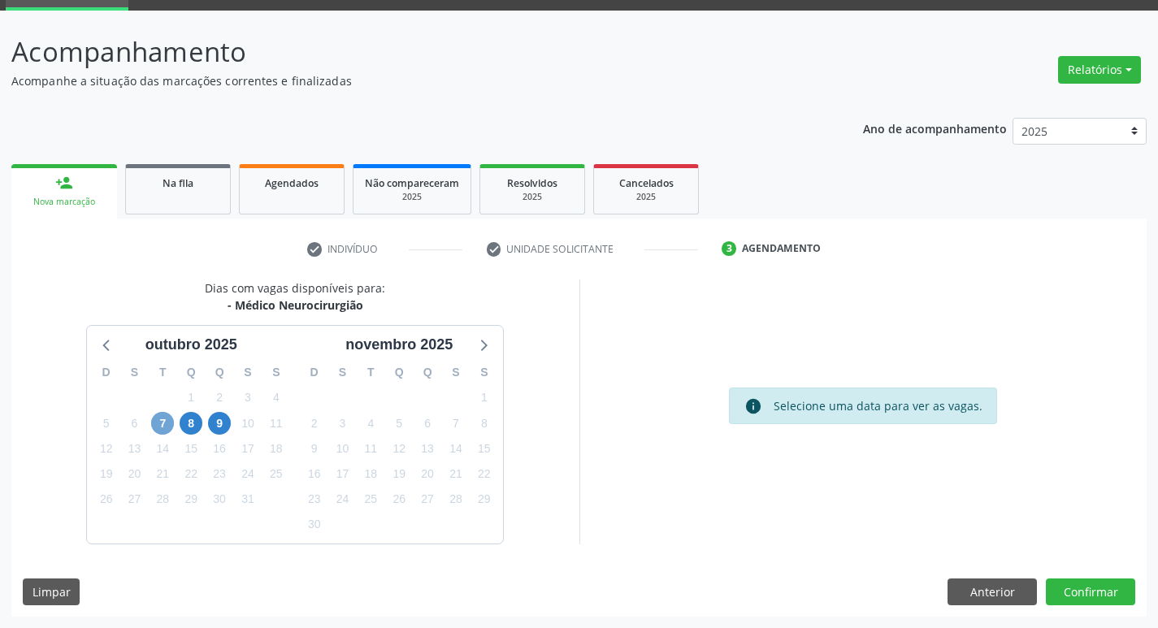
click at [161, 424] on span "7" at bounding box center [162, 423] width 23 height 23
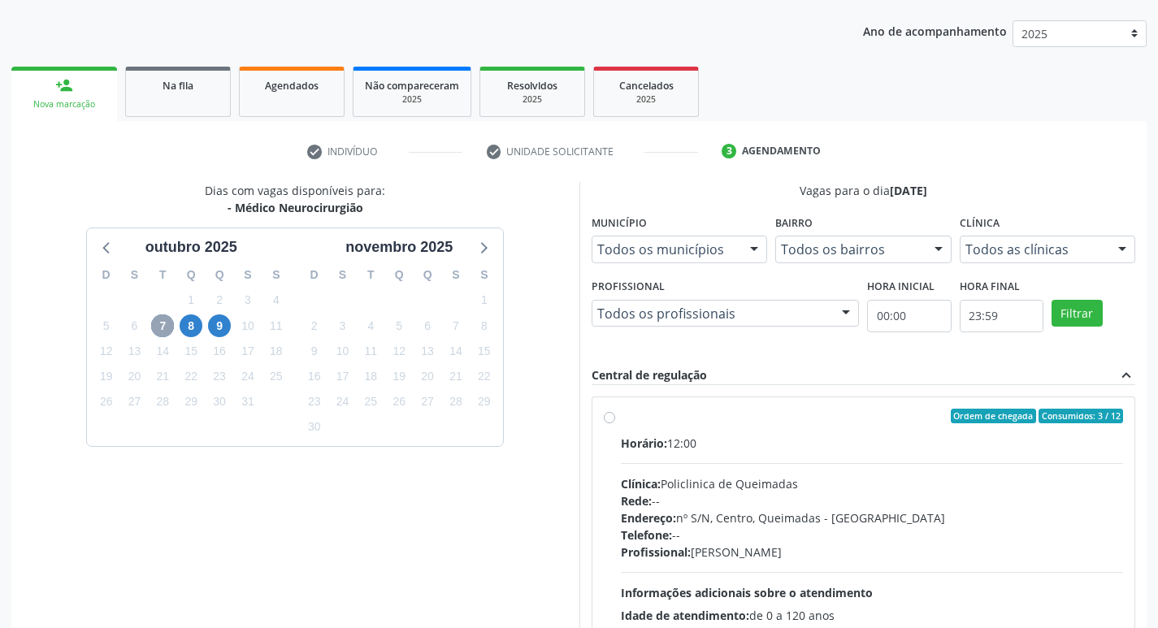
scroll to position [314, 0]
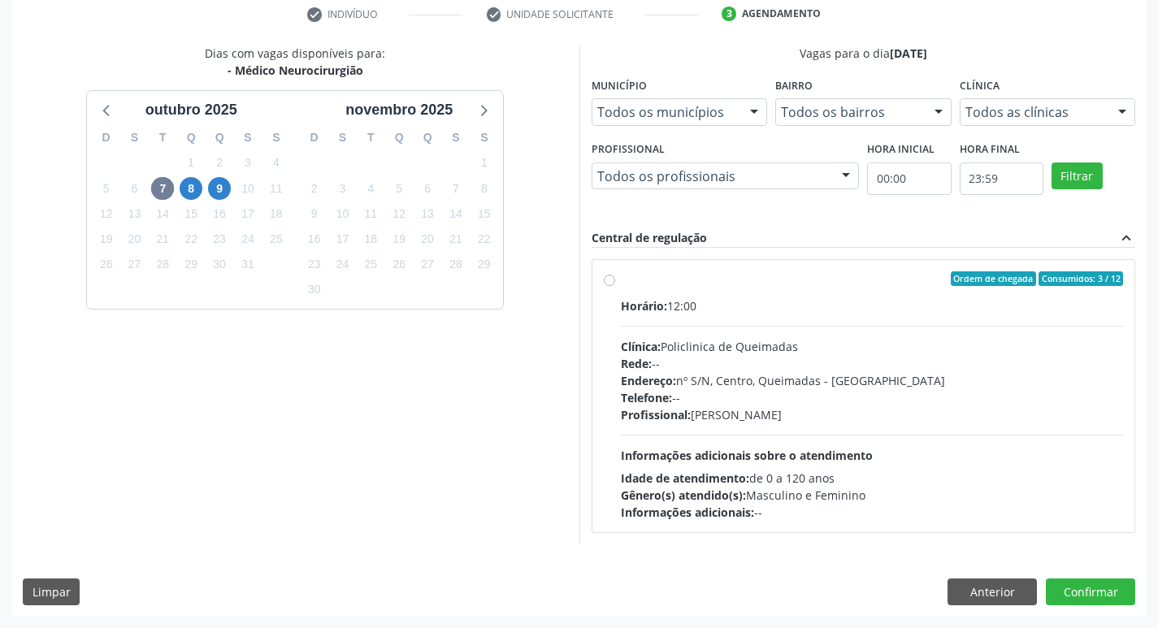
click at [861, 328] on div "Horário: 12:00 Clínica: Policlinica de Queimadas Rede: -- Endereço: nº S/N, Cen…" at bounding box center [872, 408] width 503 height 223
click at [615, 286] on input "Ordem de chegada Consumidos: 3 / 12 Horário: 12:00 Clínica: Policlinica de Quei…" at bounding box center [609, 278] width 11 height 15
radio input "true"
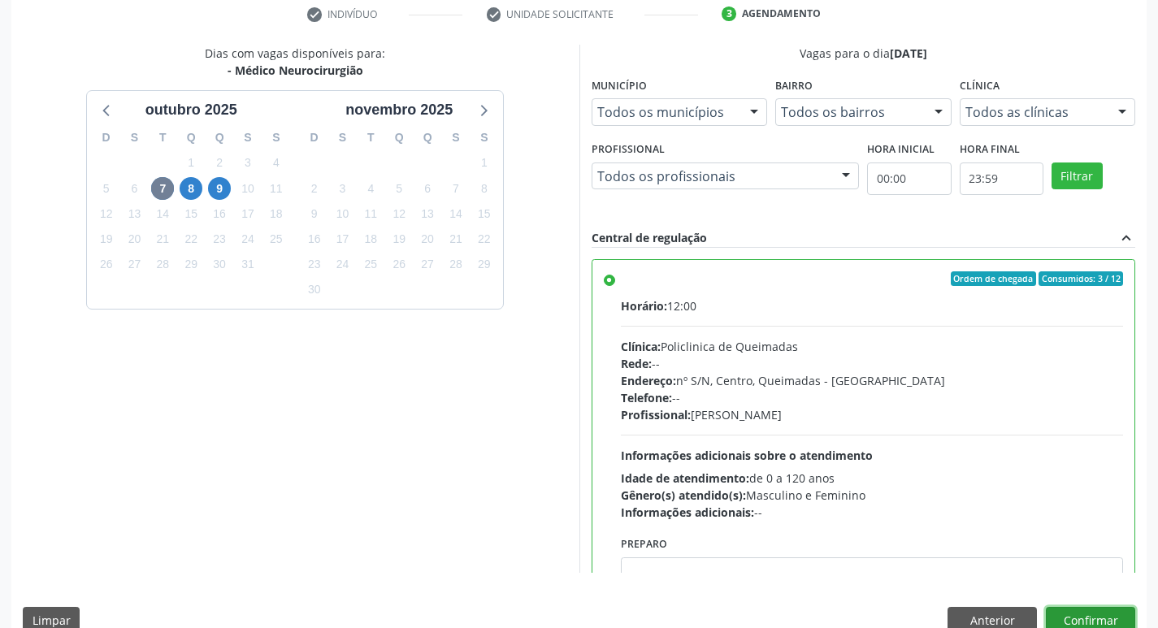
click at [1078, 615] on button "Confirmar" at bounding box center [1090, 621] width 89 height 28
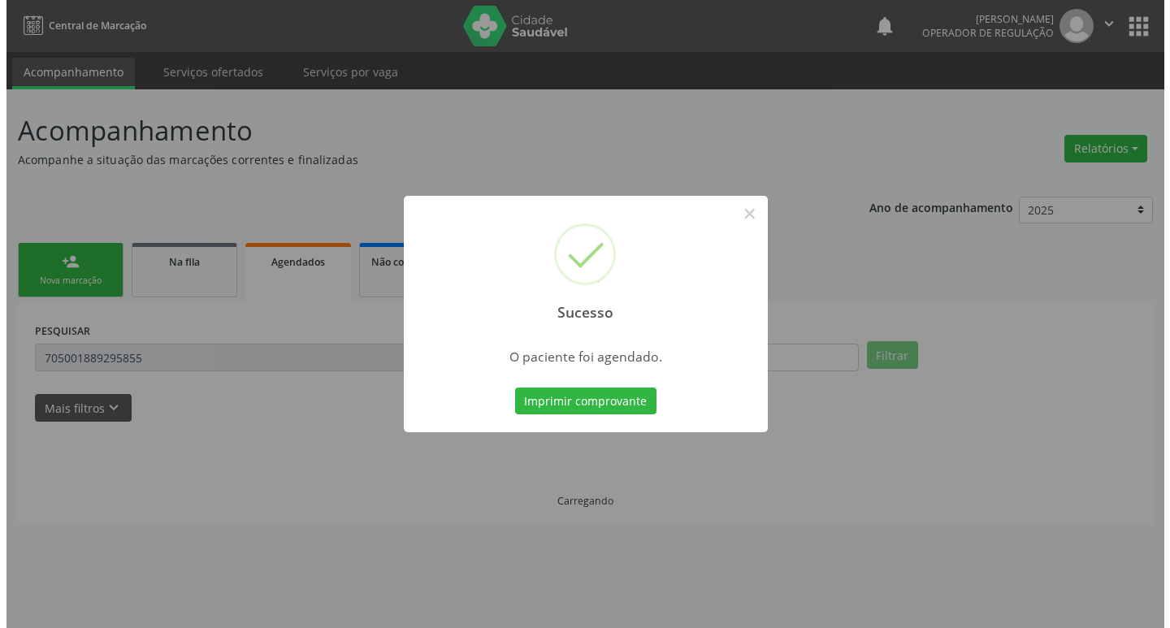
scroll to position [0, 0]
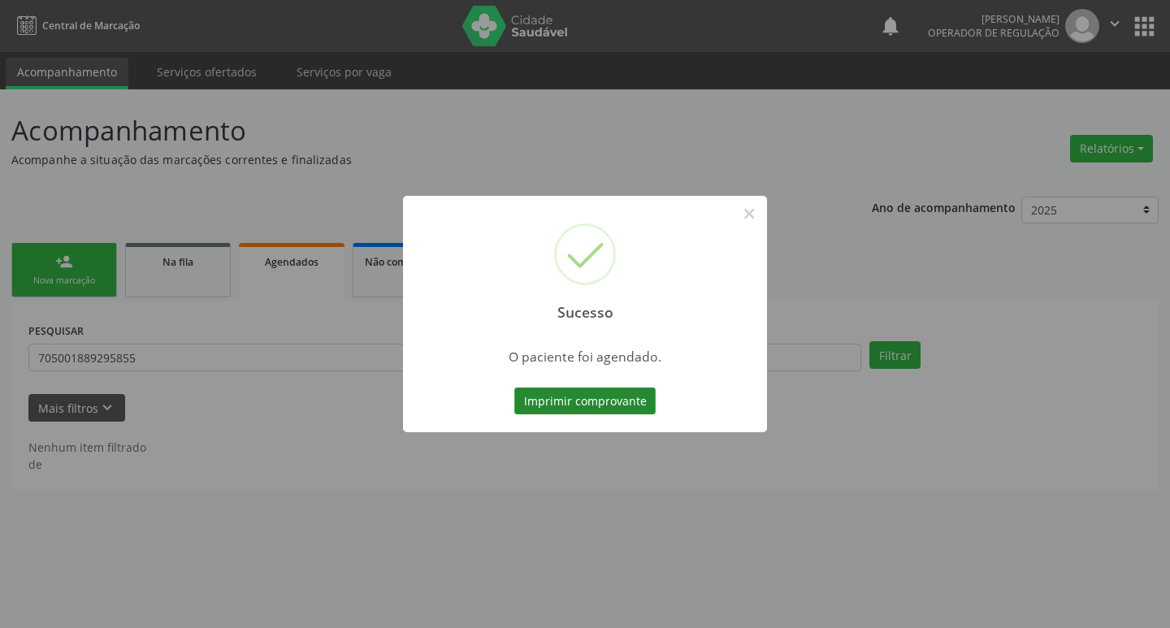
click at [630, 405] on button "Imprimir comprovante" at bounding box center [584, 402] width 141 height 28
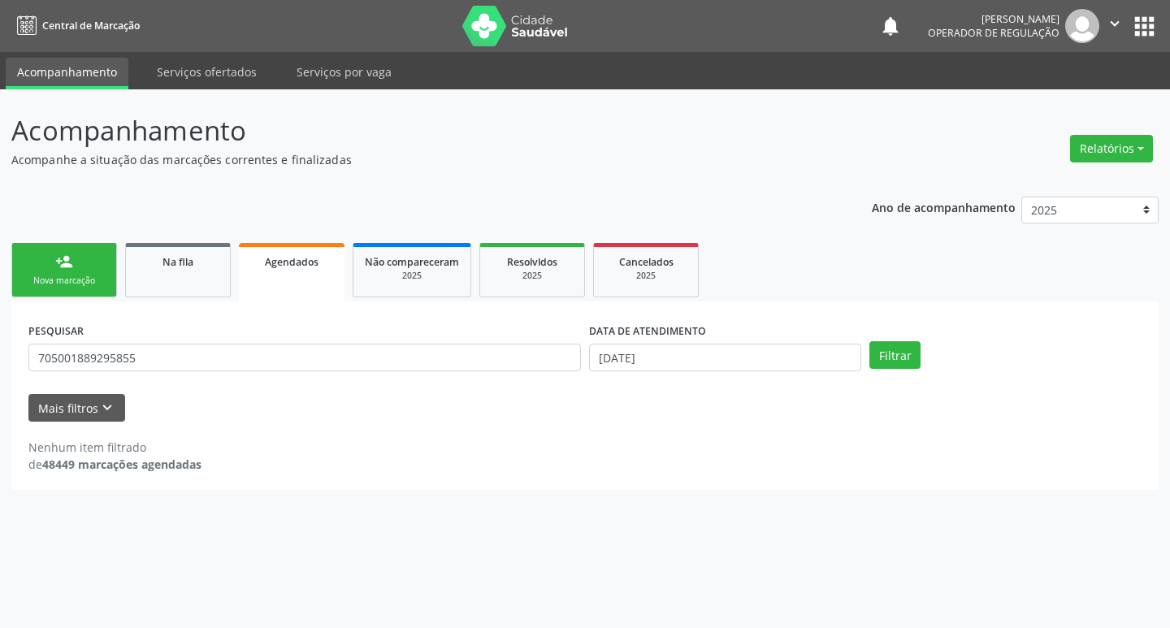
click at [99, 275] on div "Nova marcação" at bounding box center [64, 281] width 81 height 12
click at [49, 275] on div "Nova marcação" at bounding box center [64, 281] width 81 height 12
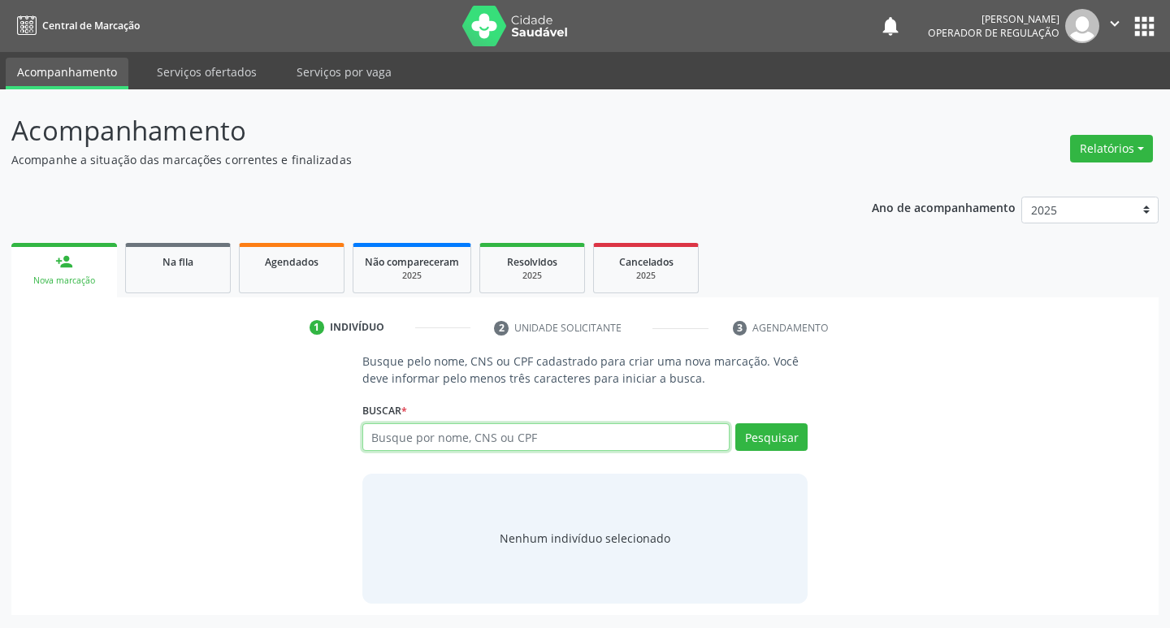
click at [463, 438] on input "text" at bounding box center [546, 437] width 368 height 28
type input "704203702992885"
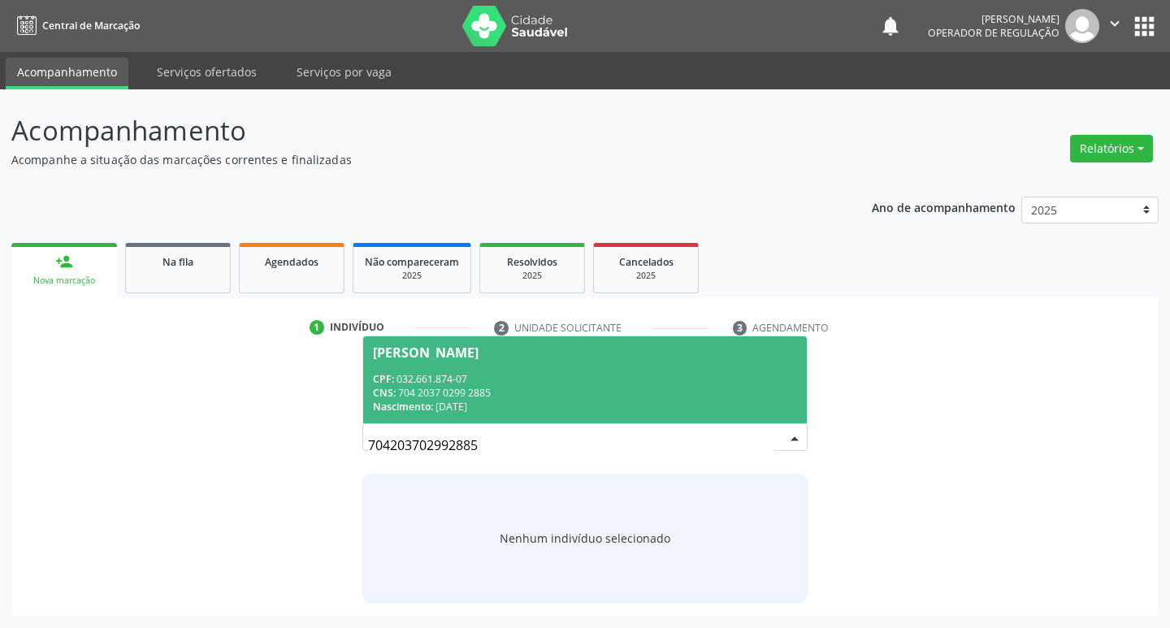
click at [524, 346] on div "Josélia Fernandes" at bounding box center [585, 352] width 425 height 13
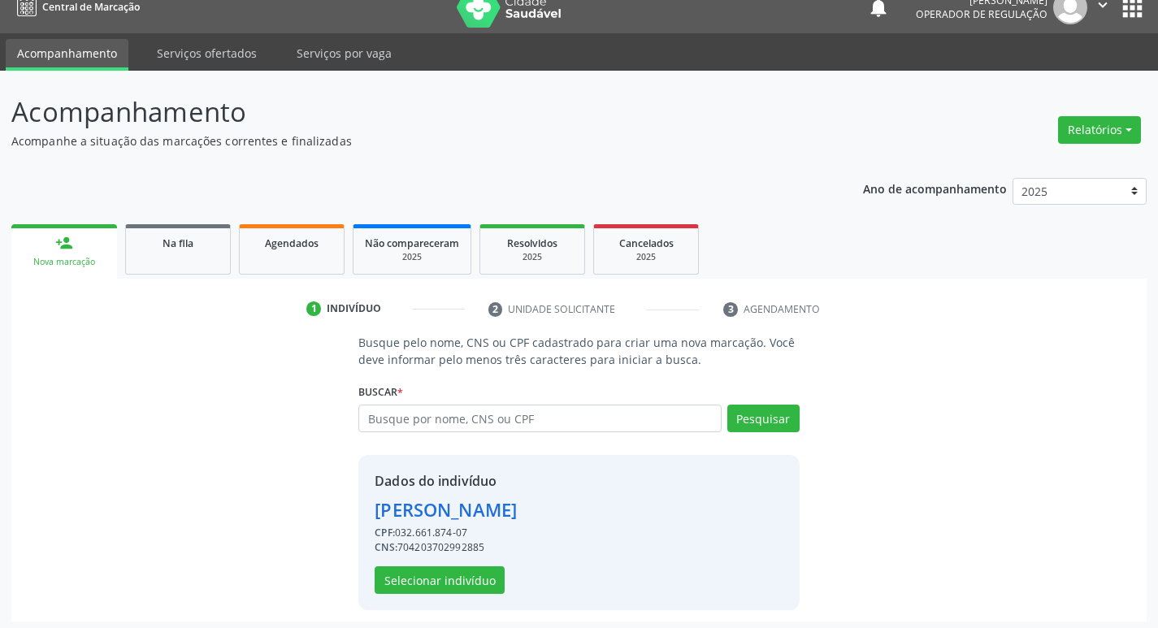
scroll to position [24, 0]
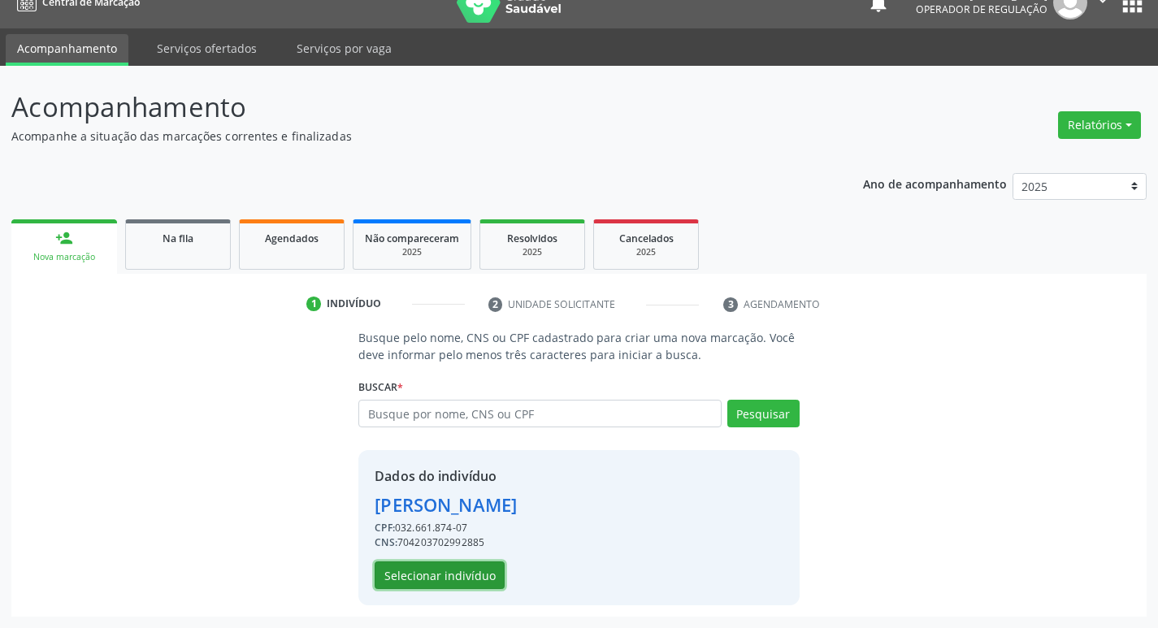
click at [425, 573] on button "Selecionar indivíduo" at bounding box center [440, 575] width 130 height 28
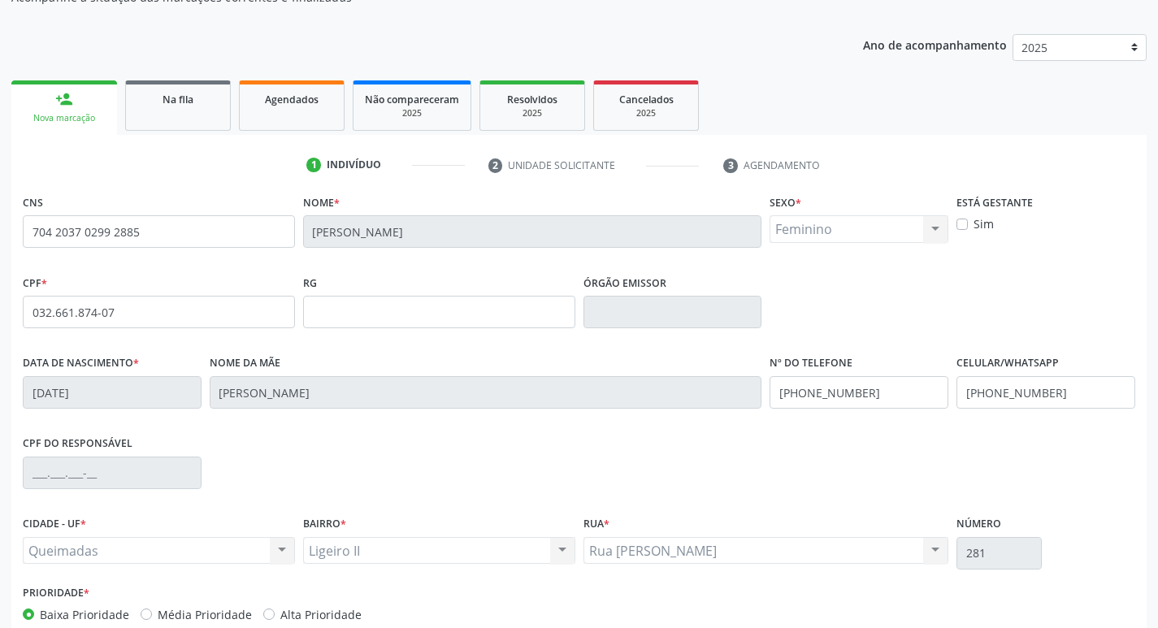
scroll to position [253, 0]
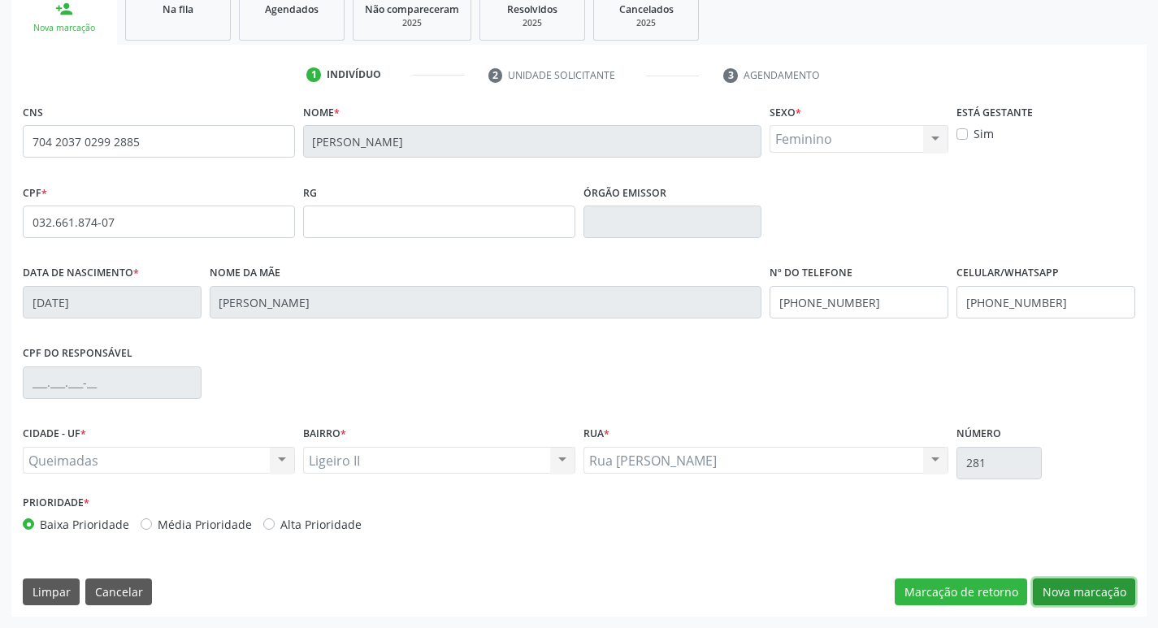
click at [1089, 587] on button "Nova marcação" at bounding box center [1084, 592] width 102 height 28
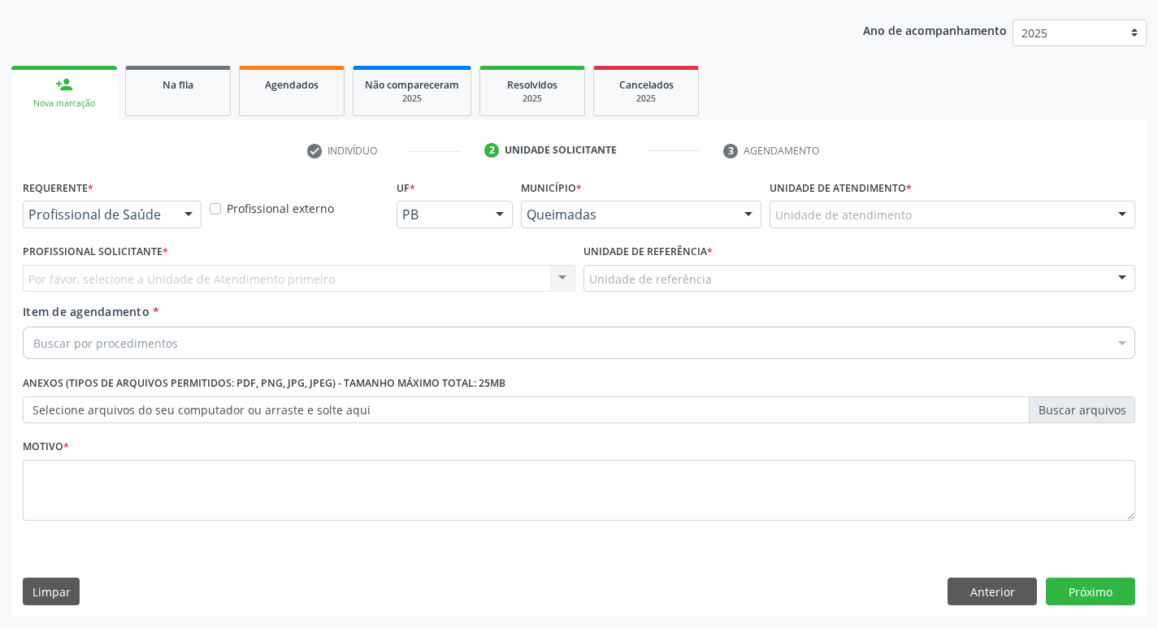
click at [195, 204] on div at bounding box center [188, 215] width 24 height 28
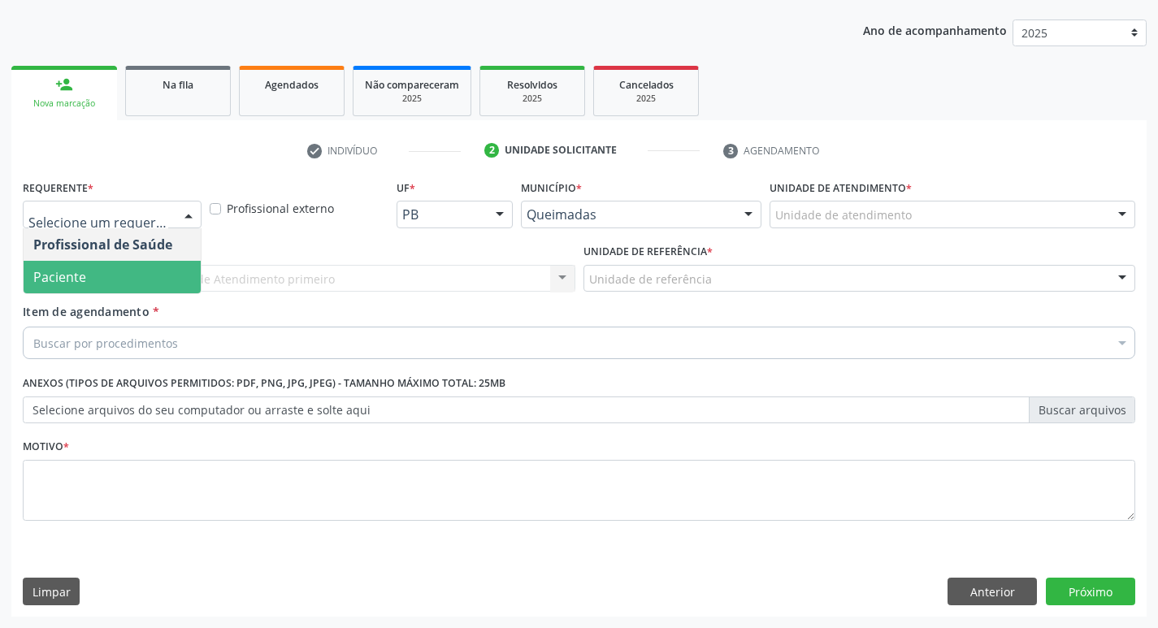
click at [154, 266] on span "Paciente" at bounding box center [112, 277] width 177 height 32
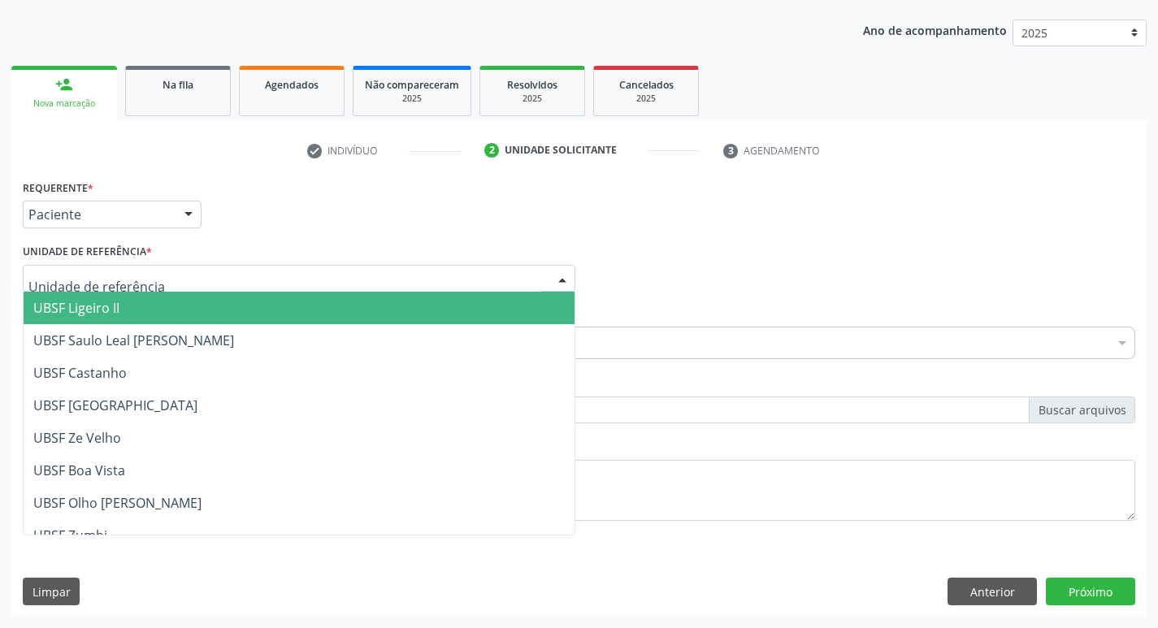
click at [162, 275] on div at bounding box center [299, 279] width 552 height 28
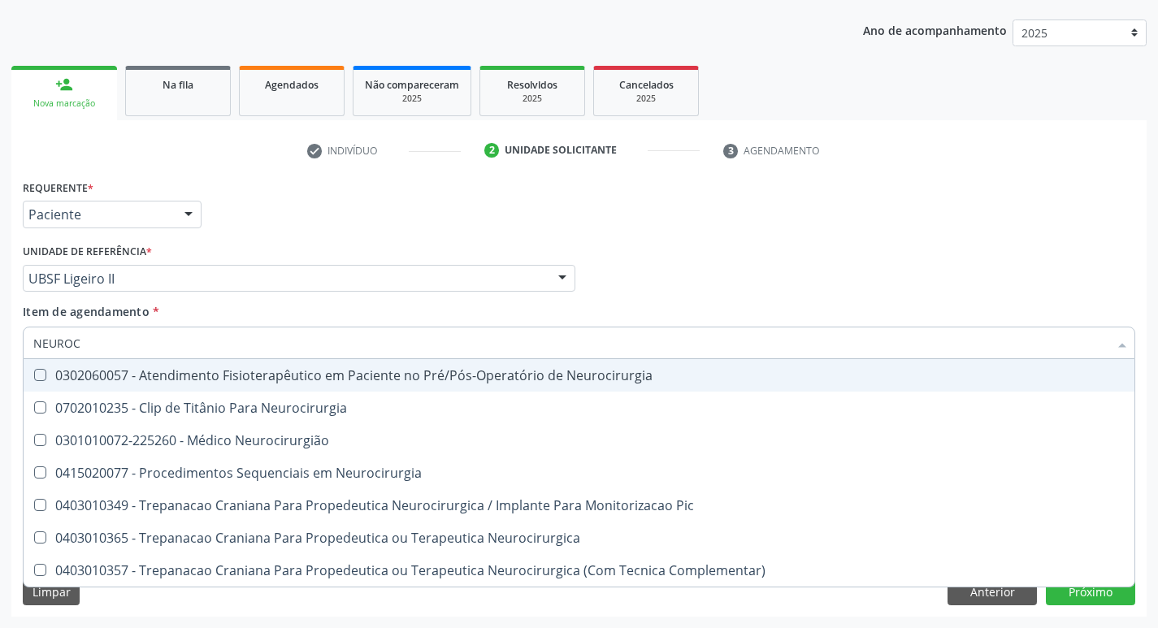
type input "NEUROCI"
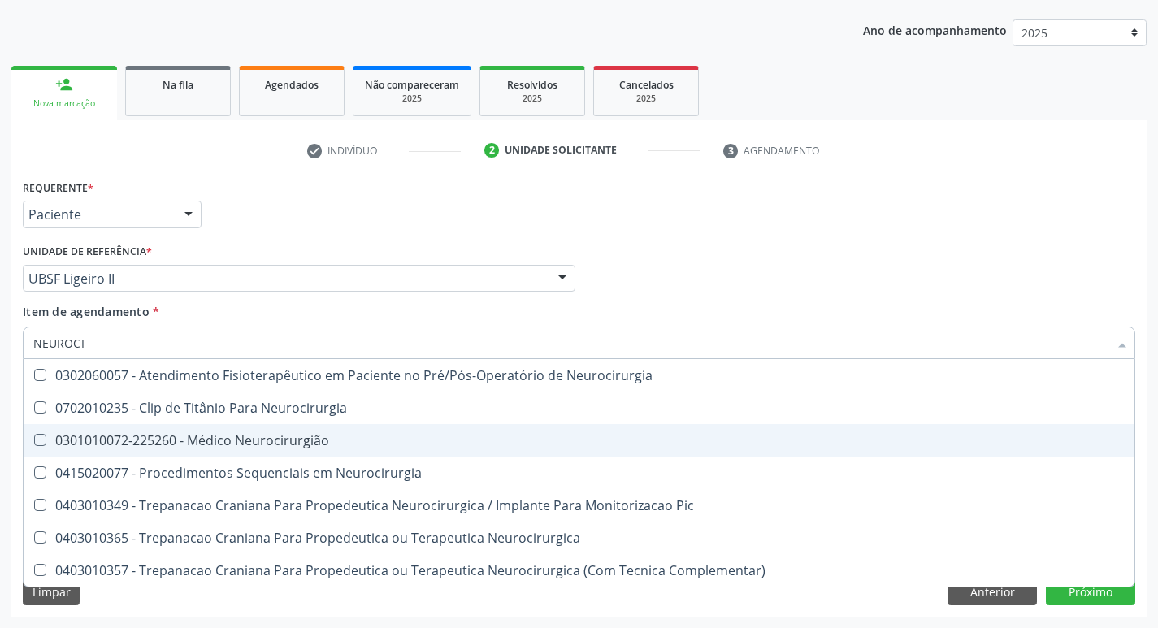
click at [176, 435] on div "0301010072-225260 - Médico Neurocirurgião" at bounding box center [578, 440] width 1091 height 13
checkbox Neurocirurgião "true"
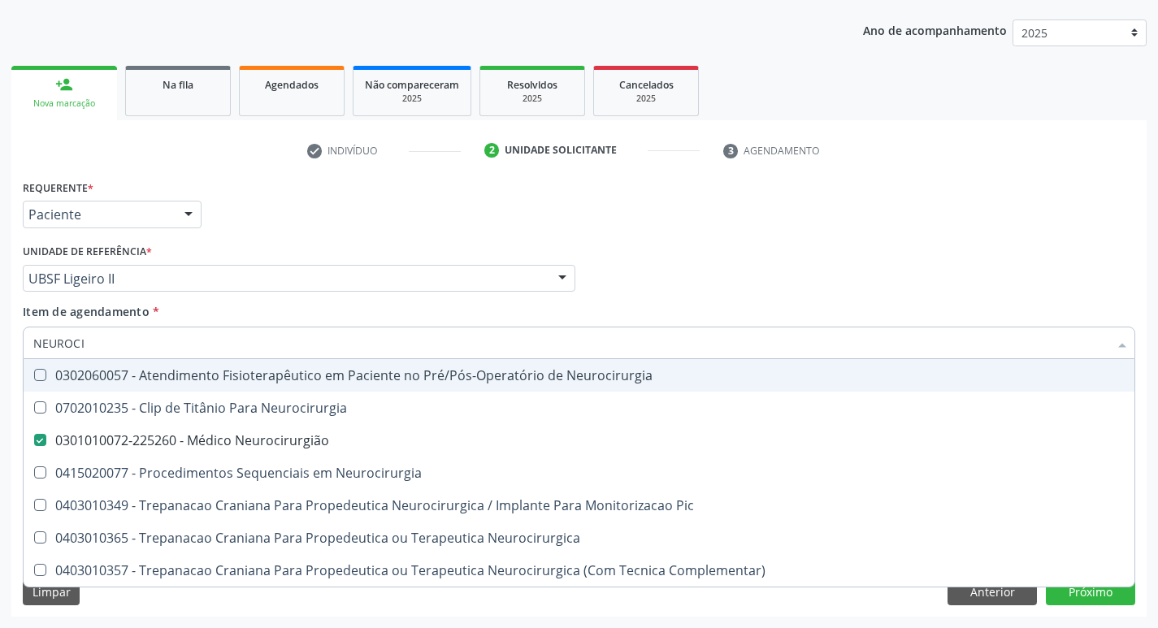
click at [415, 210] on div "Requerente * Paciente Profissional de Saúde Paciente Nenhum resultado encontrad…" at bounding box center [579, 206] width 1120 height 63
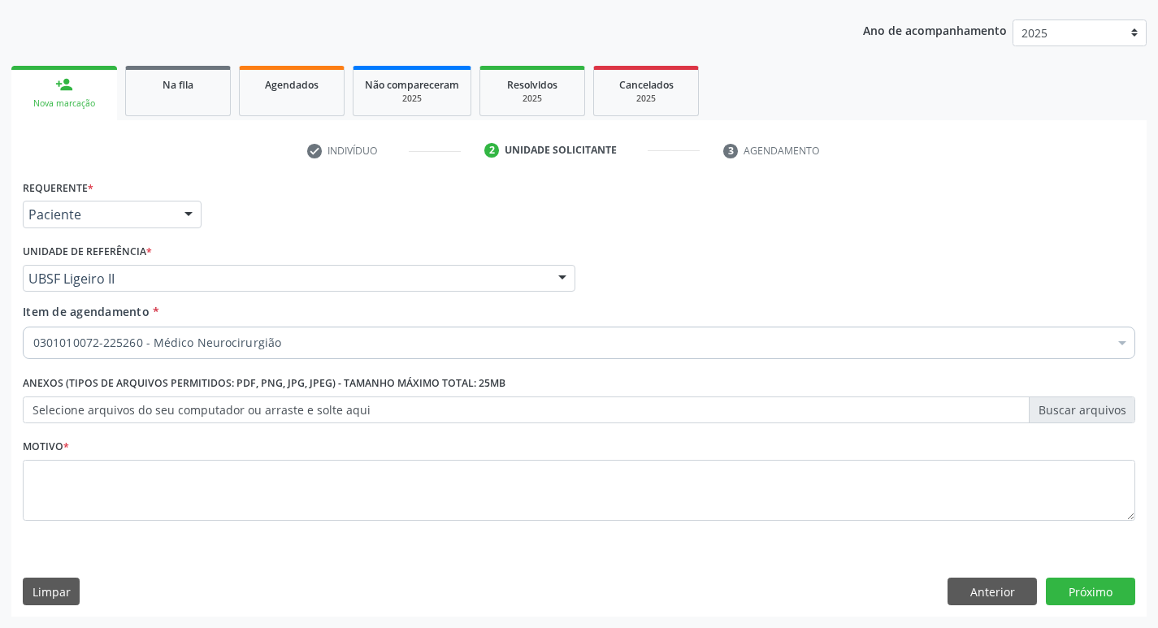
click at [179, 469] on div "0301010072-225260 - Médico Neurocirurgião" at bounding box center [665, 462] width 1265 height 13
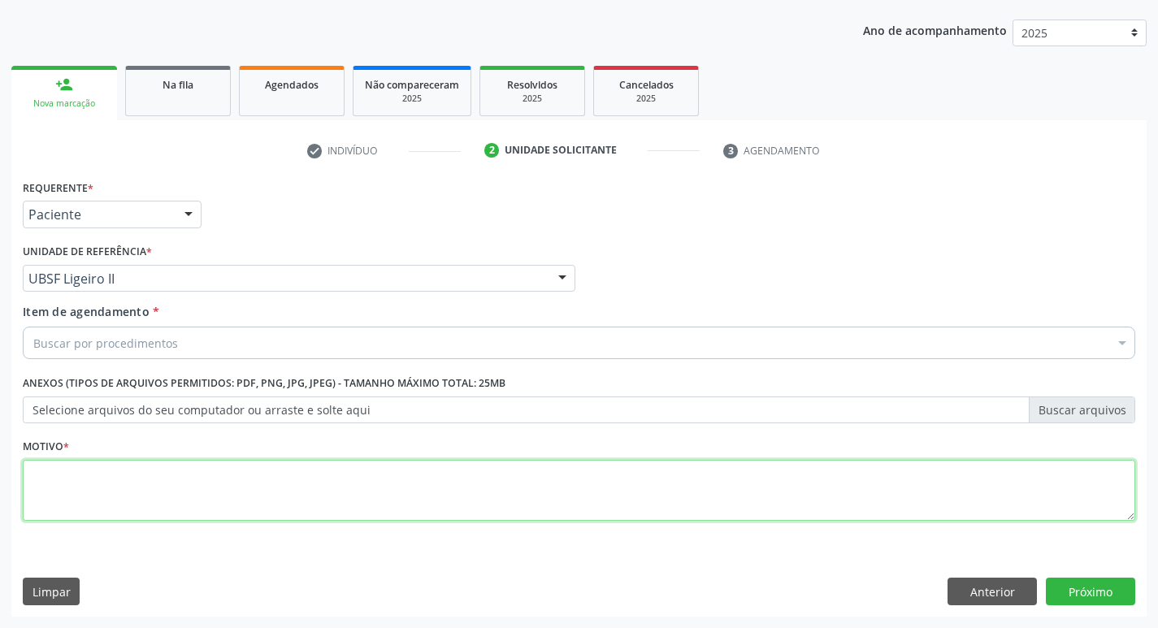
click at [321, 479] on textarea at bounding box center [579, 491] width 1112 height 62
paste textarea "AVALIAÇÃO."
type textarea "AVALIAÇÃO."
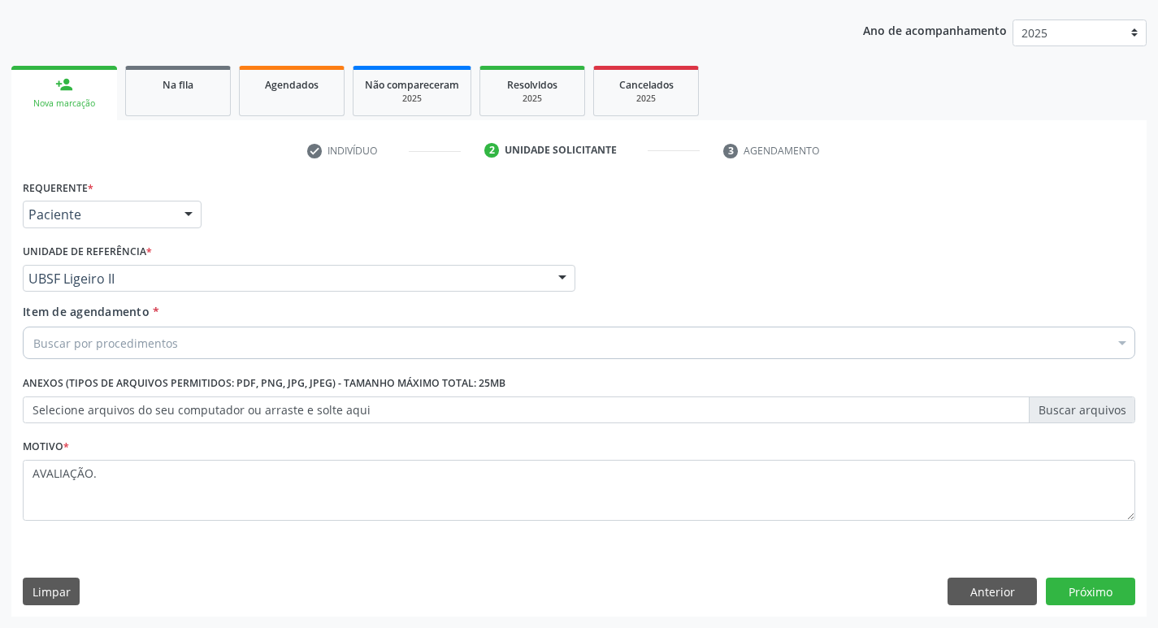
click at [300, 352] on div "Buscar por procedimentos" at bounding box center [579, 343] width 1112 height 32
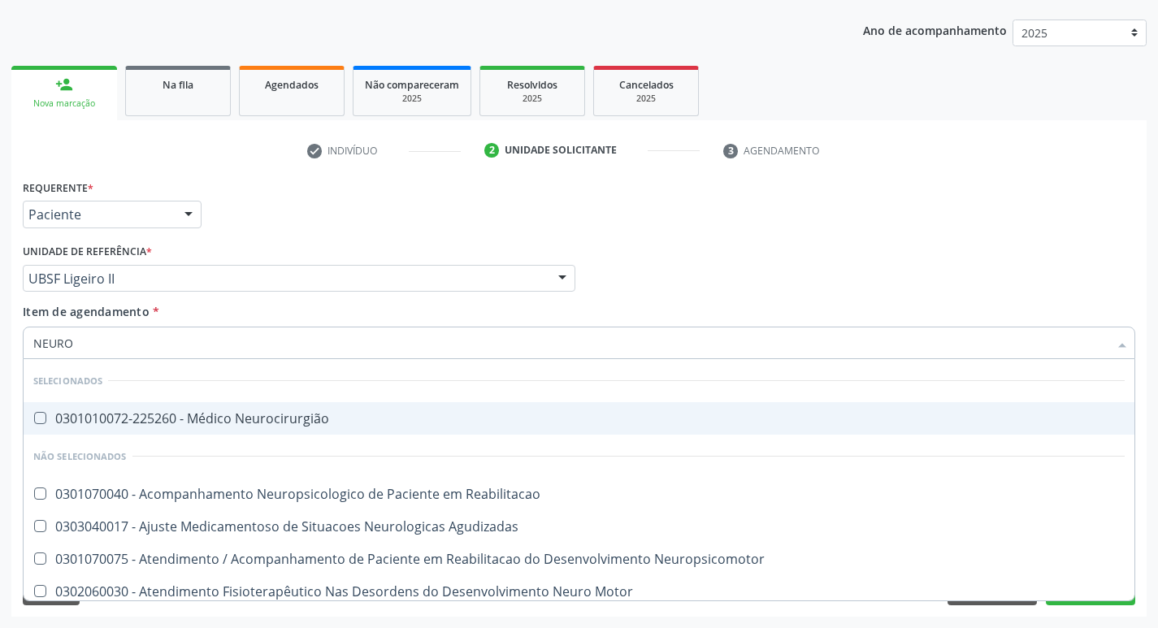
type input "NEUROC"
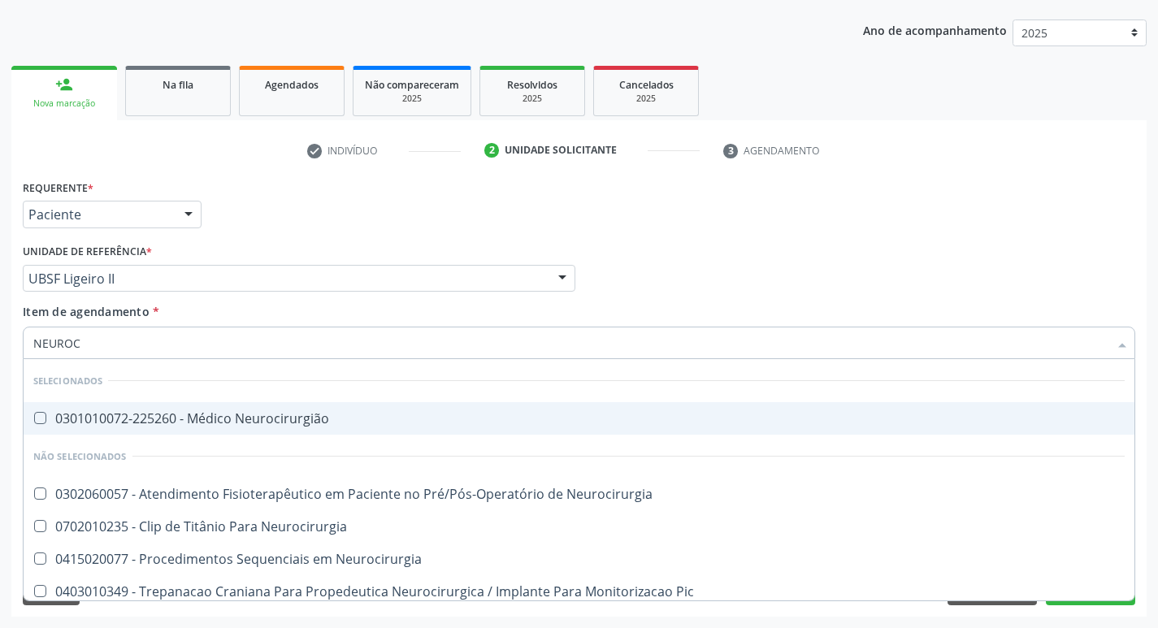
click at [292, 418] on div "0301010072-225260 - Médico Neurocirurgião" at bounding box center [578, 418] width 1091 height 13
checkbox Neurocirurgião "true"
click at [787, 257] on div "Profissional Solicitante Por favor, selecione a Unidade de Atendimento primeiro…" at bounding box center [579, 271] width 1120 height 63
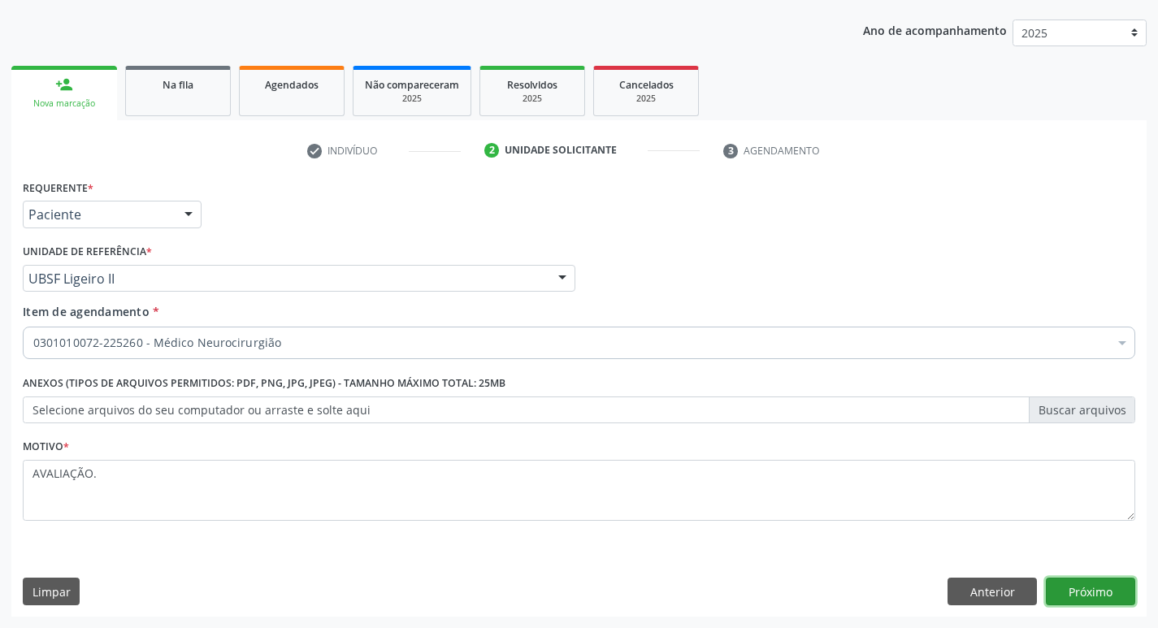
click at [1080, 595] on button "Próximo" at bounding box center [1090, 592] width 89 height 28
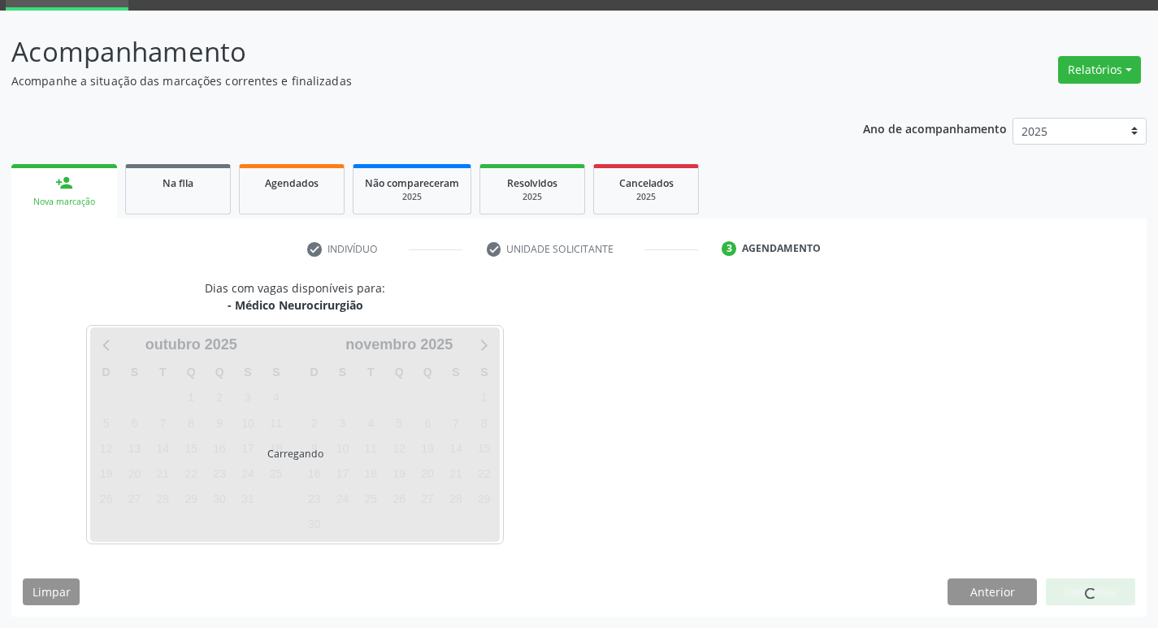
scroll to position [79, 0]
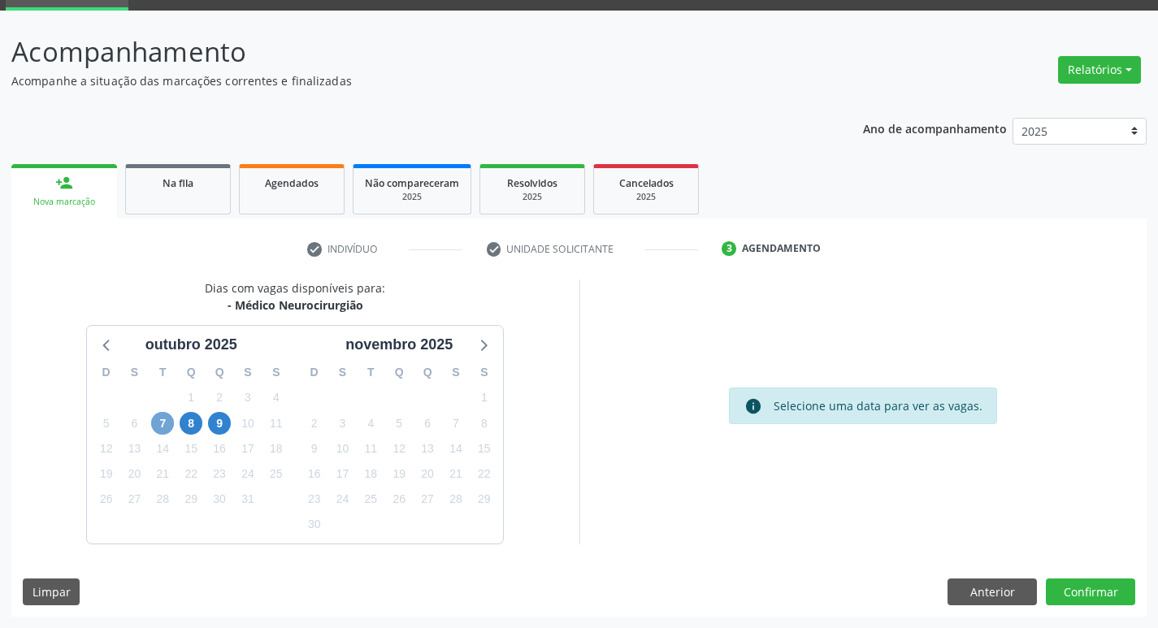
click at [157, 421] on span "7" at bounding box center [162, 423] width 23 height 23
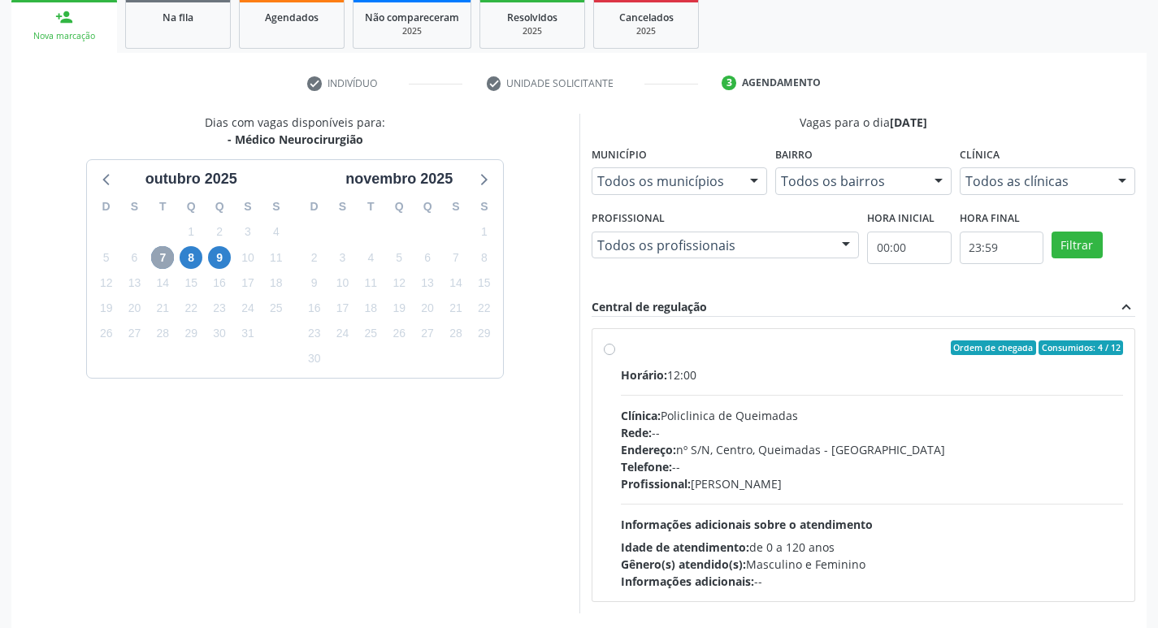
scroll to position [314, 0]
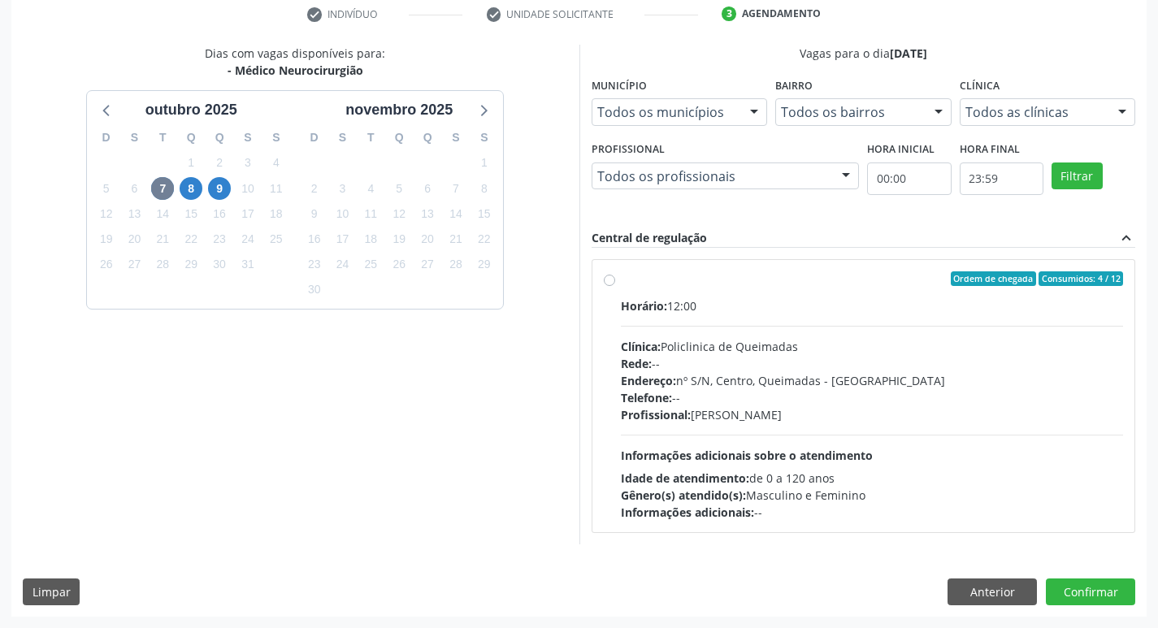
click at [913, 300] on div "Horário: 12:00" at bounding box center [872, 305] width 503 height 17
click at [615, 286] on input "Ordem de chegada Consumidos: 4 / 12 Horário: 12:00 Clínica: Policlinica de Quei…" at bounding box center [609, 278] width 11 height 15
radio input "true"
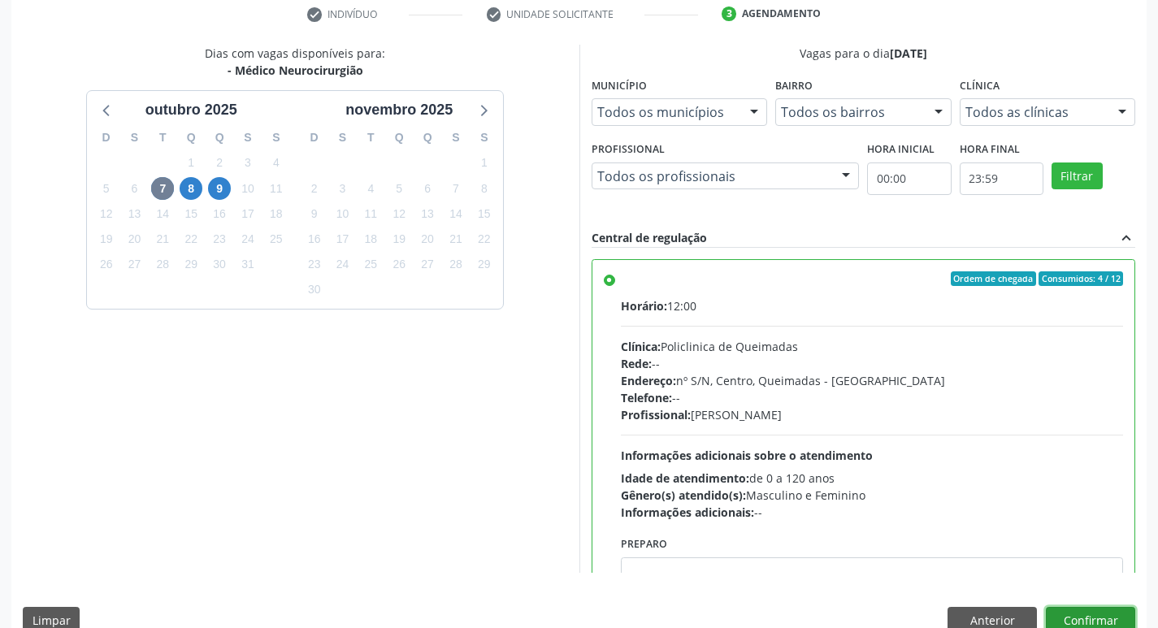
click at [1096, 612] on button "Confirmar" at bounding box center [1090, 621] width 89 height 28
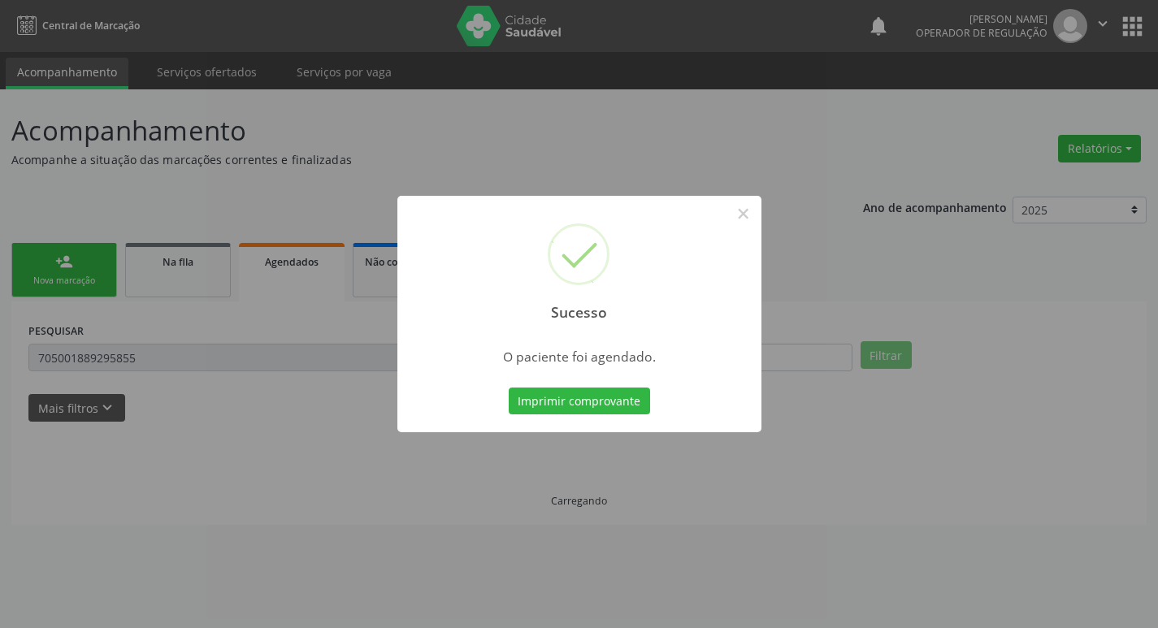
scroll to position [0, 0]
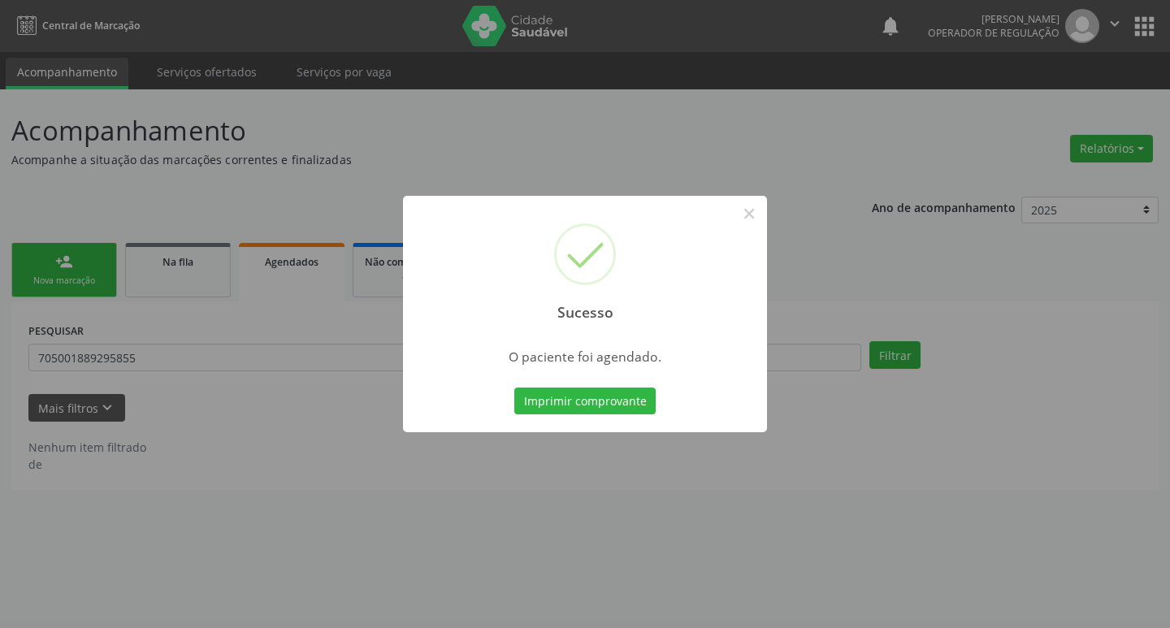
click at [557, 384] on div "Imprimir comprovante Cancel" at bounding box center [585, 401] width 149 height 34
click at [561, 396] on button "Imprimir comprovante" at bounding box center [584, 402] width 141 height 28
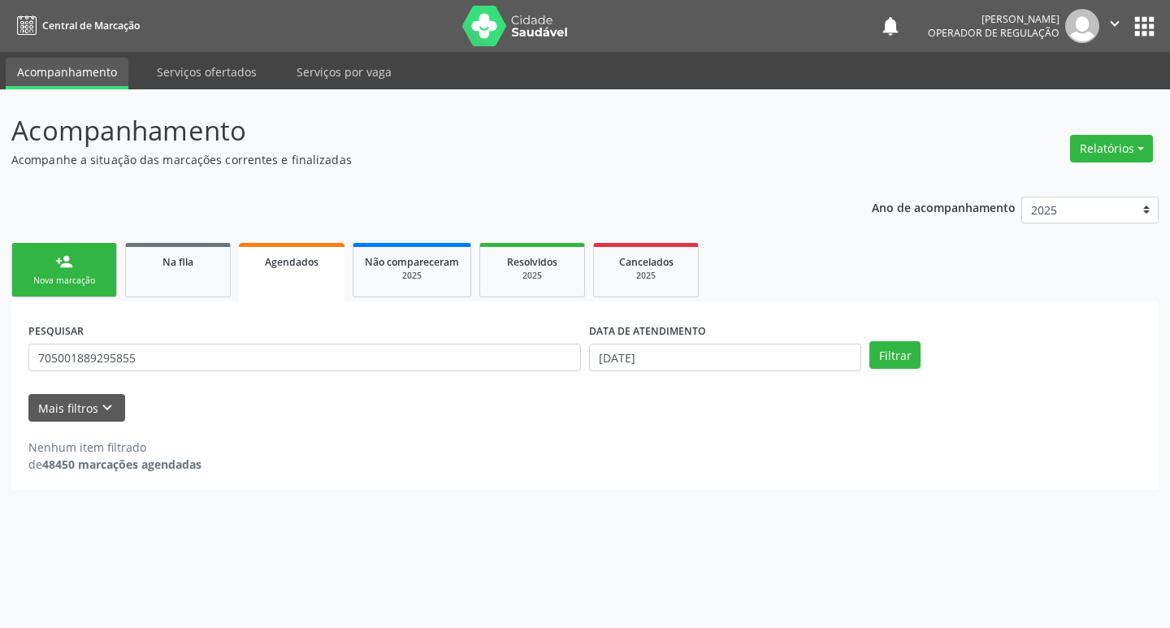
click at [73, 266] on link "person_add Nova marcação" at bounding box center [64, 270] width 106 height 54
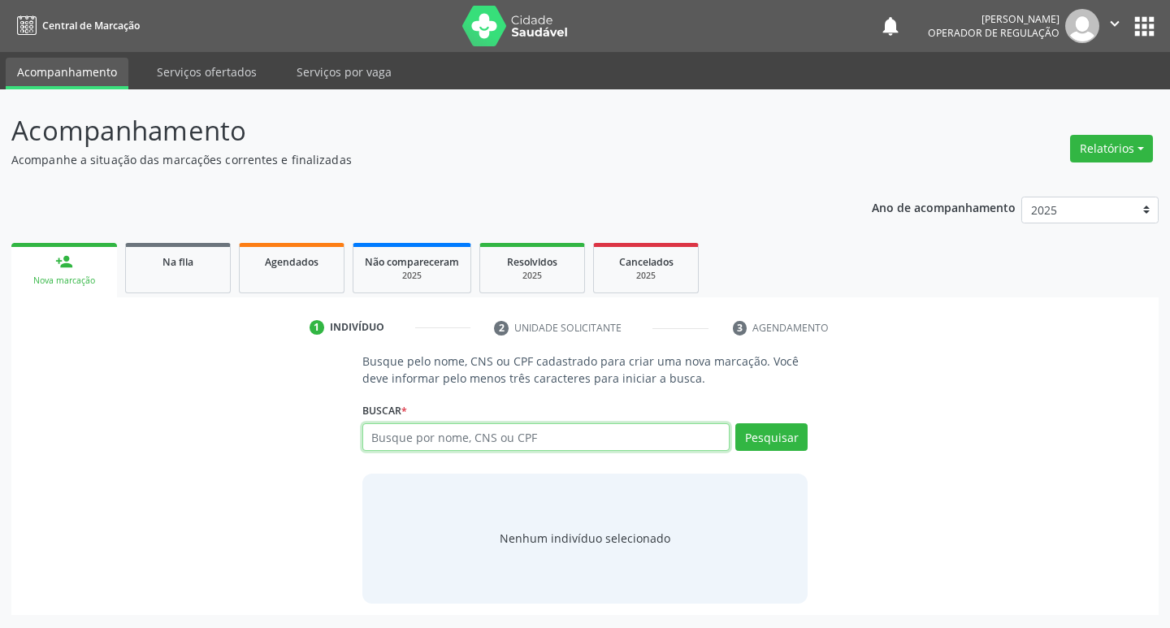
click at [375, 442] on input "text" at bounding box center [546, 437] width 368 height 28
type input "700401961979145"
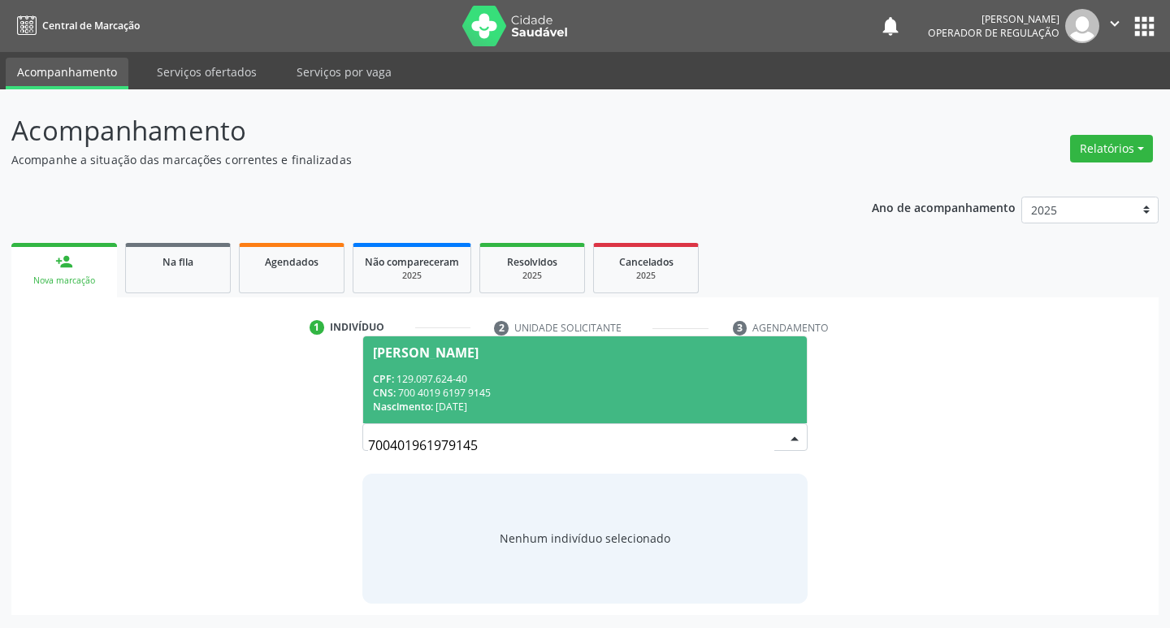
click at [728, 362] on span "Raisa Gomes Barbosa CPF: 129.097.624-40 CNS: 700 4019 6197 9145 Nascimento: 27/…" at bounding box center [585, 379] width 444 height 87
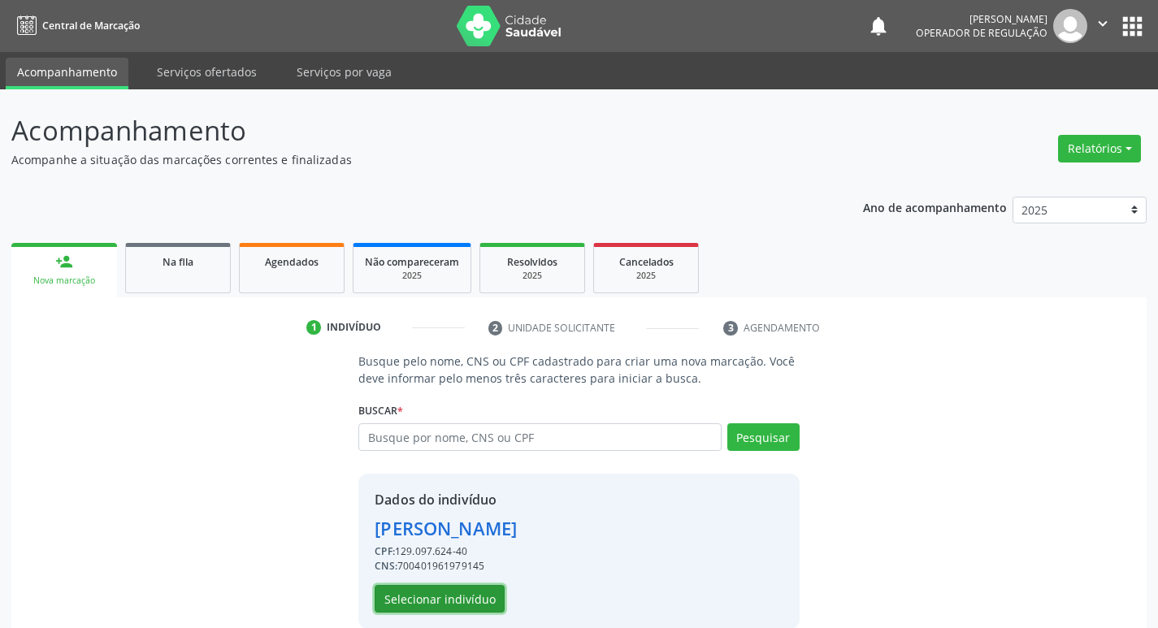
click at [449, 604] on button "Selecionar indivíduo" at bounding box center [440, 599] width 130 height 28
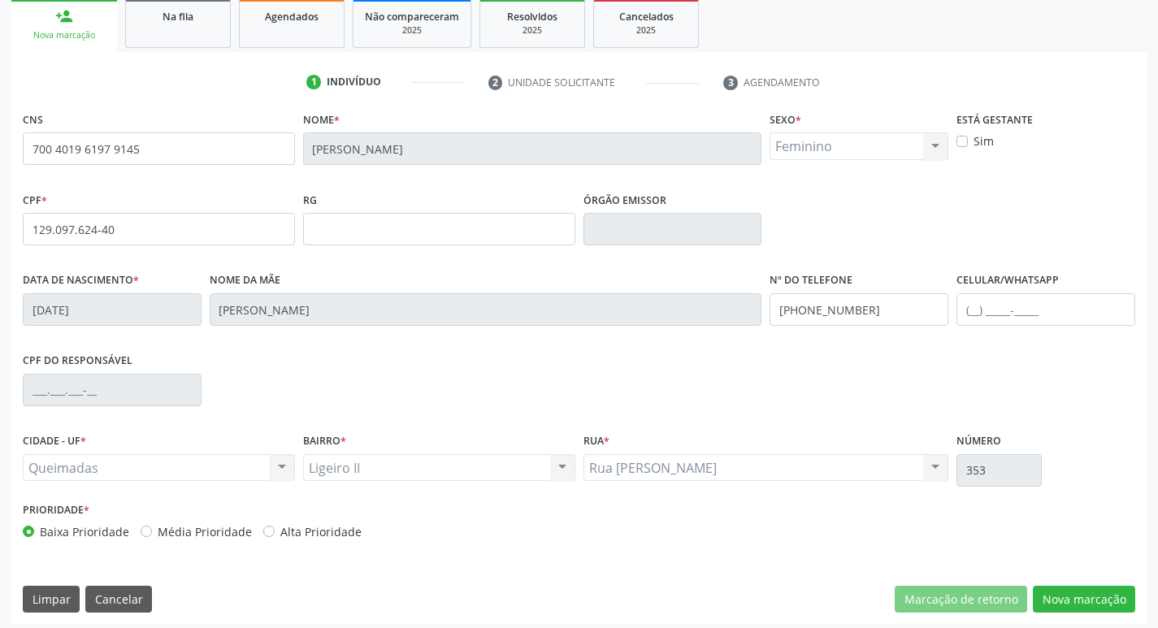
scroll to position [253, 0]
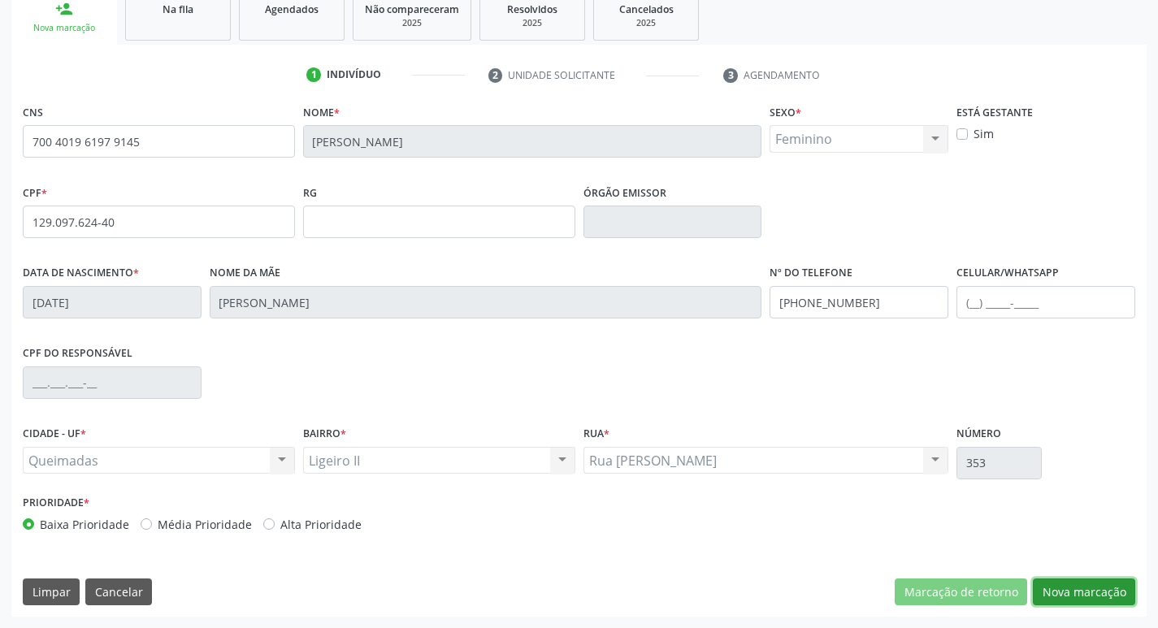
click at [1083, 596] on button "Nova marcação" at bounding box center [1084, 592] width 102 height 28
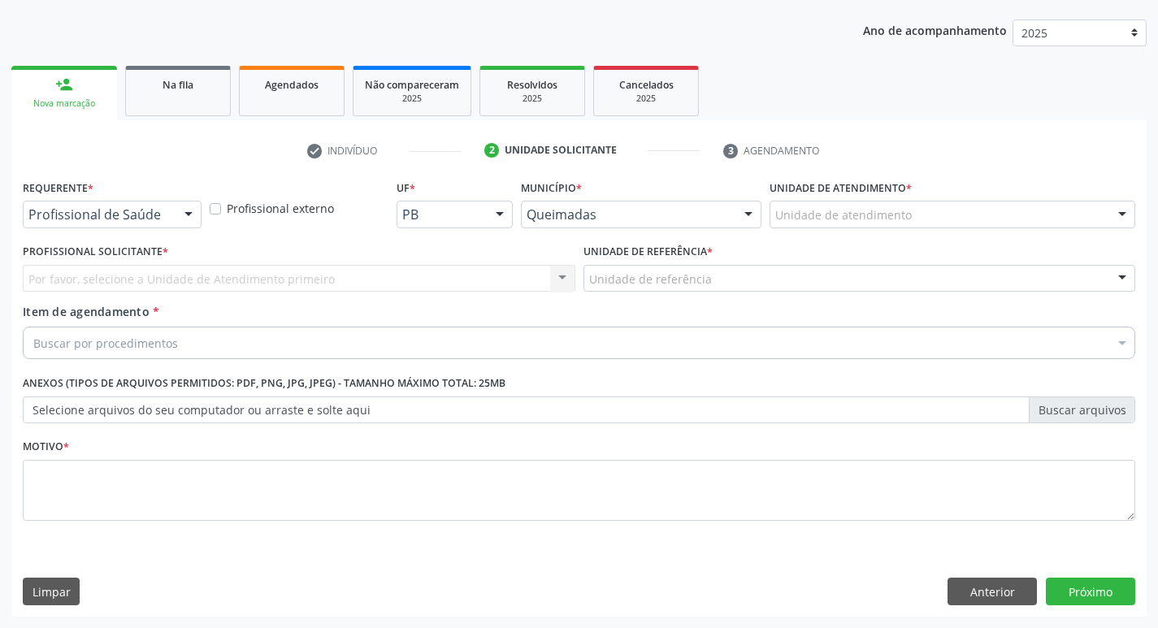
scroll to position [177, 0]
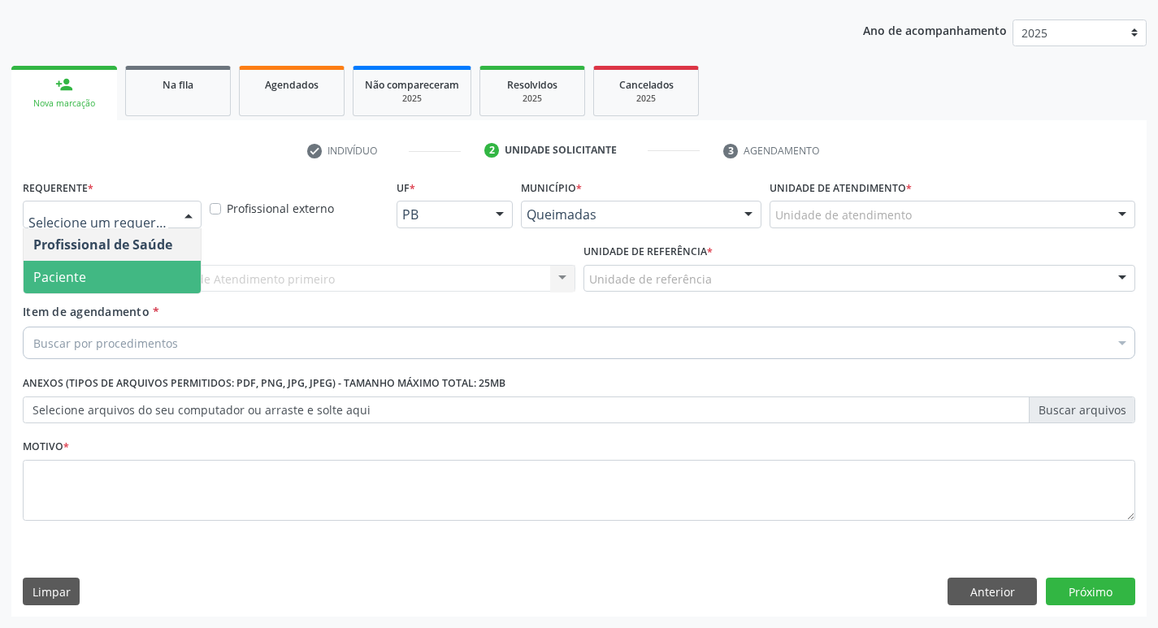
click at [143, 262] on span "Paciente" at bounding box center [112, 277] width 177 height 32
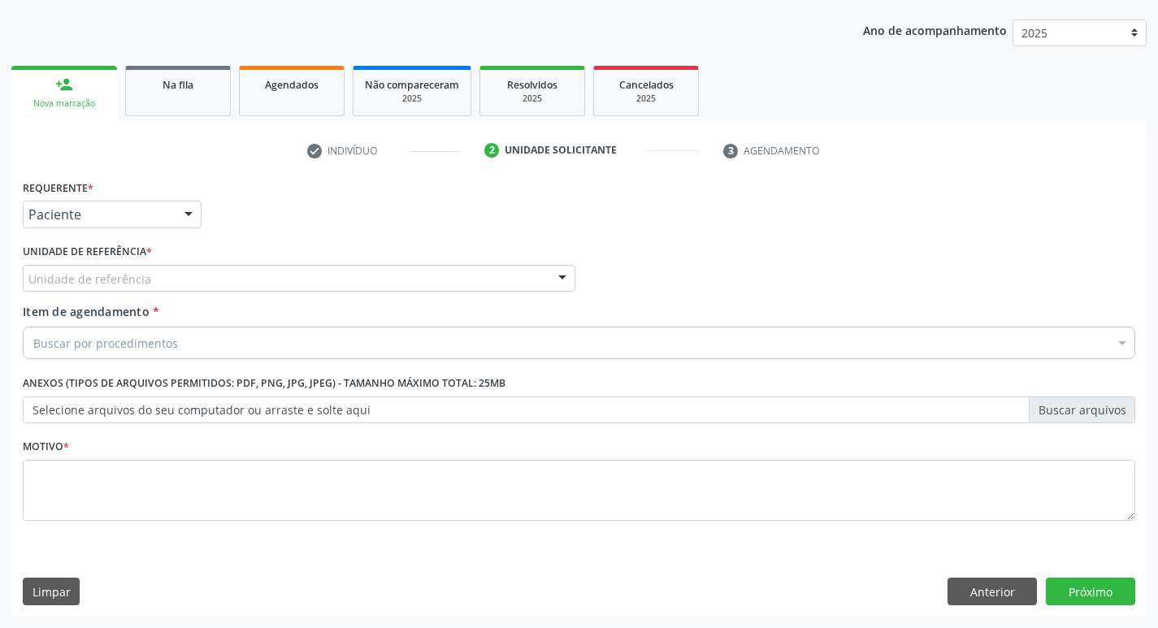
click at [143, 265] on div "Unidade de referência" at bounding box center [299, 279] width 552 height 28
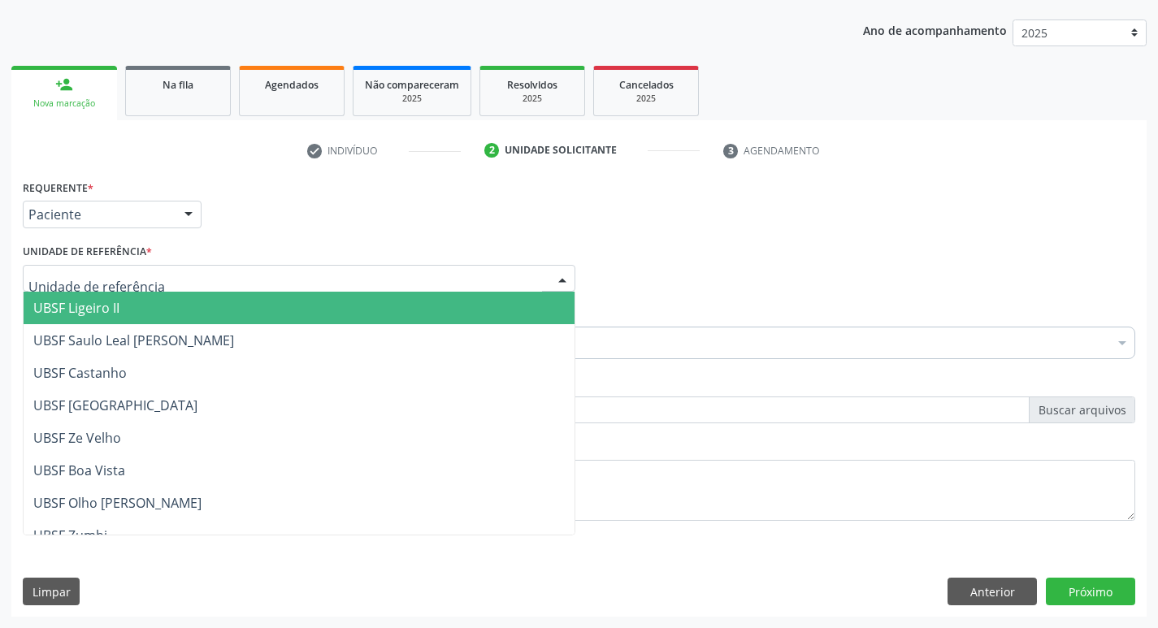
click at [130, 301] on span "UBSF Ligeiro II" at bounding box center [299, 308] width 551 height 32
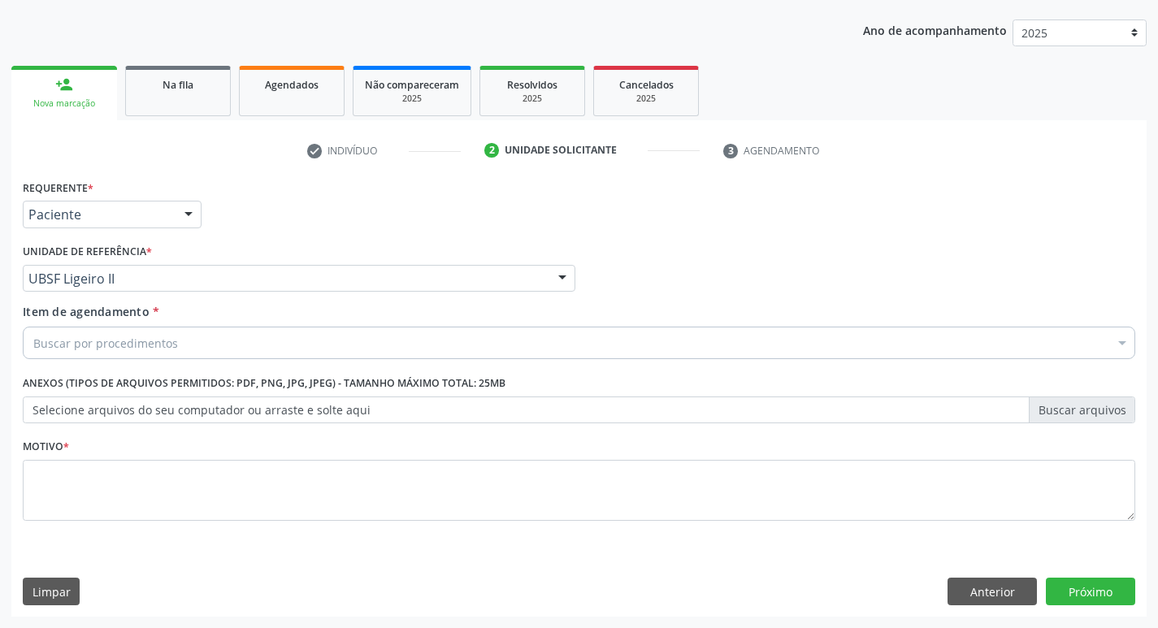
click at [136, 323] on div "Item de agendamento * Buscar por procedimentos Selecionar todos 0604320140 - Ab…" at bounding box center [579, 328] width 1112 height 51
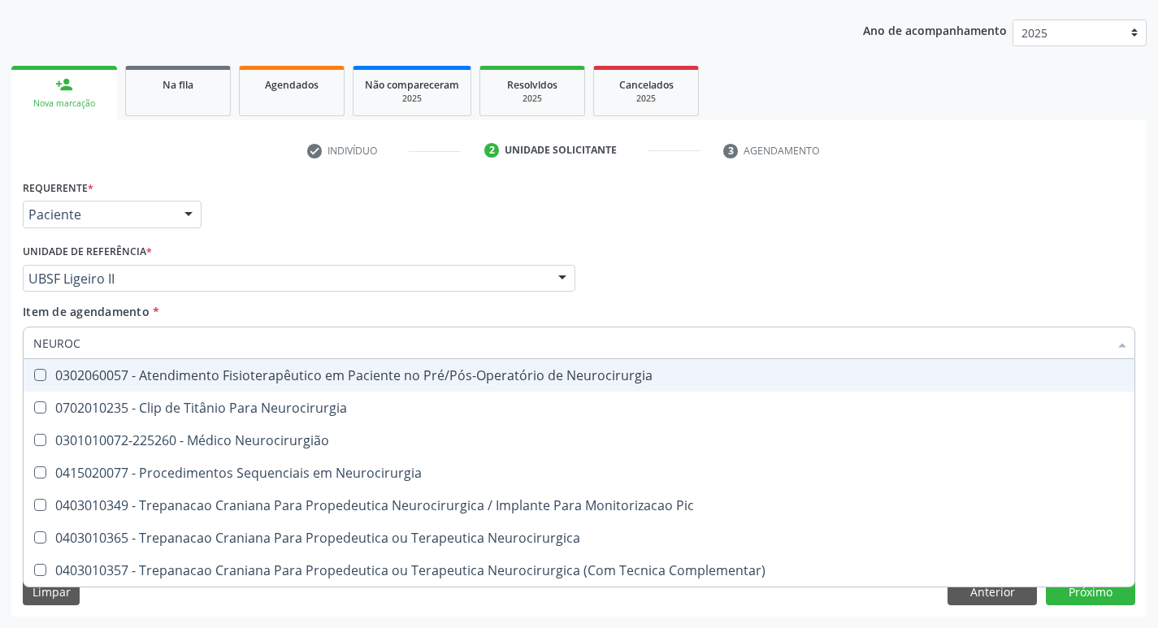
type input "NEUROCI"
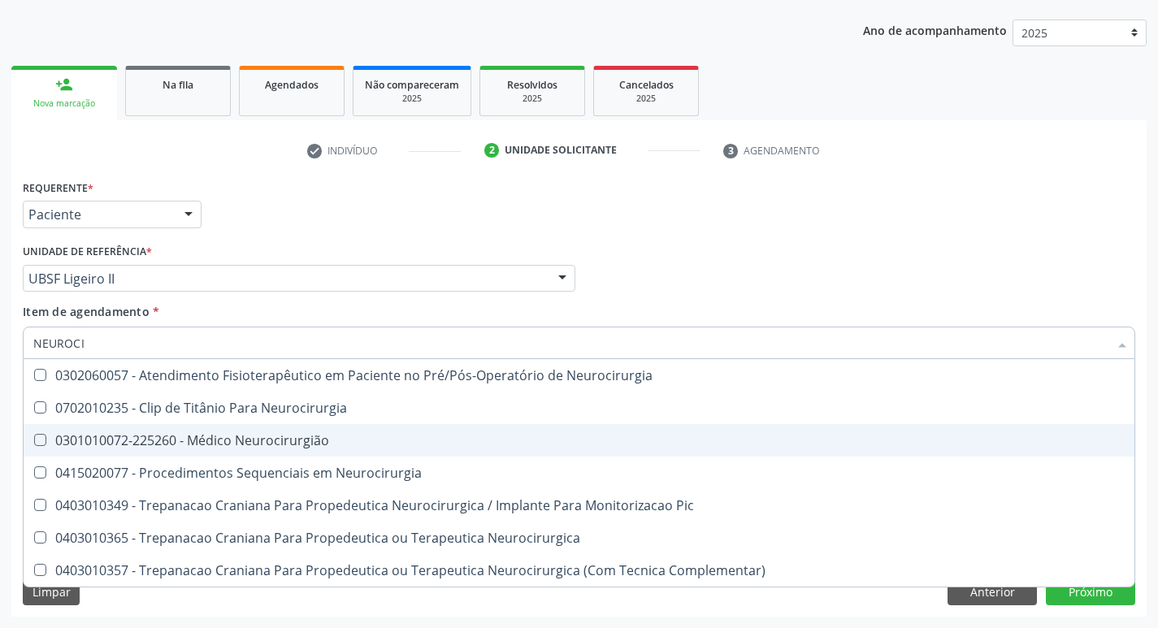
click at [246, 435] on div "0301010072-225260 - Médico Neurocirurgião" at bounding box center [578, 440] width 1091 height 13
checkbox Neurocirurgião "true"
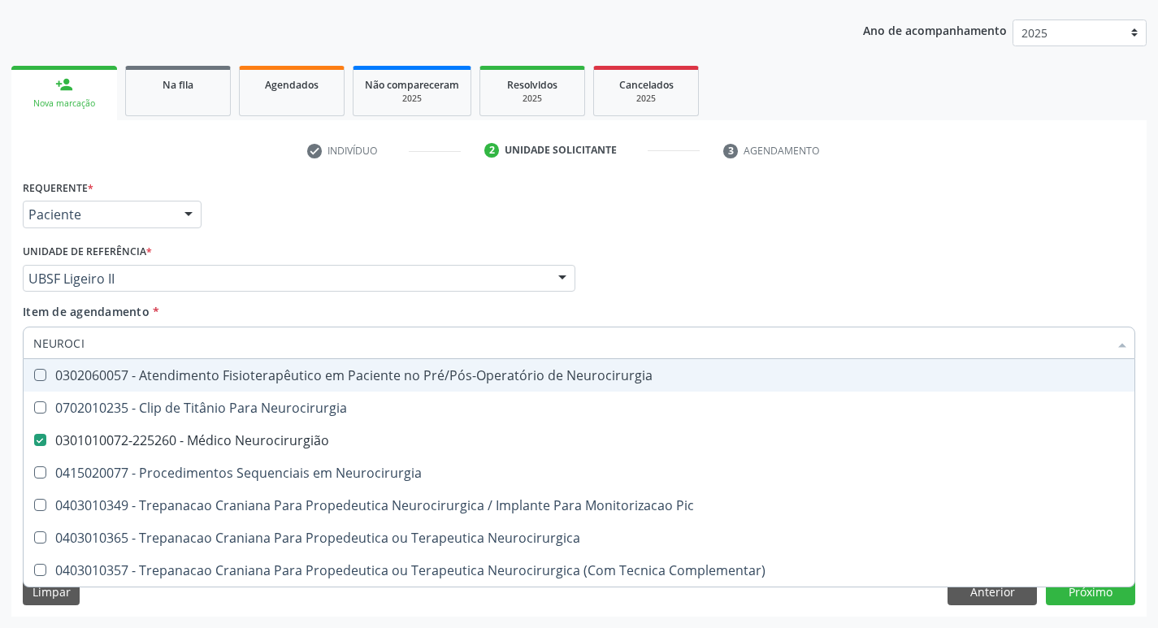
click at [450, 208] on div "Requerente * Paciente Profissional de Saúde Paciente Nenhum resultado encontrad…" at bounding box center [579, 206] width 1120 height 63
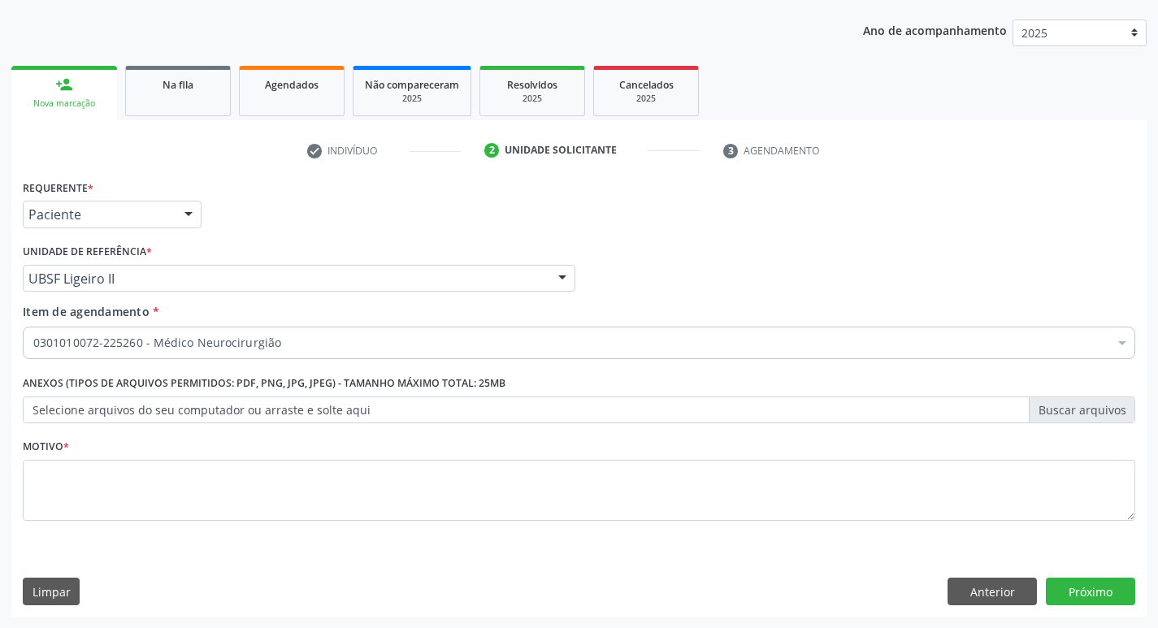
click at [226, 470] on div "Requerente * Paciente Profissional de Saúde Paciente Nenhum resultado encontrad…" at bounding box center [579, 359] width 1112 height 368
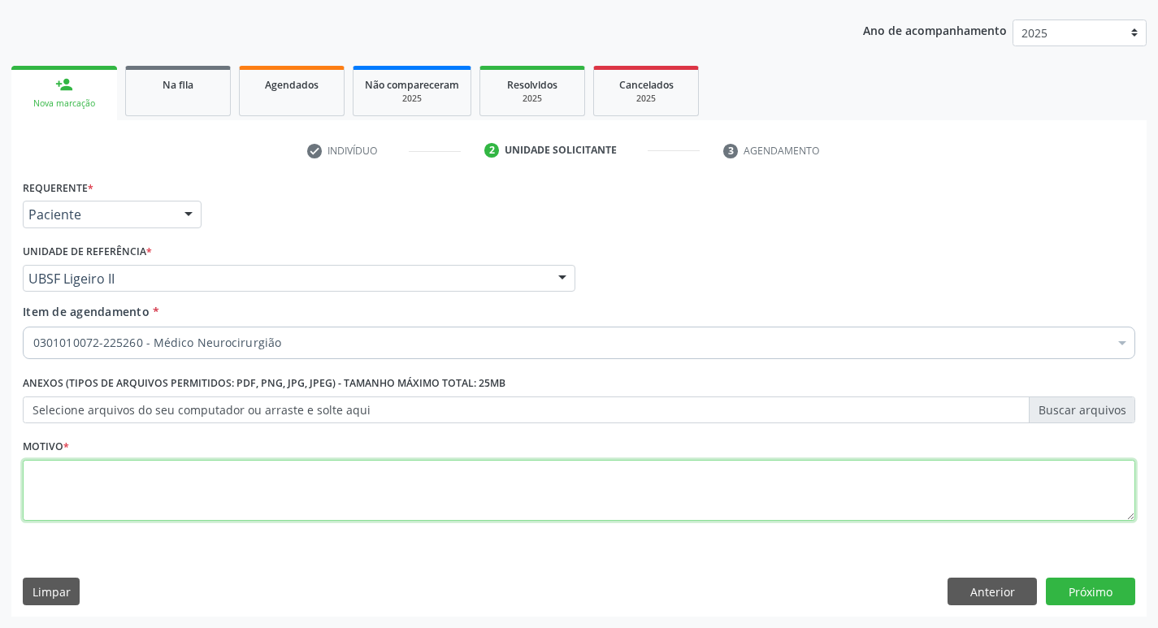
click at [213, 486] on textarea at bounding box center [579, 491] width 1112 height 62
paste textarea "AVALIAÇÃO."
type textarea "AVALIAÇÃO."
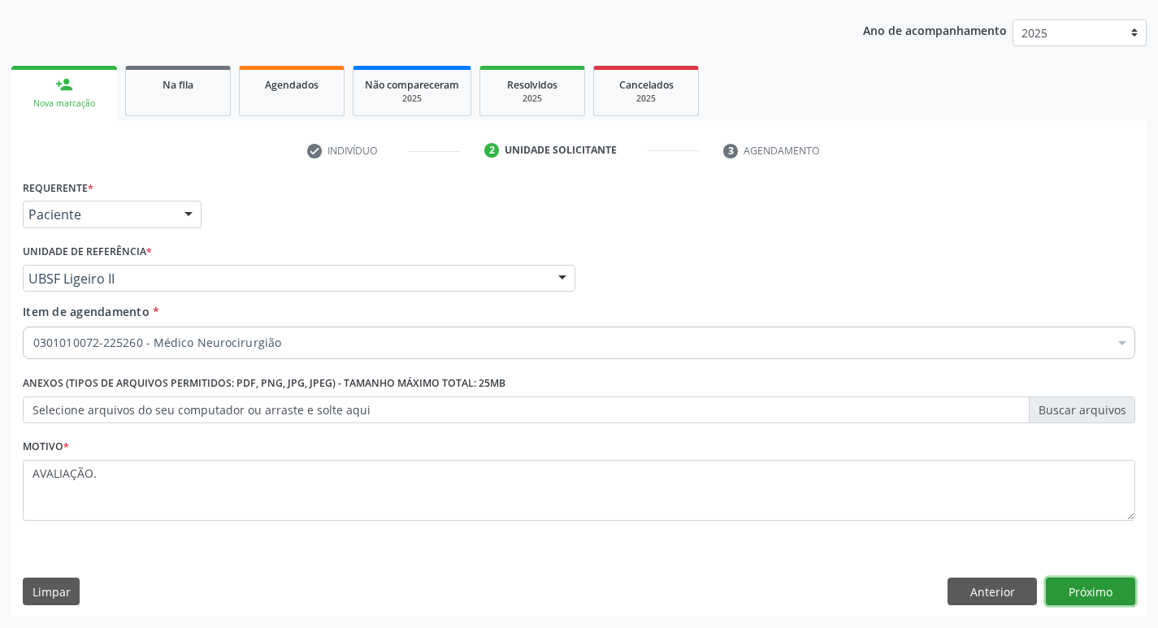
click at [1090, 580] on button "Próximo" at bounding box center [1090, 592] width 89 height 28
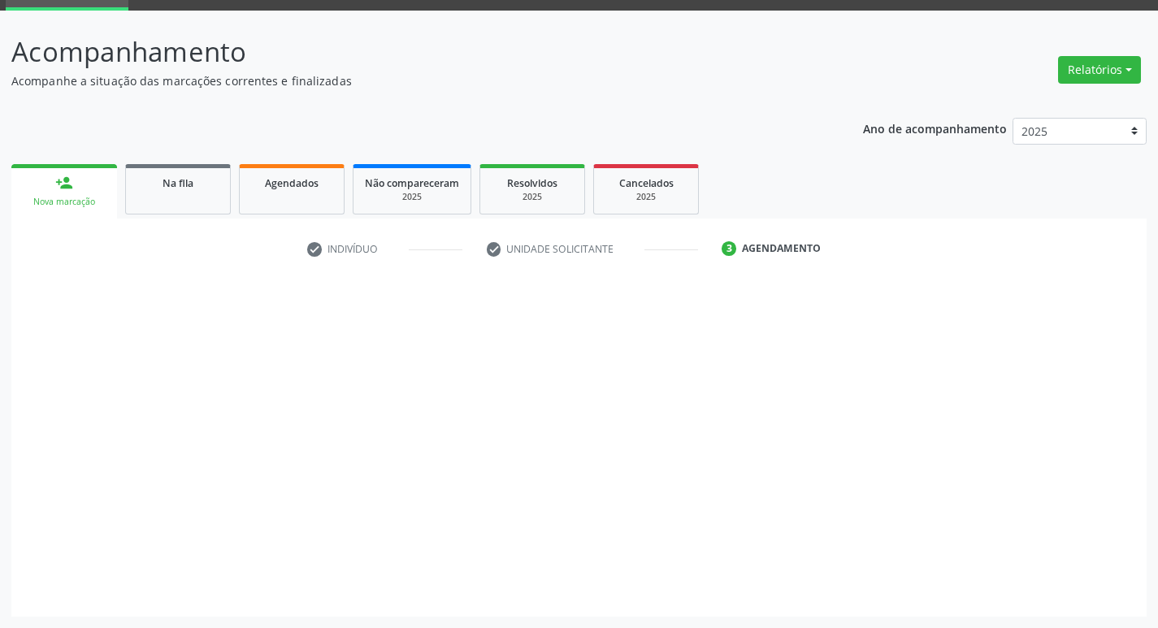
scroll to position [79, 0]
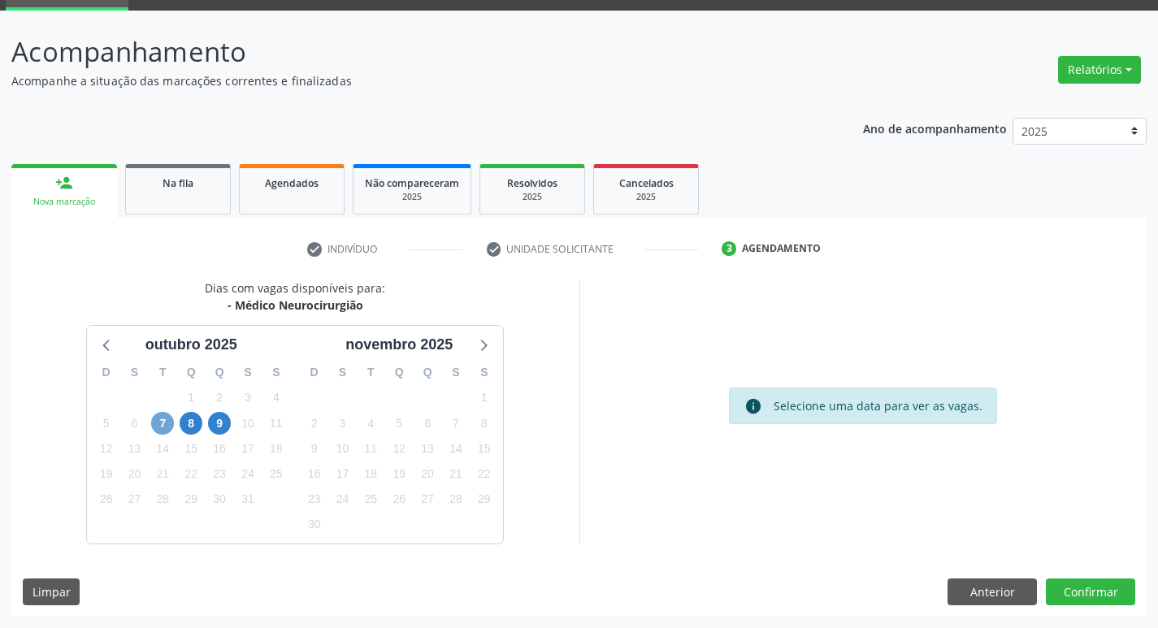
click at [158, 428] on span "7" at bounding box center [162, 423] width 23 height 23
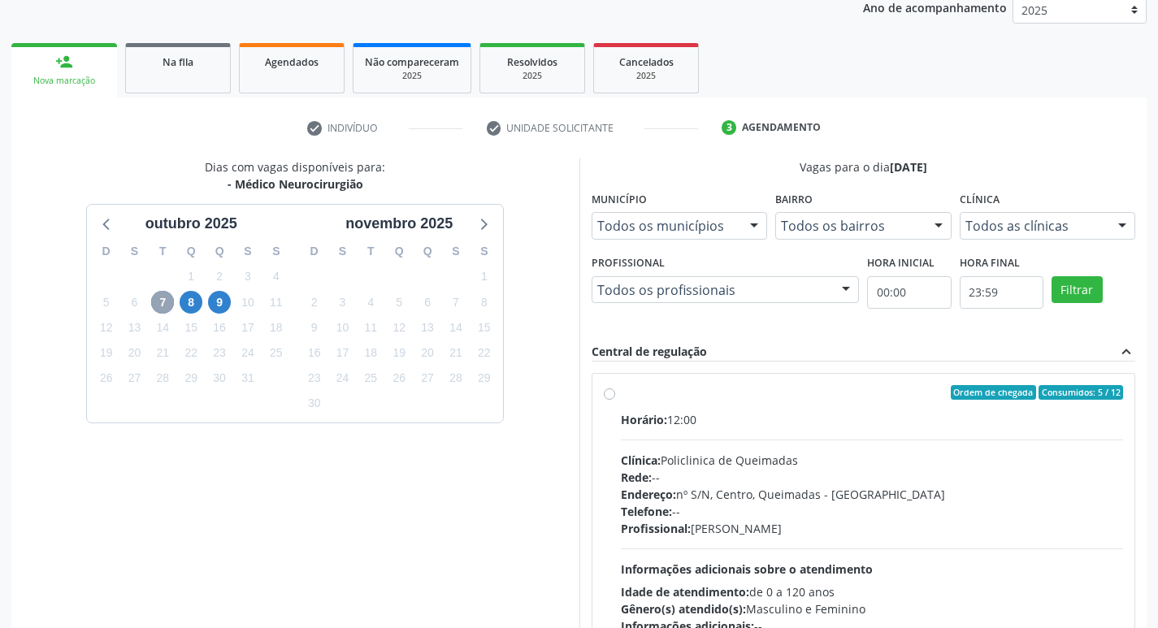
scroll to position [314, 0]
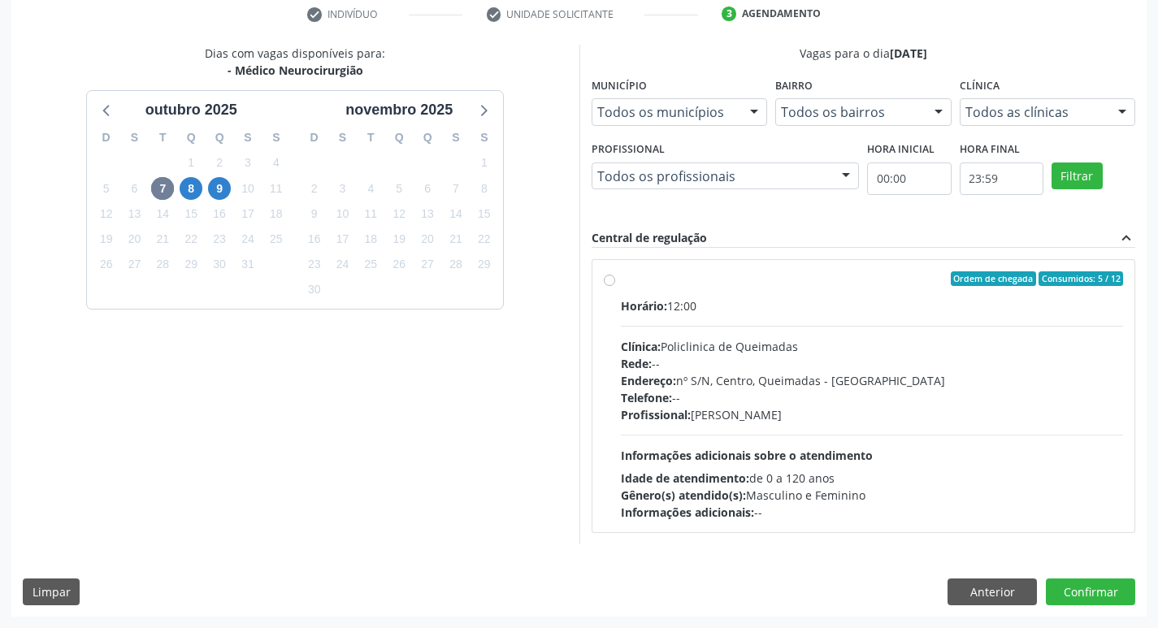
click at [877, 297] on div "Horário: 12:00" at bounding box center [872, 305] width 503 height 17
click at [615, 286] on input "Ordem de chegada Consumidos: 5 / 12 Horário: 12:00 Clínica: Policlinica de Quei…" at bounding box center [609, 278] width 11 height 15
radio input "true"
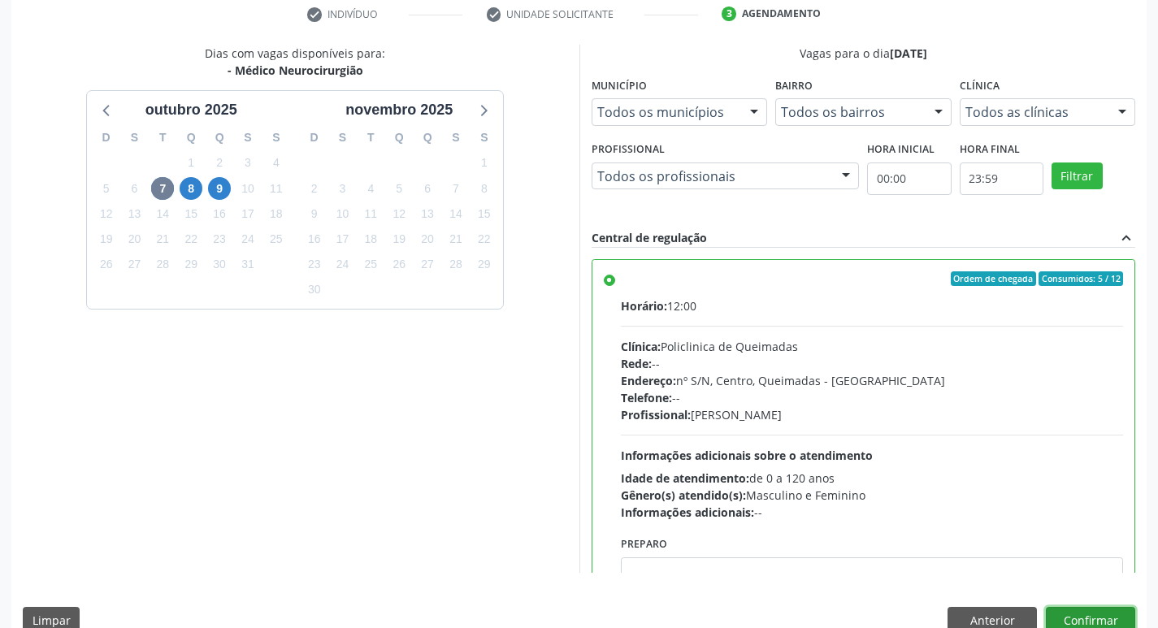
click at [1071, 609] on button "Confirmar" at bounding box center [1090, 621] width 89 height 28
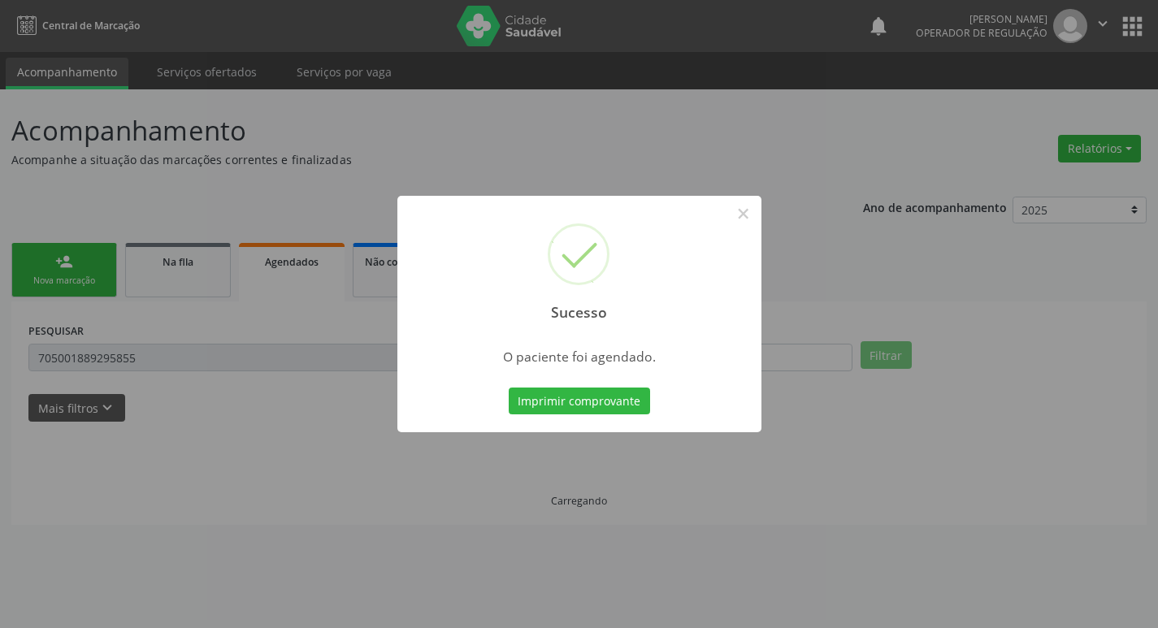
scroll to position [0, 0]
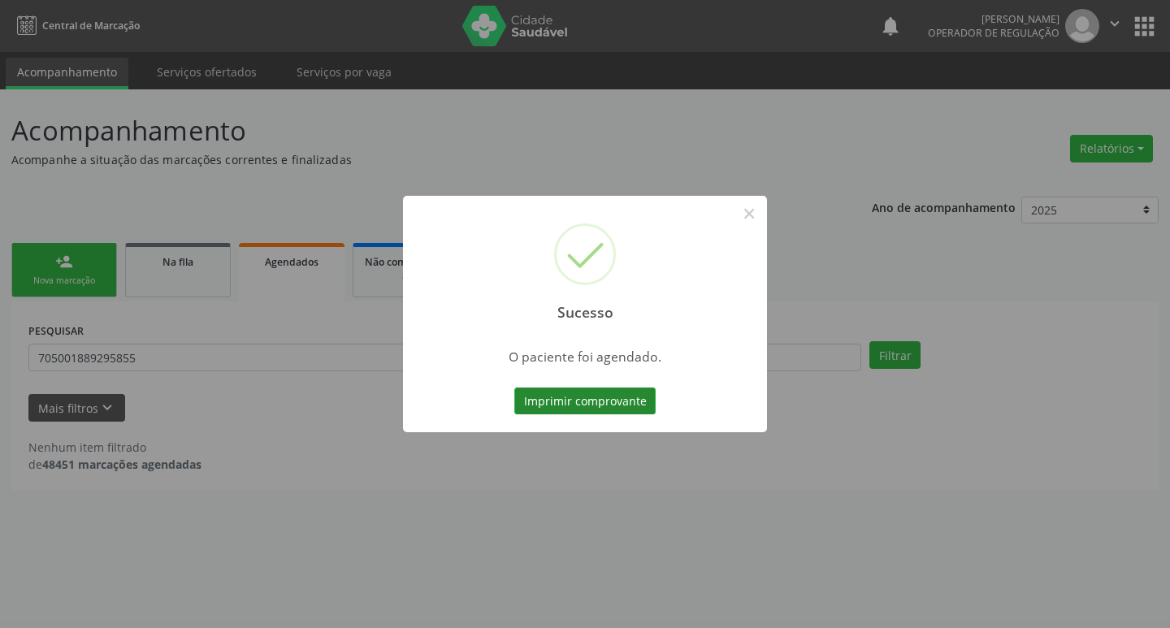
click at [573, 401] on button "Imprimir comprovante" at bounding box center [584, 402] width 141 height 28
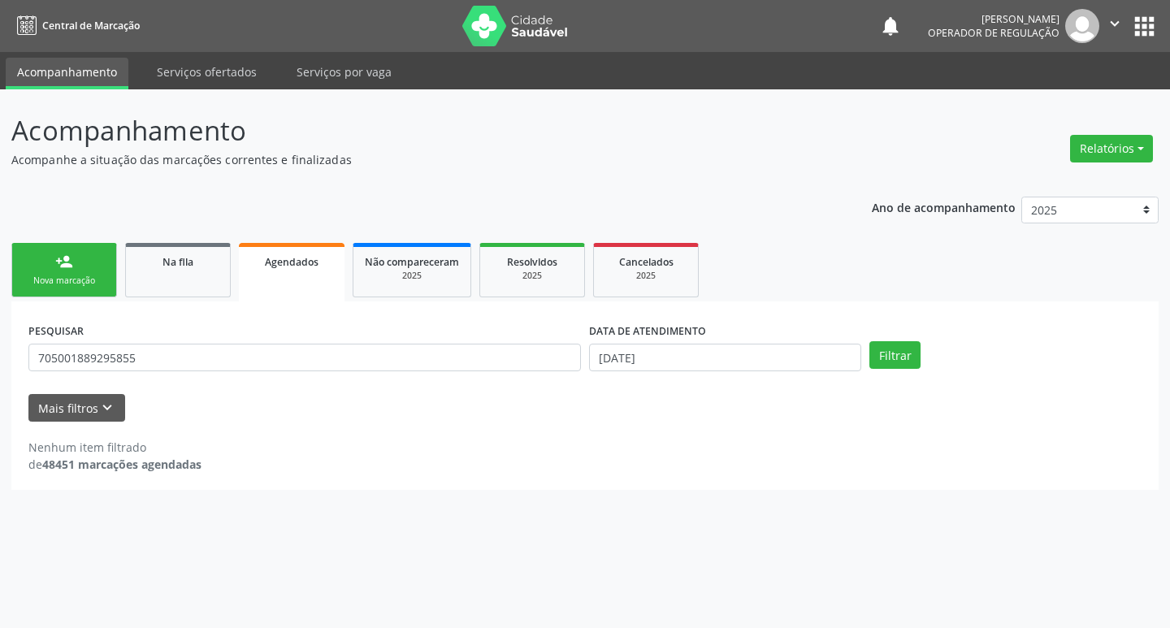
click at [89, 279] on div "Nova marcação" at bounding box center [64, 281] width 81 height 12
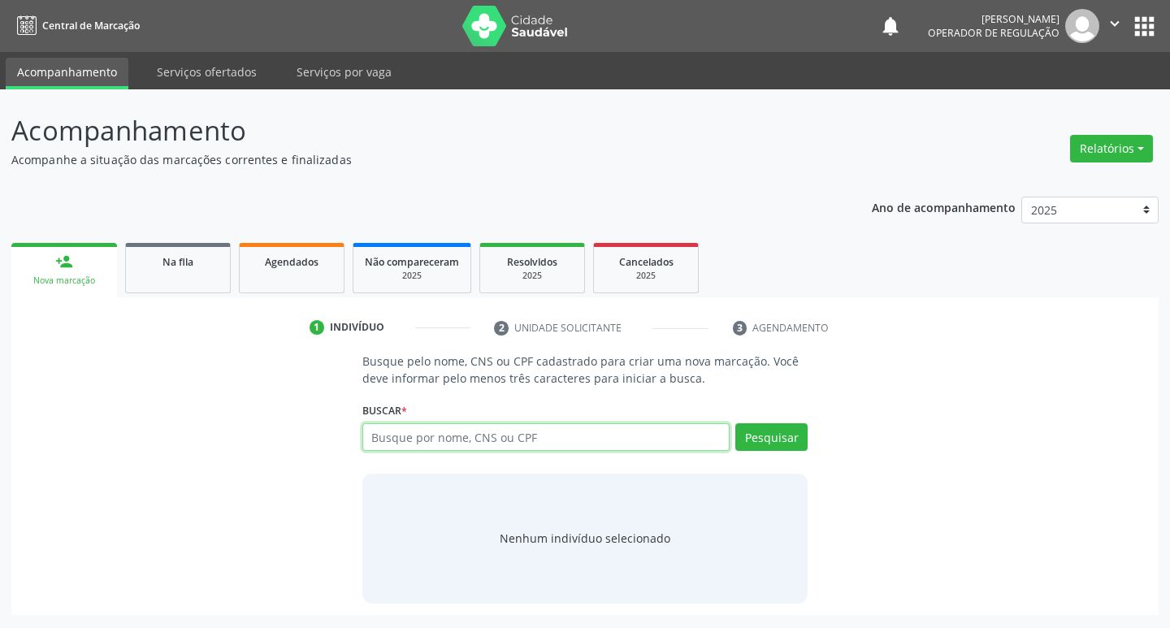
click at [471, 428] on input "text" at bounding box center [546, 437] width 368 height 28
type input "702906506293678"
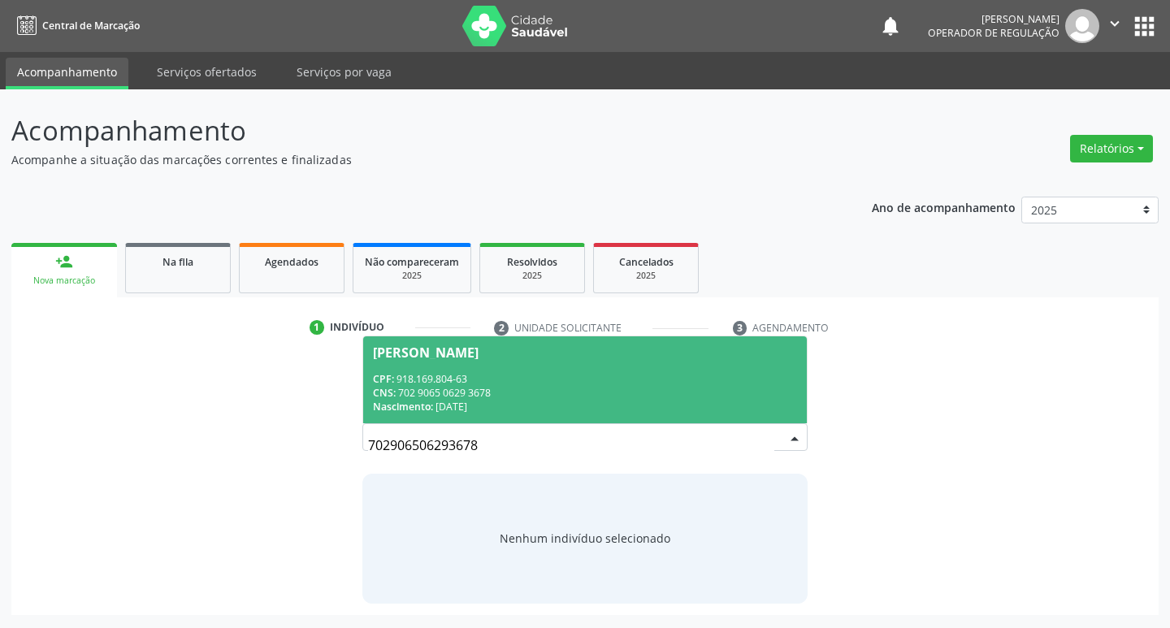
click at [535, 364] on span "Severina Pereira da Silva CPF: 918.169.804-63 CNS: 702 9065 0629 3678 Nasciment…" at bounding box center [585, 379] width 444 height 87
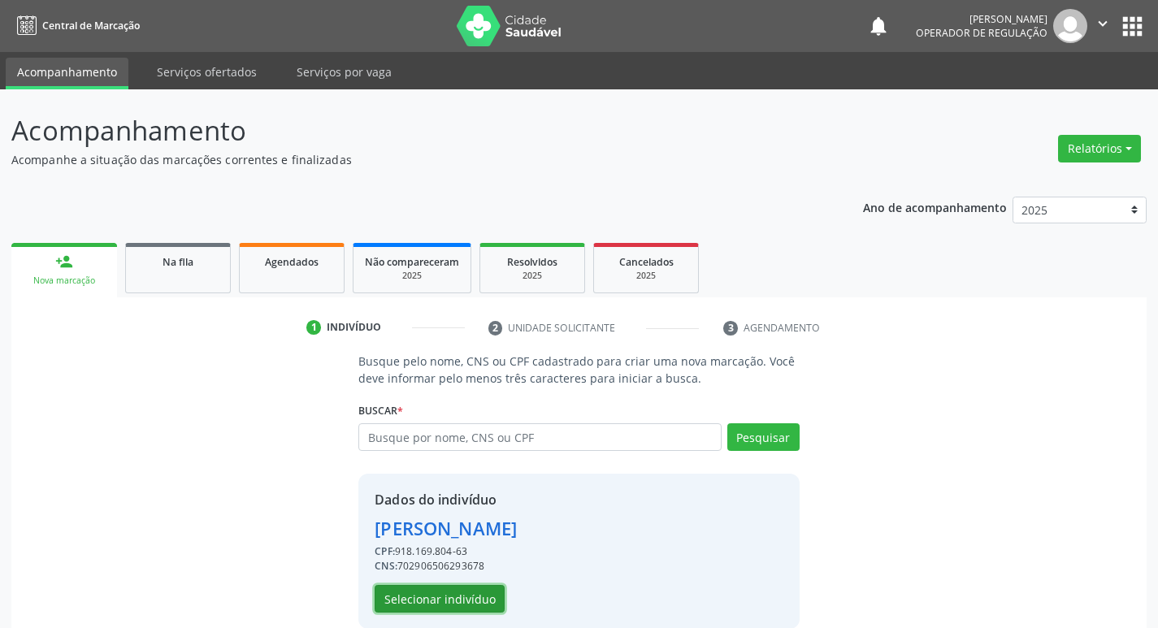
click at [417, 602] on button "Selecionar indivíduo" at bounding box center [440, 599] width 130 height 28
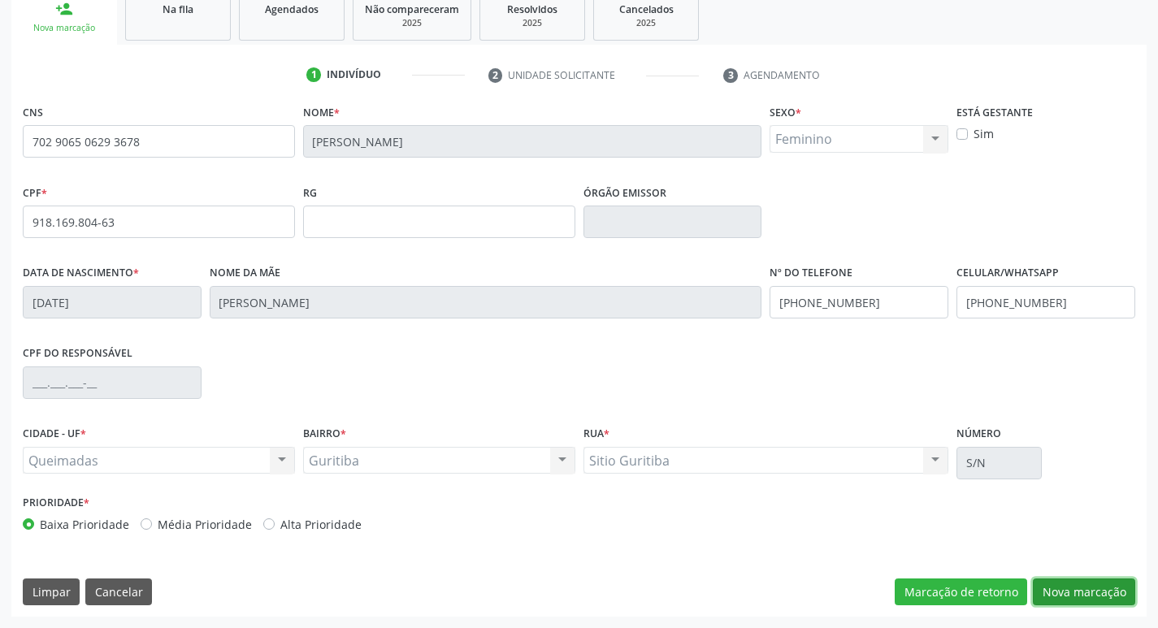
click at [1081, 583] on button "Nova marcação" at bounding box center [1084, 592] width 102 height 28
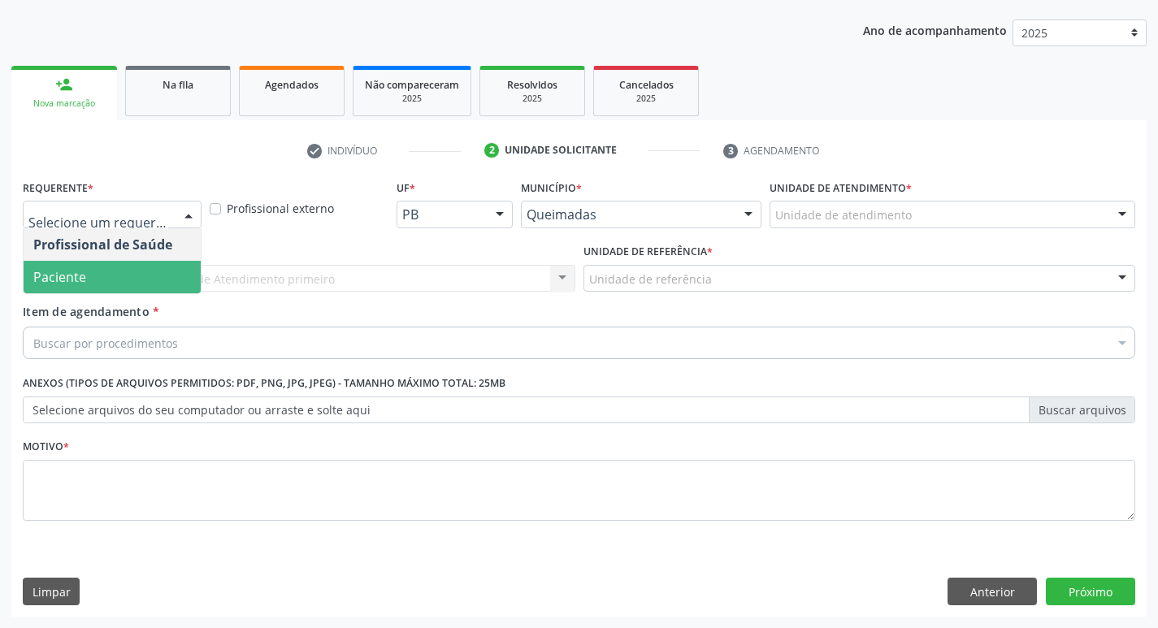
click at [105, 281] on span "Paciente" at bounding box center [112, 277] width 177 height 32
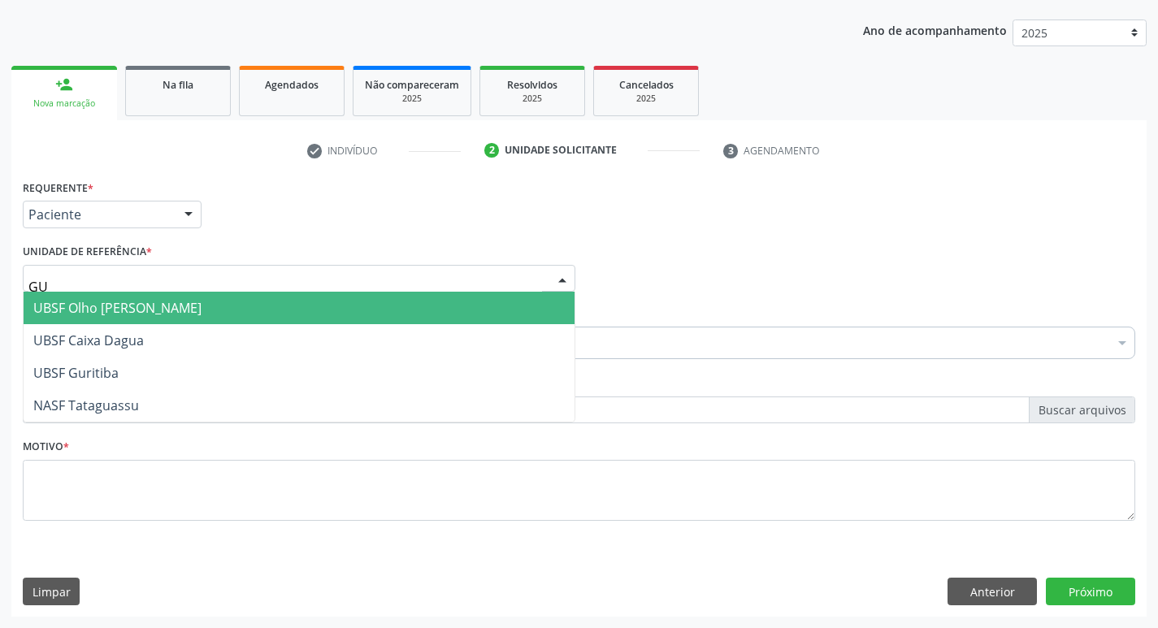
type input "GUR"
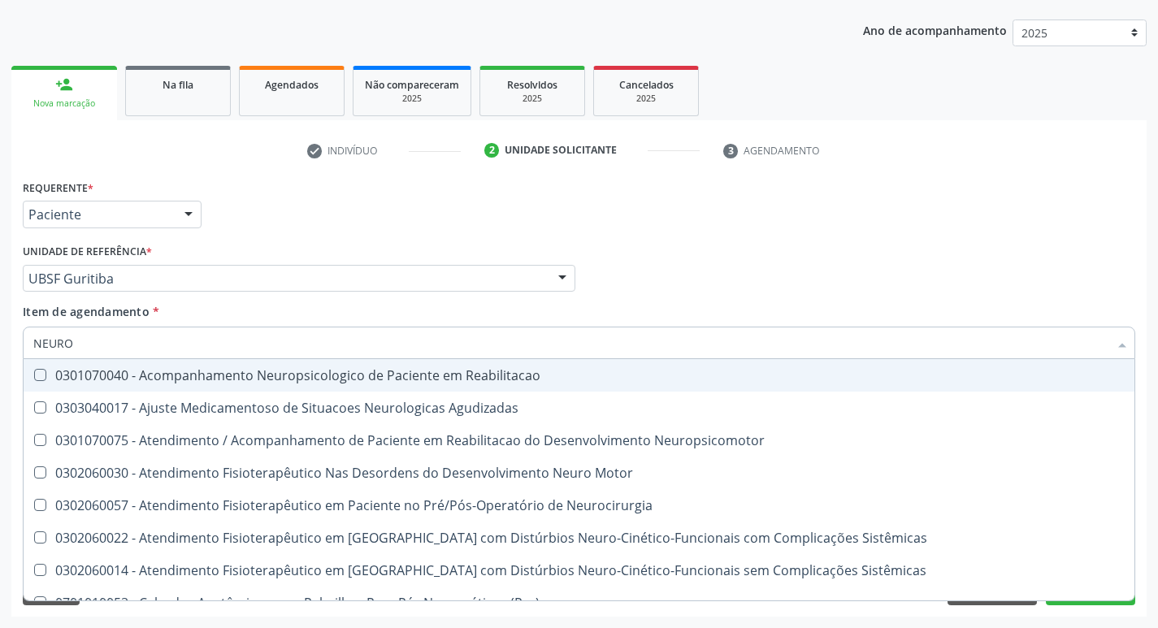
type input "NEUROC"
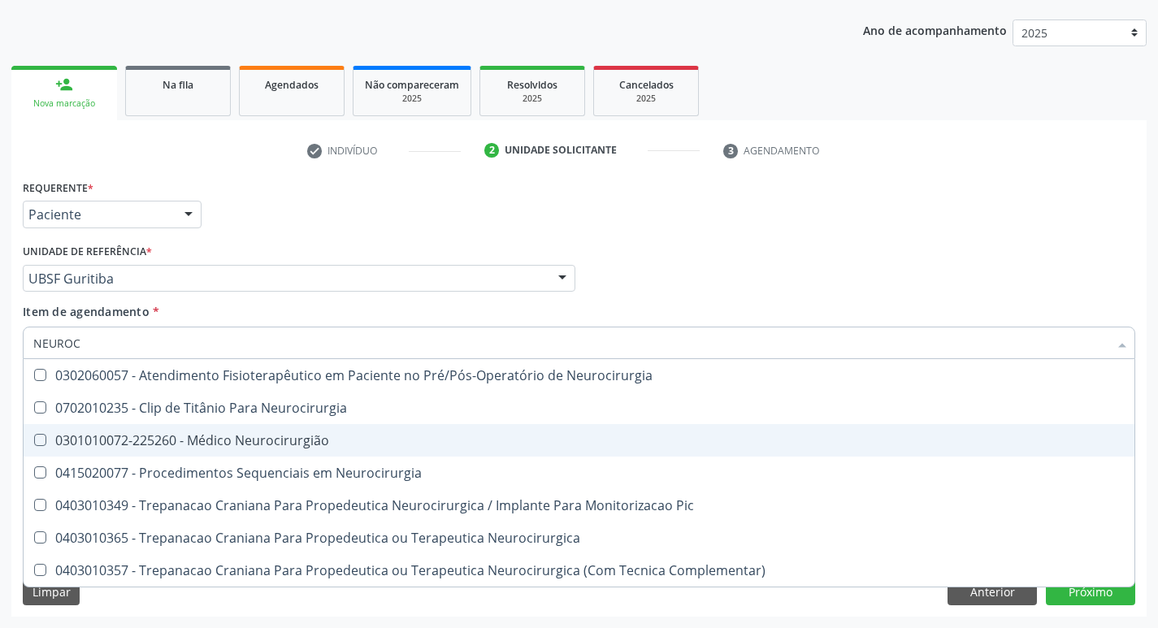
click at [80, 436] on div "0301010072-225260 - Médico Neurocirurgião" at bounding box center [578, 440] width 1091 height 13
checkbox Neurocirurgião "true"
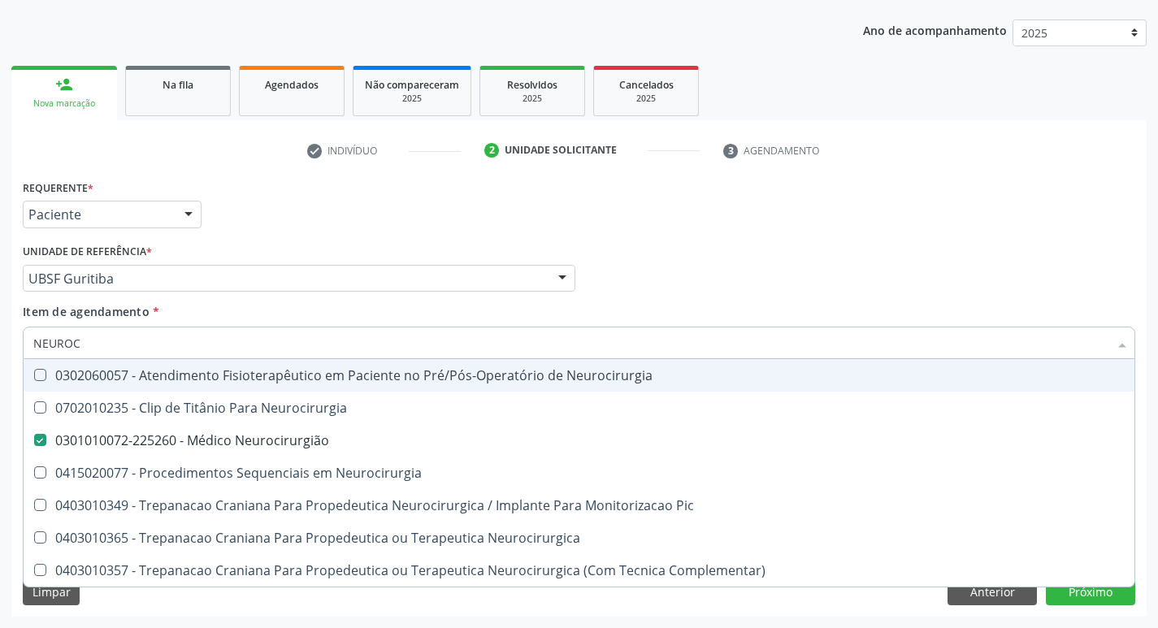
click at [255, 250] on div "Unidade de referência * UBSF Guritiba UBSF Ligeiro II UBSF Saulo Leal Ernesto d…" at bounding box center [299, 266] width 552 height 52
checkbox Neurocirurgia "true"
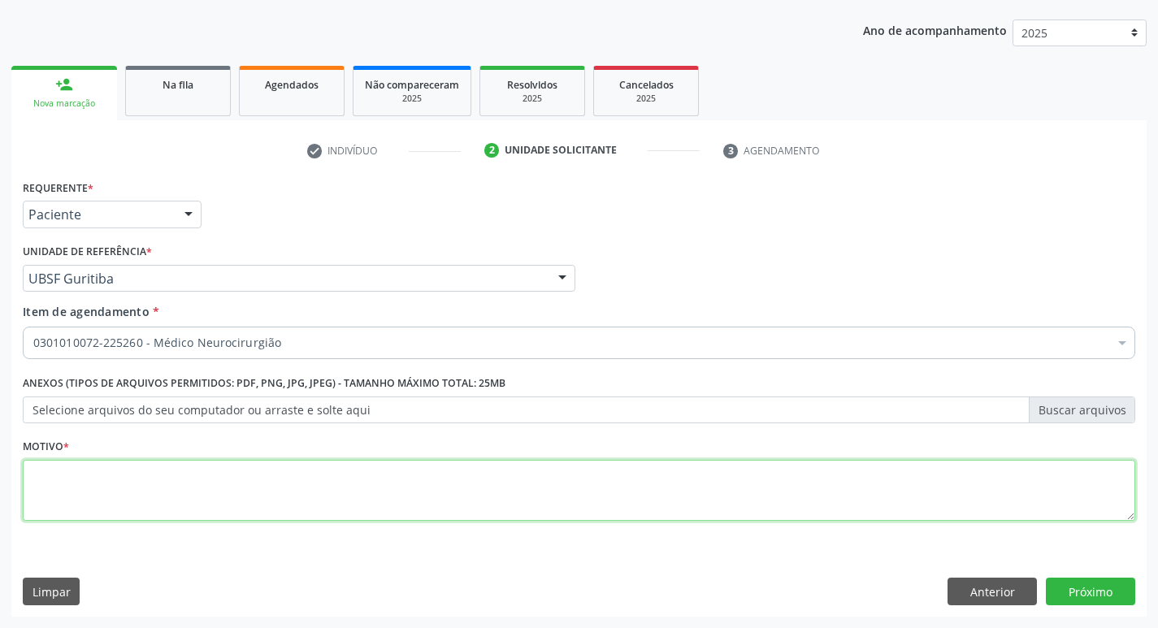
click at [173, 485] on textarea at bounding box center [579, 491] width 1112 height 62
paste textarea "AVALIAÇÃO."
type textarea "AVALIAÇÃO."
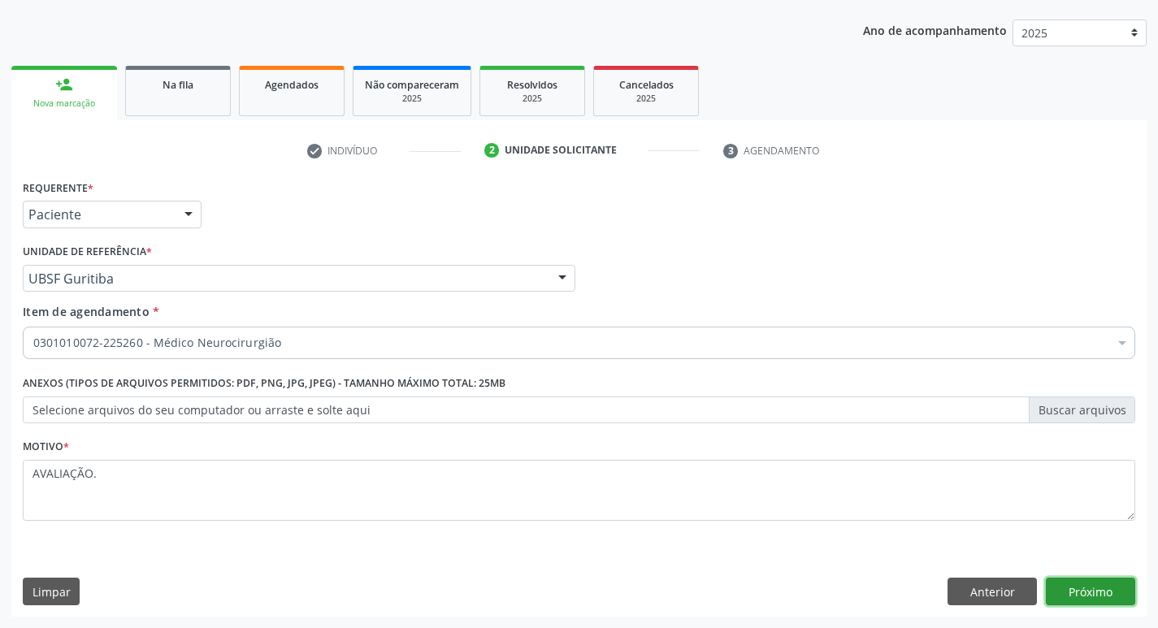
click at [1091, 591] on button "Próximo" at bounding box center [1090, 592] width 89 height 28
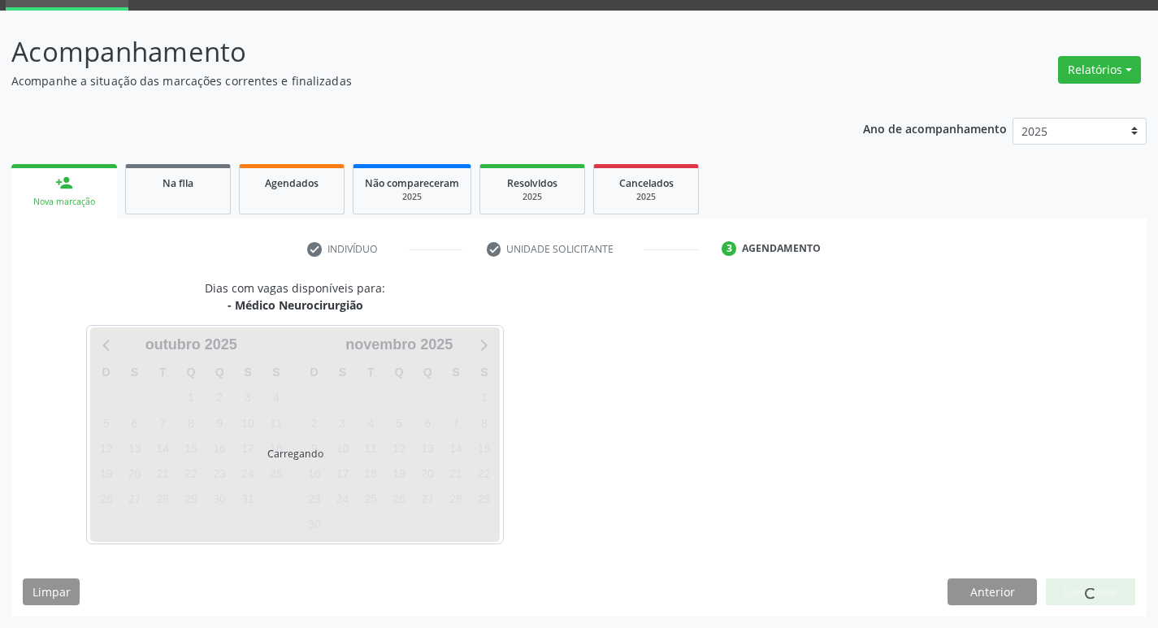
scroll to position [79, 0]
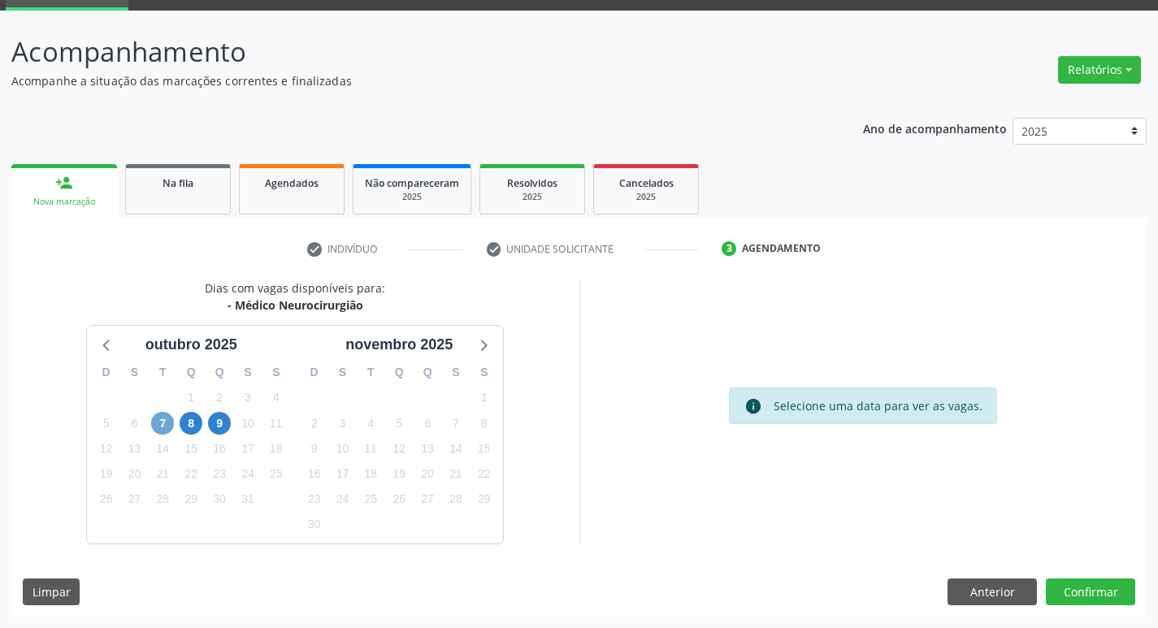
click at [155, 429] on span "7" at bounding box center [162, 423] width 23 height 23
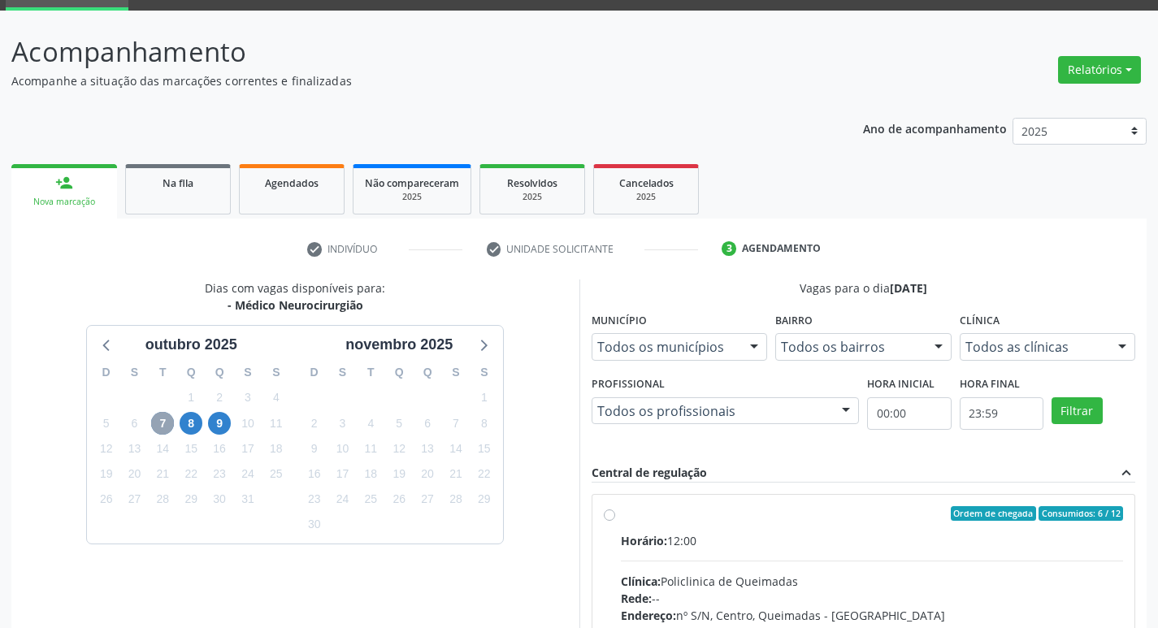
scroll to position [314, 0]
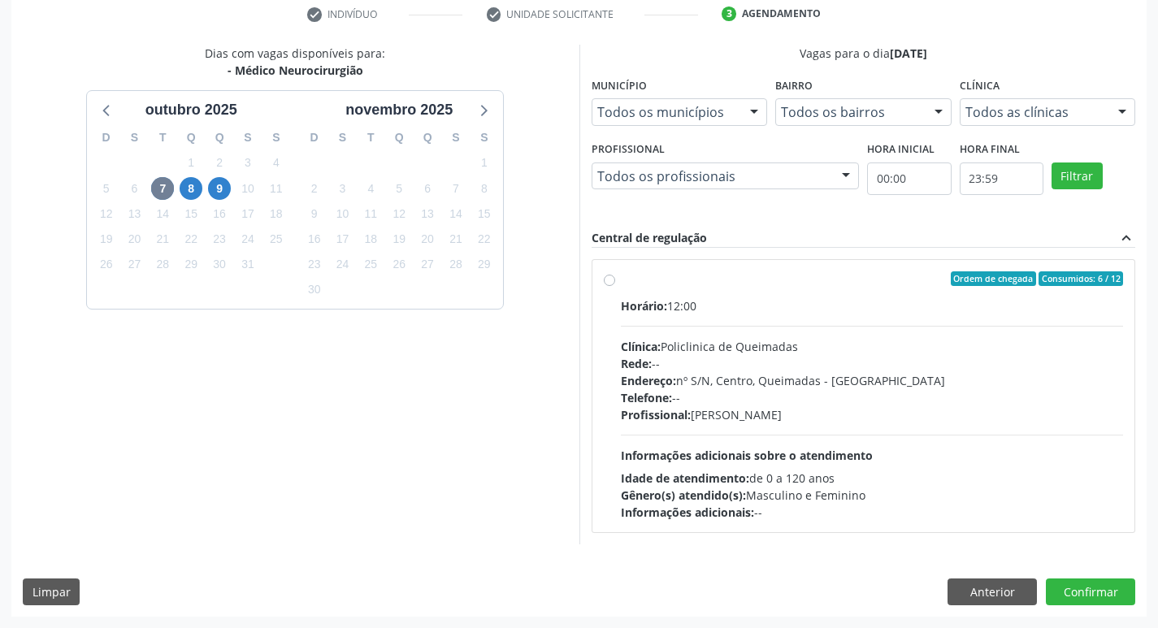
click at [759, 286] on label "Ordem de chegada Consumidos: 6 / 12 Horário: 12:00 Clínica: Policlinica de Quei…" at bounding box center [872, 395] width 503 height 249
click at [615, 286] on input "Ordem de chegada Consumidos: 6 / 12 Horário: 12:00 Clínica: Policlinica de Quei…" at bounding box center [609, 278] width 11 height 15
radio input "true"
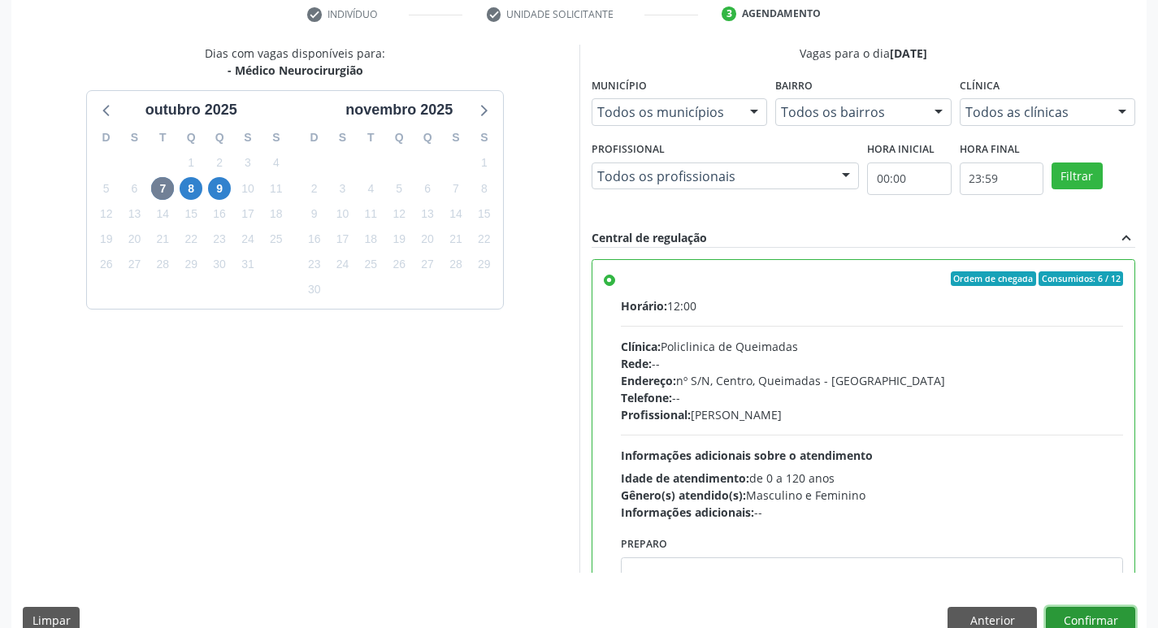
click at [1069, 613] on button "Confirmar" at bounding box center [1090, 621] width 89 height 28
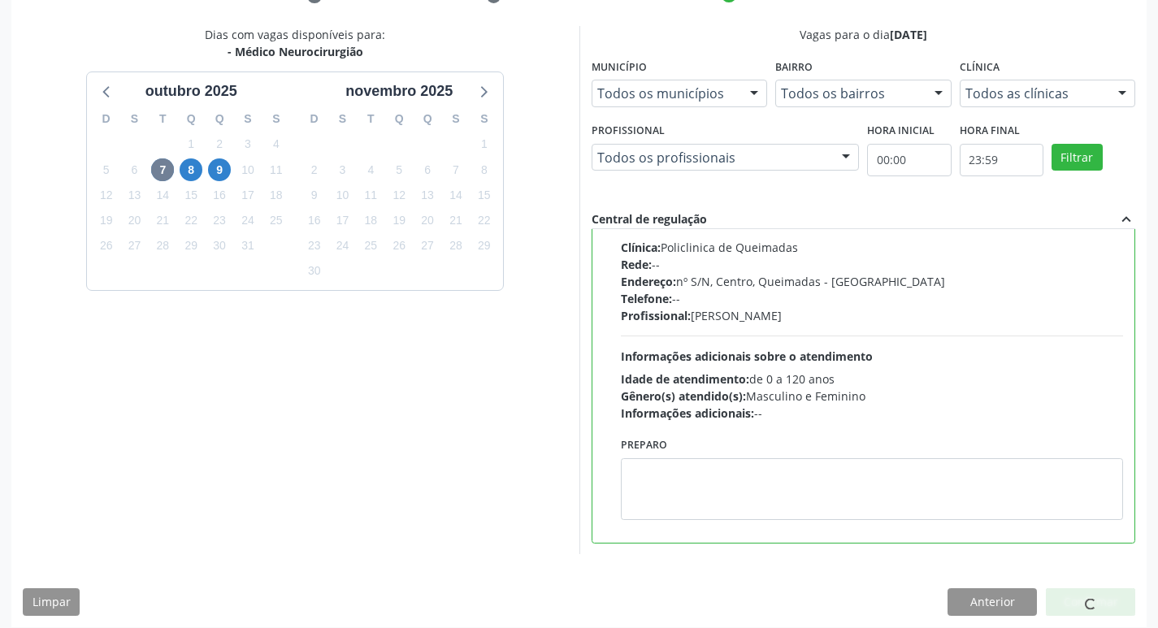
scroll to position [343, 0]
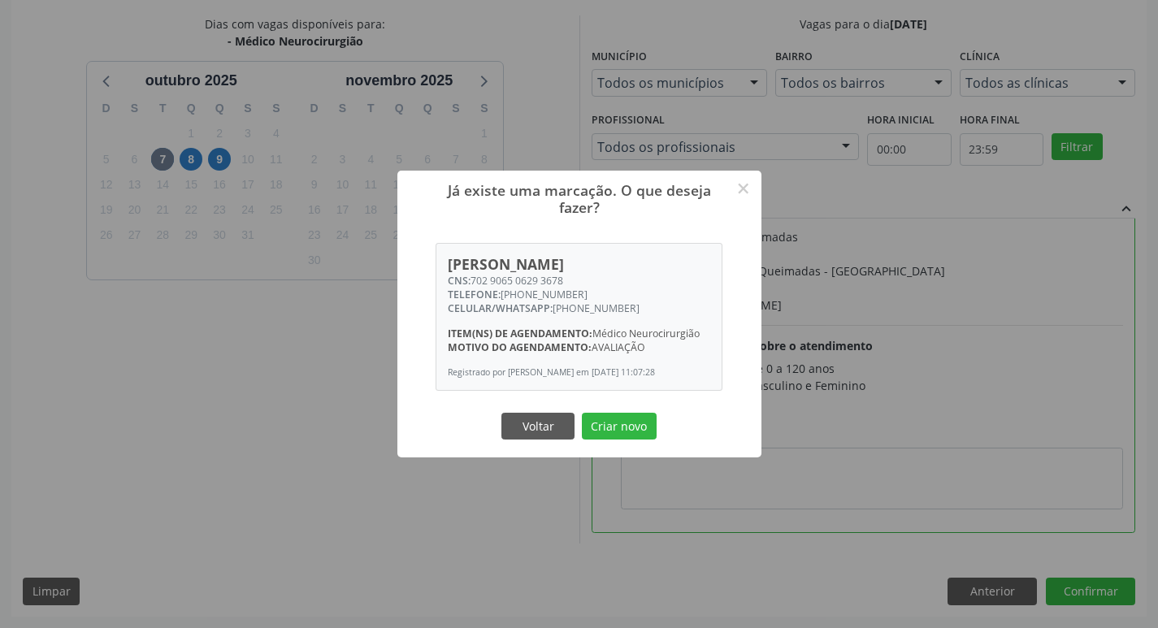
click at [289, 565] on div "Já existe uma marcação. O que deseja fazer? × Severina Pereira da Silva CNS: 70…" at bounding box center [579, 314] width 1158 height 628
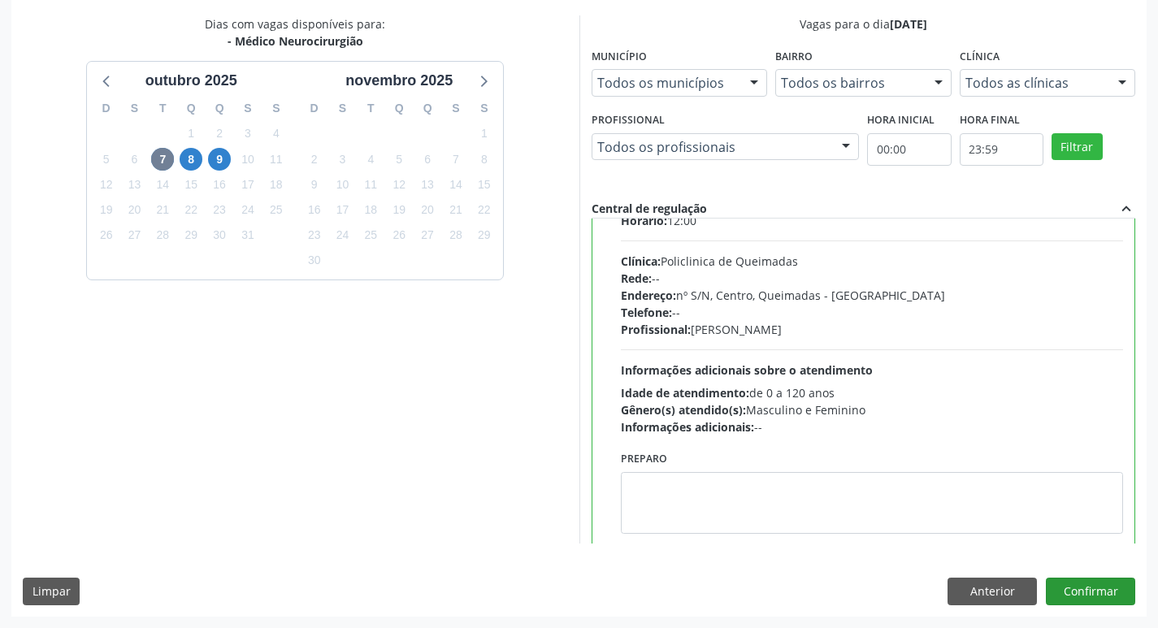
scroll to position [80, 0]
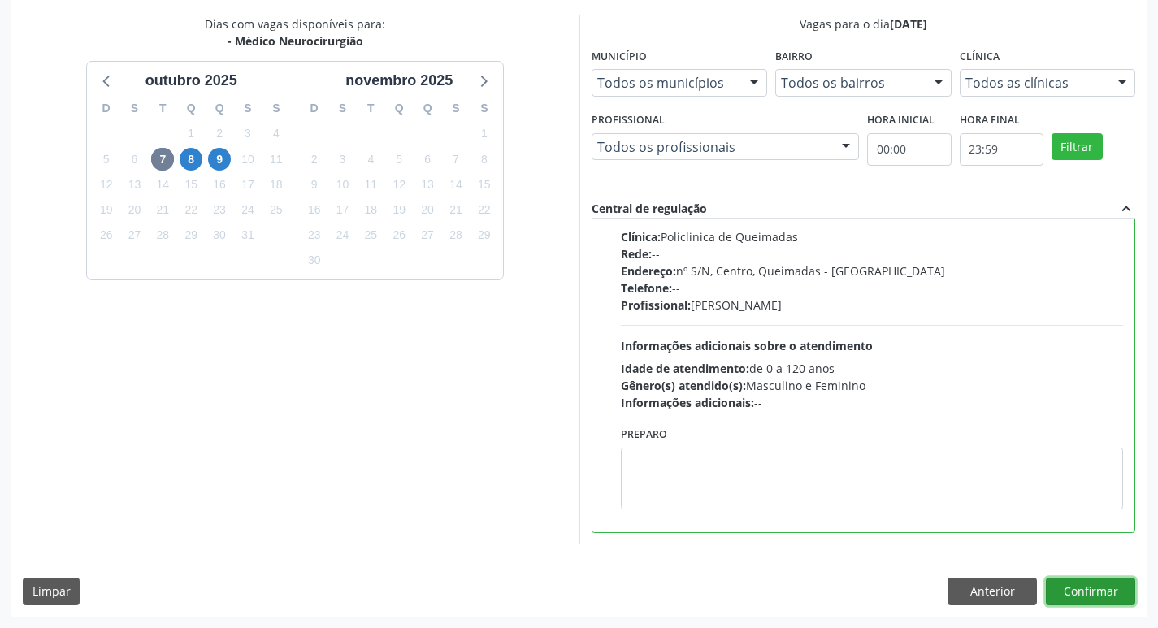
click at [1111, 591] on button "Confirmar" at bounding box center [1090, 592] width 89 height 28
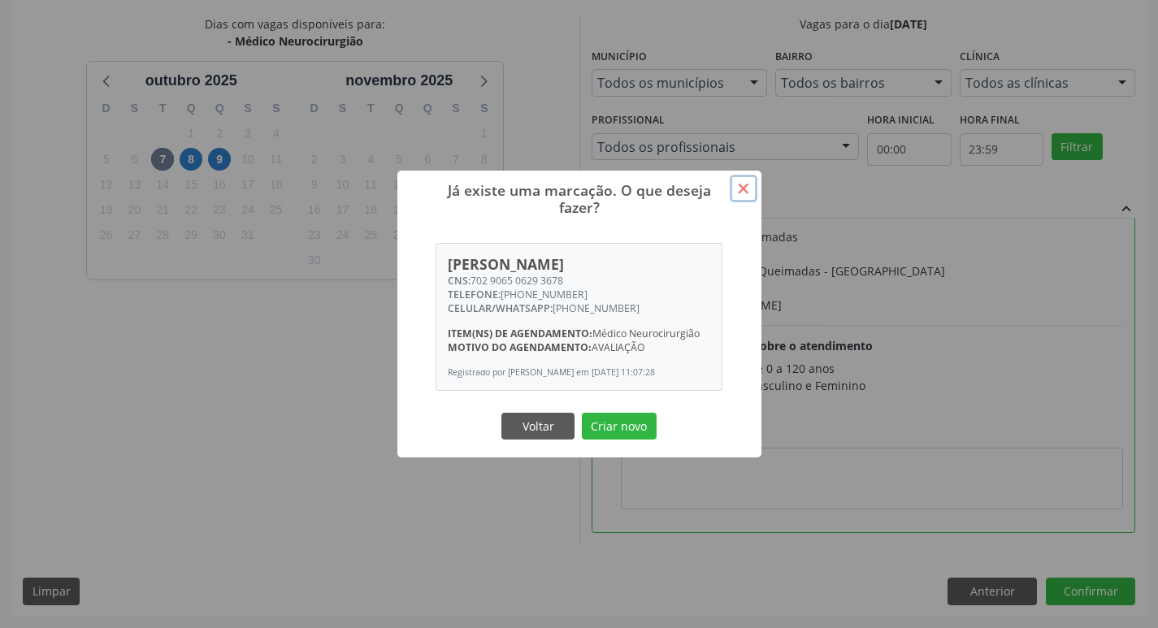
click at [739, 177] on button "×" at bounding box center [744, 189] width 28 height 28
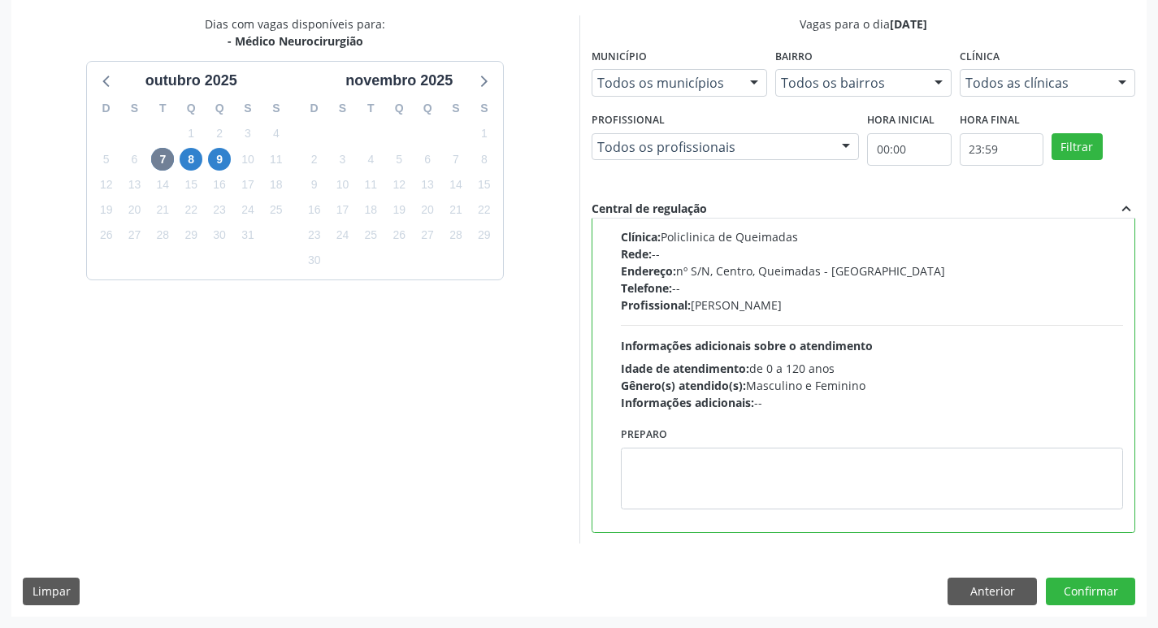
click at [744, 184] on div "Vagas para o dia 07/10/2025 Município Todos os municípios Todos os municípios Q…" at bounding box center [863, 279] width 544 height 528
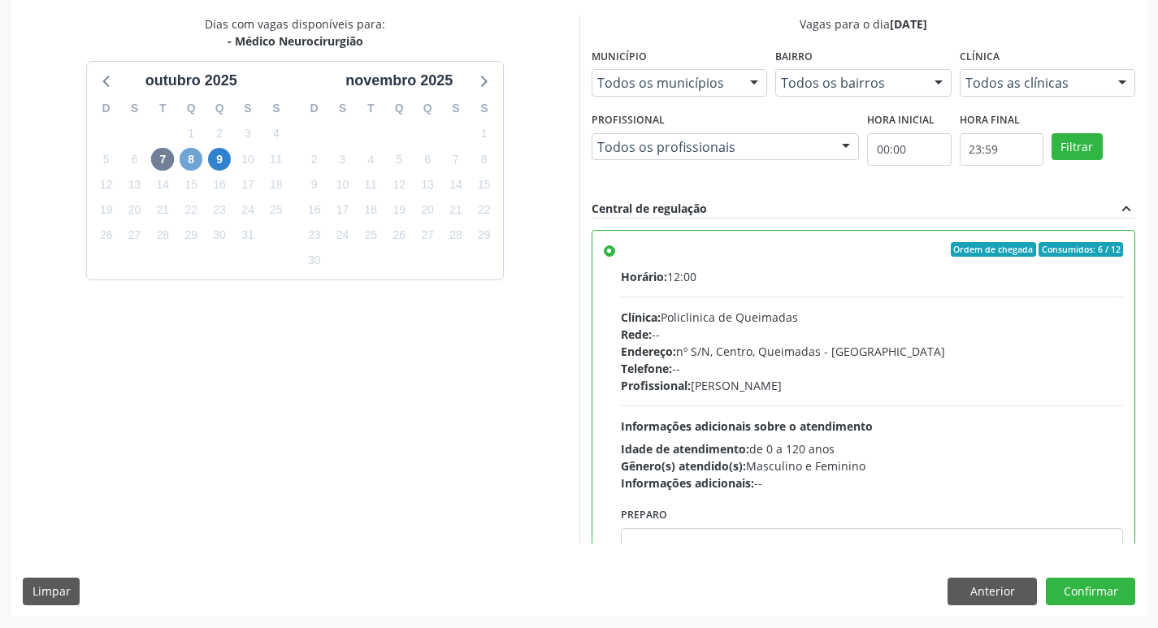
click at [191, 159] on span "8" at bounding box center [191, 159] width 23 height 23
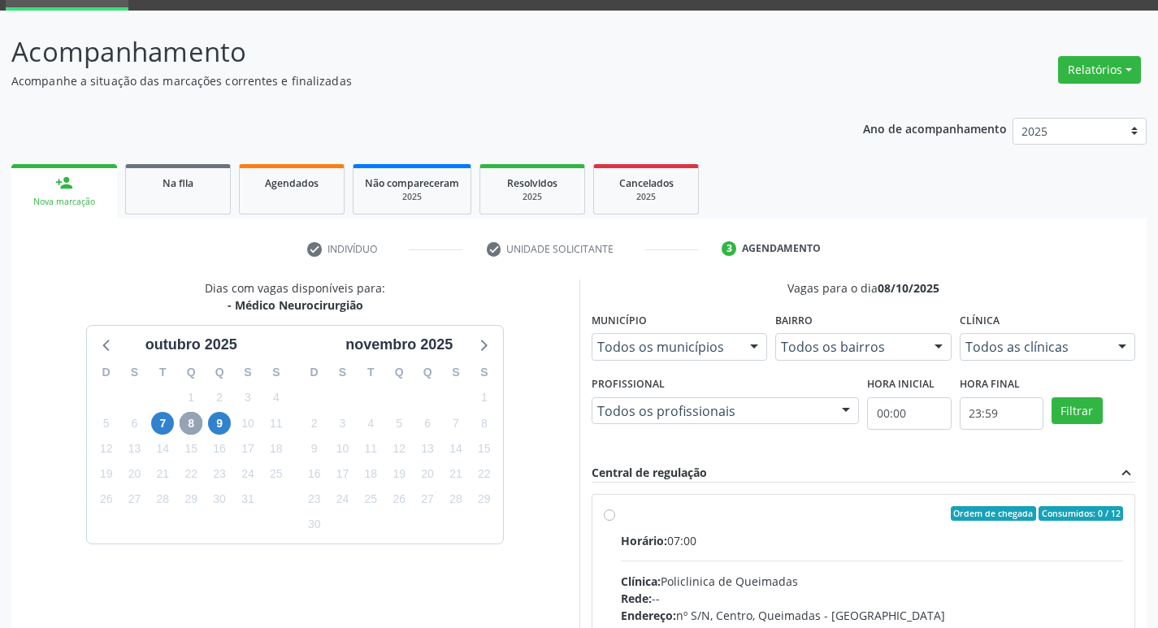
scroll to position [343, 0]
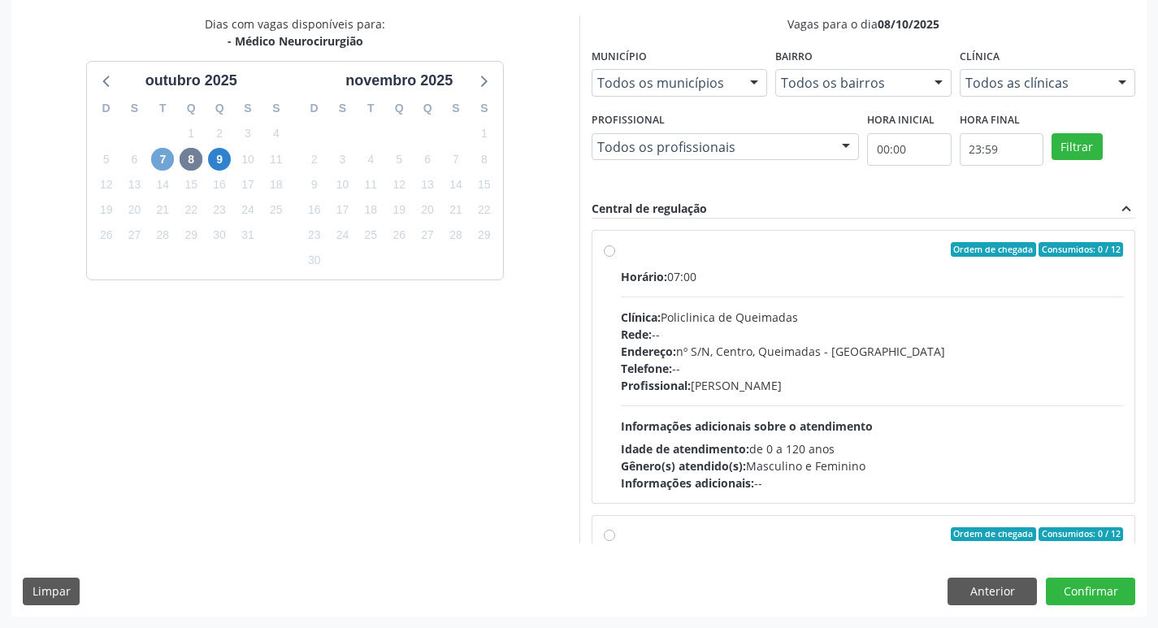
click at [165, 169] on span "7" at bounding box center [162, 159] width 23 height 23
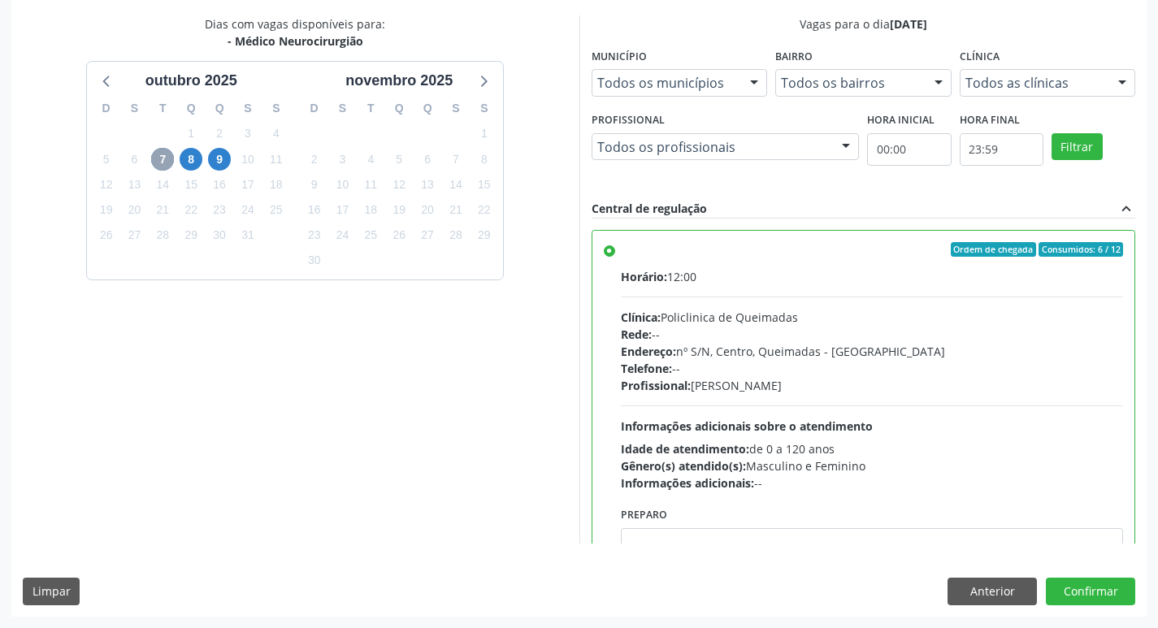
scroll to position [80, 0]
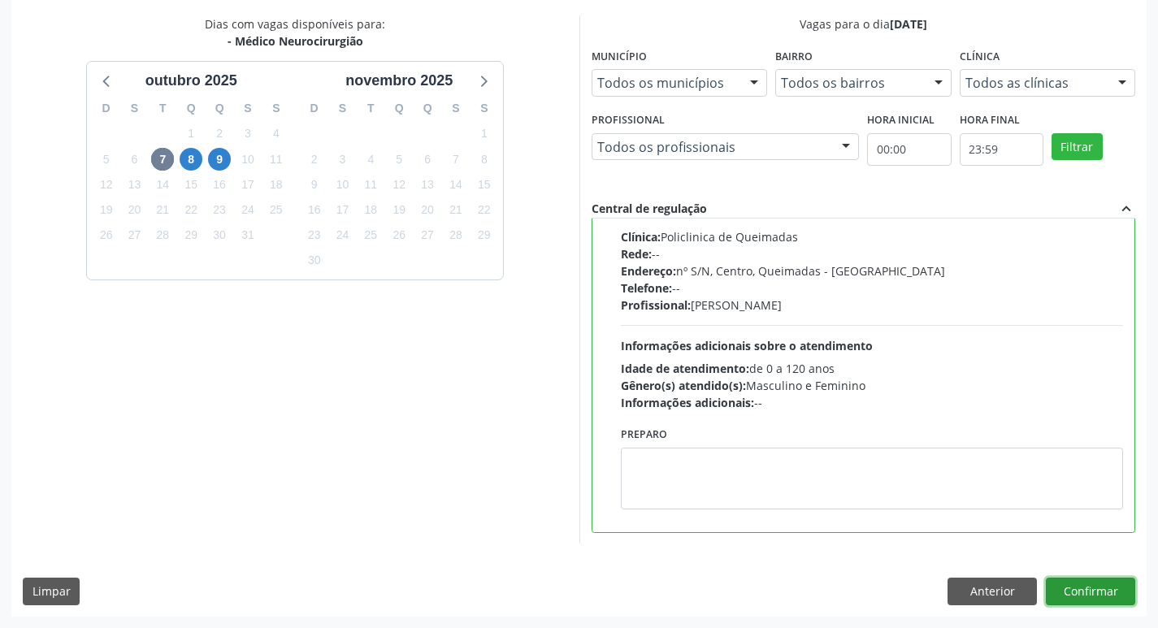
click at [1078, 587] on button "Confirmar" at bounding box center [1090, 592] width 89 height 28
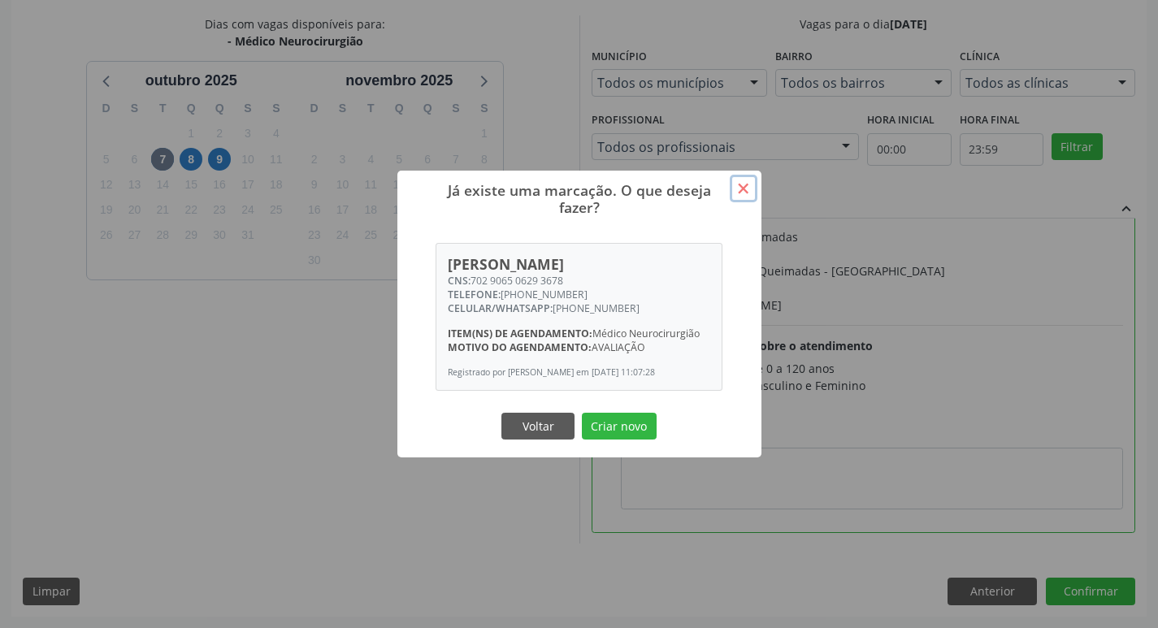
click at [744, 184] on button "×" at bounding box center [744, 189] width 28 height 28
